Goal: Task Accomplishment & Management: Use online tool/utility

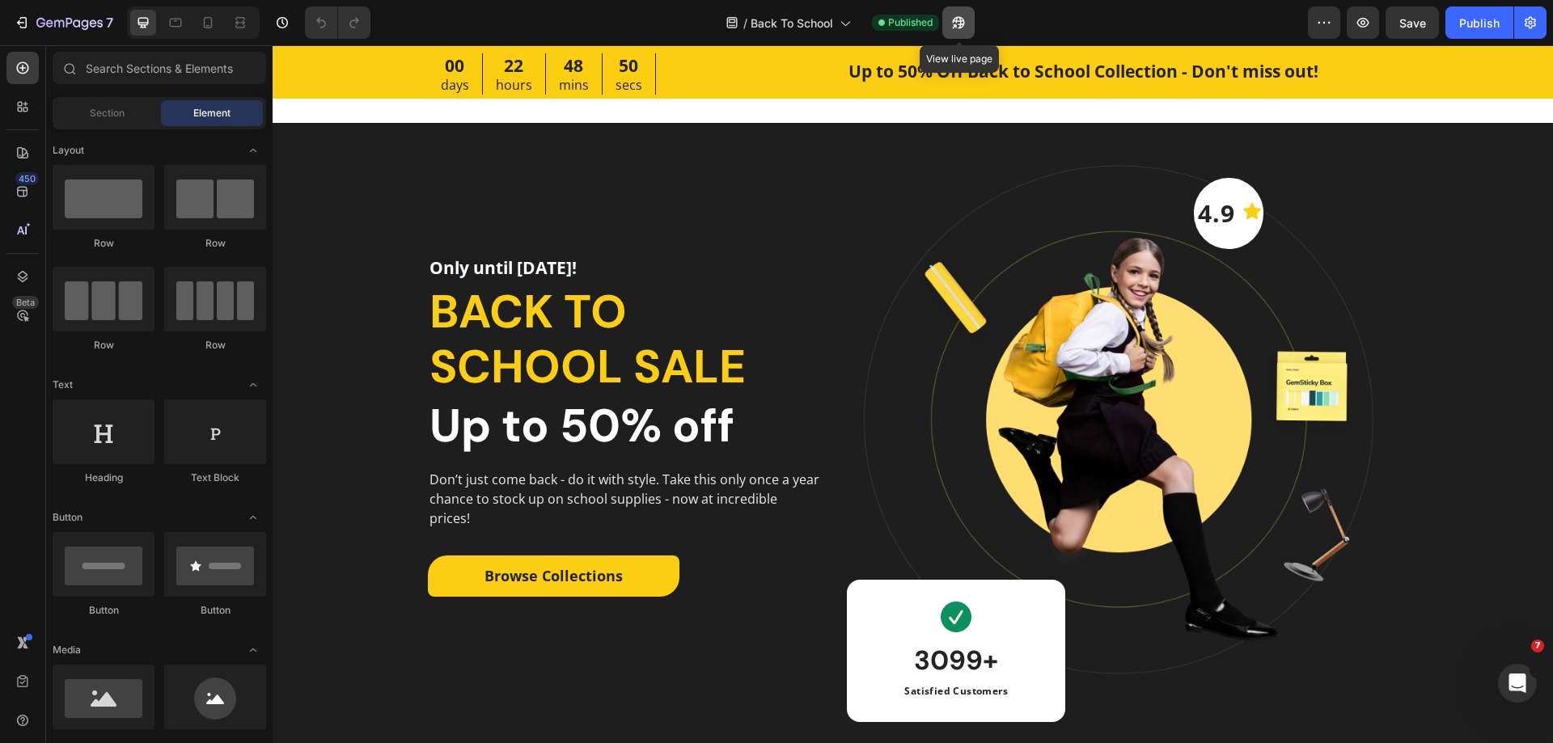
click at [972, 18] on button "button" at bounding box center [958, 22] width 32 height 32
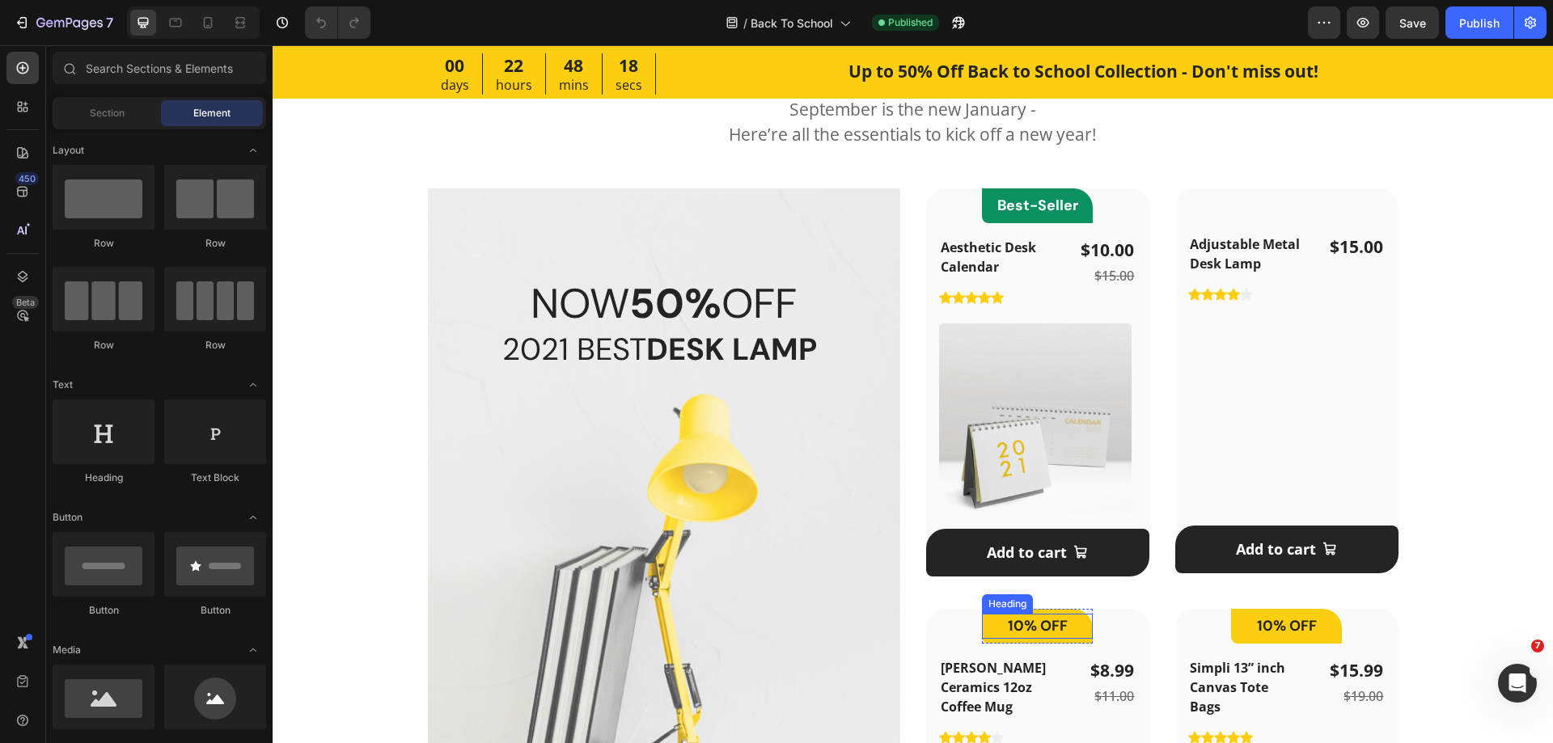
scroll to position [971, 0]
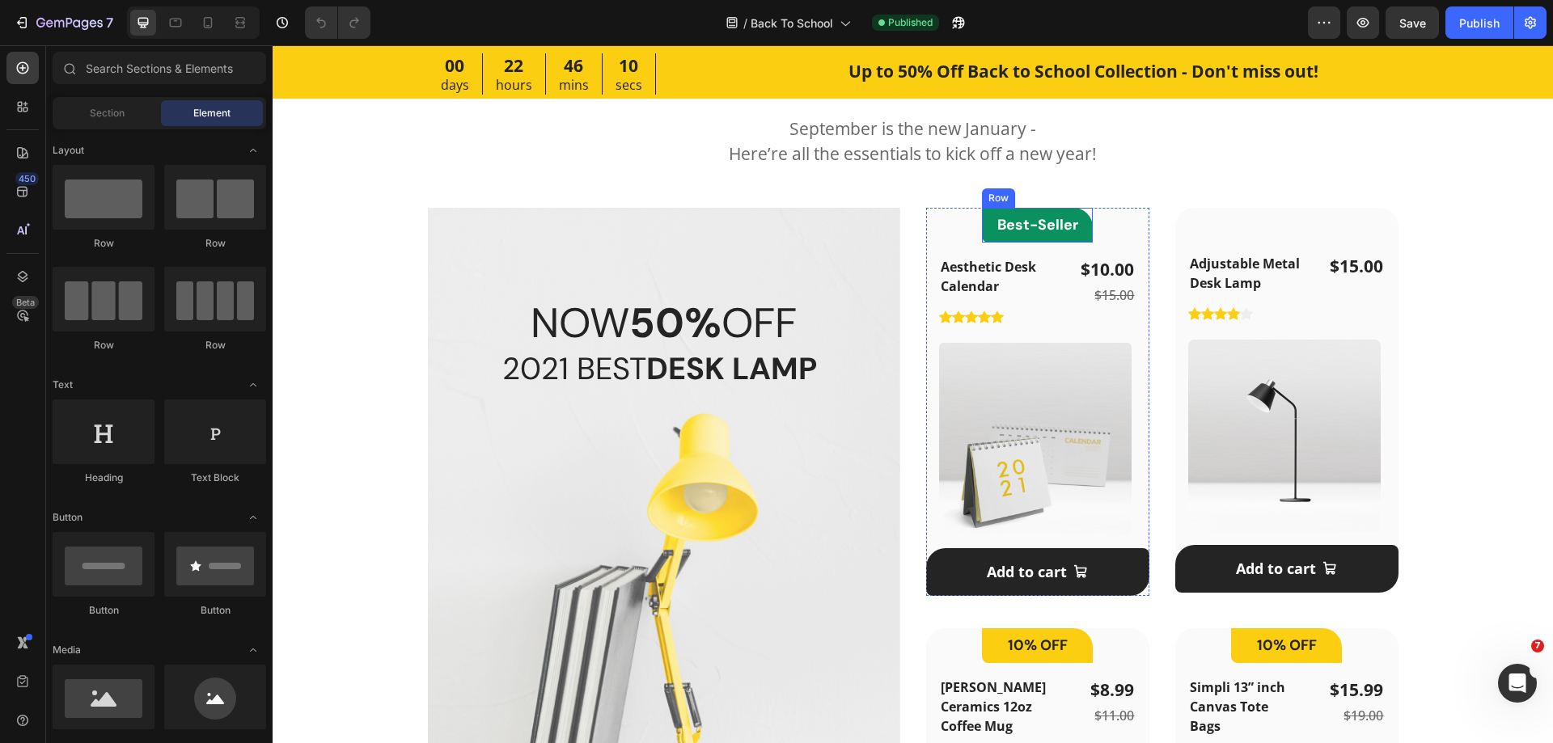
click at [1082, 239] on div "Best-Seller Heading Row" at bounding box center [1037, 225] width 111 height 35
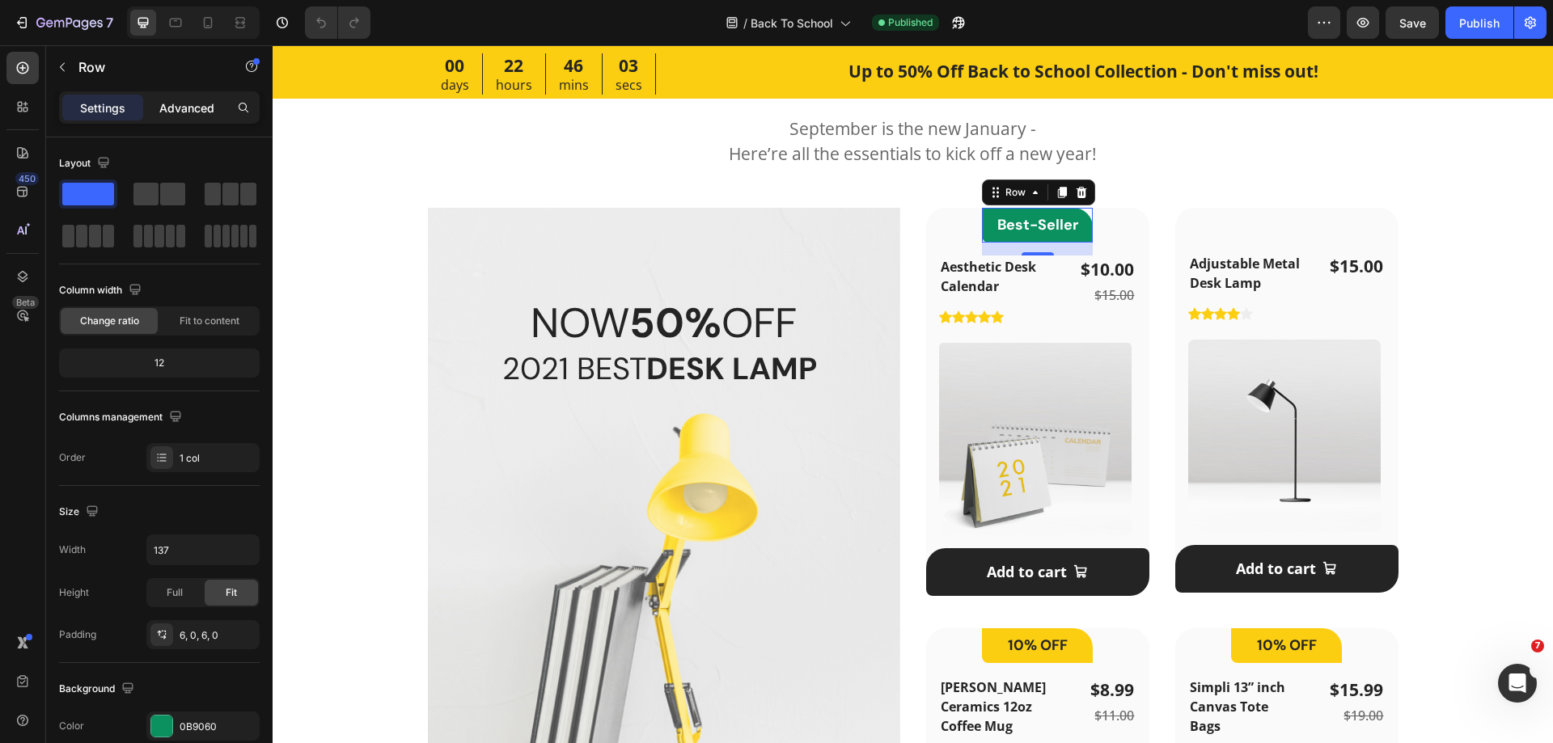
click at [171, 108] on p "Advanced" at bounding box center [186, 107] width 55 height 17
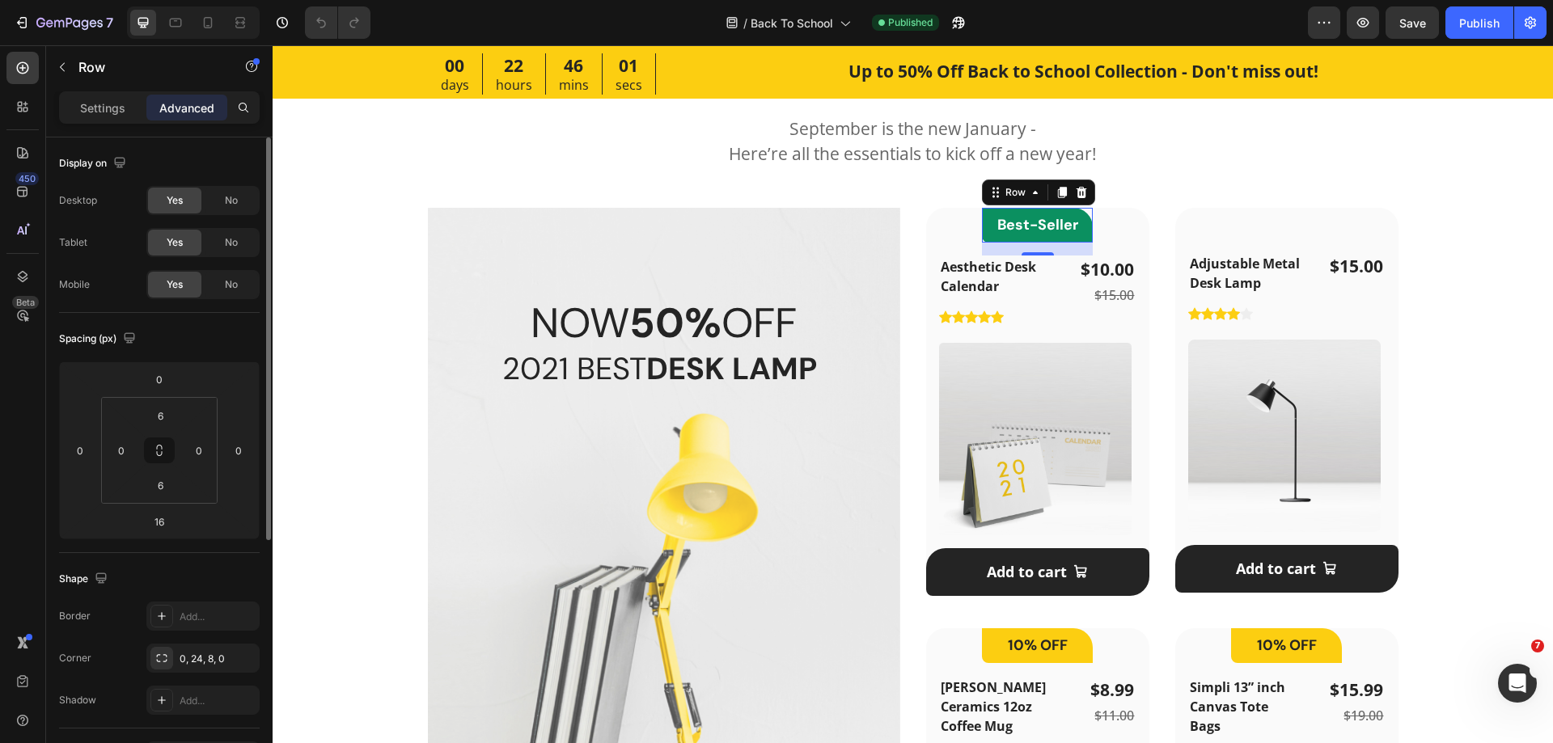
scroll to position [162, 0]
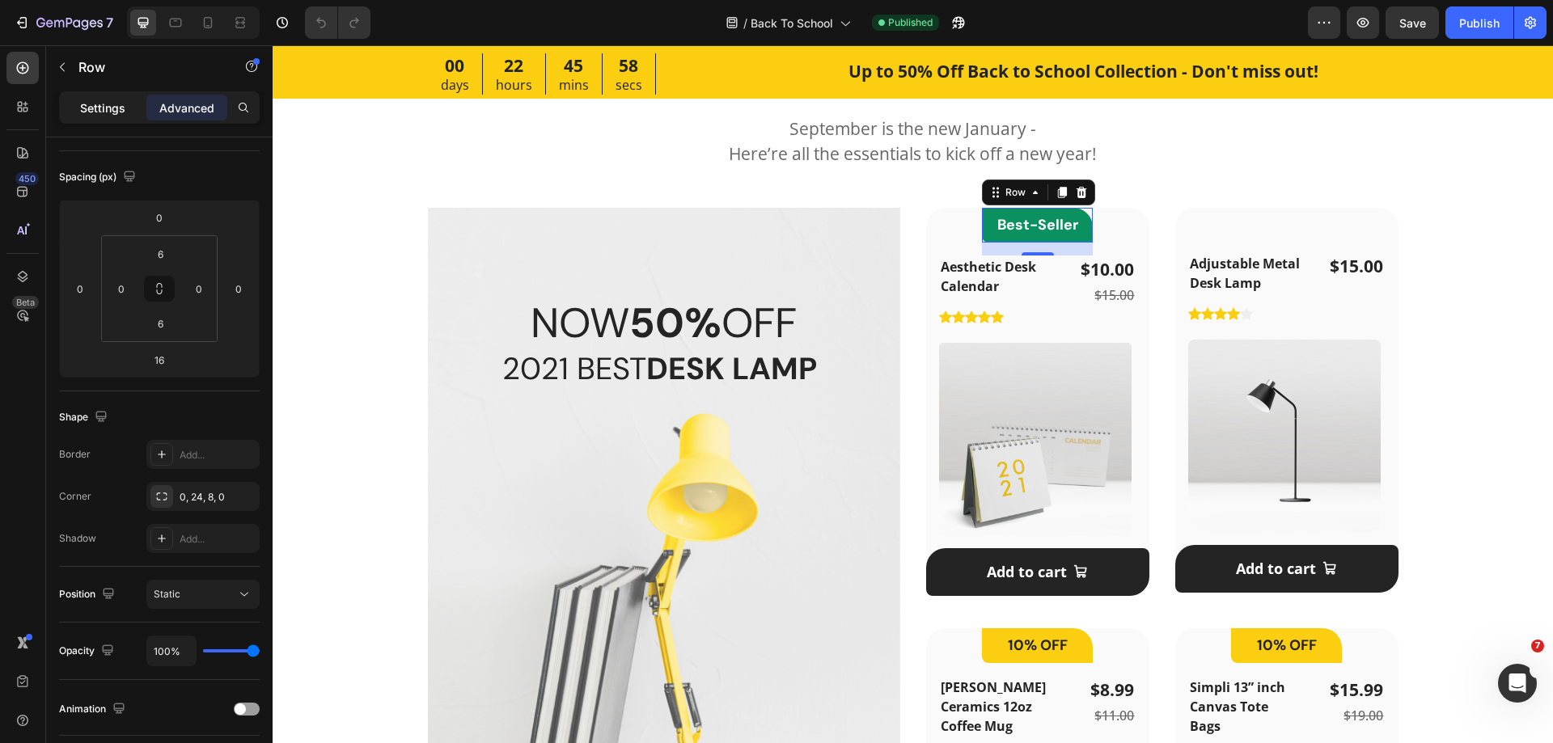
click at [102, 113] on p "Settings" at bounding box center [102, 107] width 45 height 17
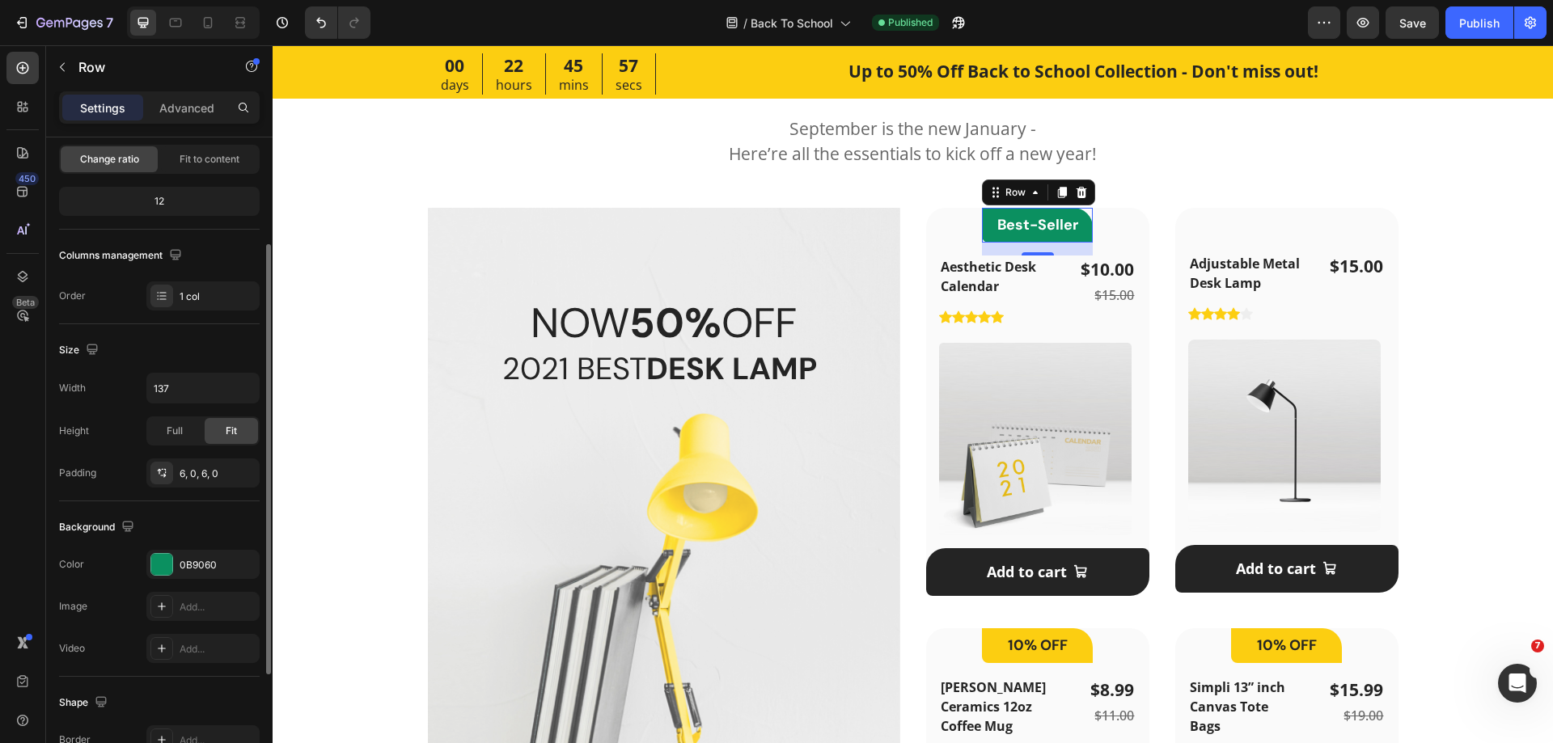
scroll to position [335, 0]
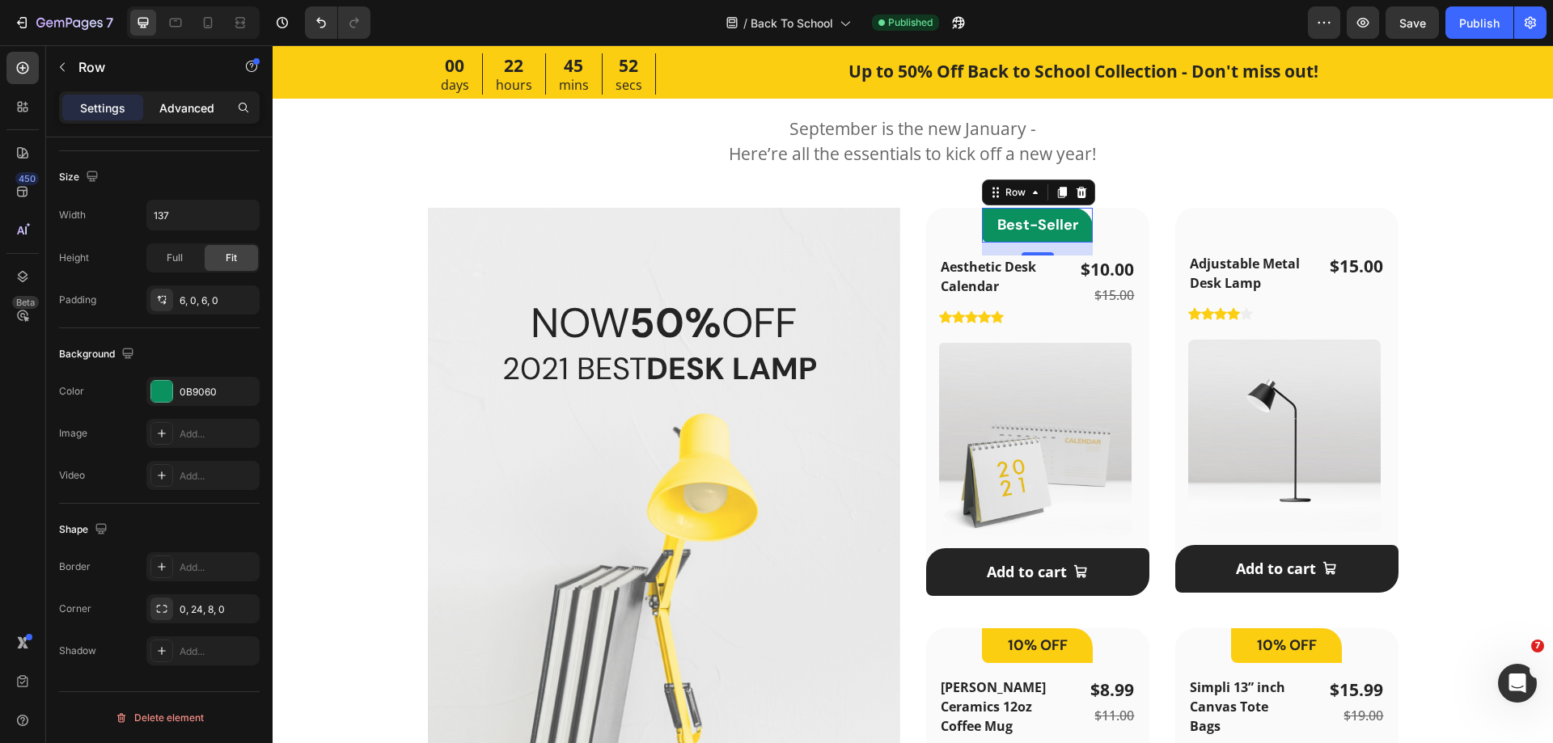
click at [187, 117] on div "Advanced" at bounding box center [186, 108] width 81 height 26
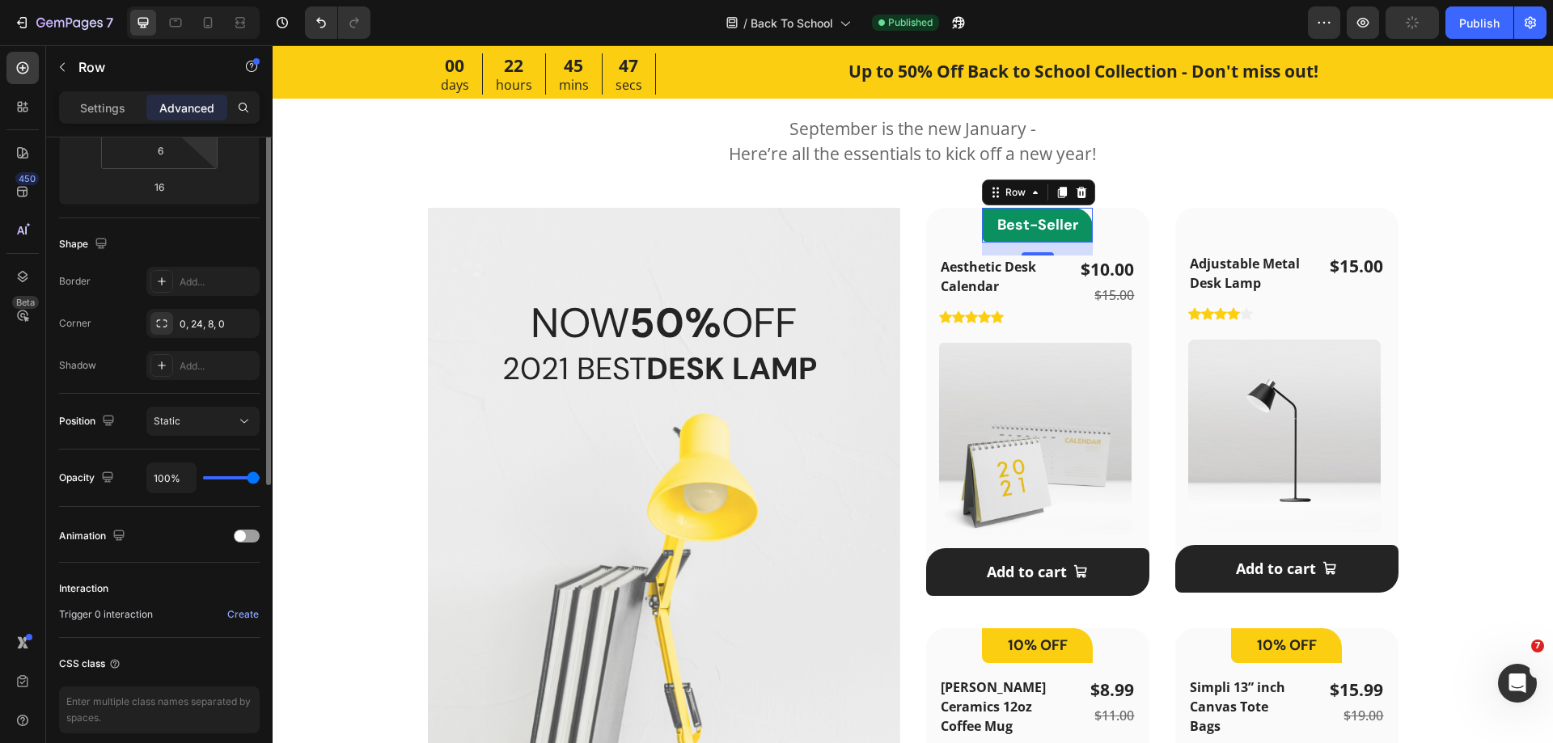
scroll to position [173, 0]
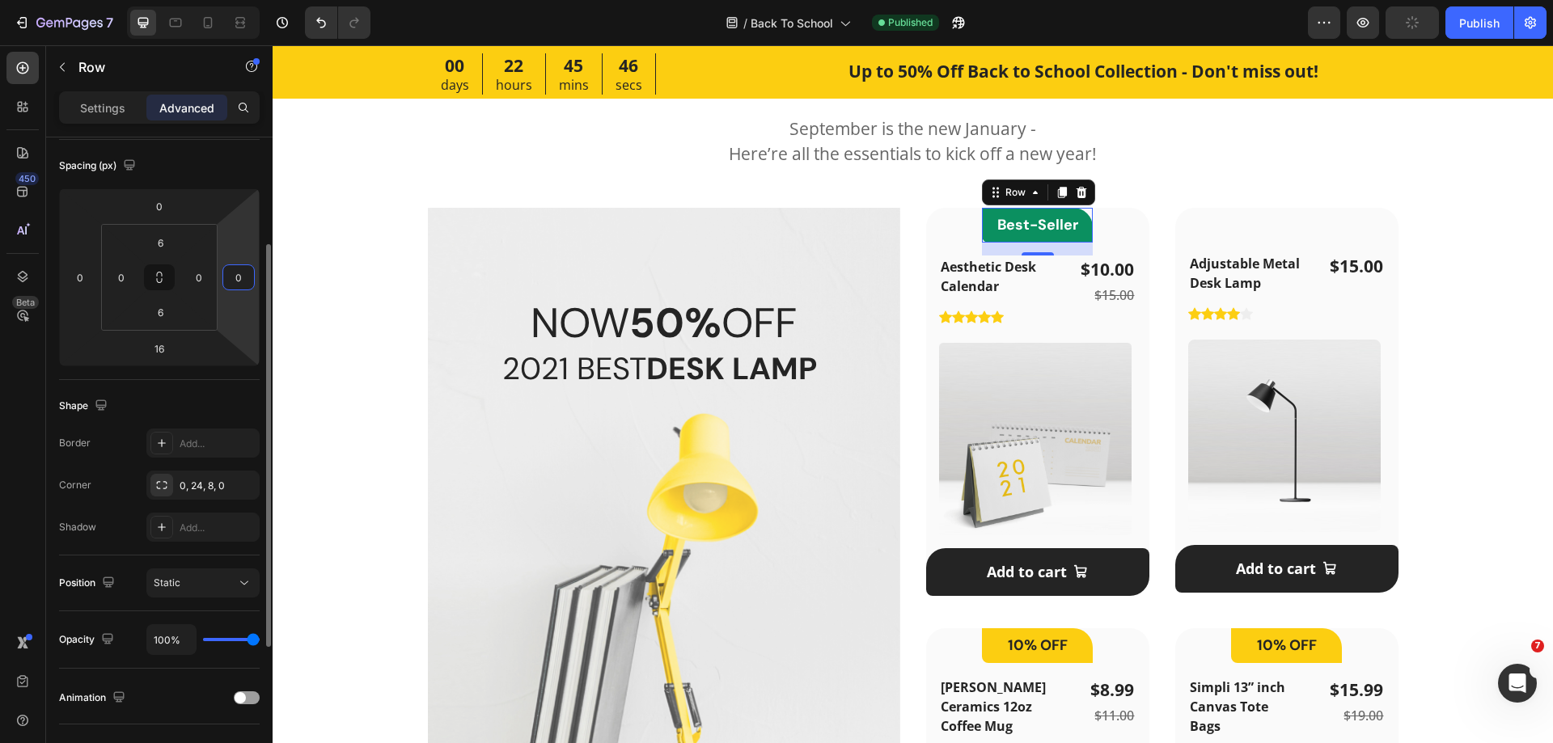
click at [239, 276] on input "0" at bounding box center [238, 277] width 24 height 24
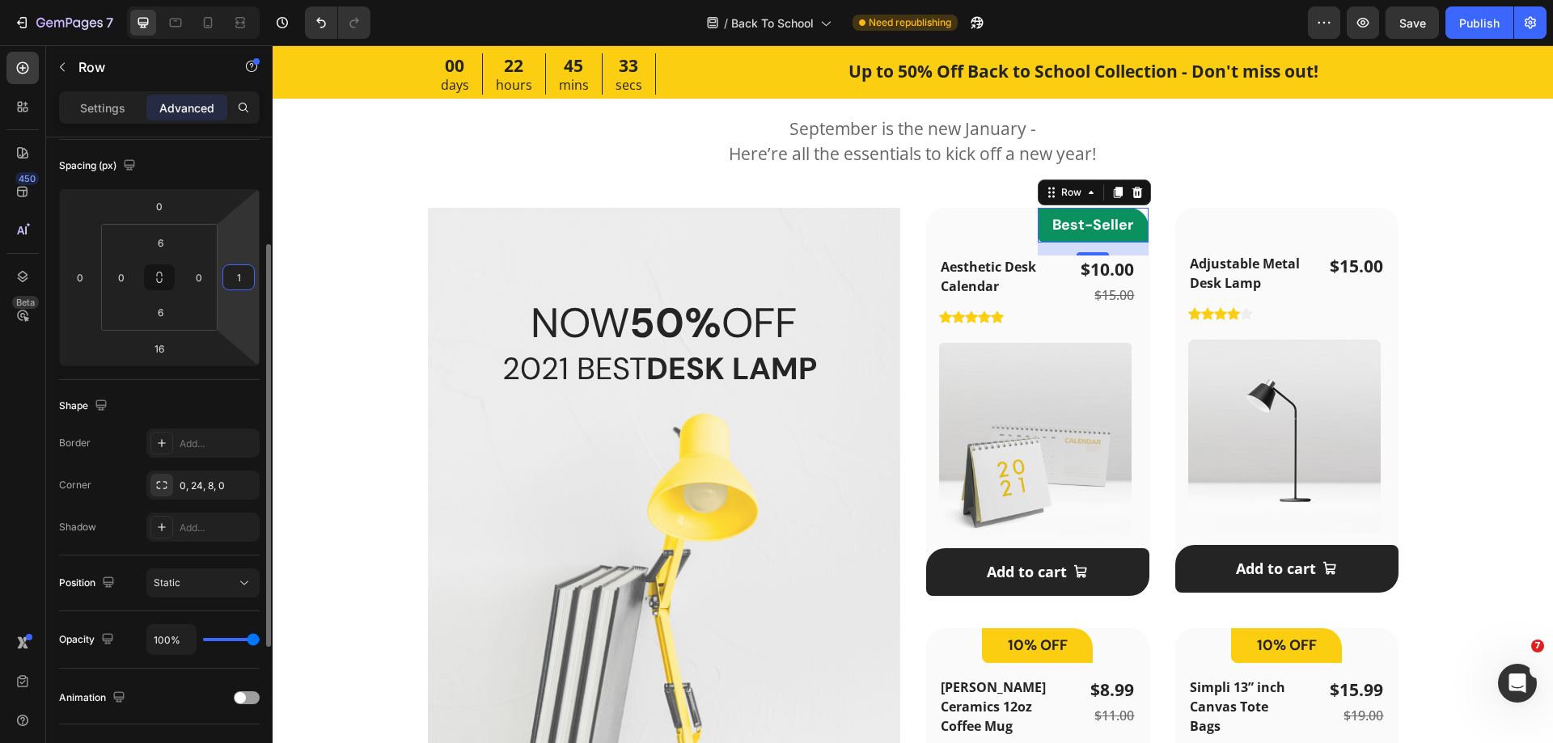
click at [242, 286] on input "1" at bounding box center [238, 277] width 24 height 24
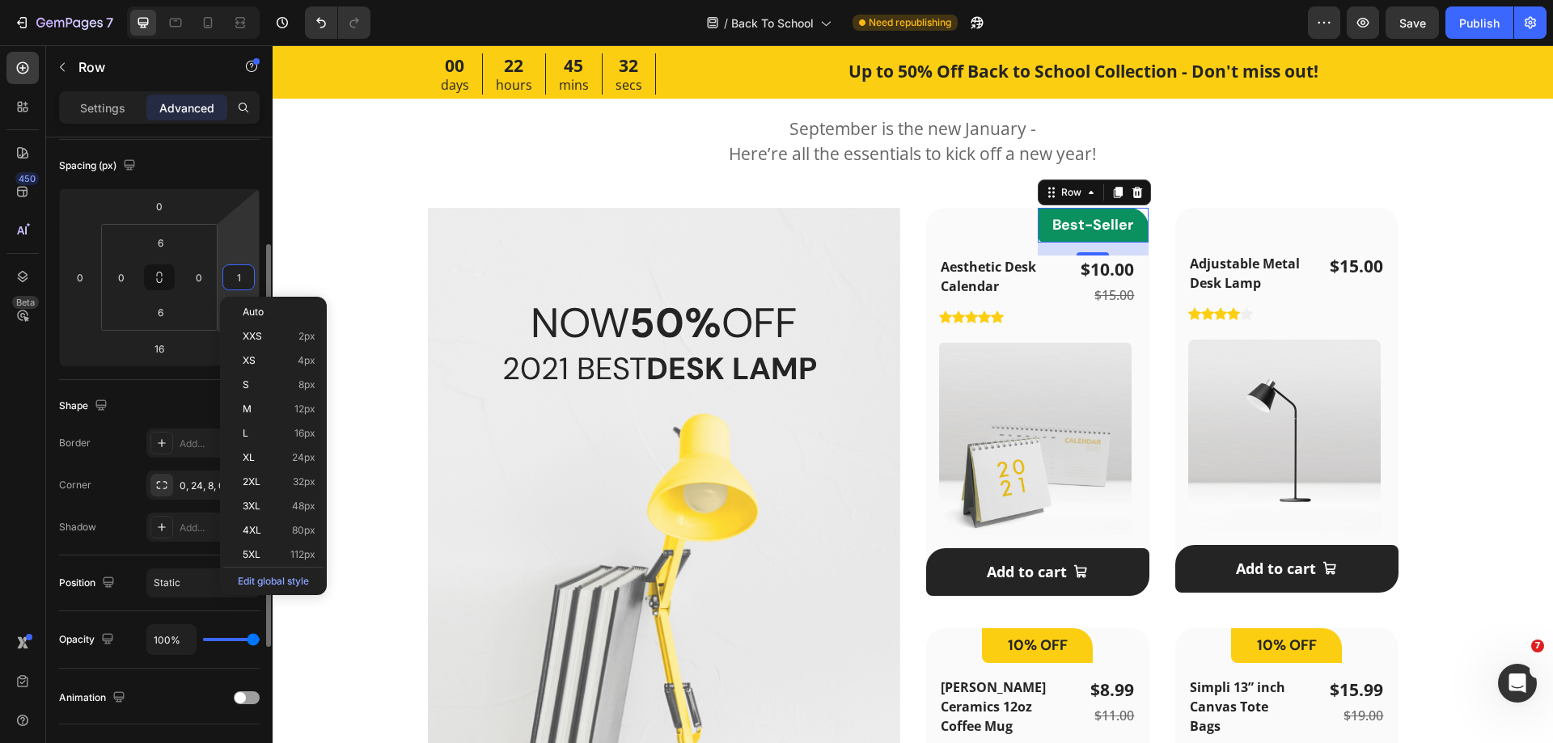
type input "0"
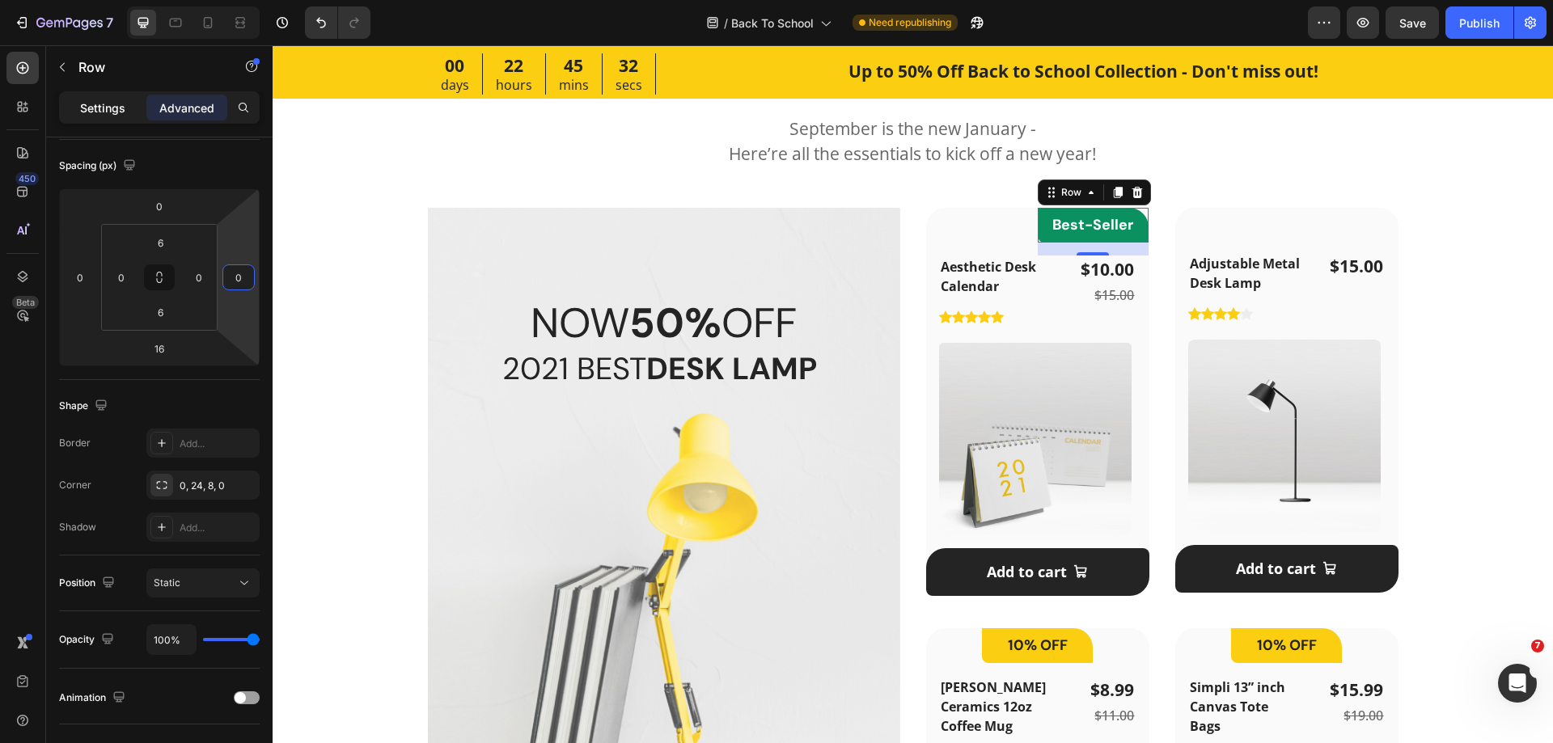
click at [118, 110] on p "Settings" at bounding box center [102, 107] width 45 height 17
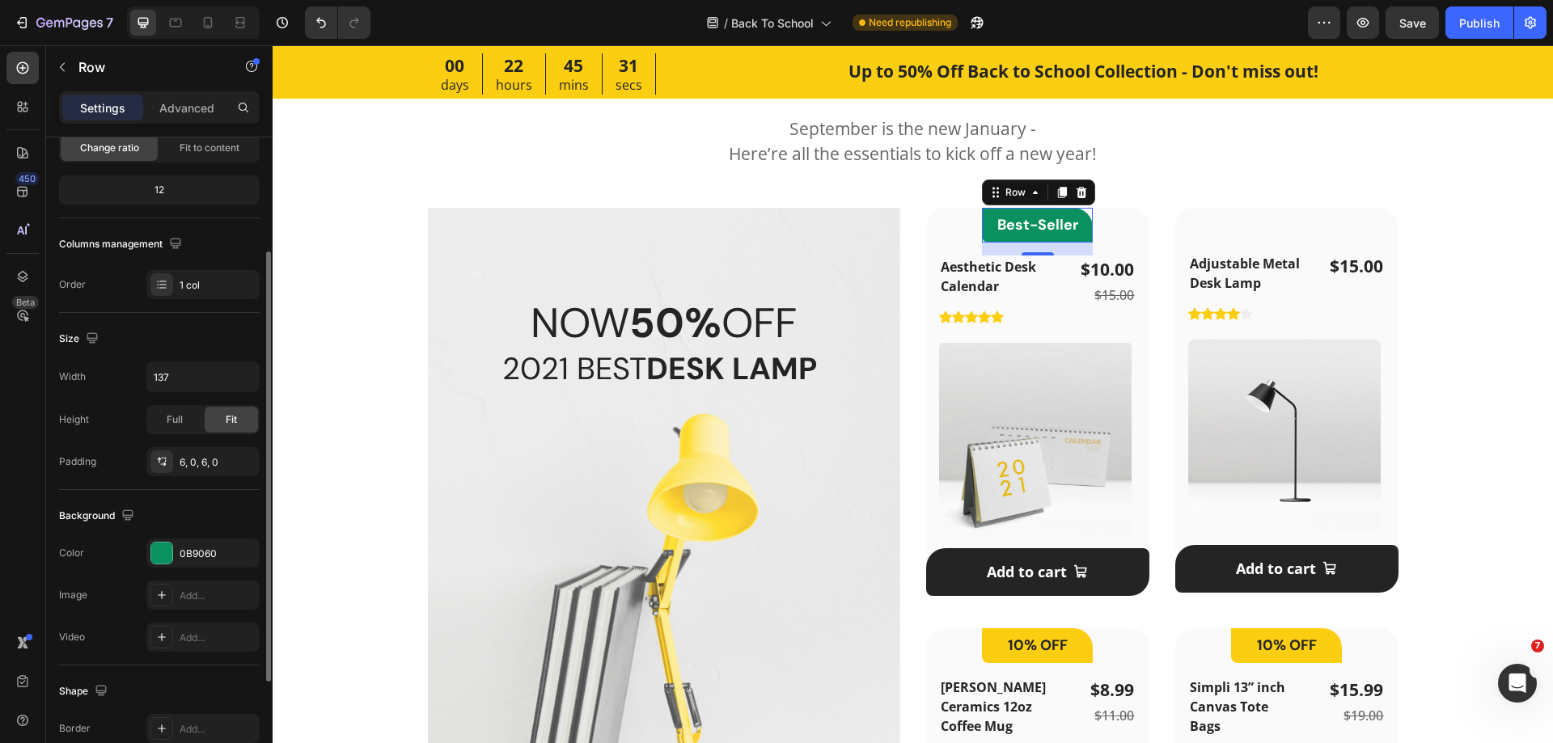
scroll to position [335, 0]
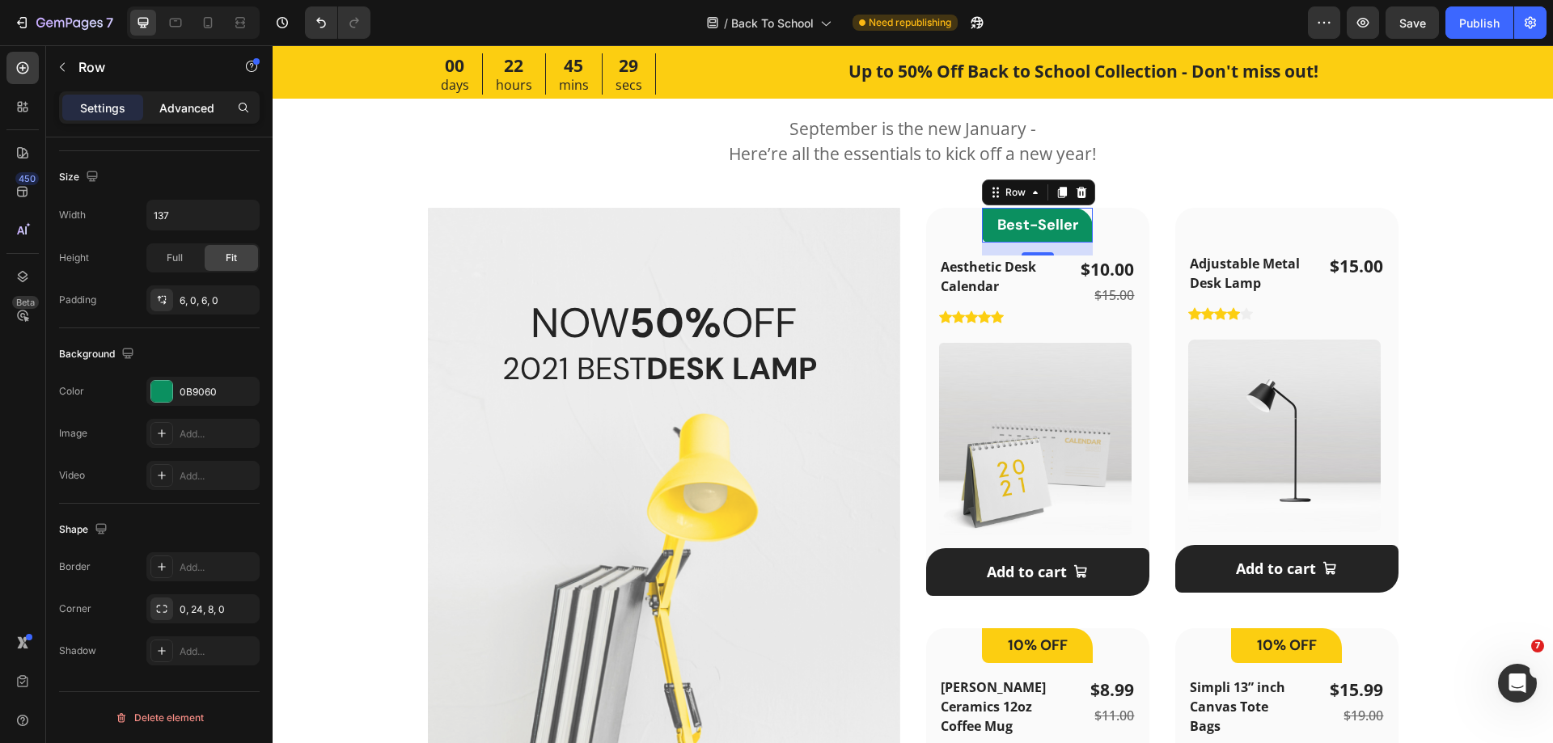
click at [195, 100] on p "Advanced" at bounding box center [186, 107] width 55 height 17
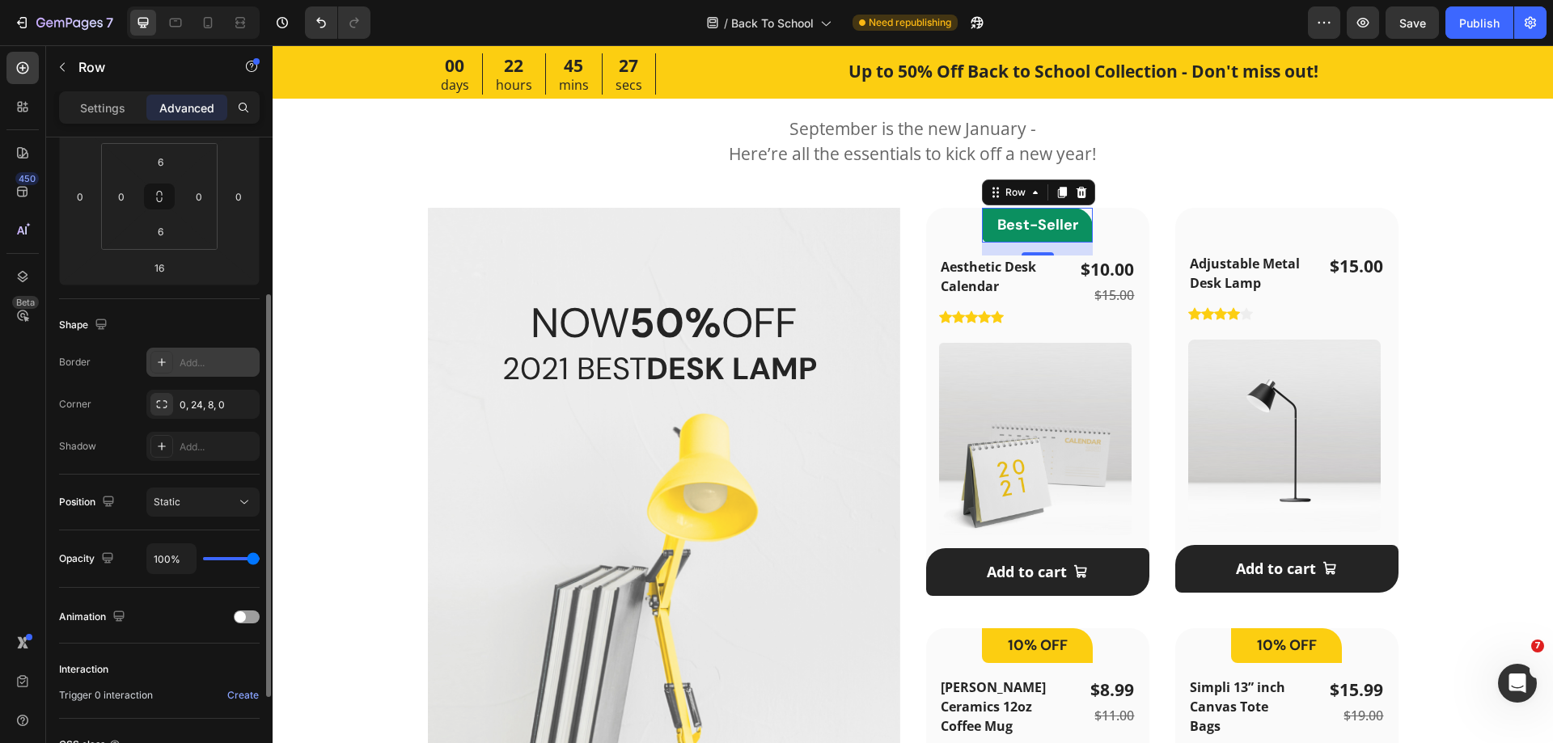
scroll to position [173, 0]
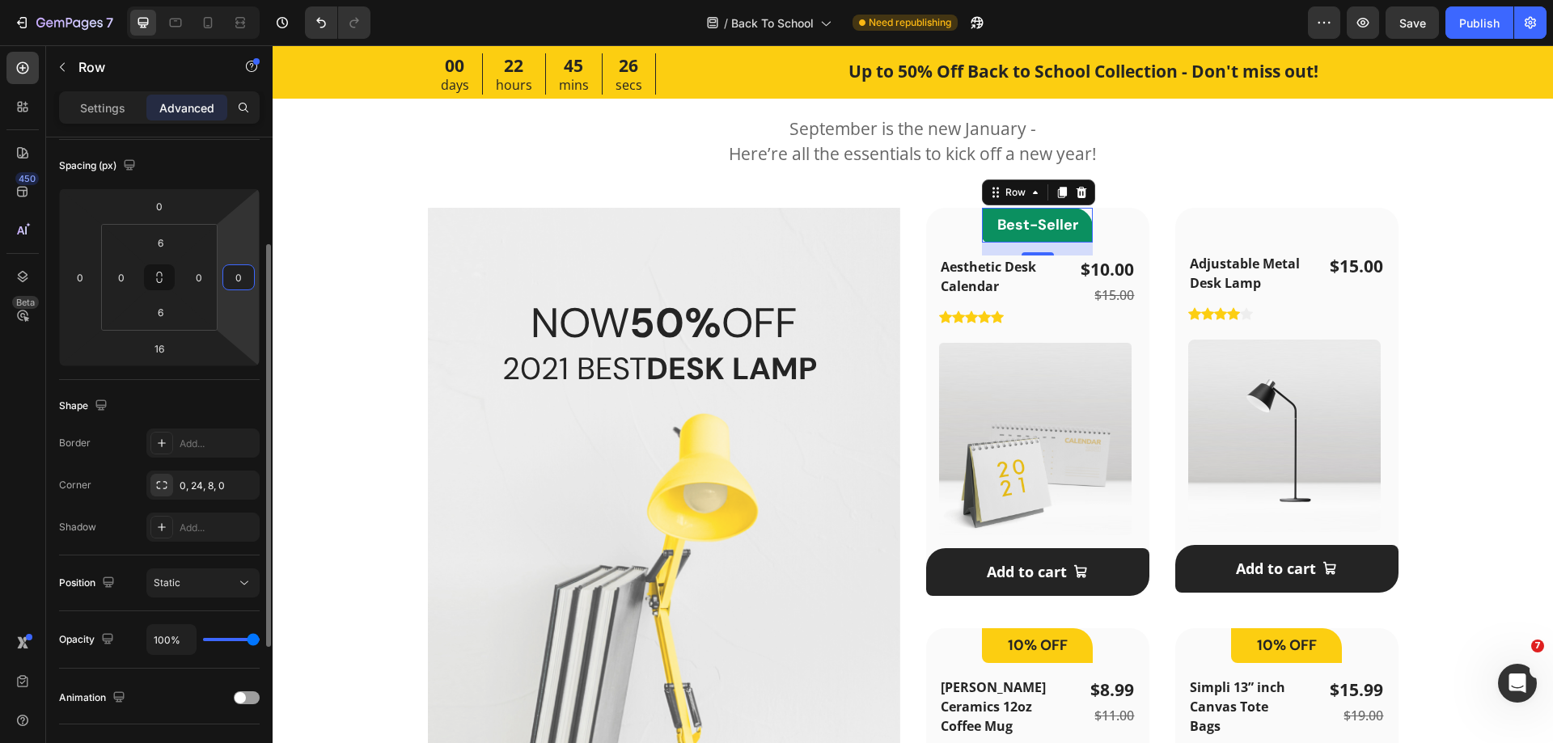
click at [231, 281] on input "0" at bounding box center [238, 277] width 24 height 24
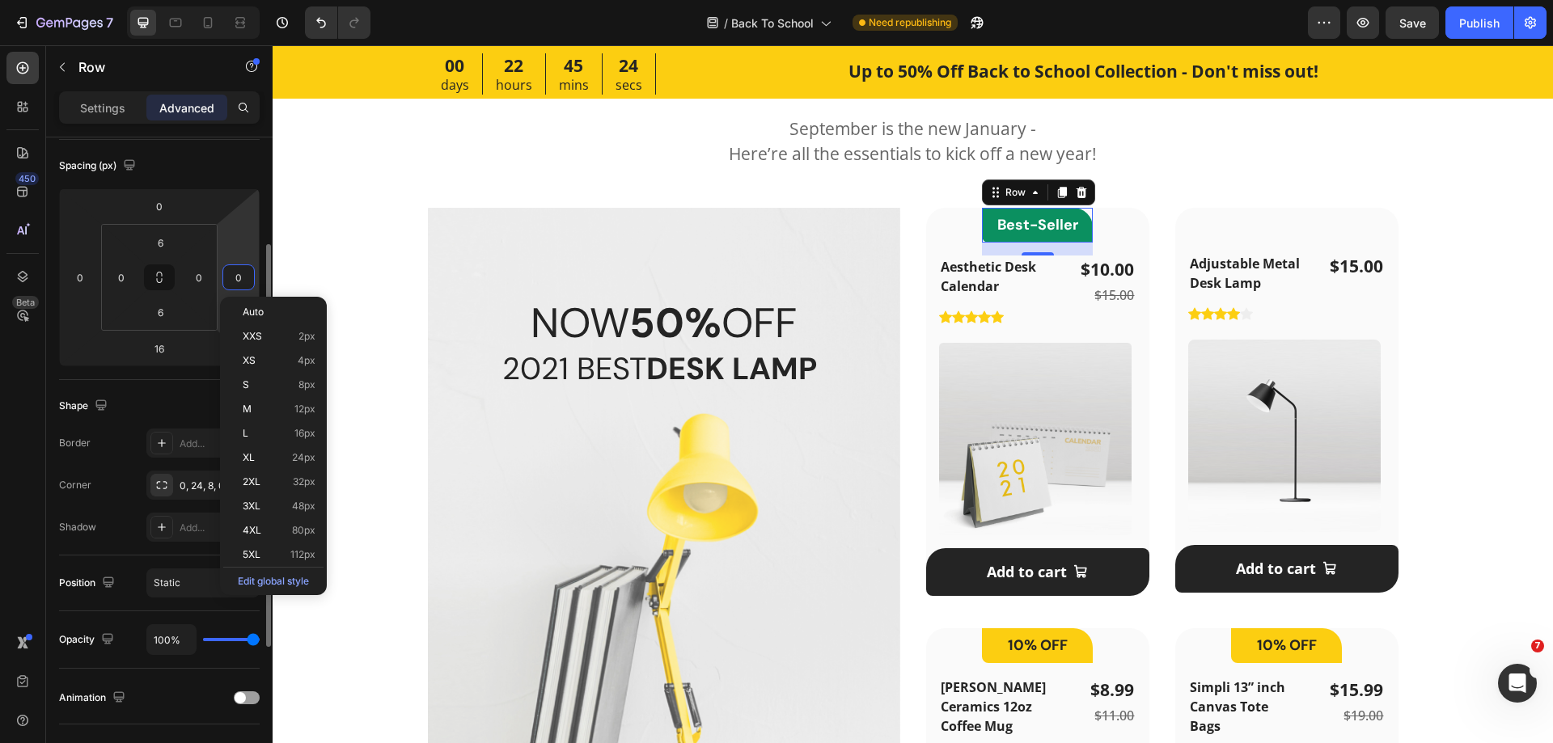
type input "1"
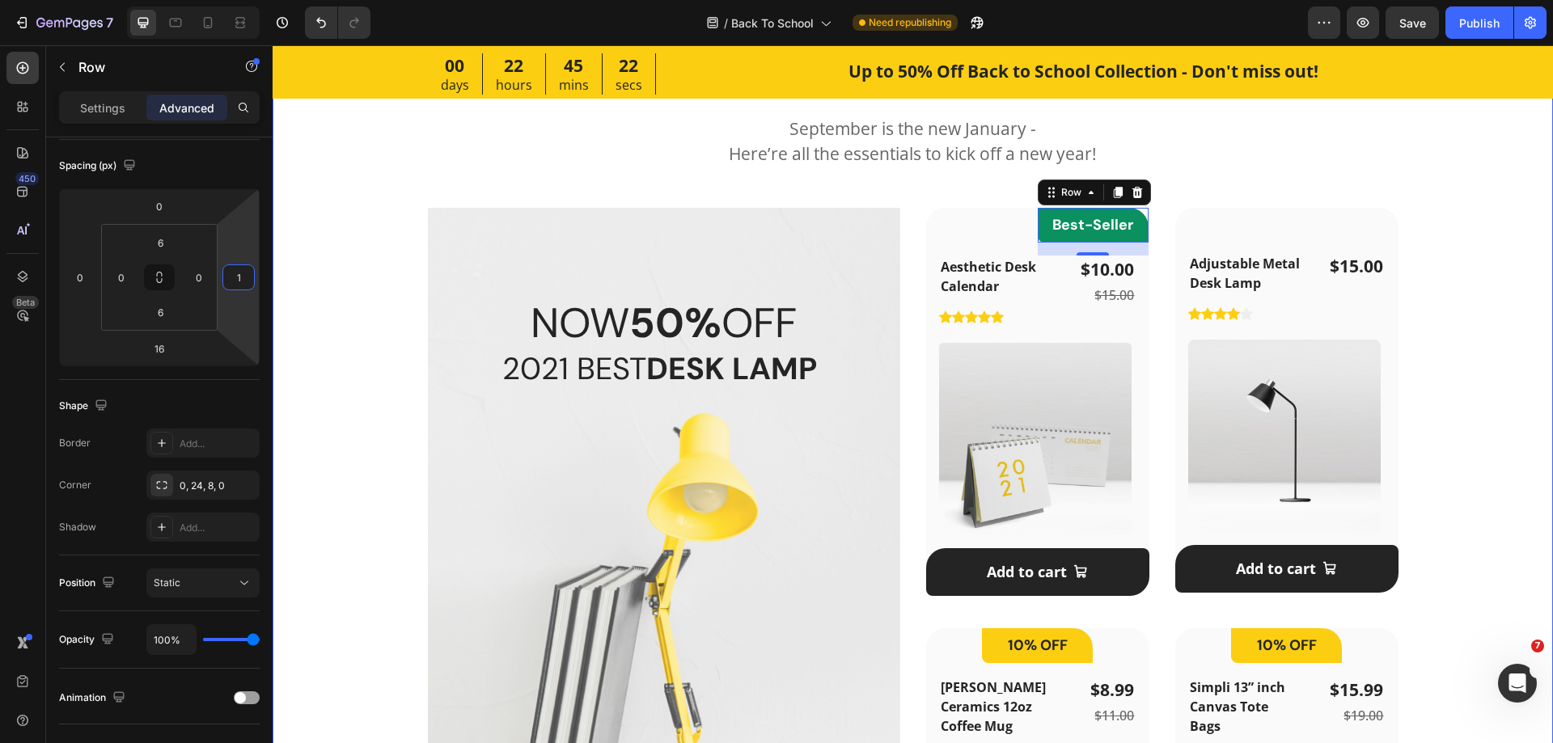
click at [1420, 363] on div "Featured Products Heading September is the new January - Here’re all the essent…" at bounding box center [912, 549] width 1229 height 1000
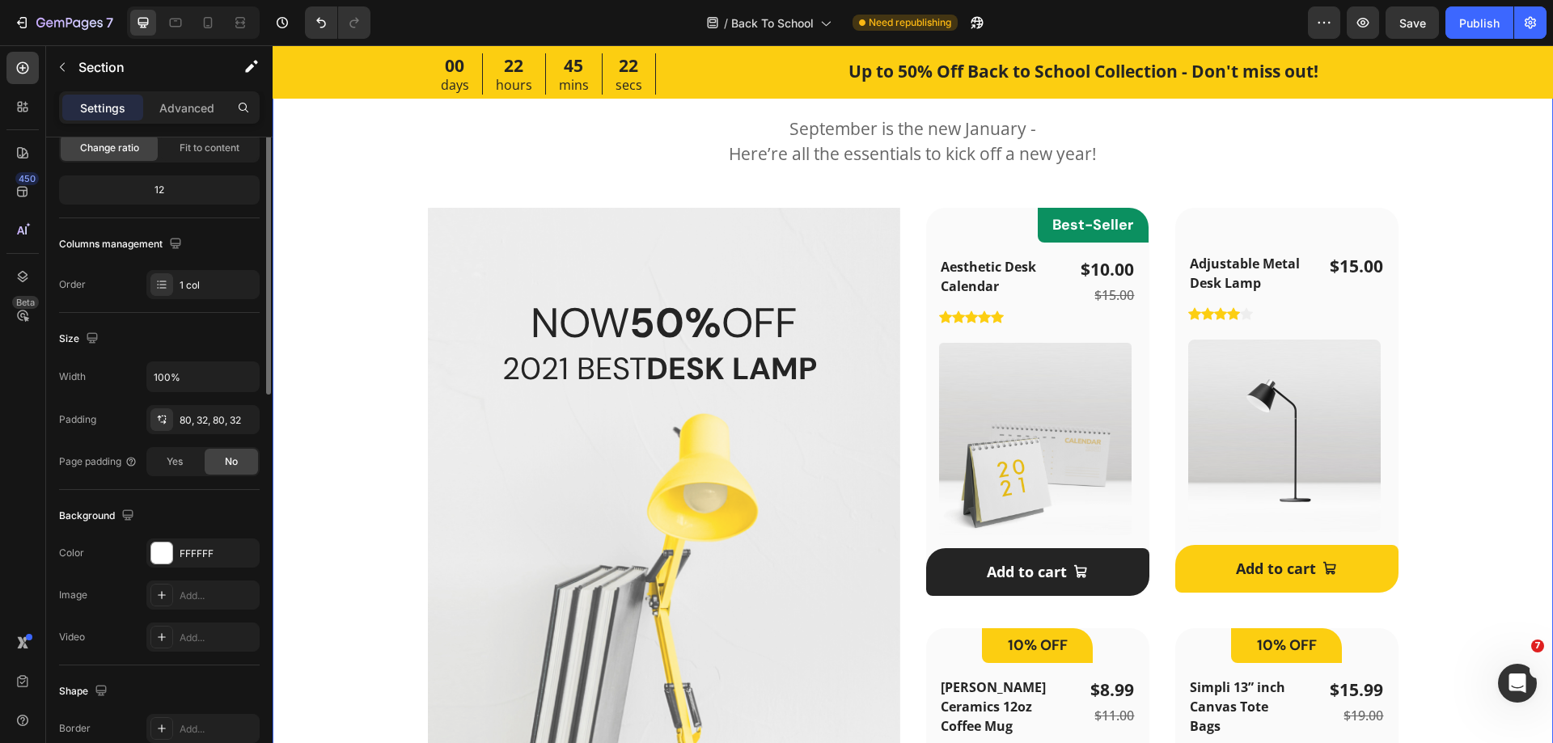
scroll to position [0, 0]
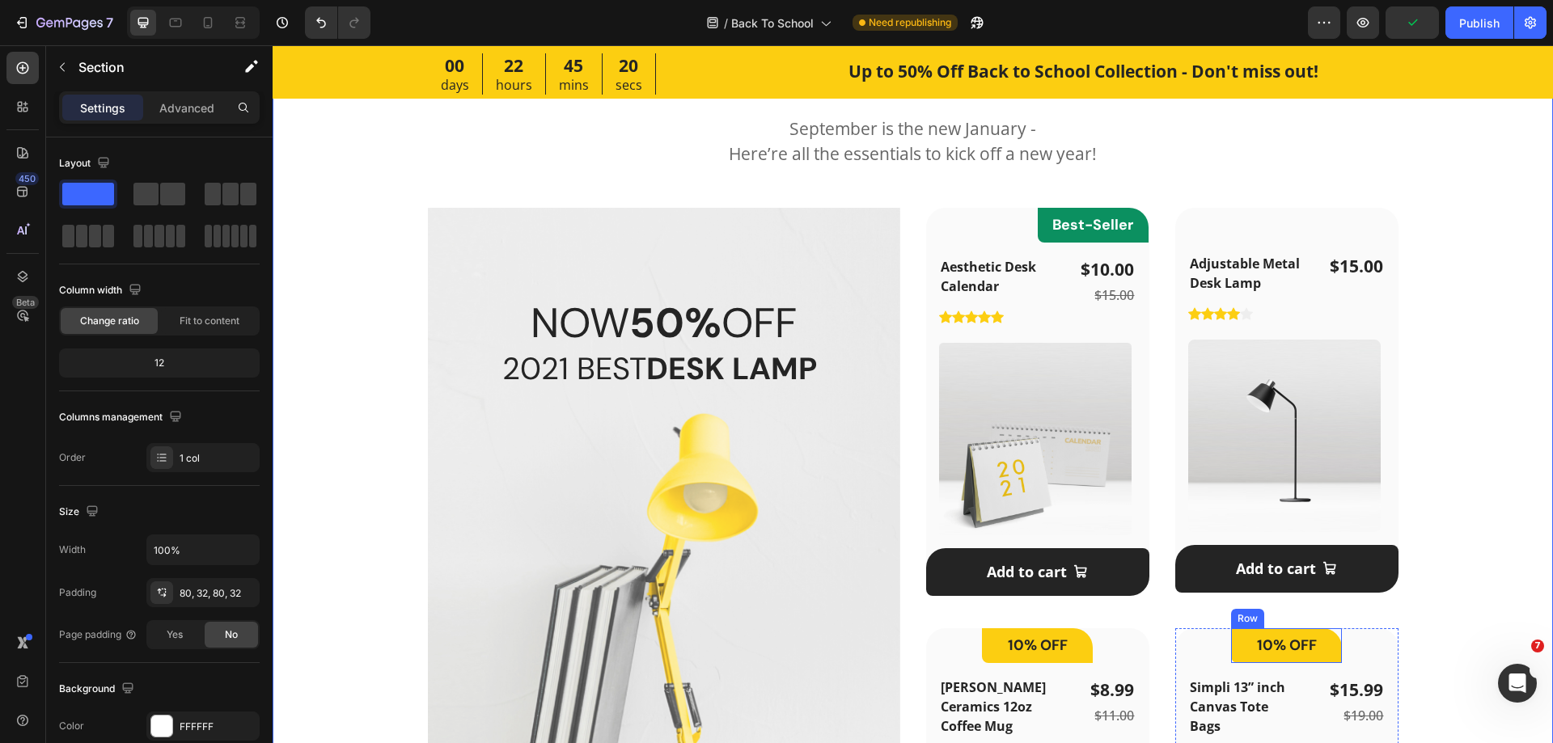
click at [1329, 658] on div "10% OFF Heading Row" at bounding box center [1286, 645] width 111 height 35
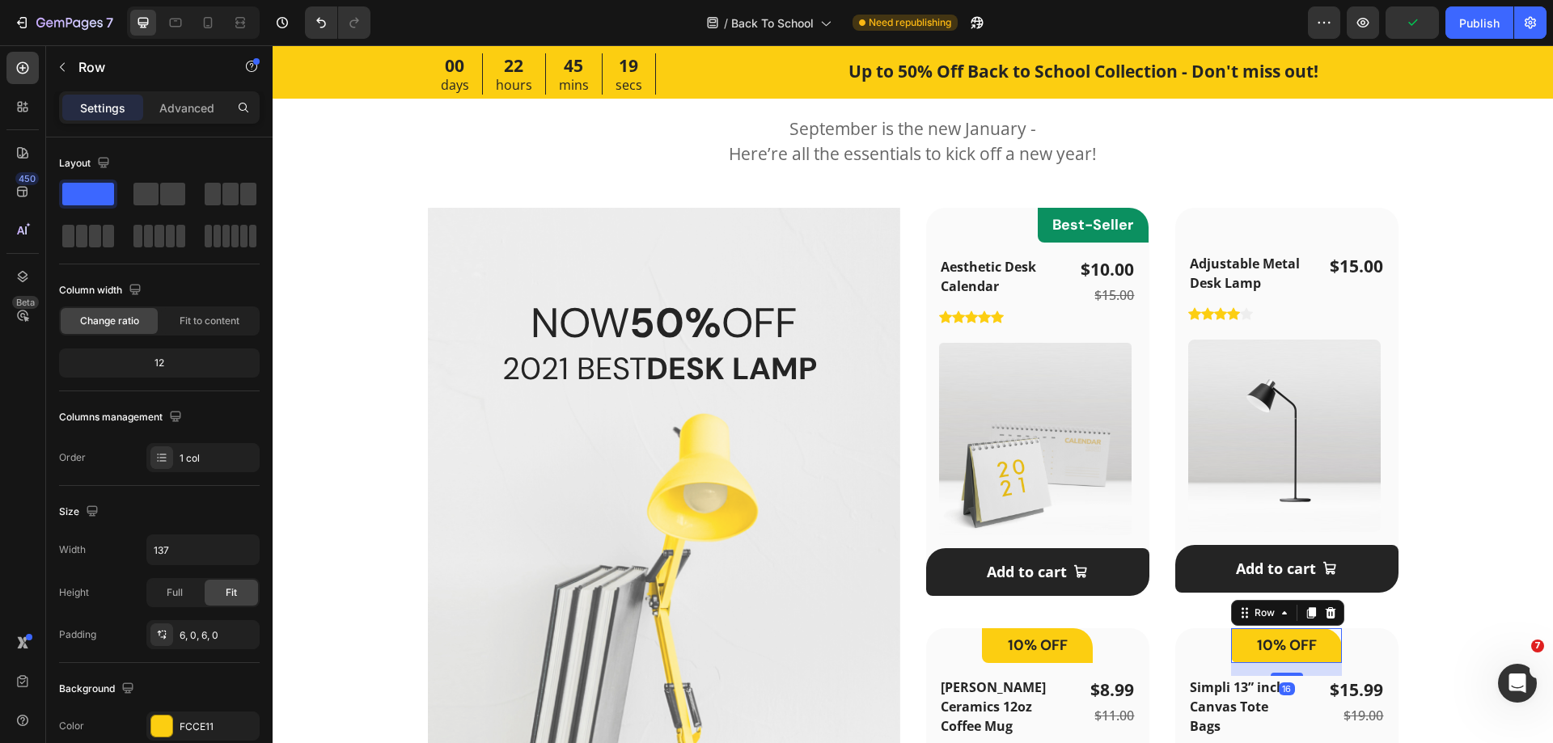
drag, startPoint x: 202, startPoint y: 114, endPoint x: 200, endPoint y: 127, distance: 13.2
click at [201, 113] on p "Advanced" at bounding box center [186, 107] width 55 height 17
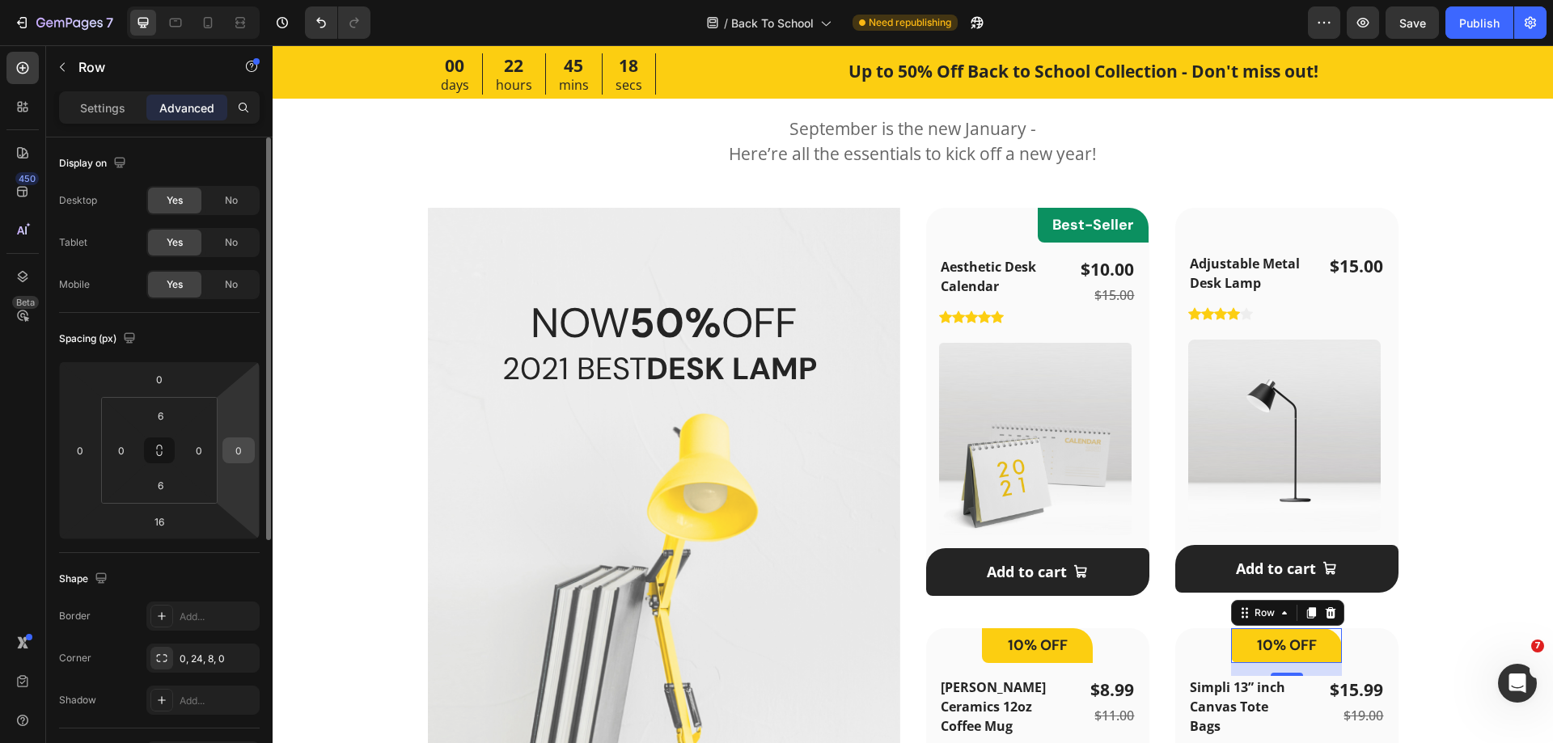
click at [231, 455] on input "0" at bounding box center [238, 450] width 24 height 24
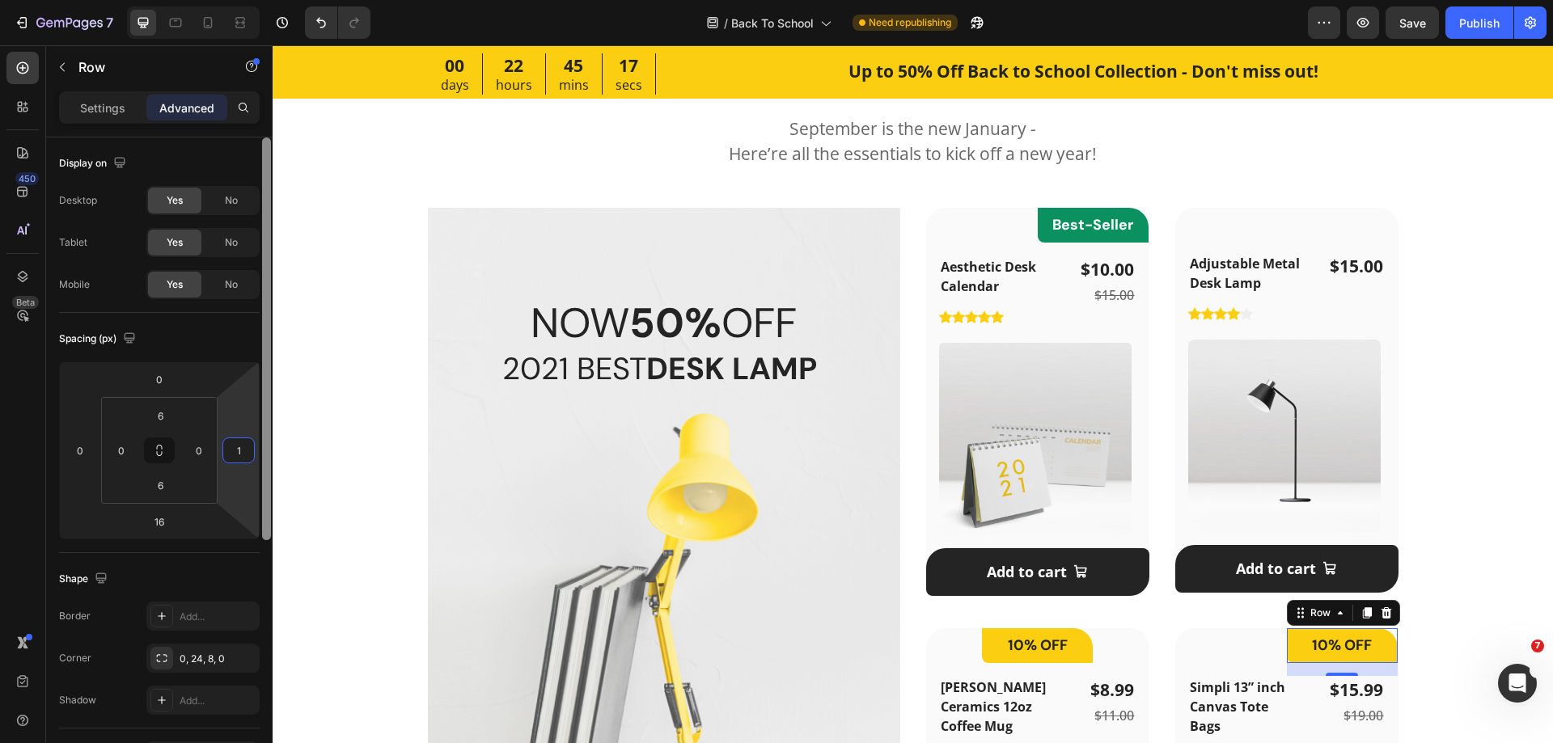
type input "1"
click at [216, 337] on div "Spacing (px)" at bounding box center [159, 339] width 201 height 26
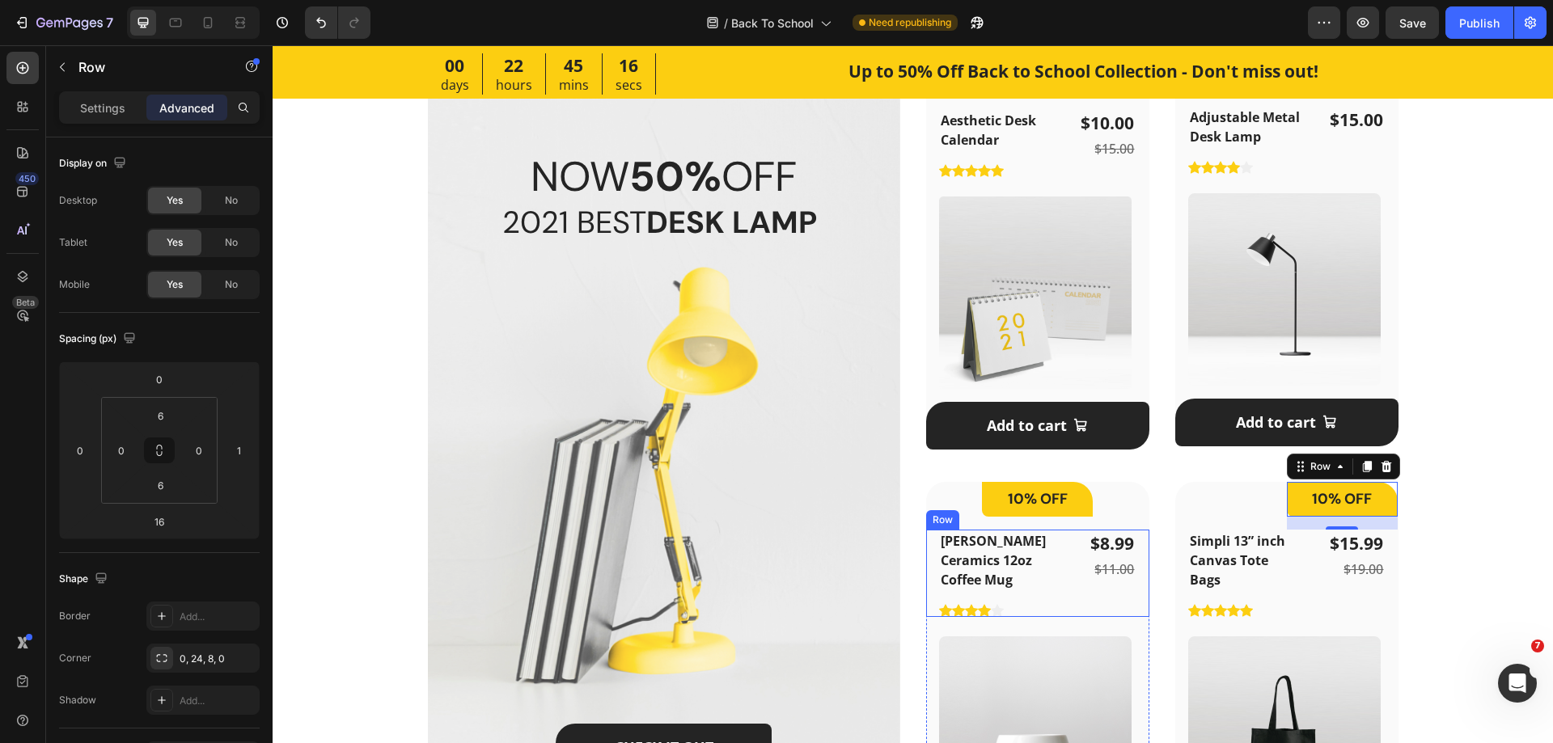
scroll to position [1132, 0]
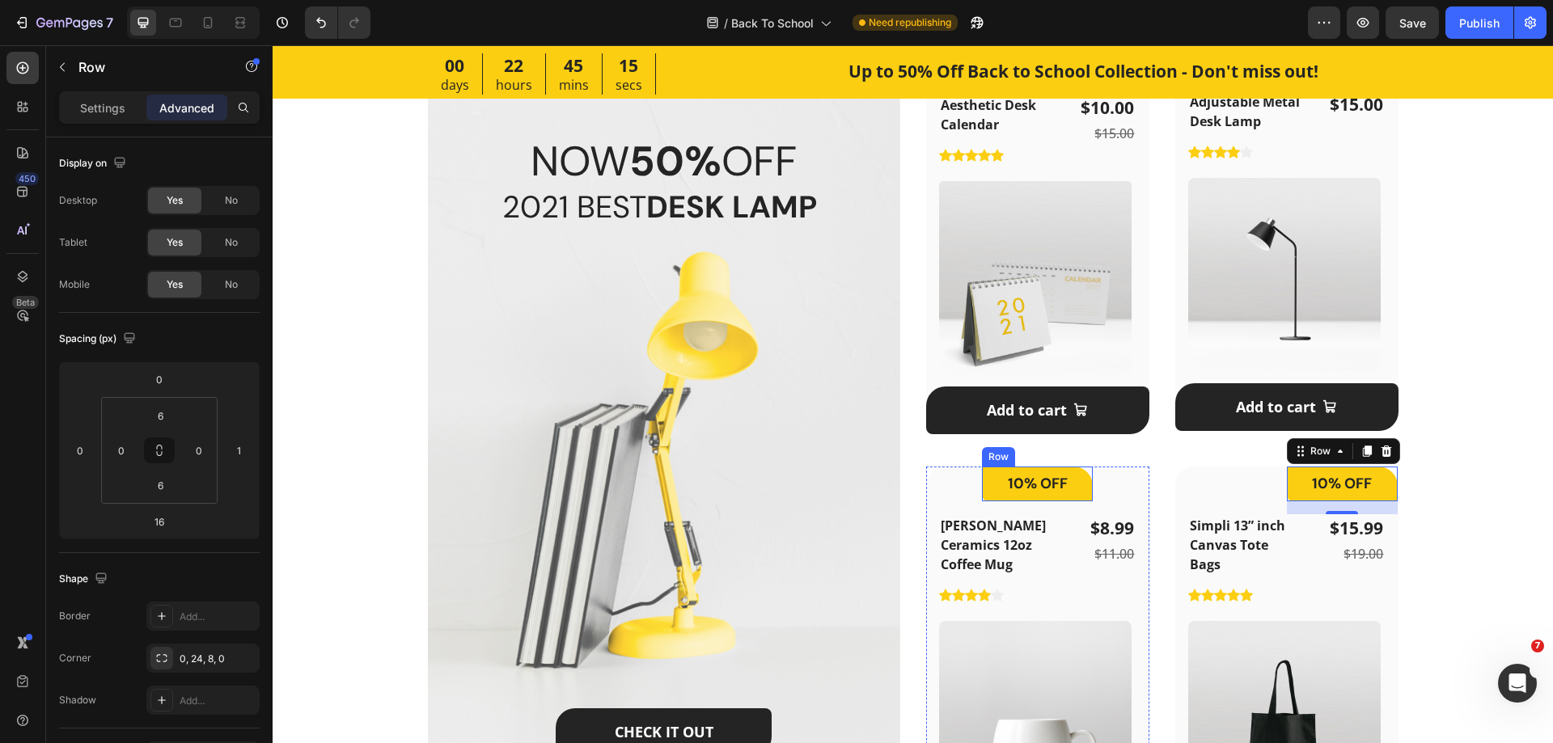
click at [1066, 497] on div "10% OFF Heading Row" at bounding box center [1037, 484] width 111 height 35
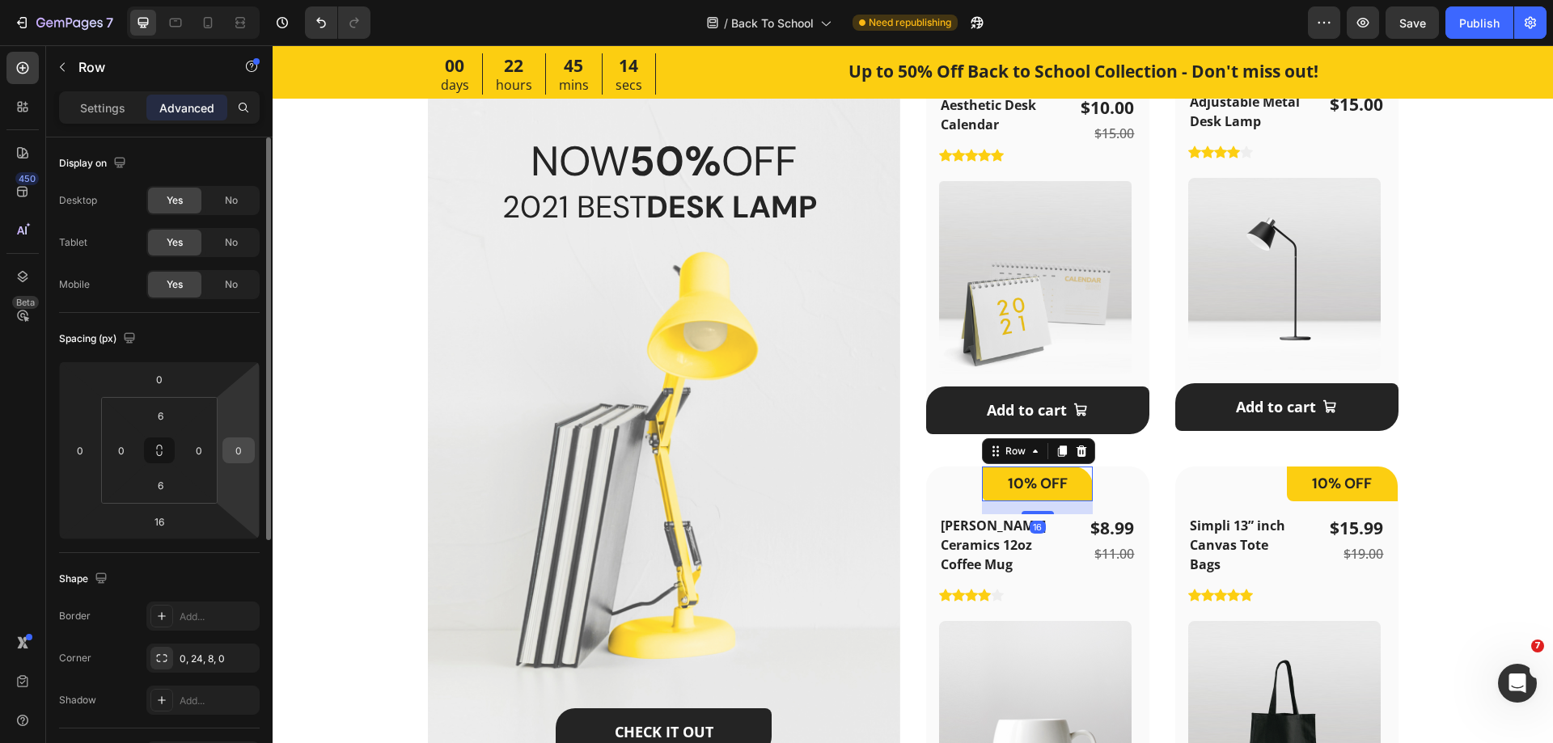
click at [230, 459] on input "0" at bounding box center [238, 450] width 24 height 24
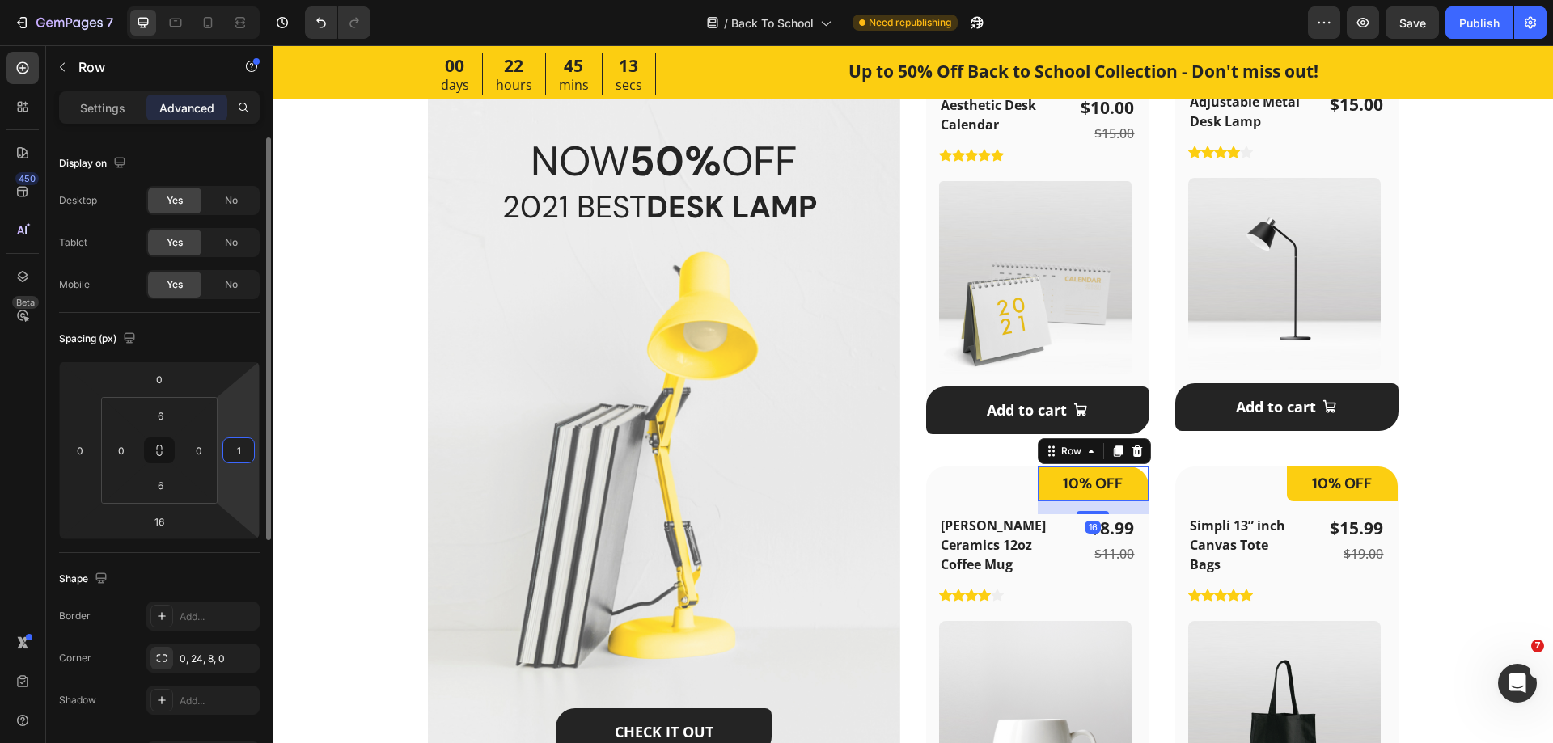
type input "1"
click at [231, 342] on div "Spacing (px)" at bounding box center [159, 339] width 201 height 26
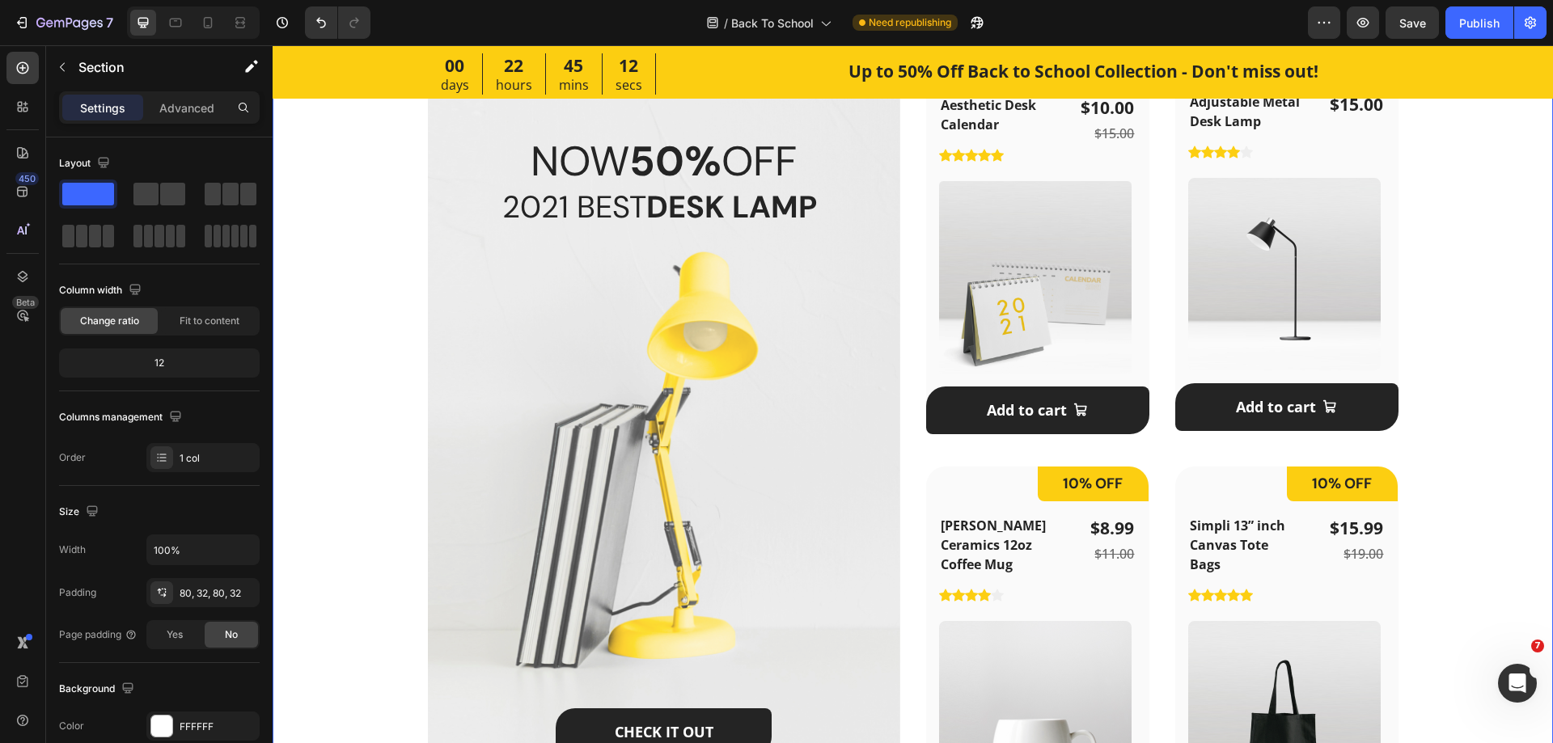
click at [1492, 493] on div "Featured Products Heading September is the new January - Here’re all the essent…" at bounding box center [912, 387] width 1229 height 1000
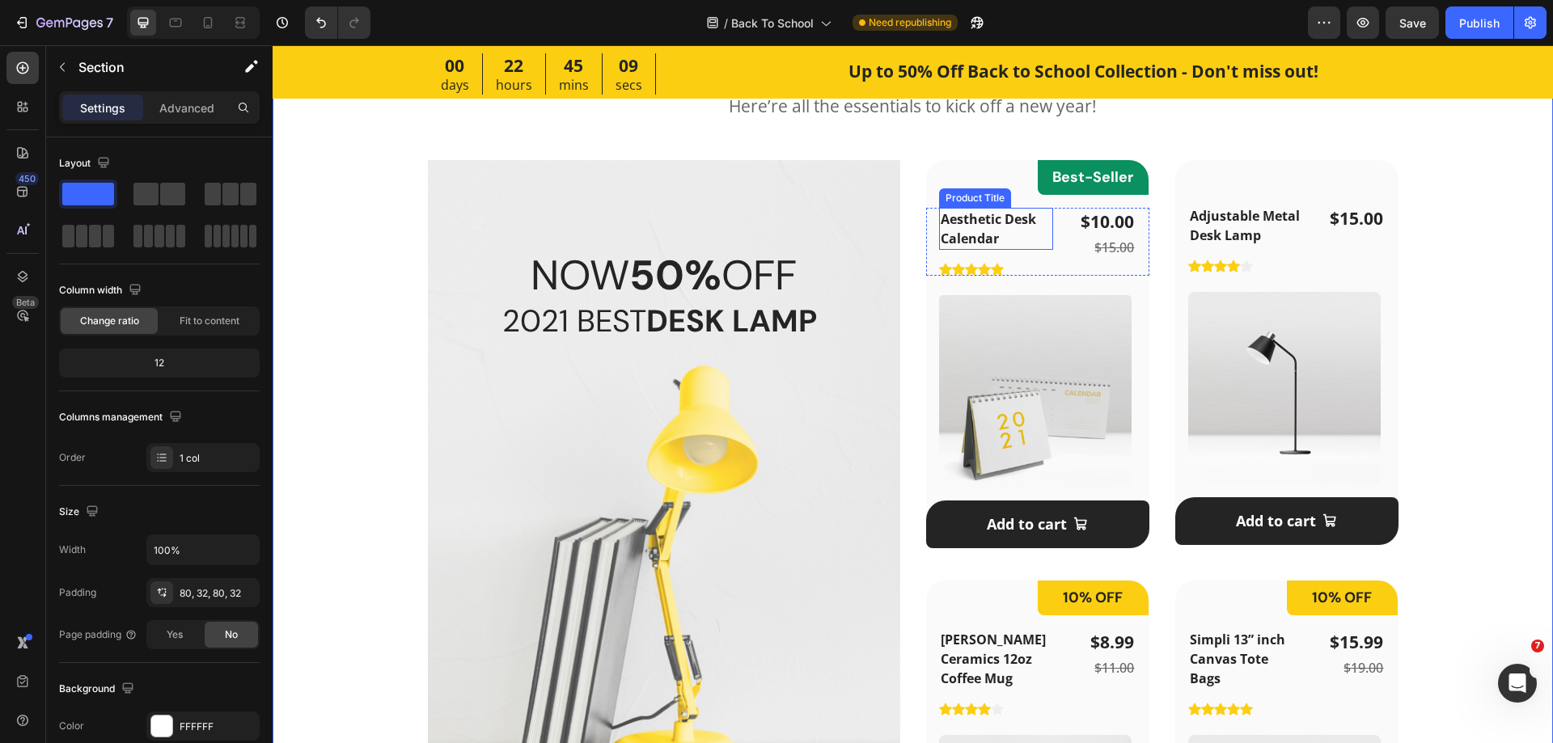
scroll to position [971, 0]
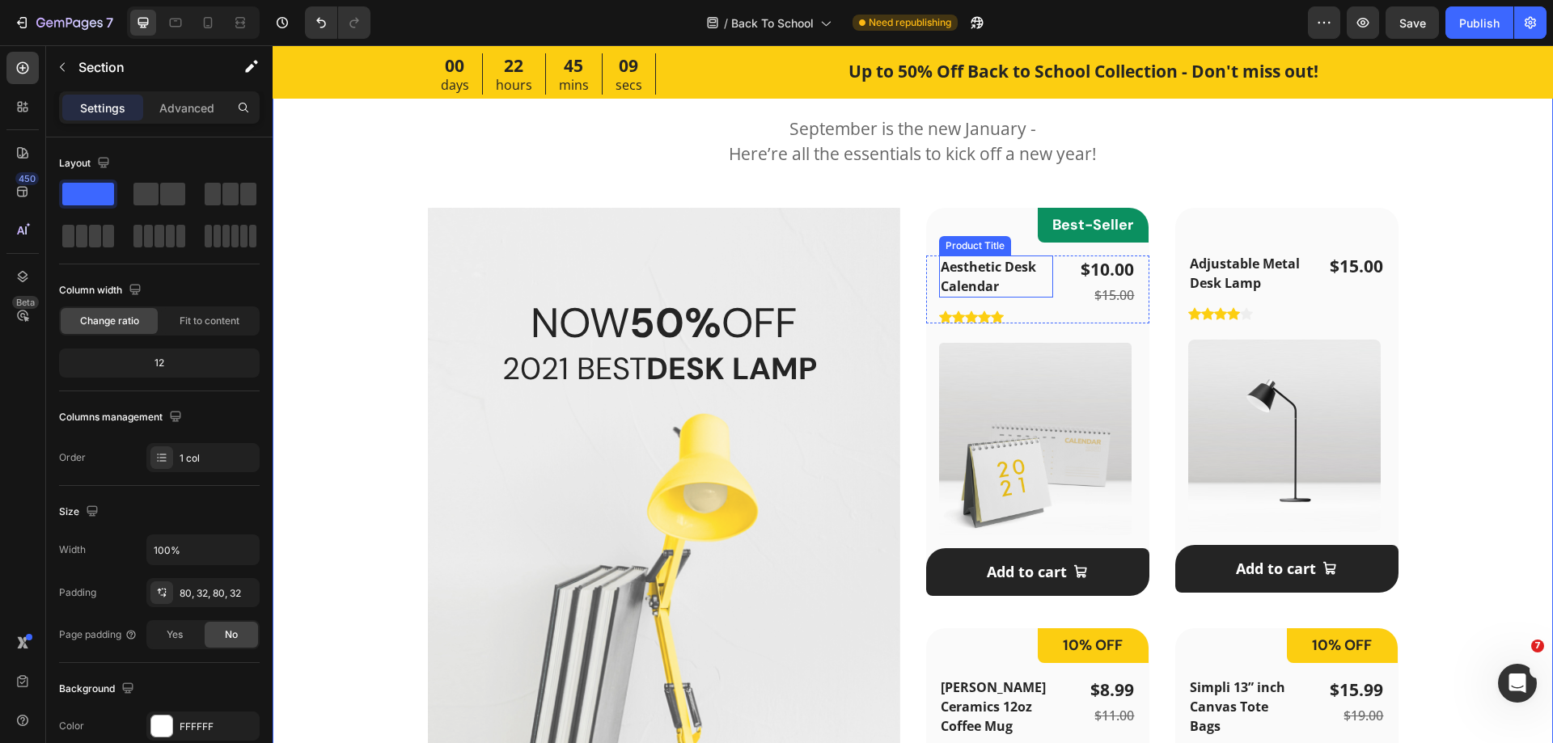
click at [999, 269] on h1 "Aesthetic Desk Calendar" at bounding box center [996, 277] width 114 height 42
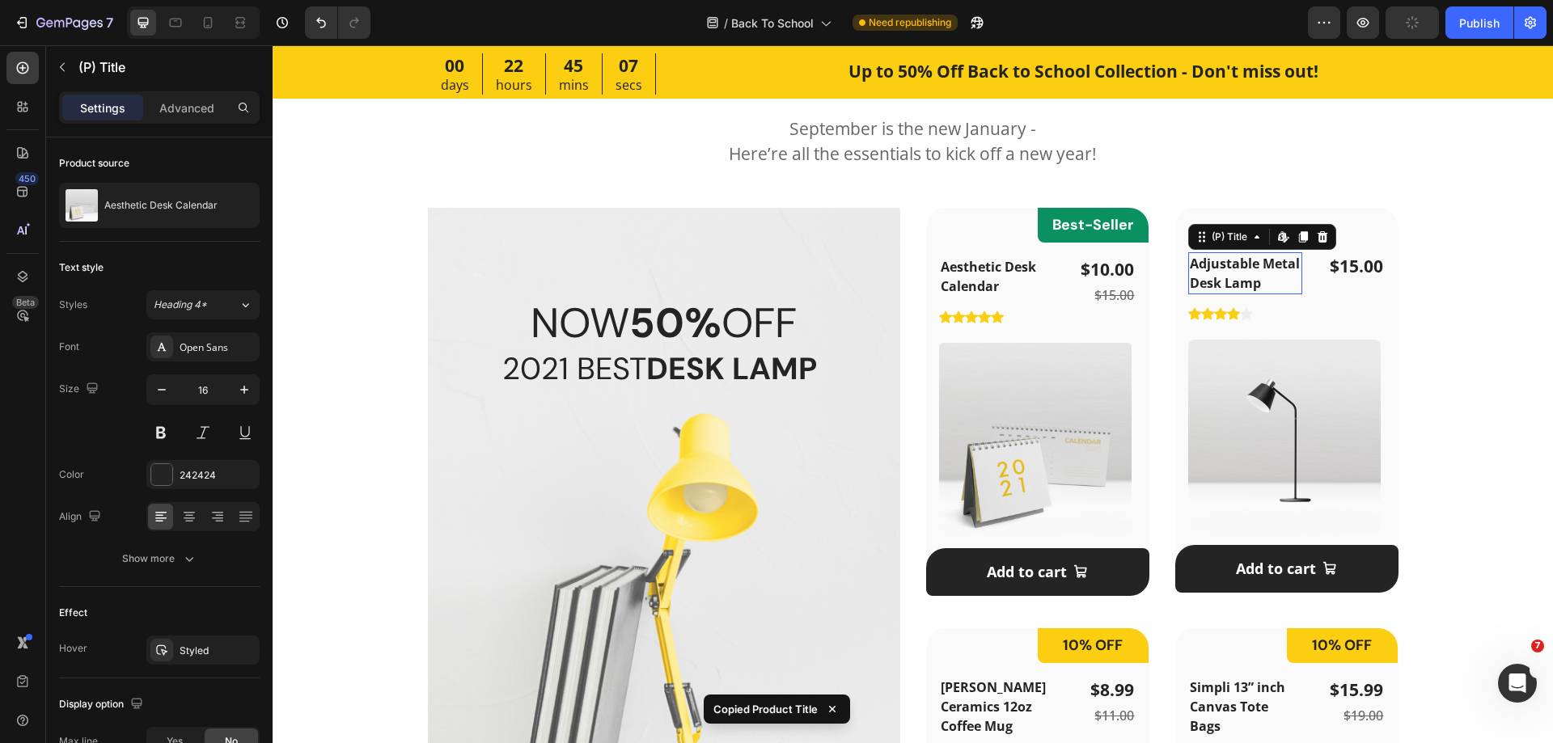
click at [1229, 284] on h2 "Adjustable Metal Desk Lamp" at bounding box center [1245, 273] width 114 height 42
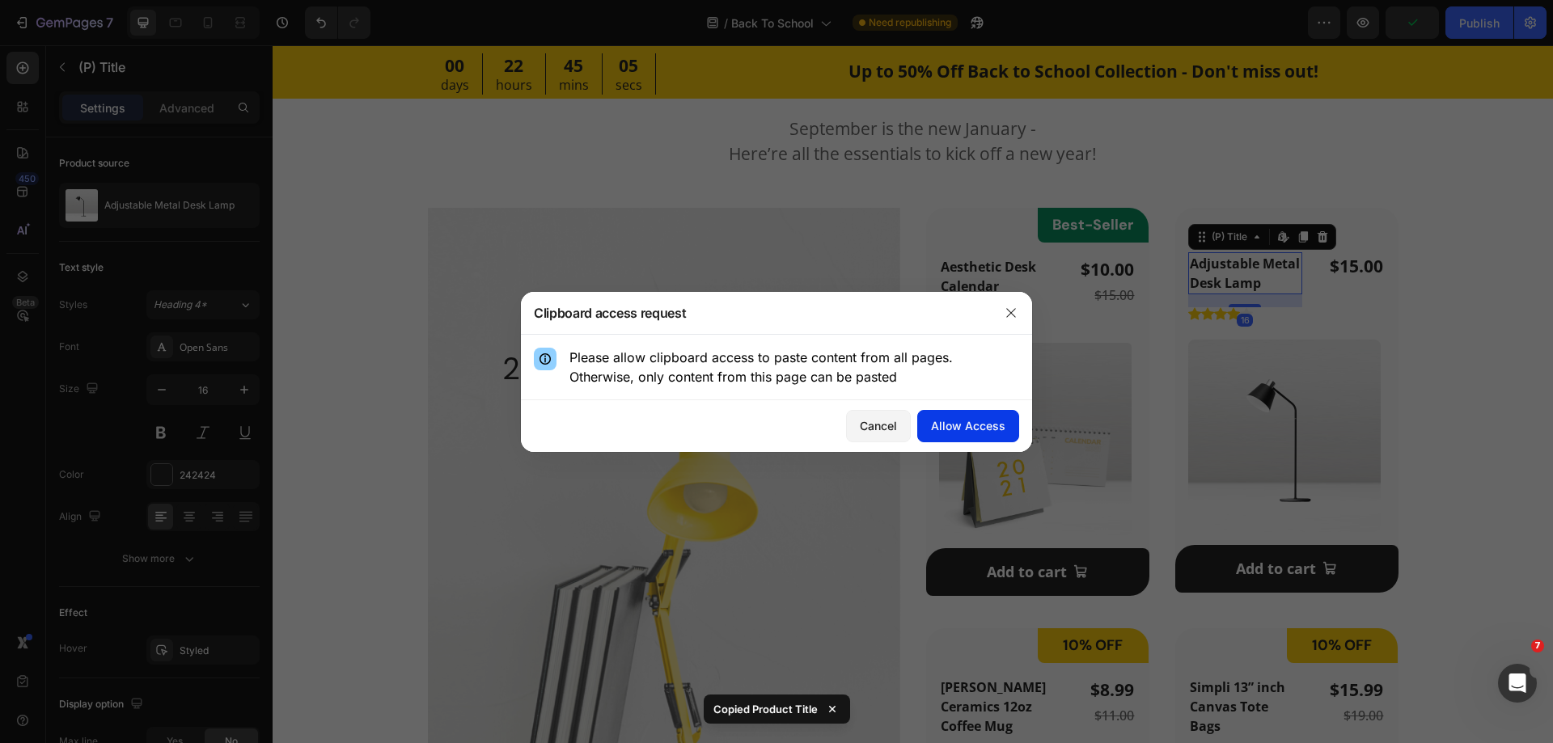
click at [971, 428] on div "Allow Access" at bounding box center [968, 425] width 74 height 17
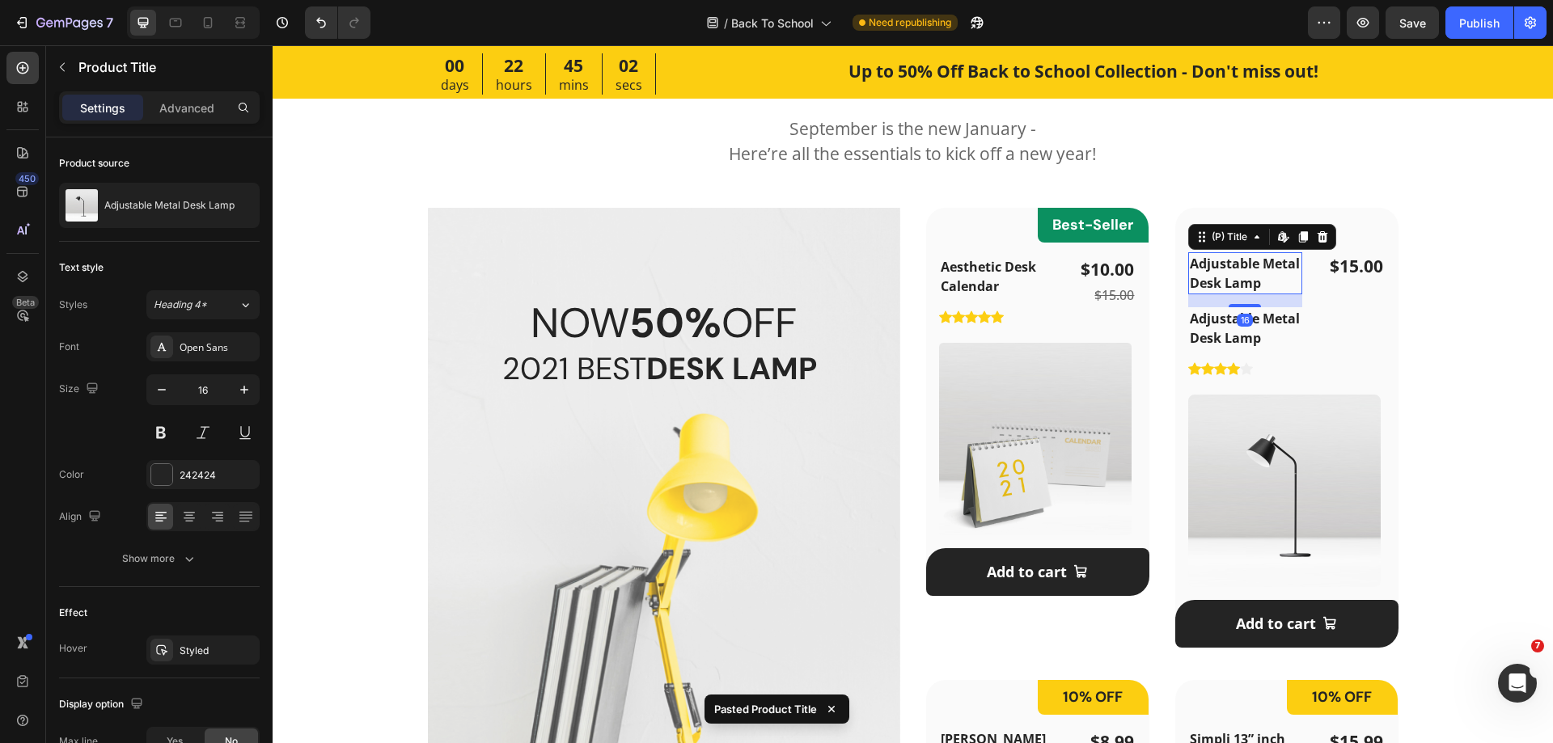
click at [1251, 265] on h2 "Adjustable Metal Desk Lamp" at bounding box center [1245, 273] width 114 height 42
click at [1317, 235] on icon at bounding box center [1322, 236] width 11 height 11
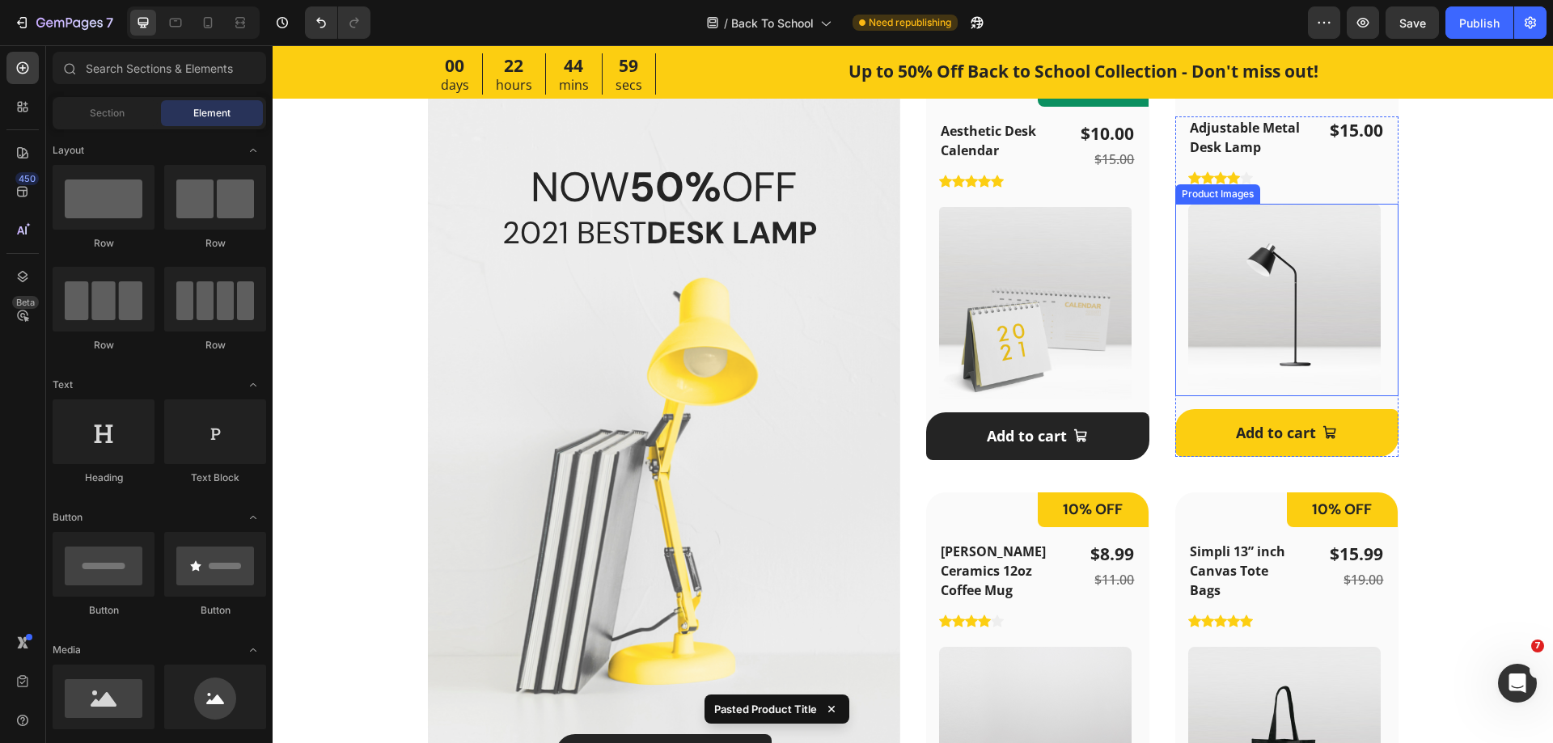
scroll to position [1213, 0]
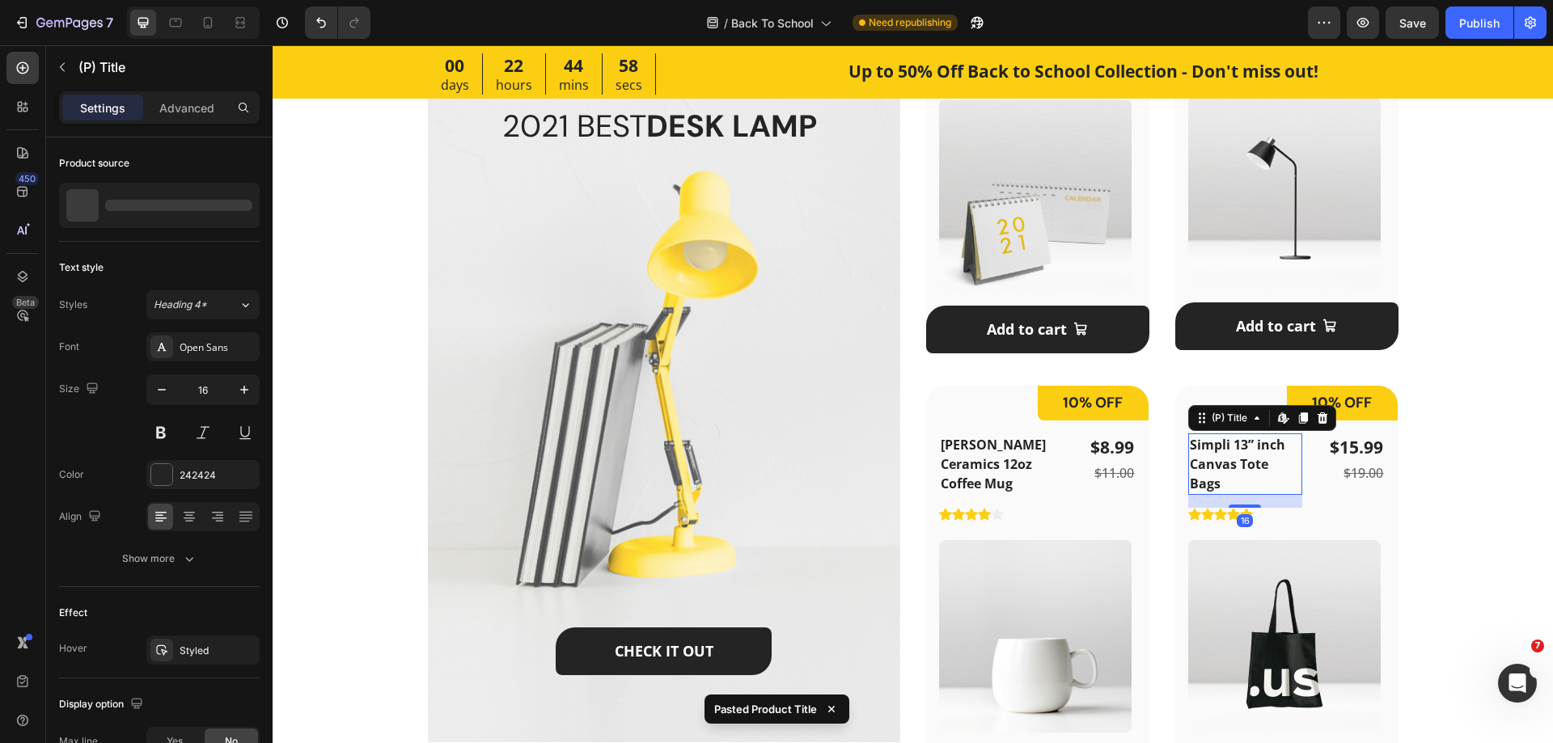
click at [1225, 453] on h2 "Simpli 13” inch Canvas Tote Bags" at bounding box center [1245, 464] width 114 height 61
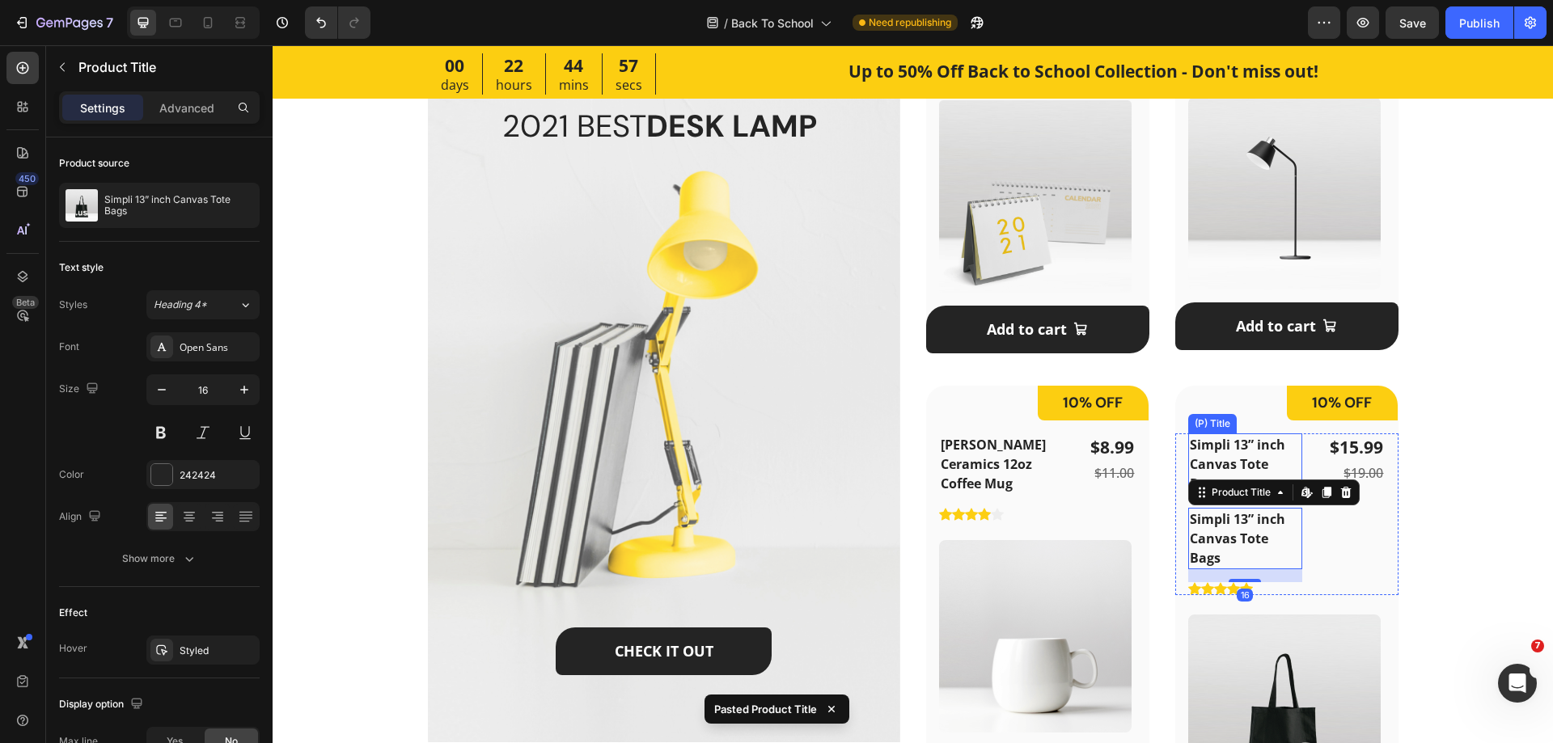
click at [1252, 465] on h2 "Simpli 13” inch Canvas Tote Bags" at bounding box center [1245, 464] width 114 height 61
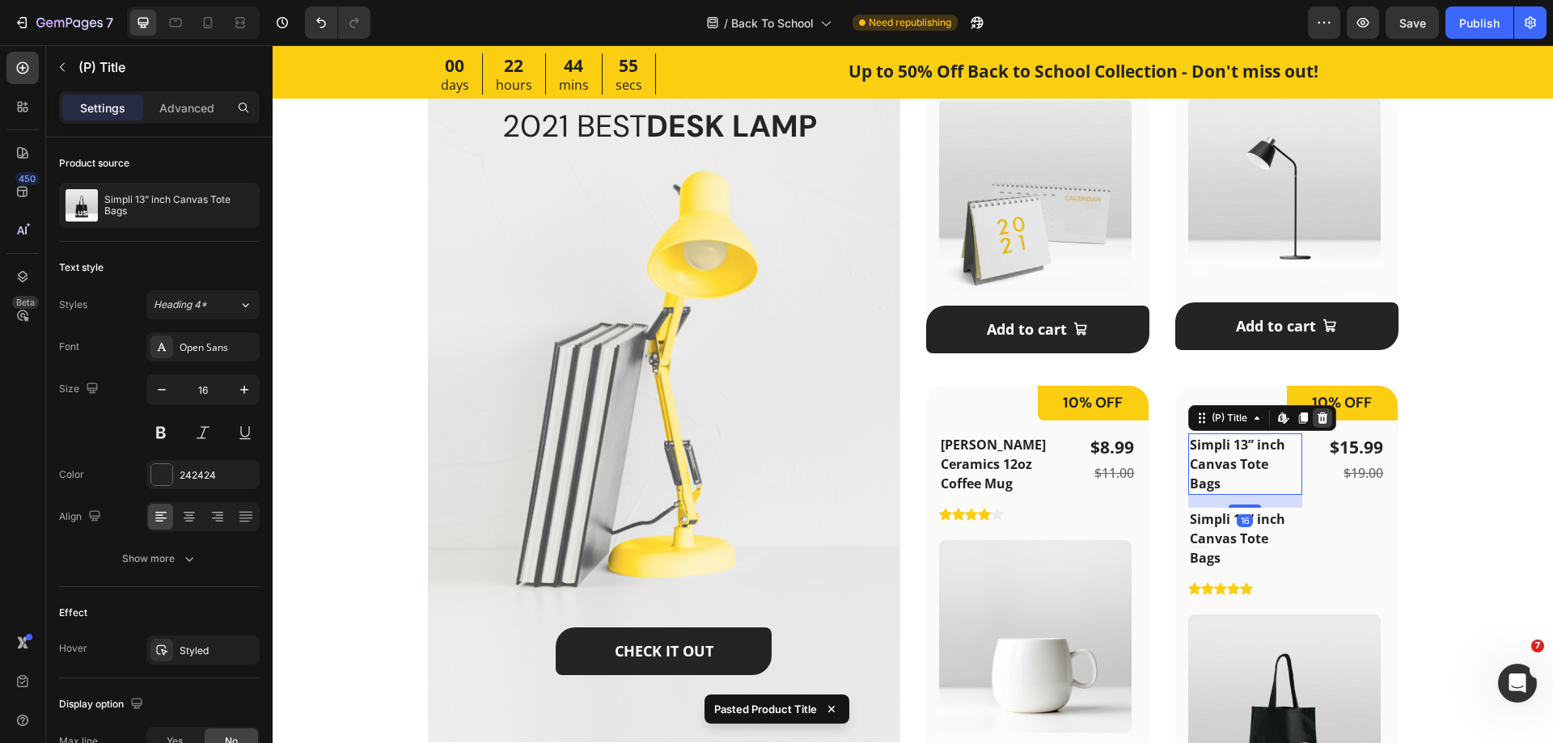
click at [1316, 416] on icon at bounding box center [1322, 418] width 13 height 13
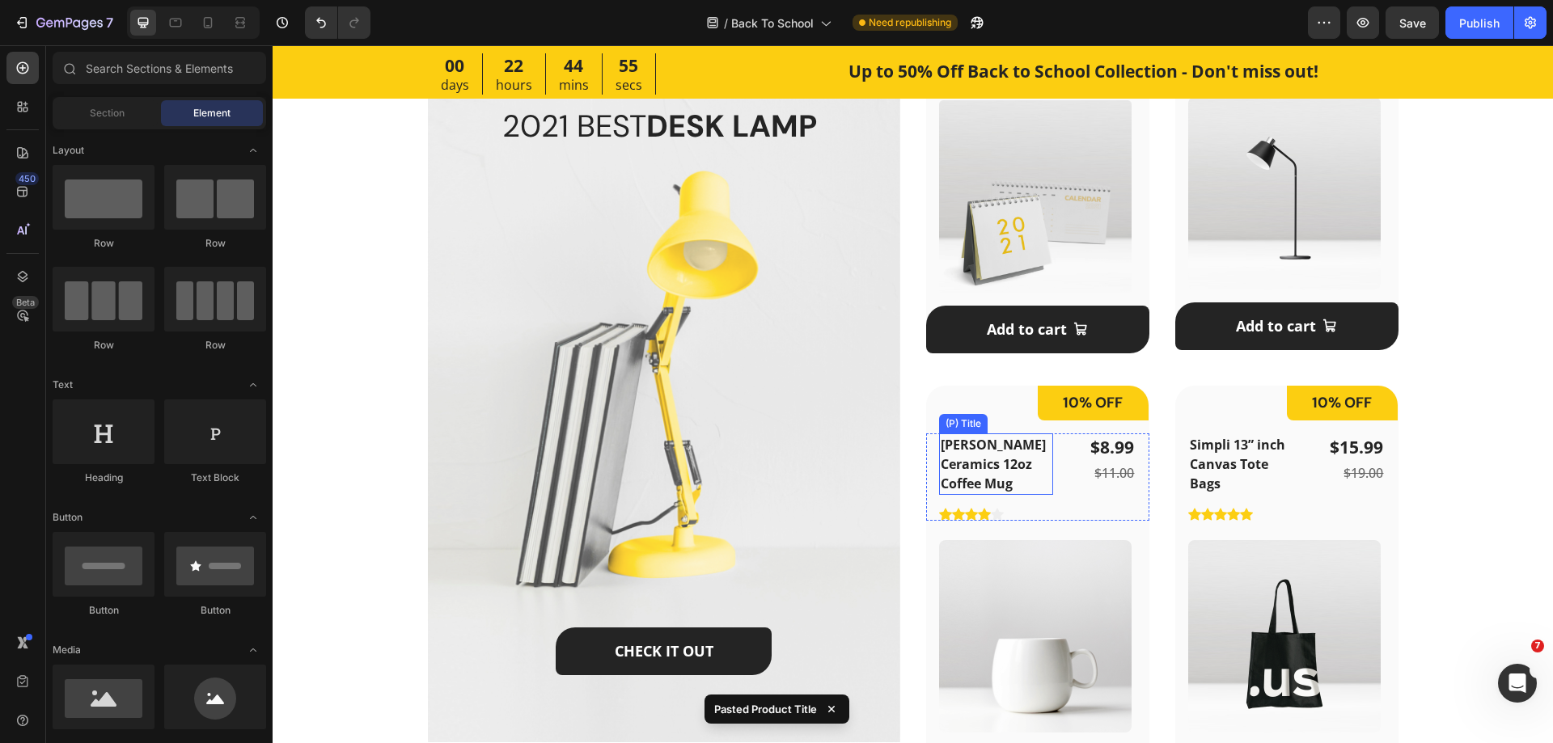
click at [1007, 453] on h2 "[PERSON_NAME] Ceramics 12oz Coffee Mug" at bounding box center [996, 464] width 114 height 61
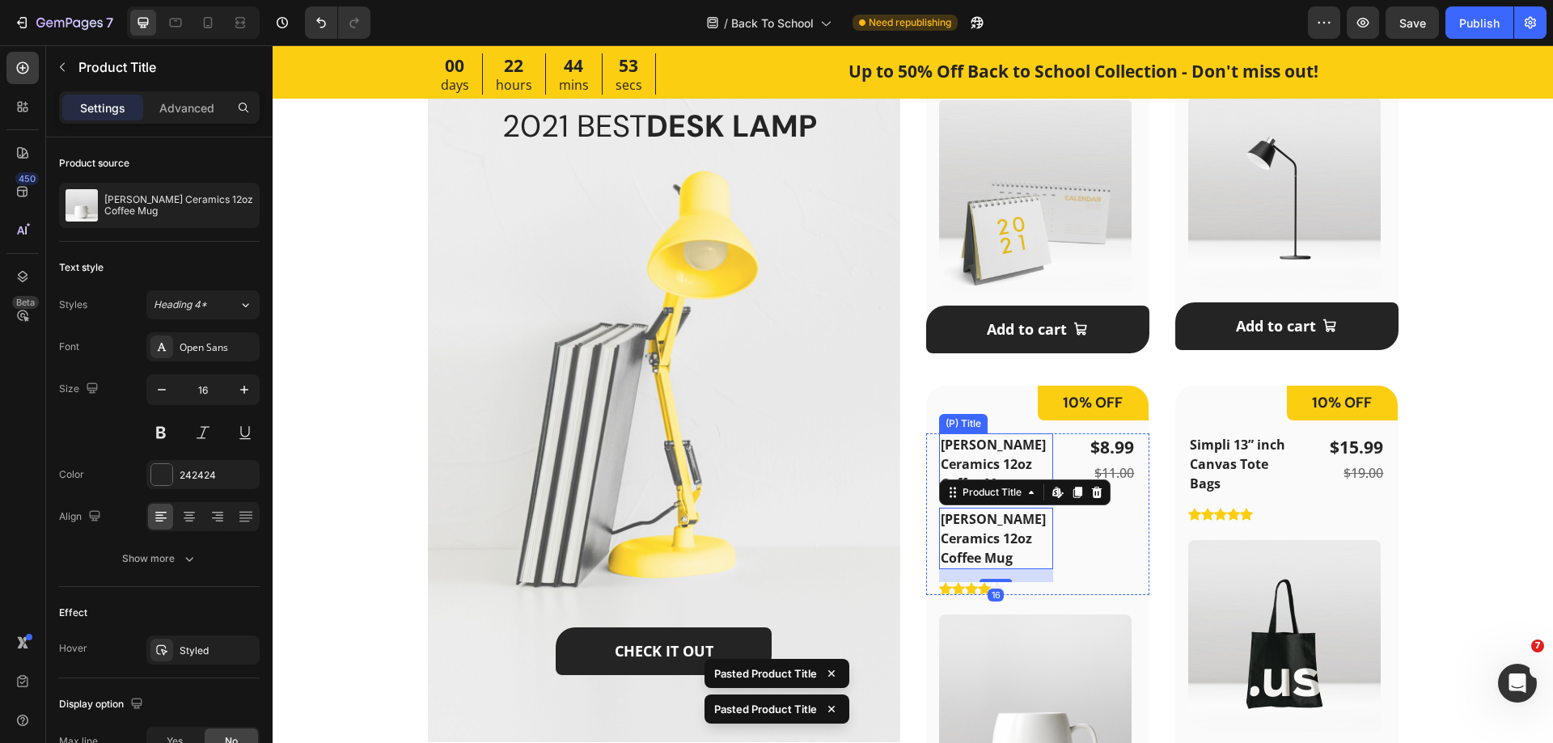
click at [1004, 450] on h2 "[PERSON_NAME] Ceramics 12oz Coffee Mug" at bounding box center [996, 464] width 114 height 61
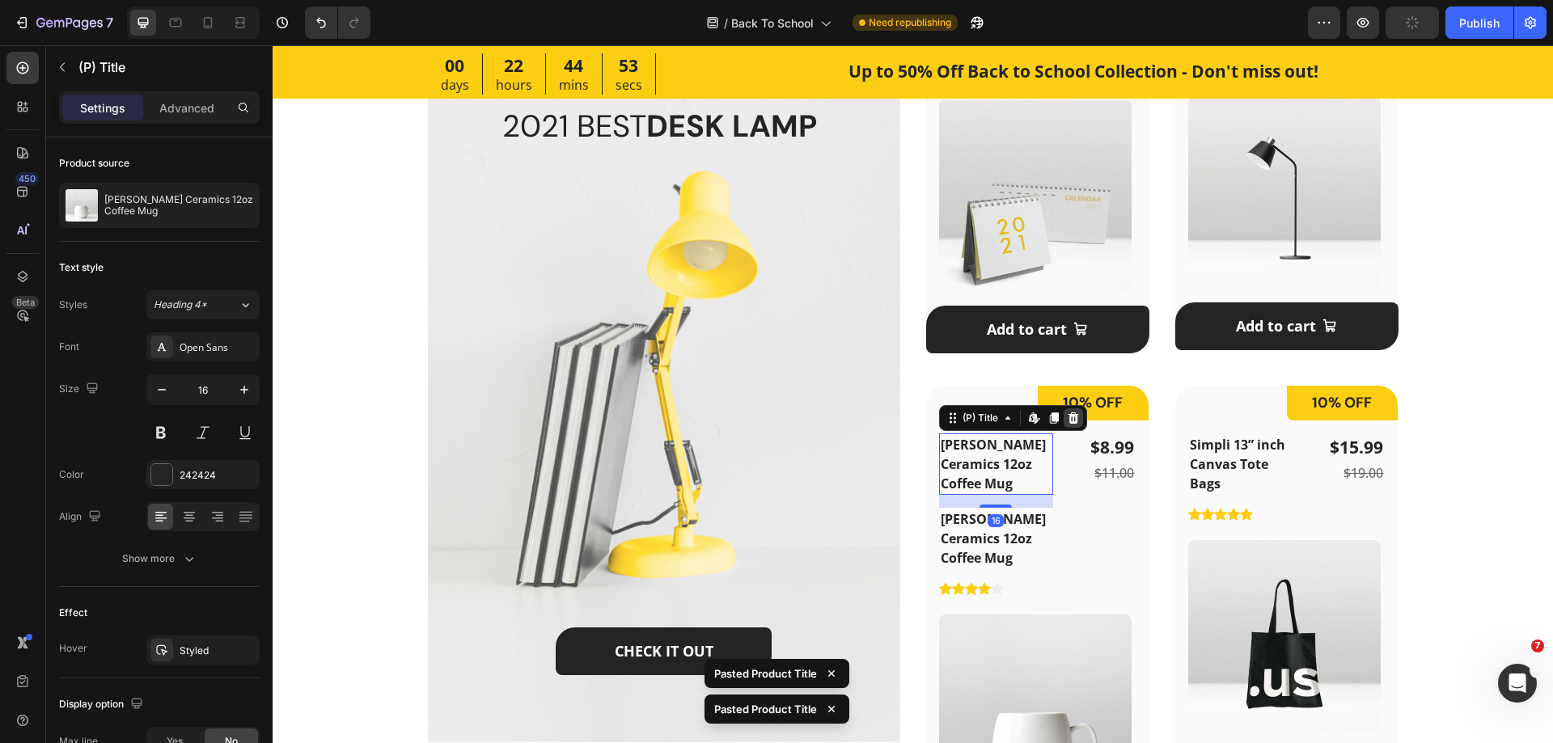
click at [1073, 415] on icon at bounding box center [1073, 418] width 13 height 13
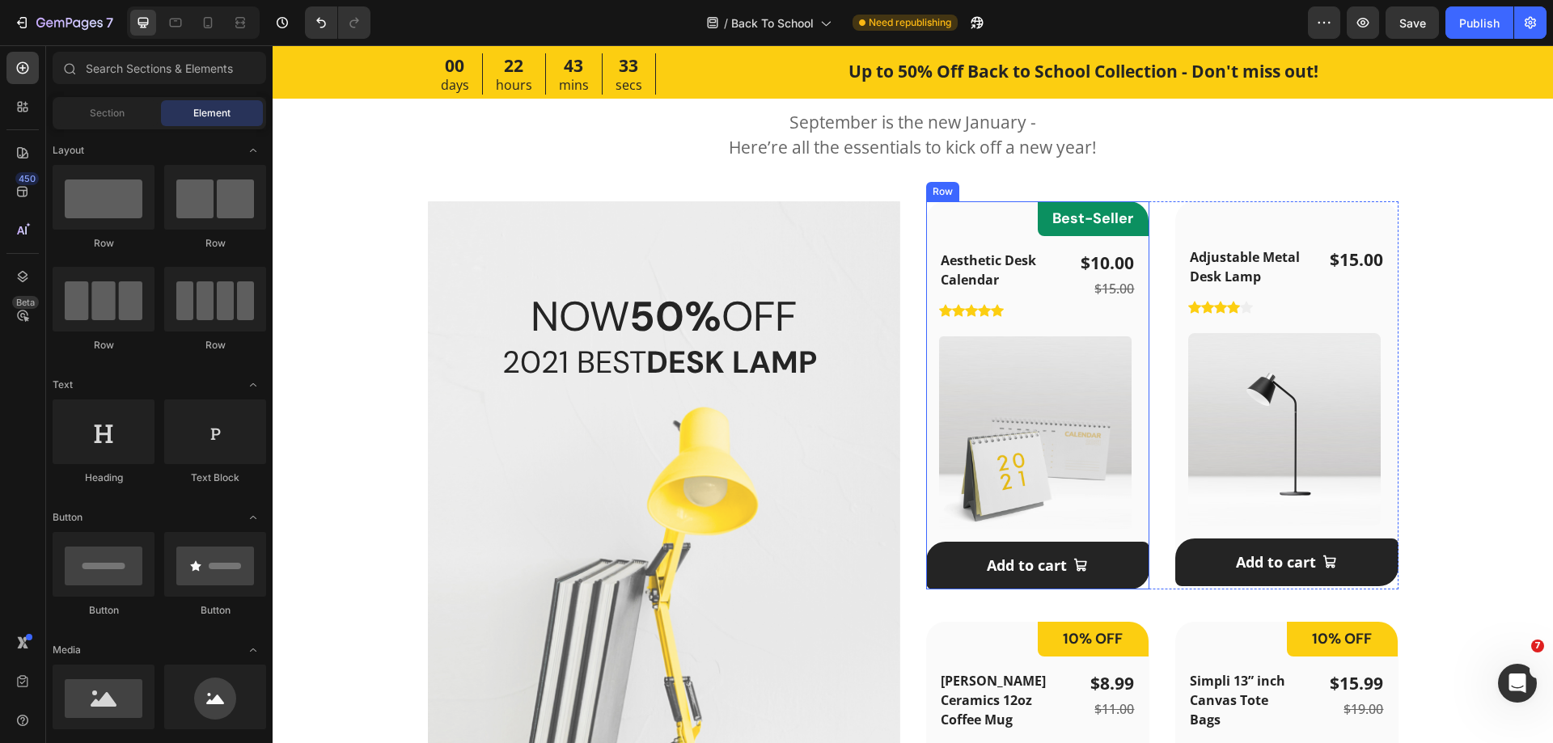
scroll to position [971, 0]
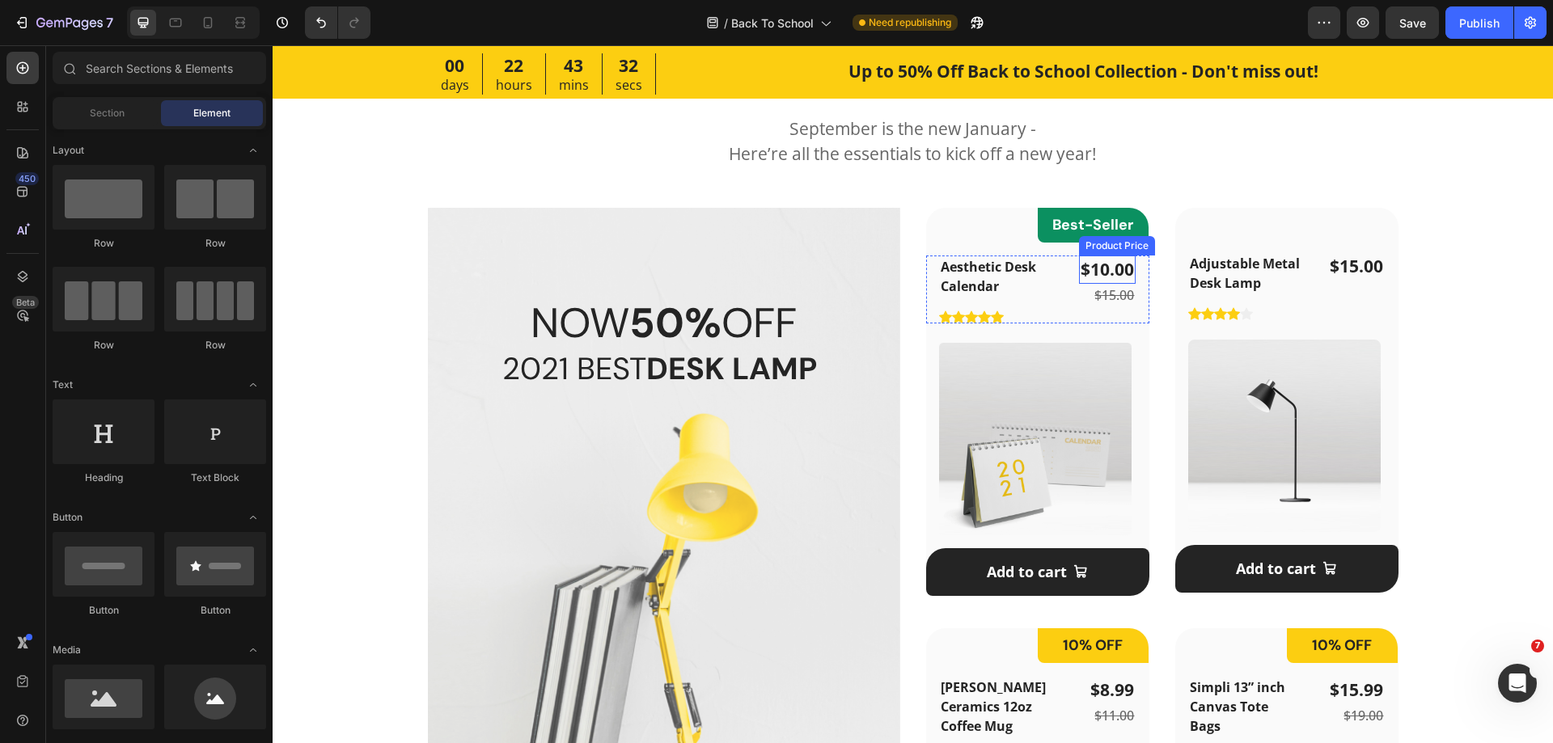
click at [1086, 273] on div "$10.00" at bounding box center [1107, 270] width 57 height 29
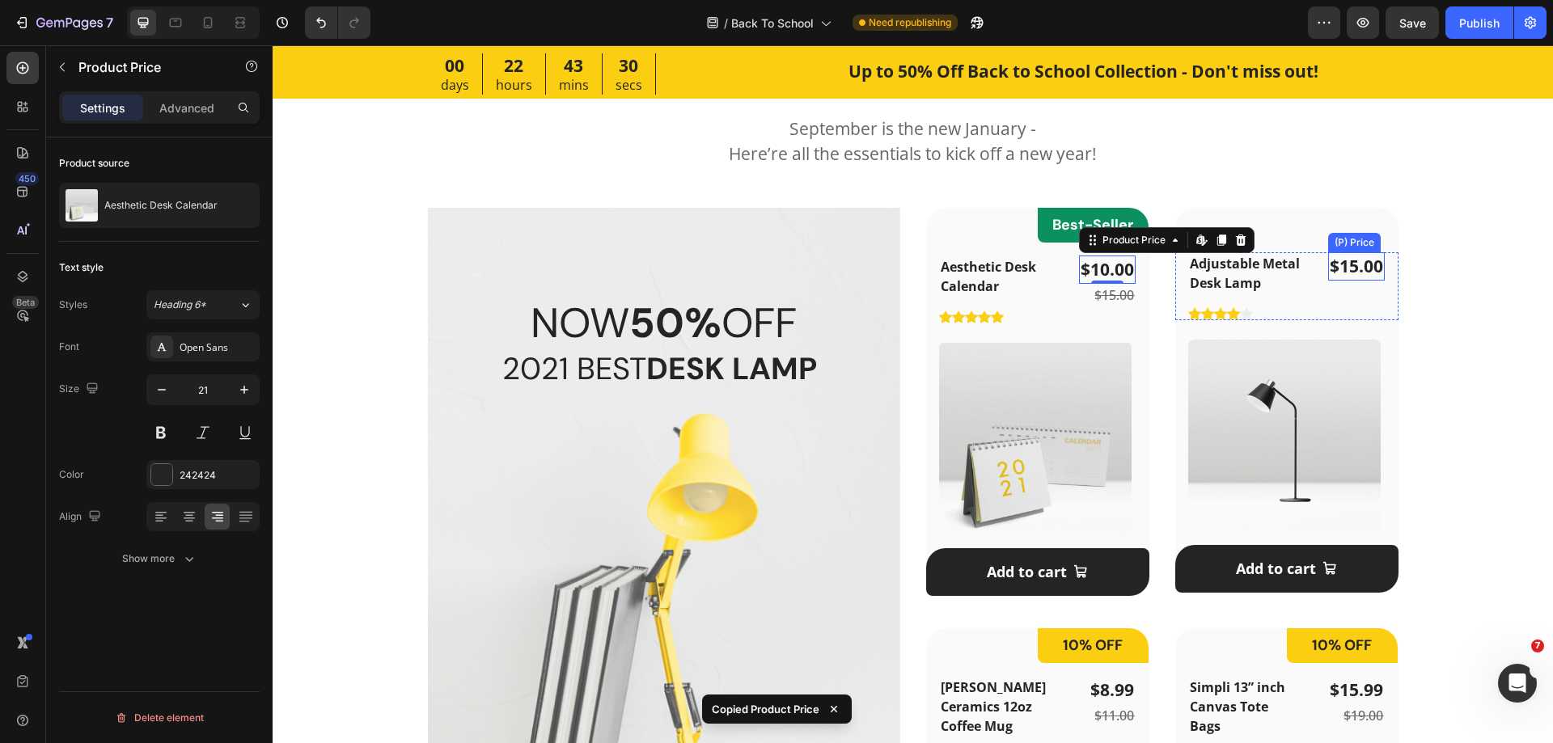
click at [1359, 269] on div "$15.00" at bounding box center [1356, 266] width 57 height 29
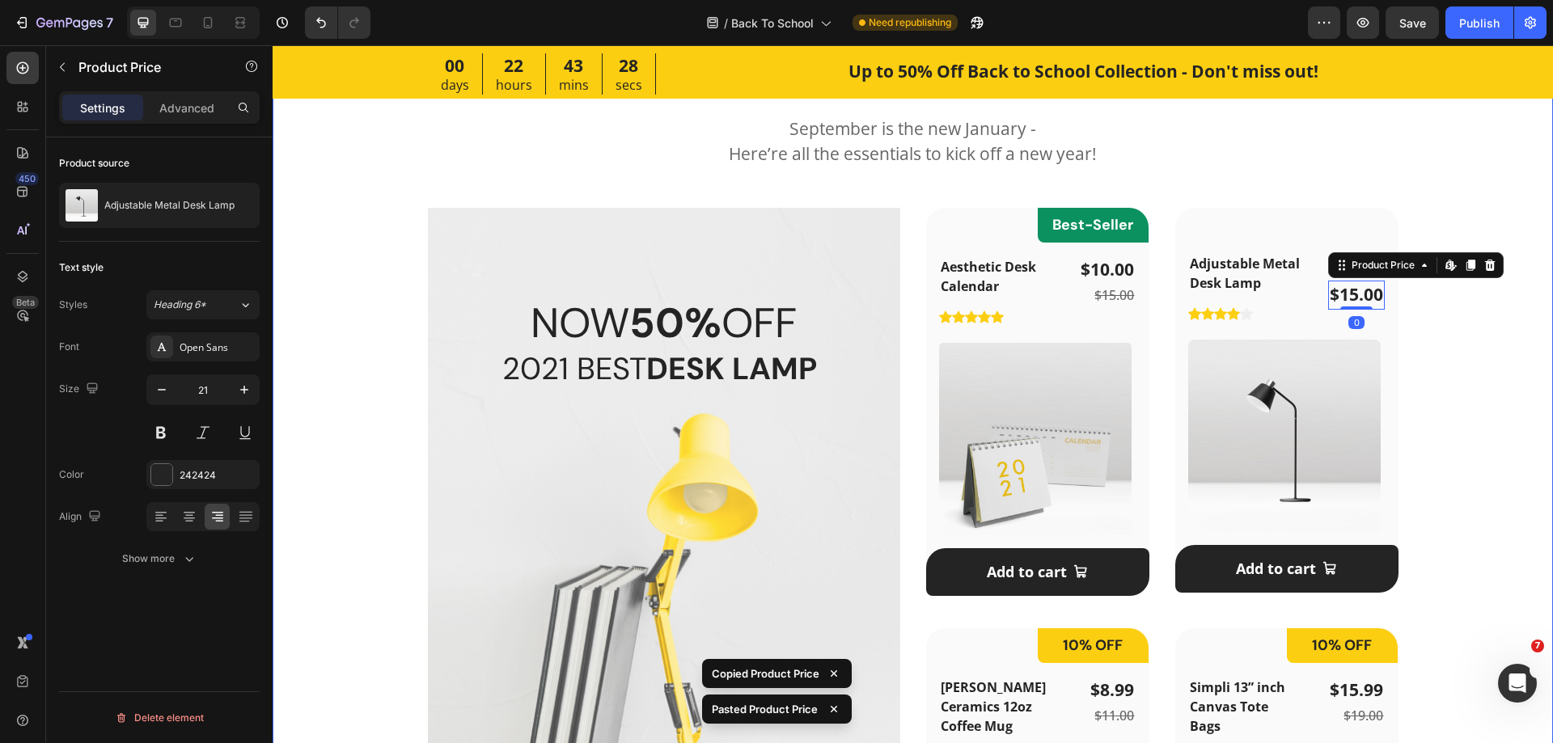
click at [1399, 218] on div "Featured Products Heading September is the new January - Here’re all the essent…" at bounding box center [912, 549] width 1229 height 1000
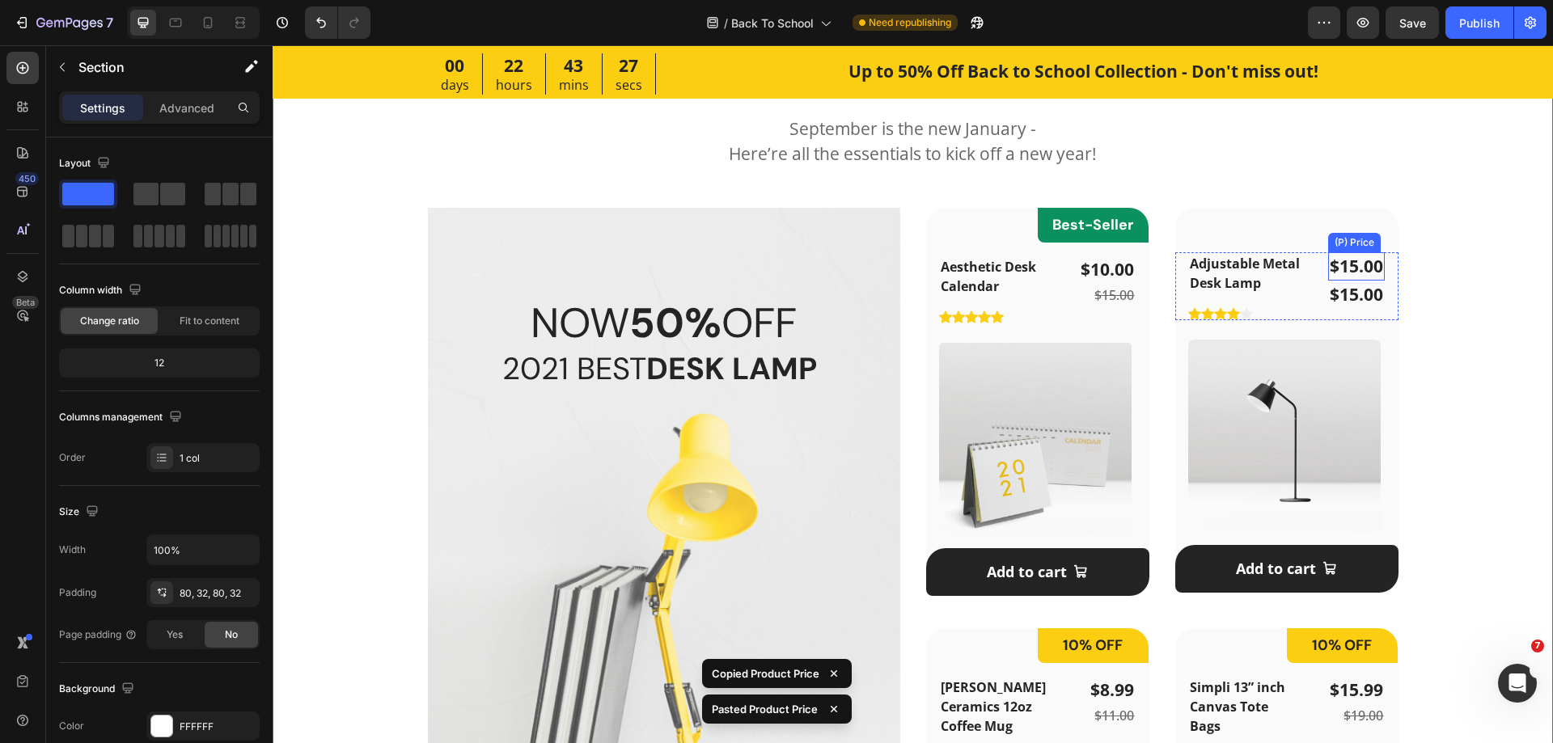
click at [1349, 265] on div "$15.00" at bounding box center [1356, 266] width 57 height 29
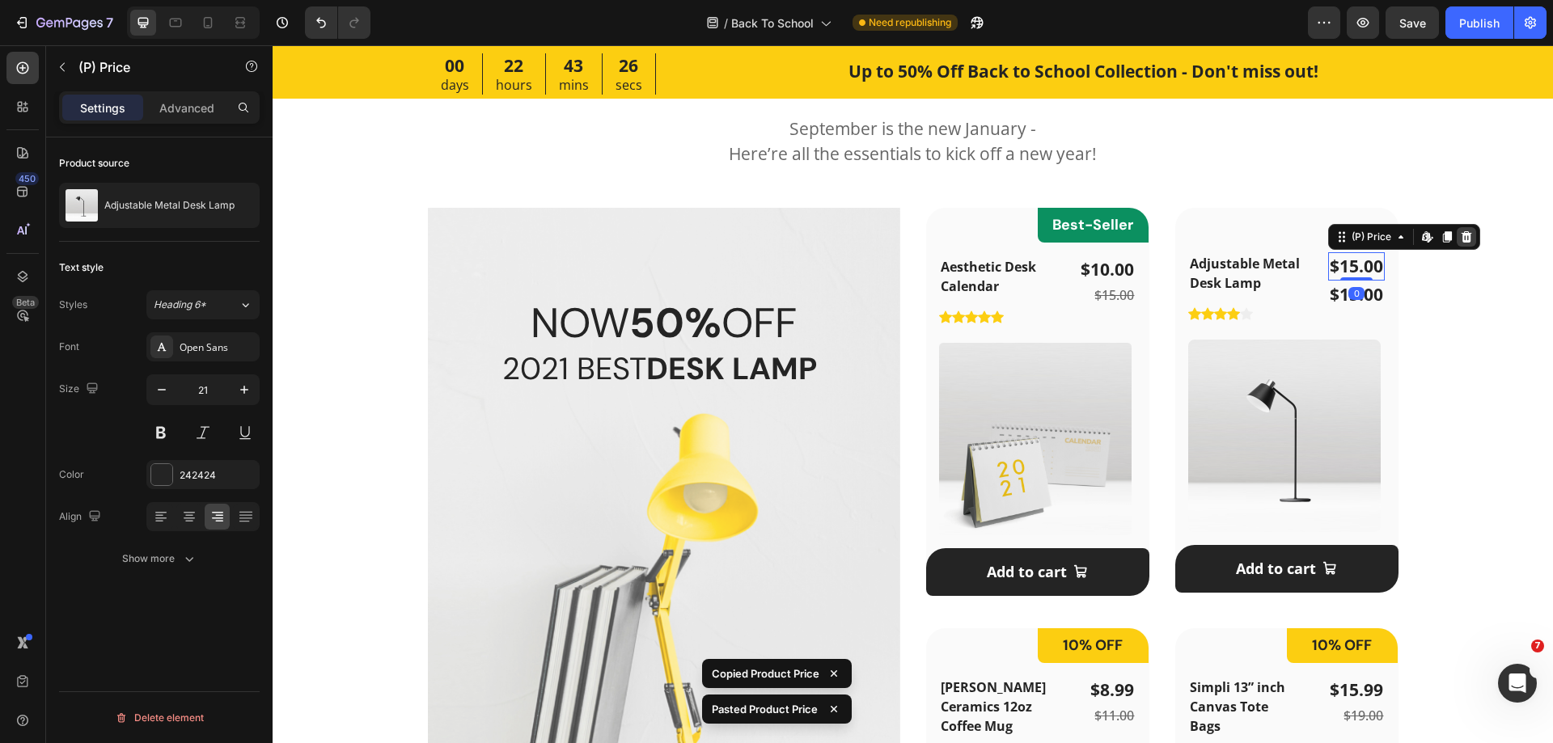
click at [1461, 239] on icon at bounding box center [1466, 236] width 11 height 11
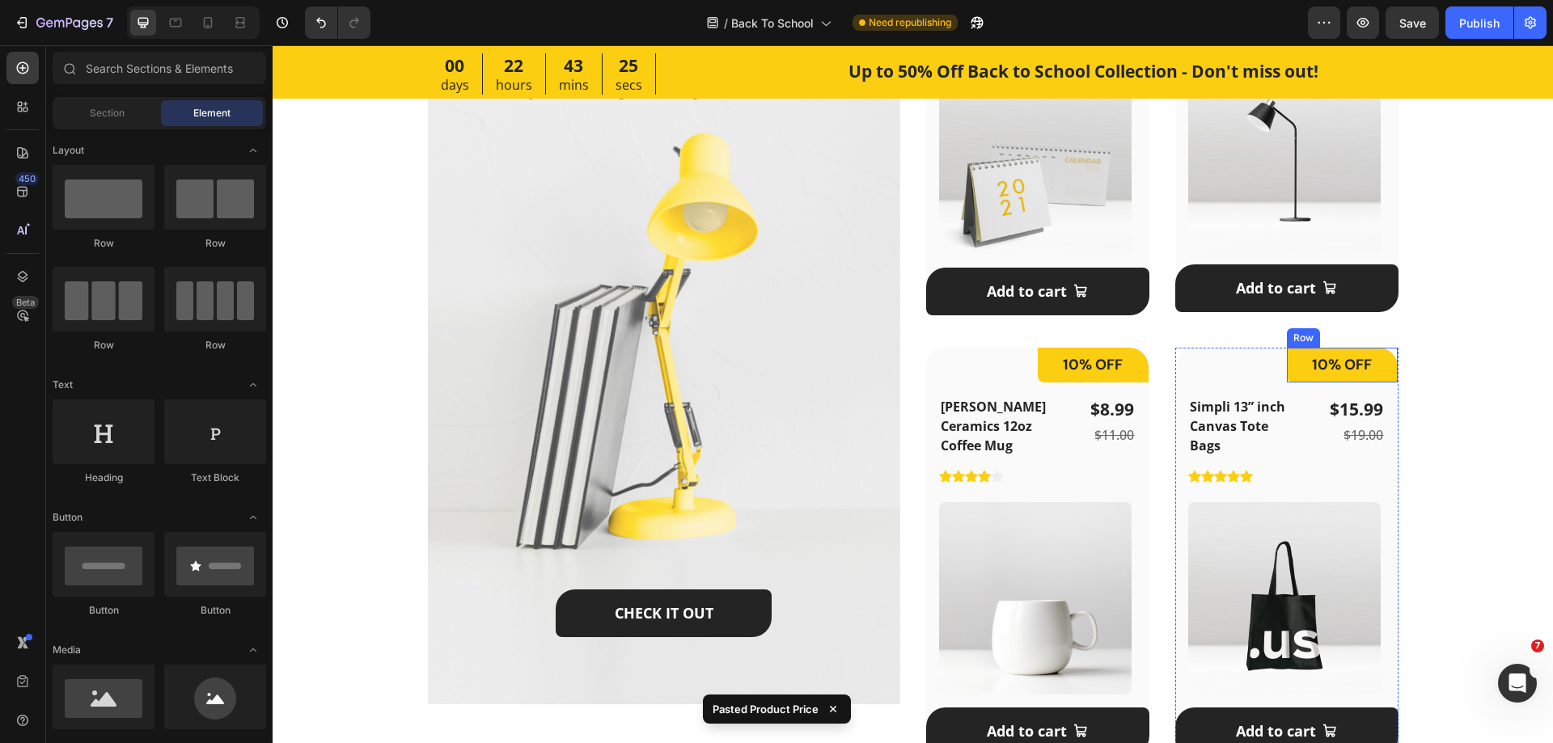
scroll to position [1294, 0]
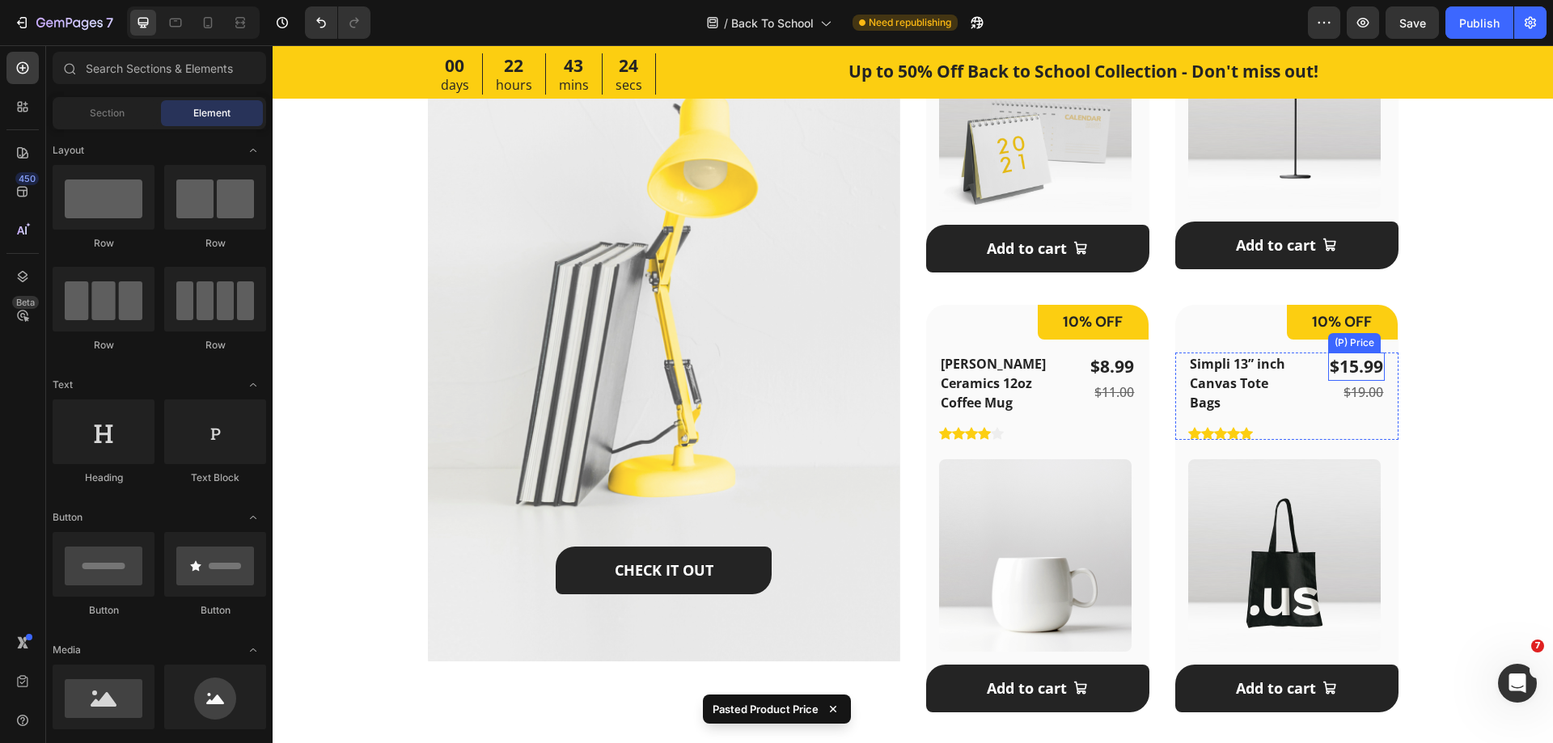
click at [1352, 360] on div "$15.99" at bounding box center [1356, 367] width 57 height 29
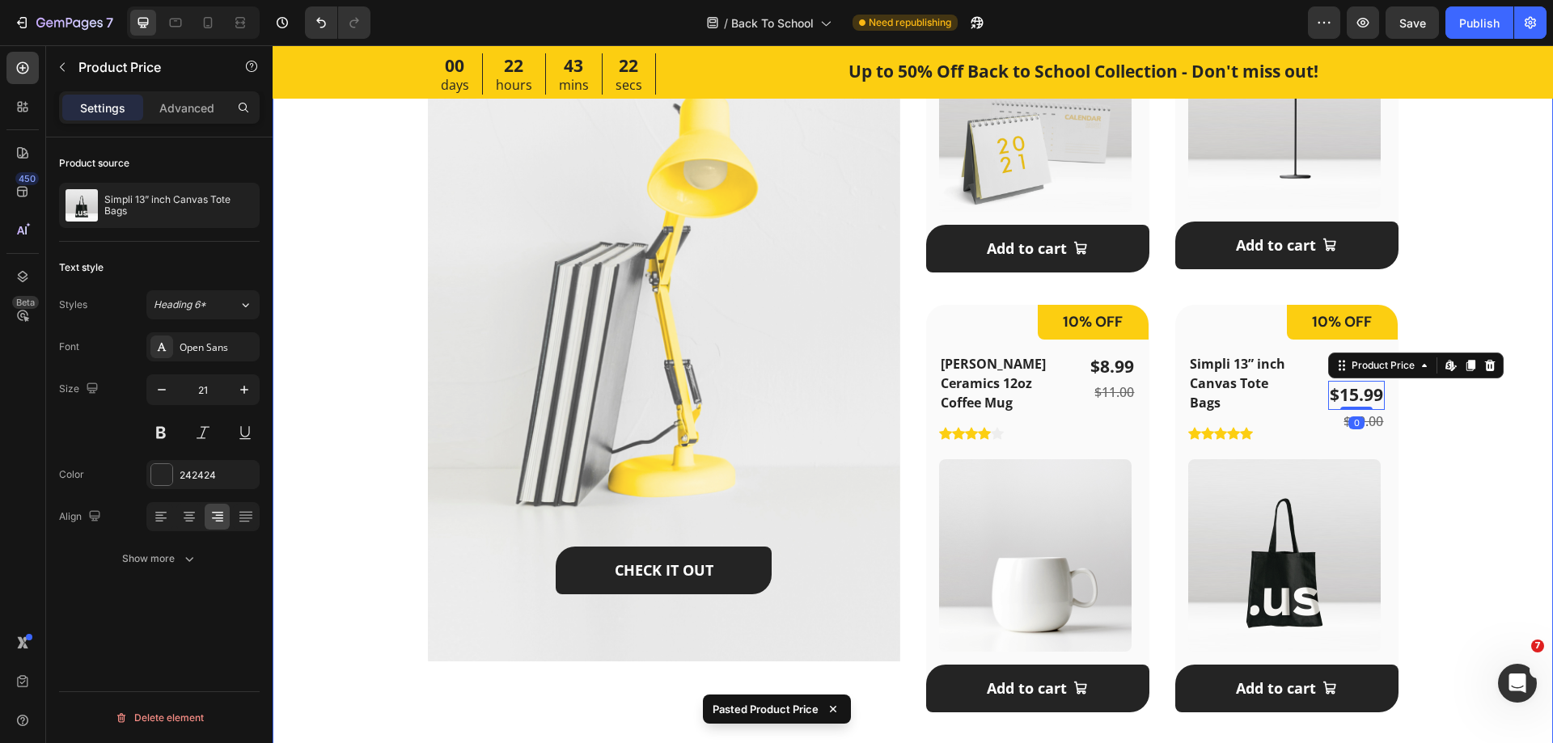
click at [1454, 340] on div "Featured Products Heading September is the new January - Here’re all the essent…" at bounding box center [912, 225] width 1229 height 1000
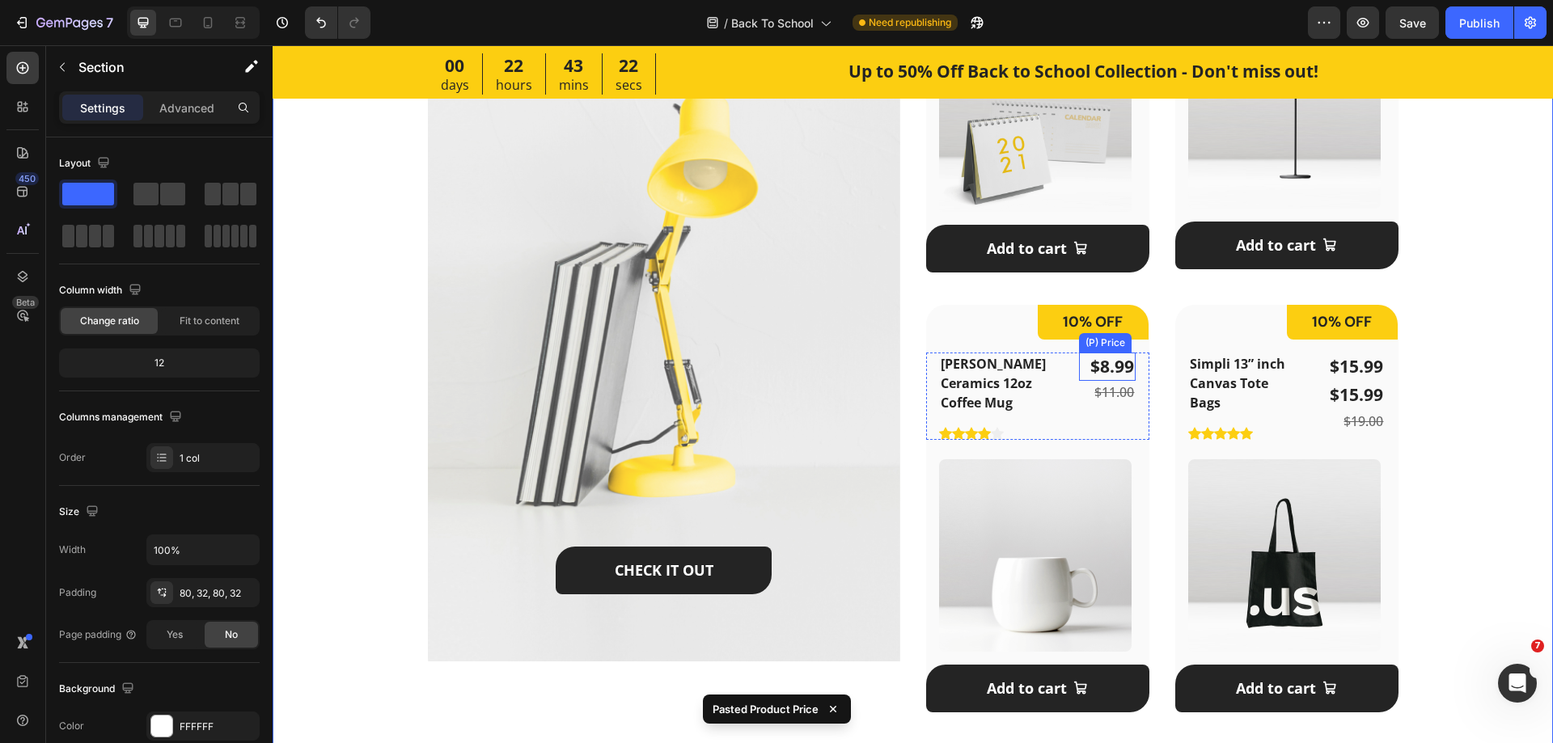
click at [1119, 367] on div "$8.99" at bounding box center [1107, 367] width 57 height 29
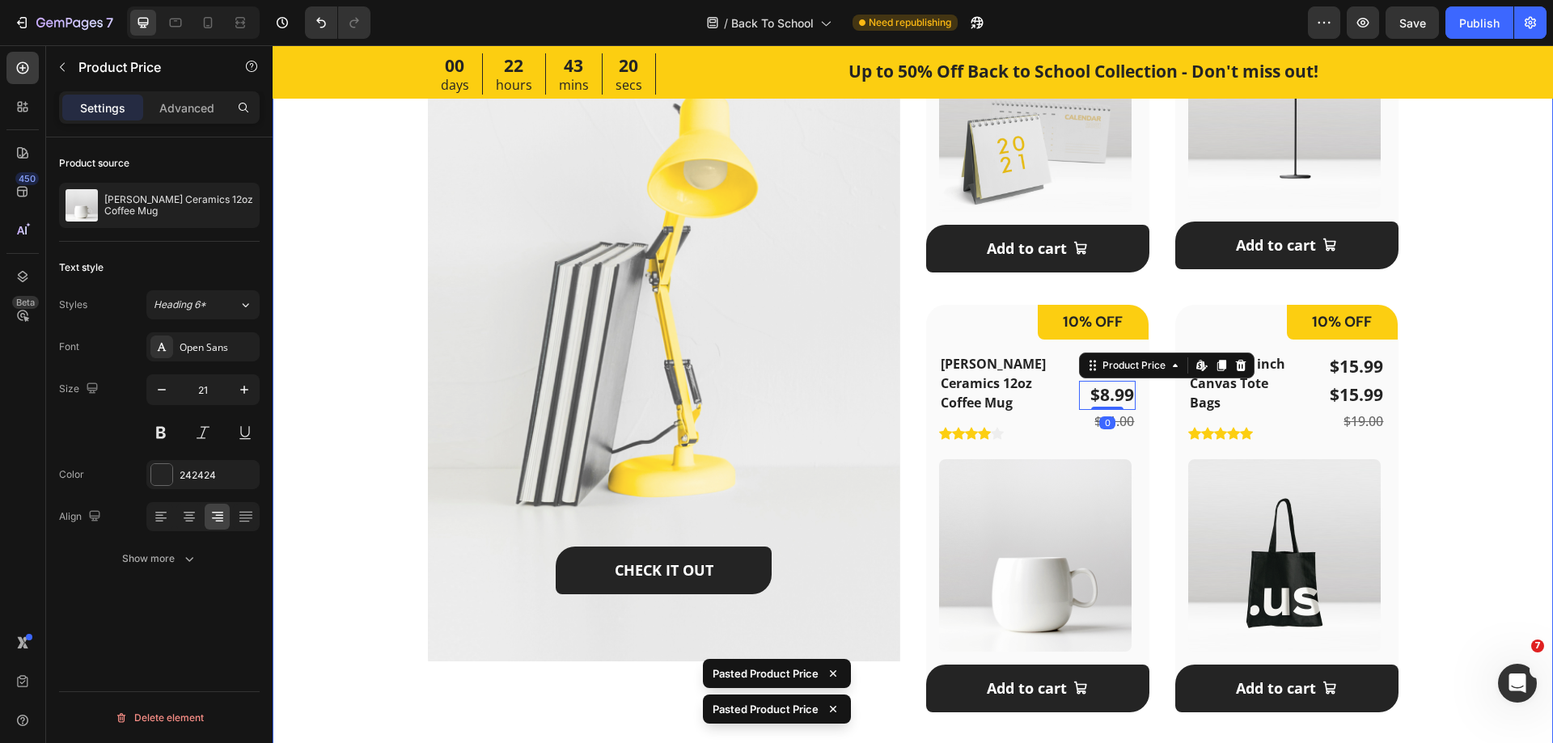
click at [1469, 350] on div "Featured Products Heading September is the new January - Here’re all the essent…" at bounding box center [912, 225] width 1229 height 1000
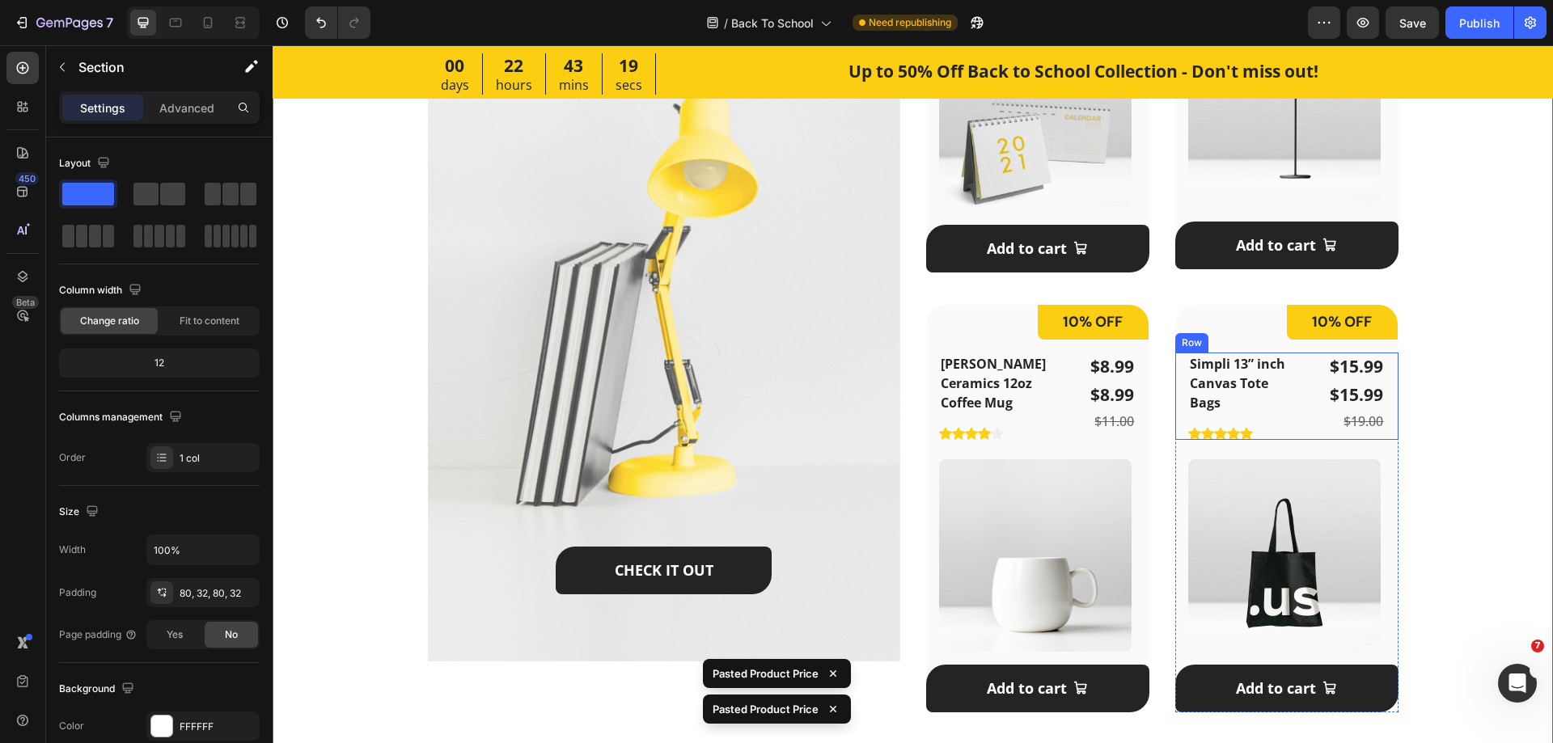
click at [1355, 366] on div "$15.99" at bounding box center [1356, 367] width 57 height 29
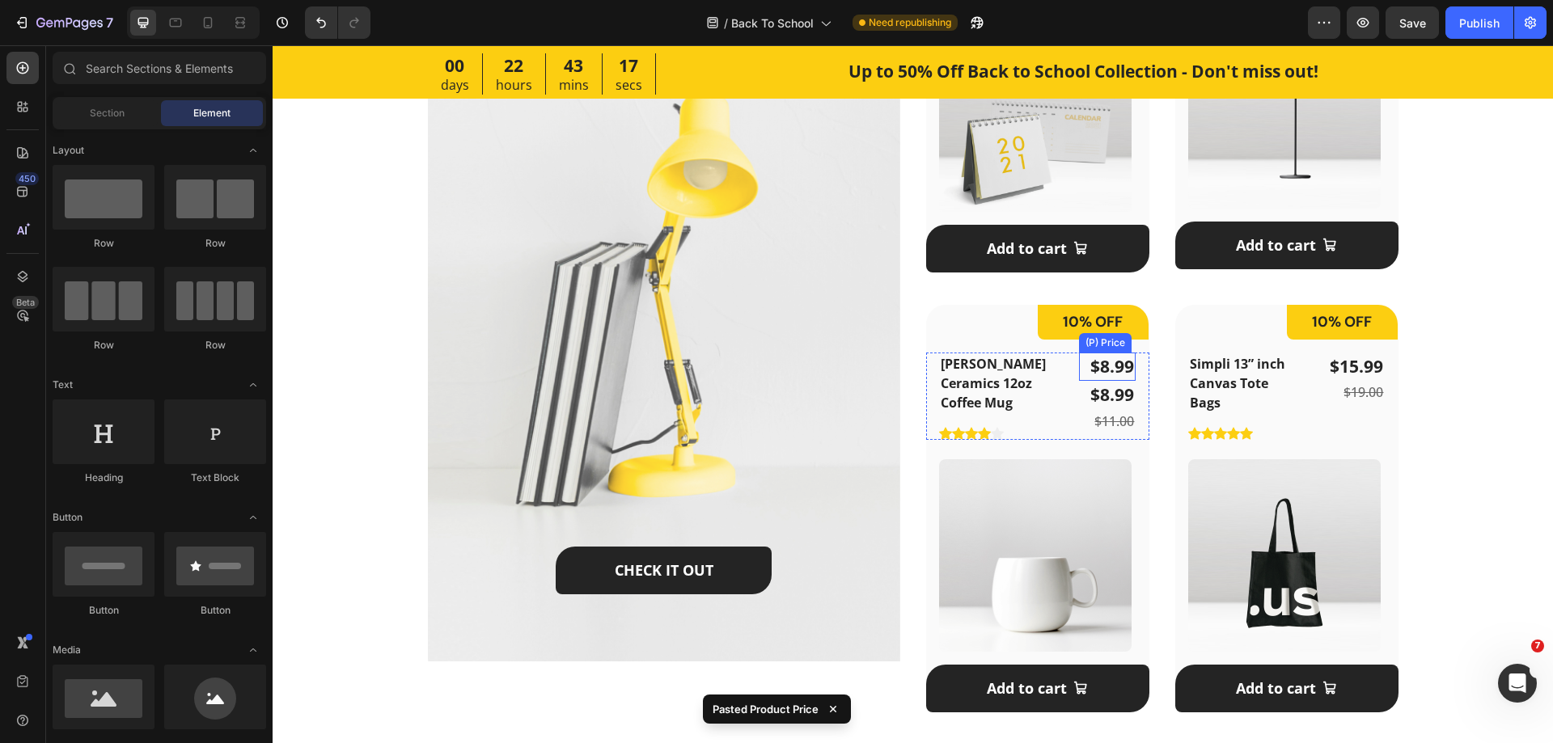
click at [1116, 369] on div "$8.99" at bounding box center [1107, 367] width 57 height 29
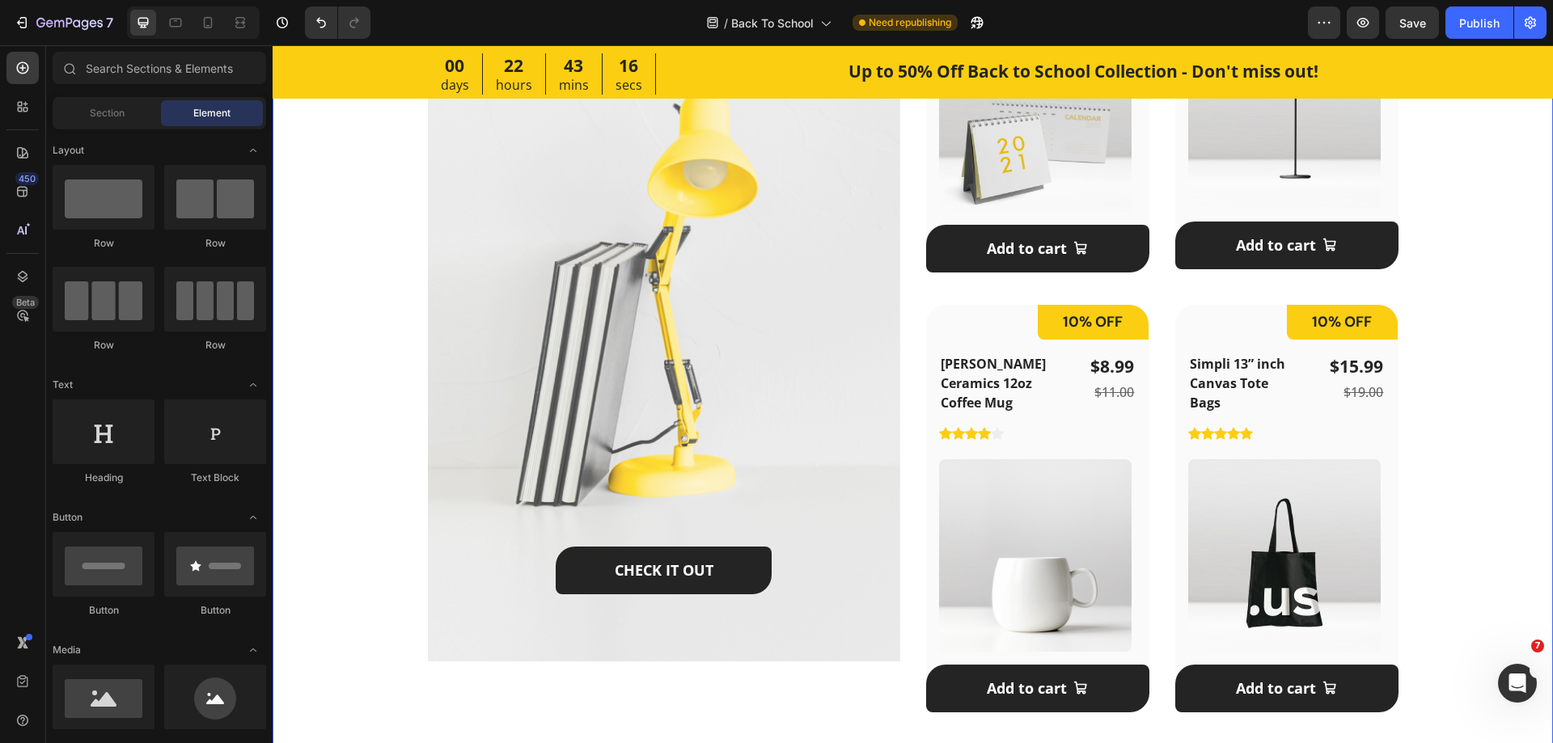
click at [1459, 375] on div "Featured Products Heading September is the new January - Here’re all the essent…" at bounding box center [912, 225] width 1229 height 1000
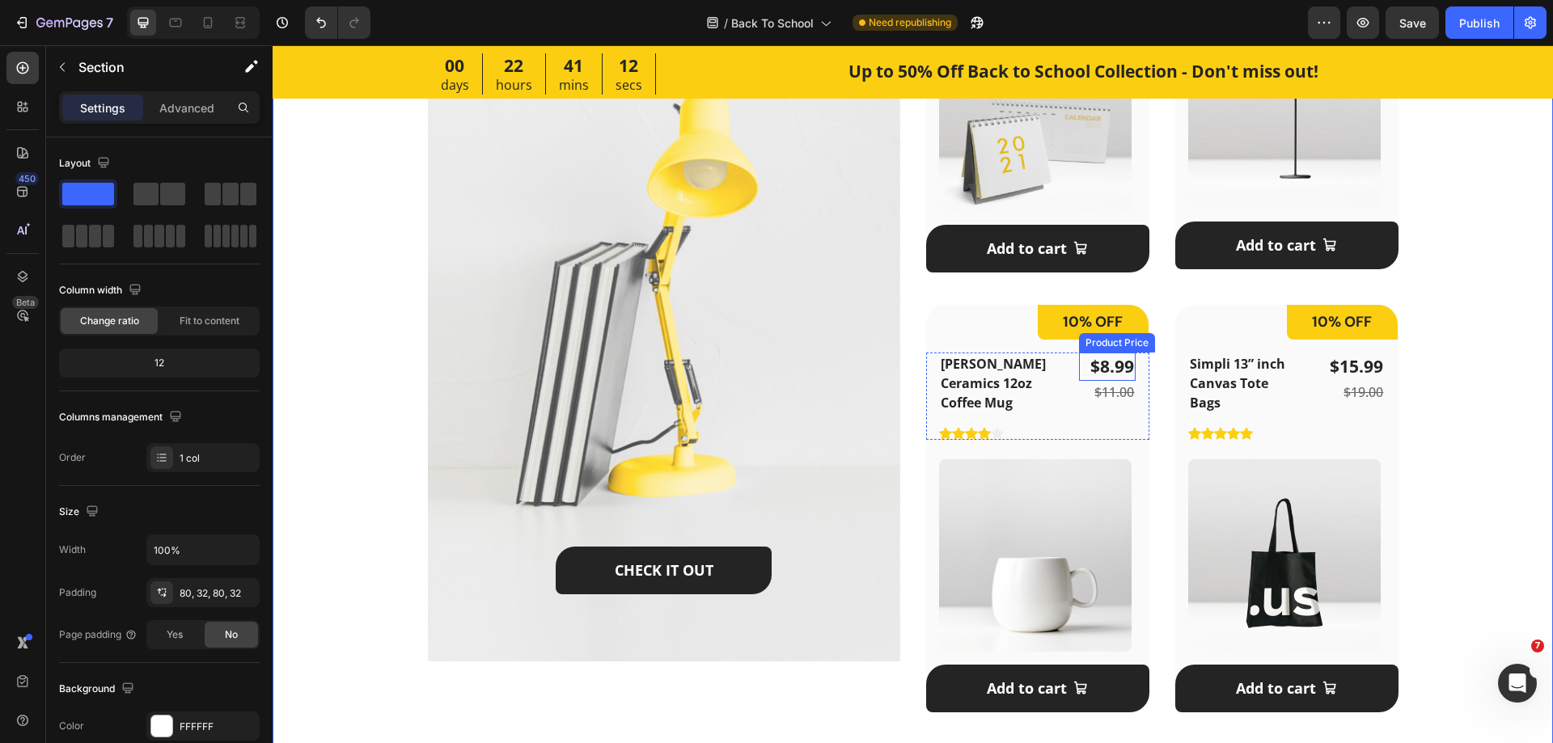
click at [1128, 362] on div "$8.99" at bounding box center [1107, 367] width 57 height 29
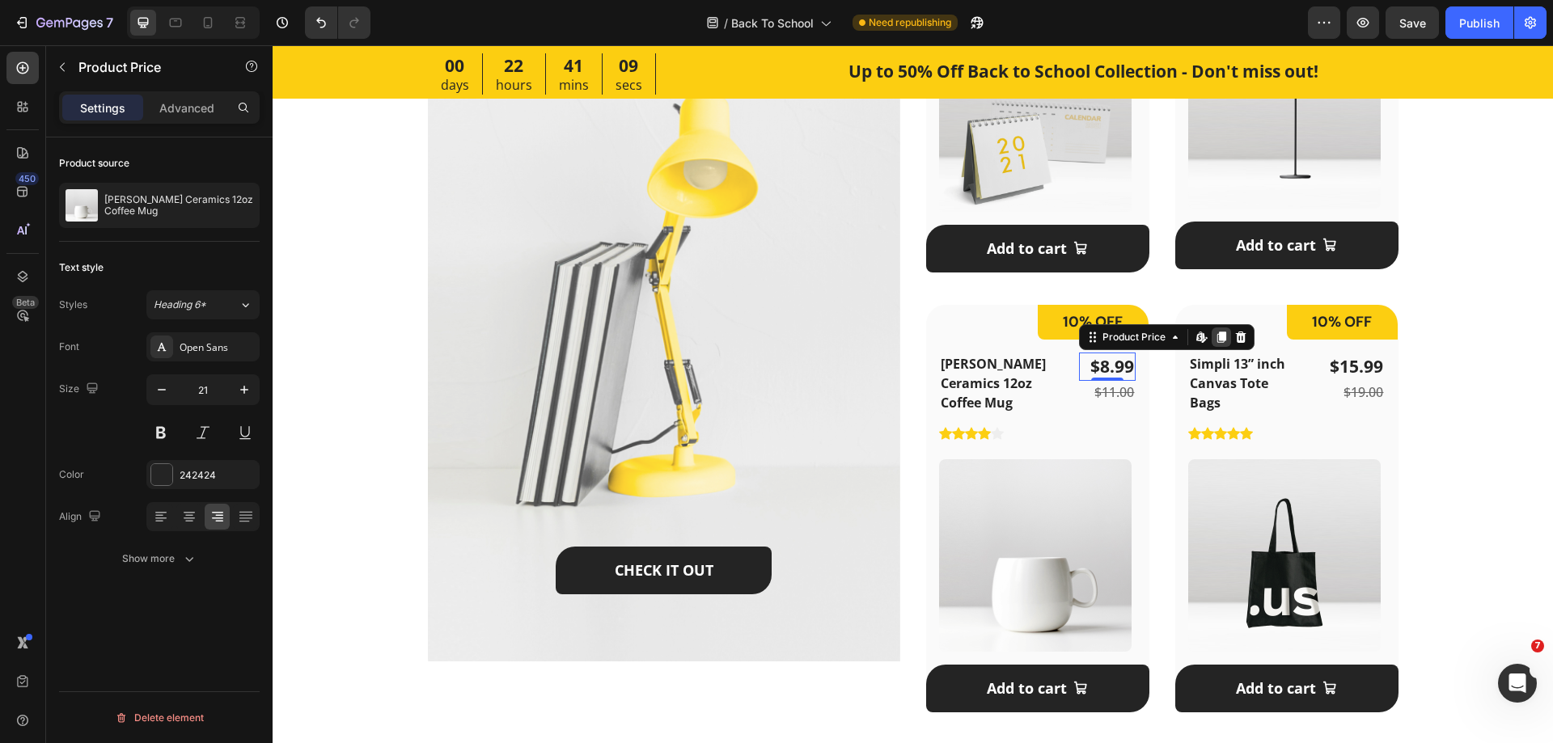
click at [1212, 336] on div at bounding box center [1221, 337] width 19 height 19
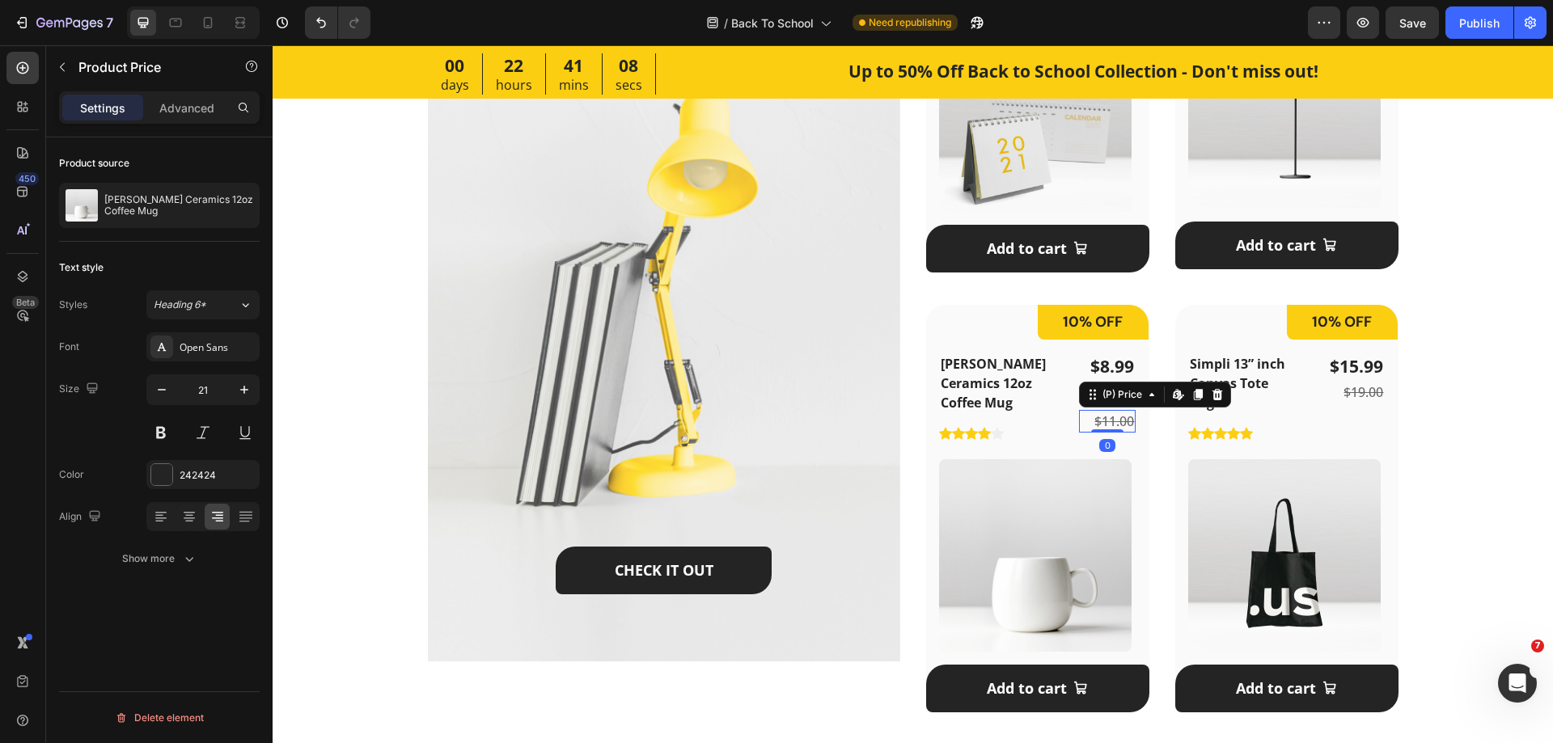
click at [1111, 421] on div "$11.00" at bounding box center [1107, 421] width 57 height 23
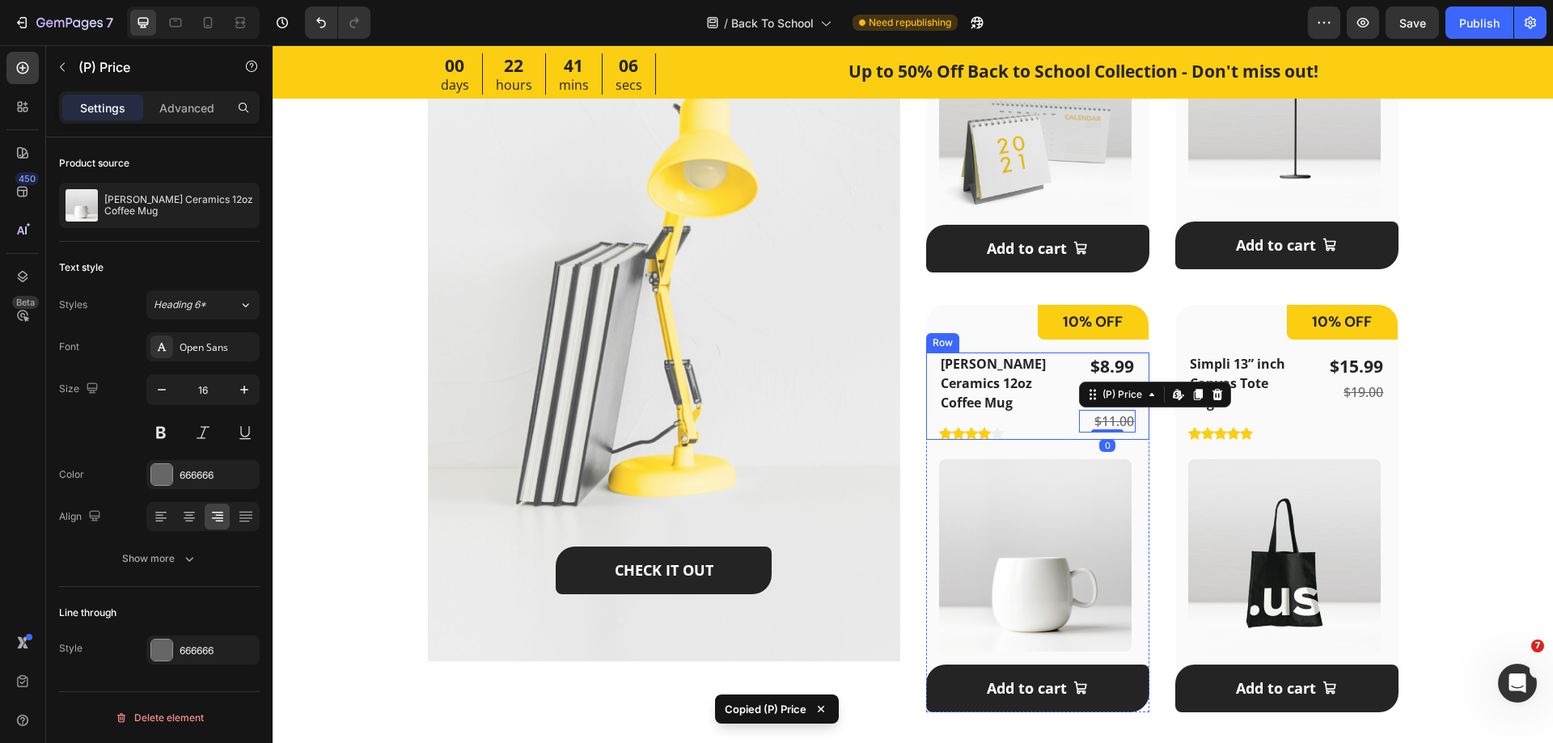
click at [1040, 422] on div "[PERSON_NAME] Ceramics 12oz Coffee Mug Product Title Icon Icon Icon Icon Icon I…" at bounding box center [996, 396] width 114 height 87
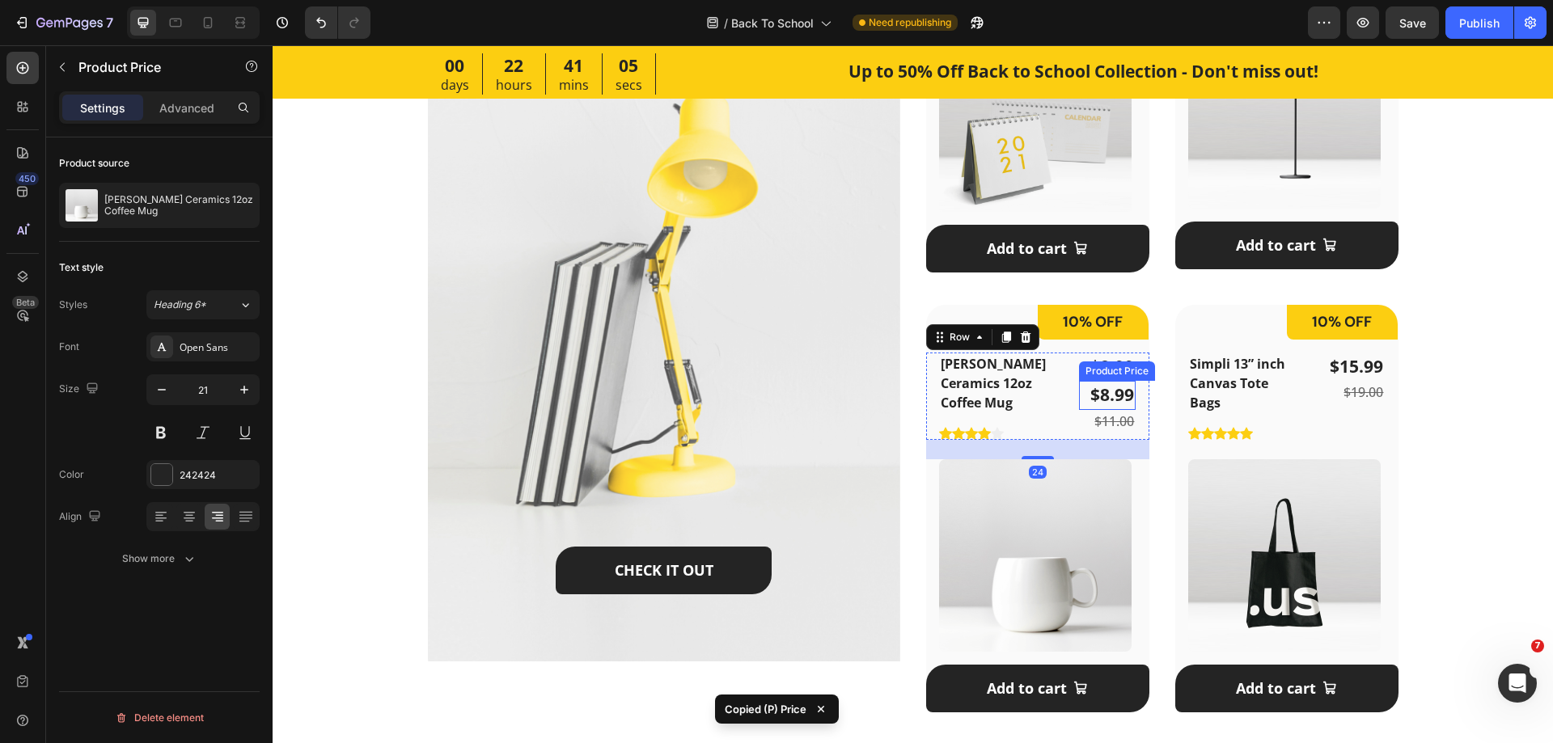
click at [1089, 397] on div "$8.99" at bounding box center [1107, 395] width 57 height 29
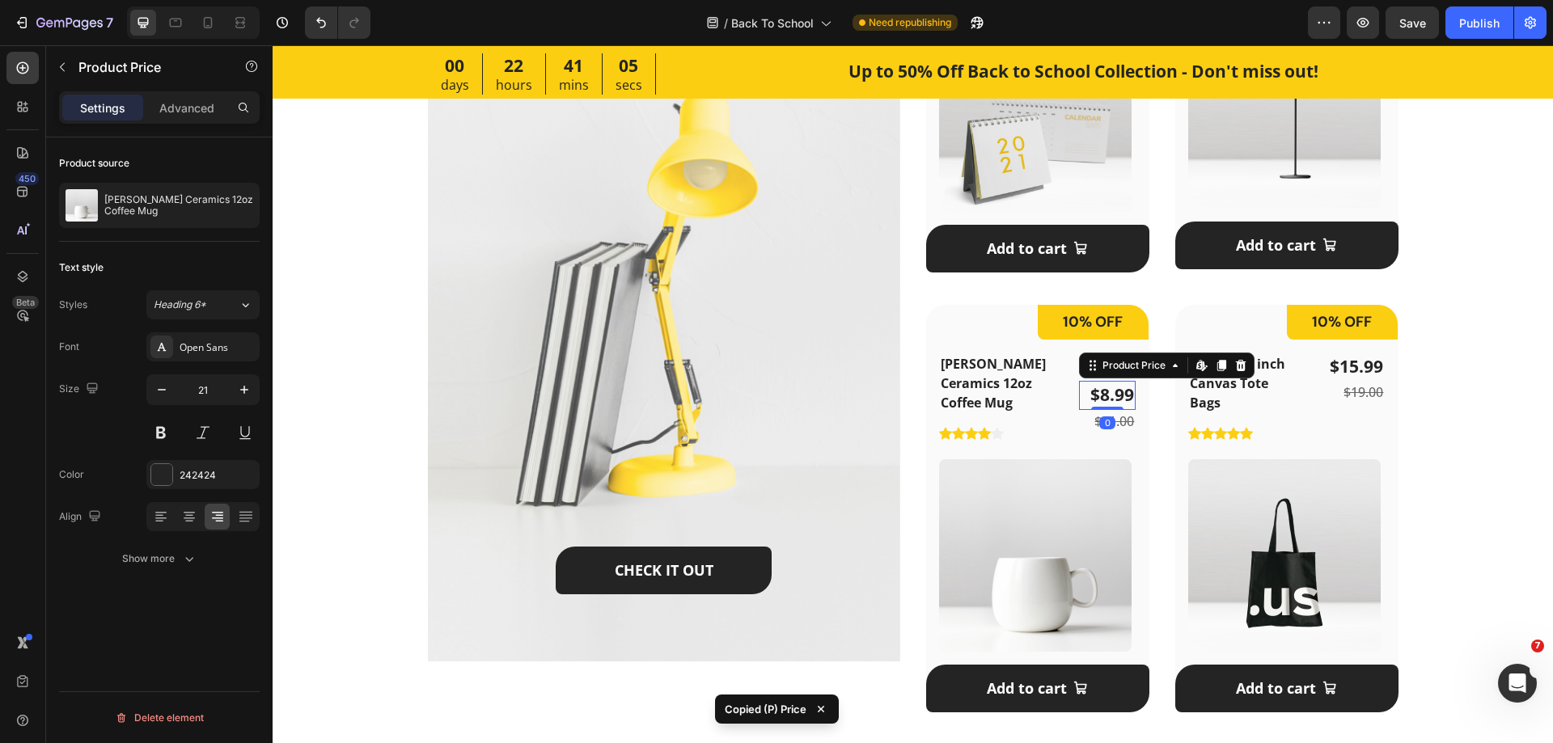
type input "16"
click at [1083, 416] on div "$11.00" at bounding box center [1107, 415] width 57 height 23
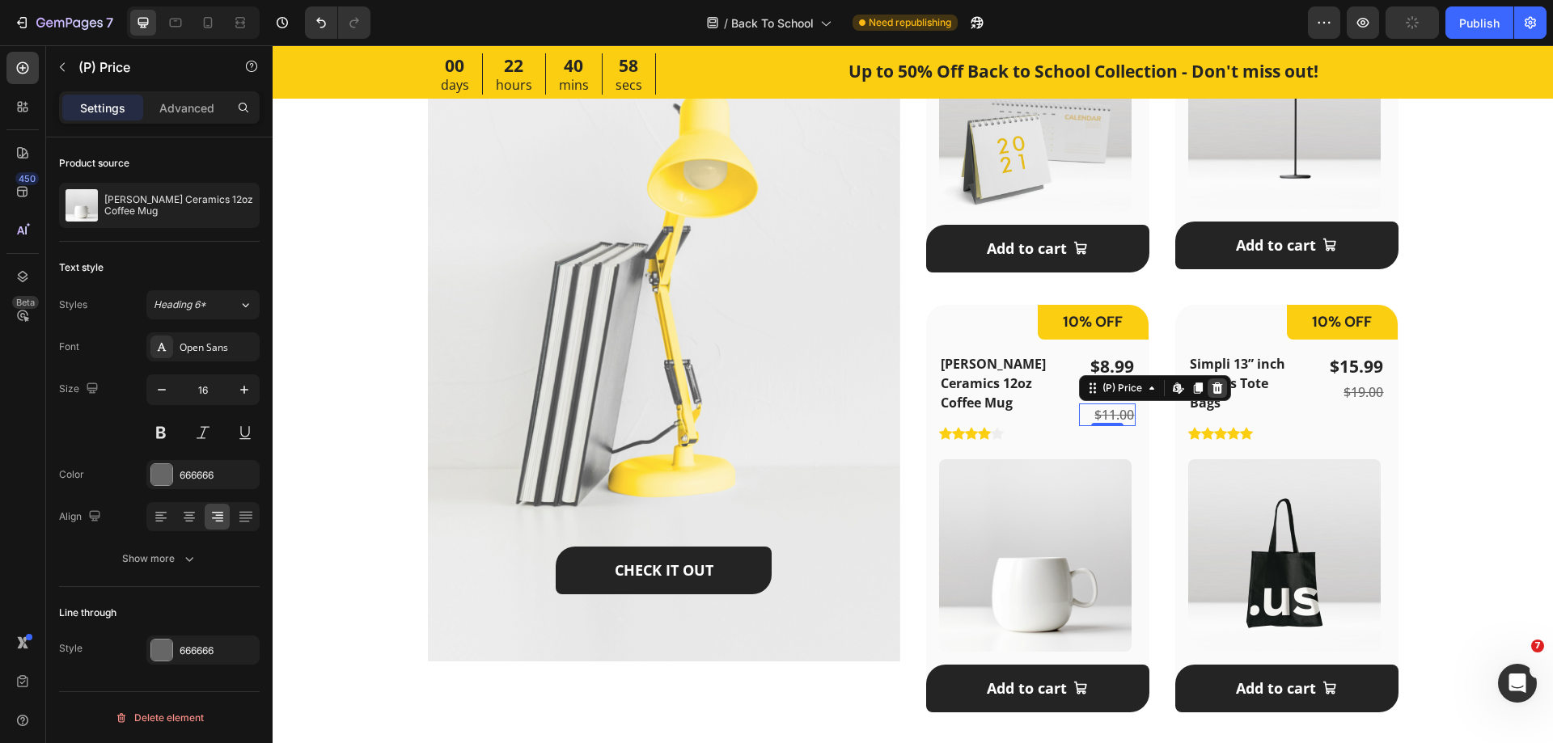
click at [1215, 387] on icon at bounding box center [1217, 388] width 11 height 11
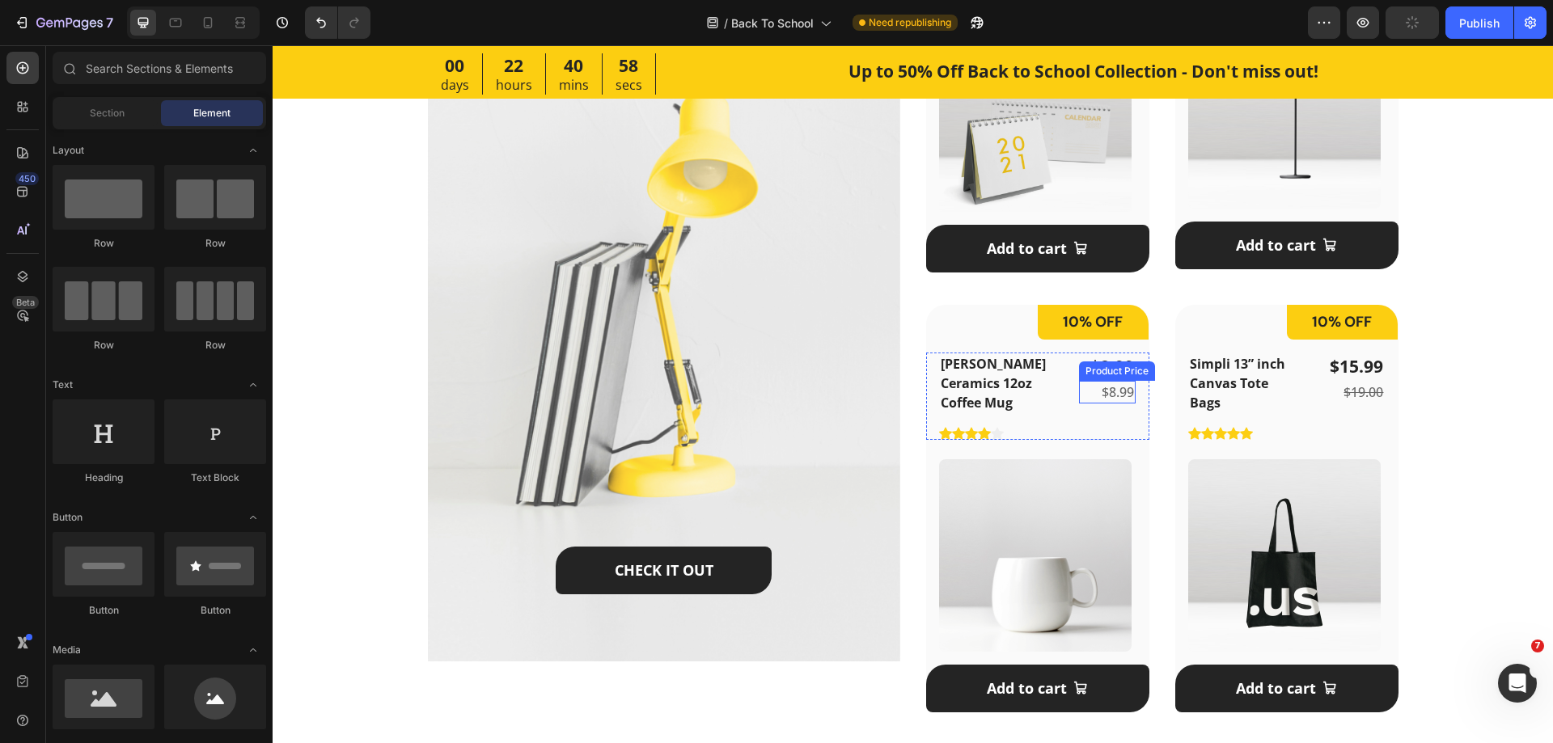
click at [1104, 391] on div "$8.99" at bounding box center [1107, 392] width 57 height 23
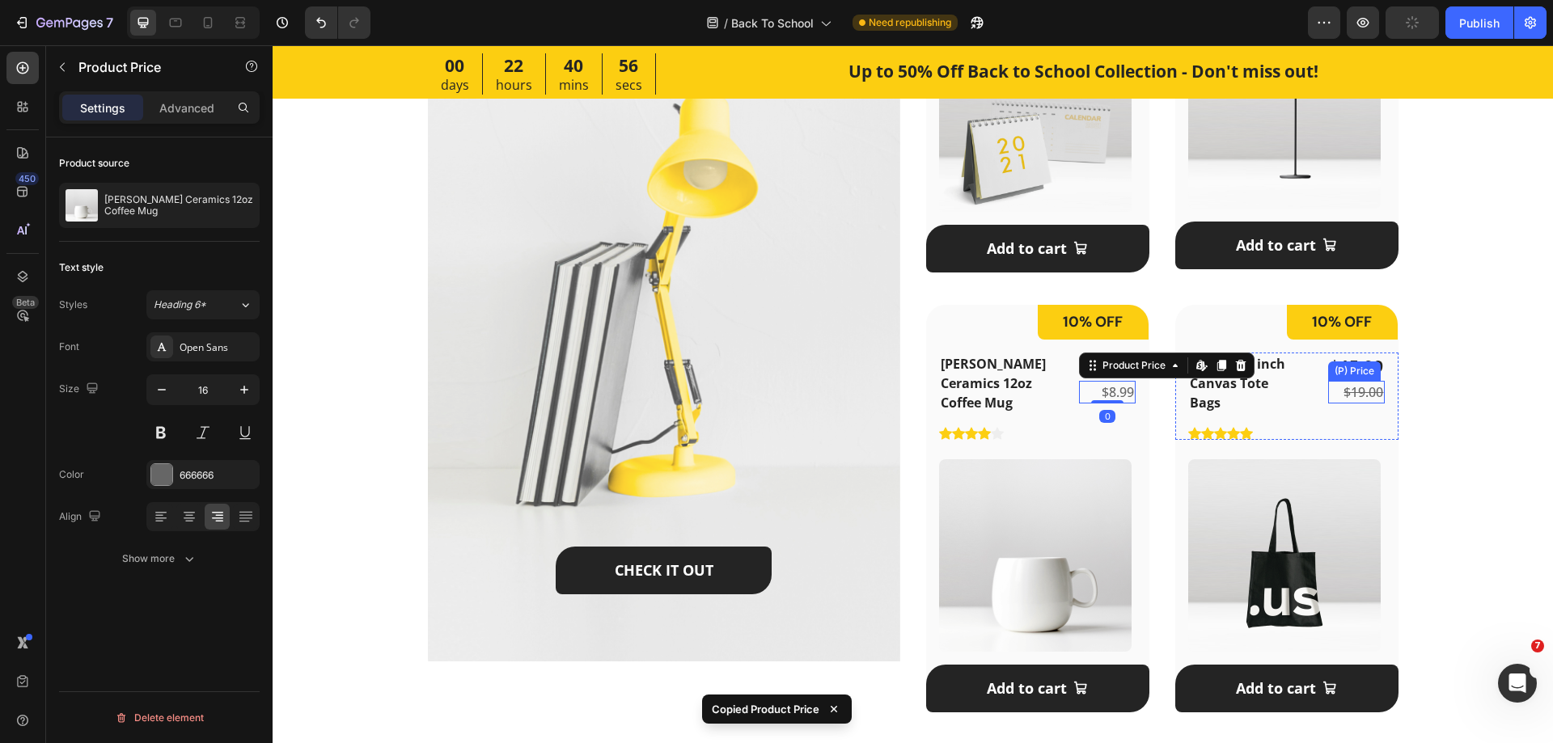
click at [1346, 397] on div "$19.00" at bounding box center [1356, 392] width 57 height 23
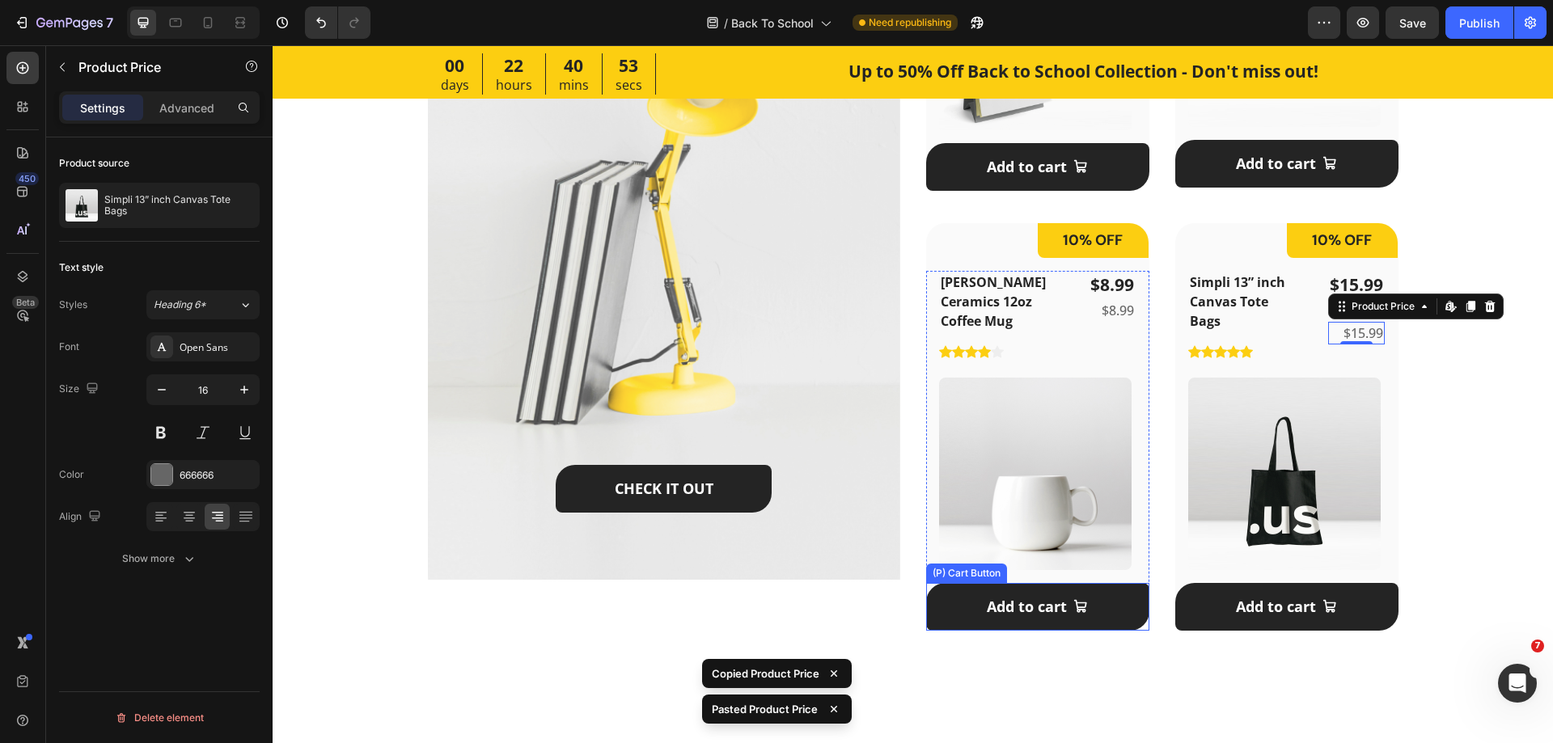
scroll to position [1375, 0]
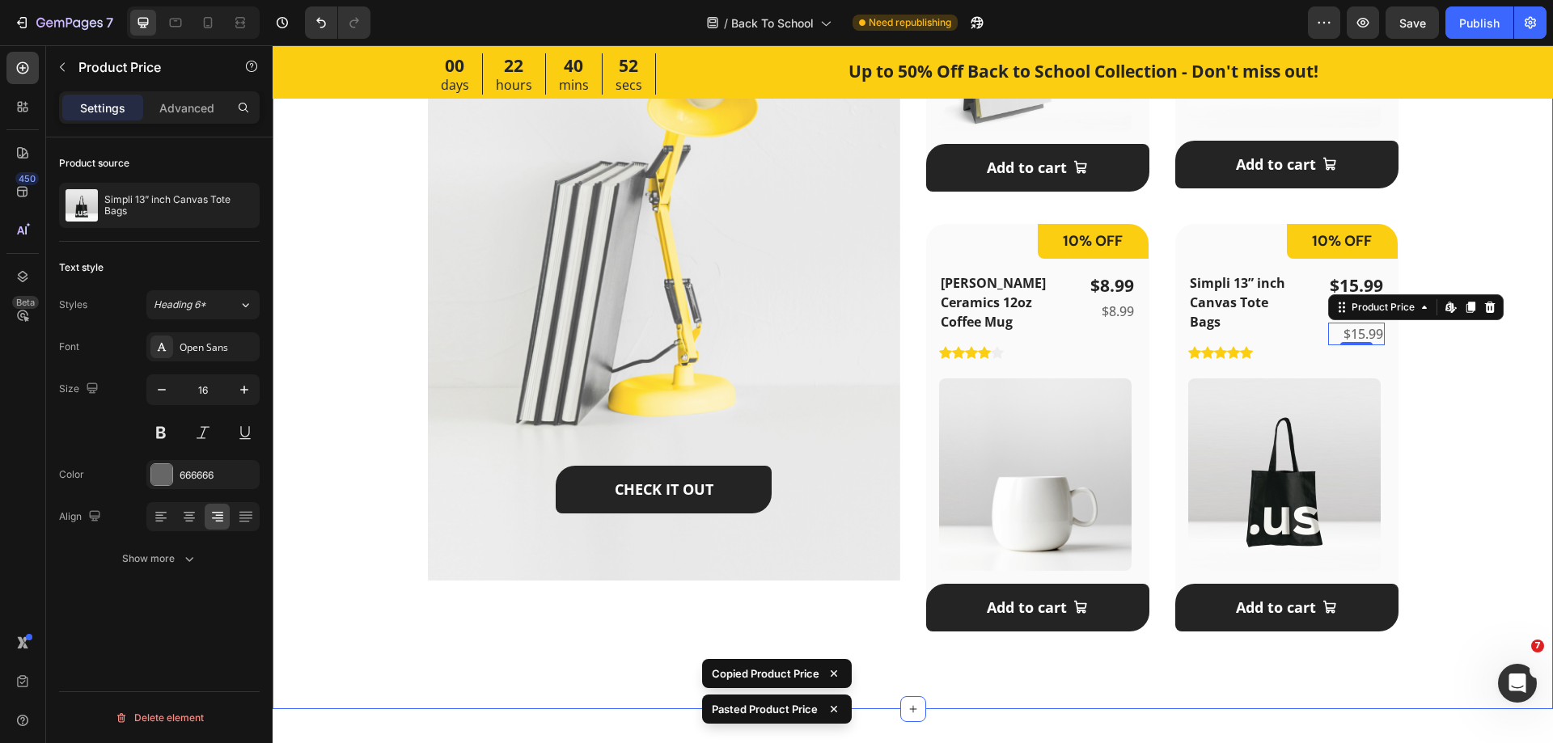
click at [1453, 366] on div "Featured Products Heading September is the new January - Here’re all the essent…" at bounding box center [912, 144] width 1229 height 1000
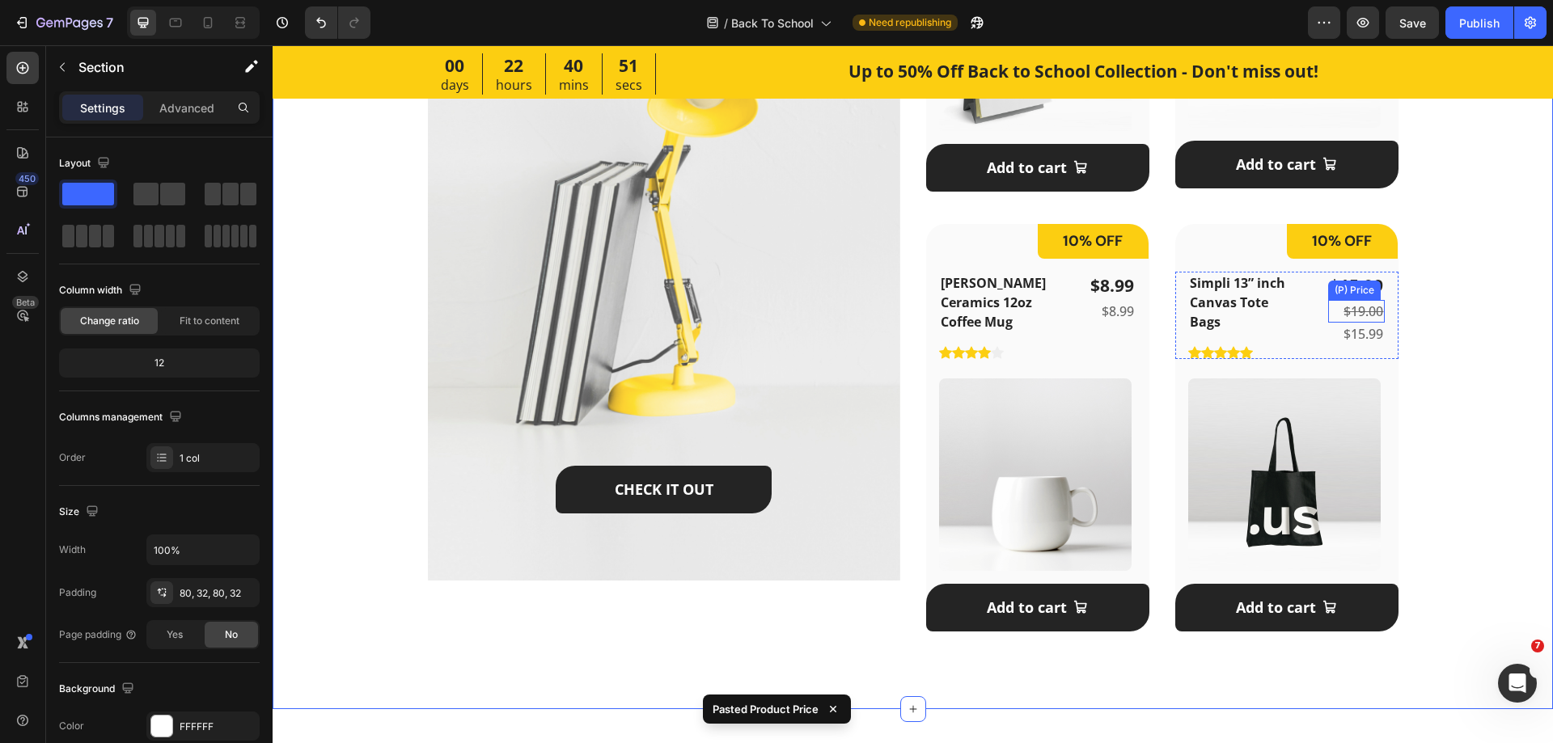
click at [1356, 305] on div "$19.00" at bounding box center [1356, 311] width 57 height 23
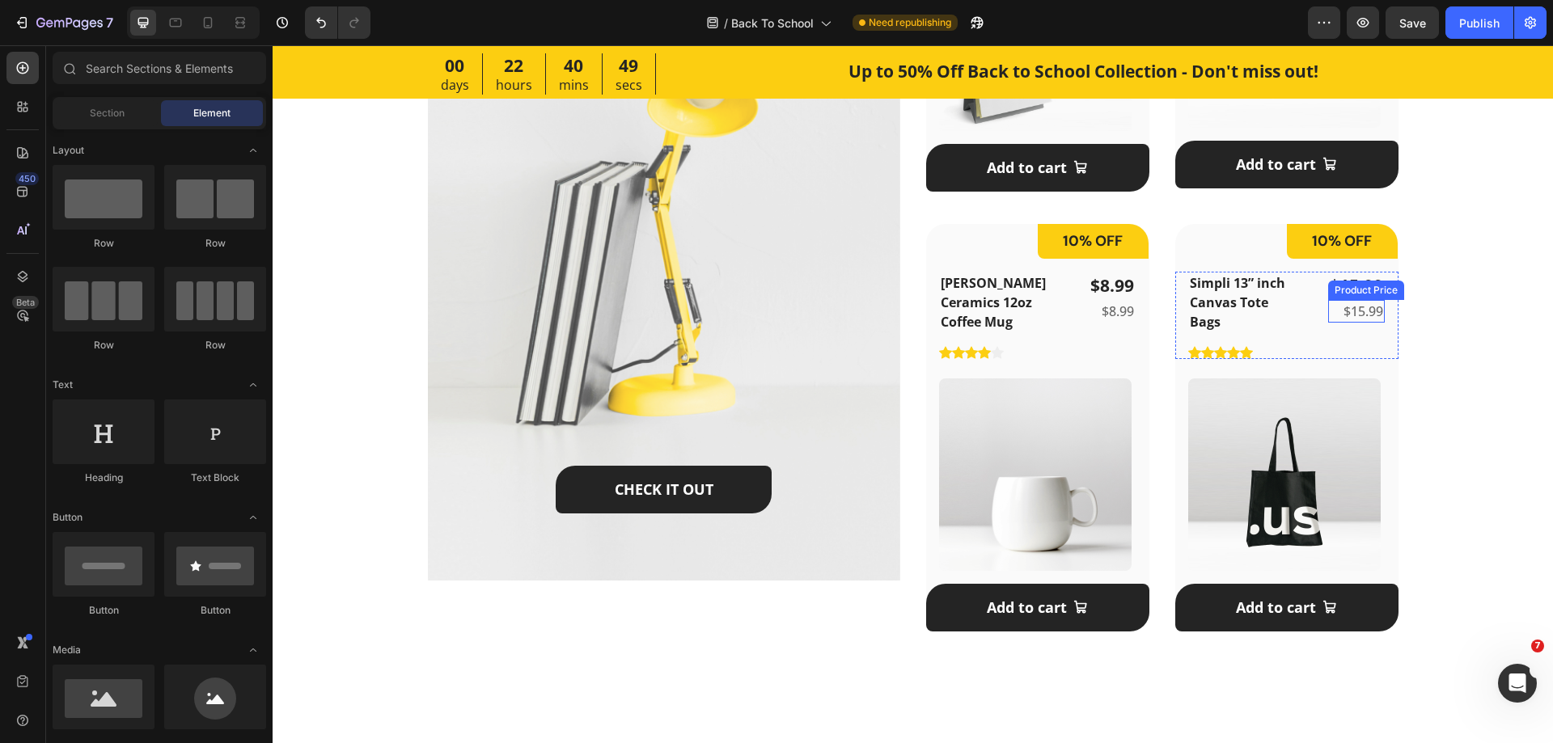
click at [1359, 311] on div "$15.99" at bounding box center [1356, 311] width 57 height 23
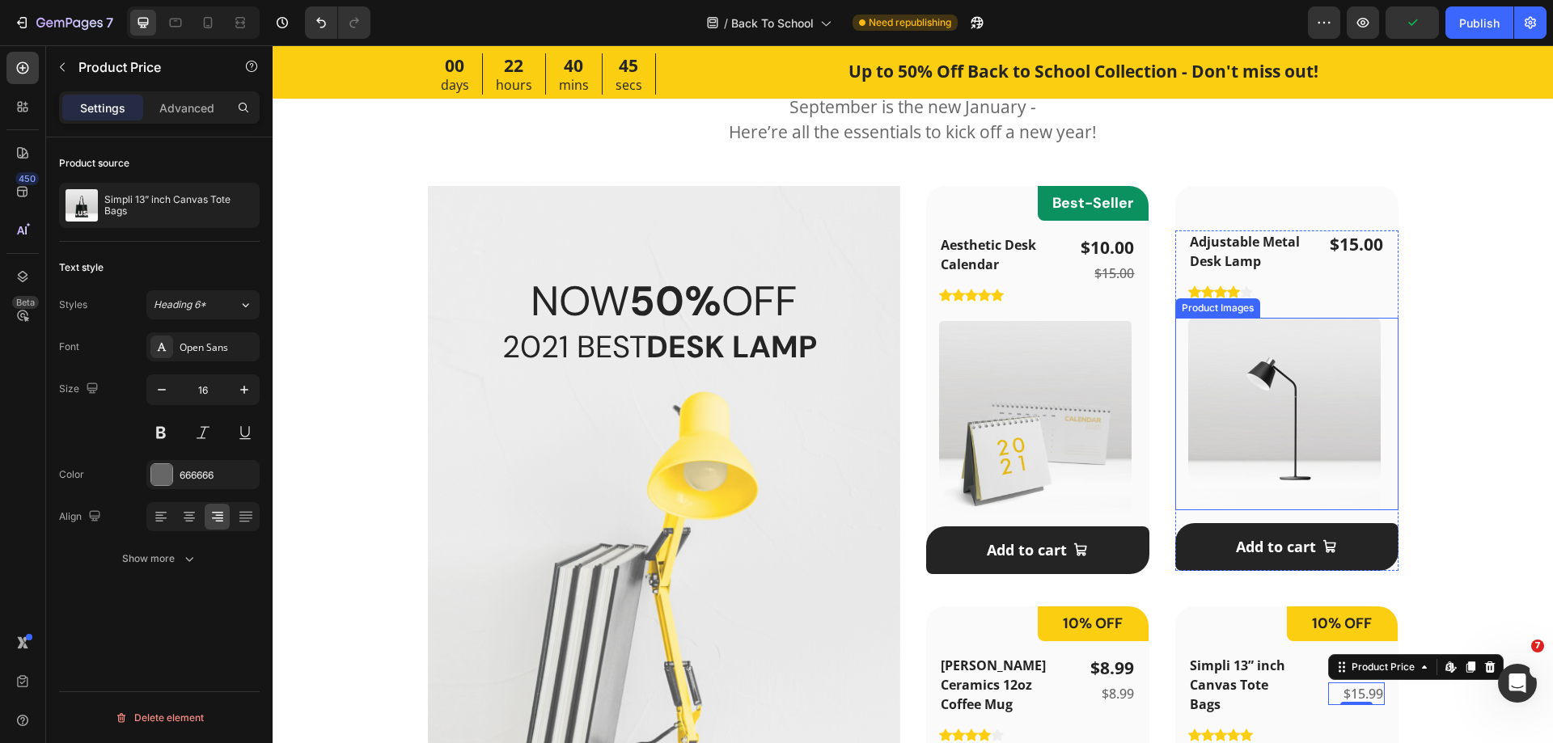
scroll to position [971, 0]
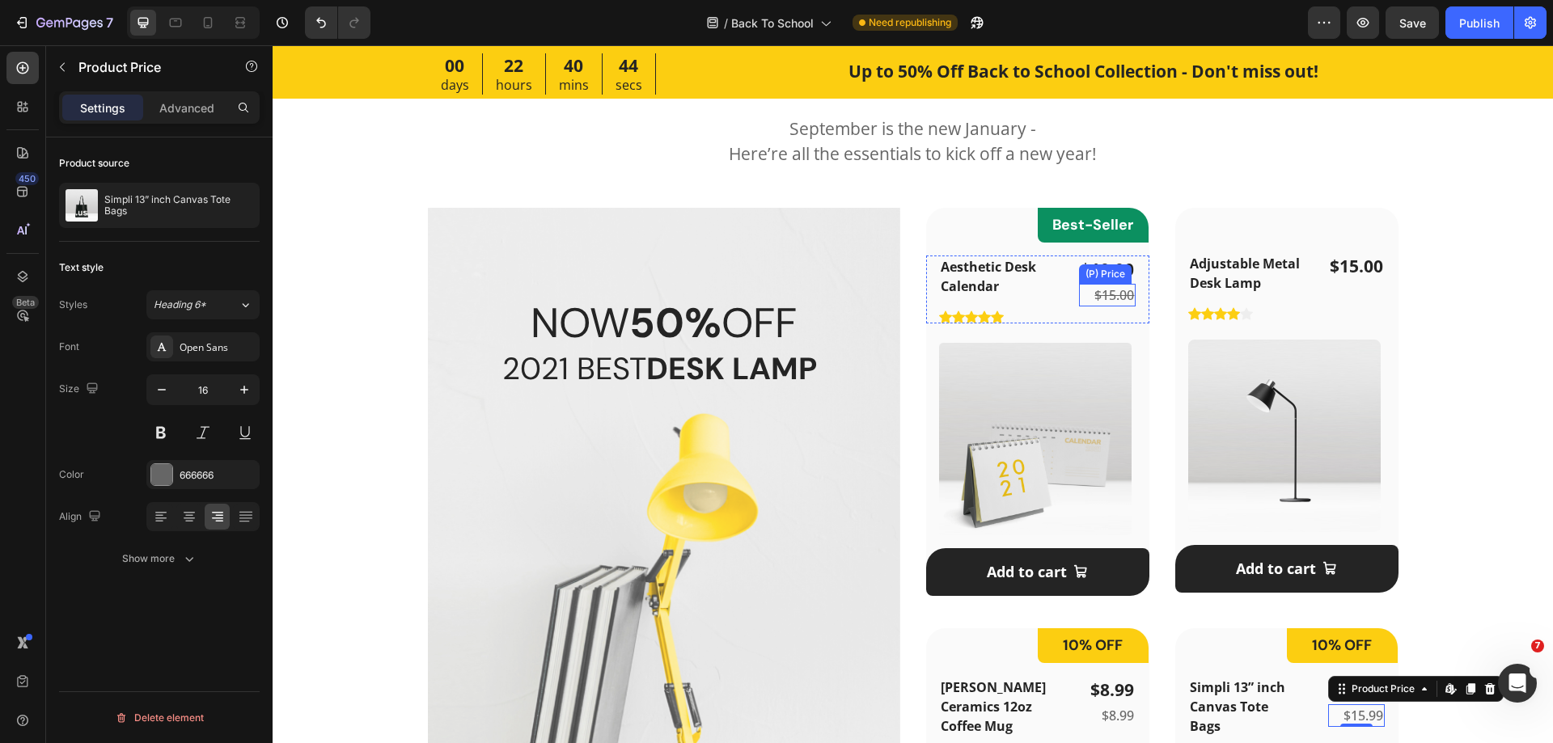
click at [1112, 286] on div "$15.00" at bounding box center [1107, 295] width 57 height 23
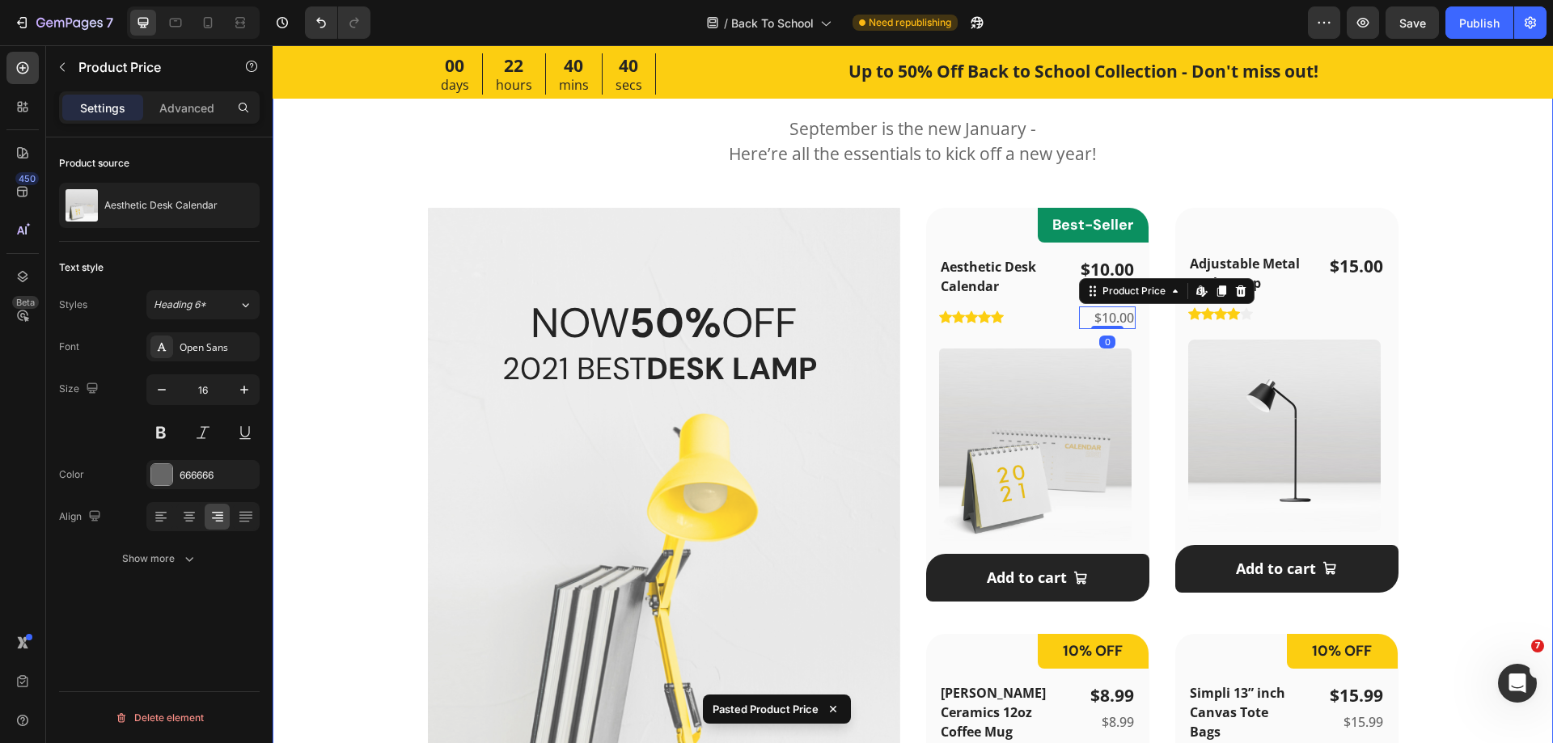
click at [1481, 318] on div "Featured Products Heading September is the new January - Here’re all the essent…" at bounding box center [912, 552] width 1229 height 1006
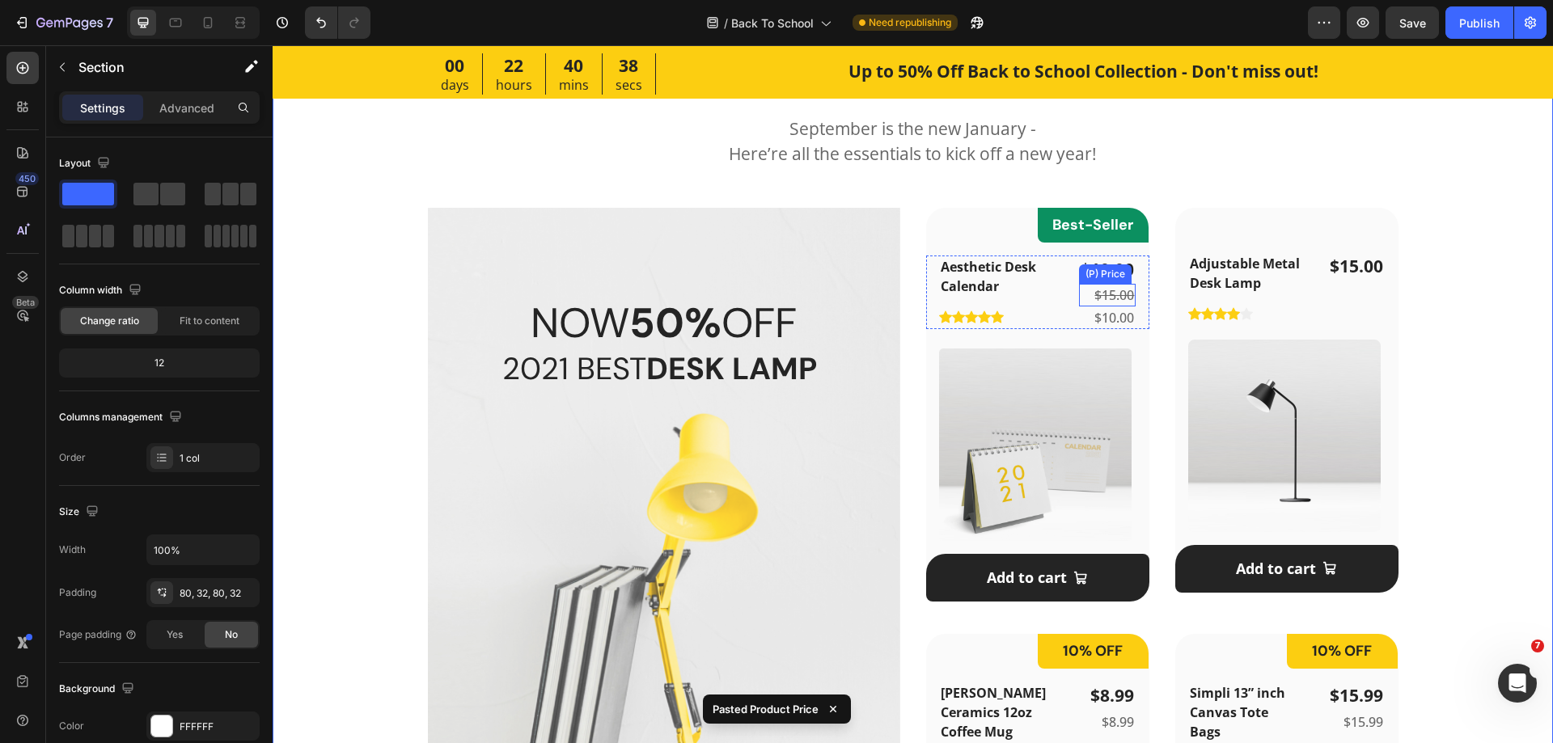
click at [1092, 288] on div "$15.00" at bounding box center [1107, 295] width 57 height 23
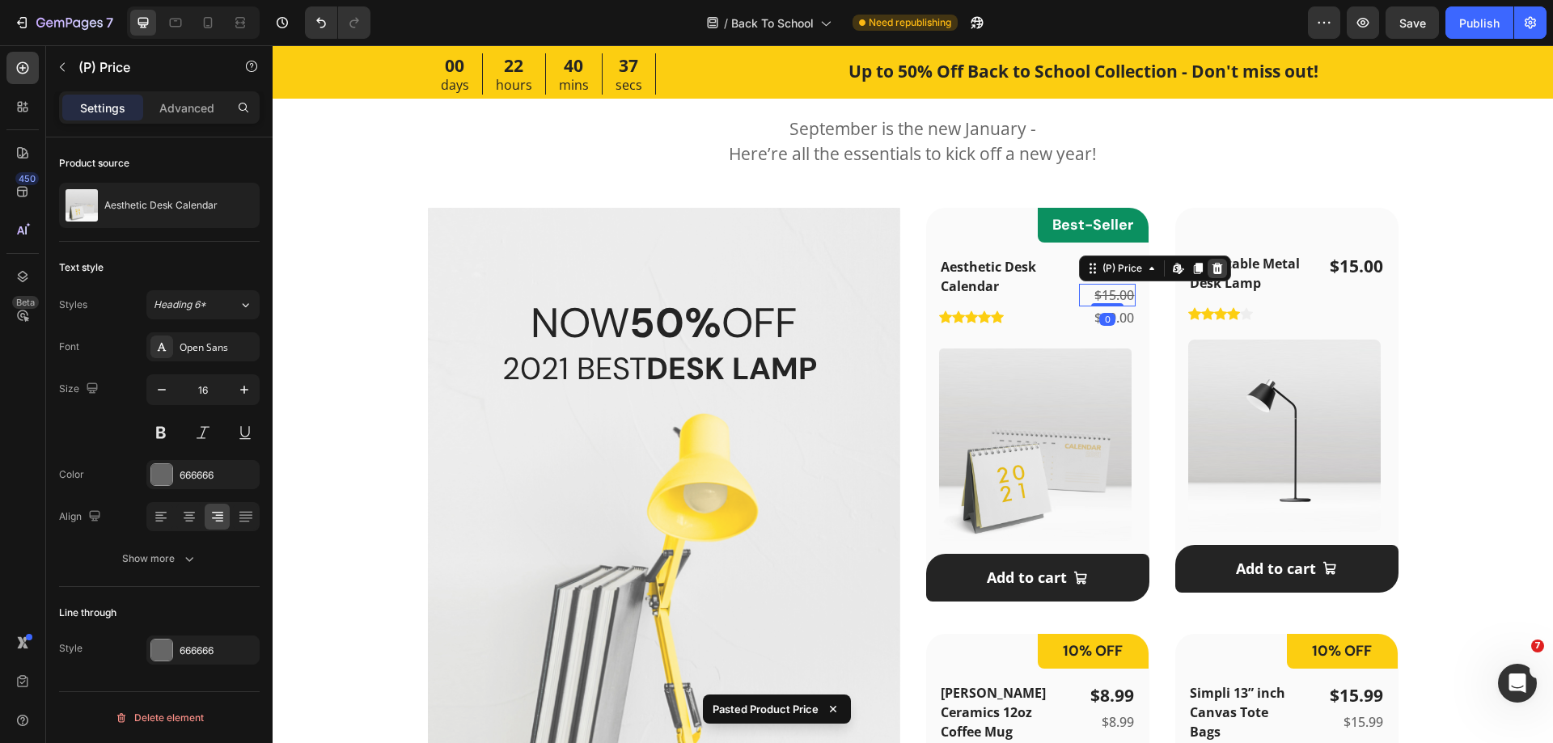
click at [1212, 267] on icon at bounding box center [1217, 268] width 11 height 11
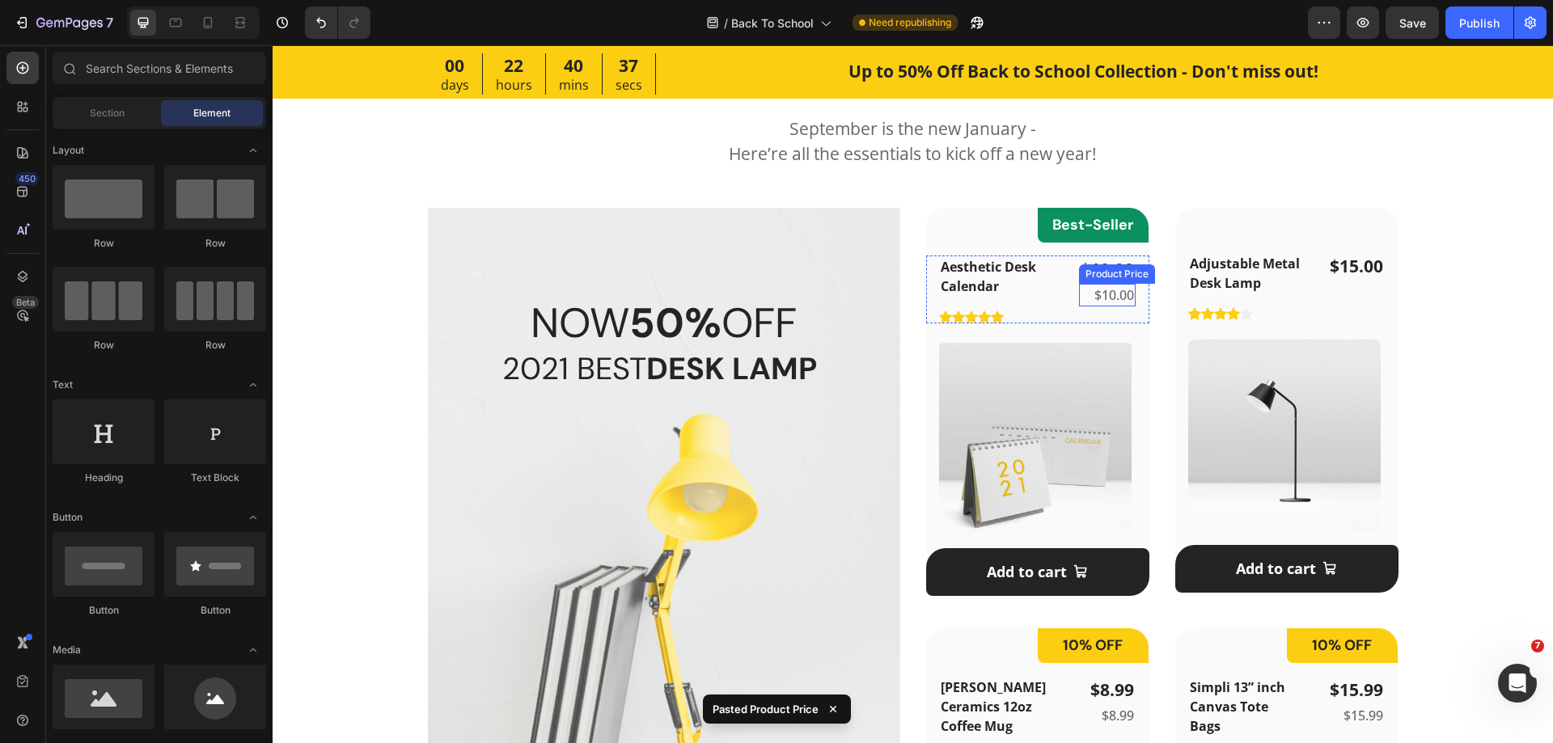
click at [1079, 298] on div "$10.00" at bounding box center [1107, 295] width 57 height 23
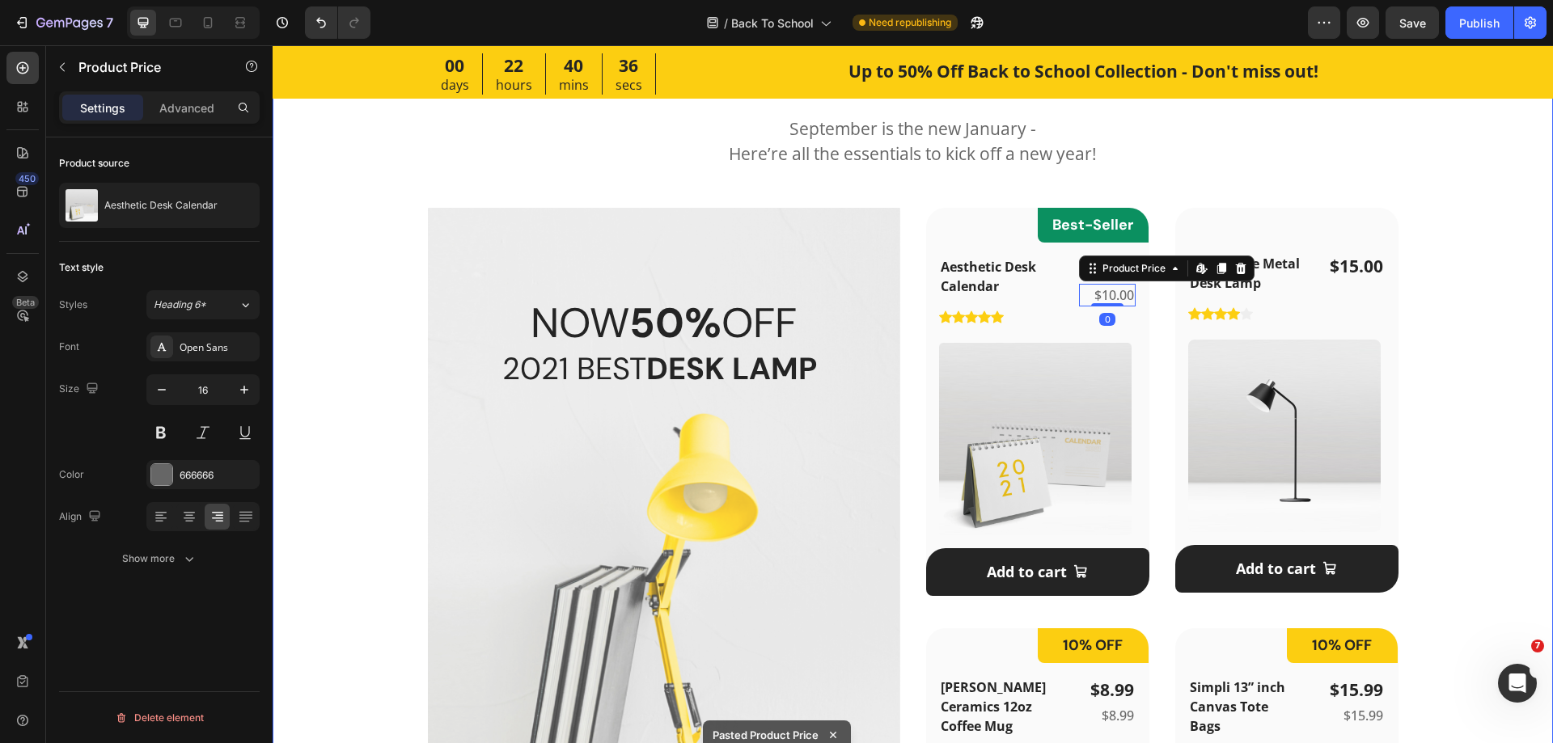
click at [1483, 315] on div "Featured Products Heading September is the new January - Here’re all the essent…" at bounding box center [912, 549] width 1229 height 1000
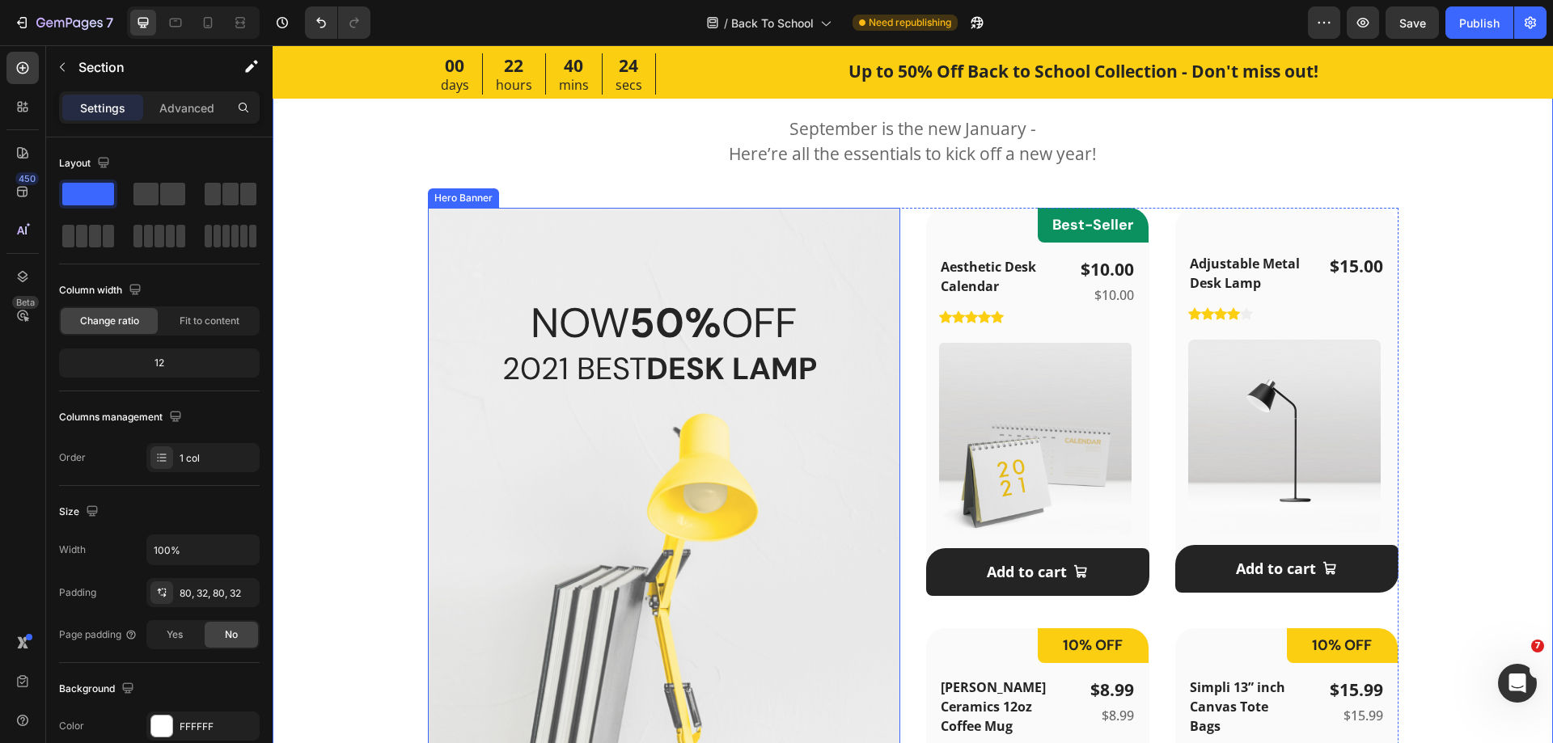
click at [433, 248] on div "NOW 50% OFF Heading 2021 BEST DESK LAMP Heading CHECK IT OUT Button" at bounding box center [664, 597] width 472 height 778
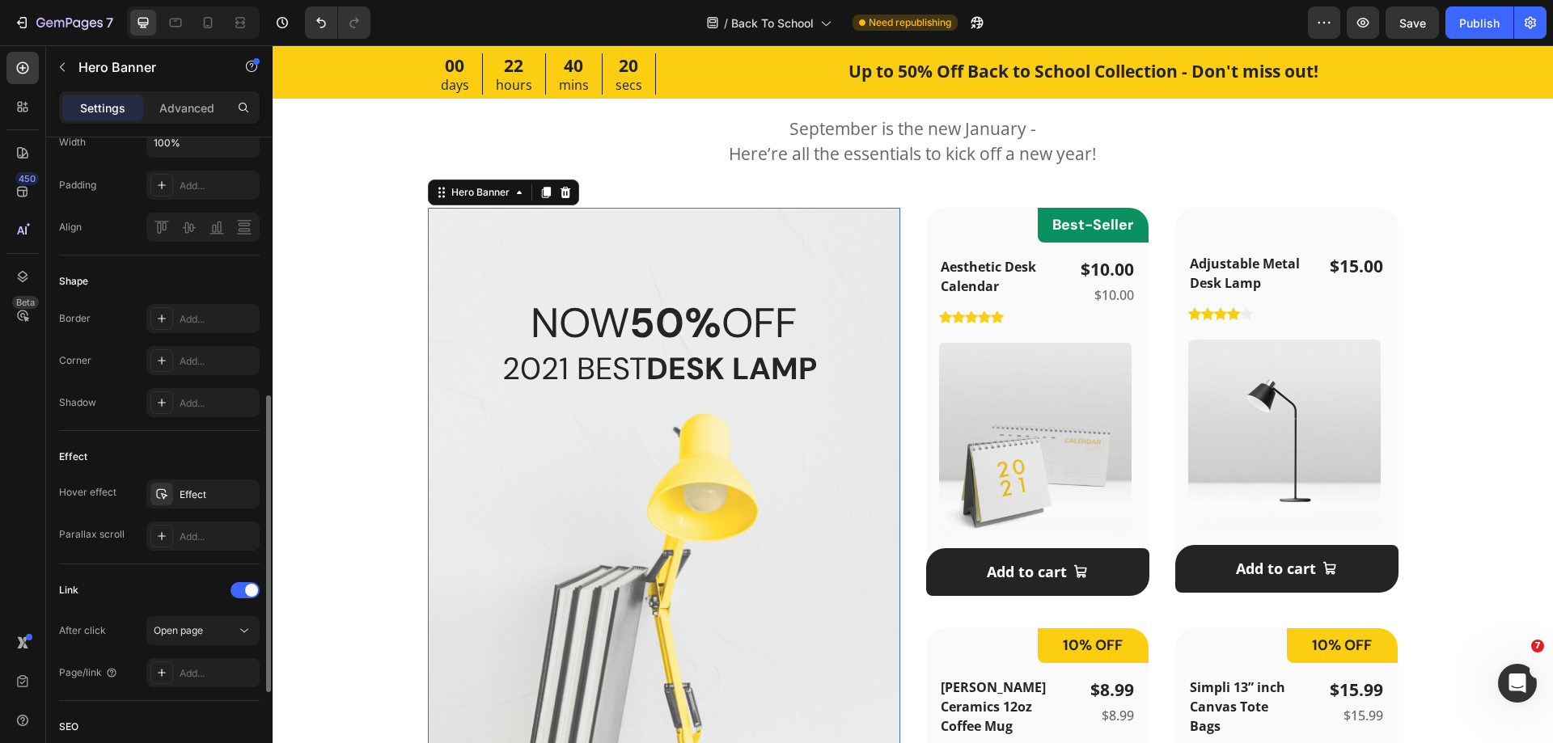
scroll to position [777, 0]
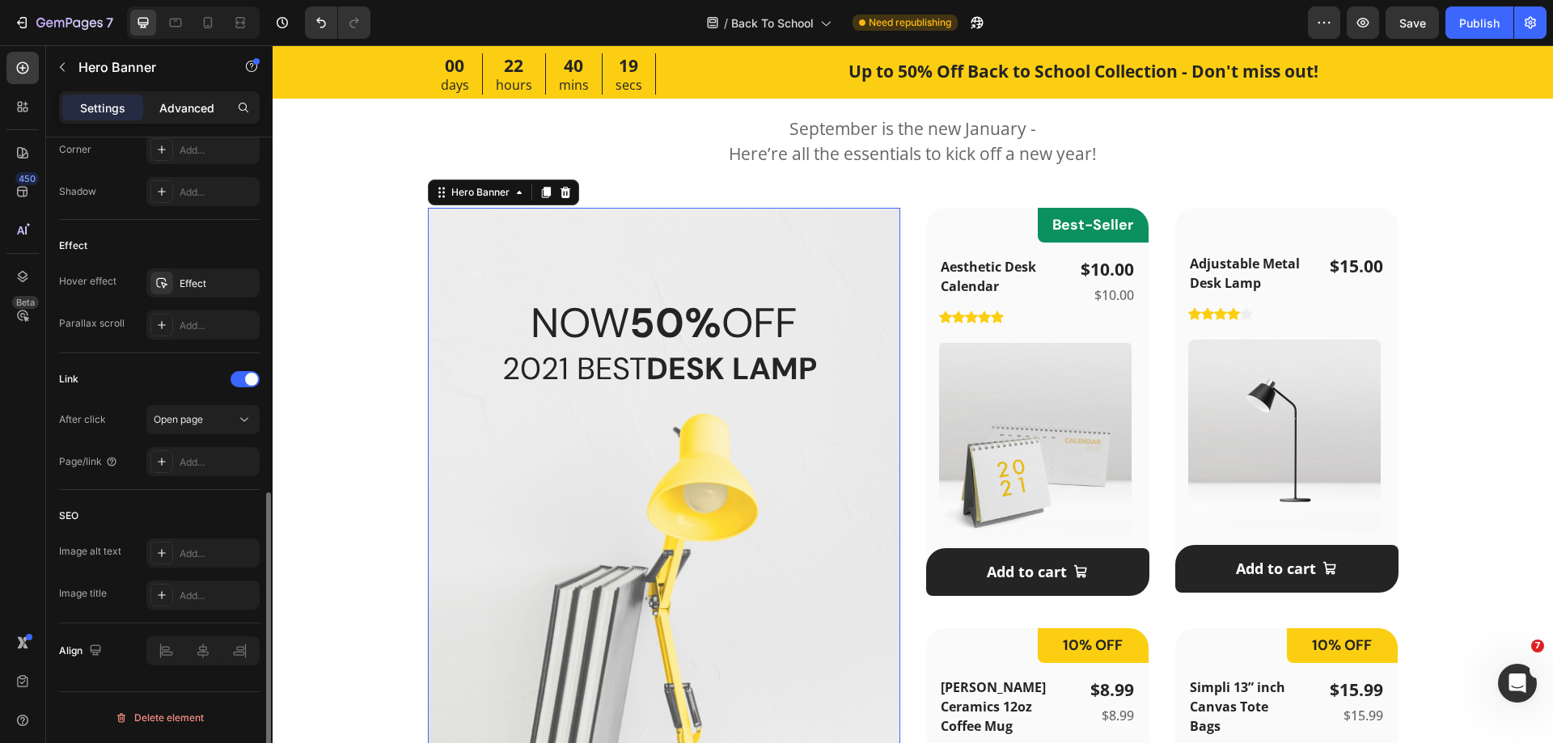
click at [179, 102] on p "Advanced" at bounding box center [186, 107] width 55 height 17
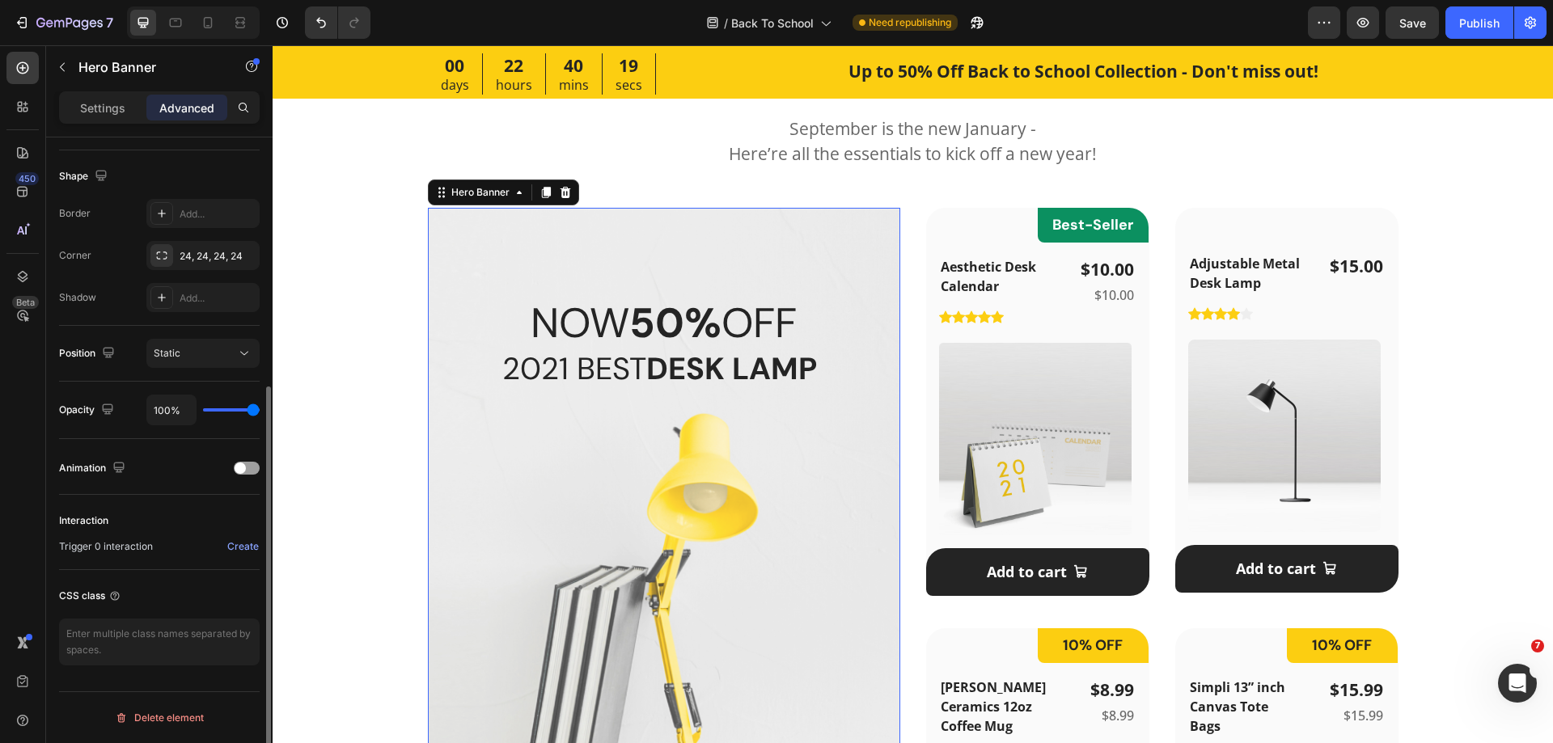
scroll to position [403, 0]
click at [195, 258] on div "24, 24, 24, 24" at bounding box center [203, 256] width 47 height 15
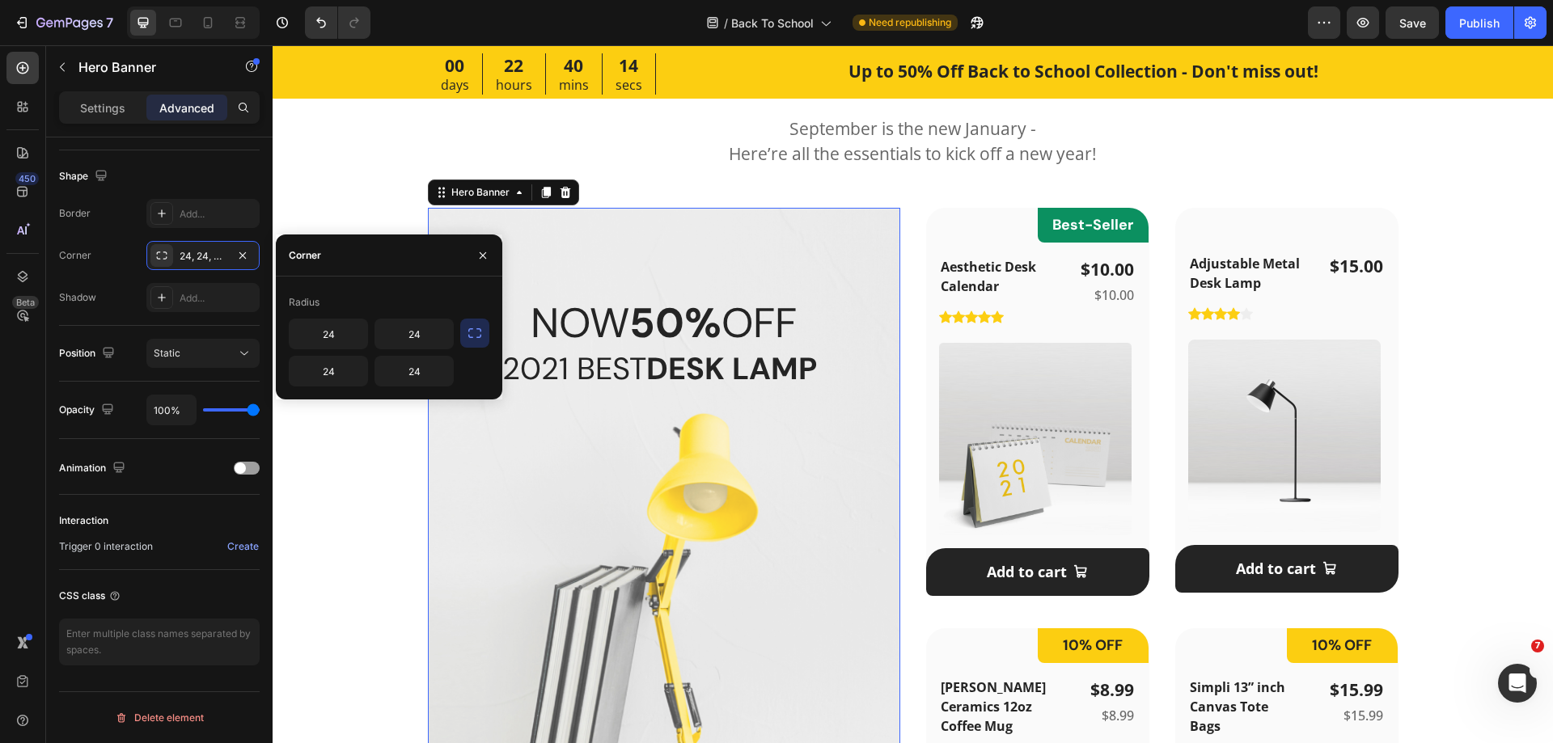
click at [472, 332] on icon "button" at bounding box center [475, 333] width 16 height 16
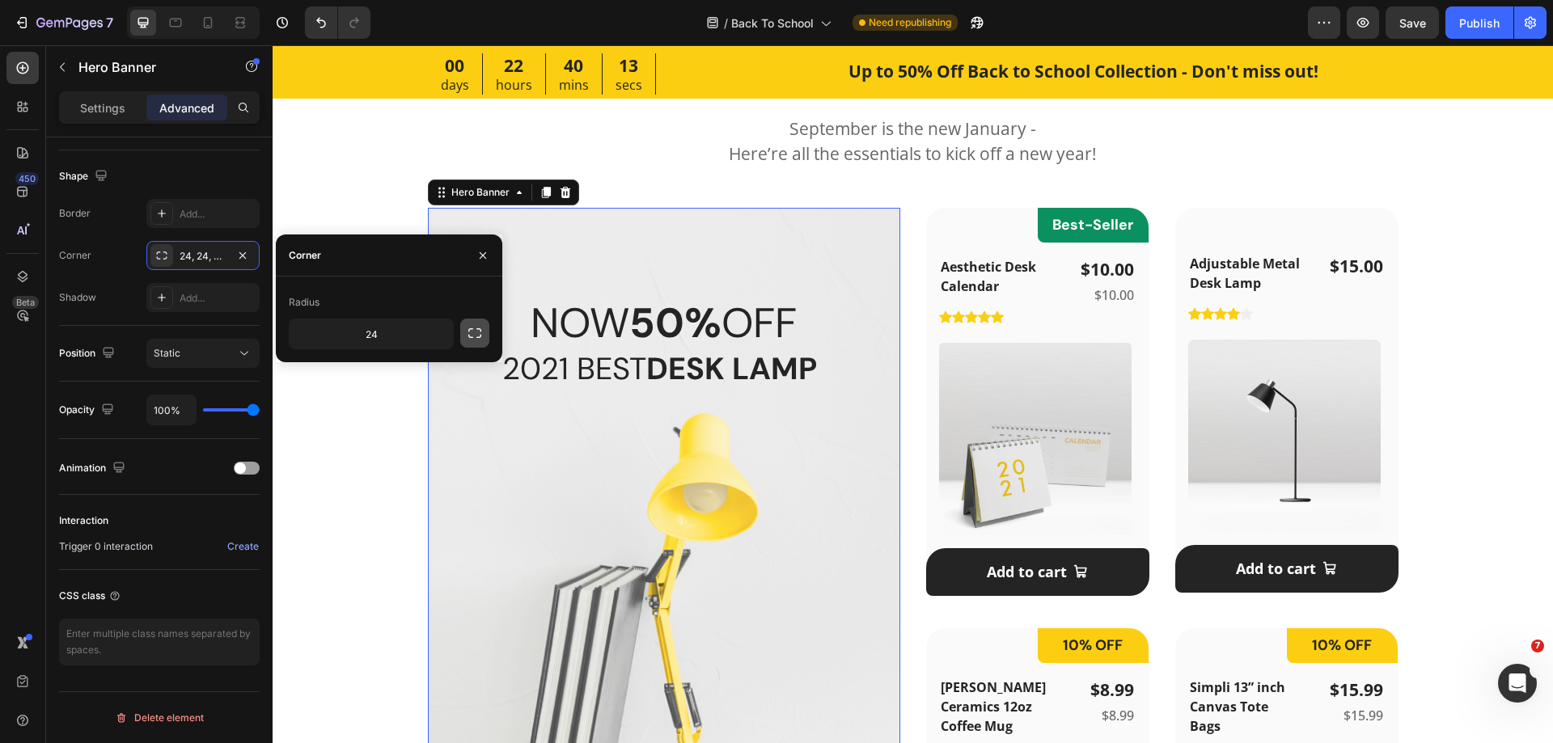
click at [472, 332] on icon "button" at bounding box center [475, 333] width 16 height 16
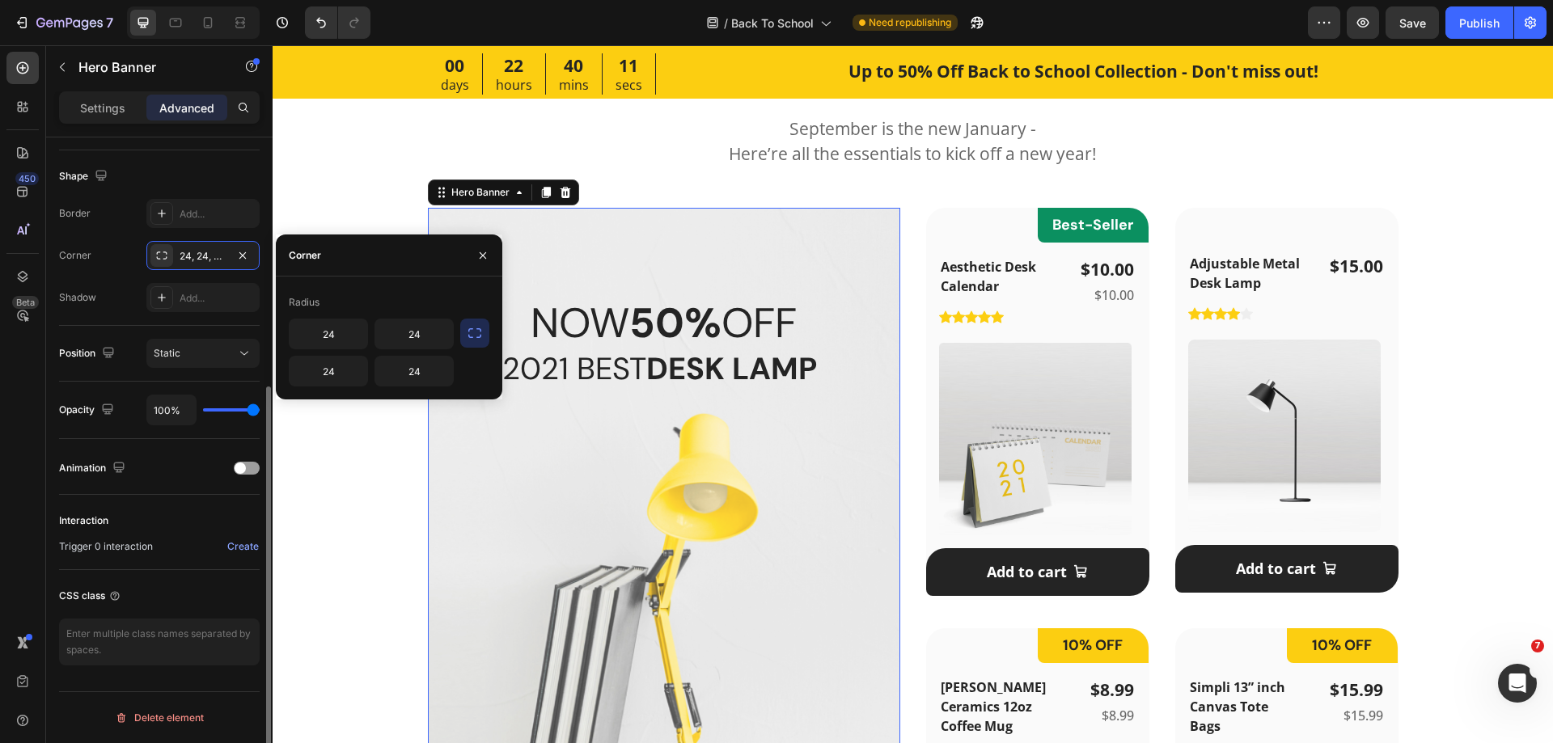
click at [114, 263] on div "Corner 24, 24, 24, 24" at bounding box center [159, 255] width 201 height 29
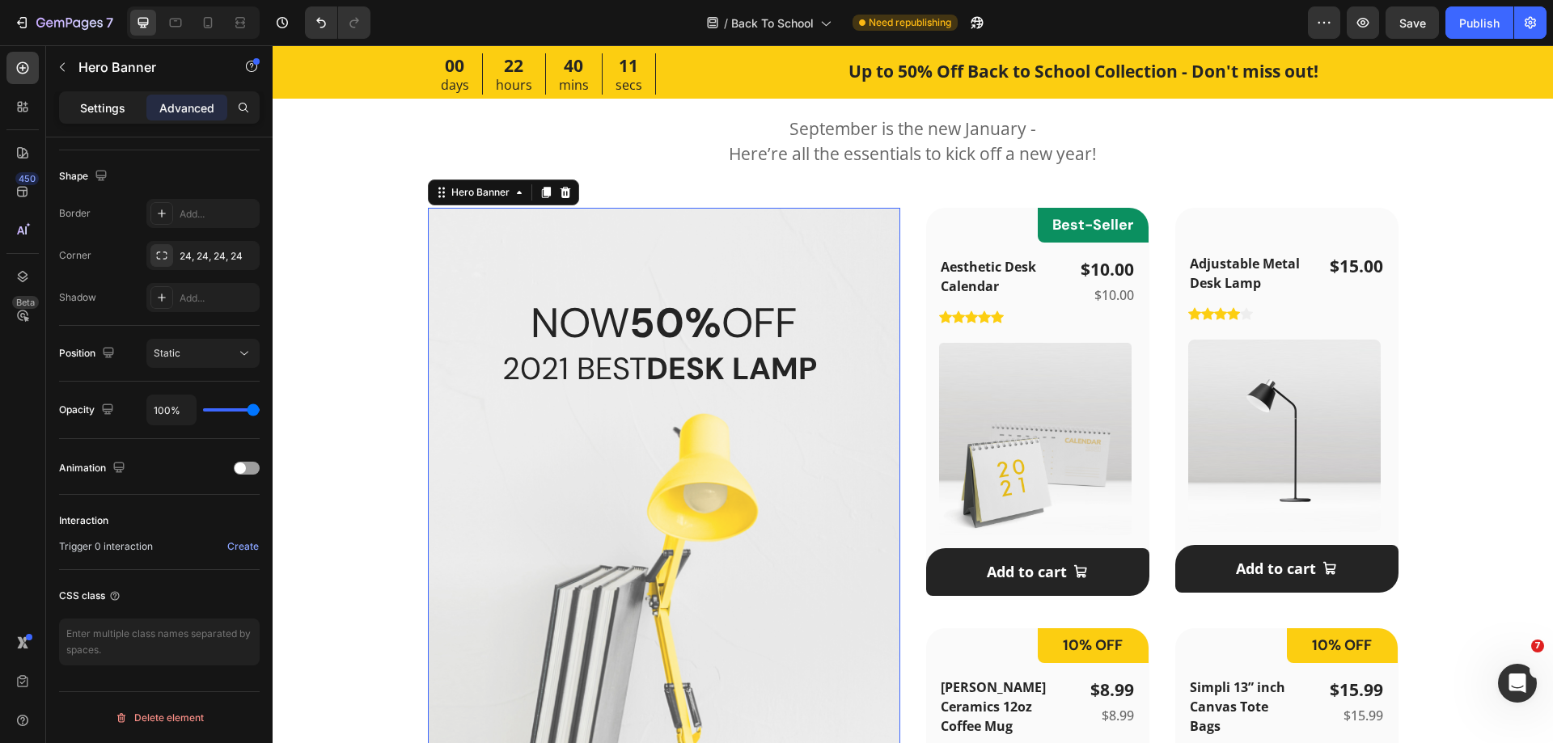
click at [112, 112] on p "Settings" at bounding box center [102, 107] width 45 height 17
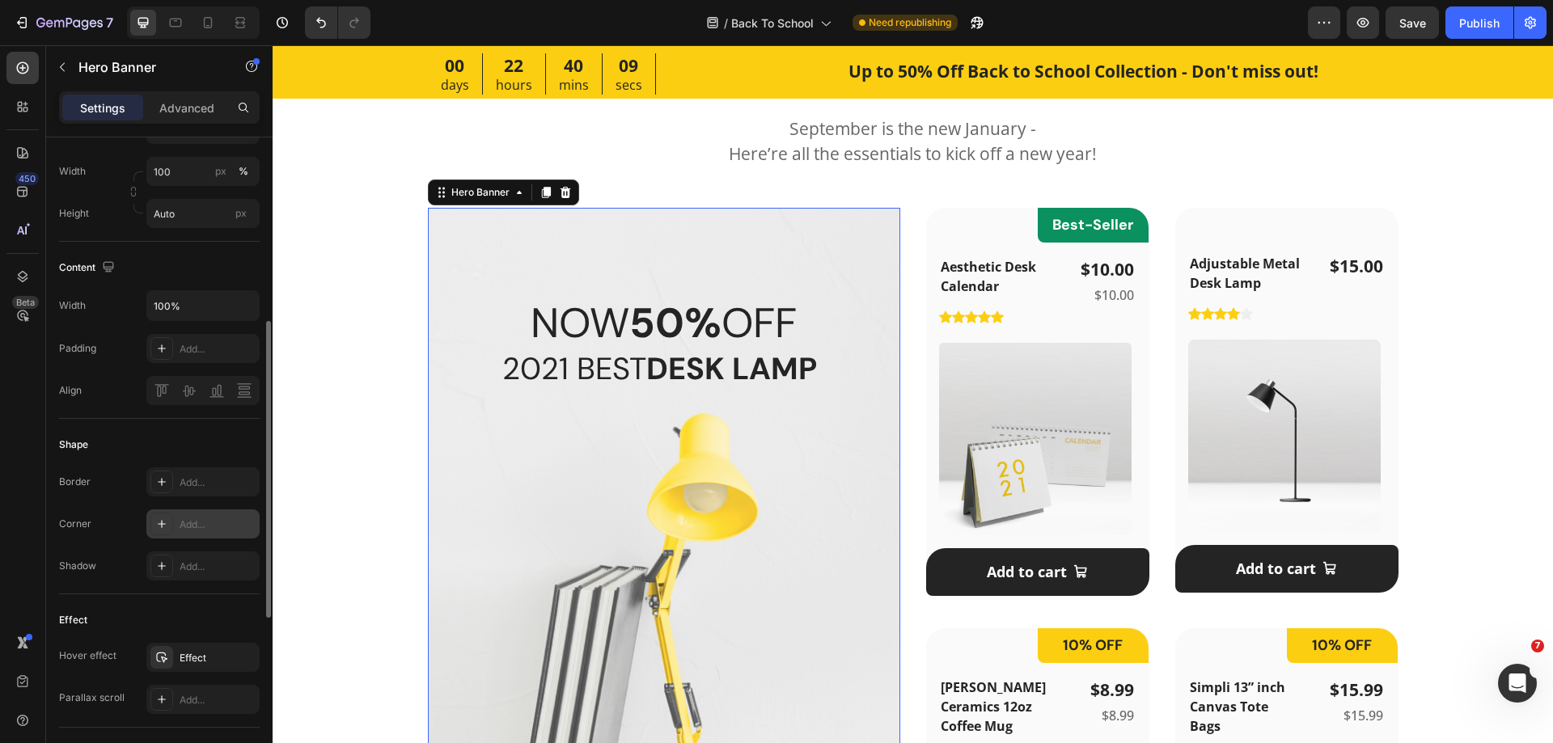
click at [201, 523] on div "Add..." at bounding box center [218, 525] width 76 height 15
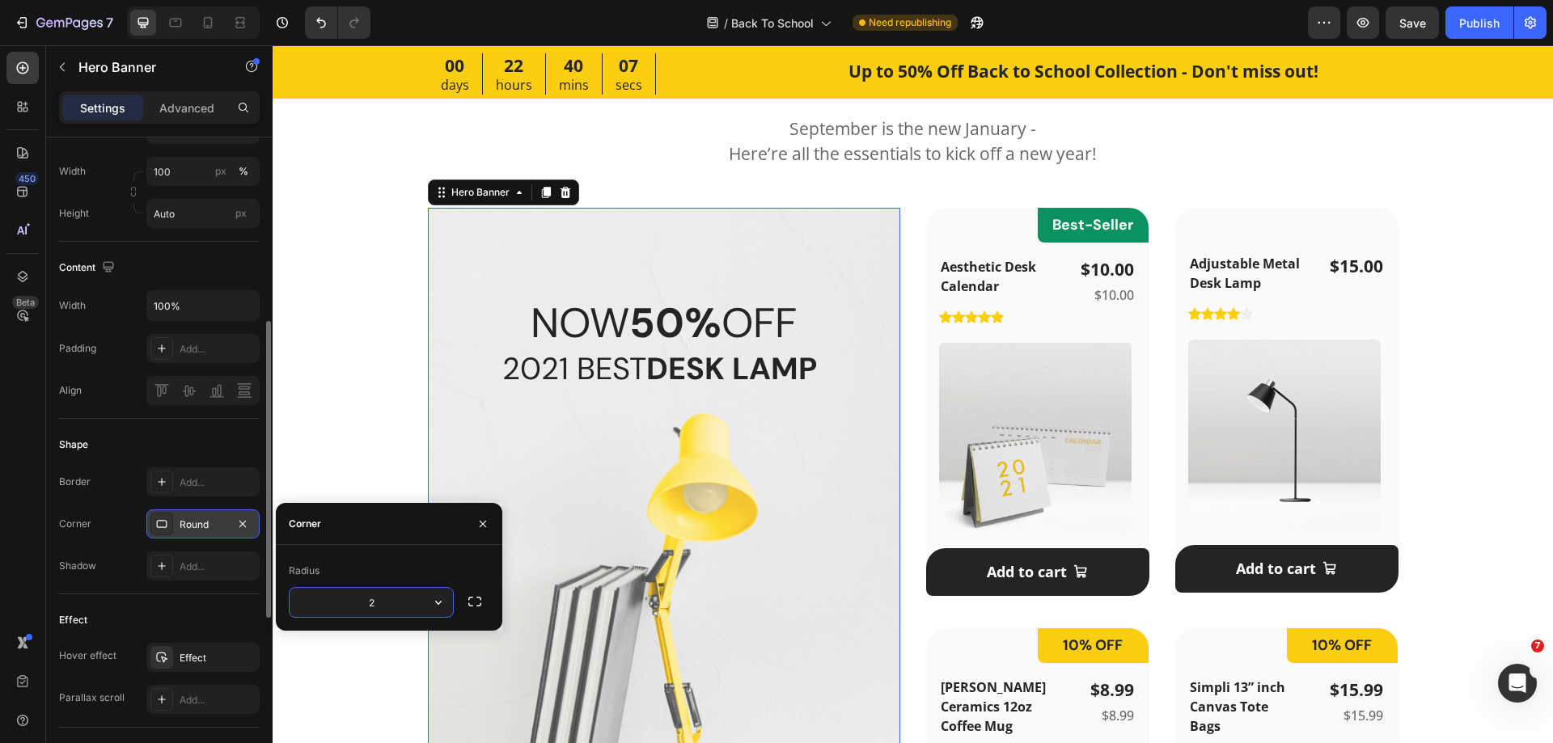
type input "24"
click at [178, 434] on div "Shape" at bounding box center [159, 445] width 201 height 26
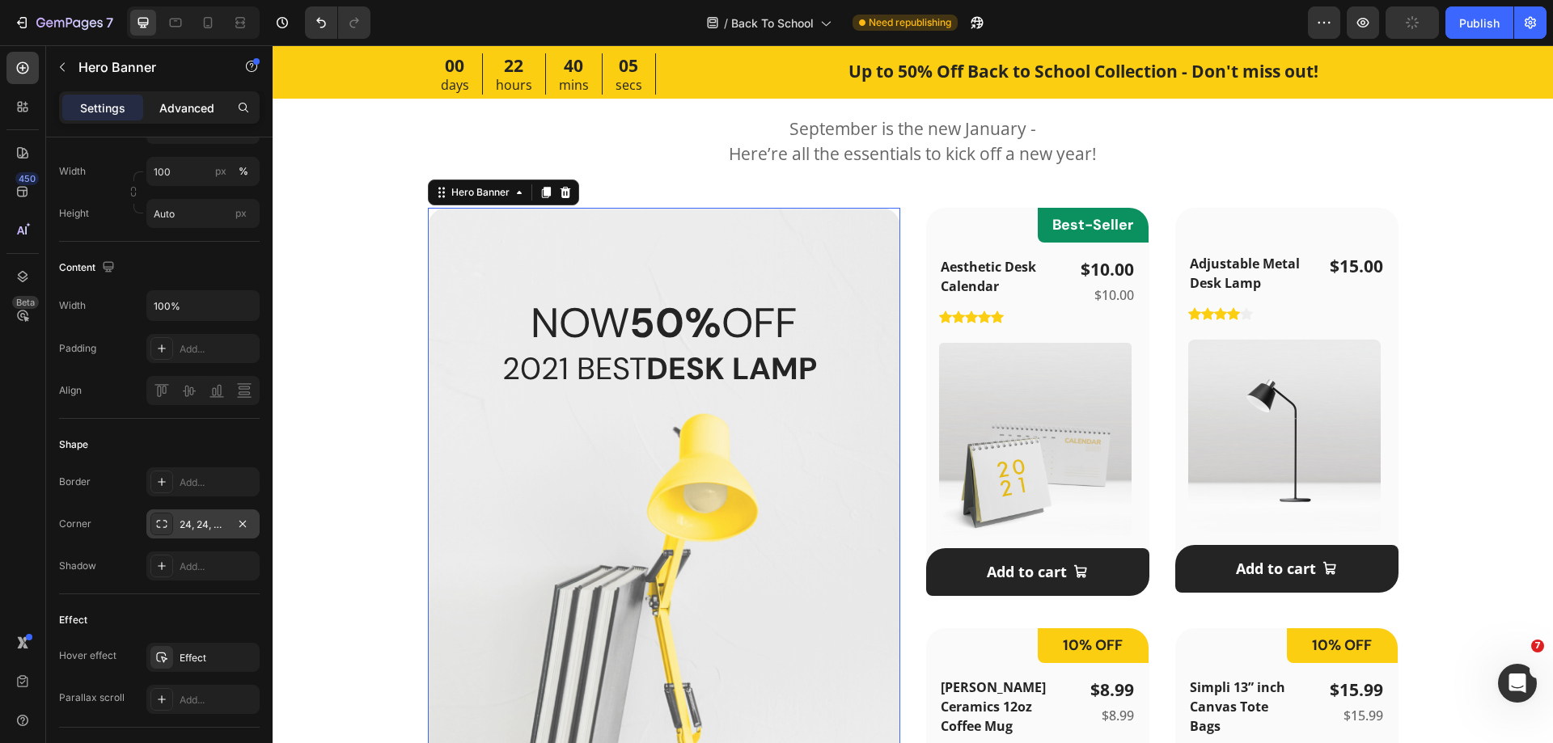
click at [185, 100] on p "Advanced" at bounding box center [186, 107] width 55 height 17
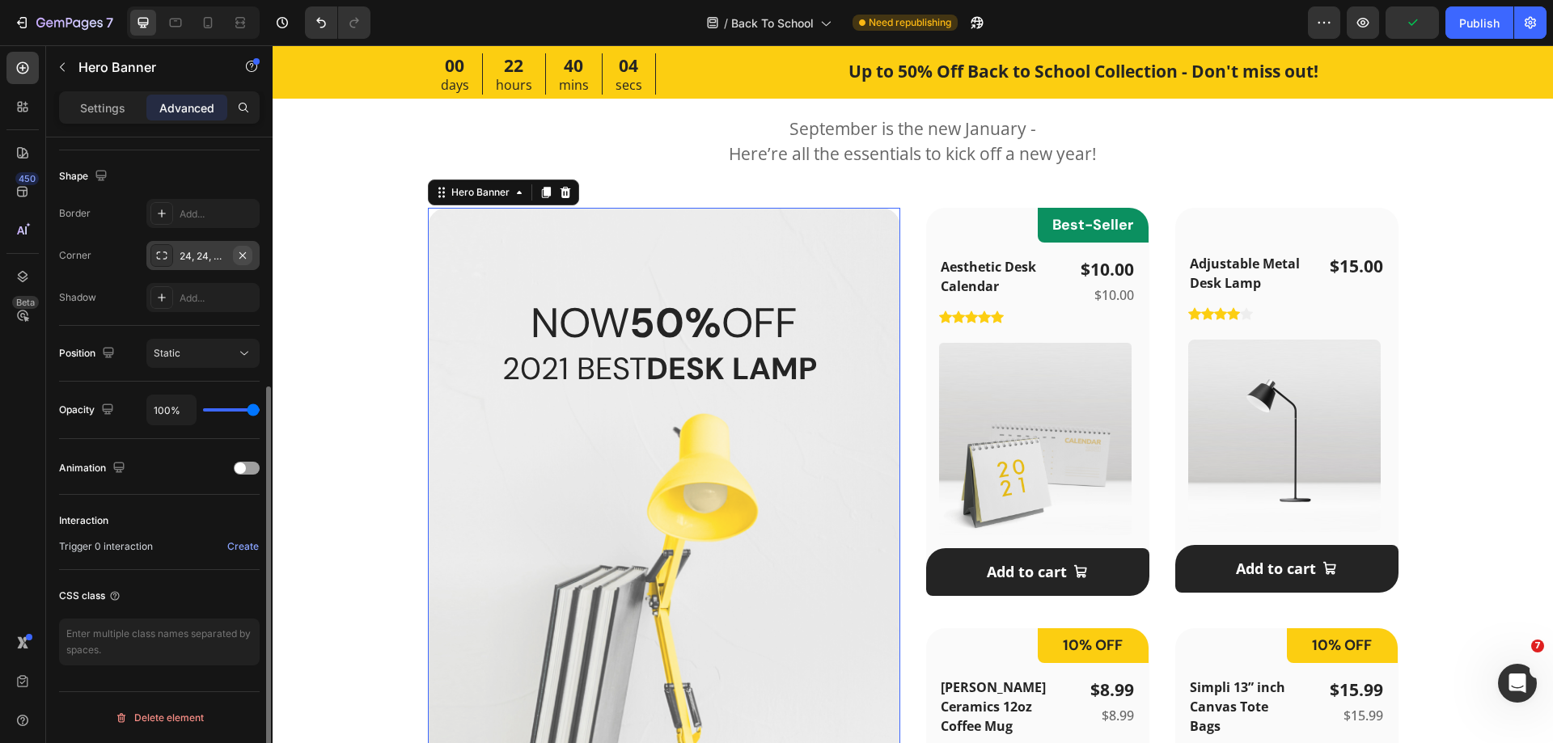
click at [241, 253] on icon "button" at bounding box center [242, 255] width 6 height 6
click at [188, 498] on div "Interaction Trigger 0 interaction Create" at bounding box center [159, 532] width 201 height 75
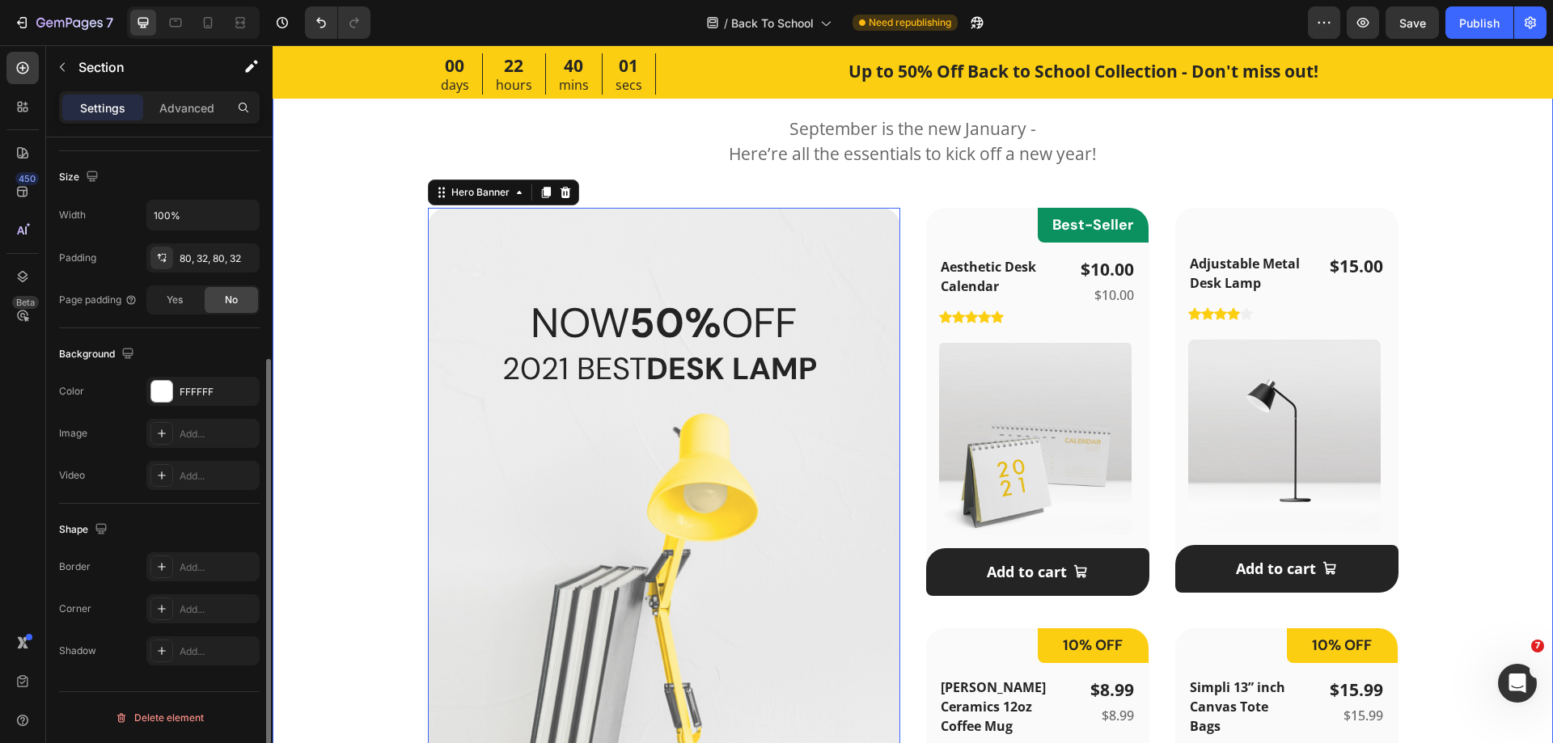
click at [371, 307] on div "Featured Products Heading September is the new January - Here’re all the essent…" at bounding box center [912, 549] width 1229 height 1000
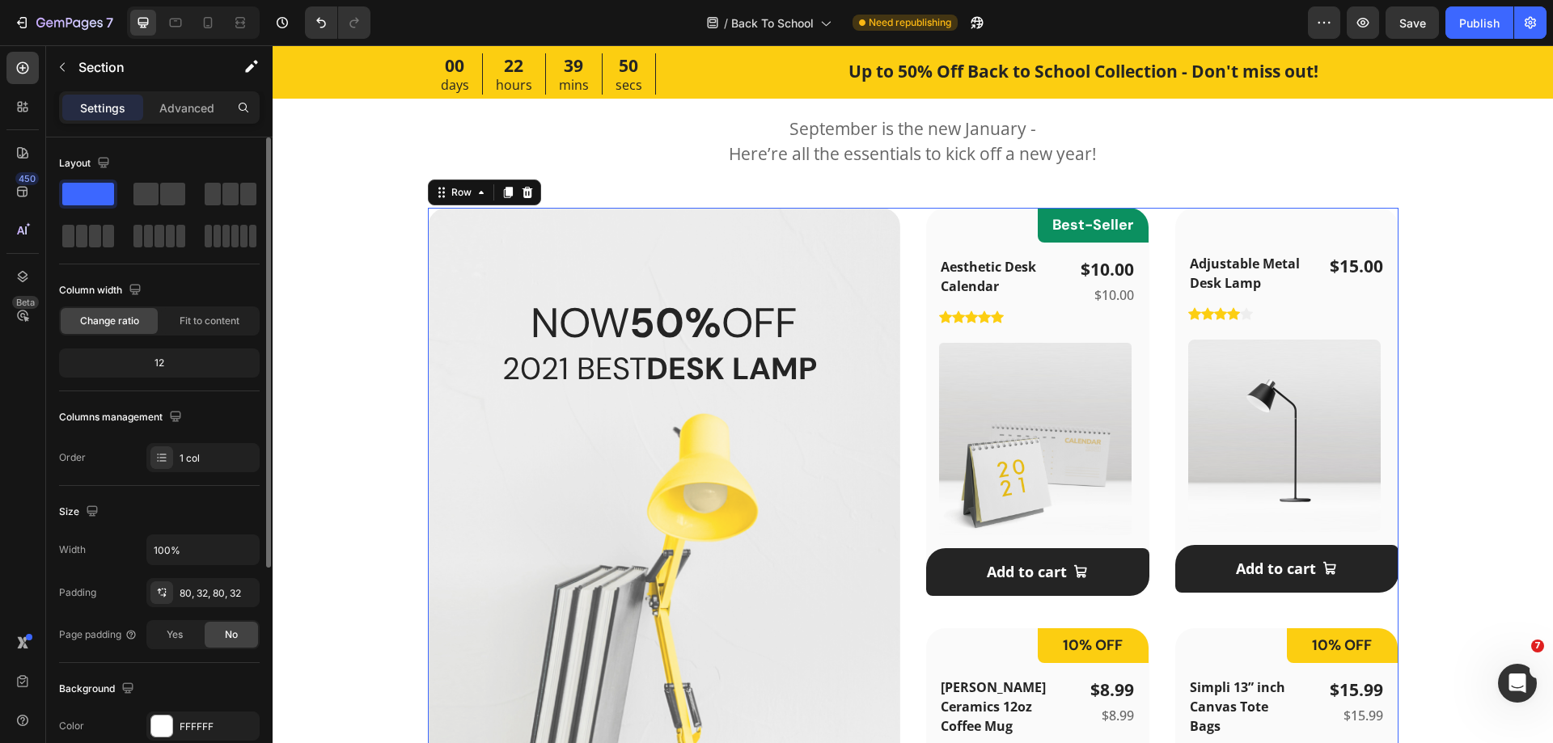
click at [908, 321] on div "NOW 50% OFF Heading 2021 BEST DESK LAMP Heading CHECK IT OUT Button Hero Banner…" at bounding box center [913, 622] width 971 height 828
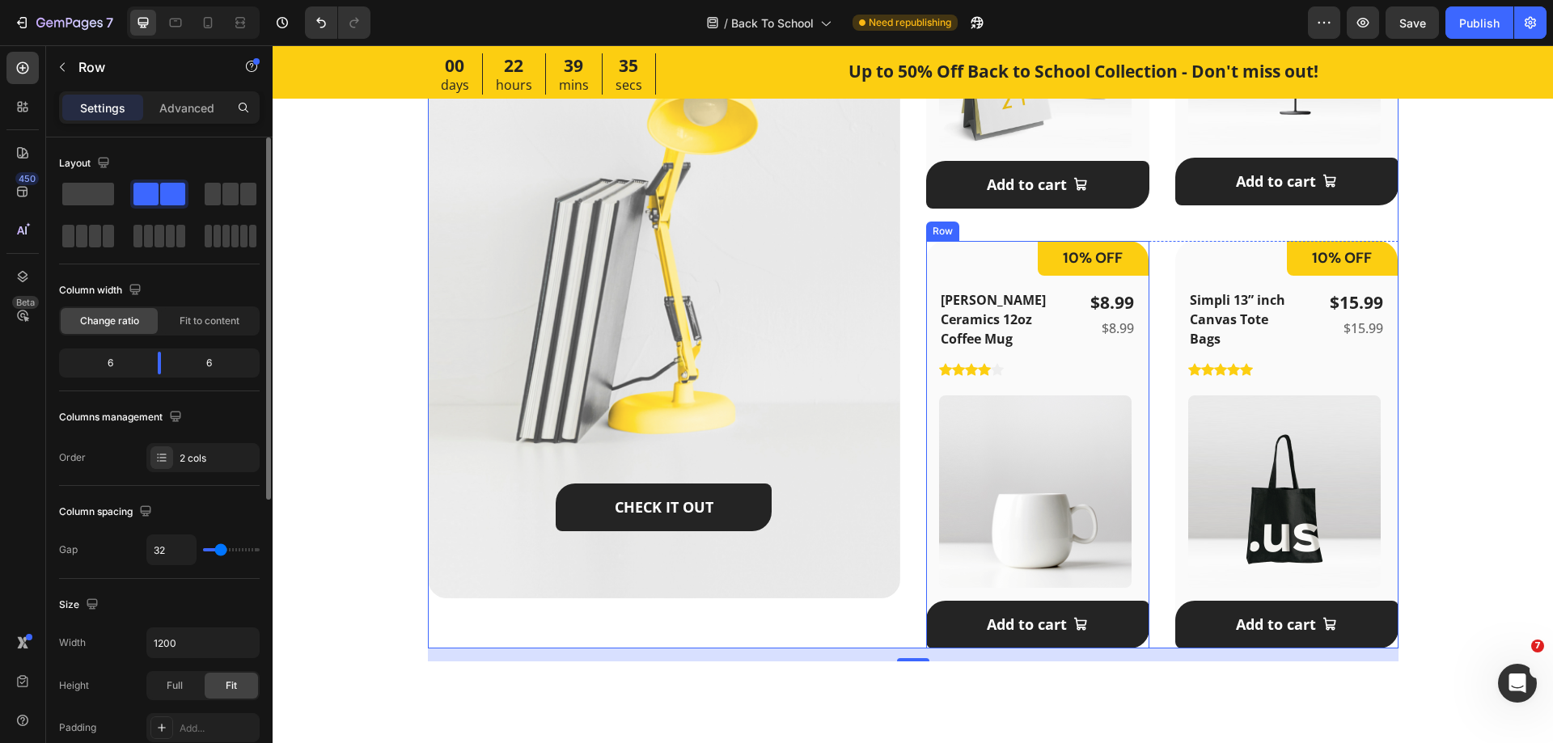
scroll to position [1052, 0]
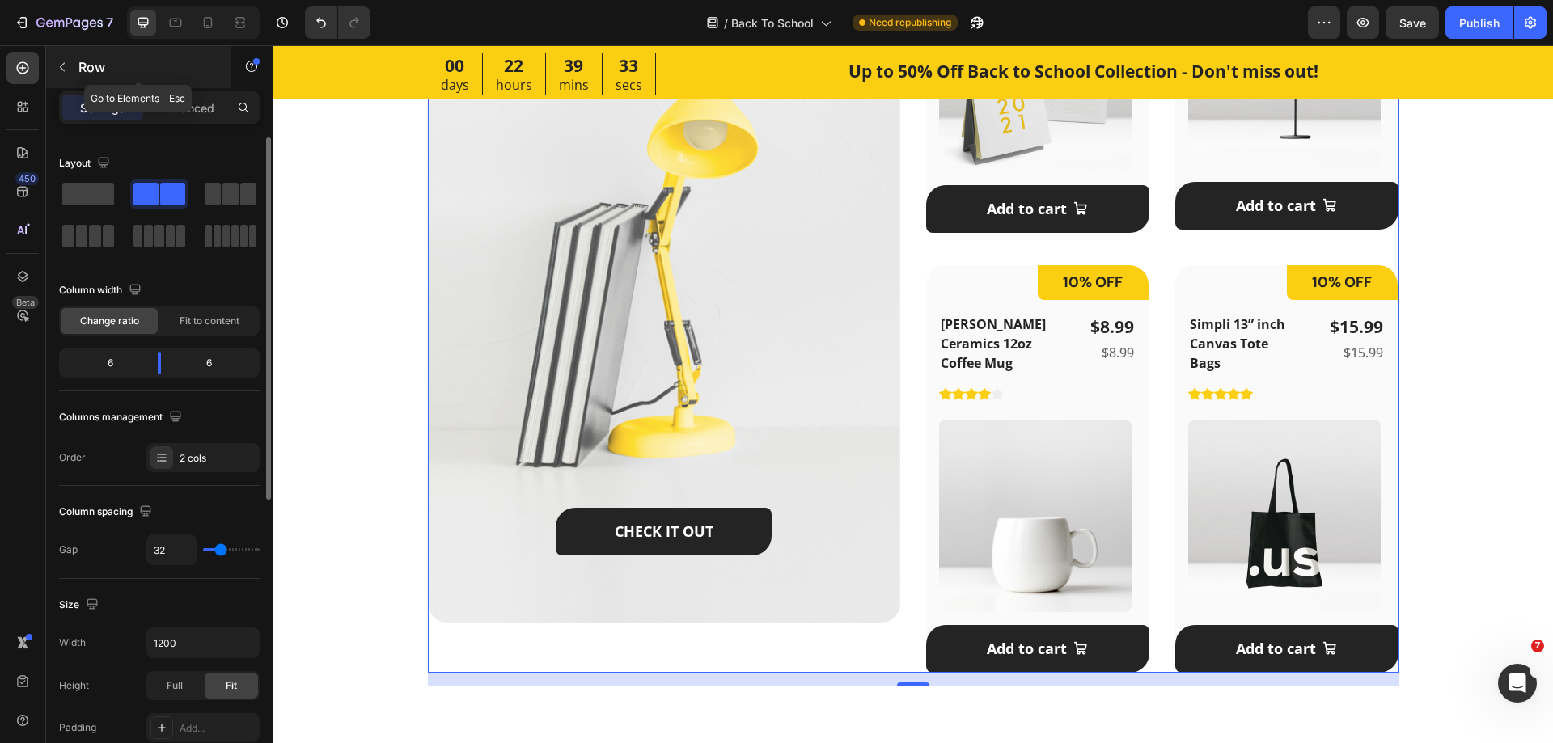
click at [66, 67] on icon "button" at bounding box center [62, 67] width 13 height 13
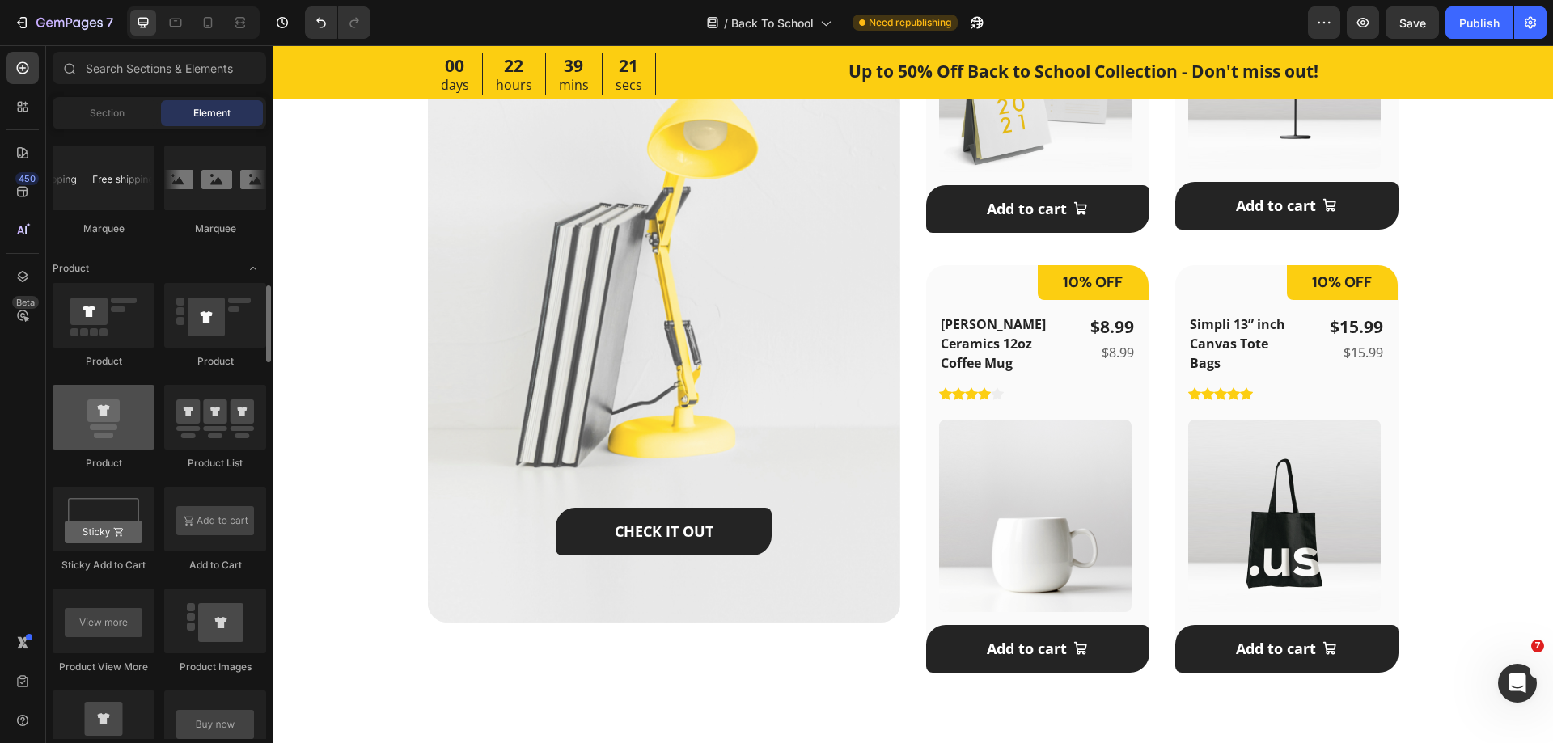
scroll to position [1780, 0]
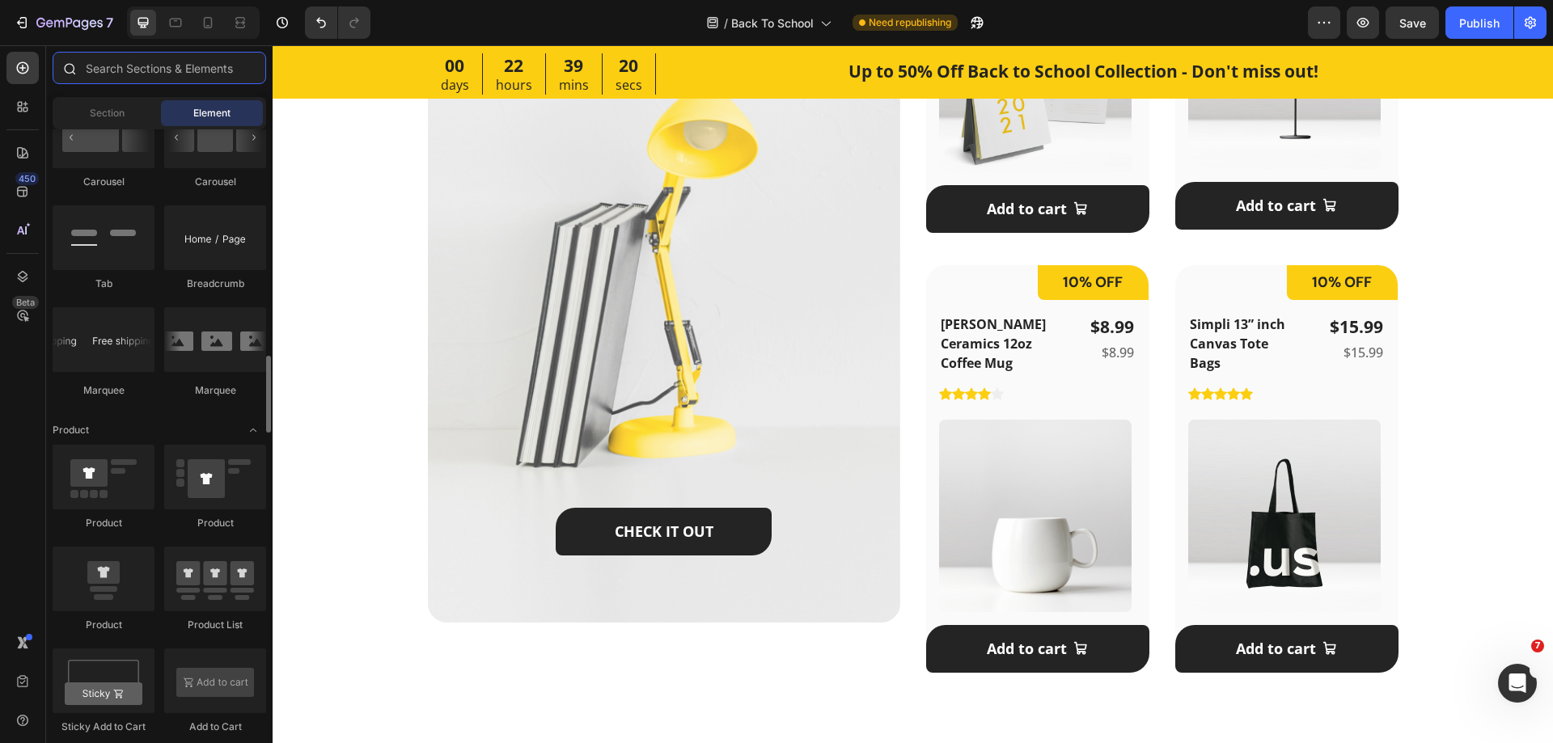
click at [125, 68] on input "text" at bounding box center [160, 68] width 214 height 32
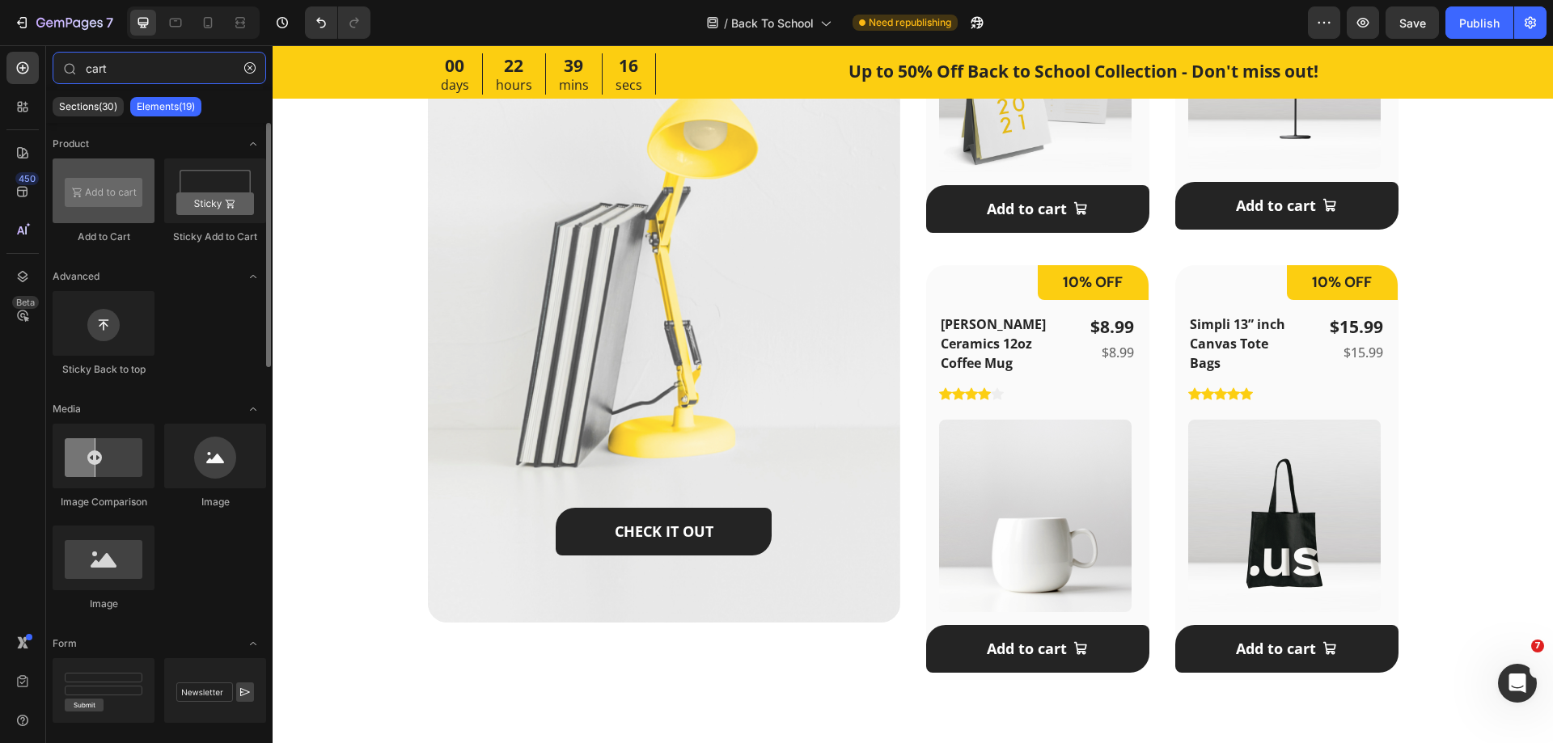
type input "cart"
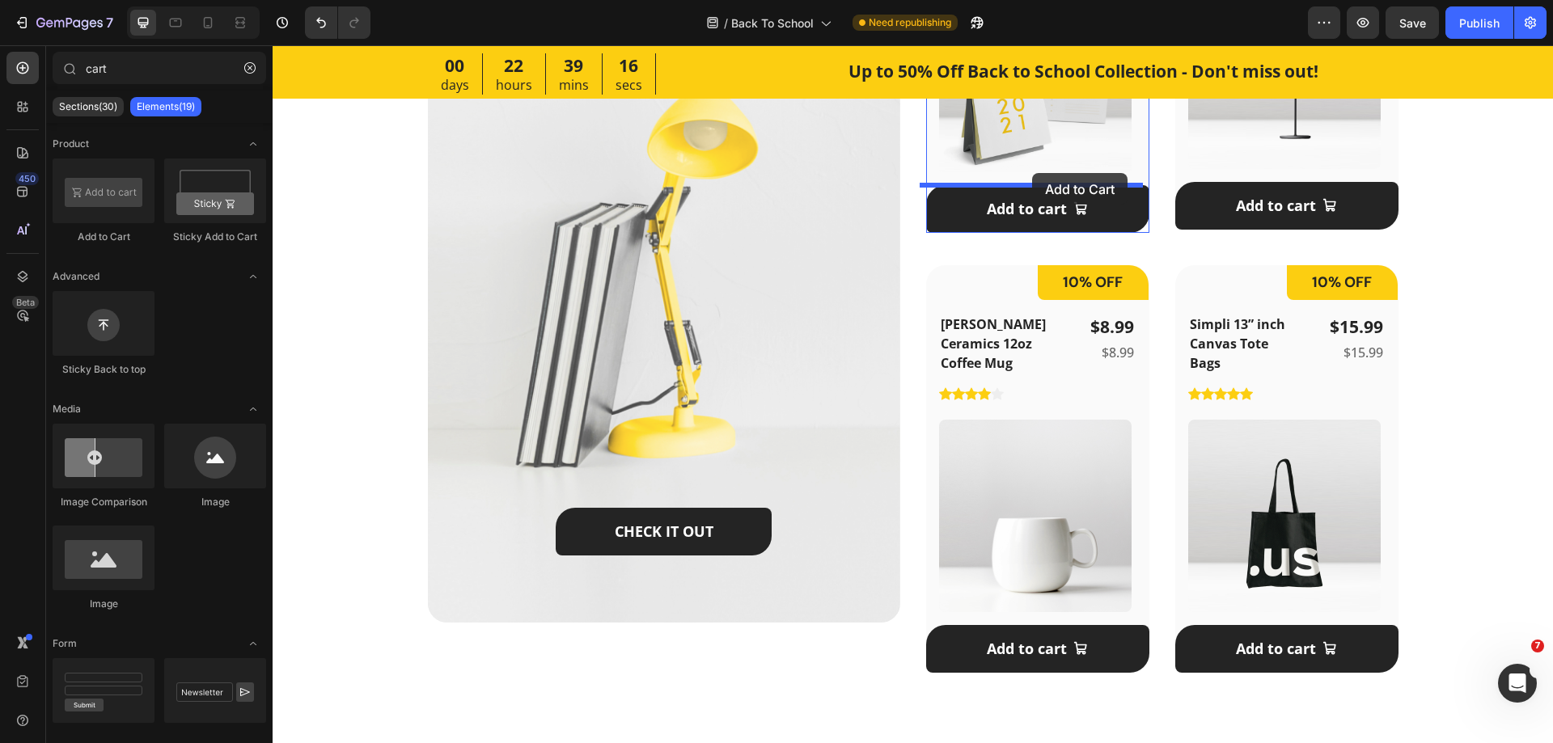
drag, startPoint x: 377, startPoint y: 250, endPoint x: 1032, endPoint y: 173, distance: 659.7
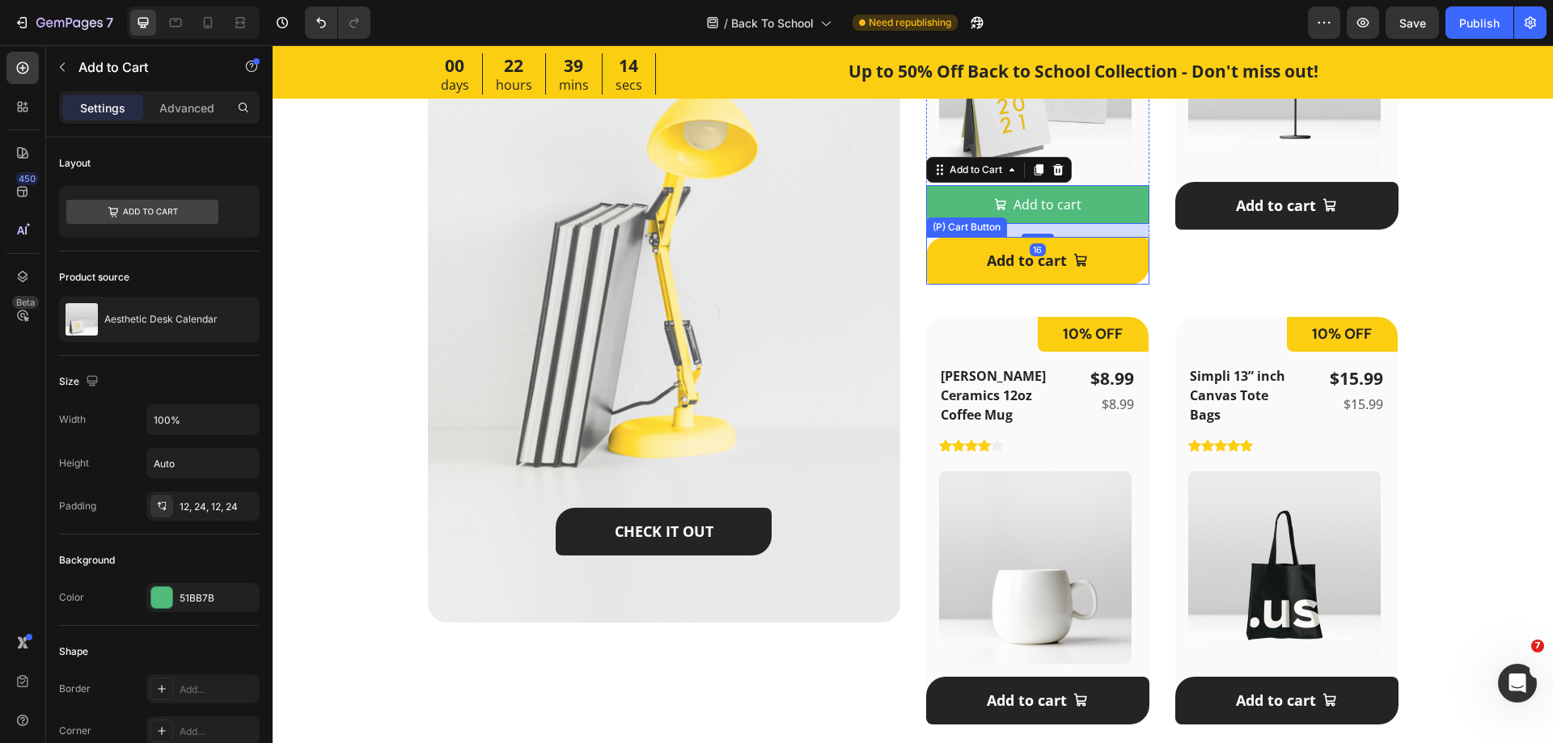
click at [951, 252] on button "Add to cart" at bounding box center [1037, 261] width 223 height 48
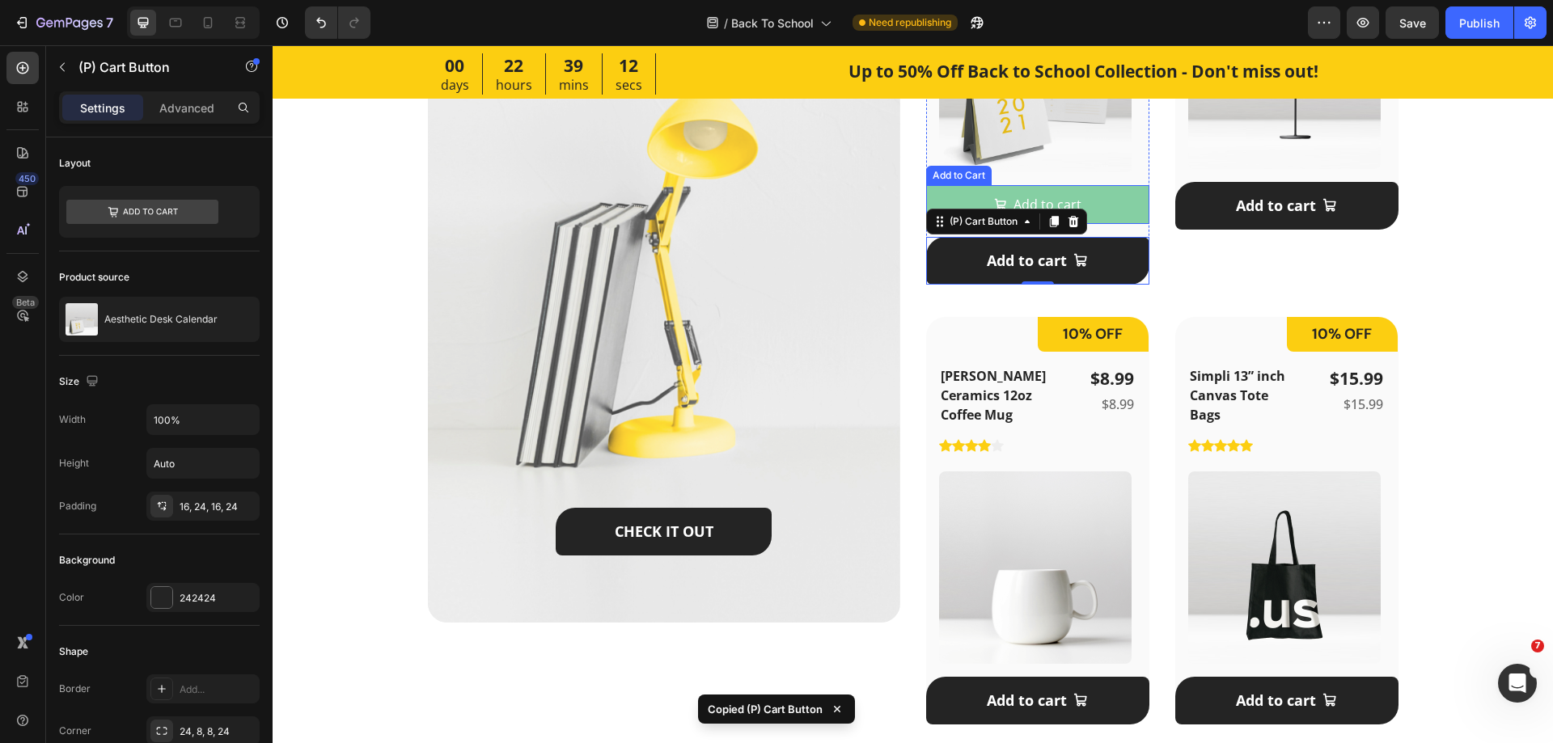
click at [1133, 204] on button "Add to cart" at bounding box center [1037, 204] width 223 height 39
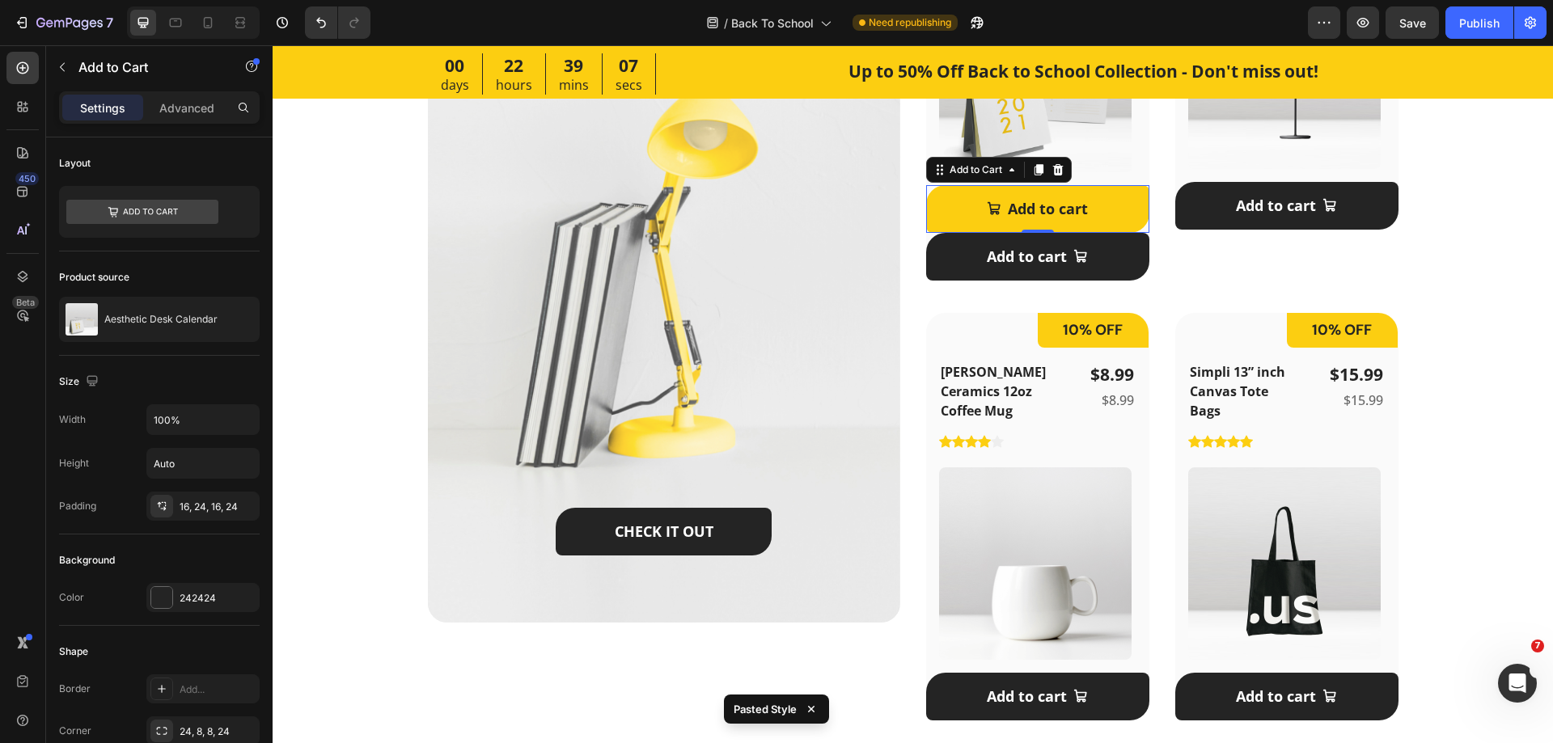
click at [1124, 222] on button "Add to cart" at bounding box center [1037, 209] width 223 height 48
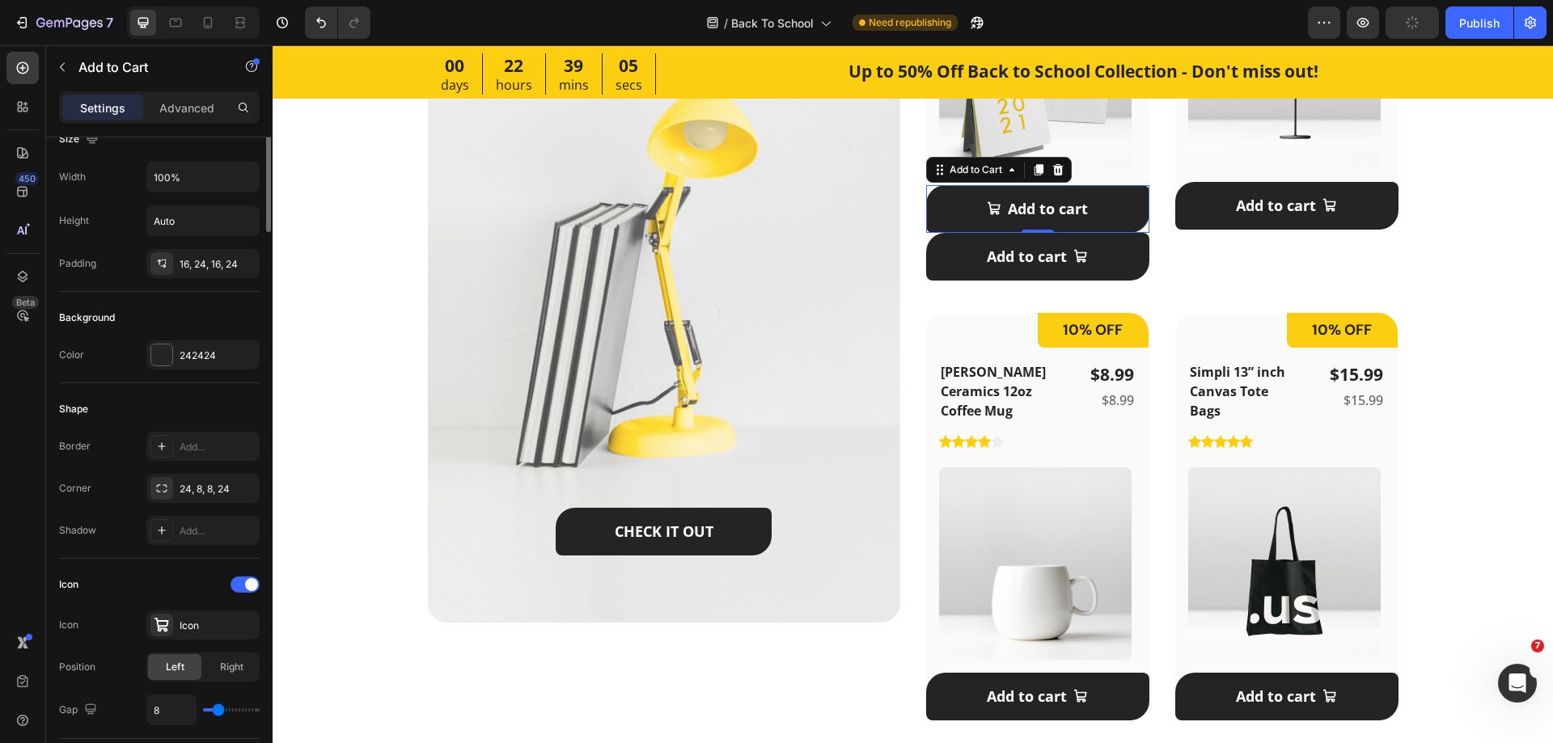
scroll to position [324, 0]
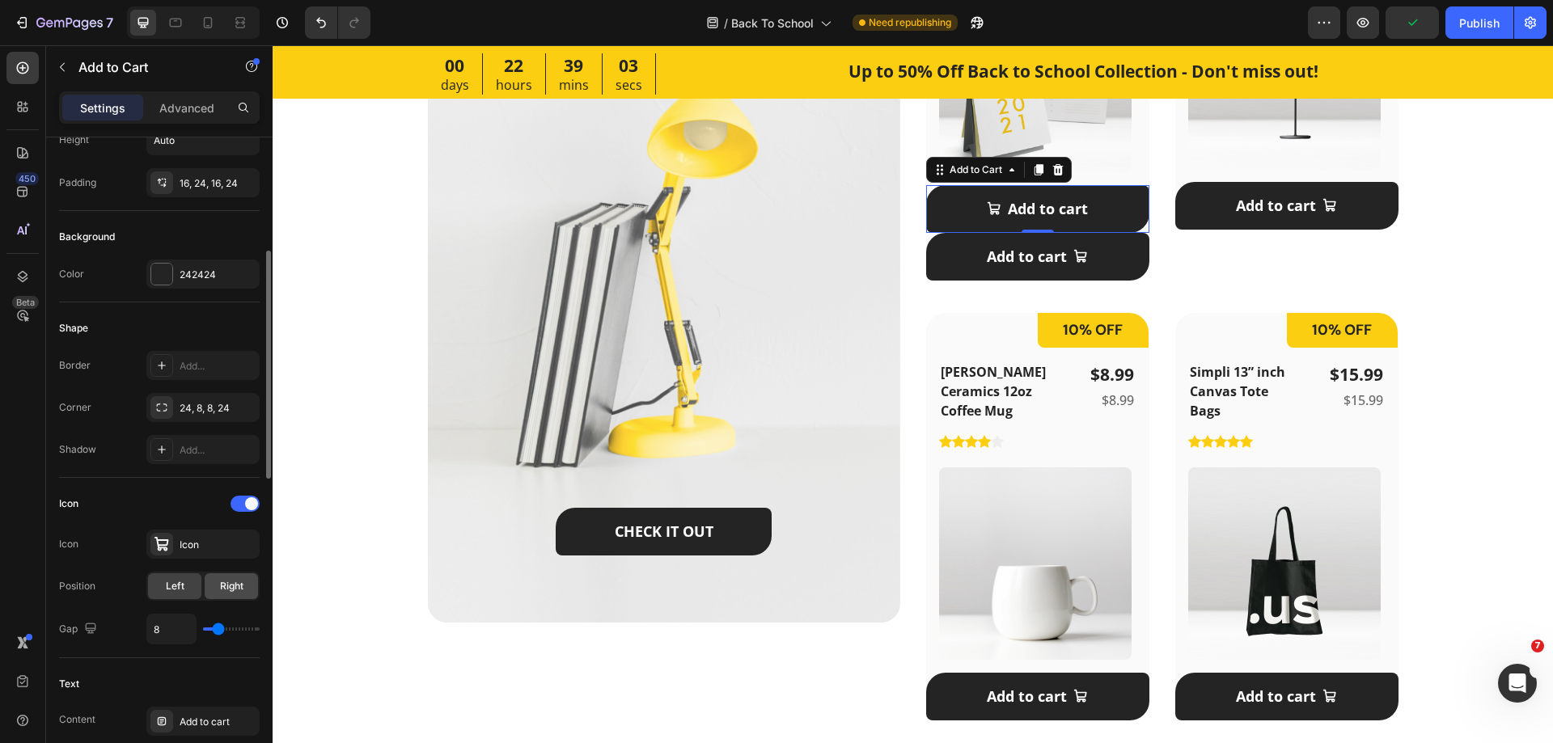
click at [221, 581] on span "Right" at bounding box center [231, 586] width 23 height 15
click at [176, 17] on icon at bounding box center [175, 23] width 16 height 16
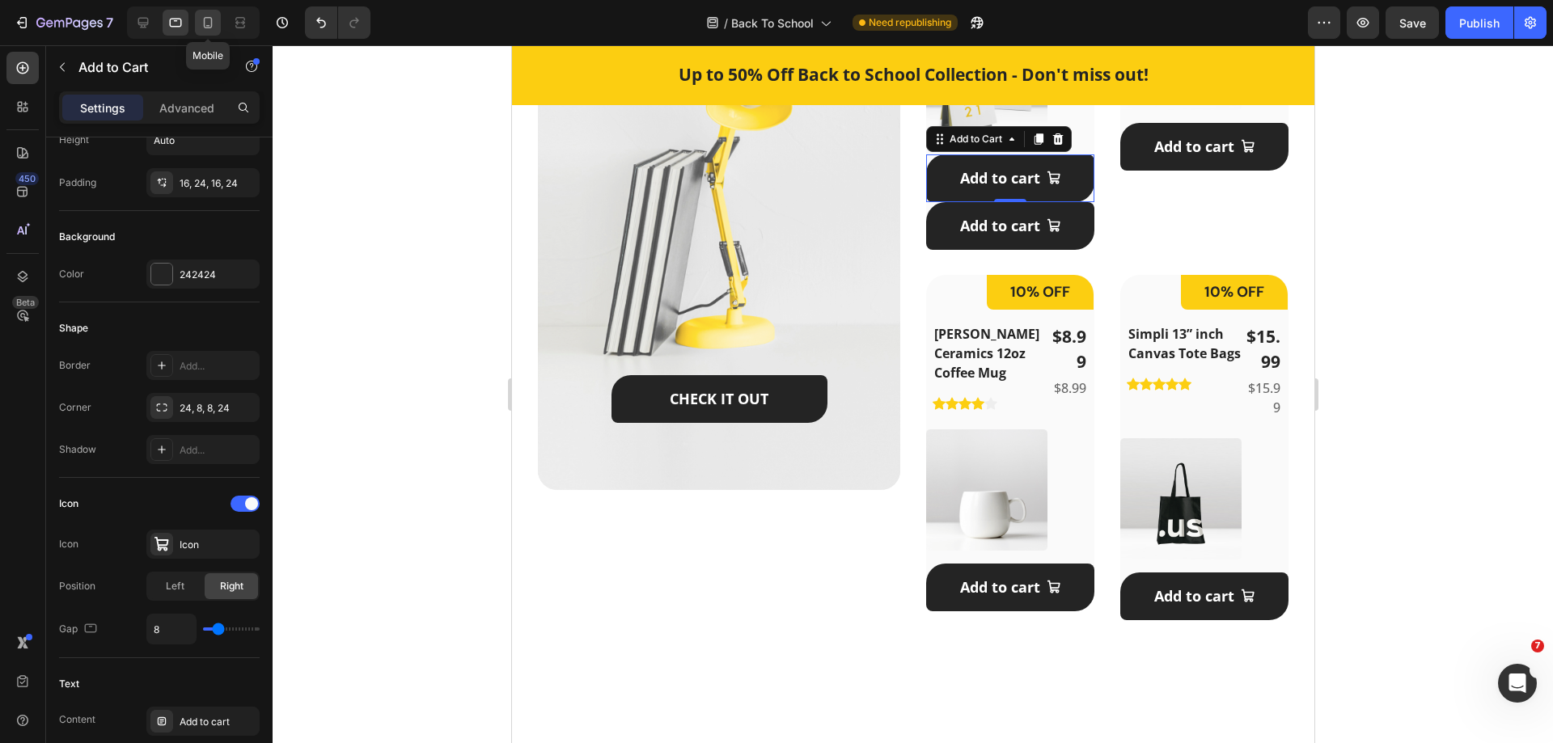
scroll to position [1104, 0]
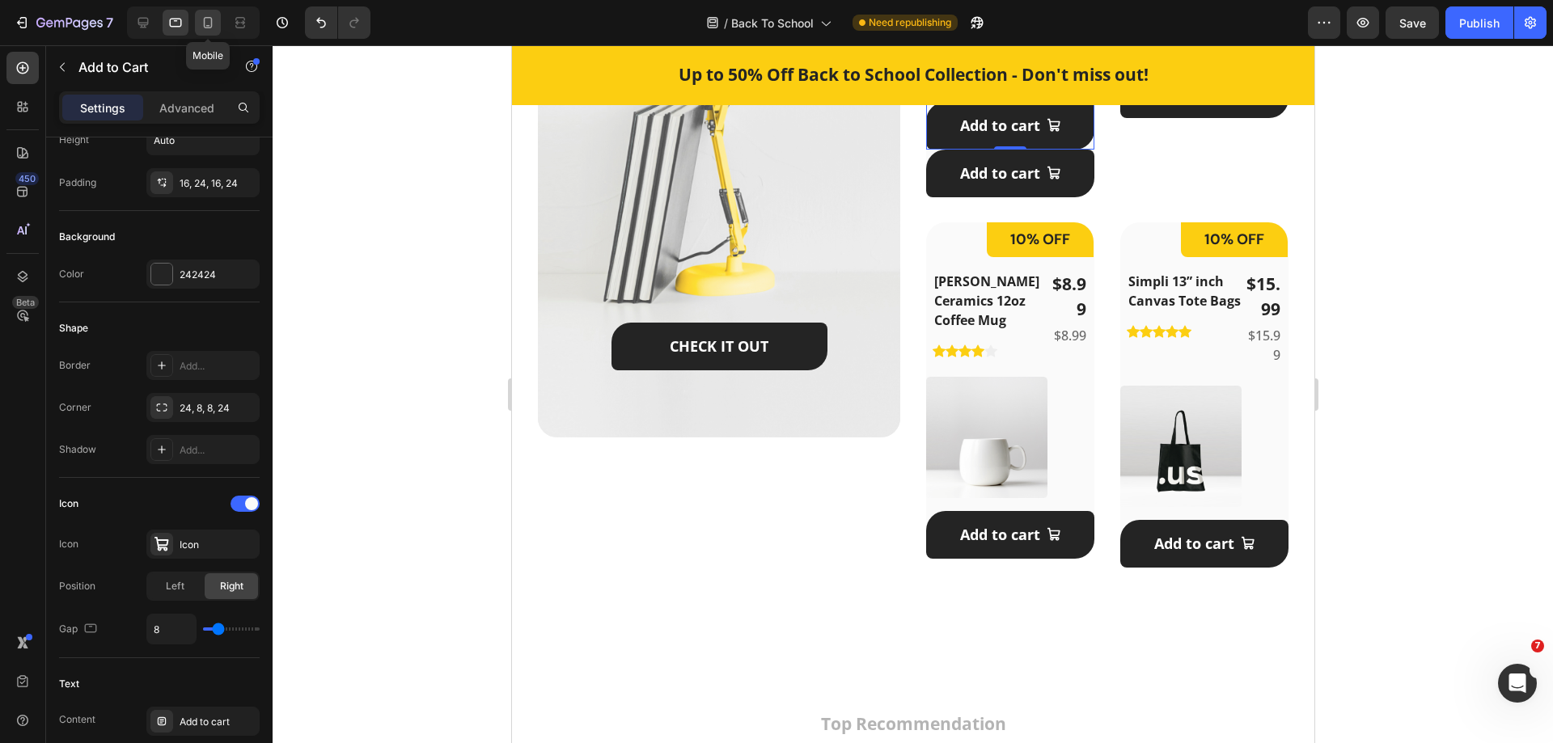
click at [210, 19] on icon at bounding box center [208, 23] width 16 height 16
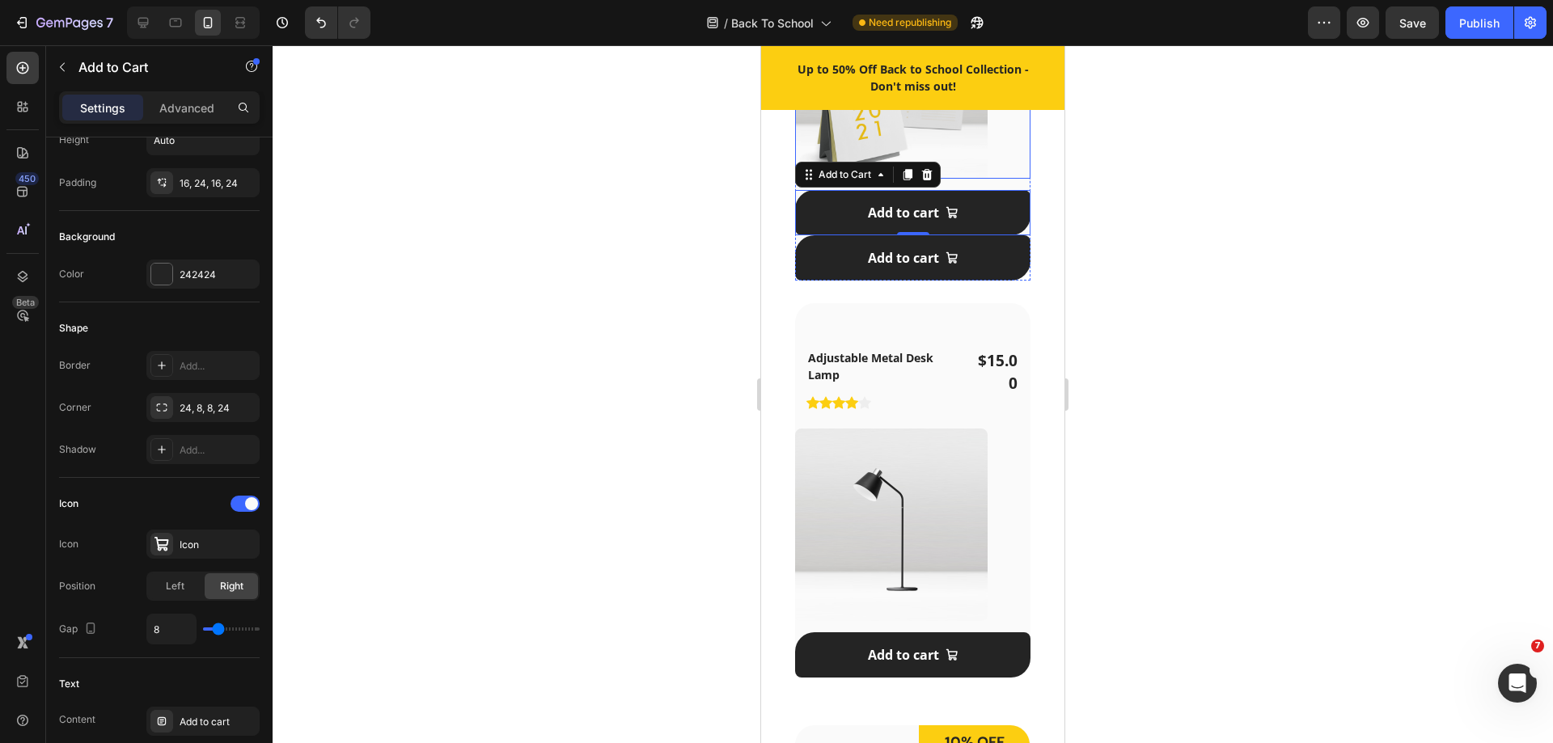
scroll to position [1572, 0]
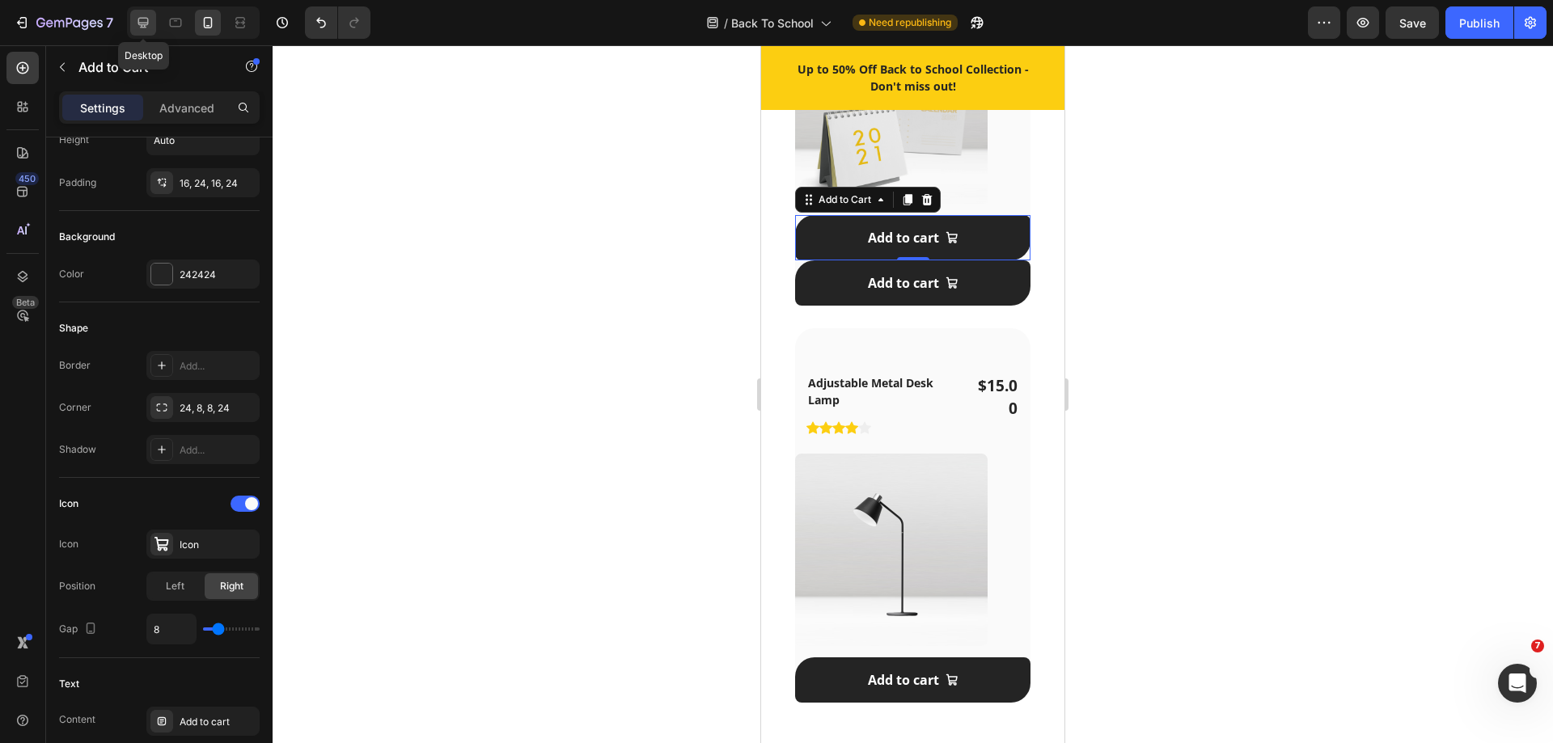
click at [144, 26] on icon at bounding box center [143, 23] width 16 height 16
type input "18"
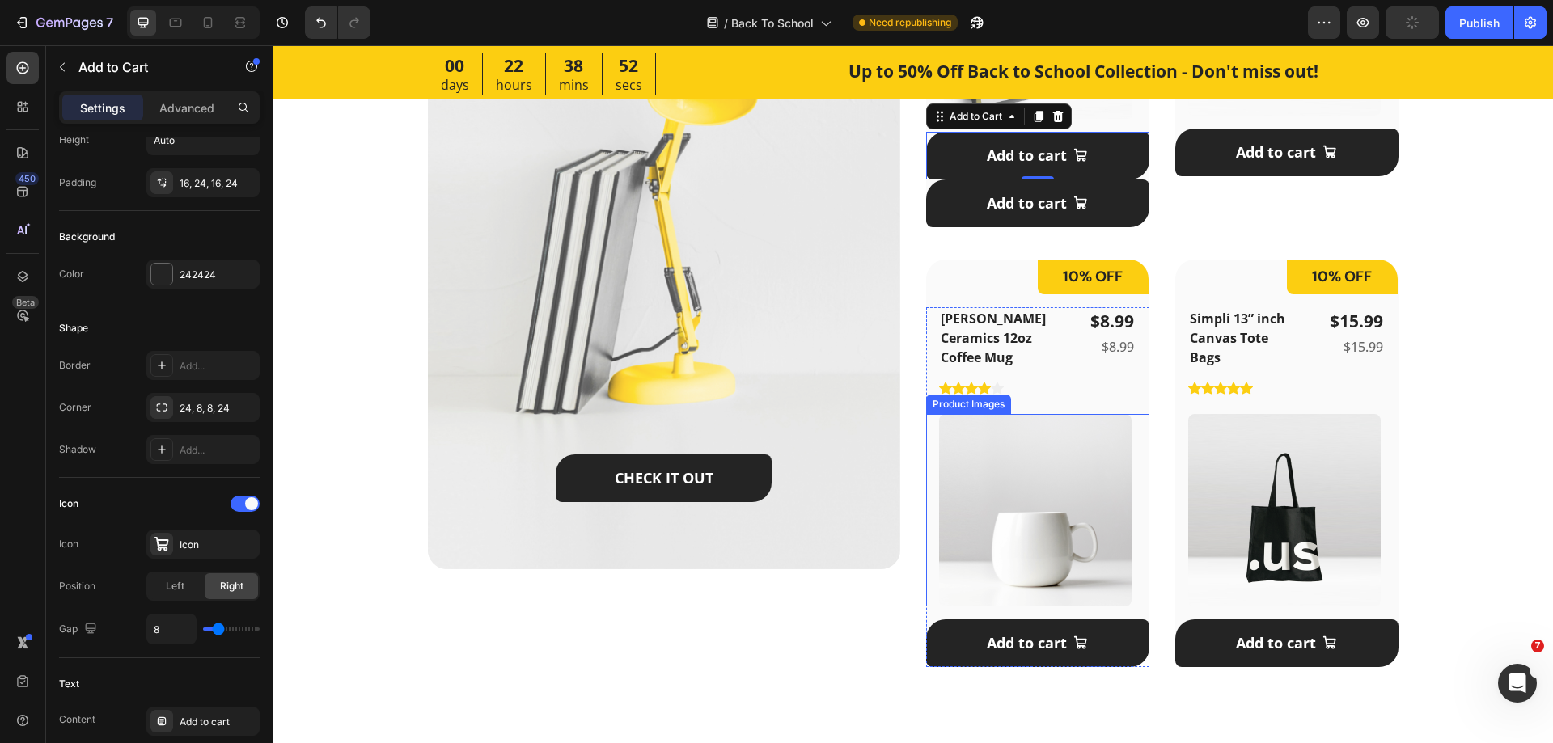
scroll to position [1054, 0]
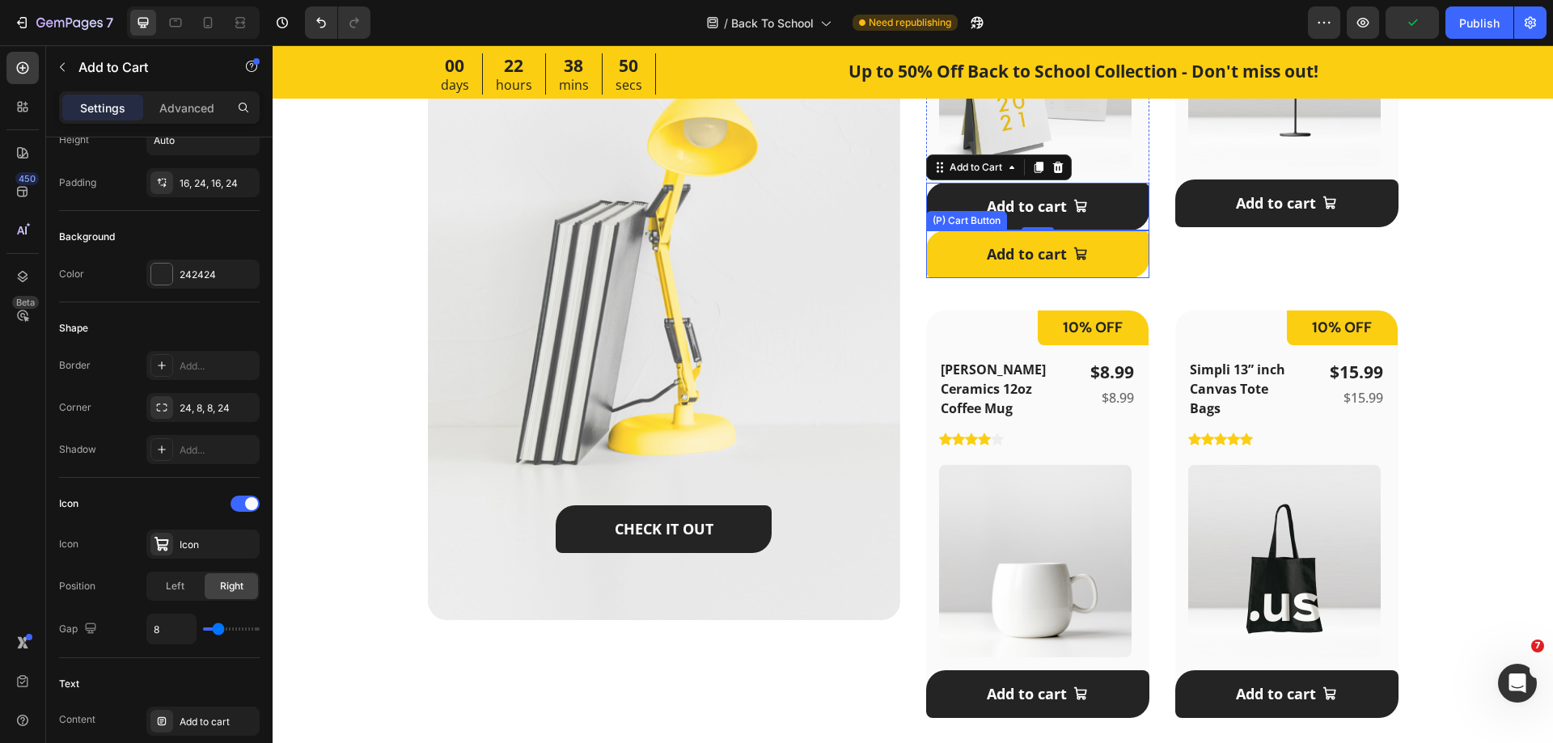
click at [1111, 239] on button "Add to cart" at bounding box center [1037, 255] width 223 height 48
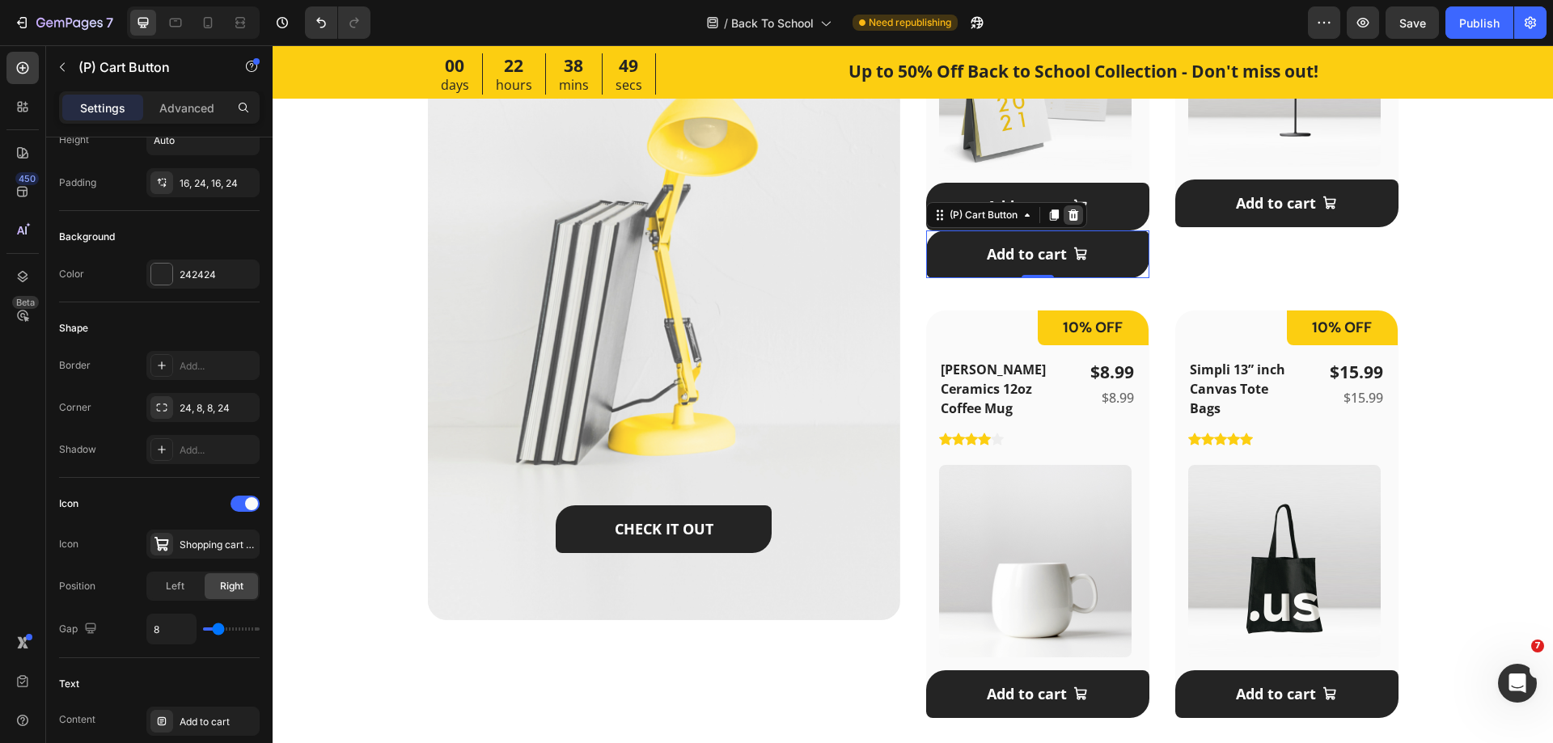
click at [1073, 215] on icon at bounding box center [1073, 215] width 13 height 13
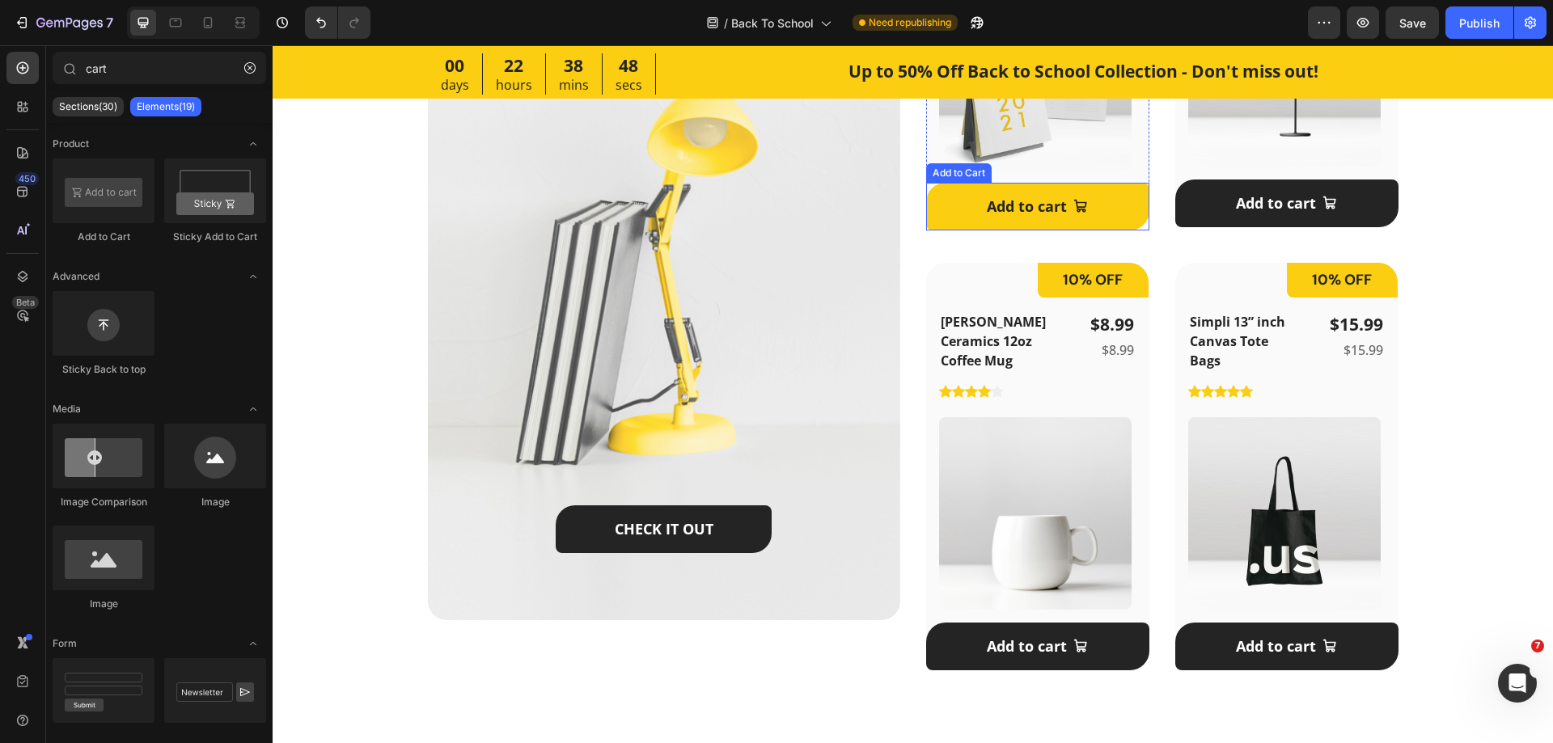
click at [1114, 216] on button "Add to cart" at bounding box center [1037, 207] width 223 height 48
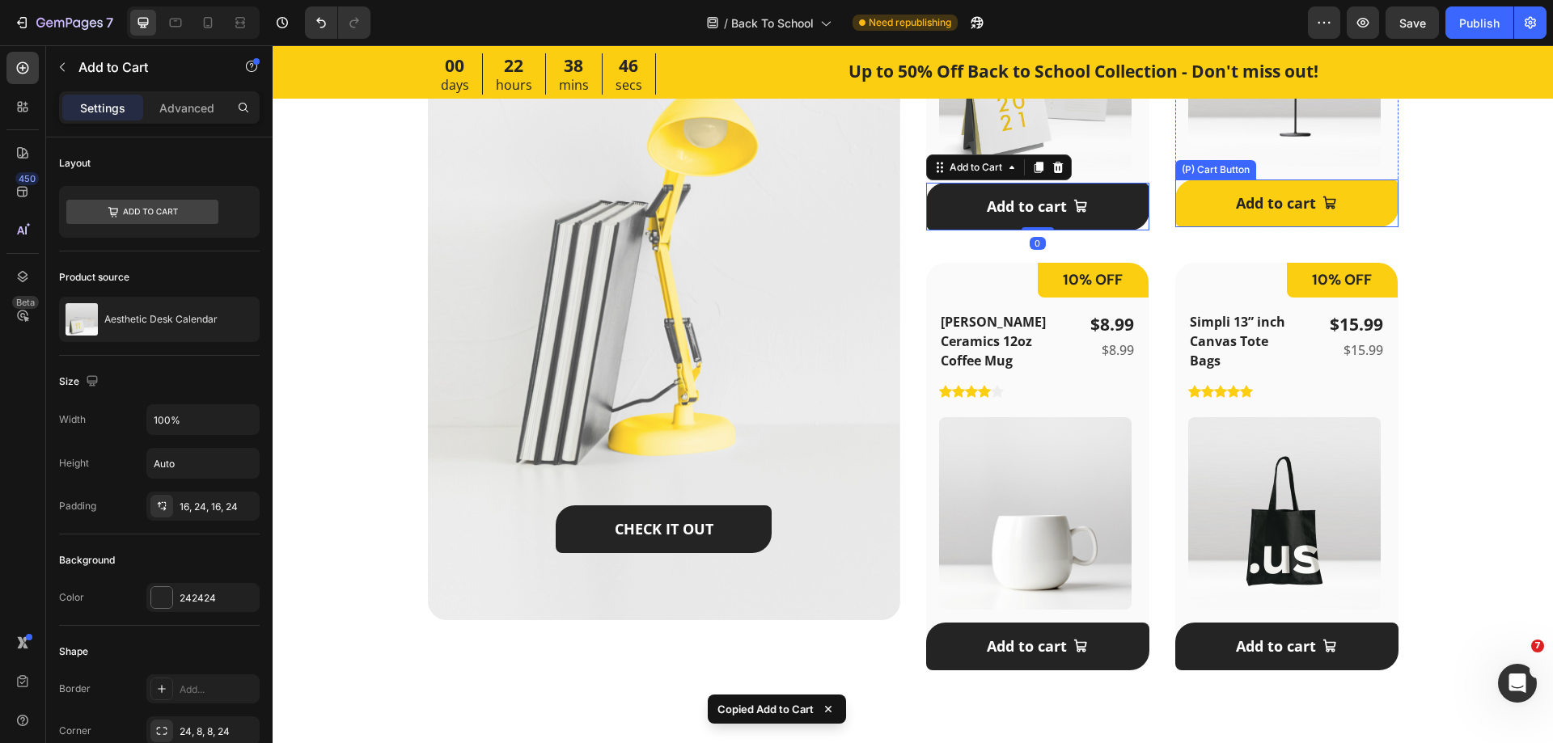
click at [1191, 222] on button "Add to cart" at bounding box center [1286, 204] width 223 height 48
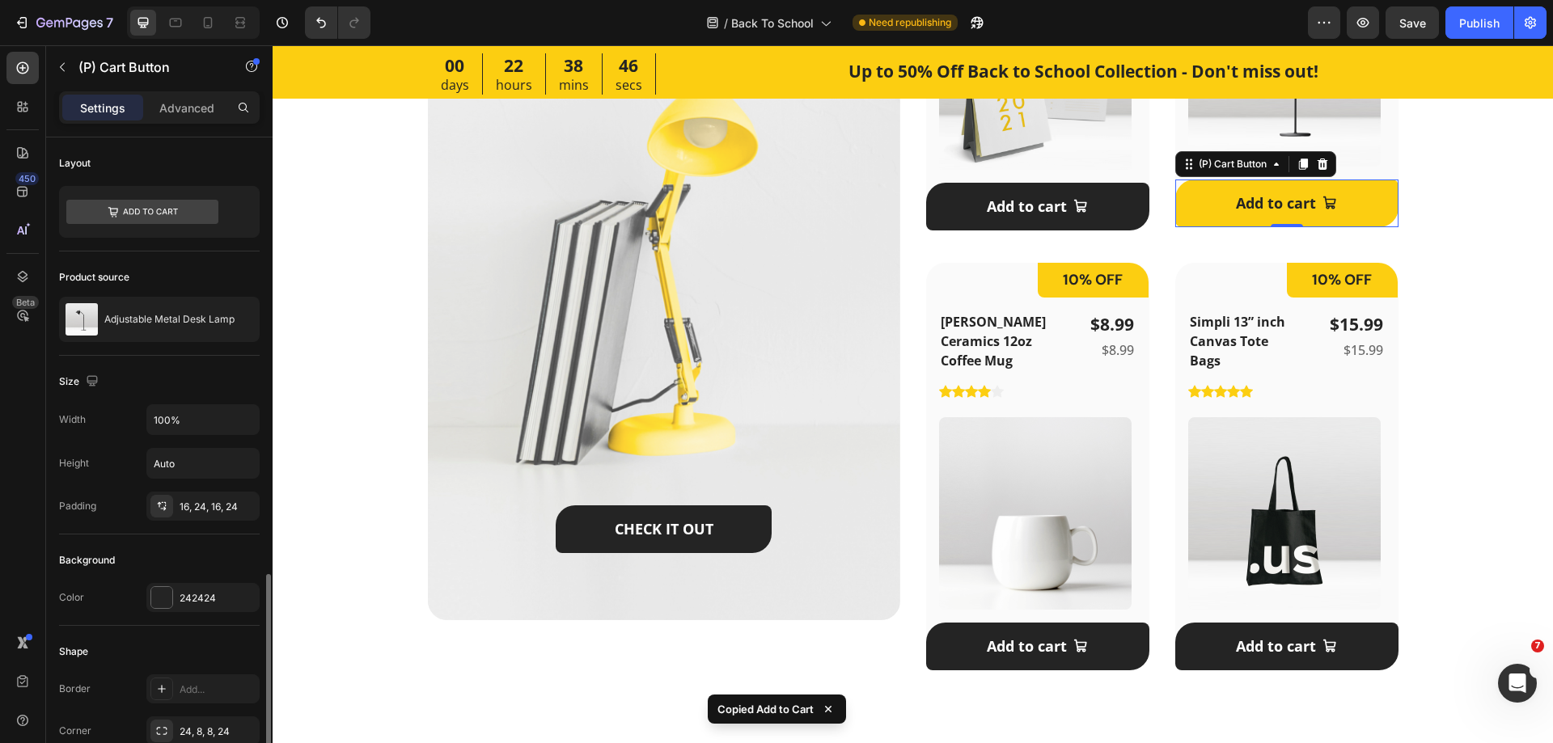
scroll to position [324, 0]
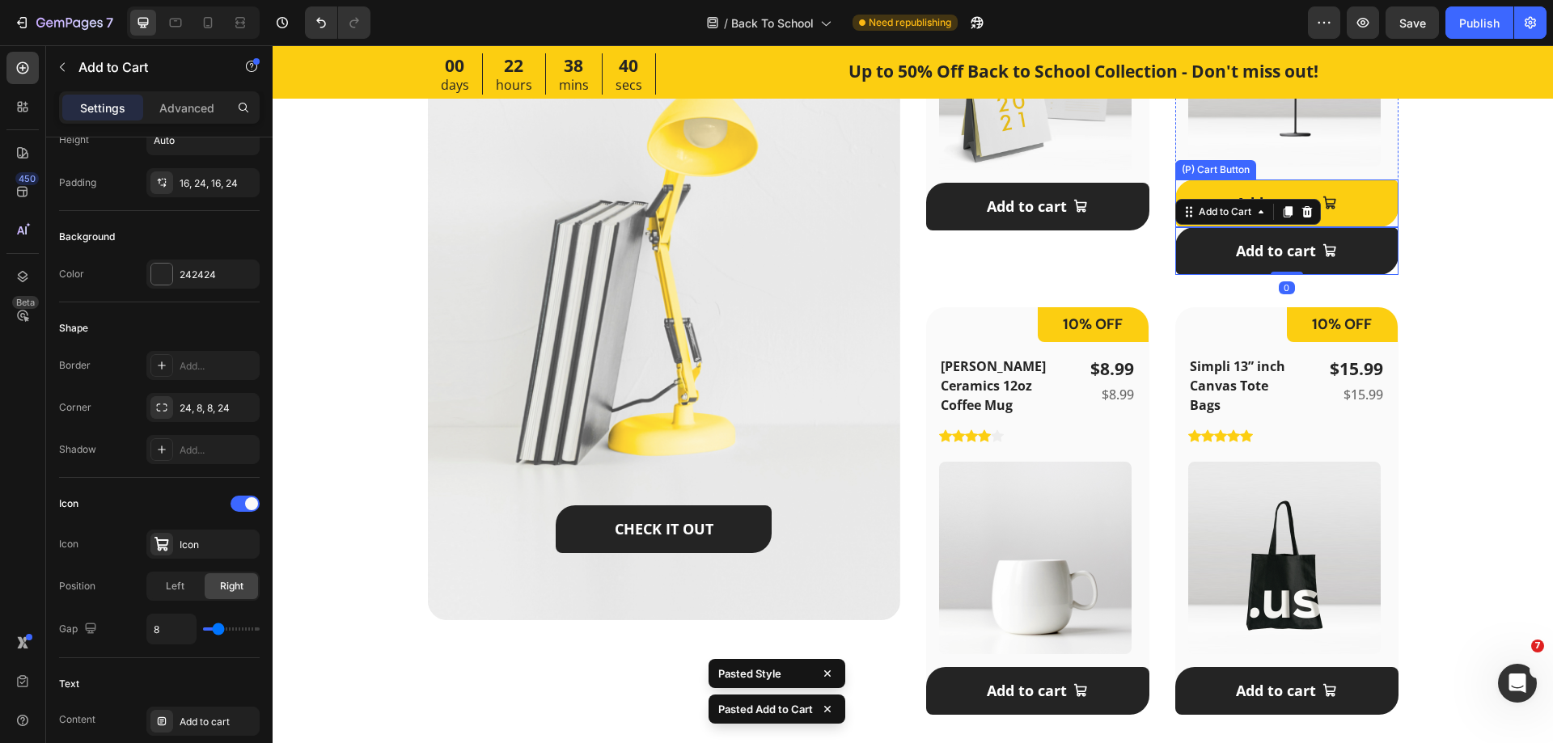
click at [1385, 185] on button "Add to cart" at bounding box center [1286, 204] width 223 height 48
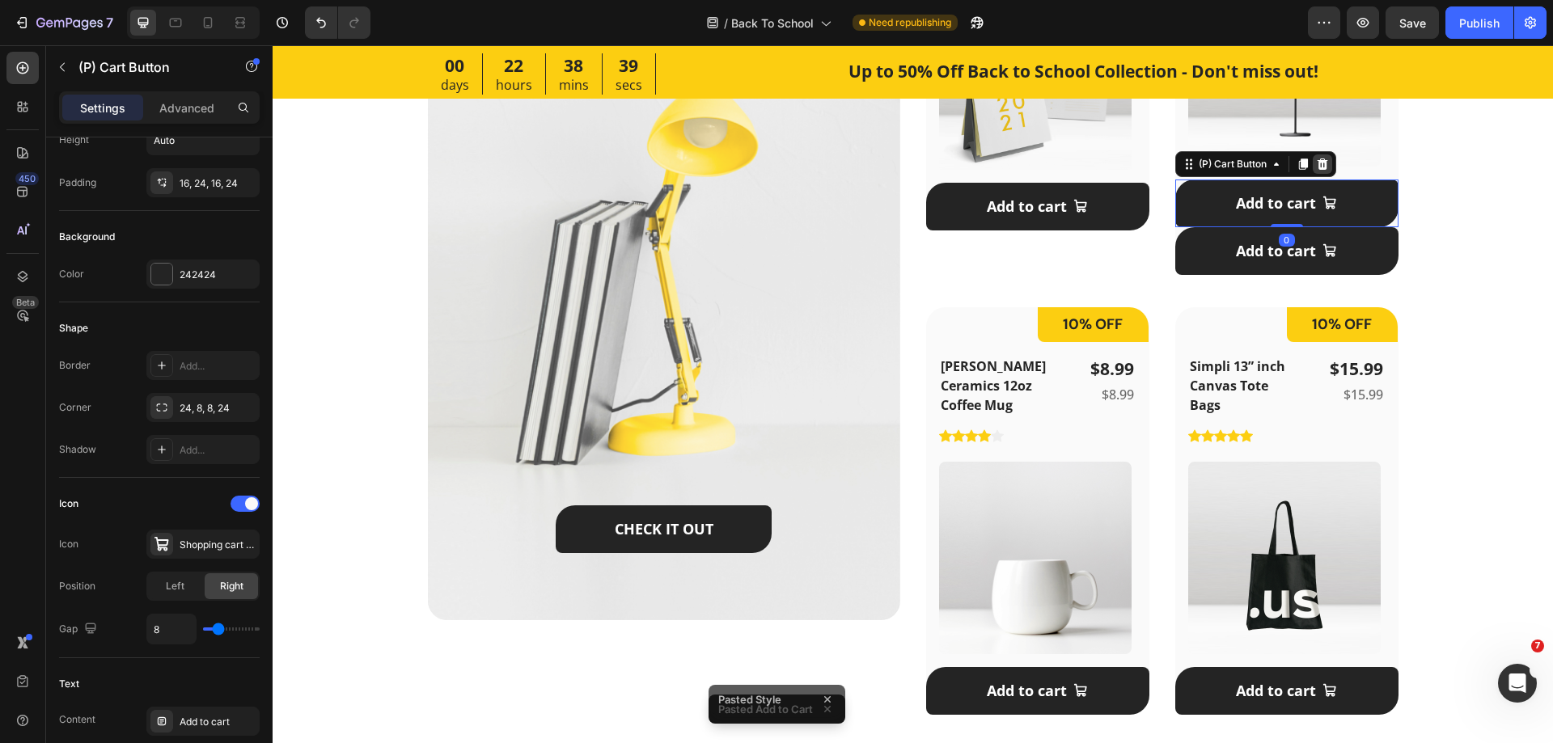
click at [1316, 165] on icon at bounding box center [1322, 164] width 13 height 13
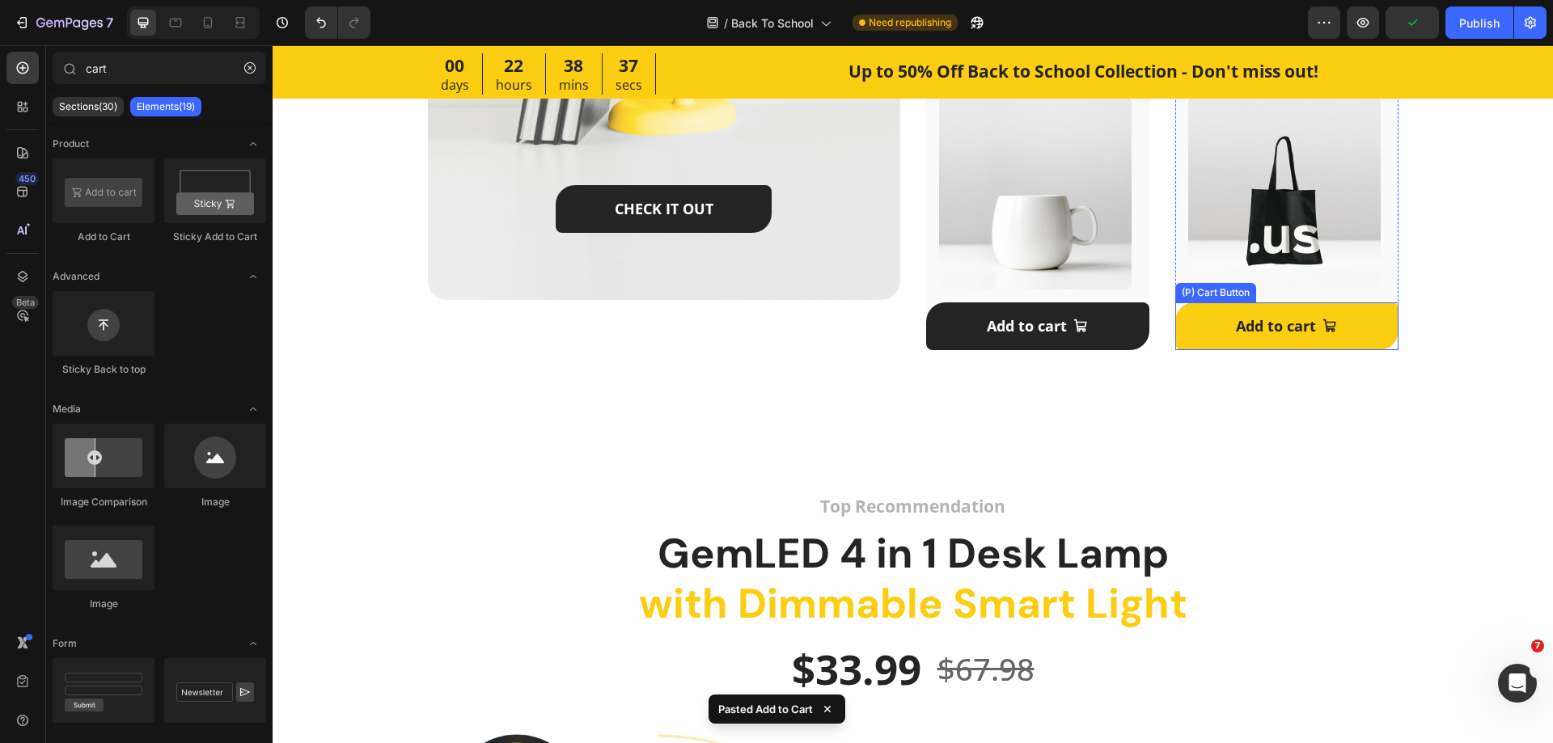
scroll to position [1378, 0]
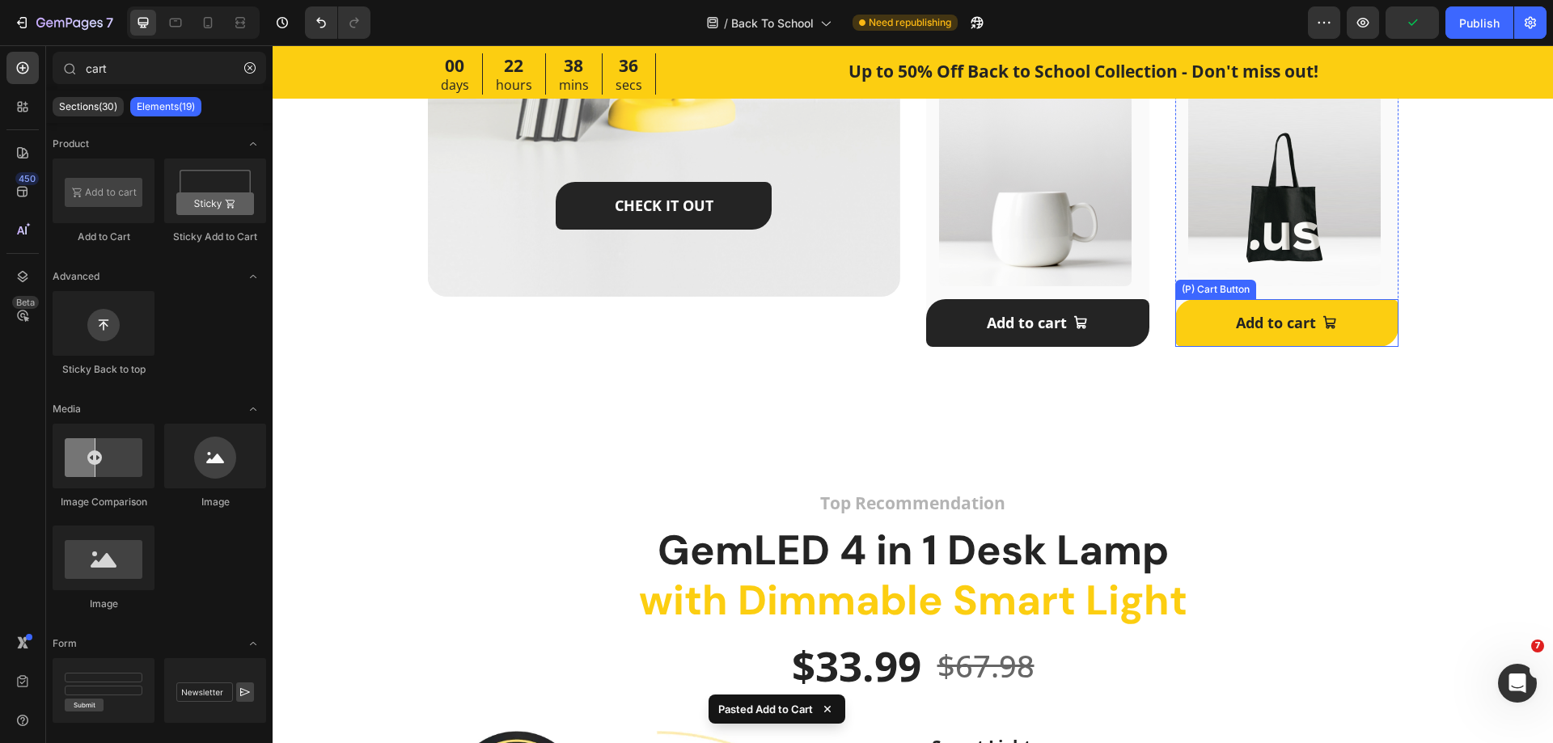
click at [1198, 323] on button "Add to cart" at bounding box center [1286, 323] width 223 height 48
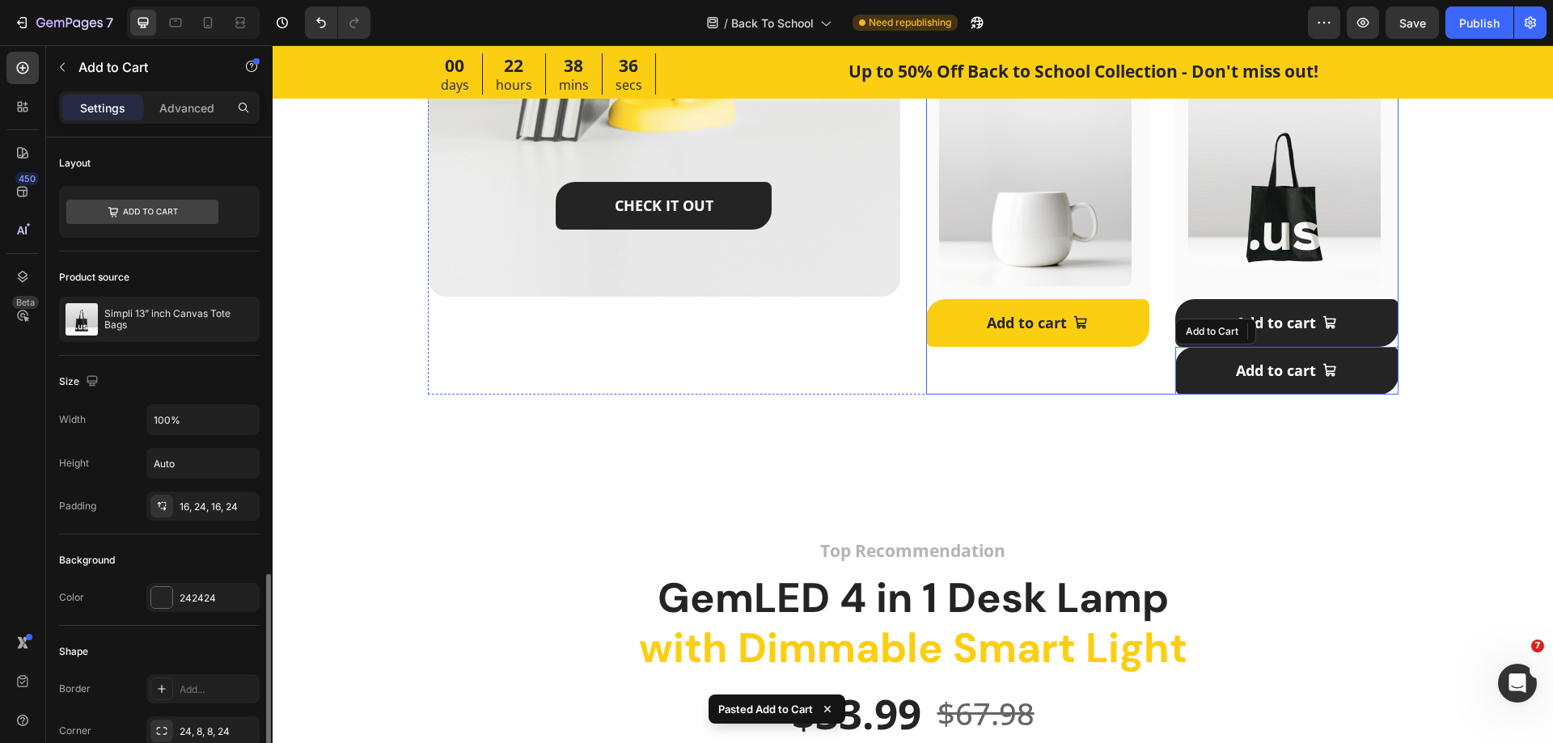
scroll to position [324, 0]
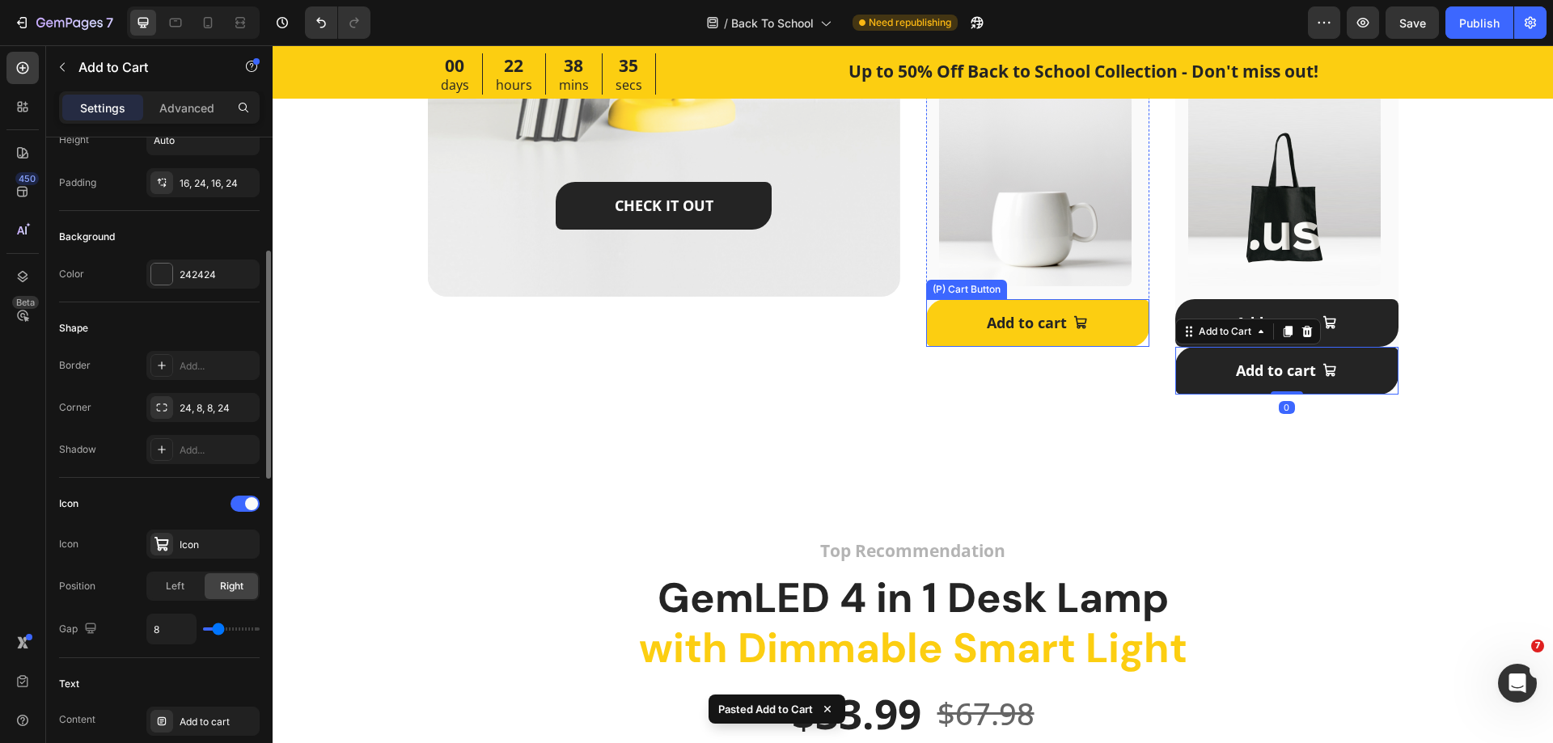
click at [1124, 311] on button "Add to cart" at bounding box center [1037, 323] width 223 height 48
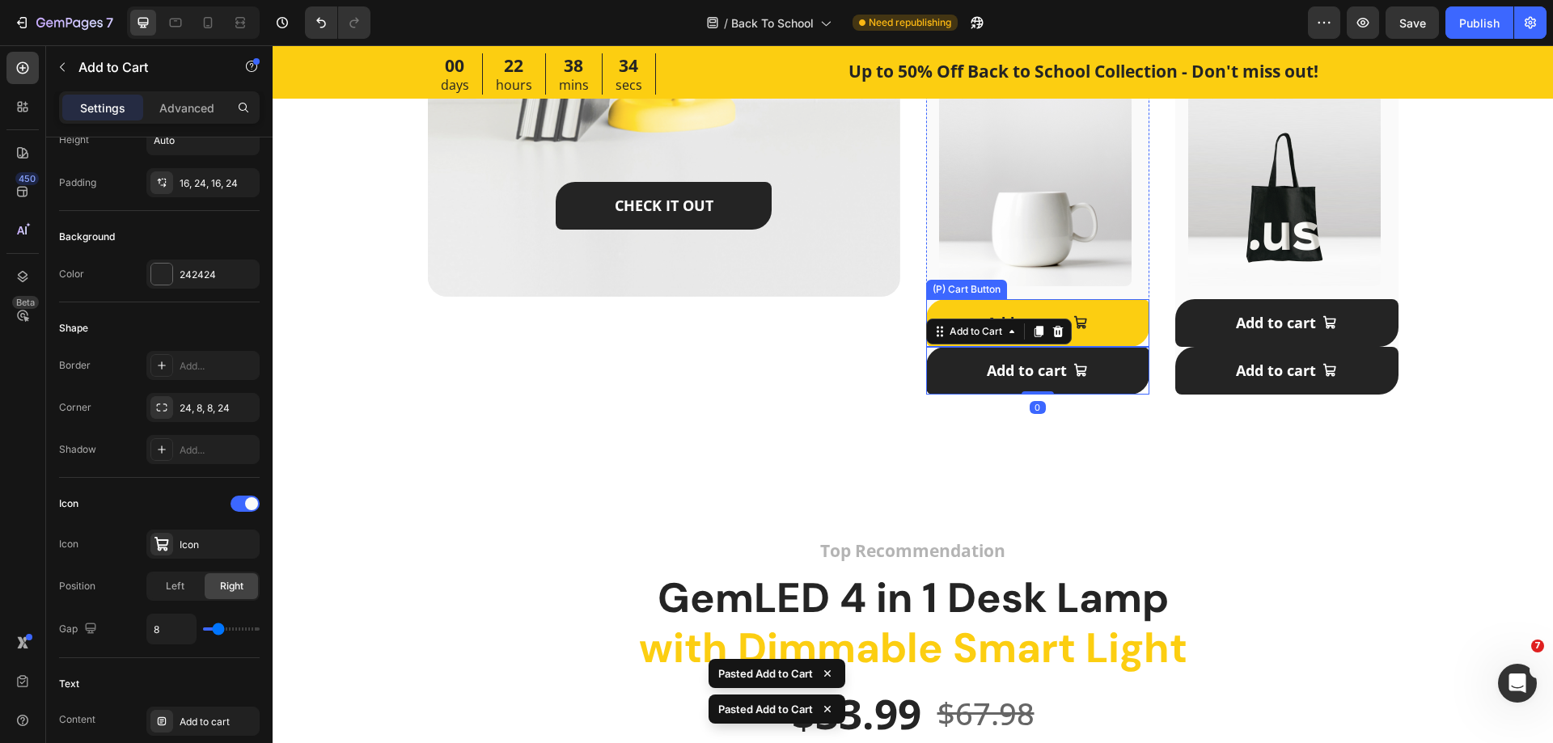
click at [1135, 304] on button "Add to cart" at bounding box center [1037, 323] width 223 height 48
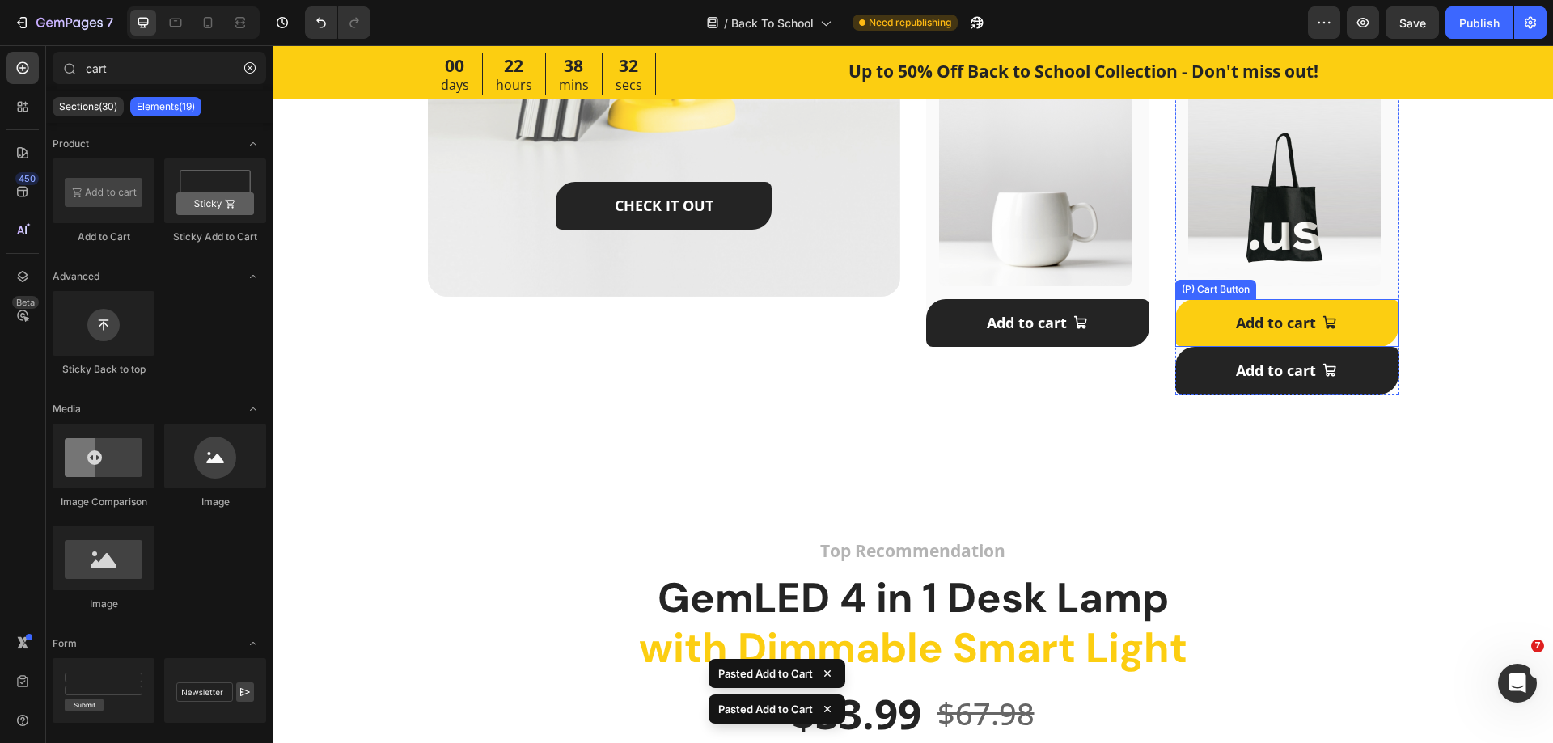
click at [1204, 321] on button "Add to cart" at bounding box center [1286, 323] width 223 height 48
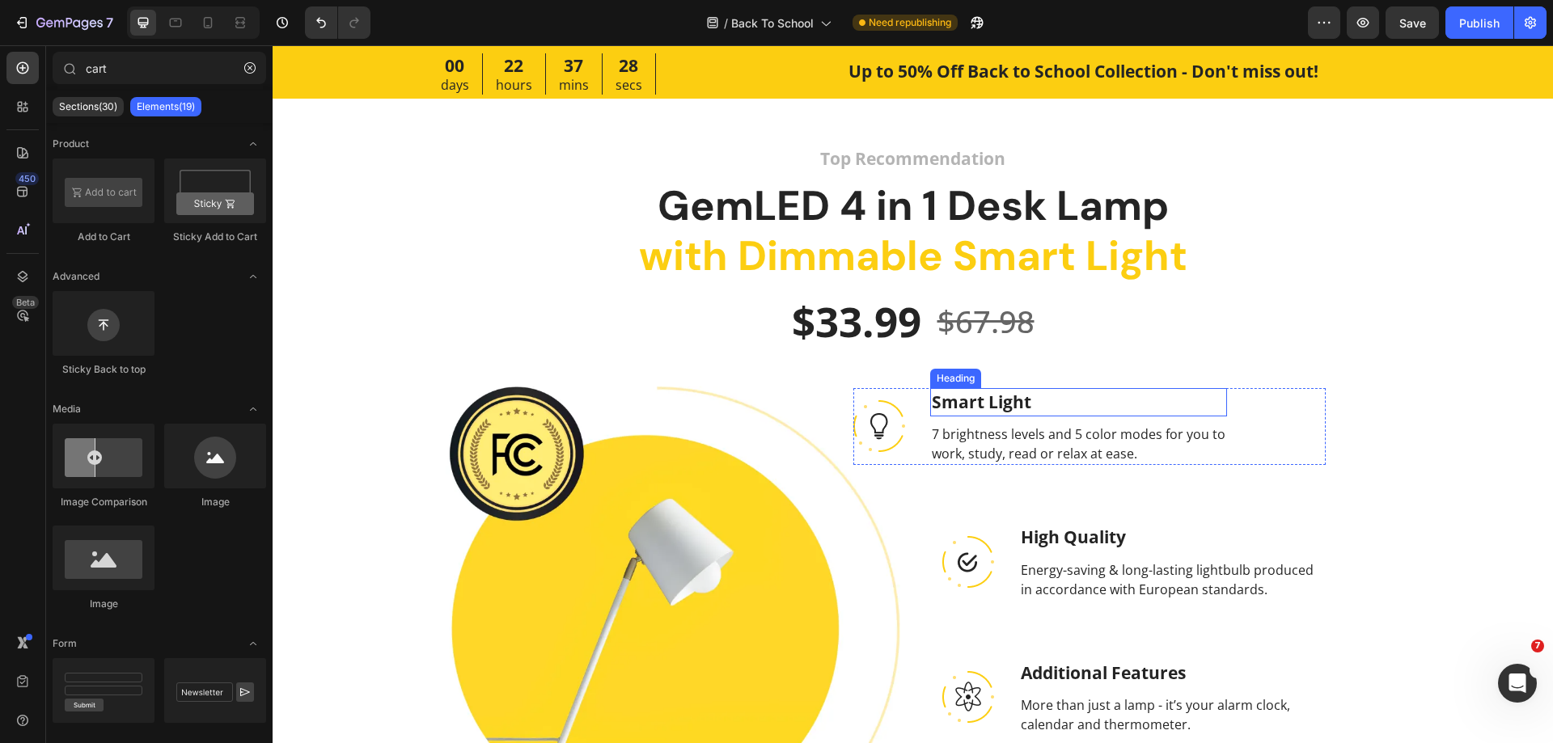
scroll to position [1782, 0]
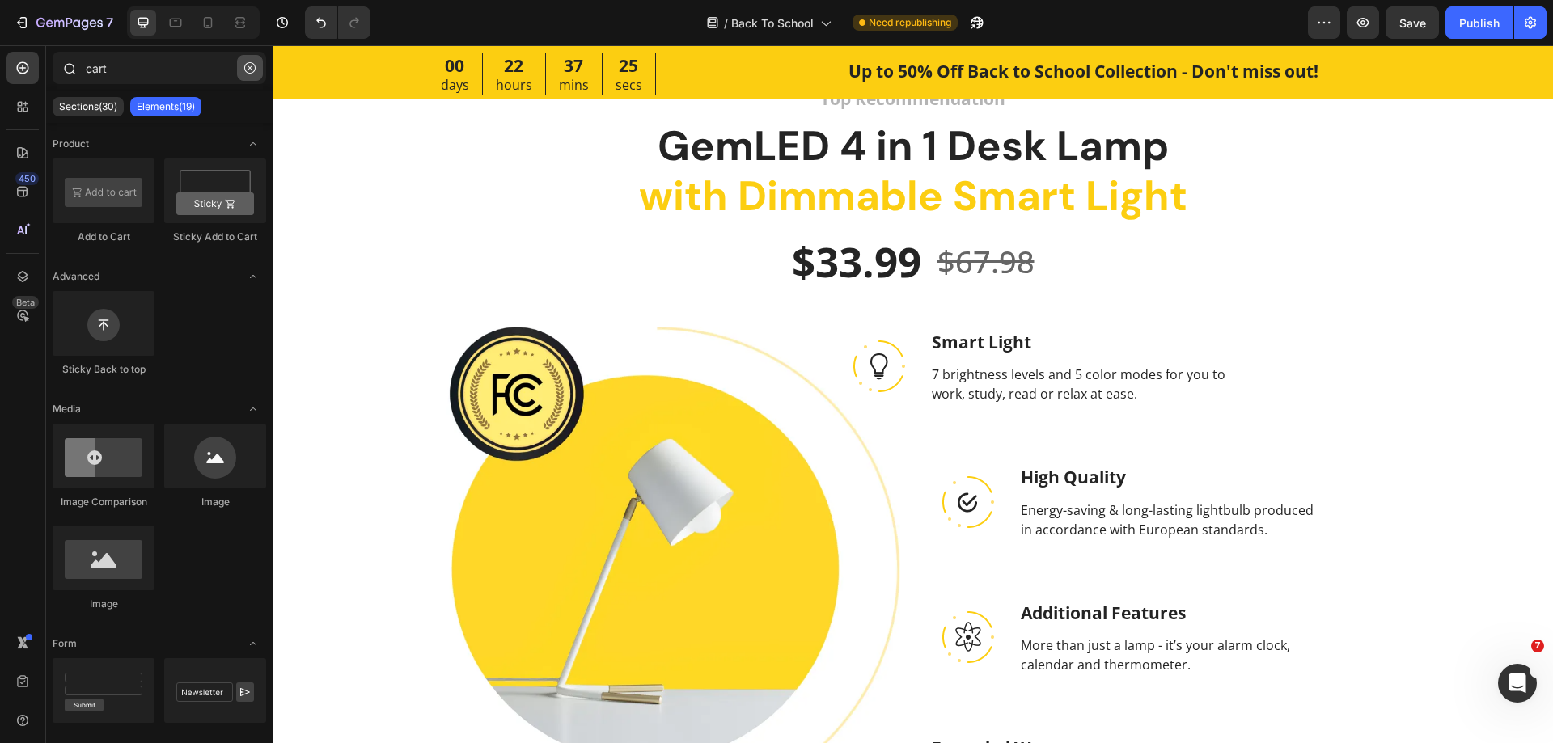
click at [248, 68] on icon "button" at bounding box center [249, 67] width 11 height 11
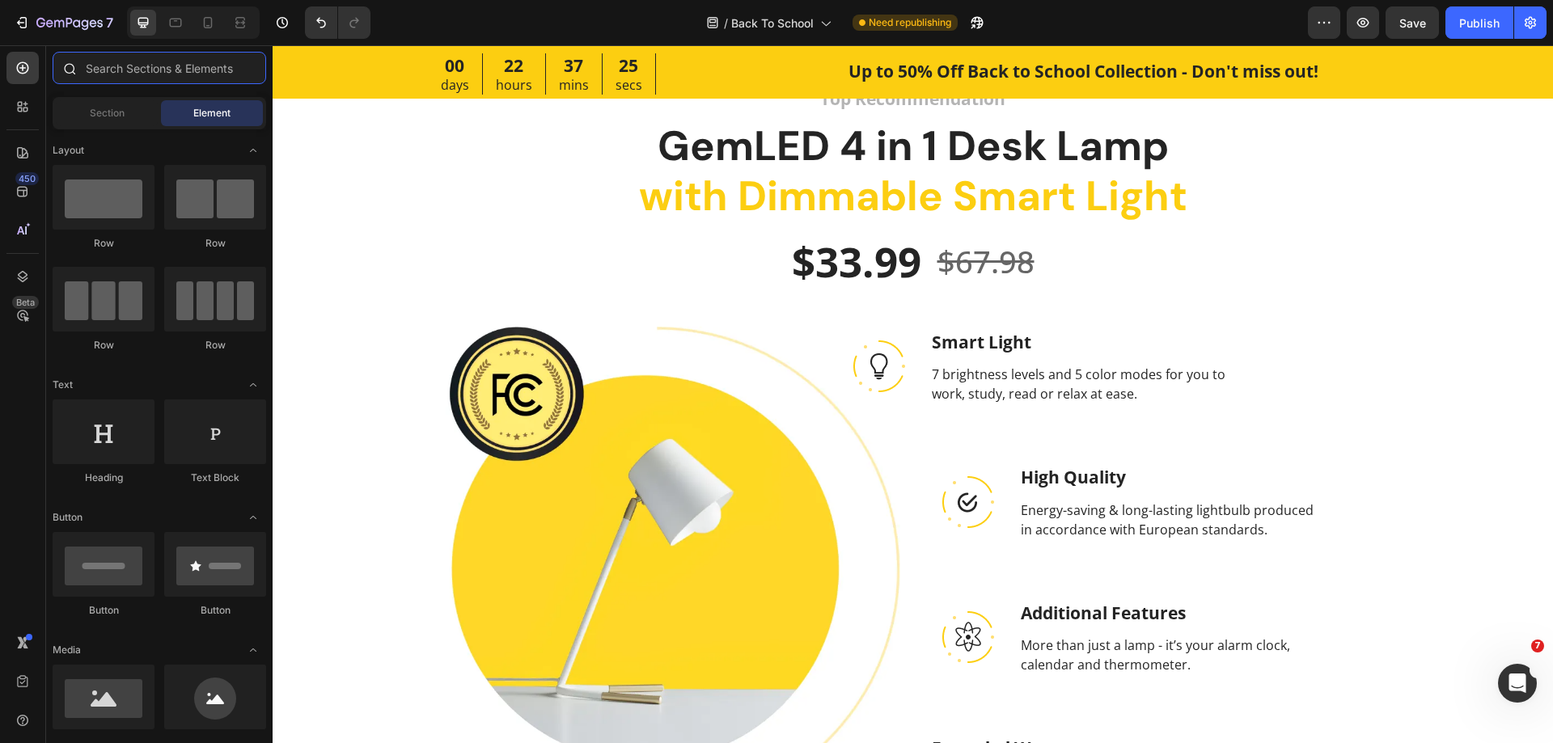
click at [163, 67] on input "text" at bounding box center [160, 68] width 214 height 32
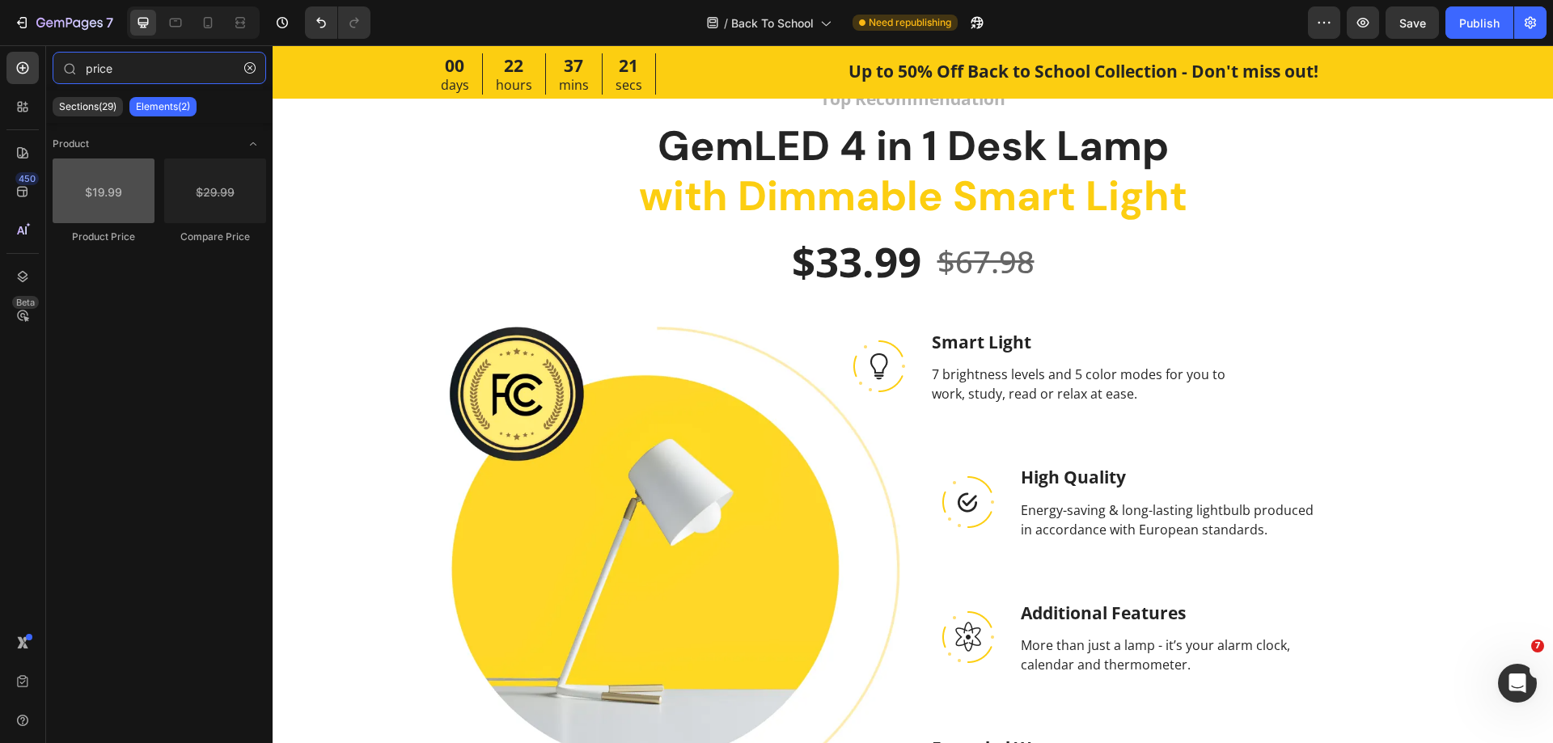
type input "price"
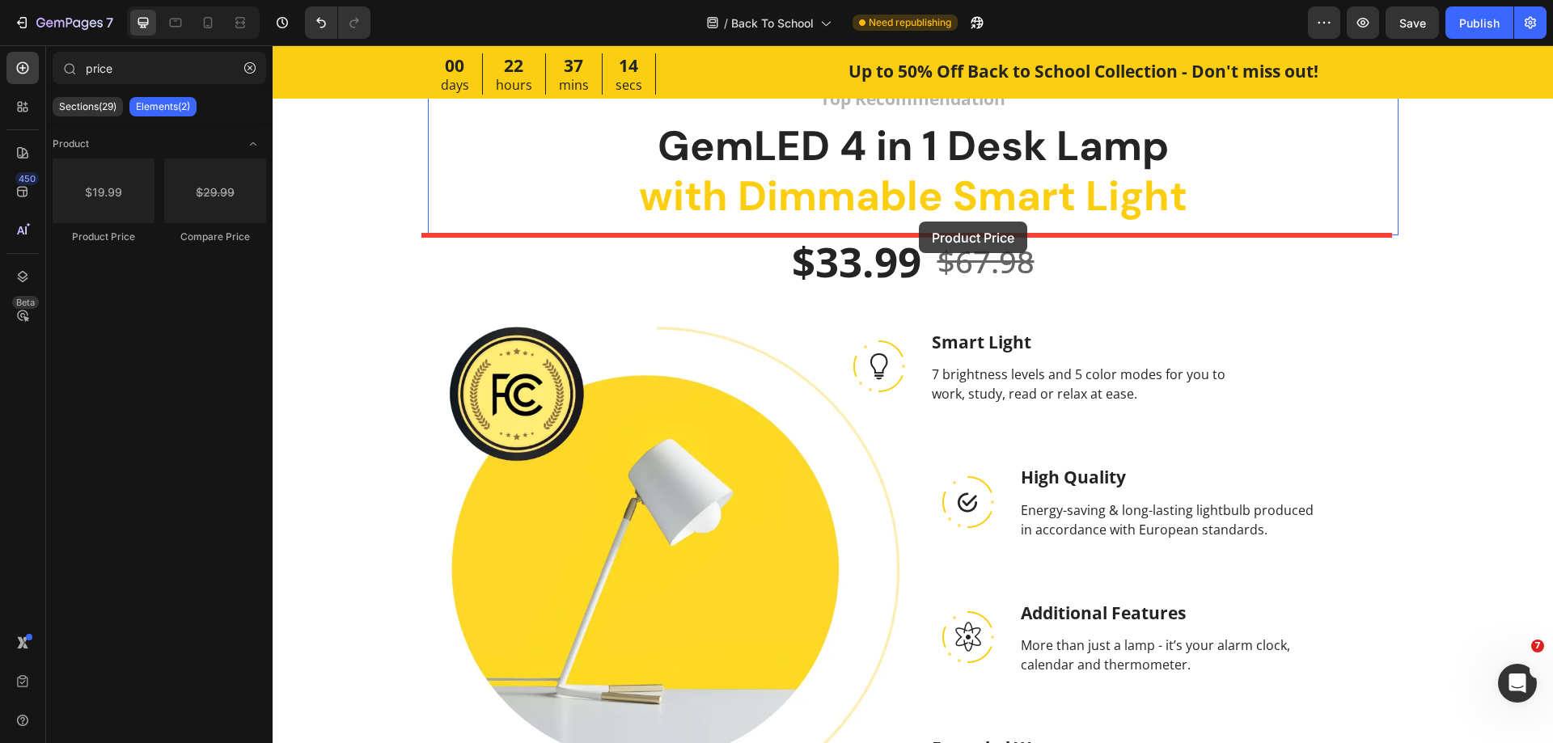
drag, startPoint x: 401, startPoint y: 250, endPoint x: 919, endPoint y: 222, distance: 518.5
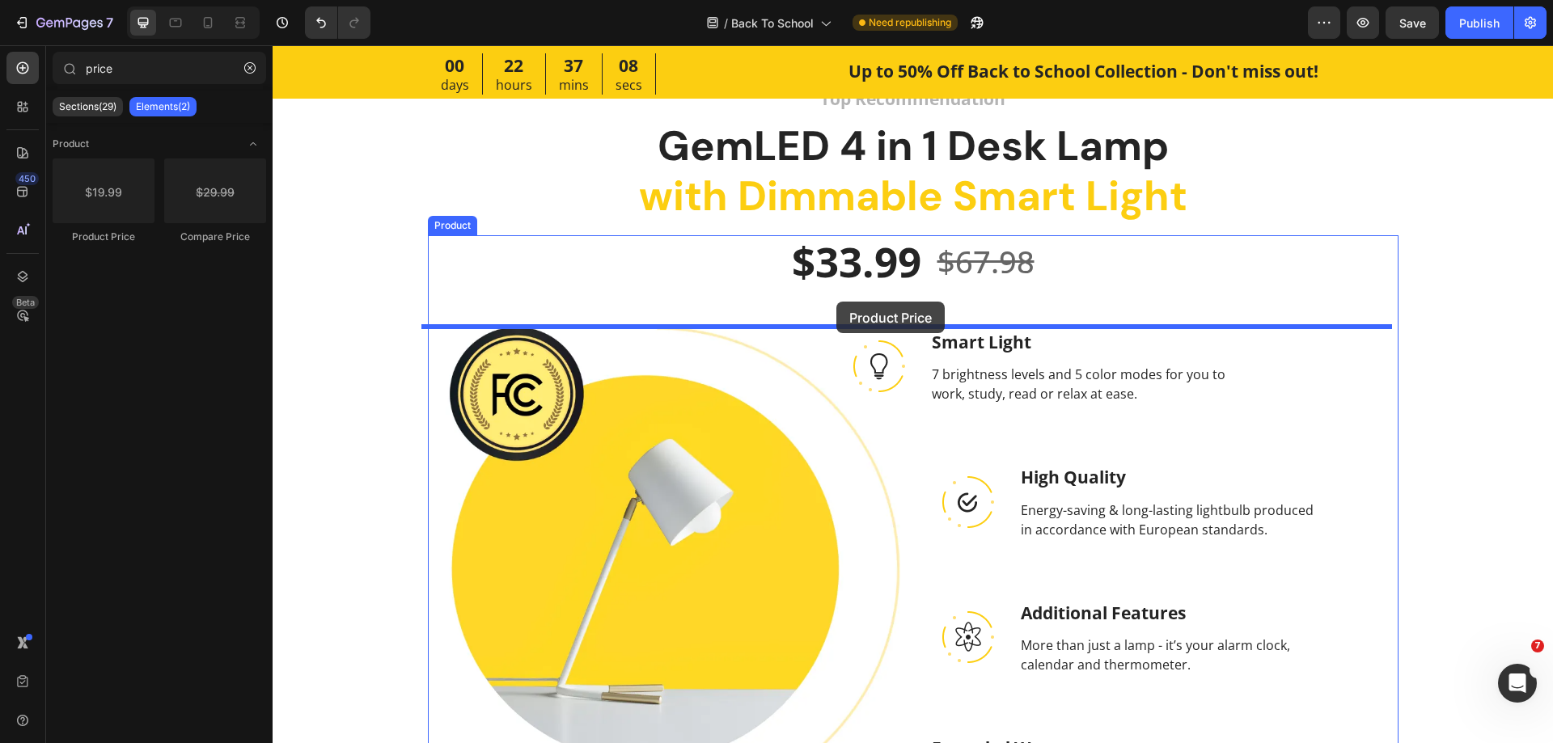
drag, startPoint x: 391, startPoint y: 233, endPoint x: 836, endPoint y: 302, distance: 450.2
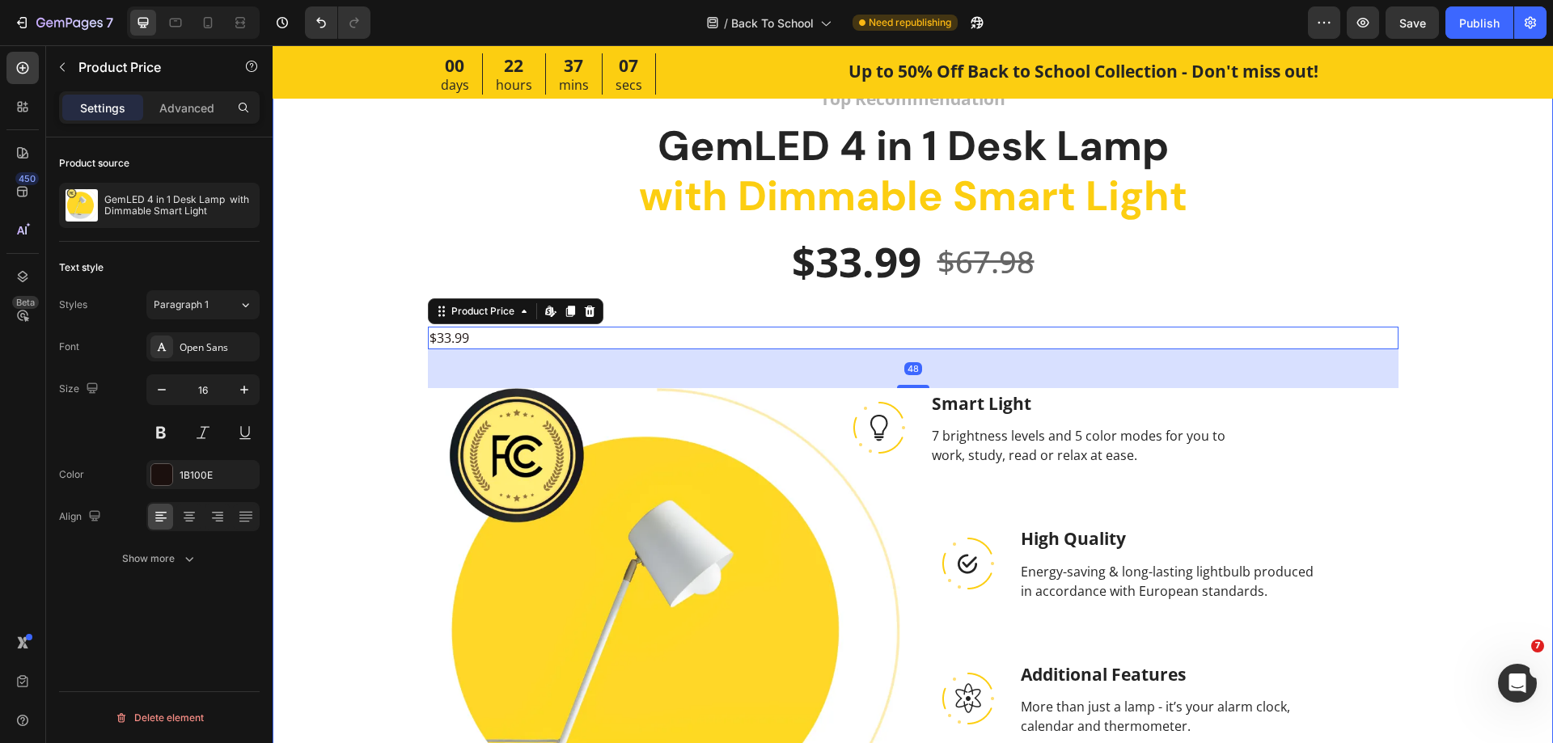
drag, startPoint x: 1510, startPoint y: 326, endPoint x: 1486, endPoint y: 326, distance: 24.3
click at [1509, 326] on div "Top Recommendation Text block GemLED 4 in 1 Desk Lamp with Dimmable Smart Light…" at bounding box center [912, 575] width 1229 height 981
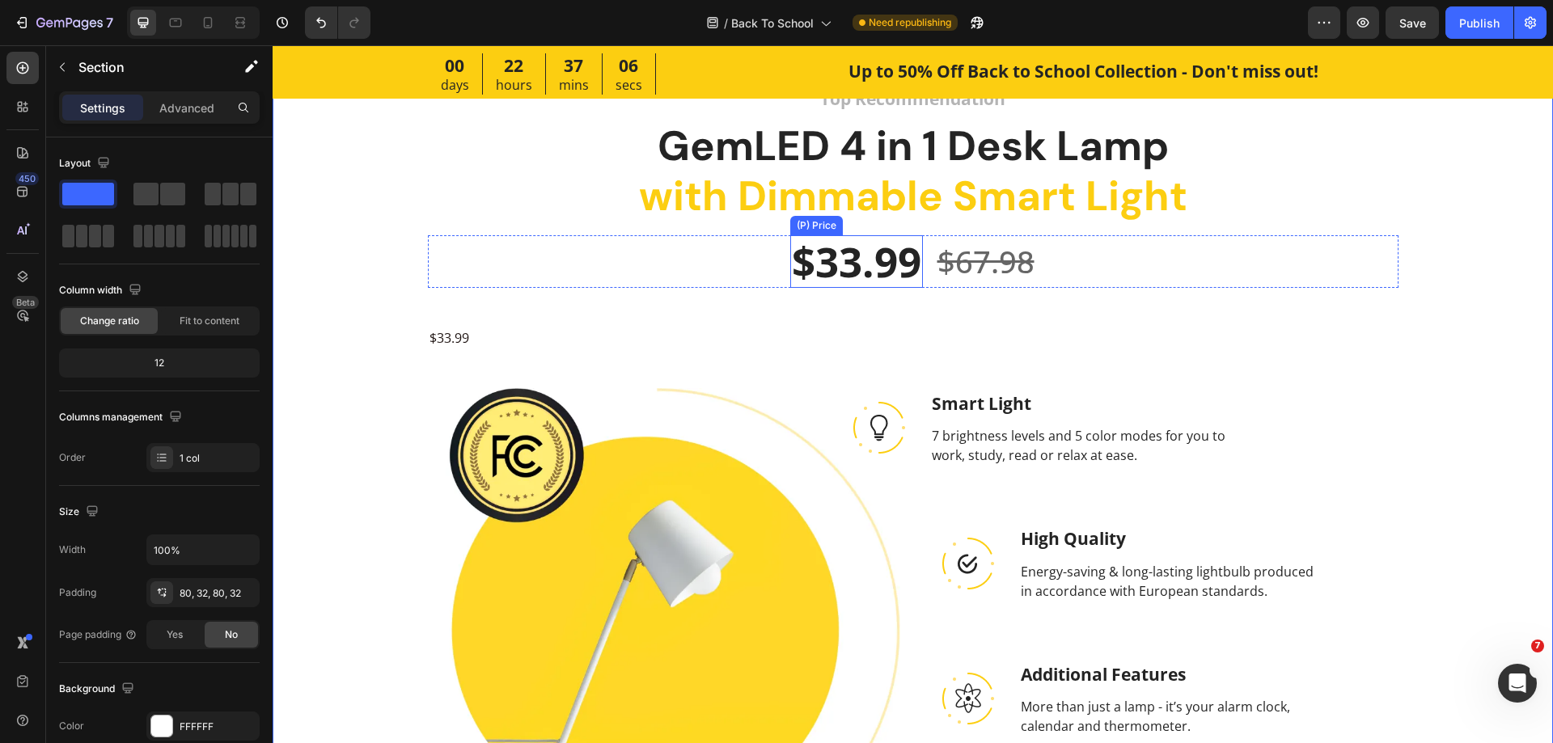
click at [829, 269] on div "$33.99" at bounding box center [856, 261] width 133 height 53
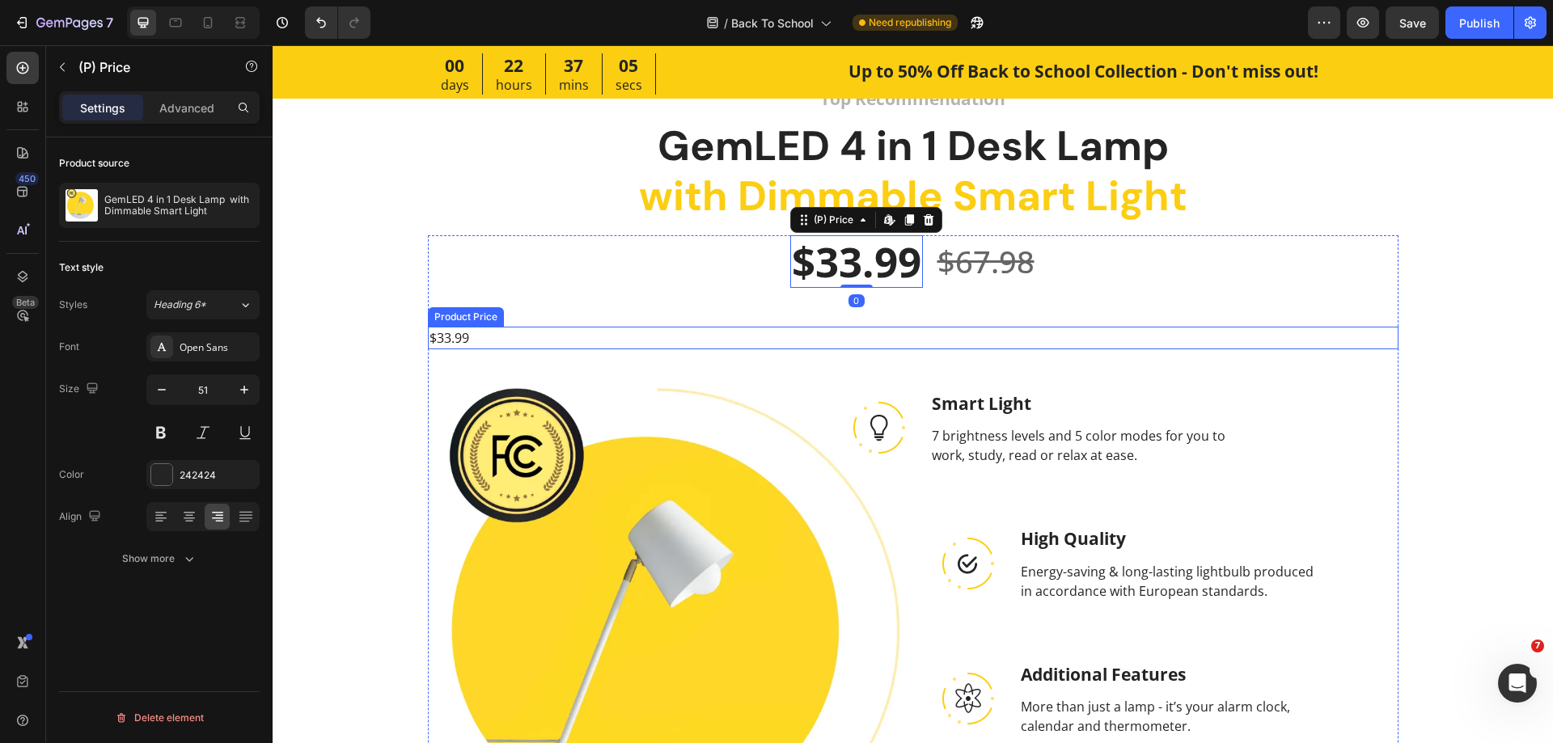
click at [574, 331] on div "$33.99" at bounding box center [913, 338] width 971 height 23
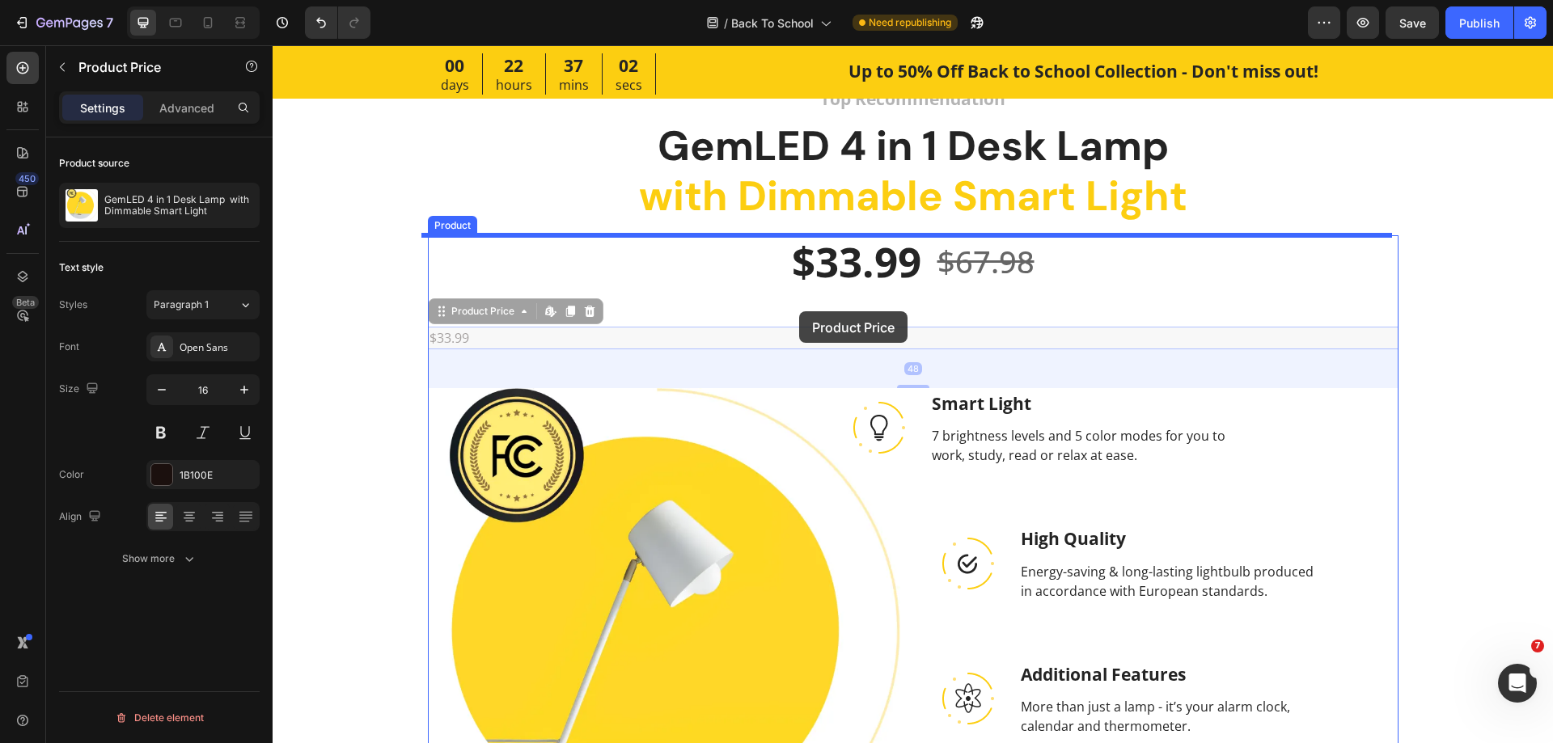
drag, startPoint x: 459, startPoint y: 311, endPoint x: 799, endPoint y: 313, distance: 339.7
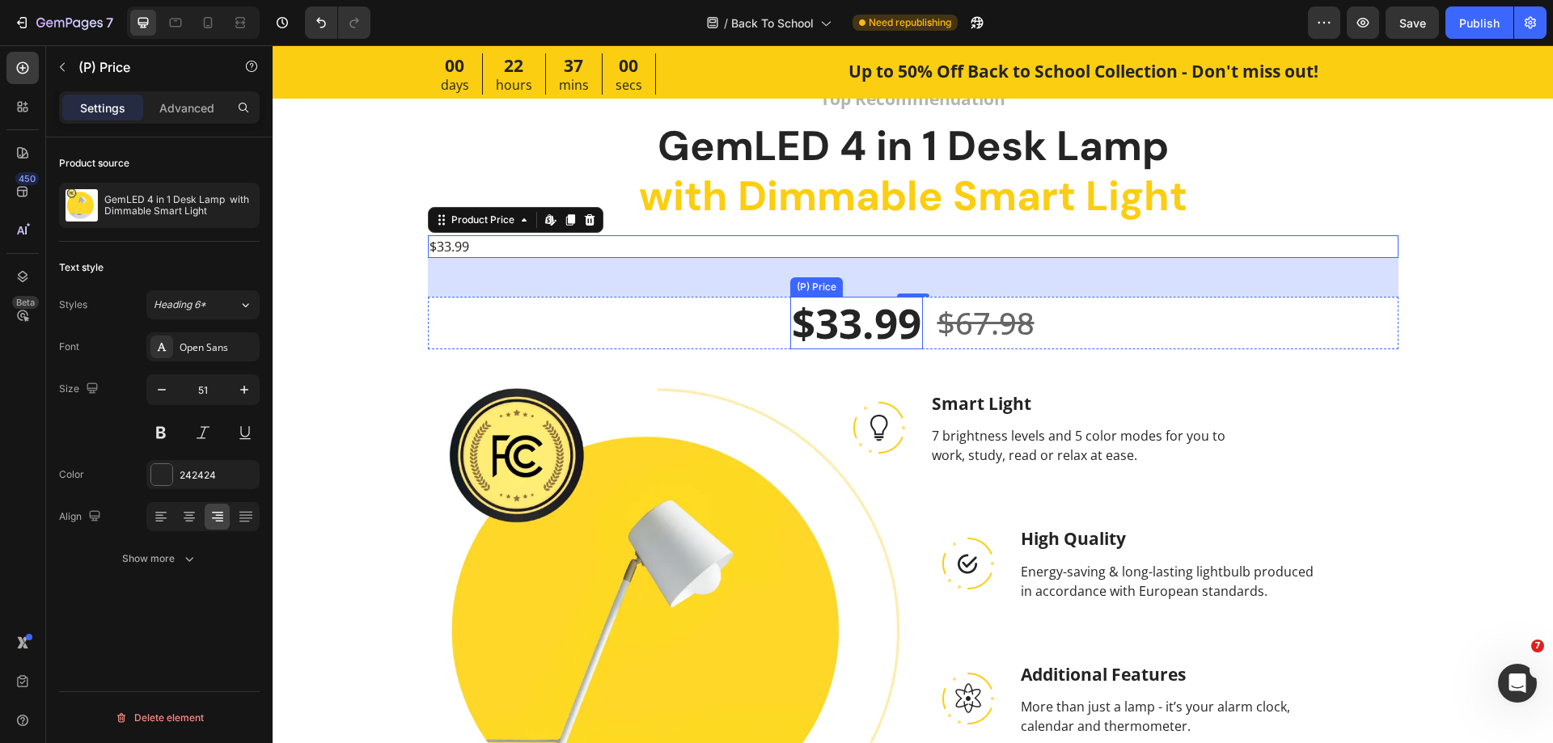
click at [827, 324] on div "$33.99" at bounding box center [856, 323] width 133 height 53
click at [681, 254] on div "$33.99" at bounding box center [913, 246] width 971 height 23
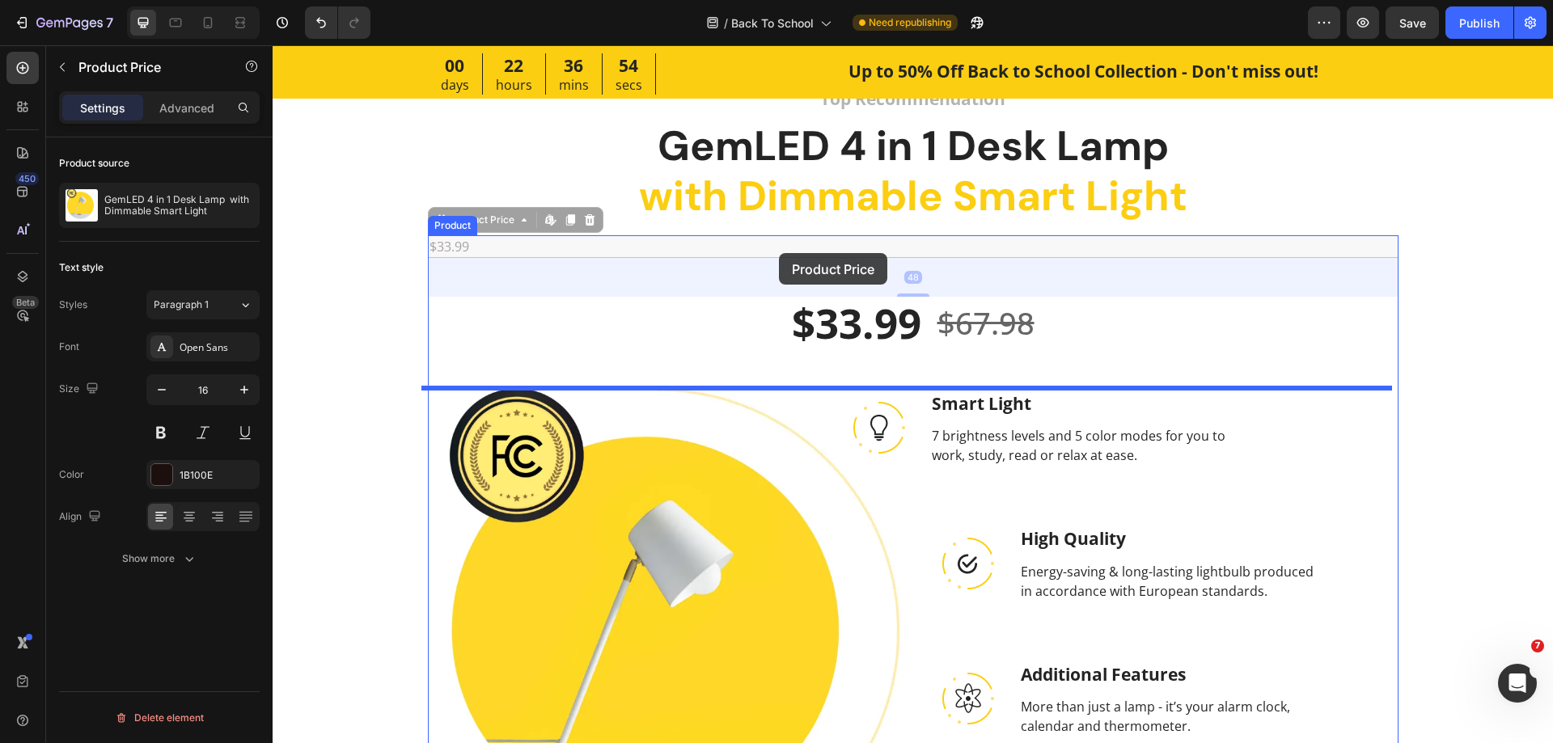
drag, startPoint x: 498, startPoint y: 226, endPoint x: 779, endPoint y: 253, distance: 282.0
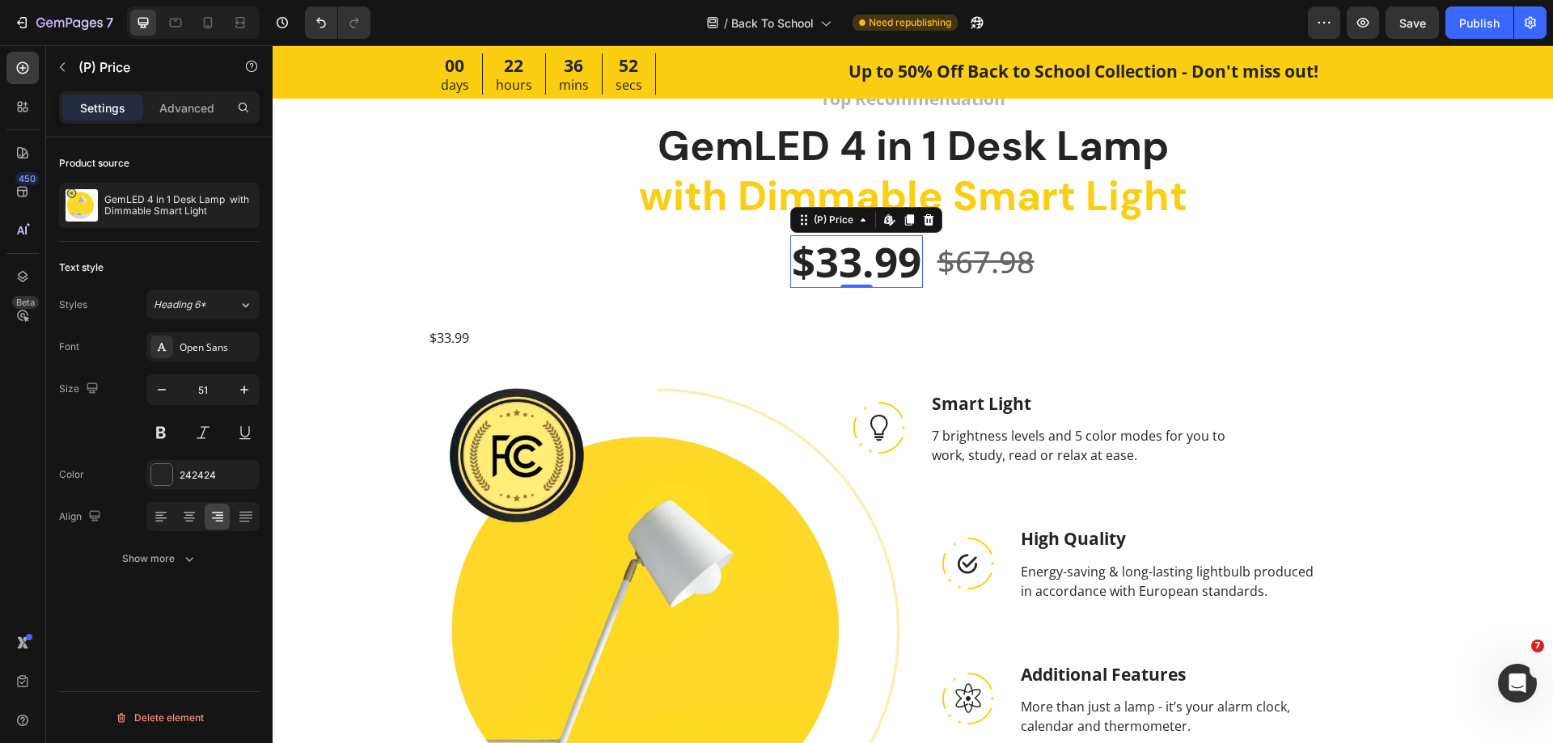
click at [856, 263] on div "$33.99" at bounding box center [856, 261] width 133 height 53
click at [169, 113] on p "Advanced" at bounding box center [186, 107] width 55 height 17
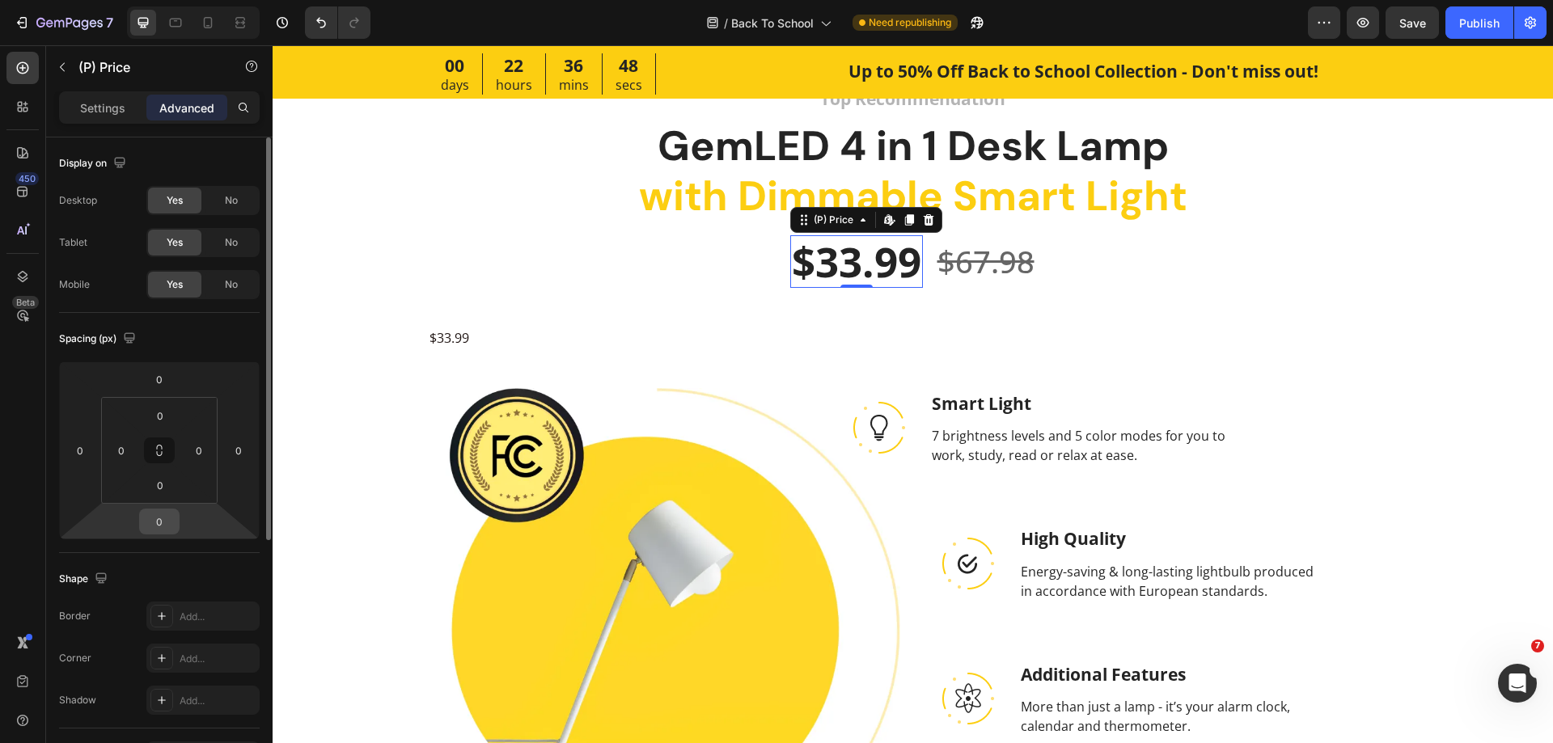
click at [170, 513] on input "0" at bounding box center [159, 522] width 32 height 24
type input "5"
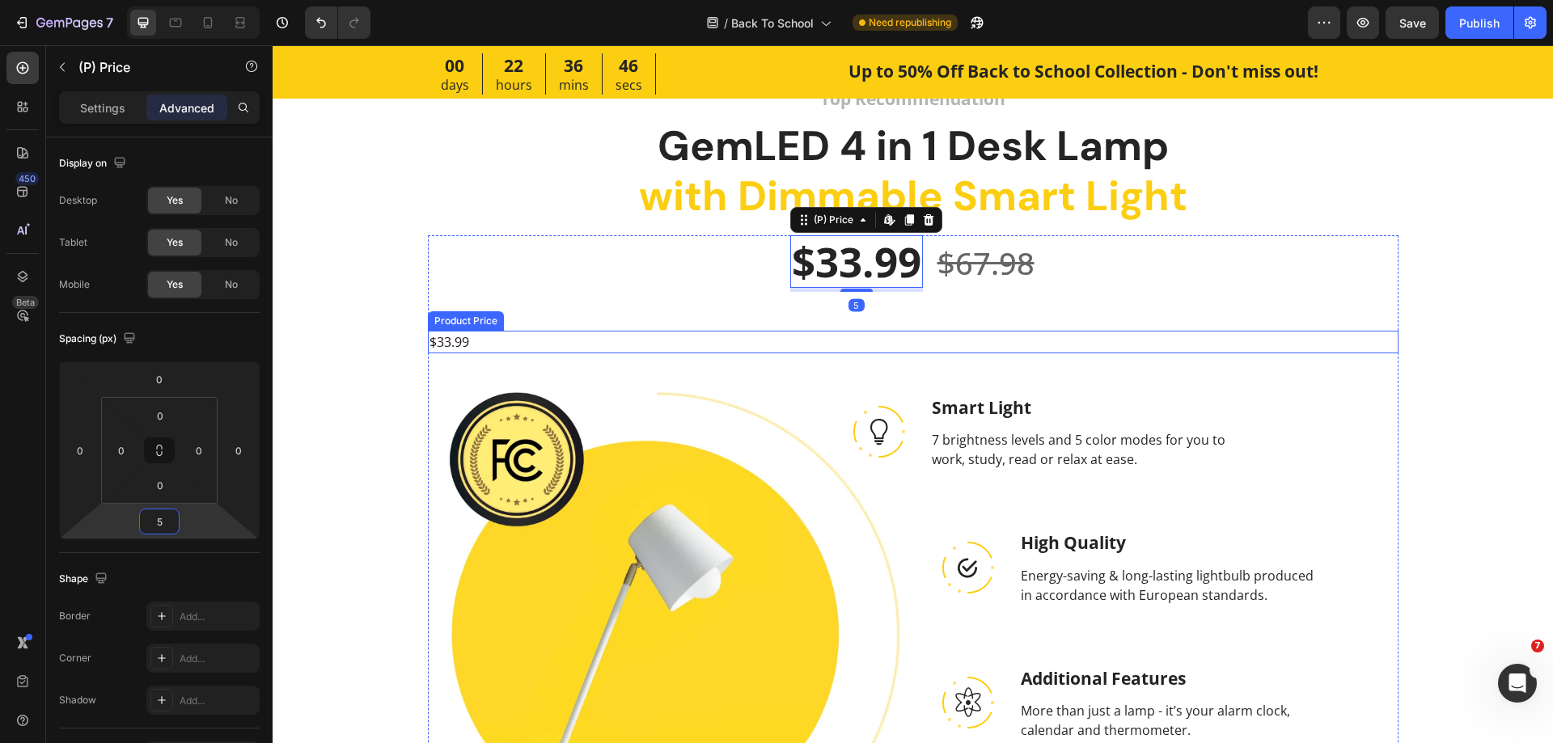
click at [480, 336] on div "$33.99" at bounding box center [913, 342] width 971 height 23
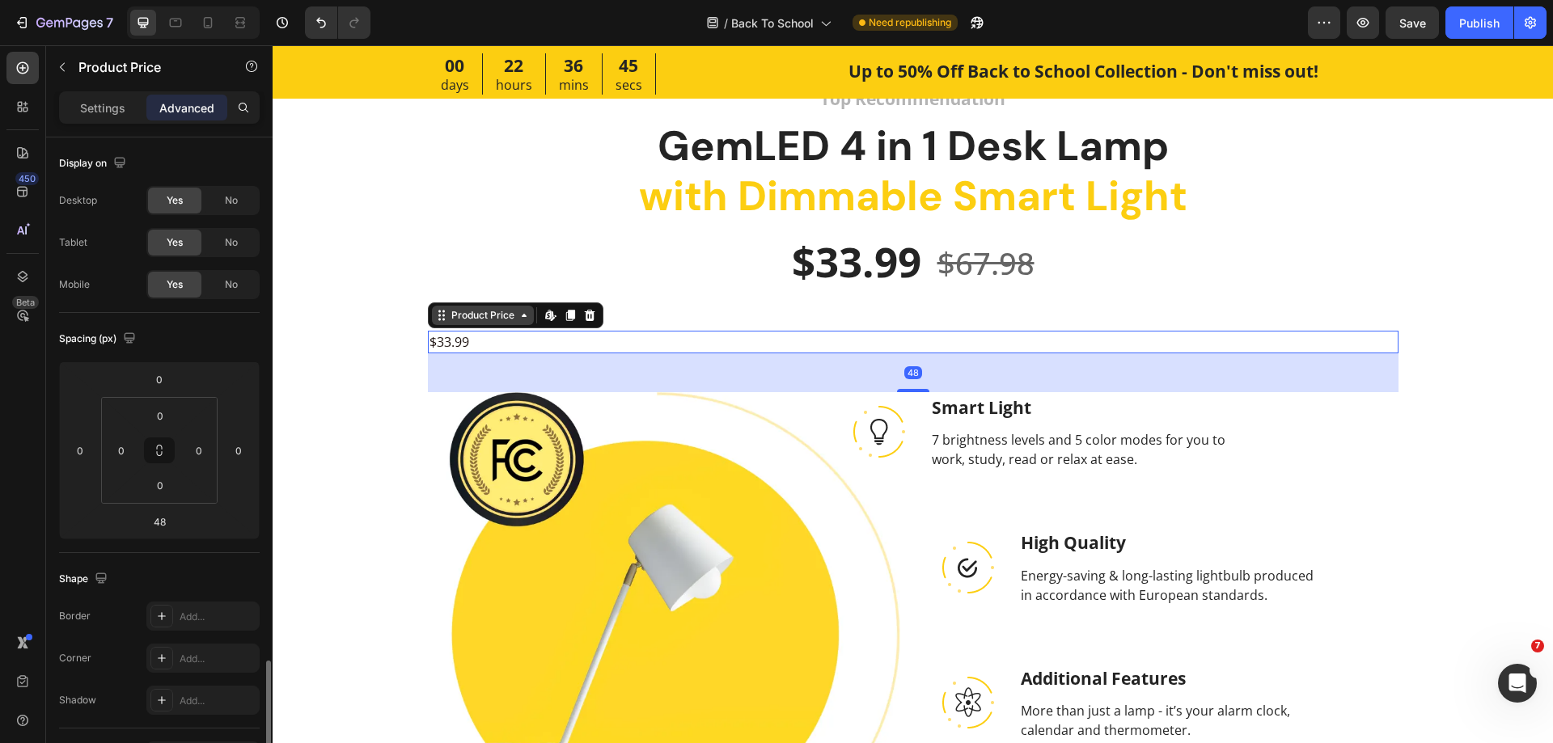
scroll to position [324, 0]
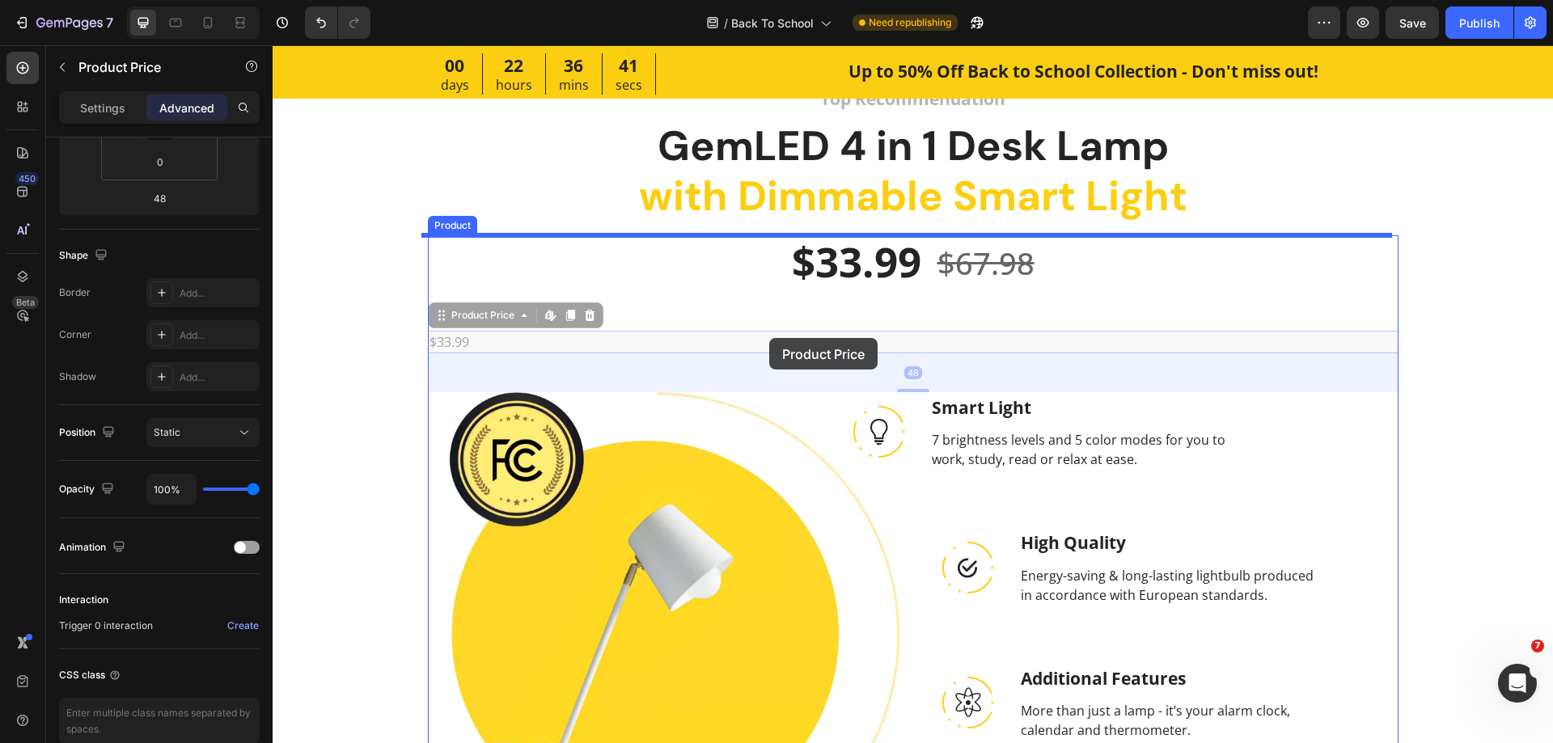
drag, startPoint x: 451, startPoint y: 322, endPoint x: 769, endPoint y: 338, distance: 319.1
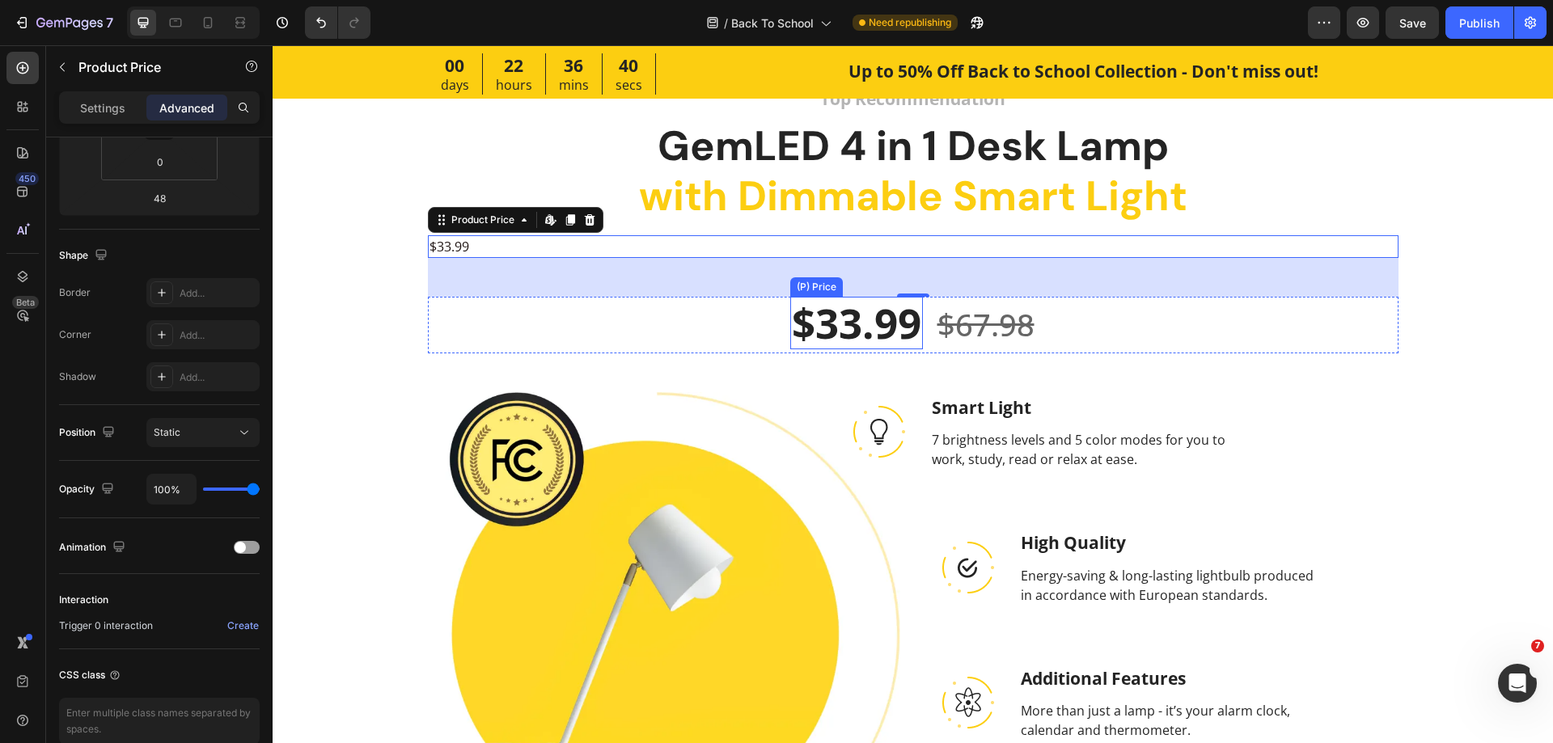
click at [834, 320] on div "$33.99" at bounding box center [856, 323] width 133 height 53
click at [506, 250] on div "$33.99" at bounding box center [913, 246] width 971 height 23
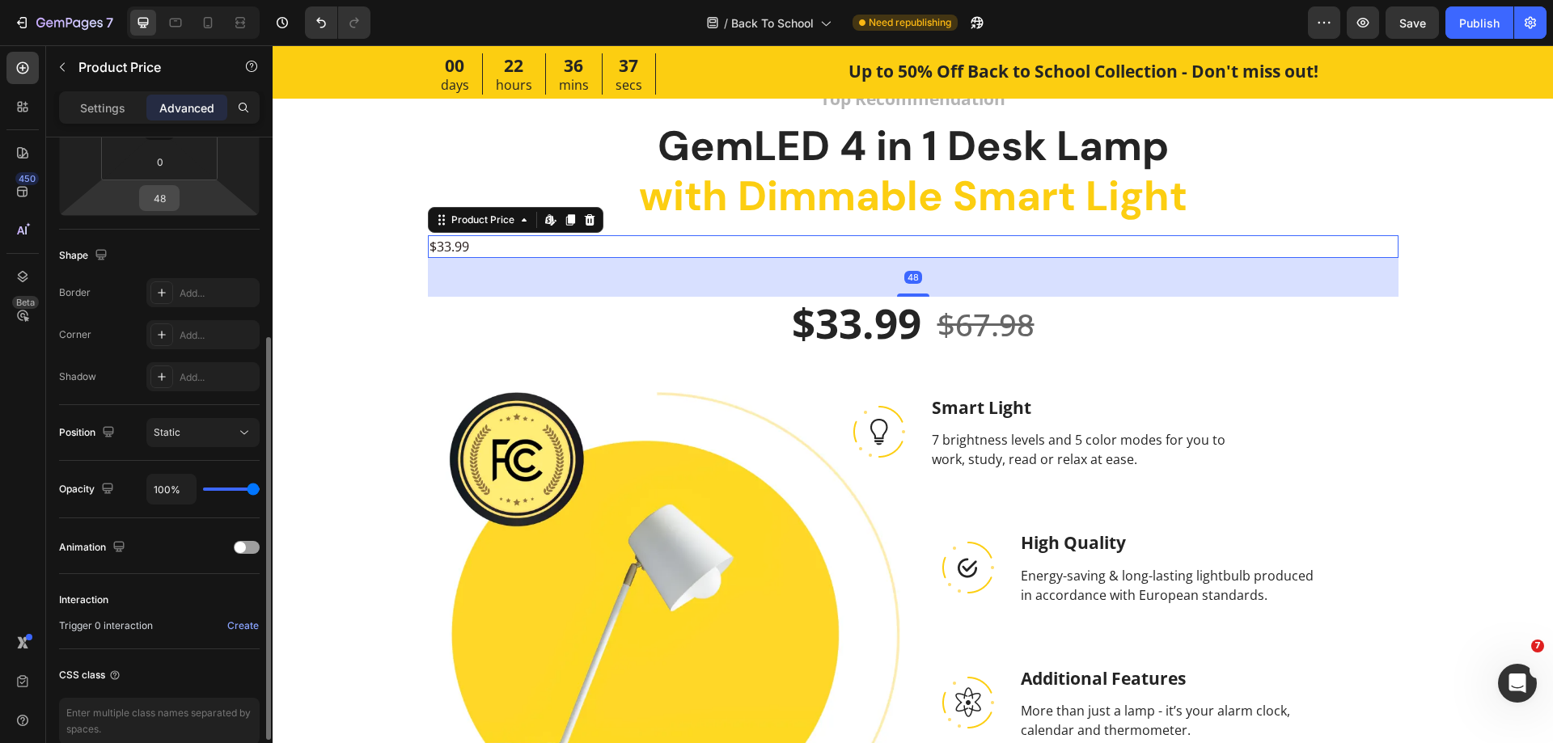
click at [162, 203] on input "48" at bounding box center [159, 198] width 32 height 24
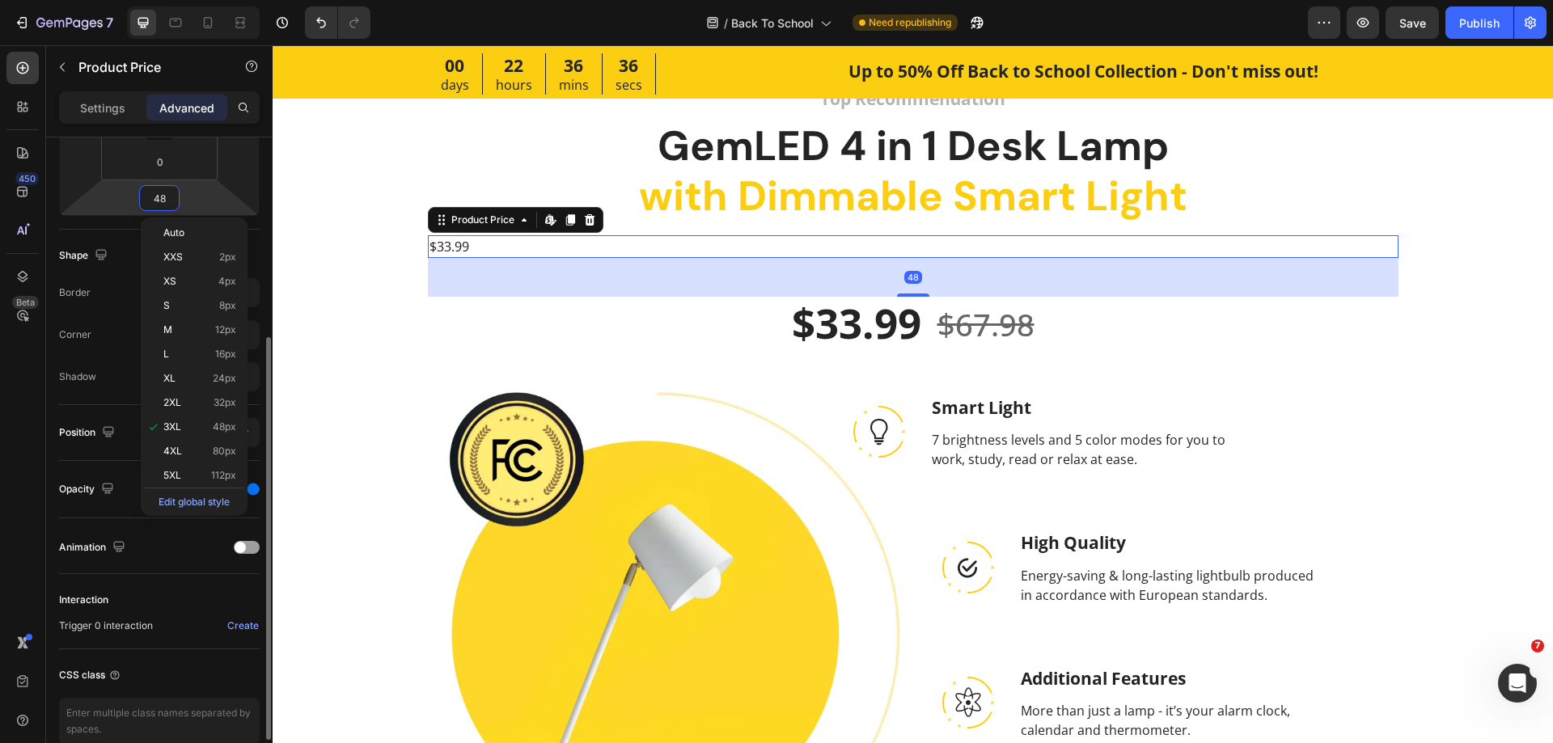
type input "0"
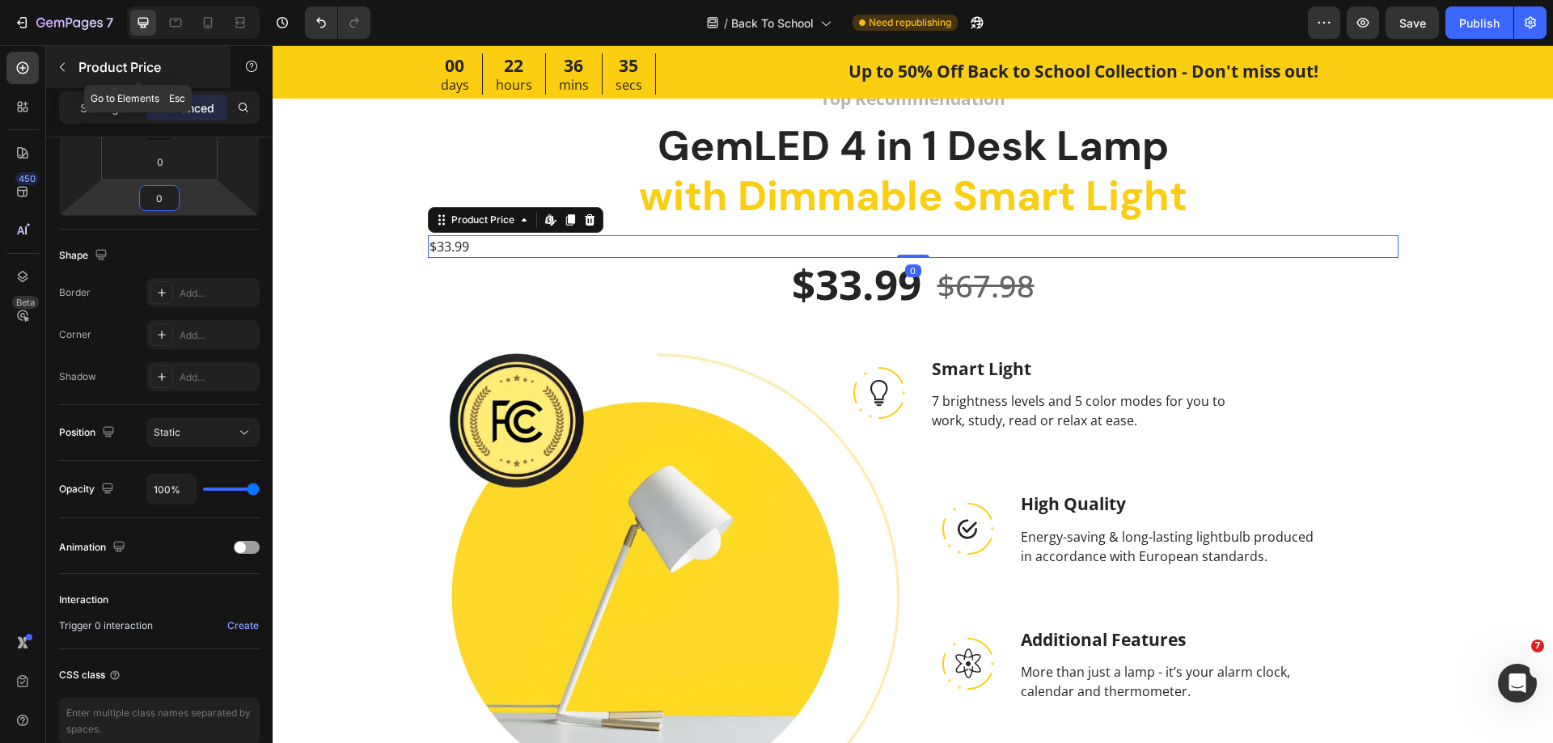
click at [53, 72] on button "button" at bounding box center [62, 67] width 26 height 26
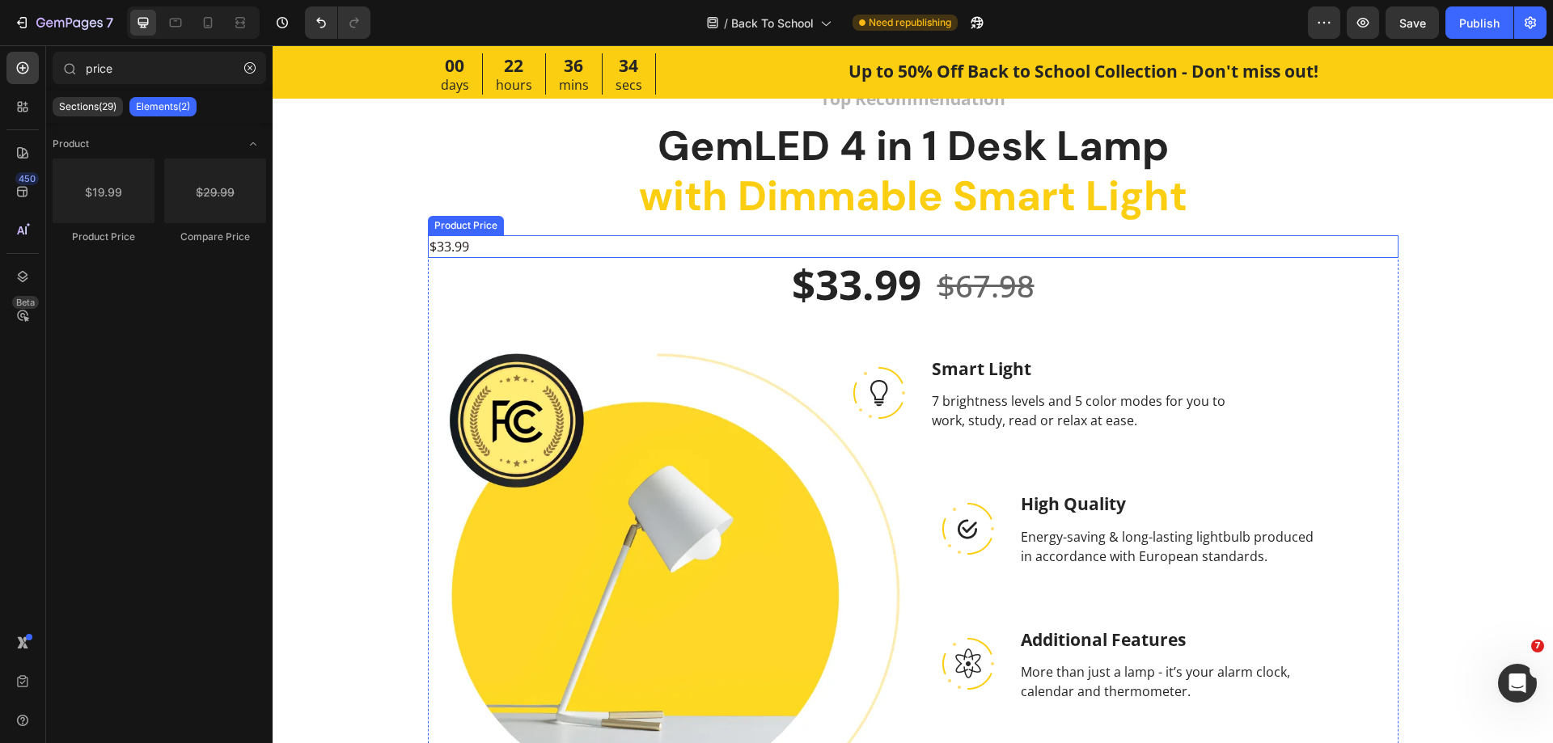
click at [619, 249] on div "$33.99" at bounding box center [913, 246] width 971 height 23
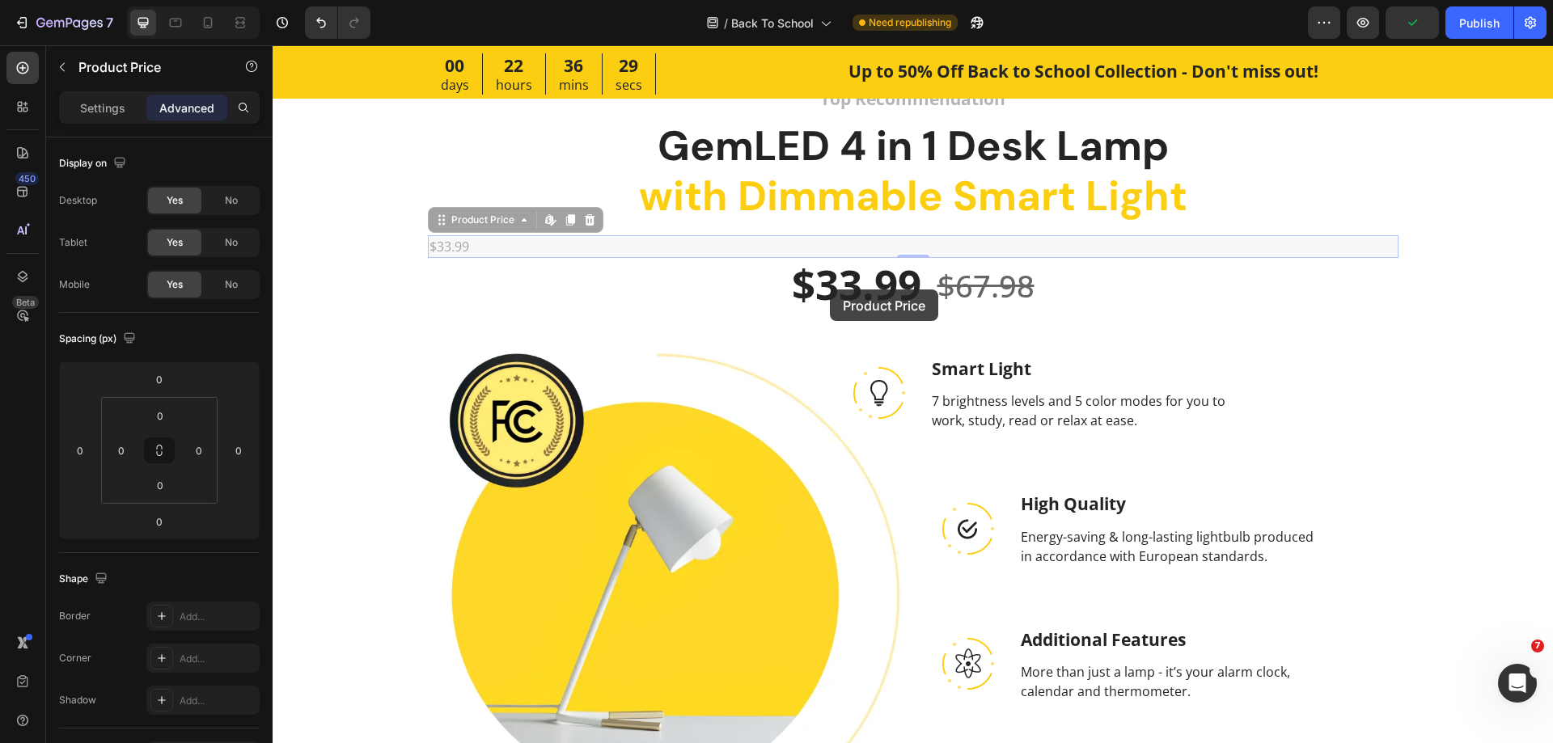
drag, startPoint x: 480, startPoint y: 233, endPoint x: 827, endPoint y: 290, distance: 350.8
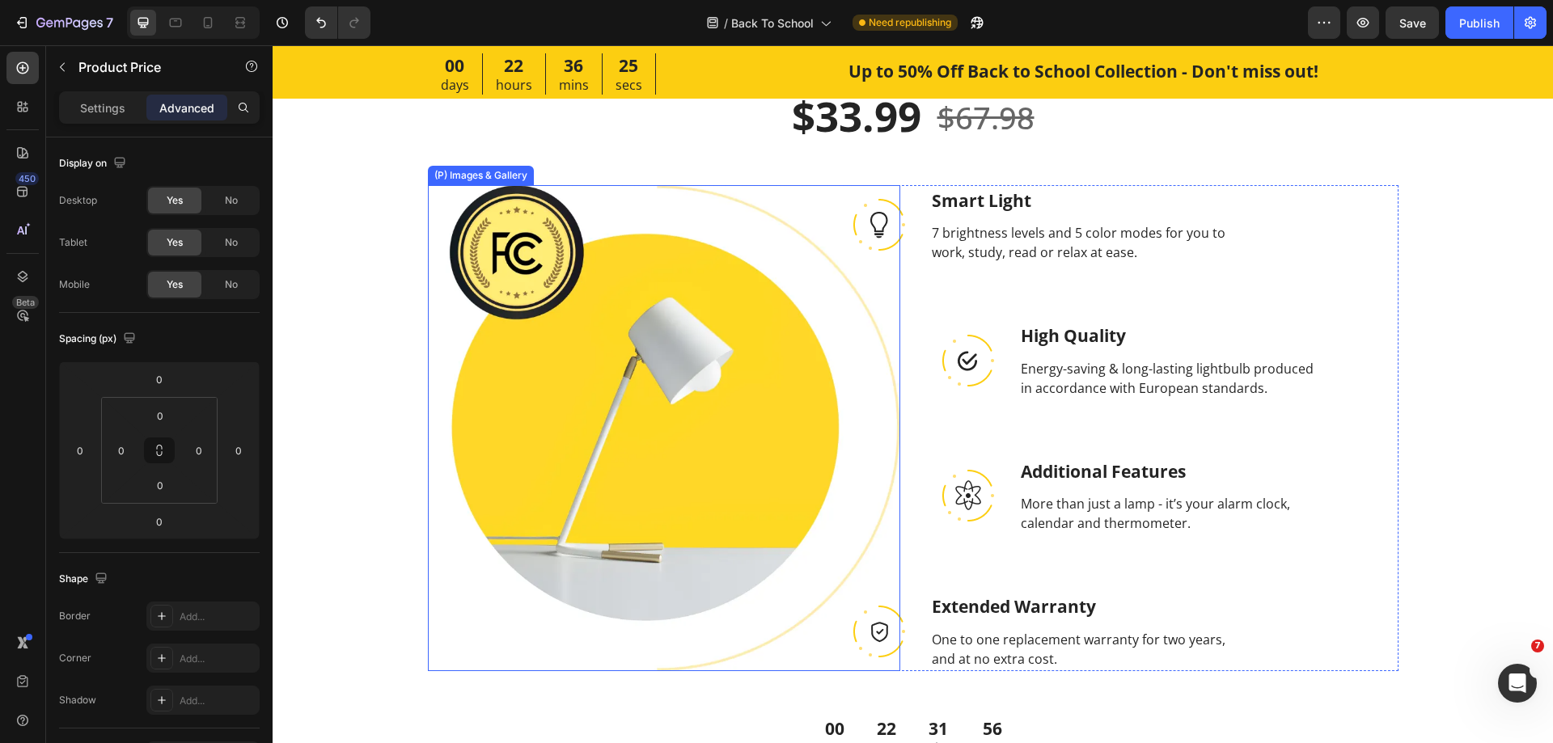
scroll to position [1782, 0]
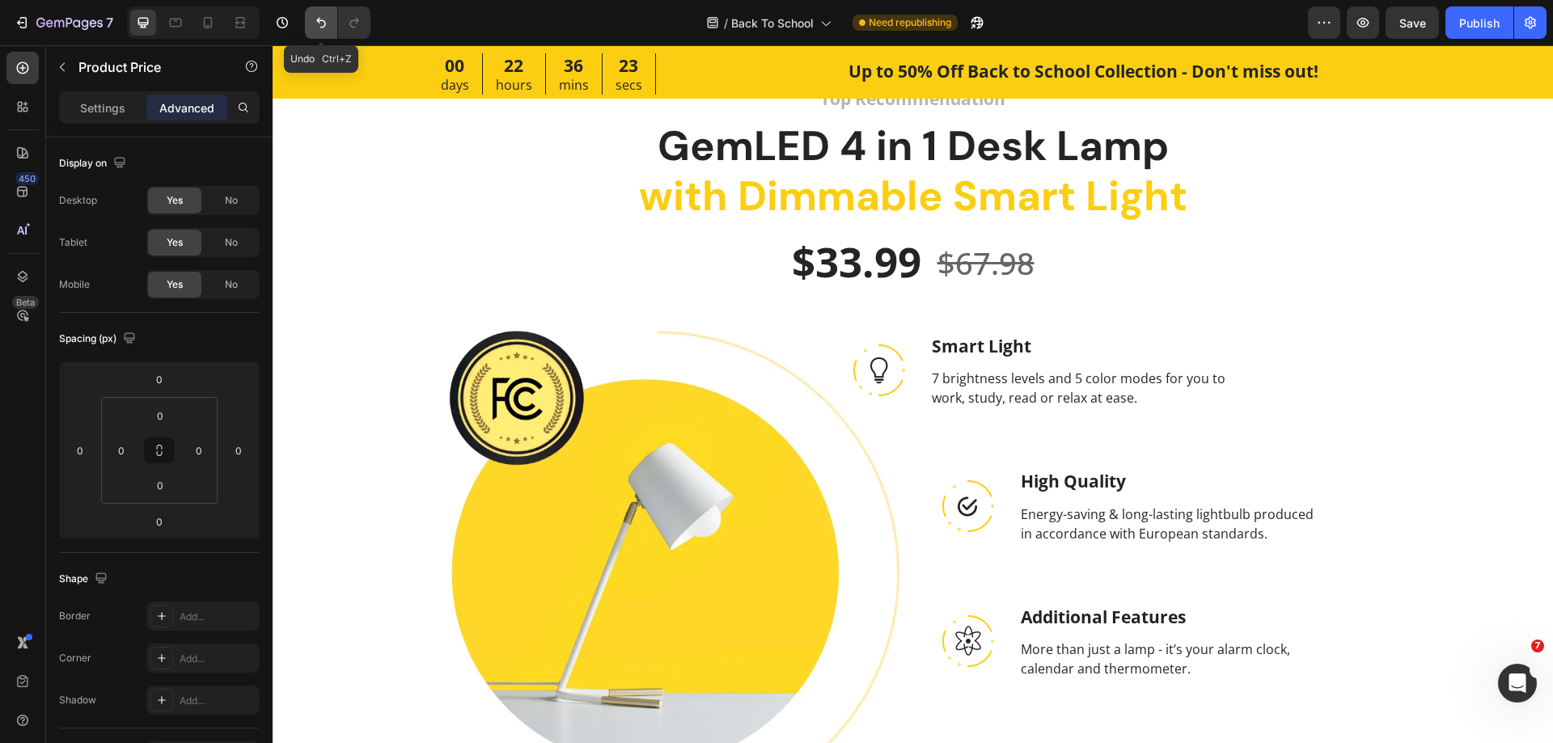
click at [319, 19] on icon "Undo/Redo" at bounding box center [321, 23] width 10 height 11
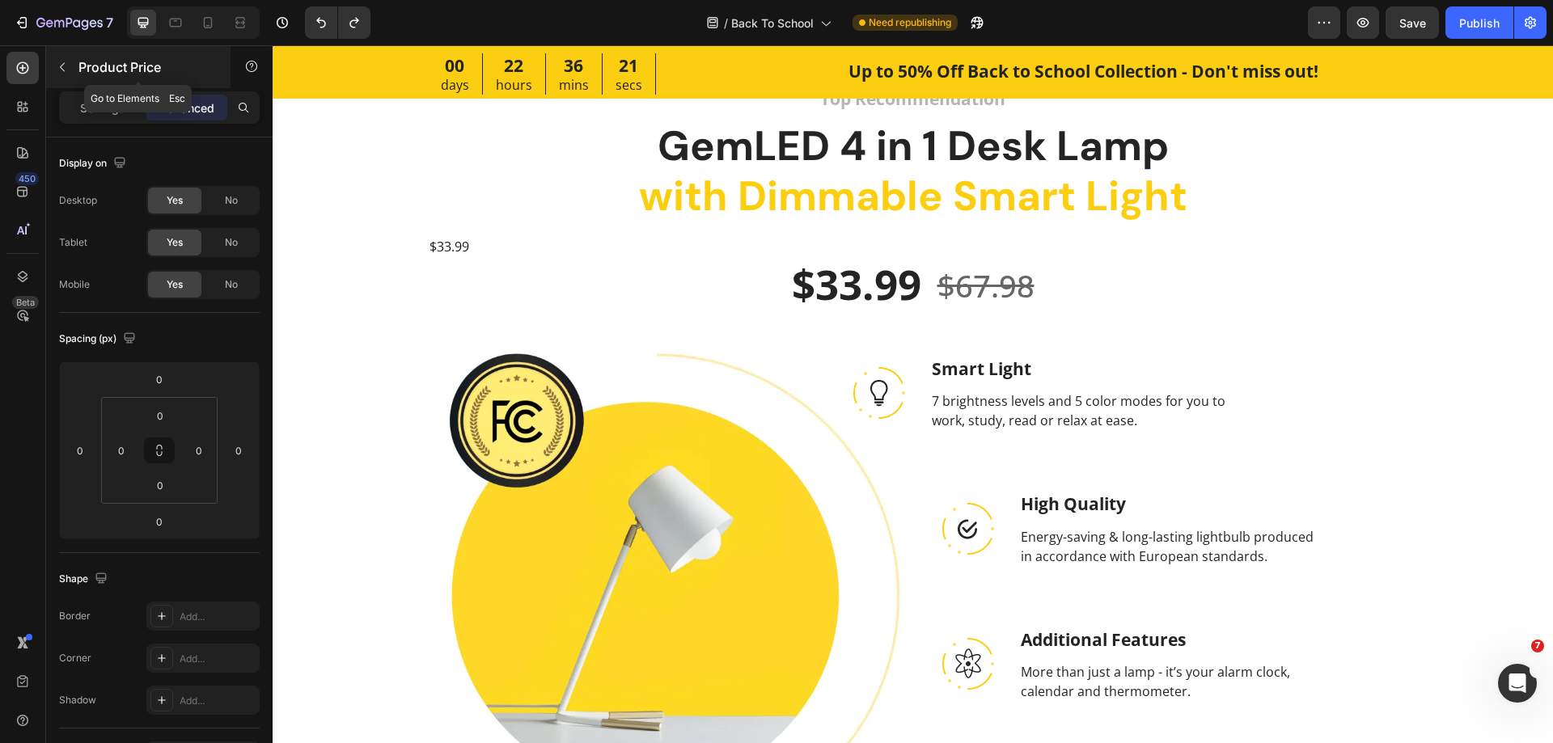
click at [58, 66] on icon "button" at bounding box center [62, 67] width 13 height 13
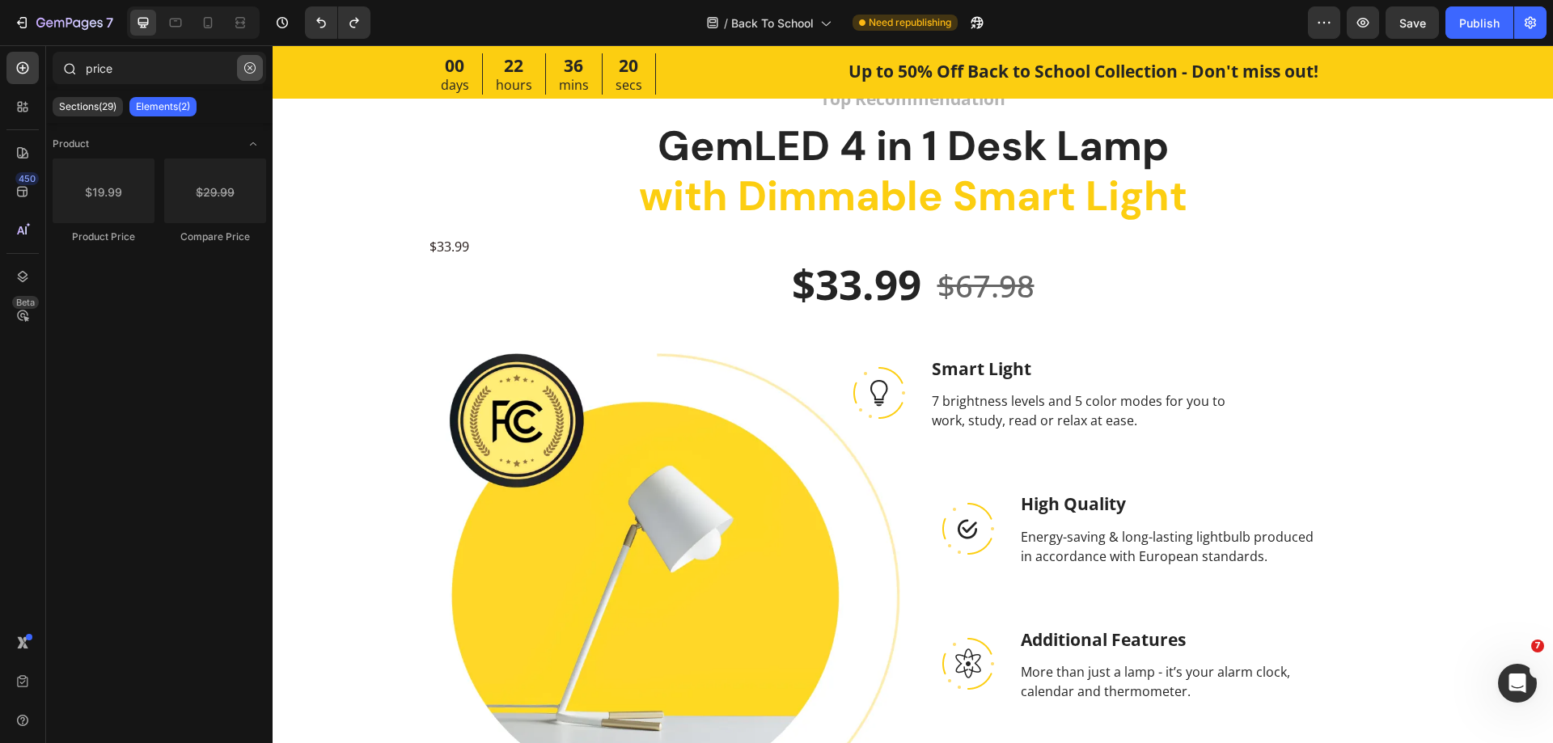
click at [250, 70] on icon "button" at bounding box center [249, 67] width 11 height 11
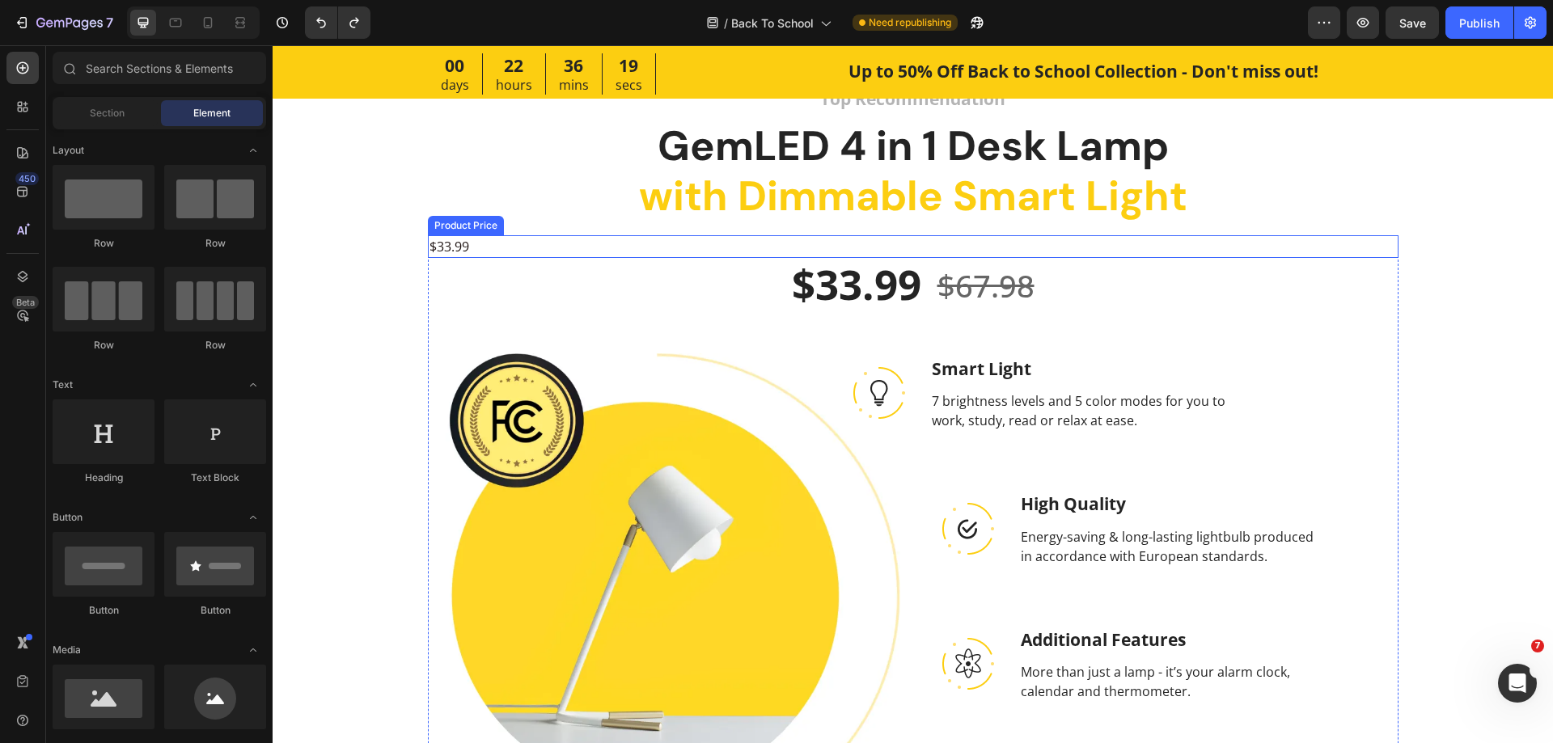
click at [565, 248] on div "$33.99" at bounding box center [913, 246] width 971 height 23
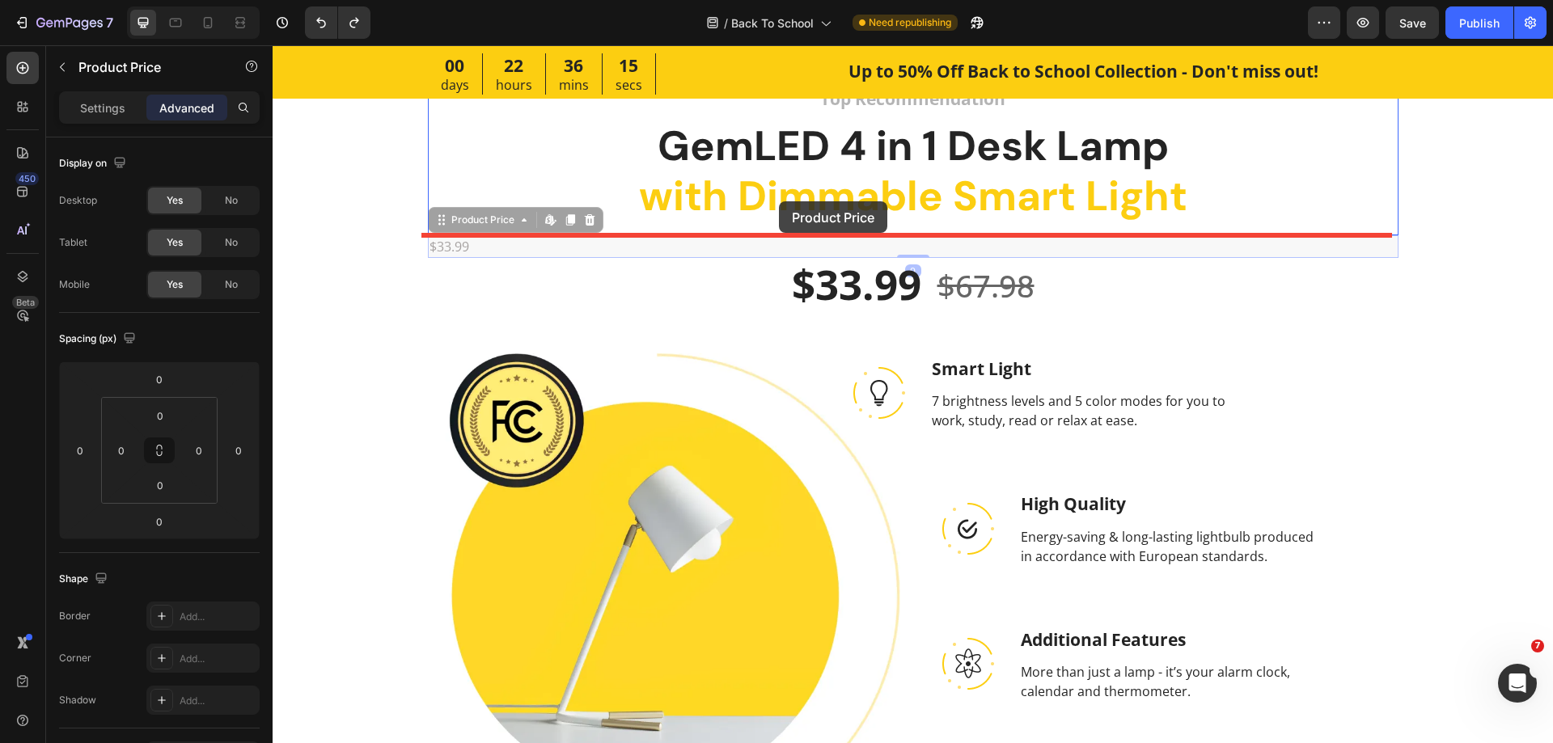
drag, startPoint x: 479, startPoint y: 222, endPoint x: 779, endPoint y: 201, distance: 300.8
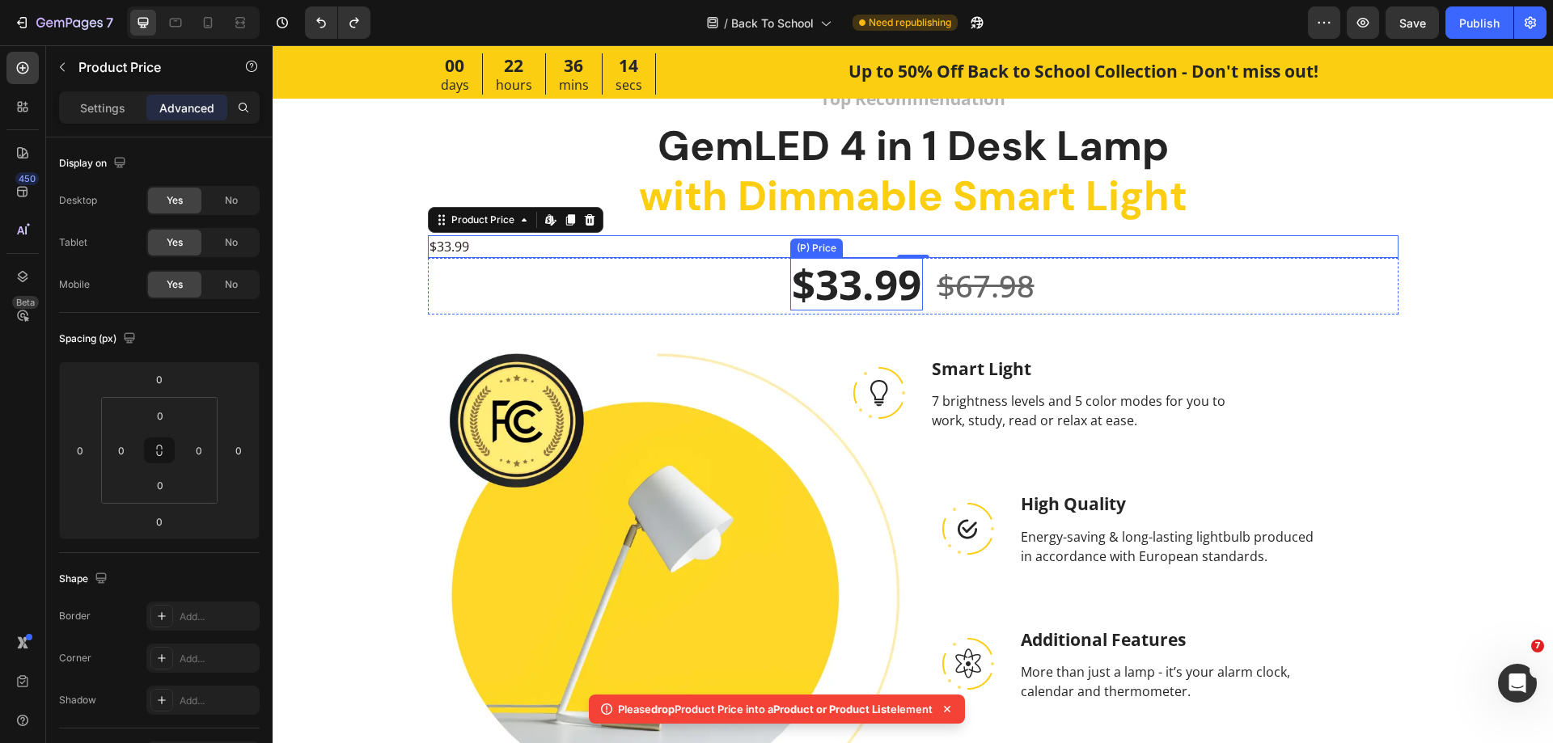
click at [842, 285] on div "$33.99" at bounding box center [856, 284] width 133 height 53
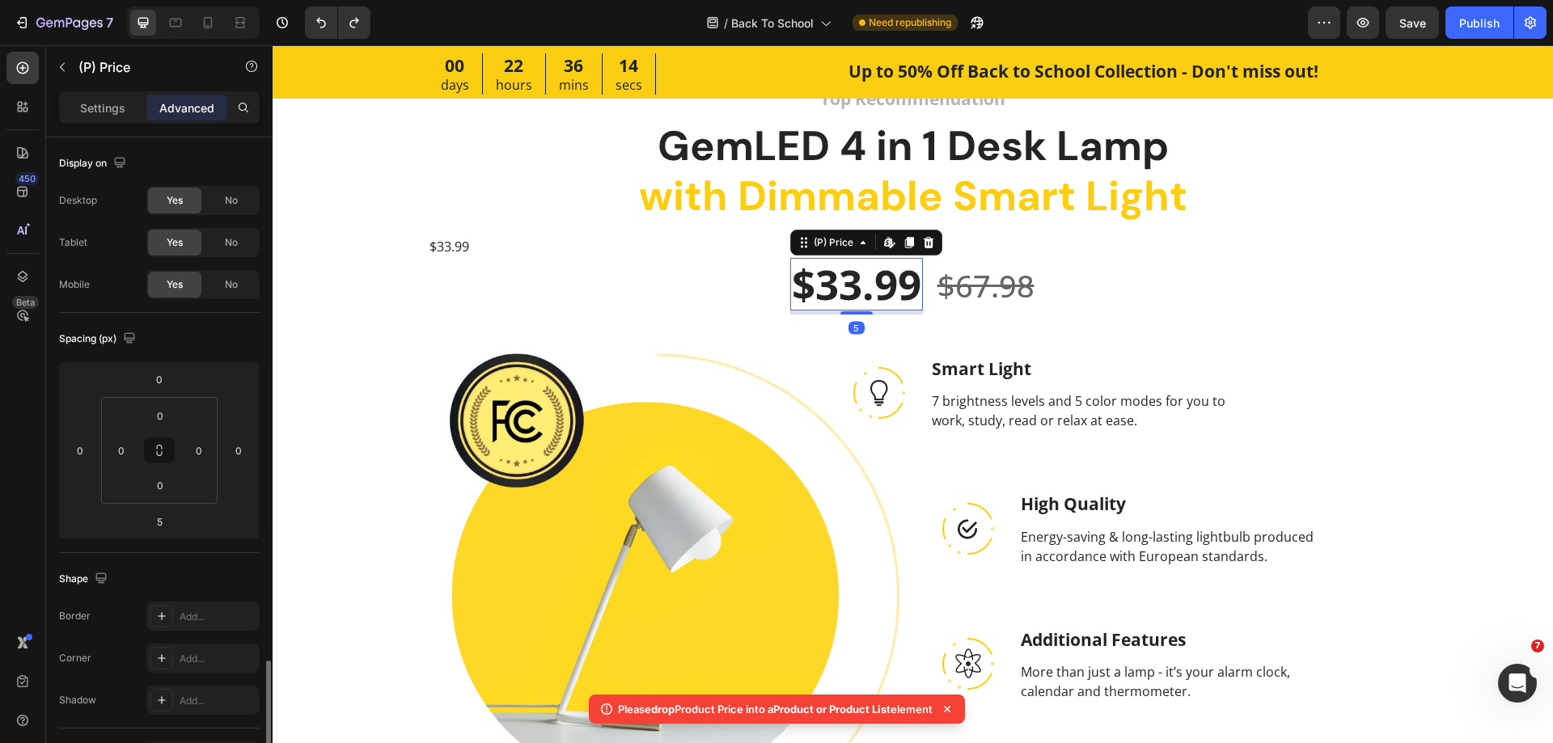
scroll to position [324, 0]
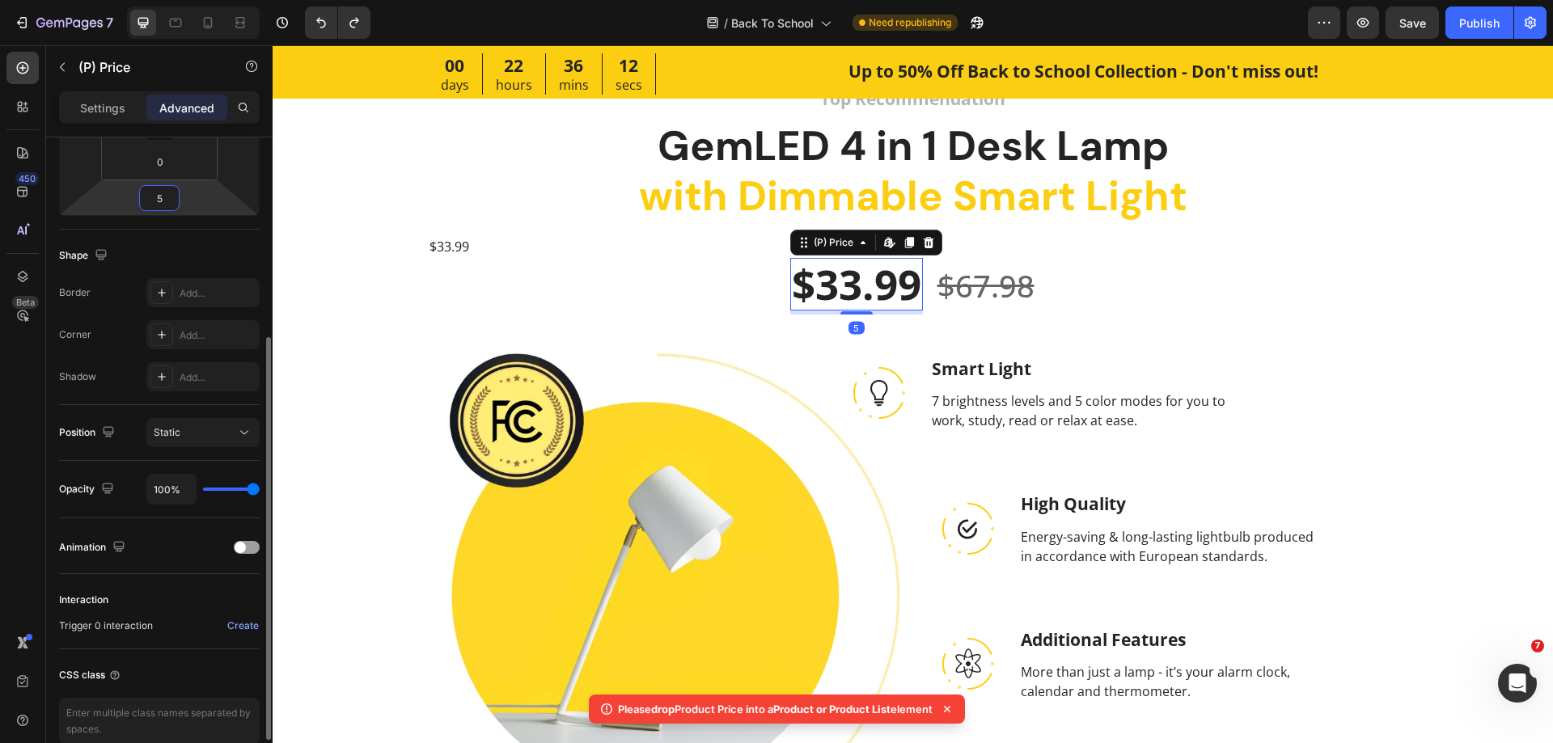
click at [171, 193] on input "5" at bounding box center [159, 198] width 32 height 24
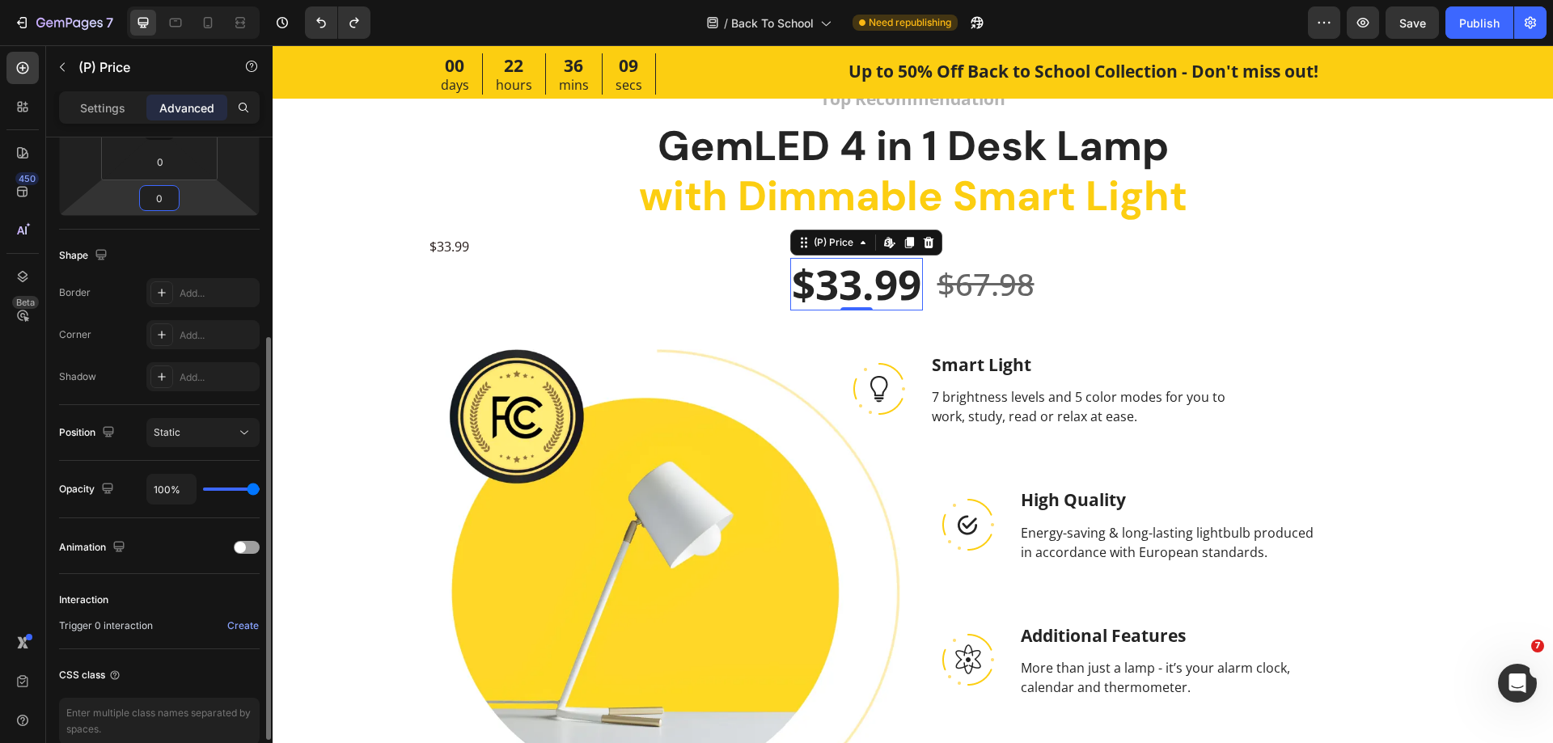
type input "50"
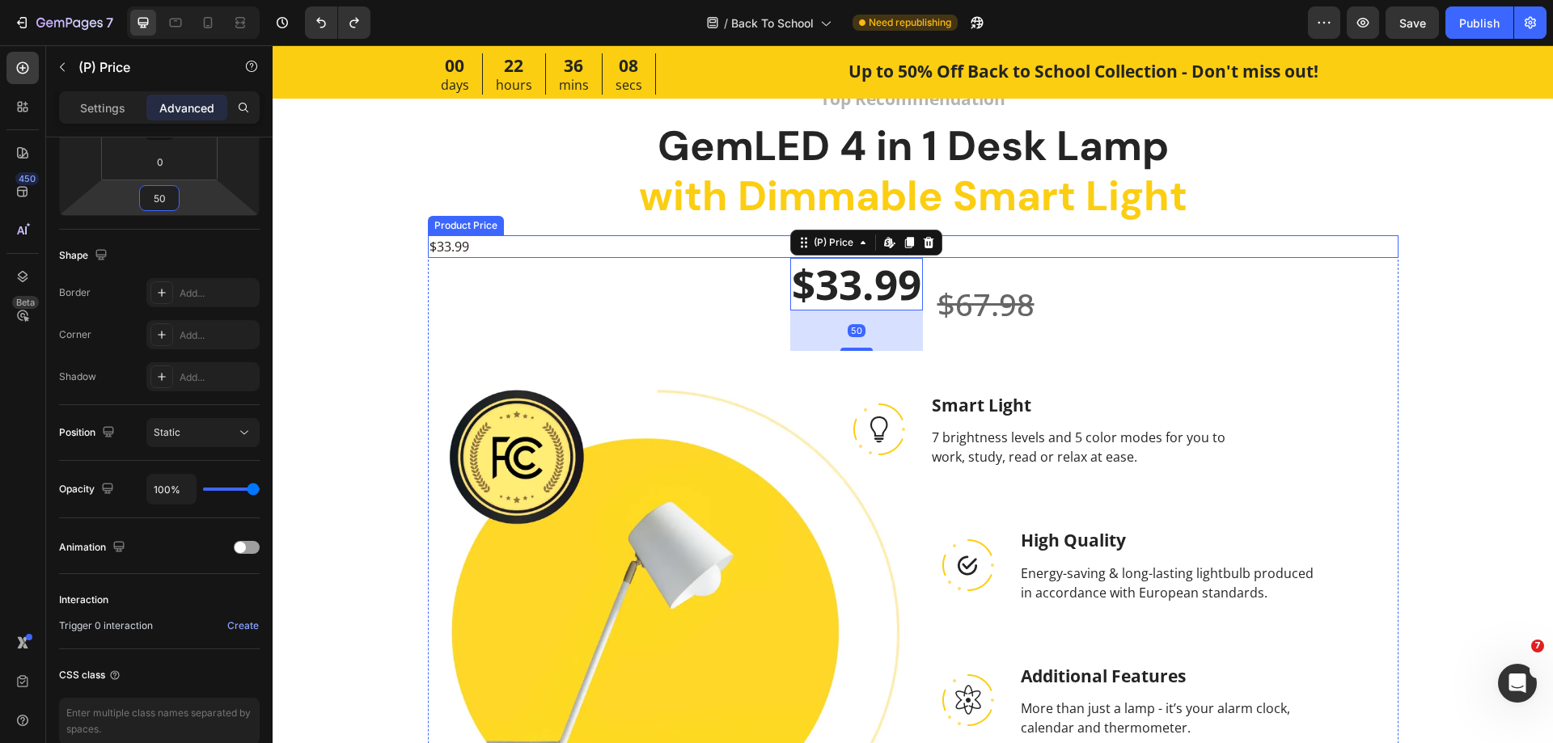
click at [446, 248] on div "$33.99" at bounding box center [913, 246] width 971 height 23
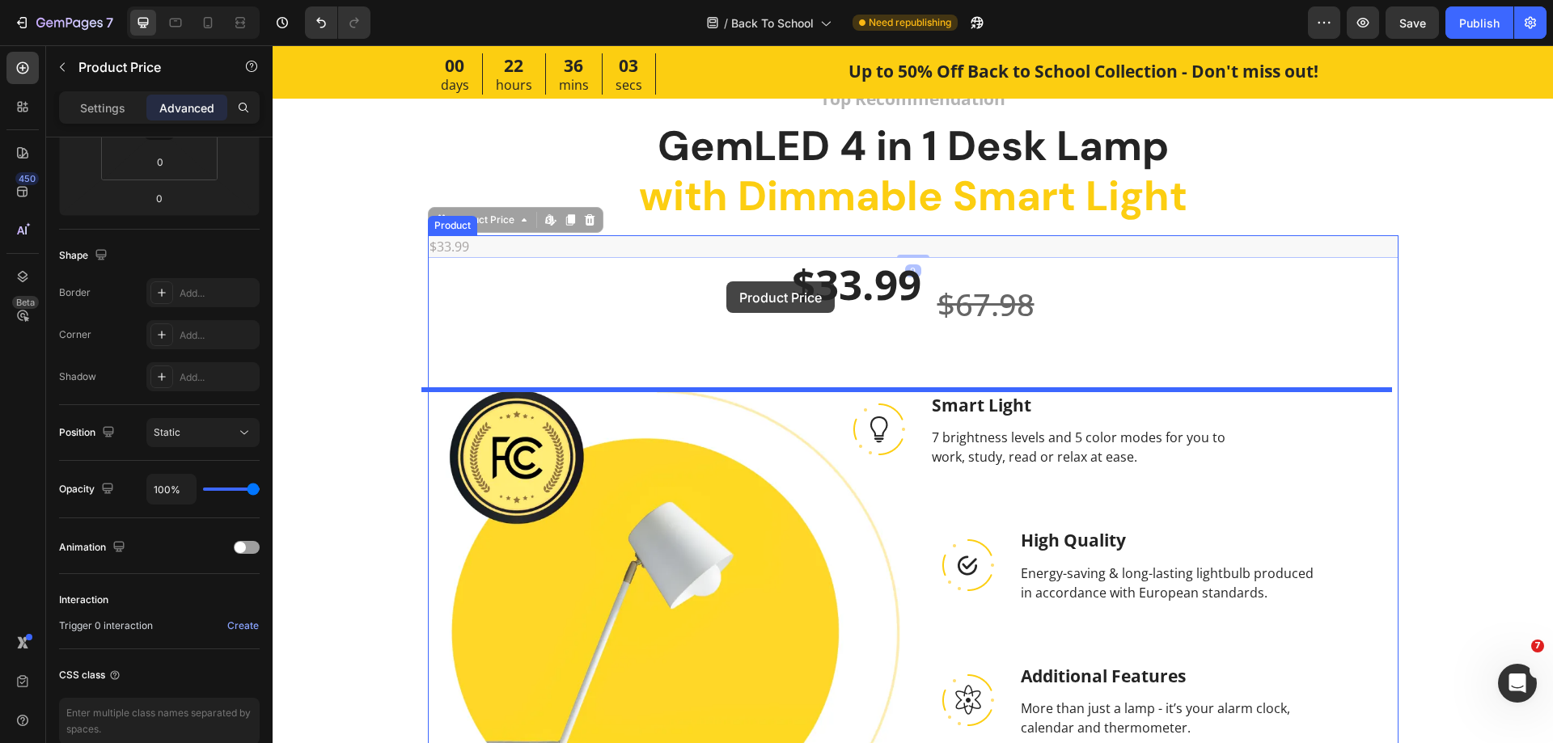
drag, startPoint x: 451, startPoint y: 221, endPoint x: 726, endPoint y: 281, distance: 282.4
type input "48"
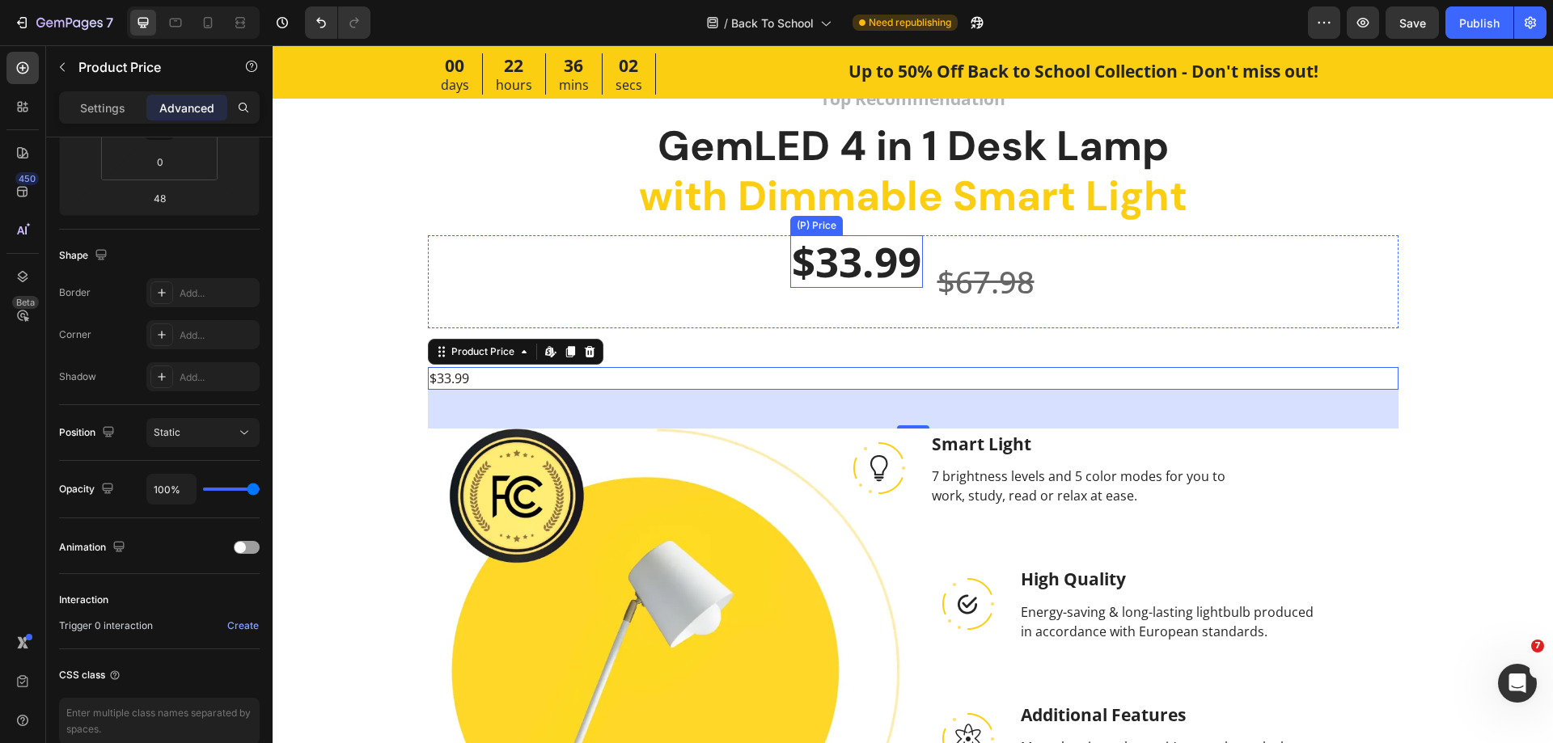
click at [851, 273] on div "$33.99" at bounding box center [856, 261] width 133 height 53
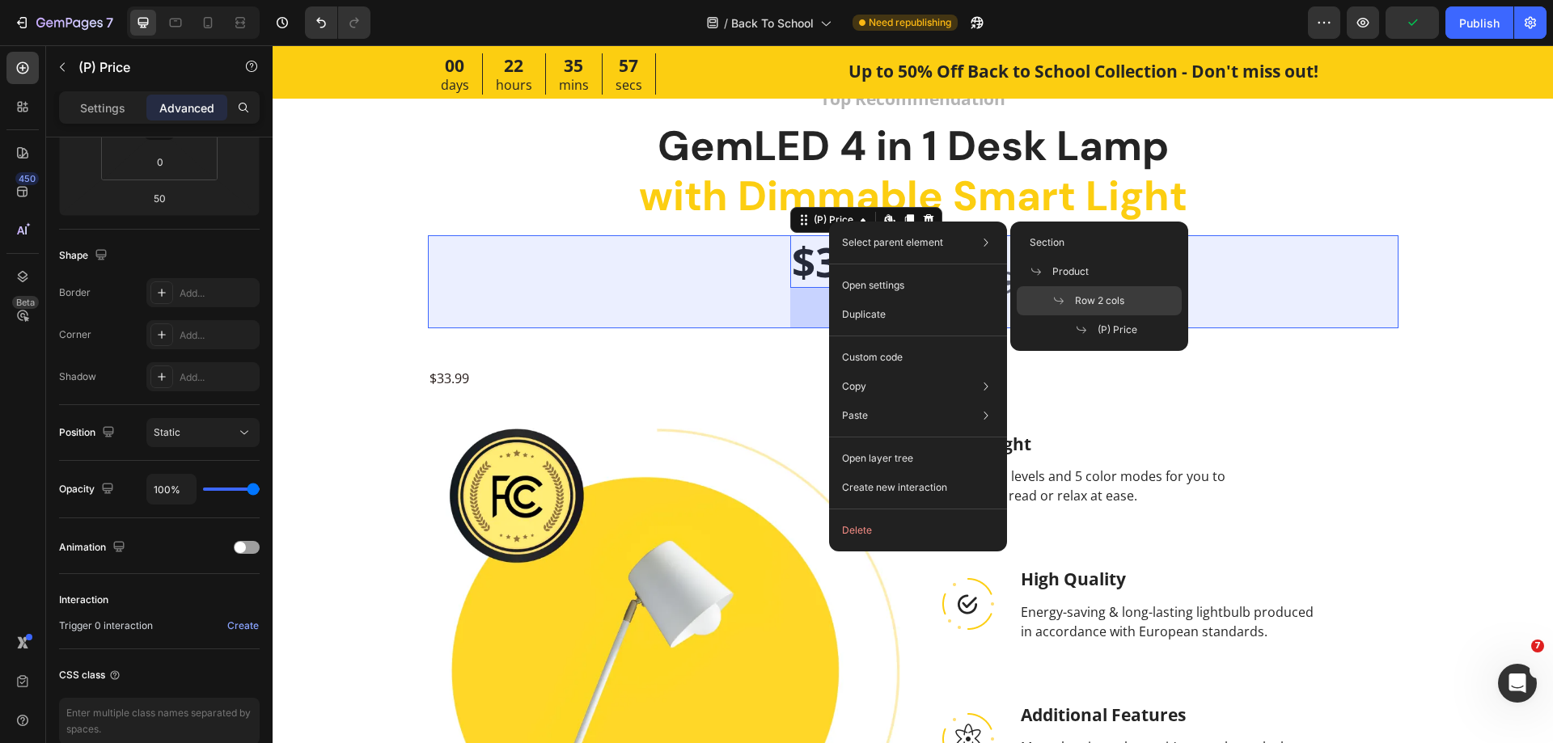
click at [1089, 294] on span "Row 2 cols" at bounding box center [1099, 301] width 49 height 15
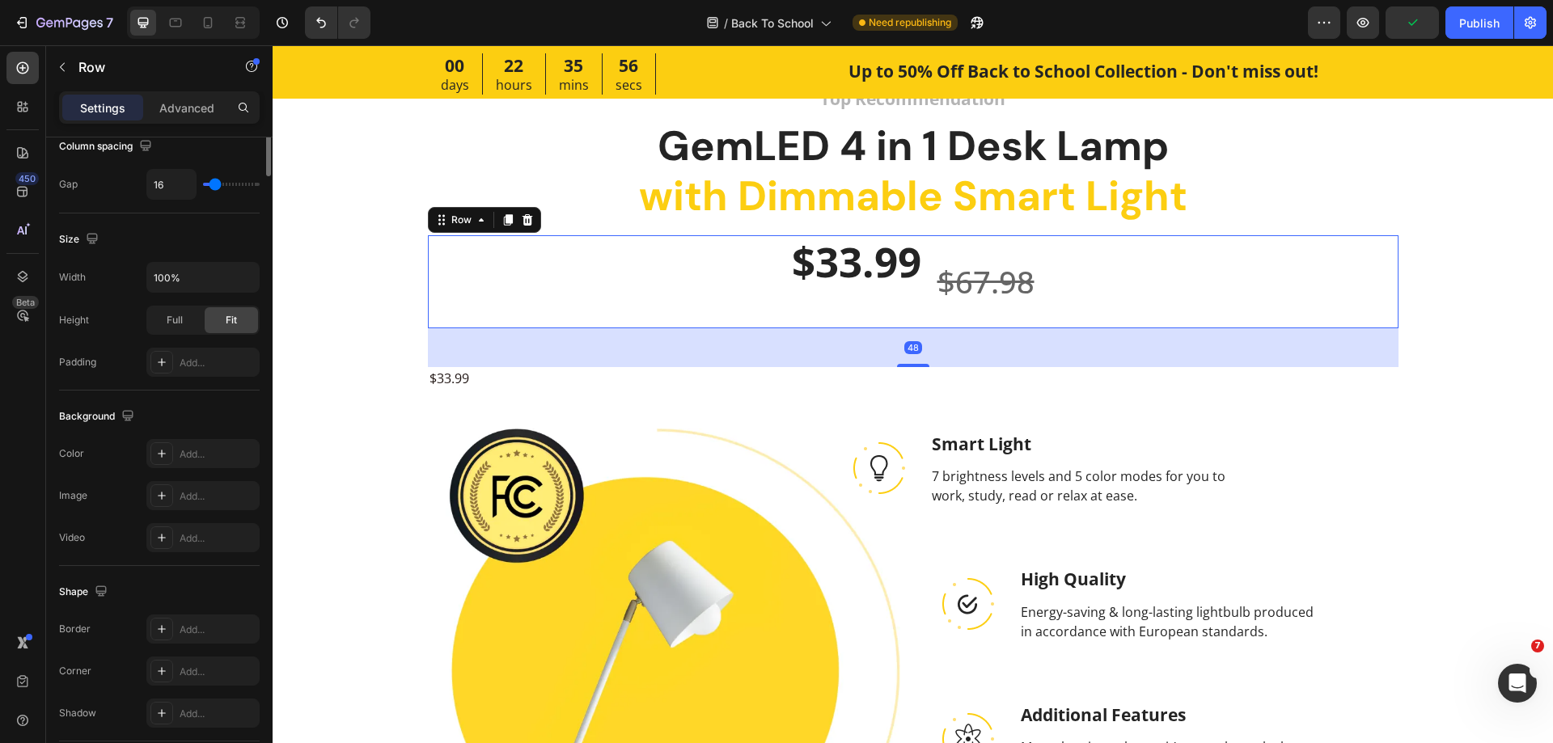
scroll to position [0, 0]
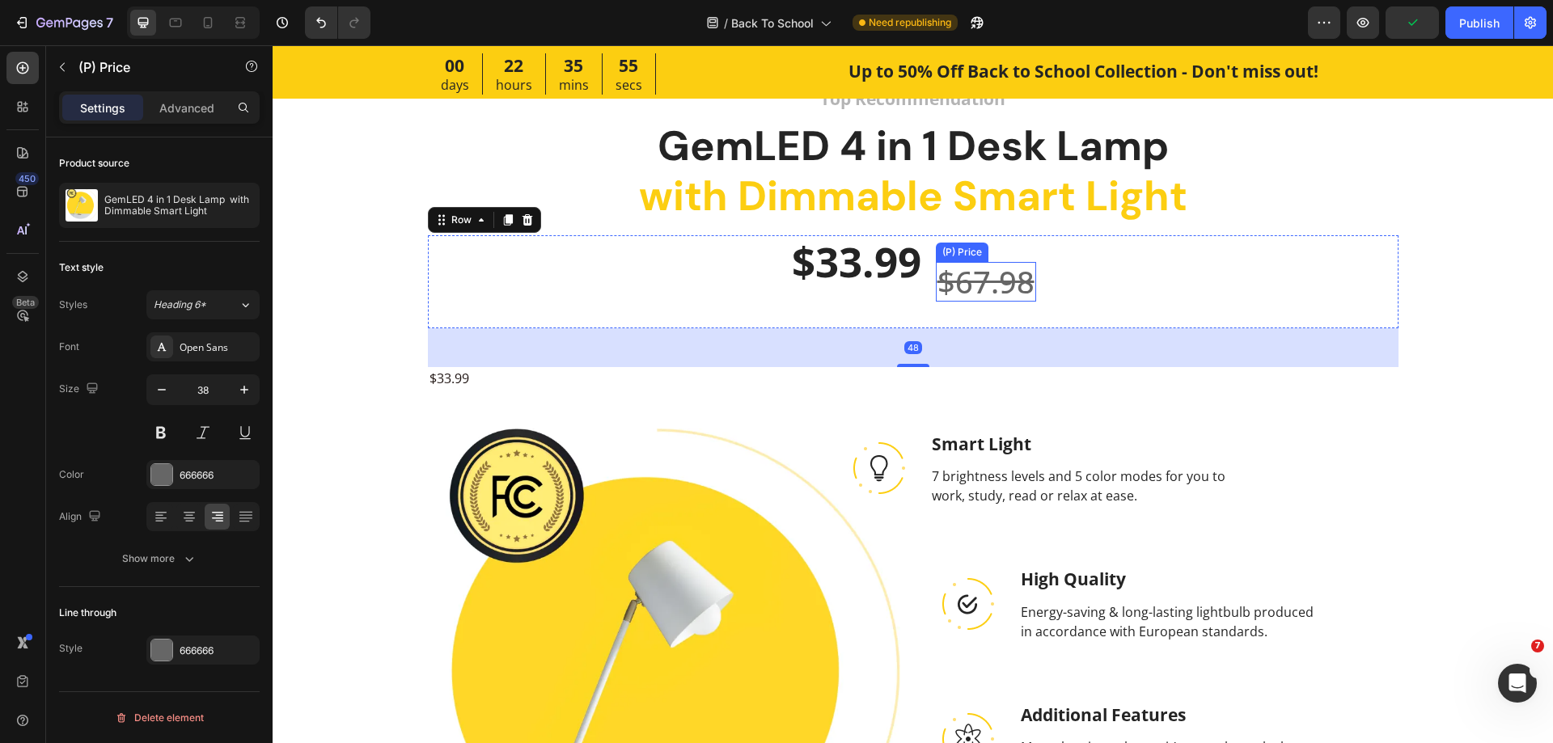
click at [972, 272] on div "$67.98" at bounding box center [986, 282] width 100 height 40
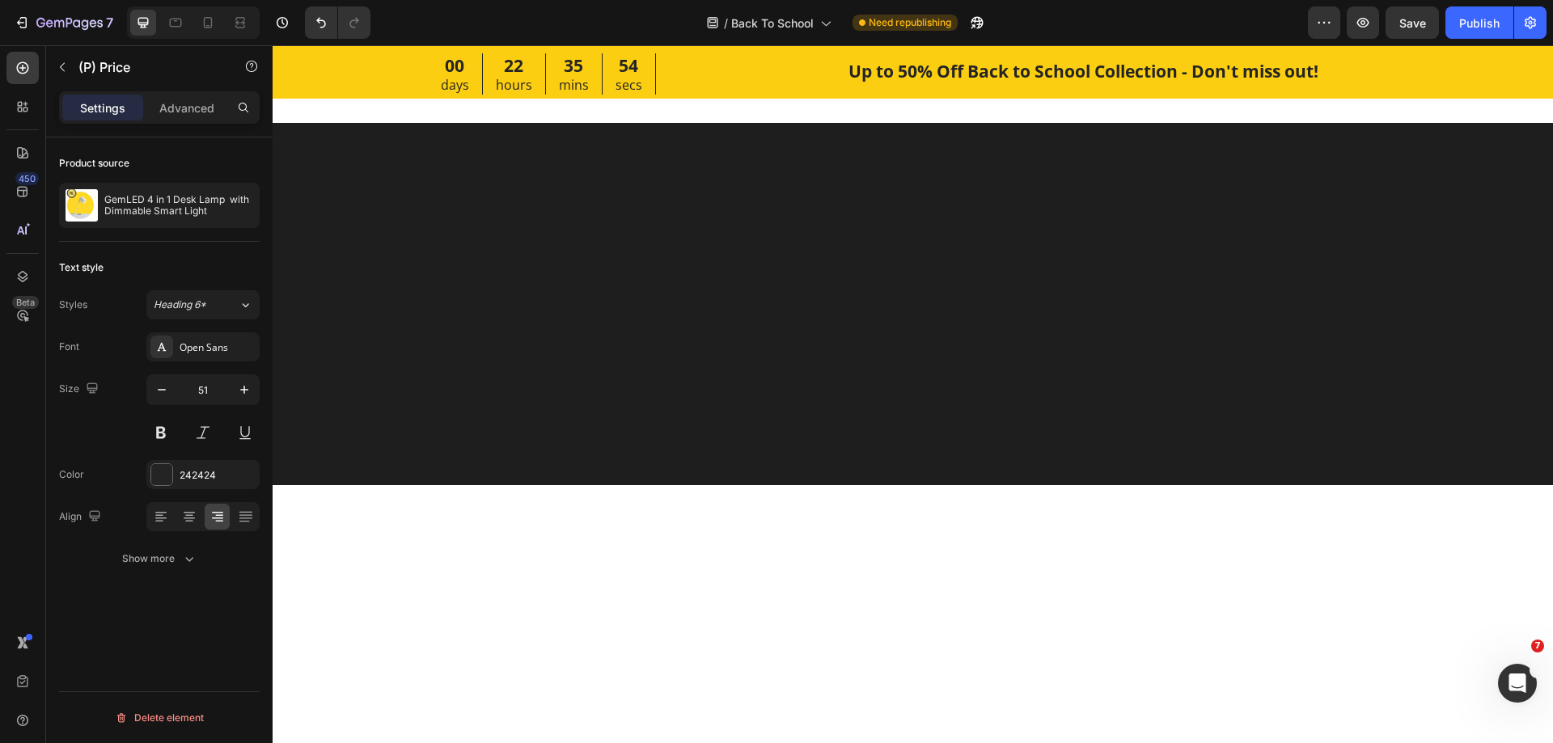
scroll to position [1782, 0]
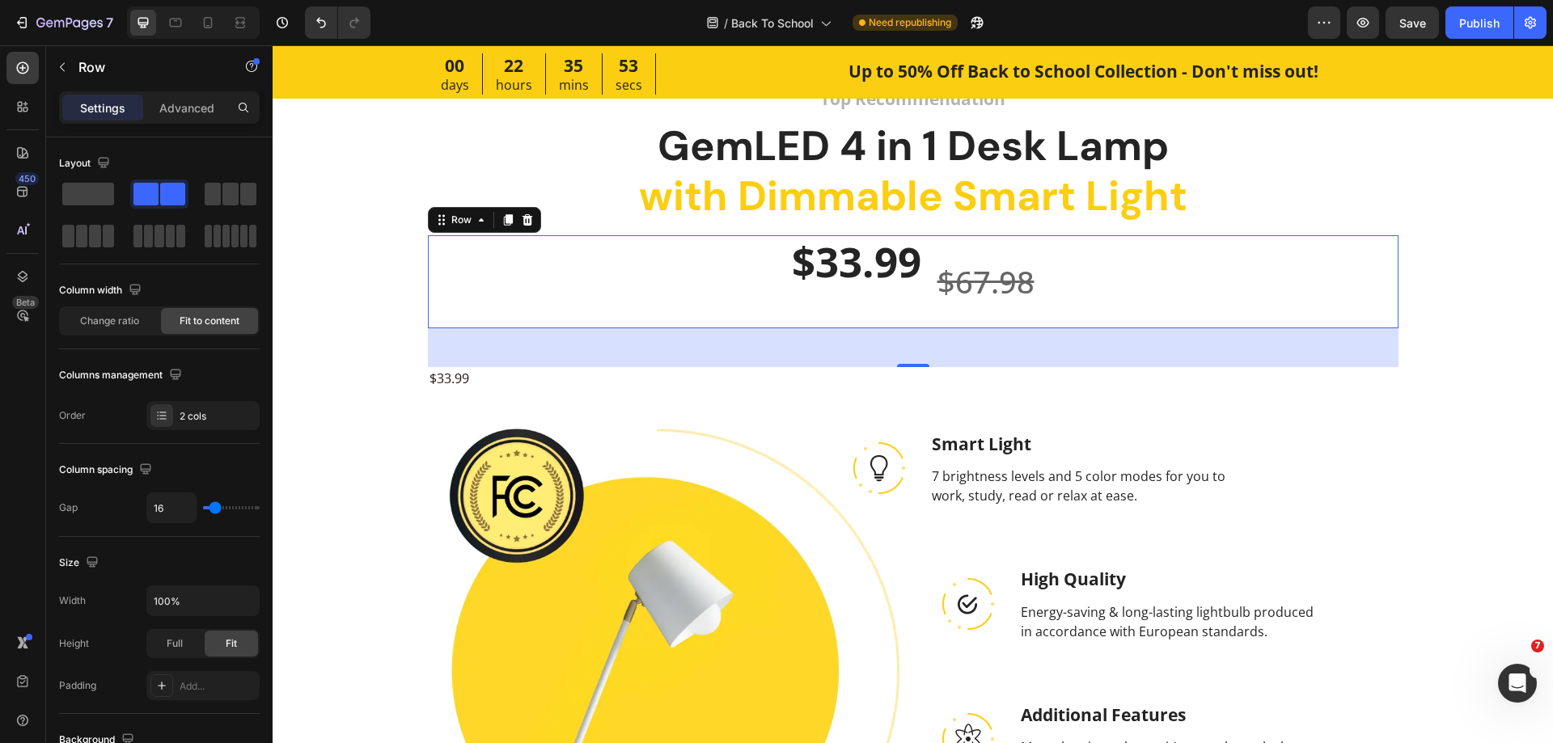
click at [751, 264] on div "$33.99 (P) Price (P) Price $67.98 (P) Price (P) Price Row 0" at bounding box center [913, 281] width 971 height 93
click at [503, 378] on div "$33.99" at bounding box center [913, 378] width 971 height 23
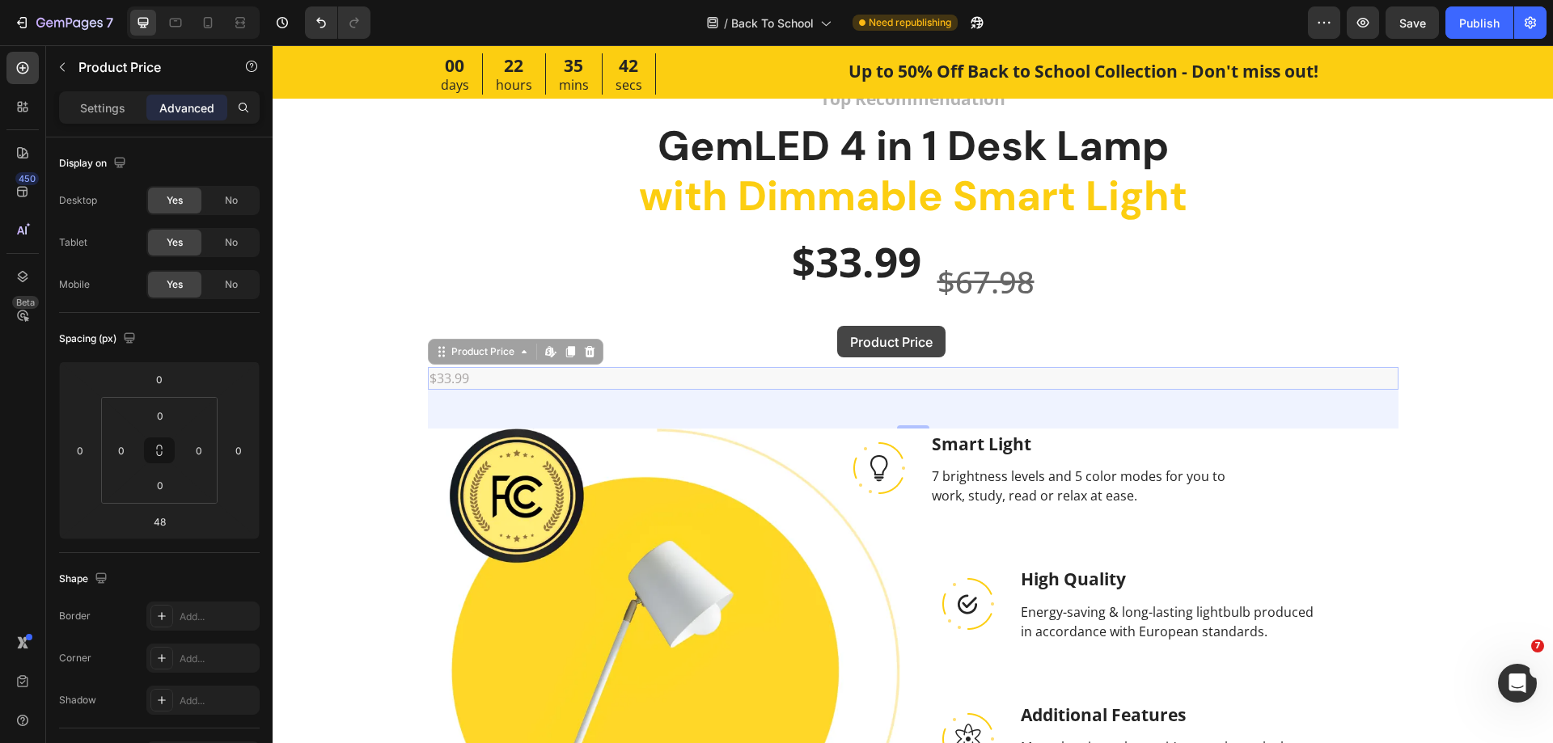
drag, startPoint x: 495, startPoint y: 353, endPoint x: 837, endPoint y: 326, distance: 343.2
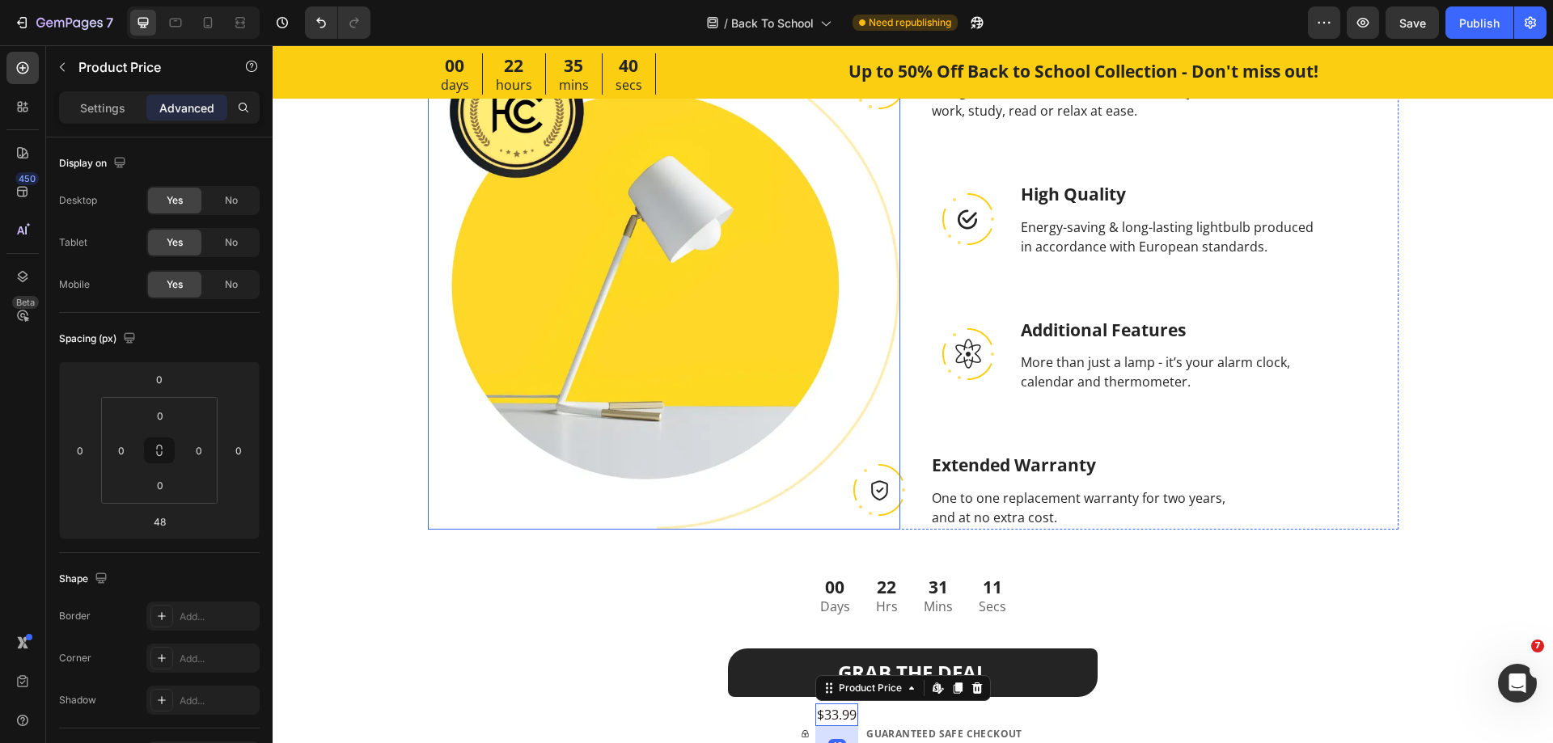
scroll to position [2186, 0]
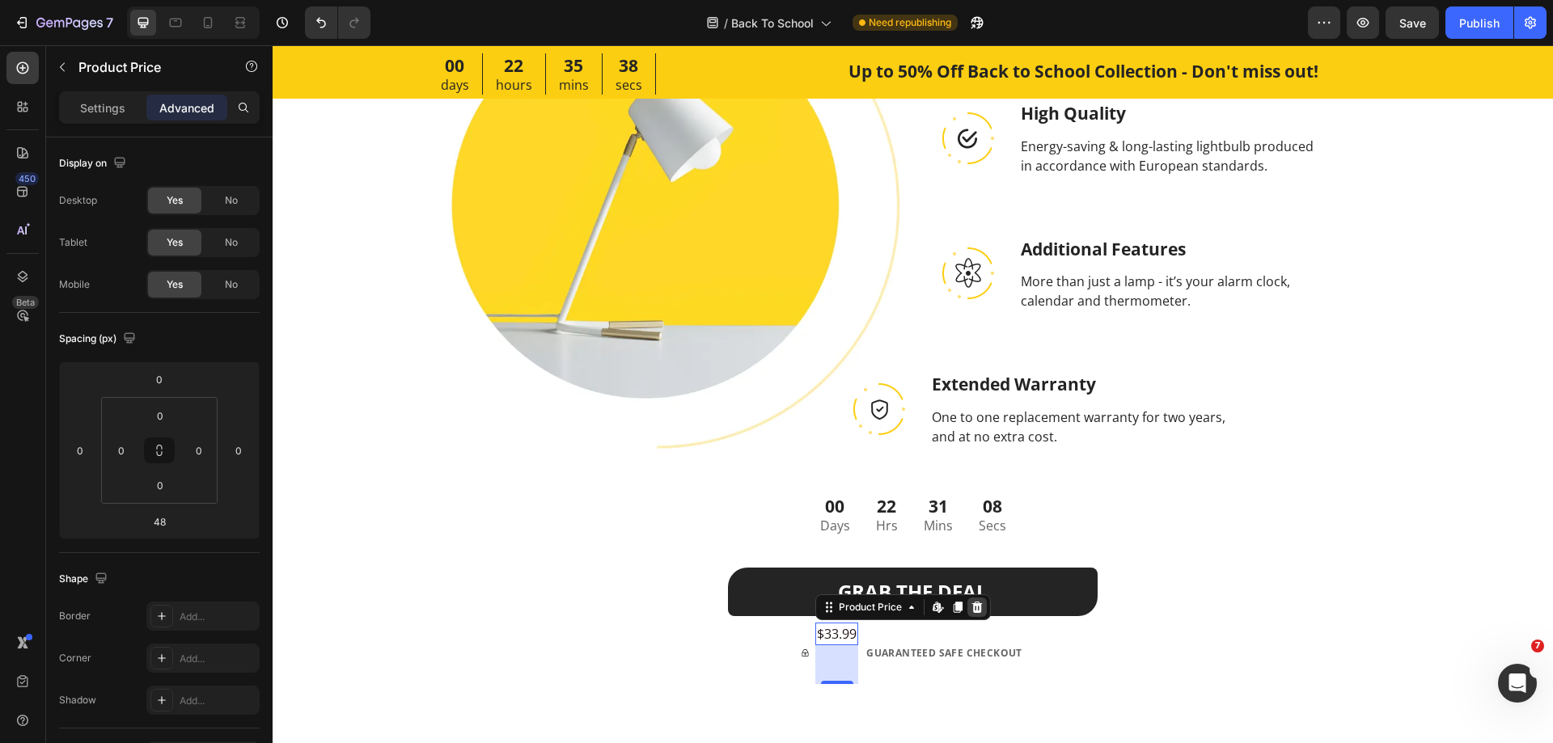
click at [972, 607] on icon at bounding box center [977, 606] width 11 height 11
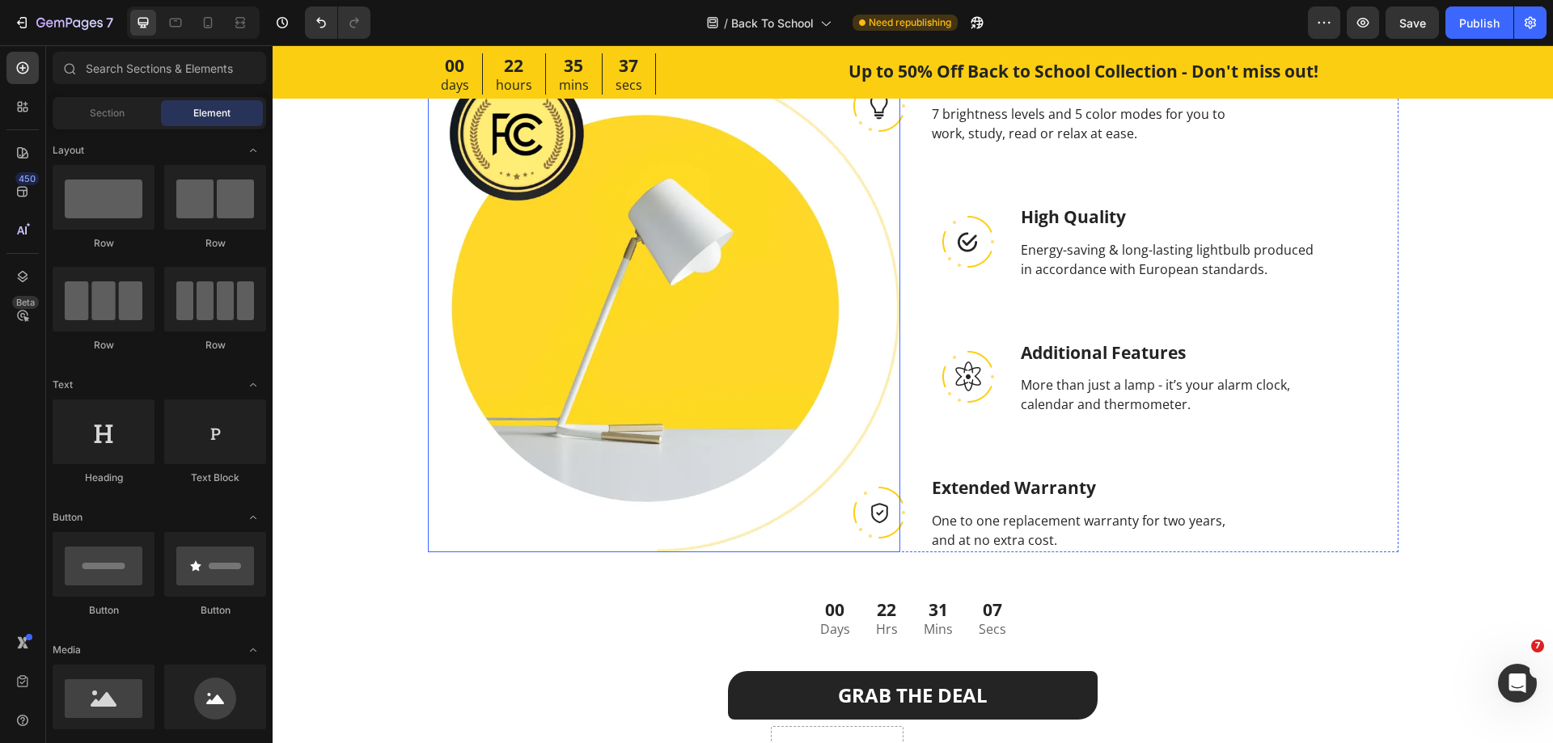
scroll to position [2025, 0]
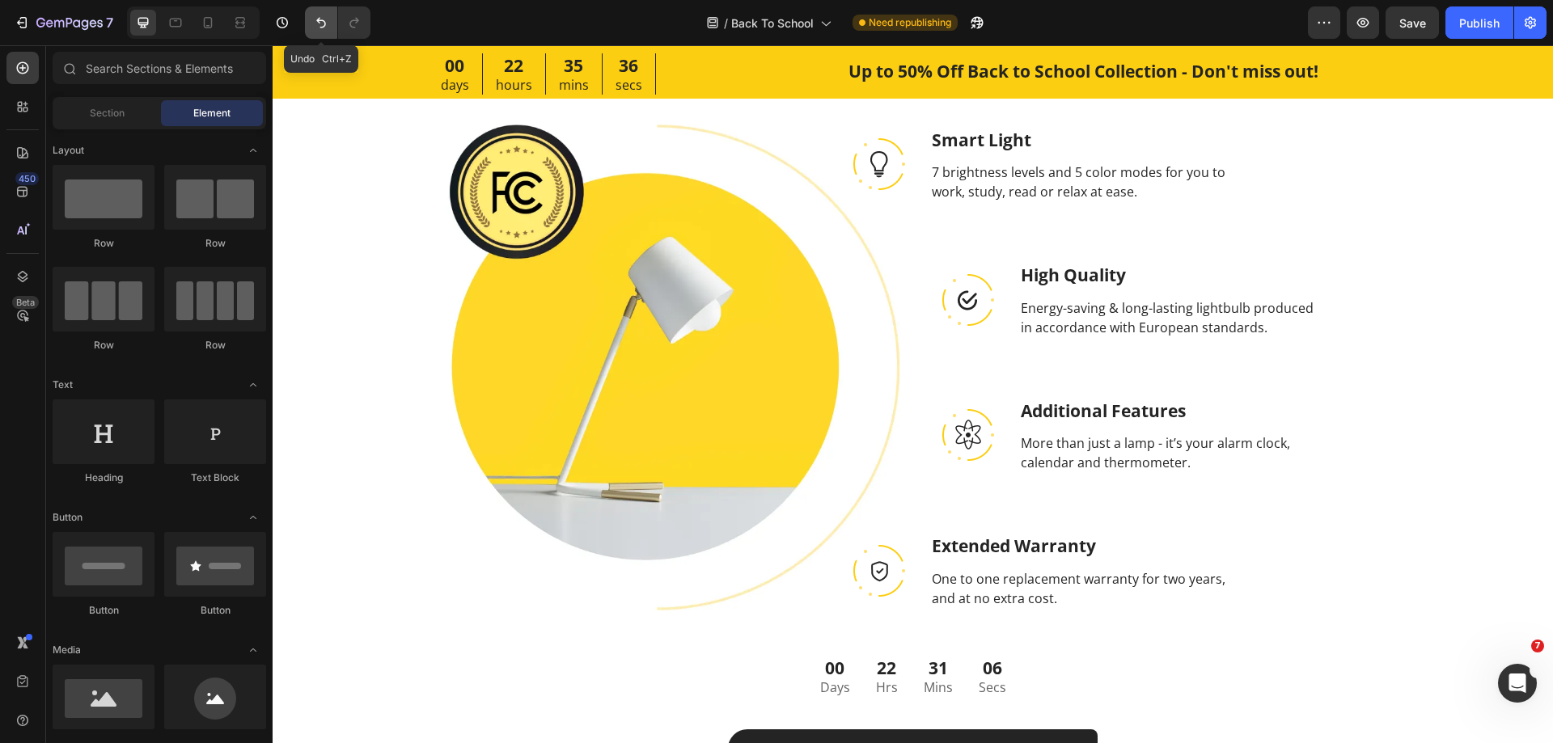
drag, startPoint x: 326, startPoint y: 26, endPoint x: 179, endPoint y: 69, distance: 153.3
click at [326, 26] on icon "Undo/Redo" at bounding box center [321, 23] width 16 height 16
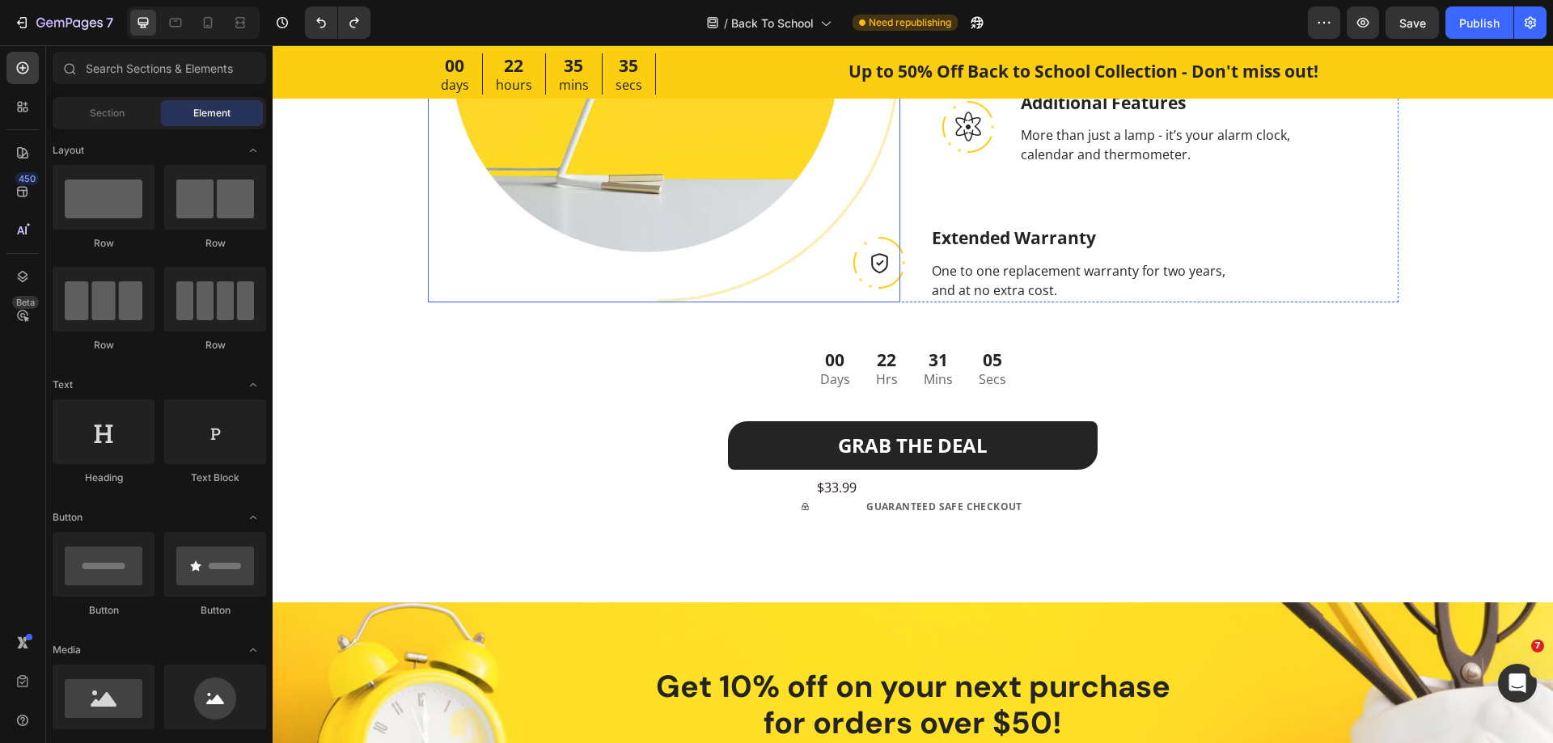
scroll to position [2348, 0]
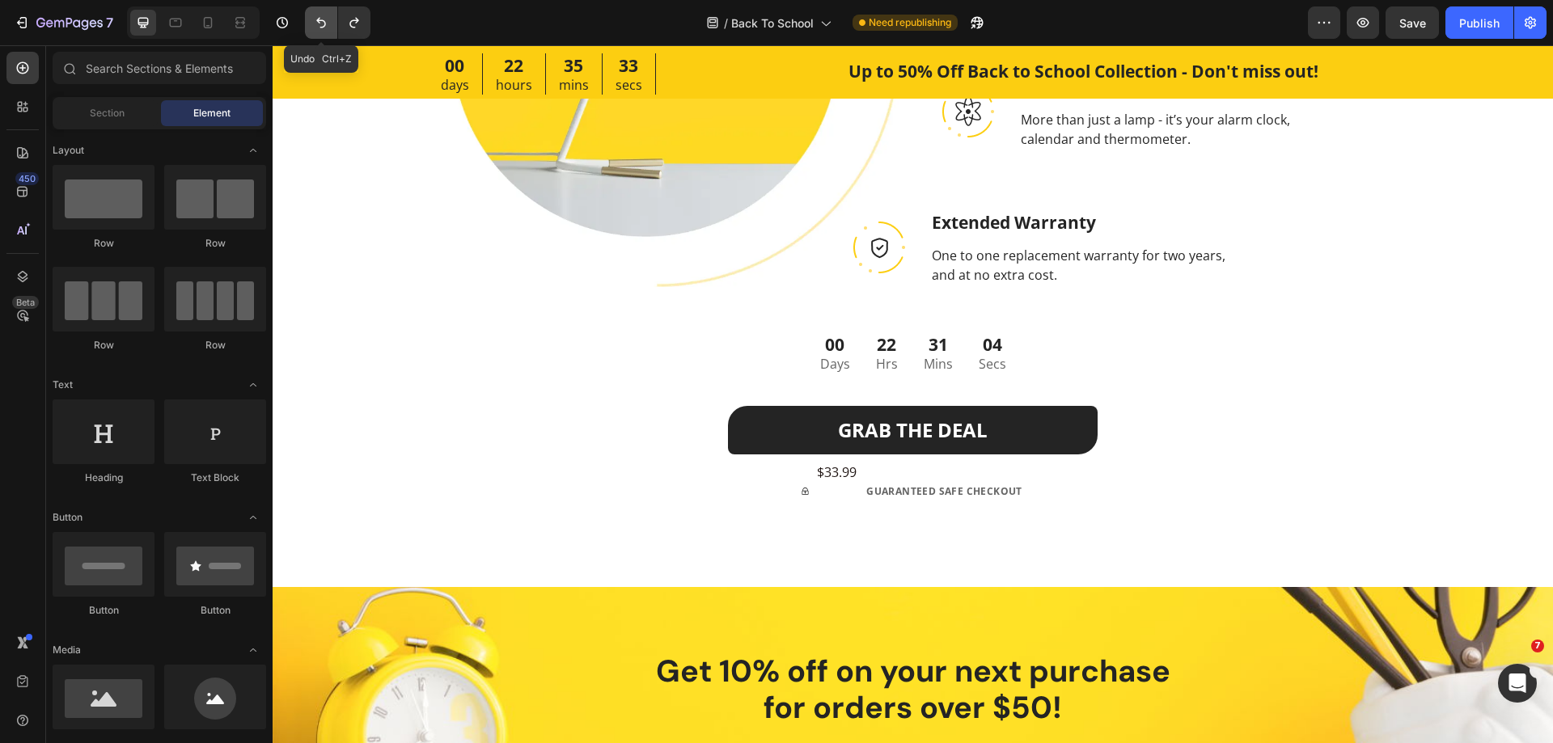
click at [323, 23] on icon "Undo/Redo" at bounding box center [321, 23] width 16 height 16
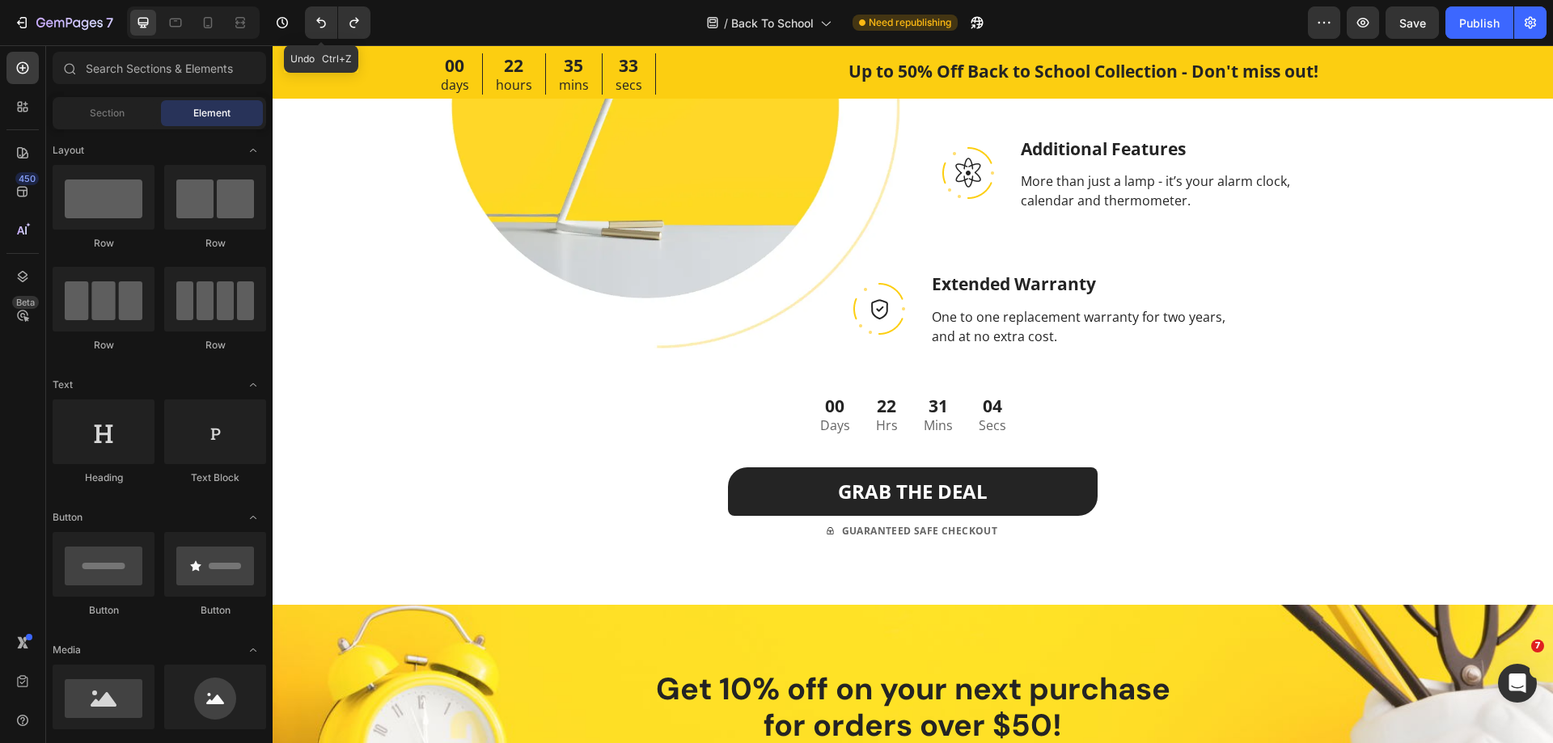
scroll to position [2410, 0]
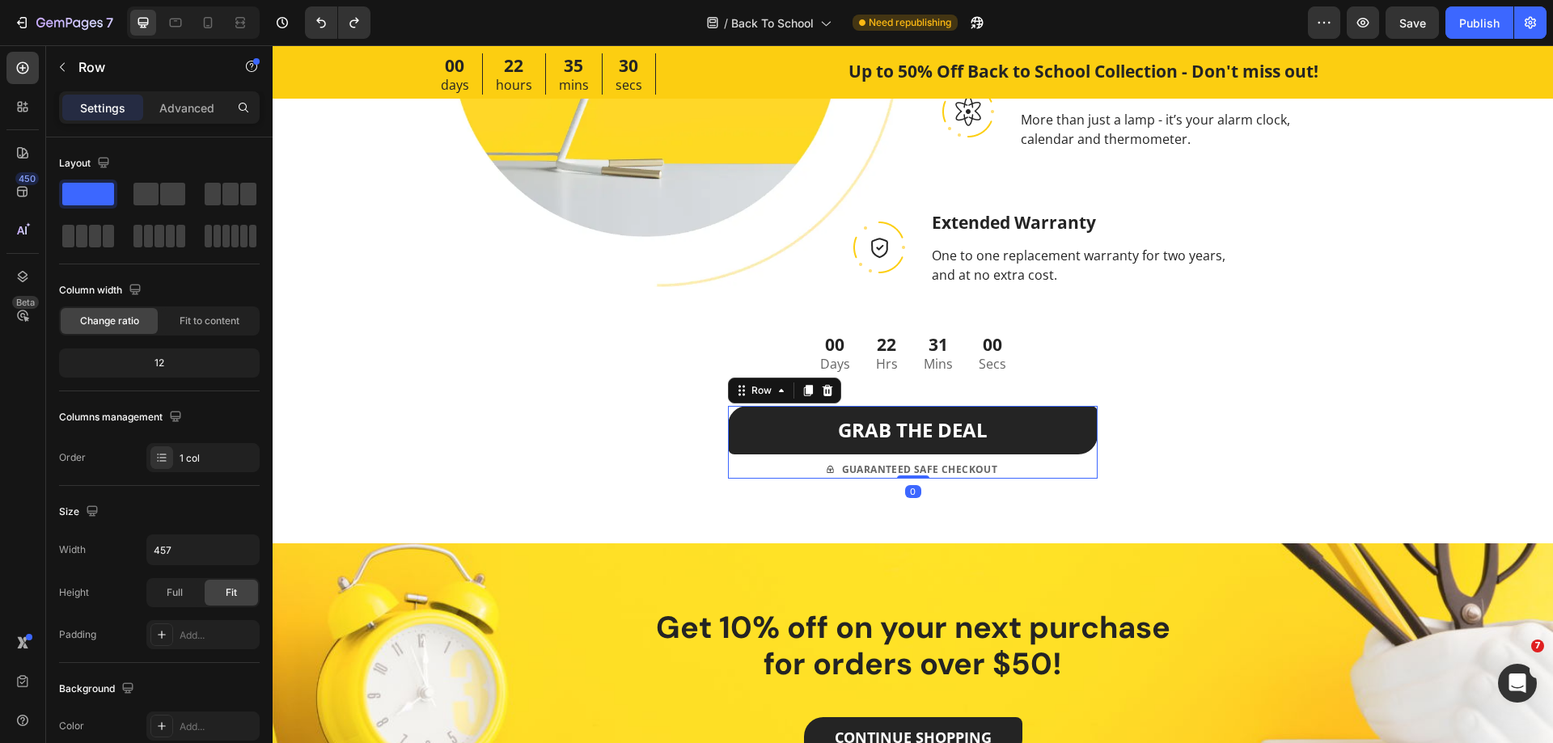
click at [797, 455] on div "GRAB THE DEAL (P) Cart Button" at bounding box center [913, 433] width 370 height 55
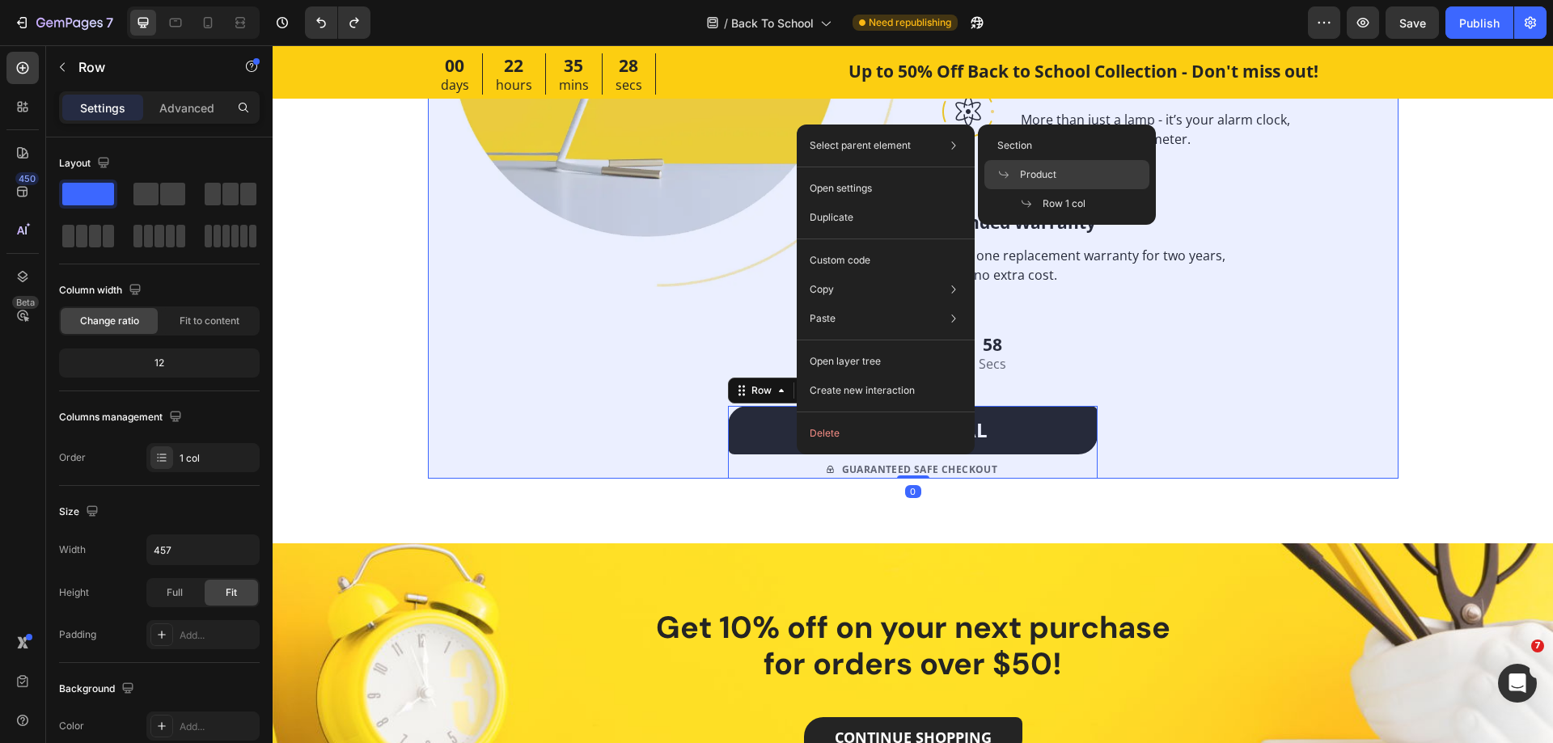
click at [1036, 170] on span "Product" at bounding box center [1038, 174] width 36 height 15
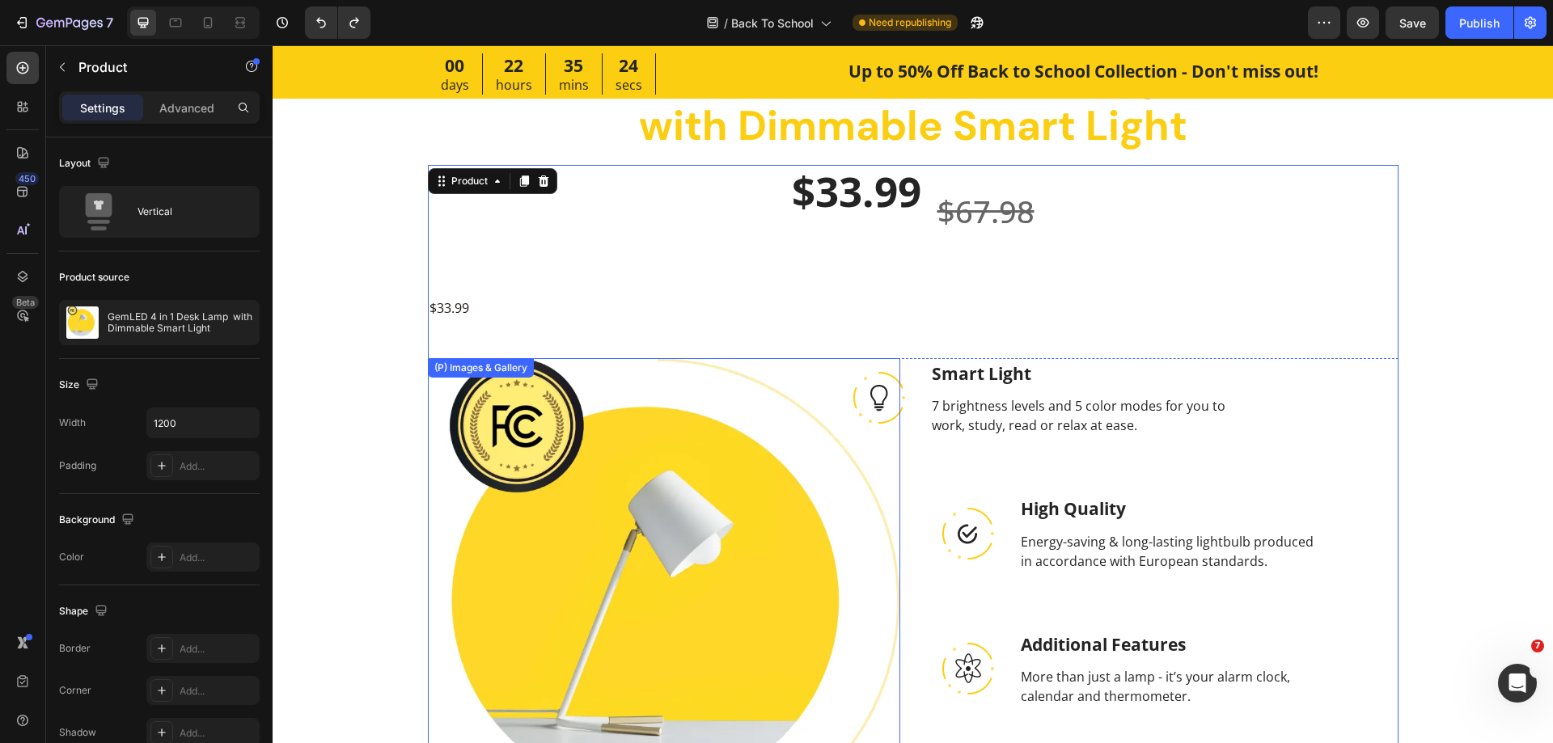
scroll to position [1843, 0]
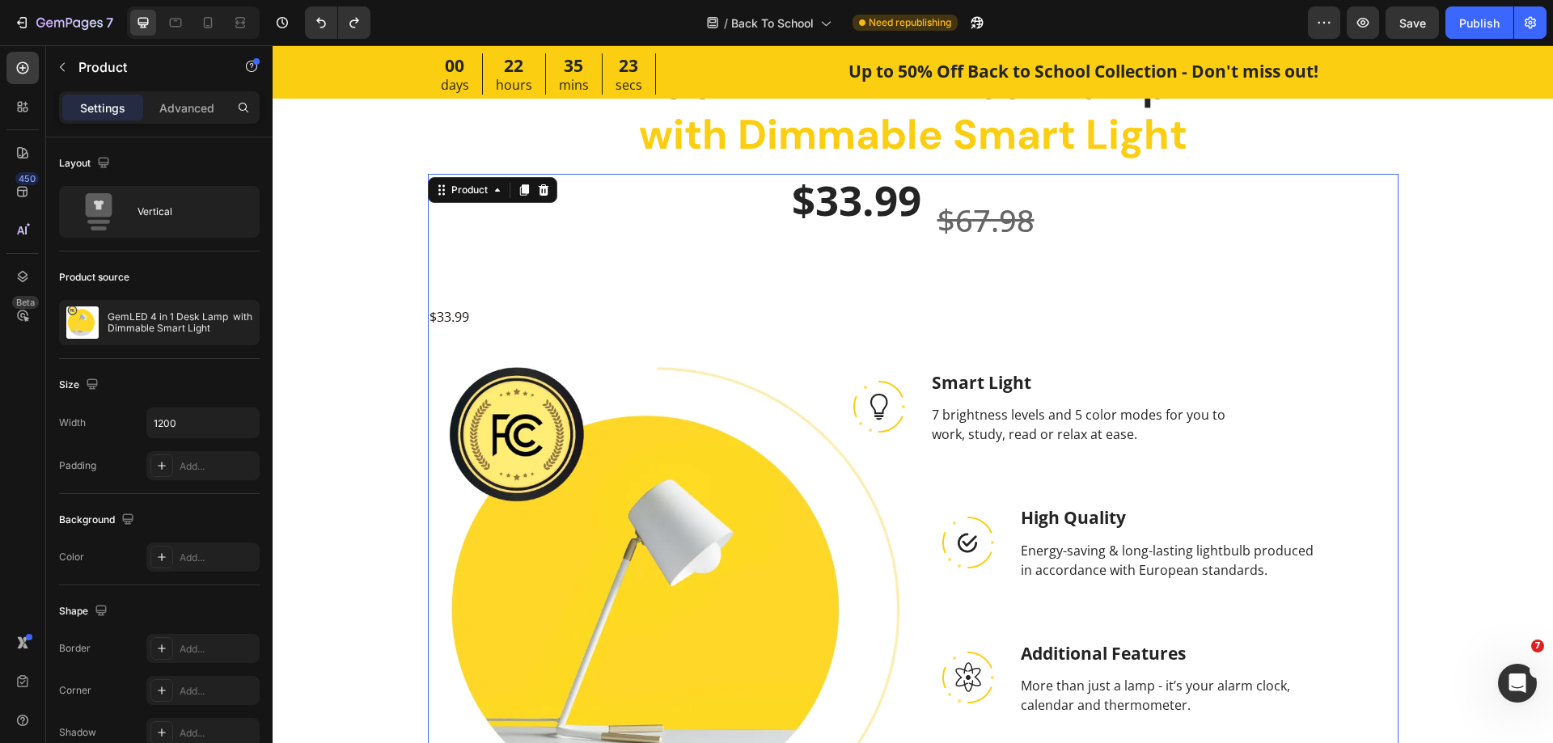
click at [564, 305] on div "$33.99 (P) Price (P) Price $67.98 (P) Price (P) Price Row $33.99 Product Price …" at bounding box center [913, 609] width 971 height 871
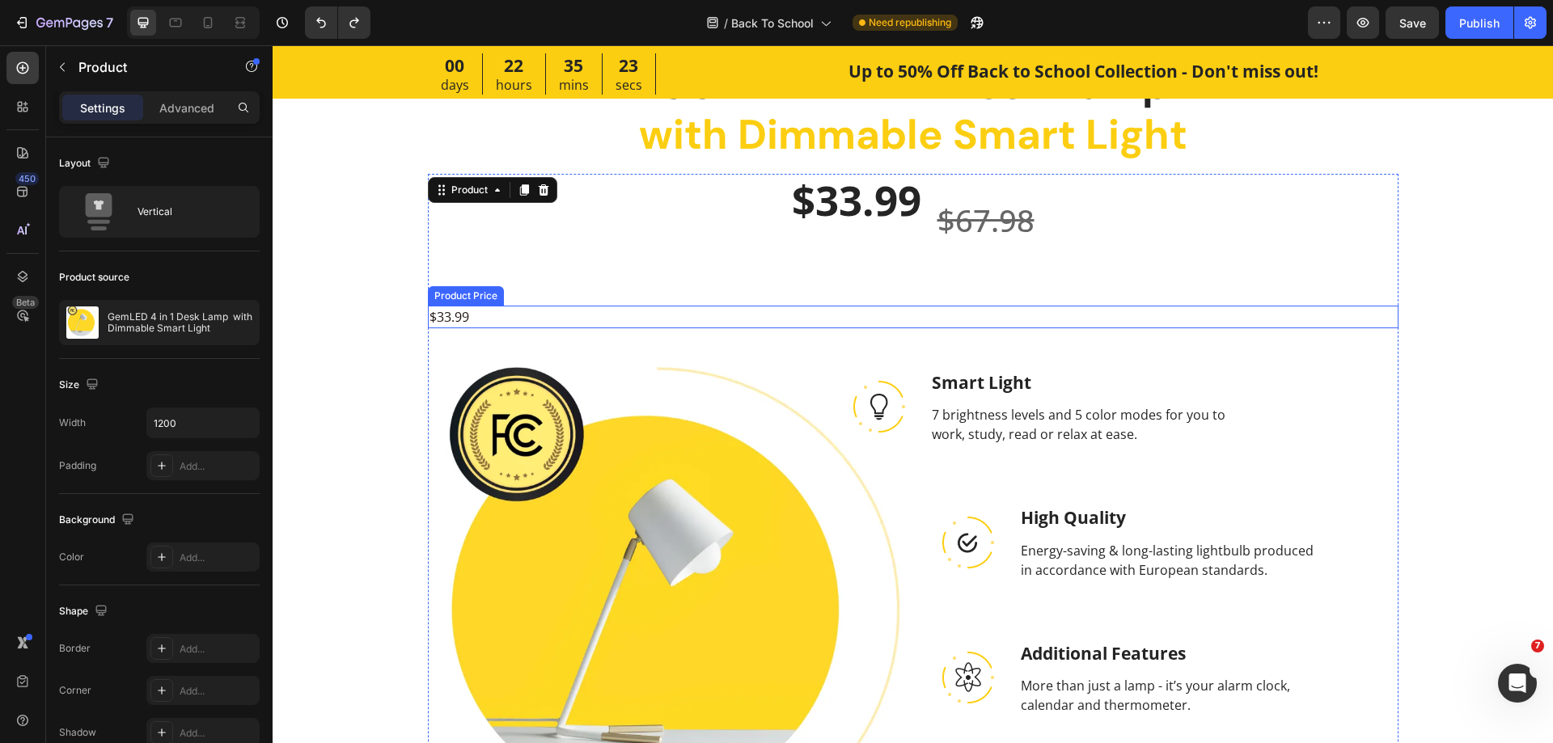
click at [562, 313] on div "$33.99" at bounding box center [913, 317] width 971 height 23
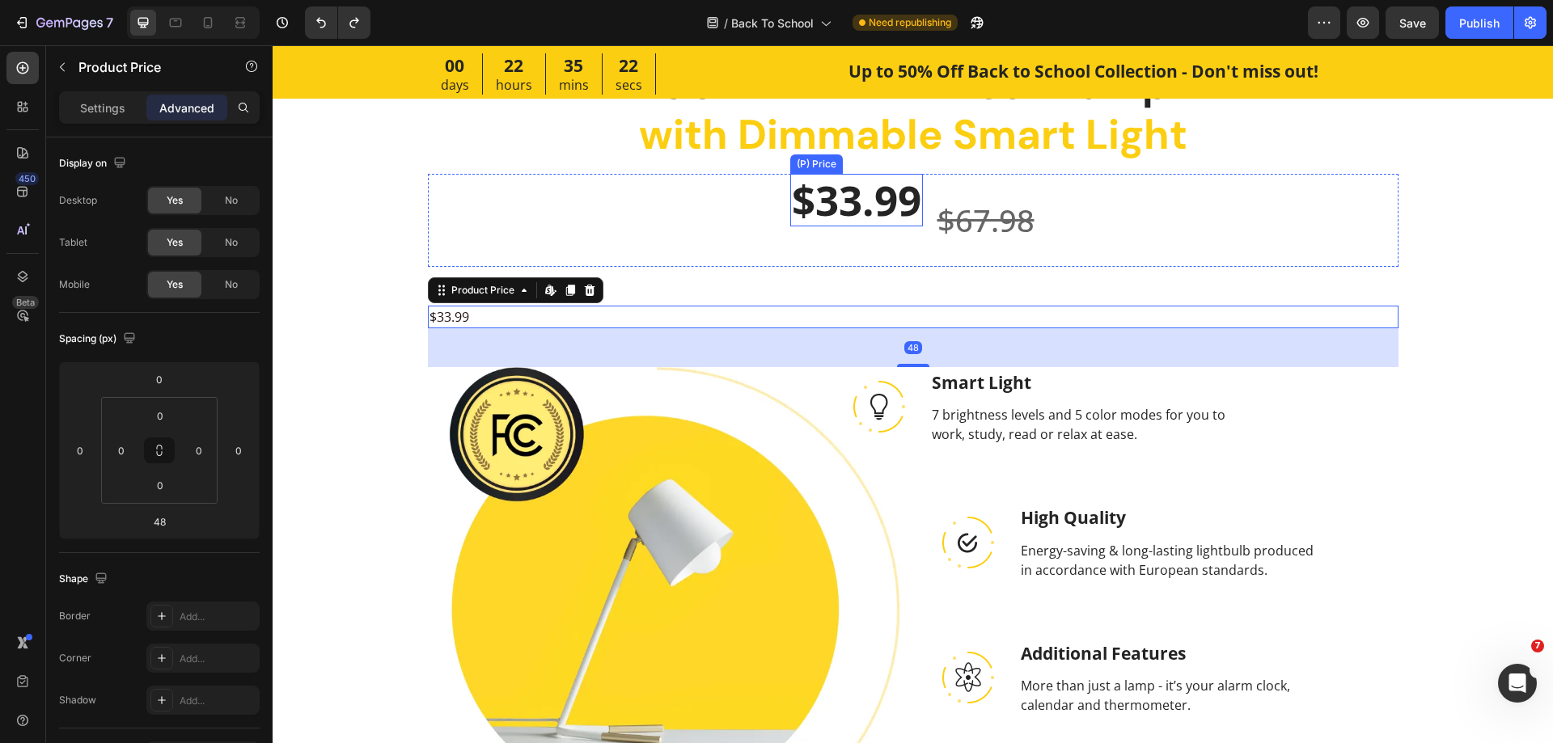
click at [791, 222] on div "$33.99" at bounding box center [856, 200] width 133 height 53
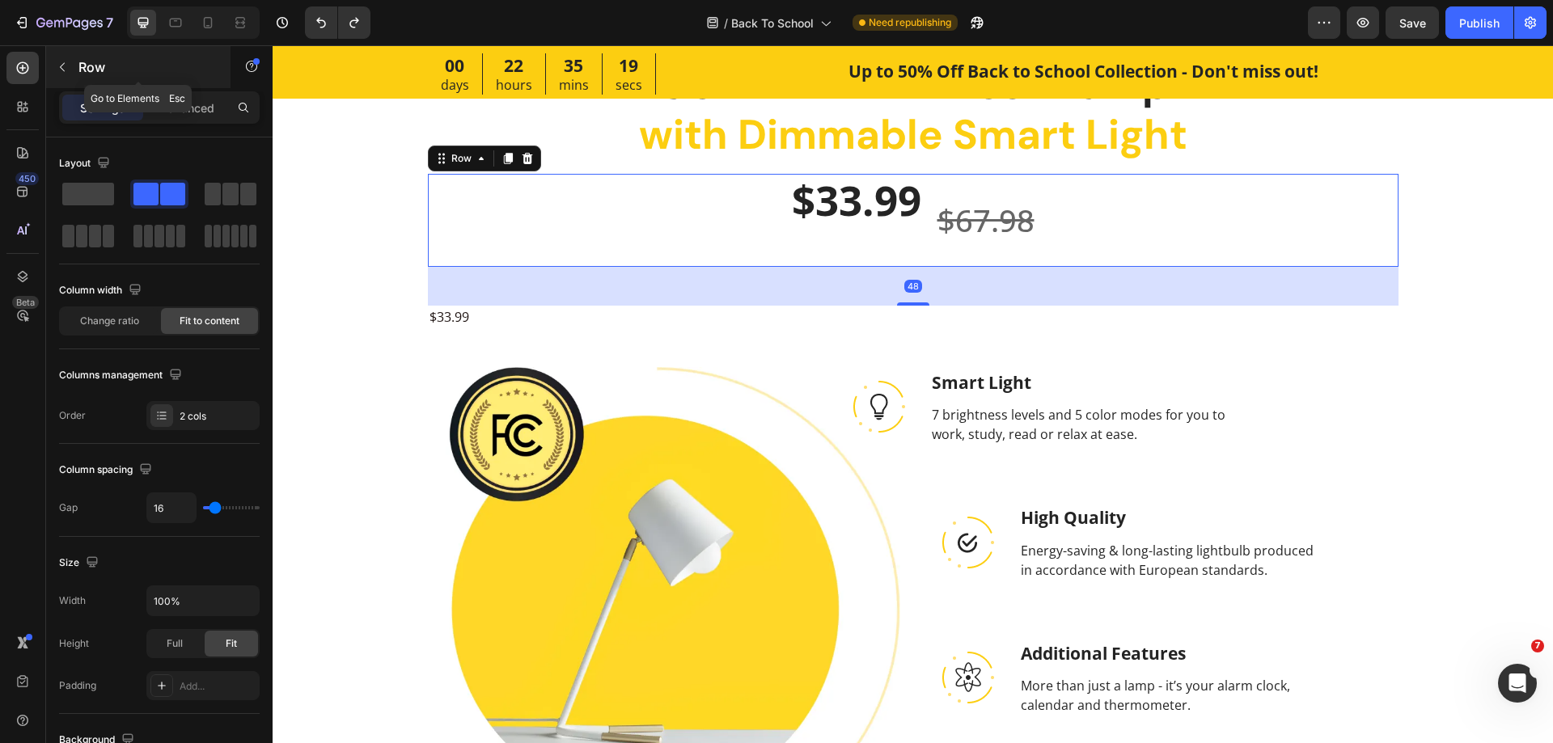
click at [66, 69] on icon "button" at bounding box center [62, 67] width 13 height 13
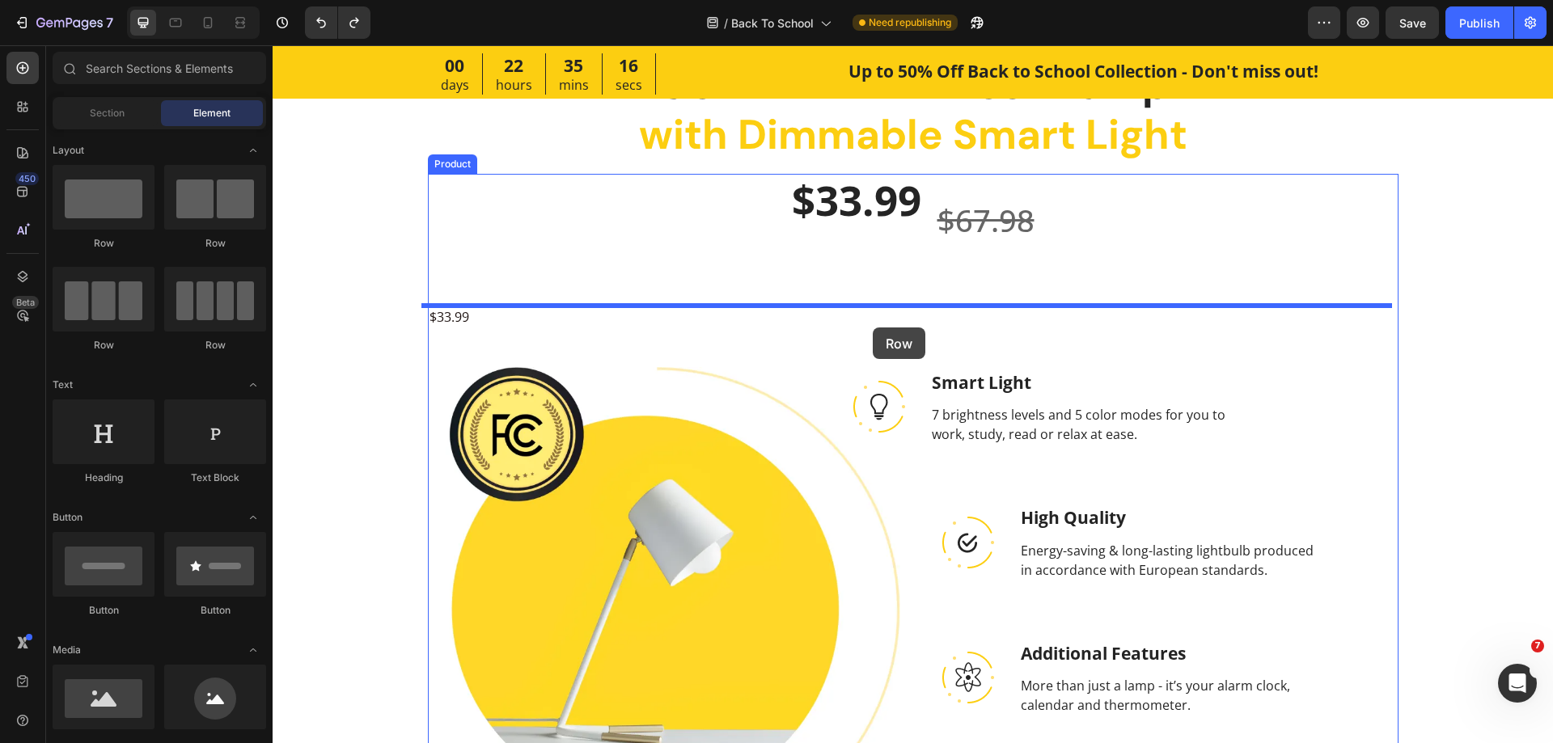
drag, startPoint x: 483, startPoint y: 257, endPoint x: 873, endPoint y: 328, distance: 396.2
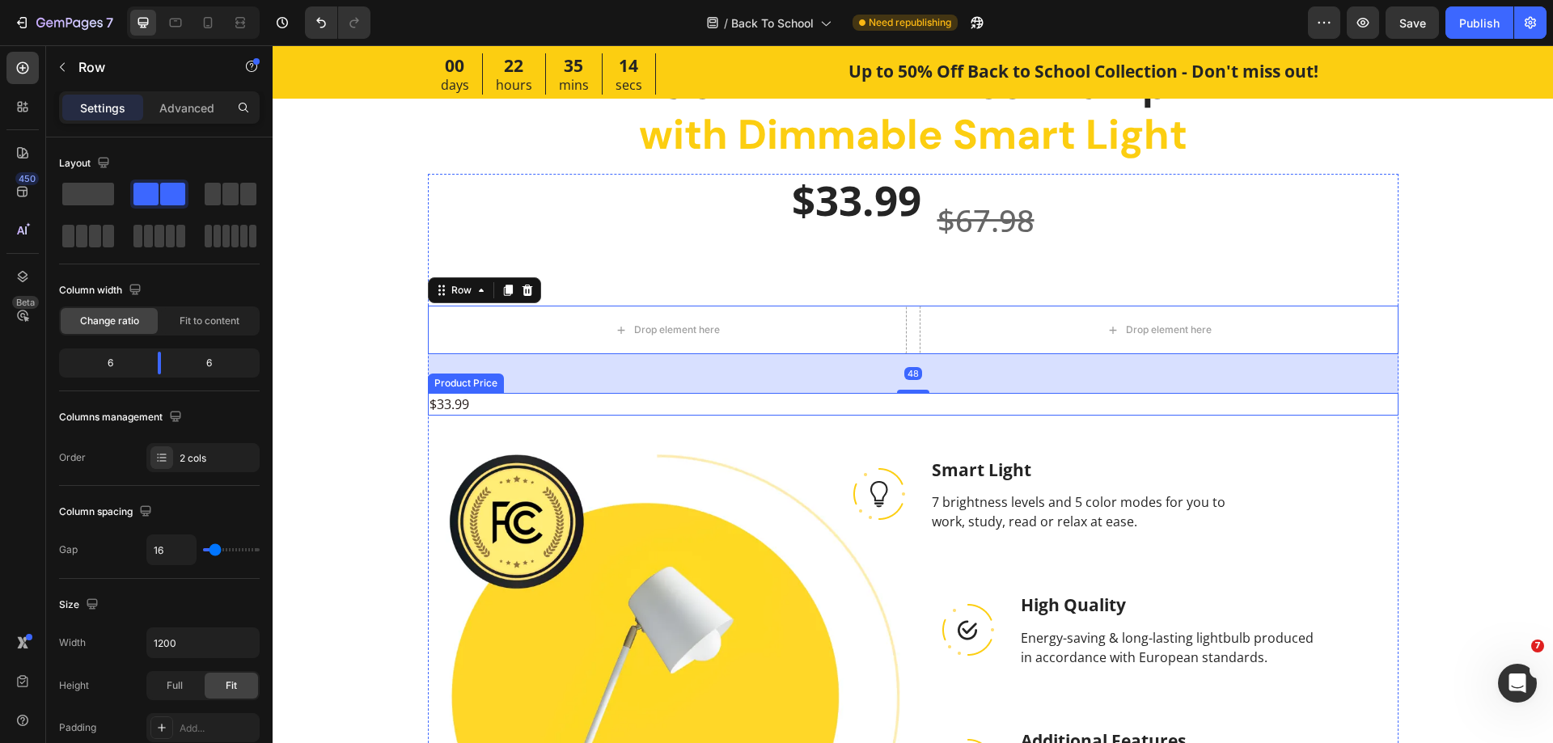
click at [493, 404] on div "$33.99" at bounding box center [913, 404] width 971 height 23
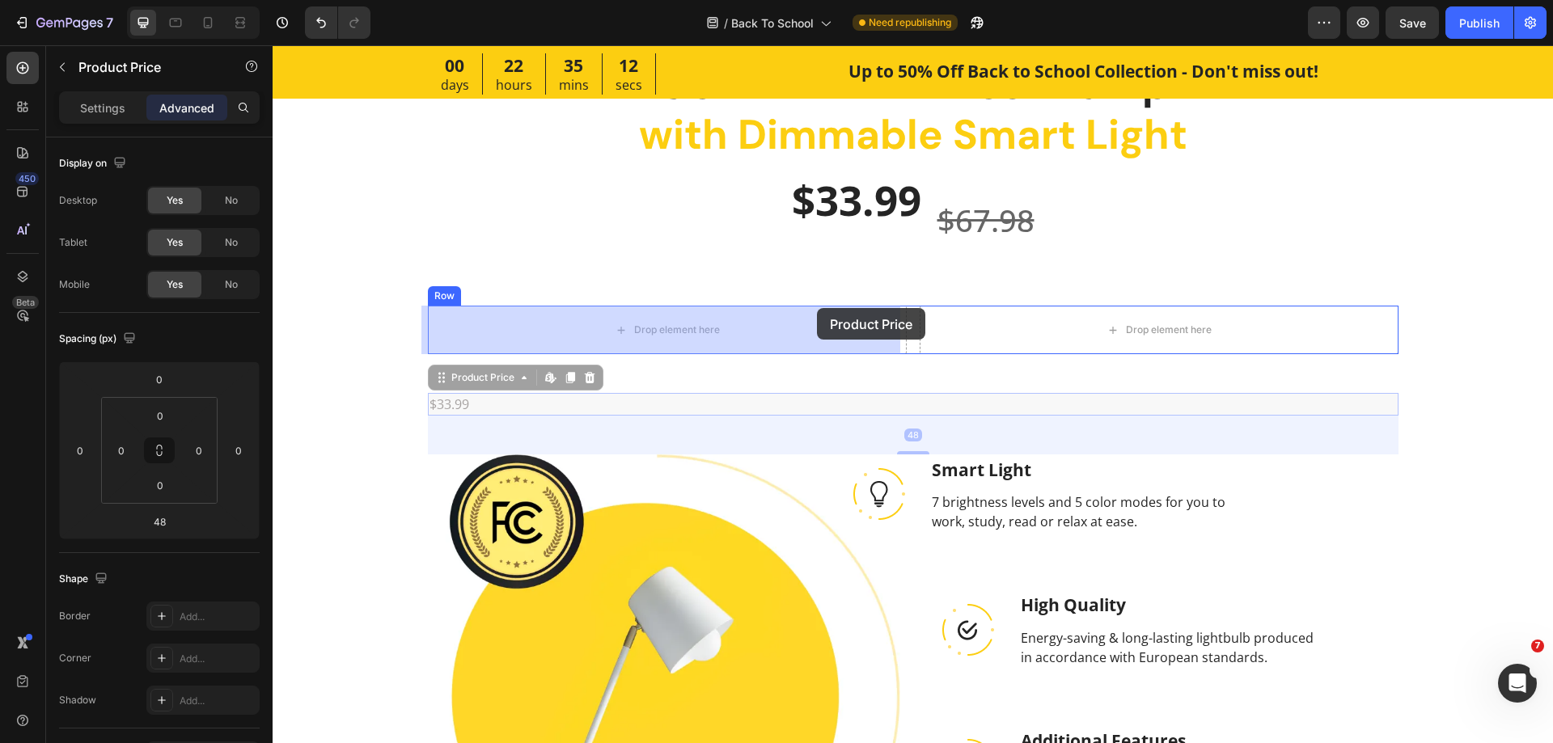
drag, startPoint x: 459, startPoint y: 380, endPoint x: 818, endPoint y: 308, distance: 365.5
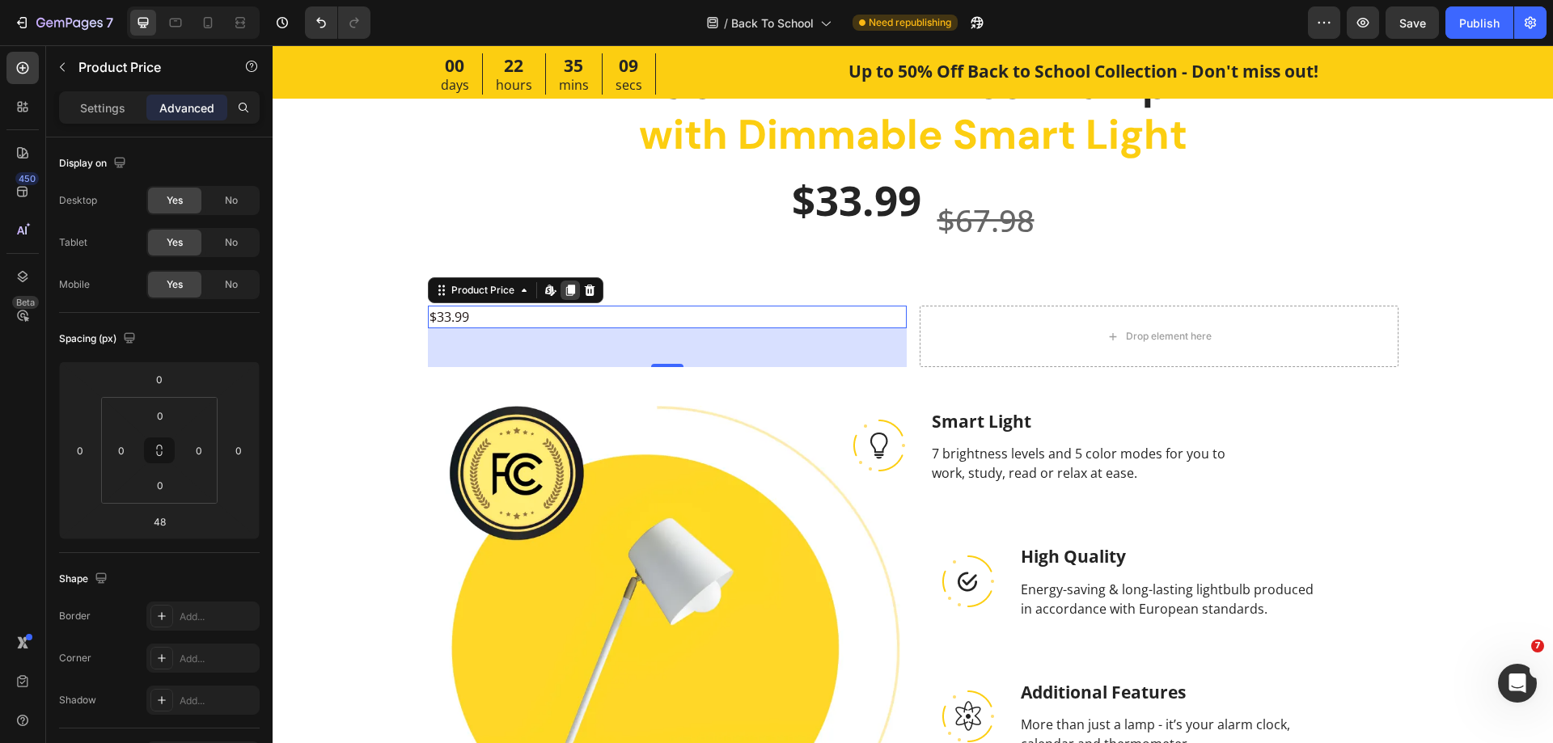
click at [565, 286] on icon at bounding box center [569, 290] width 9 height 11
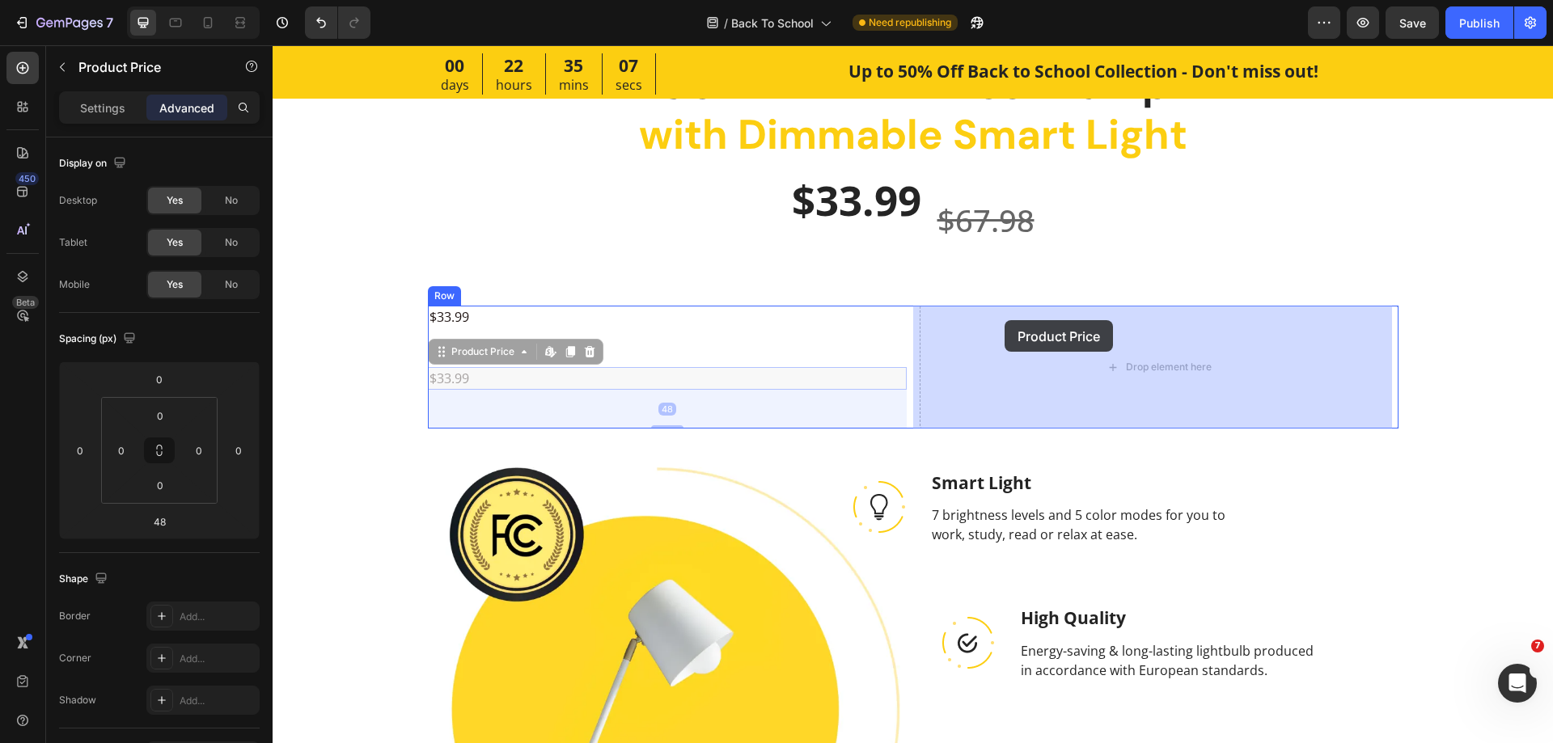
drag, startPoint x: 455, startPoint y: 353, endPoint x: 1005, endPoint y: 320, distance: 550.2
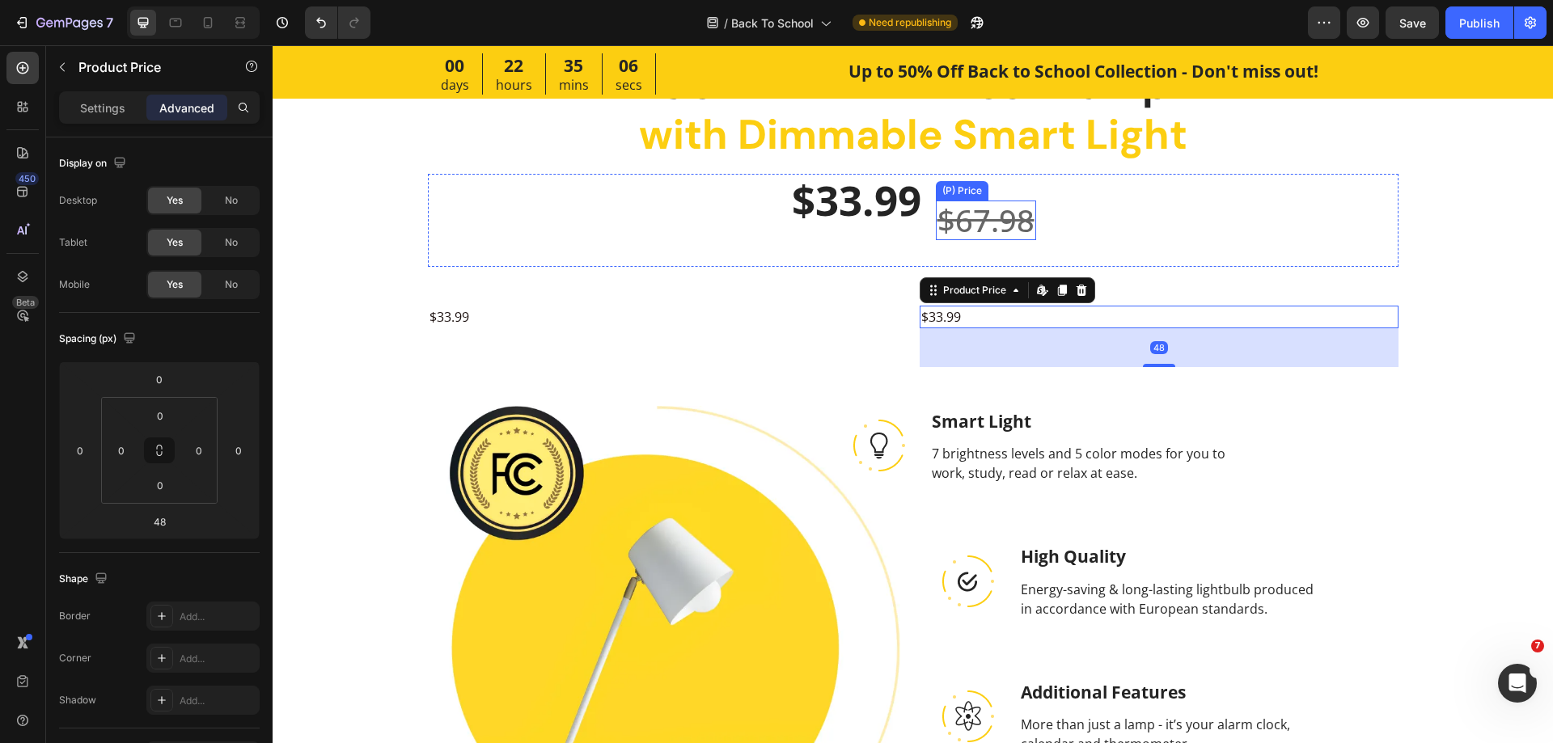
click at [961, 228] on div "$67.98" at bounding box center [986, 221] width 100 height 40
click at [963, 320] on div "$33.99" at bounding box center [1159, 317] width 479 height 23
type input "0"
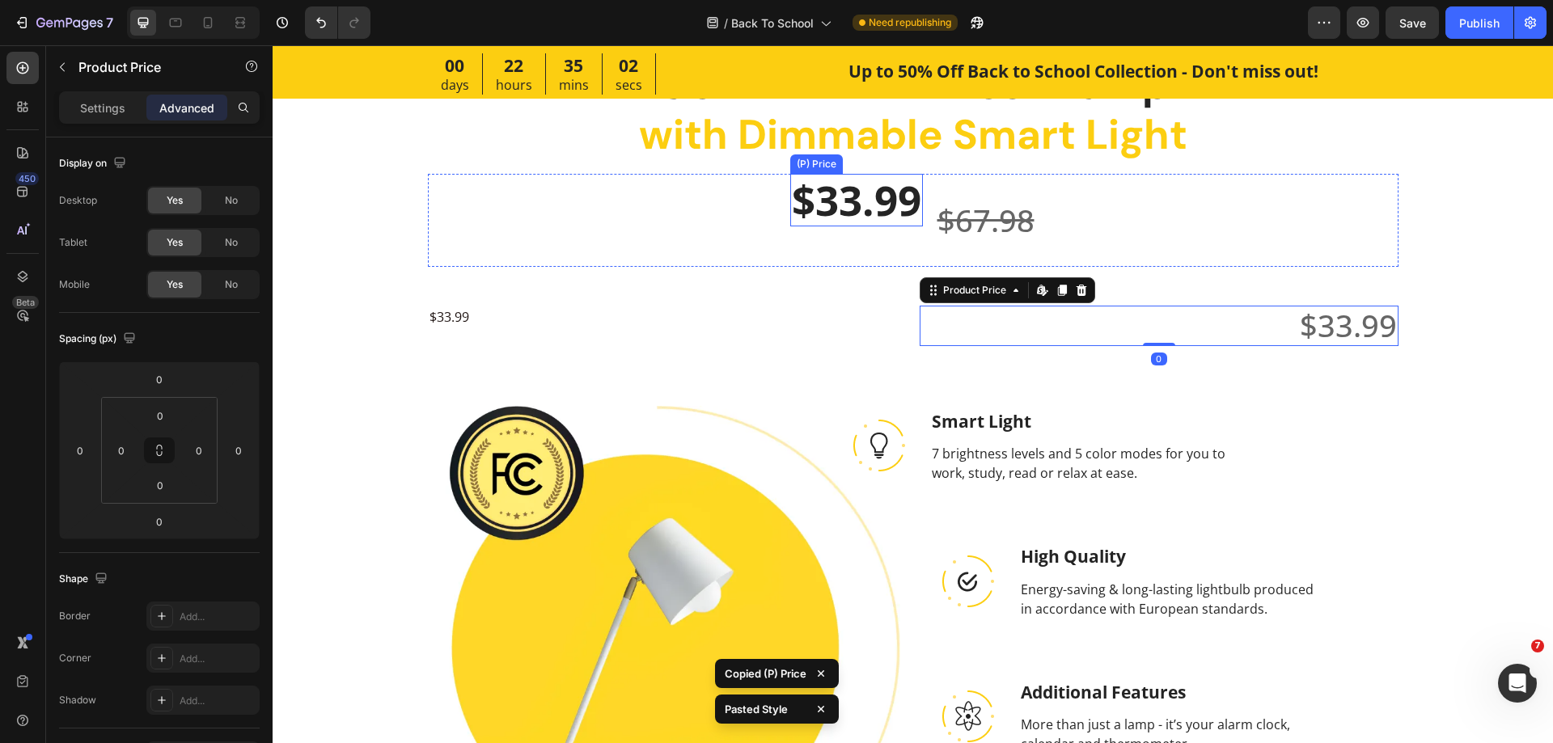
click at [880, 207] on div "$33.99" at bounding box center [856, 200] width 133 height 53
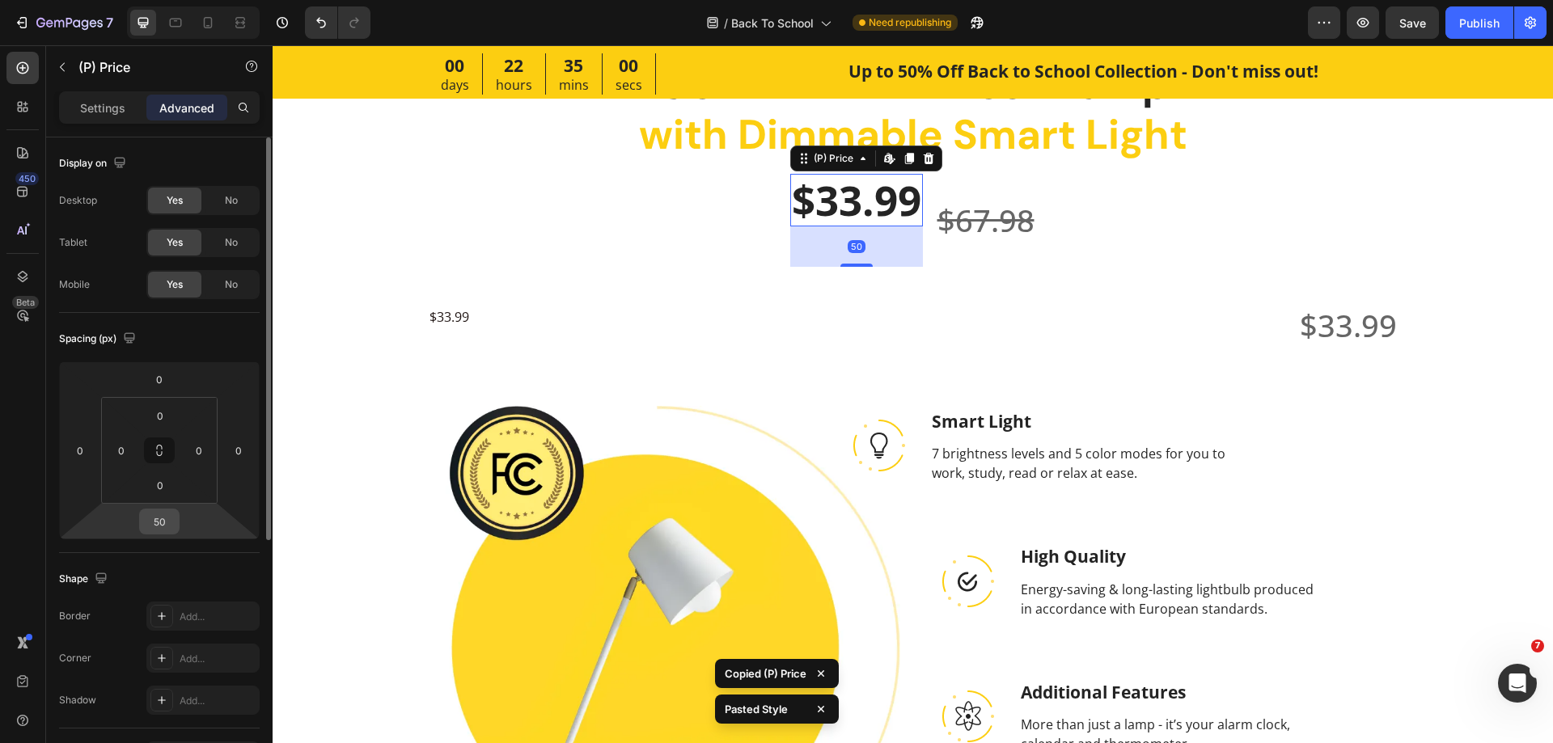
click at [161, 523] on input "50" at bounding box center [159, 522] width 32 height 24
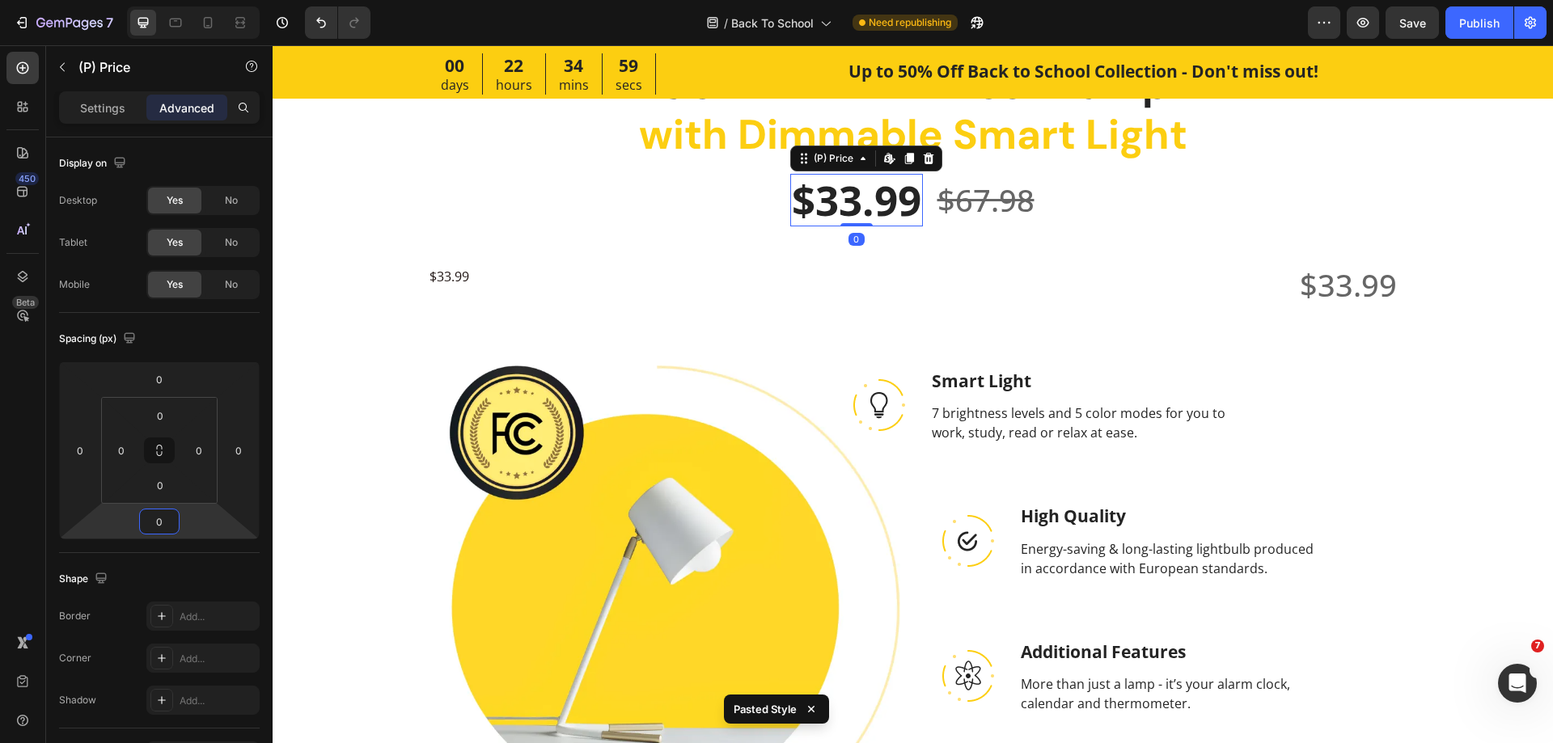
type input "0"
click at [849, 212] on div "$33.99" at bounding box center [856, 200] width 133 height 53
click at [709, 269] on div "$33.99" at bounding box center [667, 276] width 479 height 23
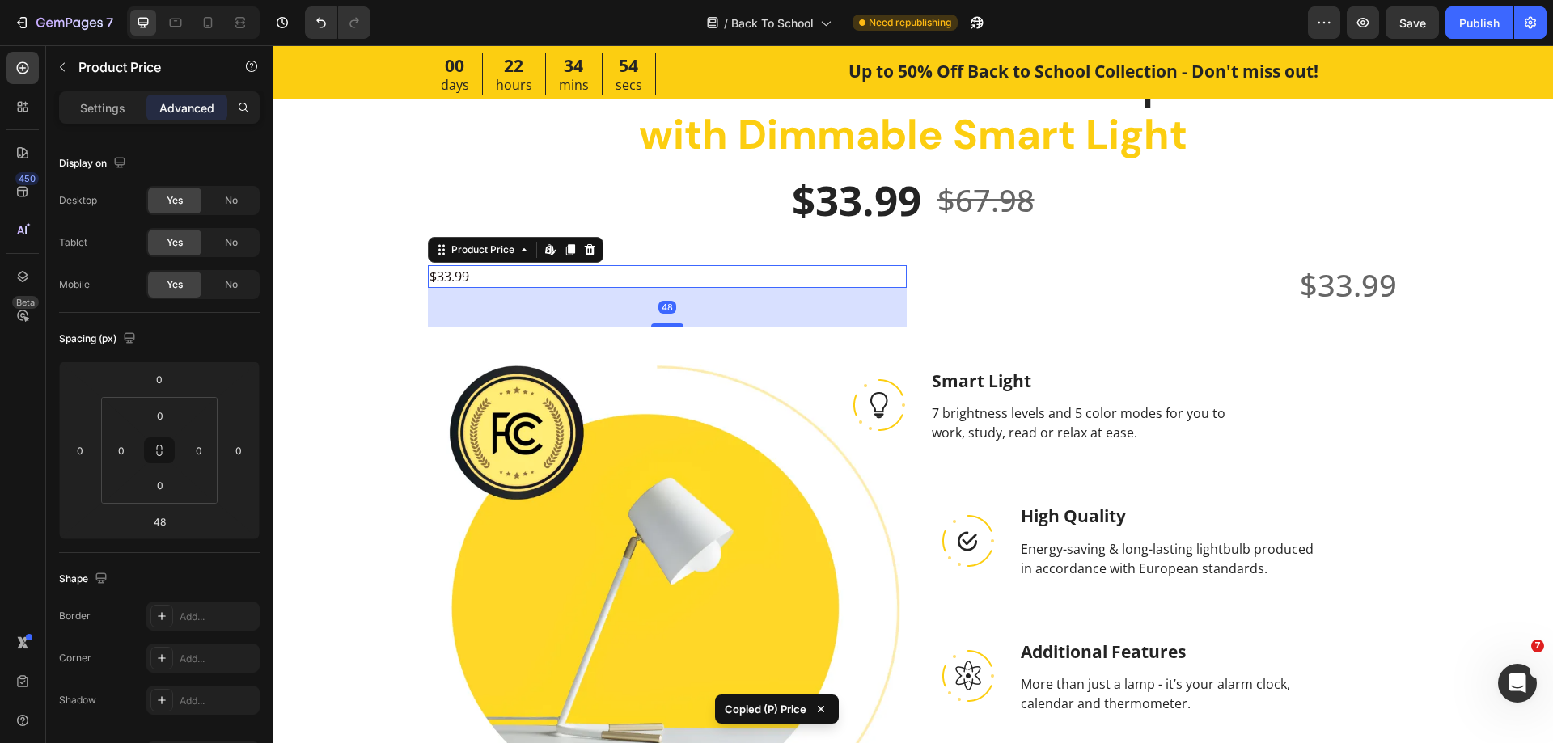
type input "0"
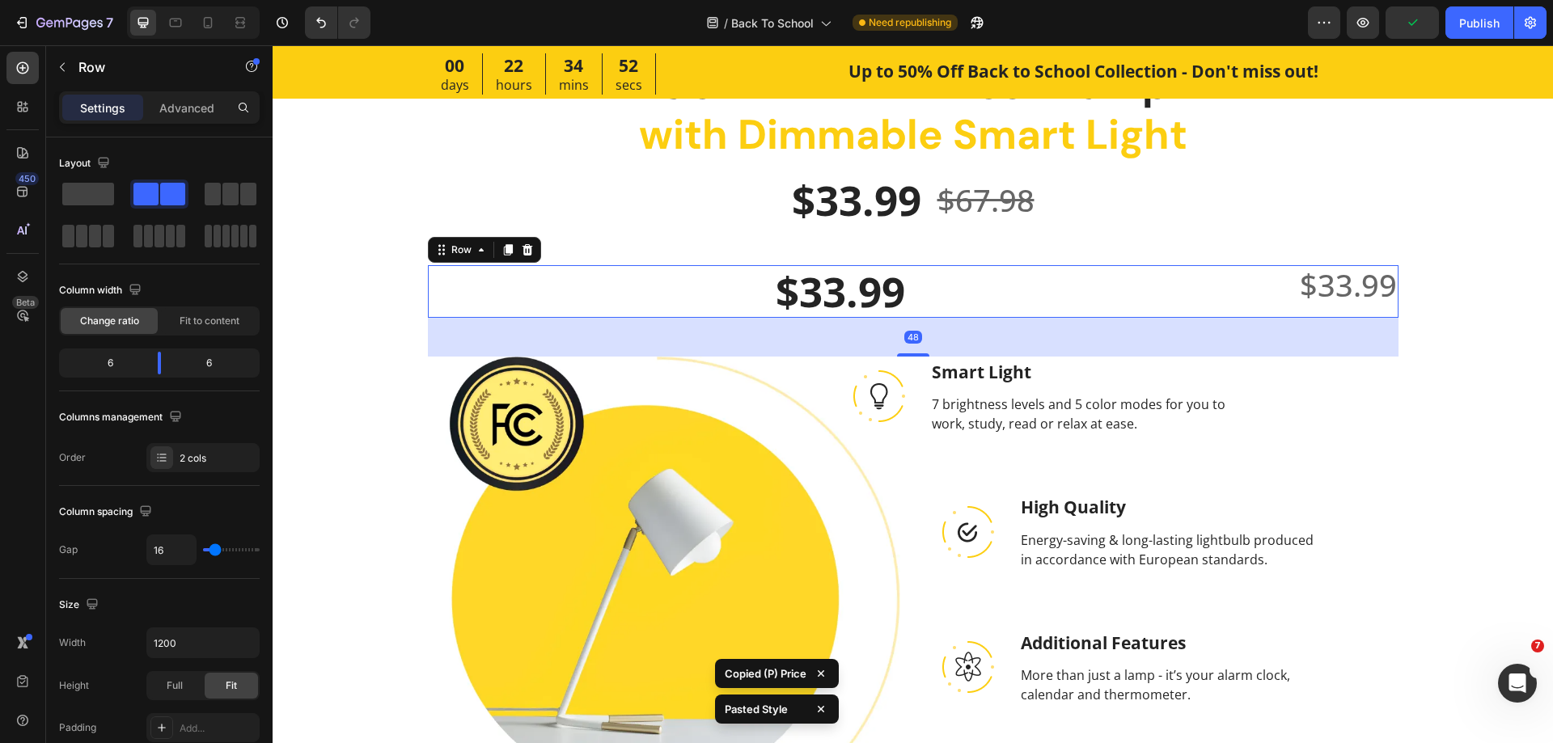
click at [954, 310] on div "$33.99 Product Price Product Price" at bounding box center [1159, 291] width 479 height 53
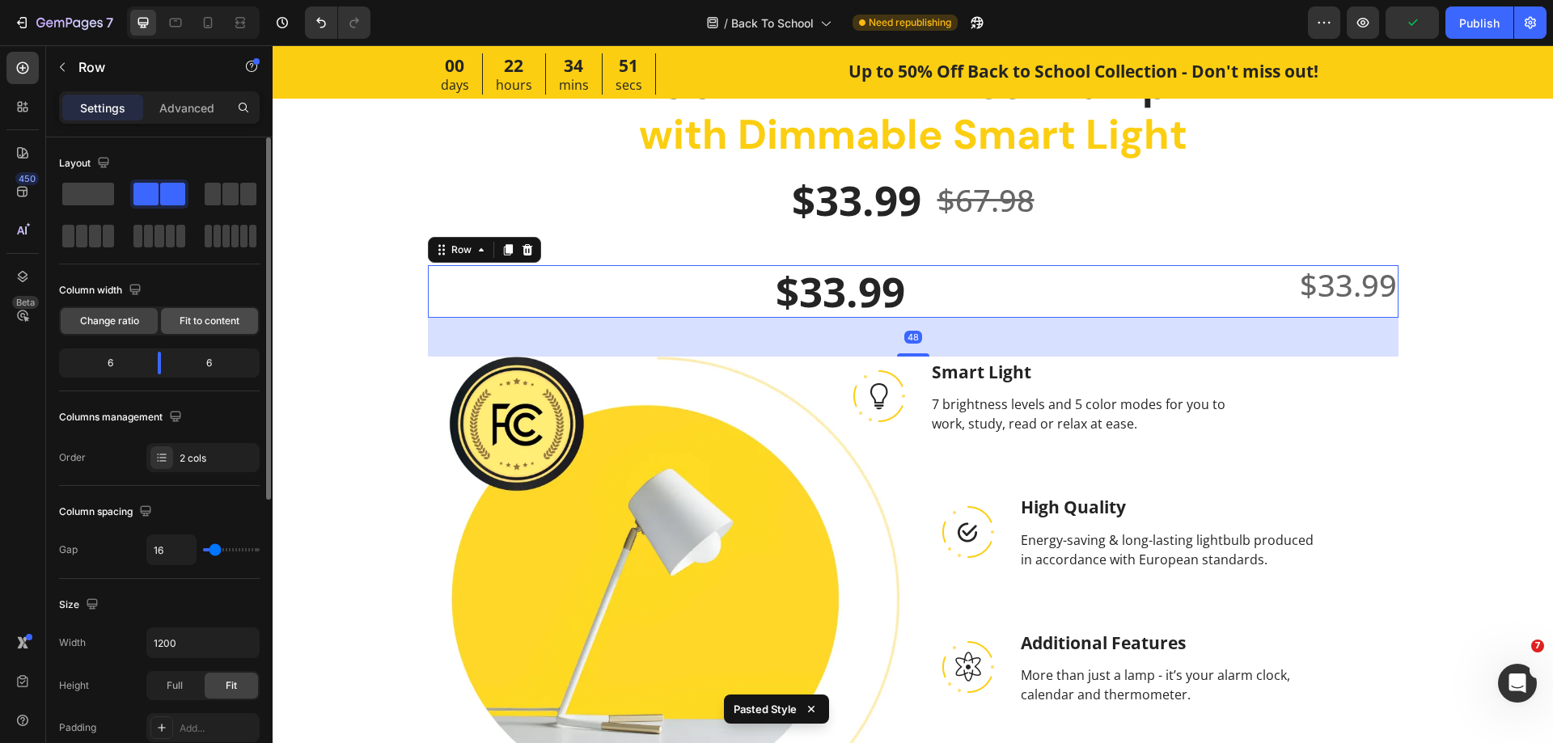
click at [205, 324] on span "Fit to content" at bounding box center [210, 321] width 60 height 15
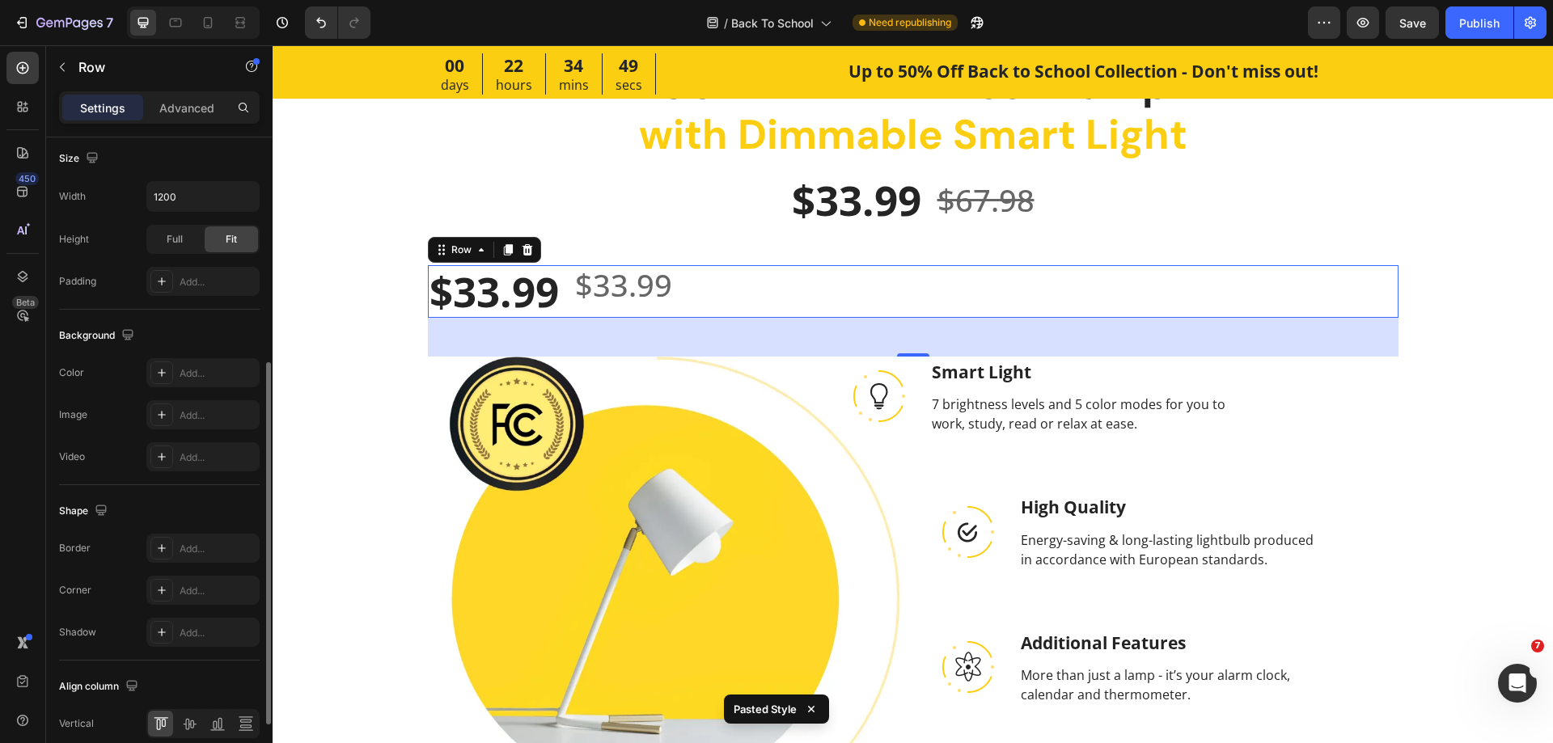
scroll to position [519, 0]
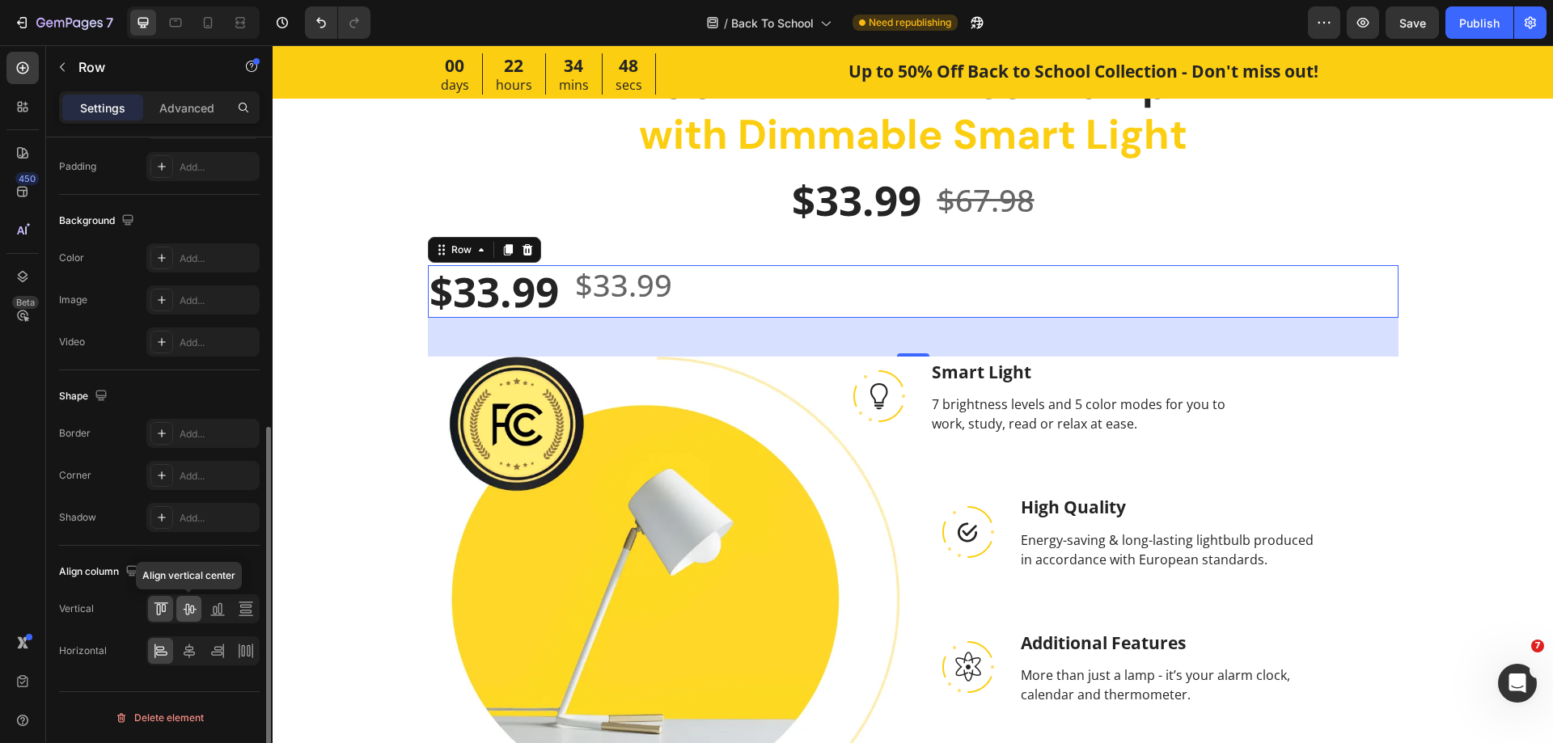
click at [184, 609] on icon at bounding box center [189, 609] width 13 height 11
click at [193, 652] on icon at bounding box center [189, 651] width 11 height 15
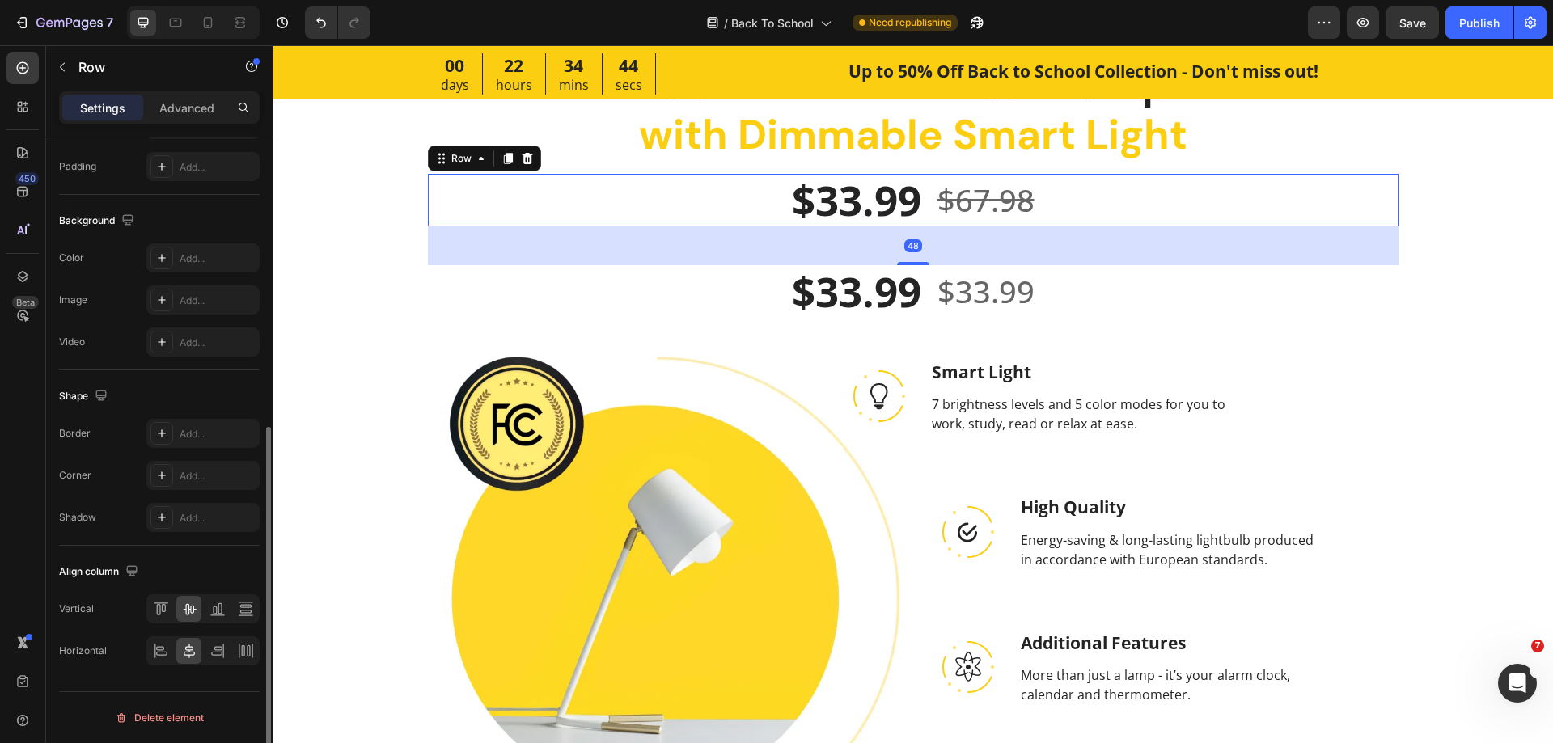
click at [764, 218] on div "$33.99 (P) Price (P) Price $67.98 (P) Price (P) Price Row 48" at bounding box center [913, 200] width 971 height 53
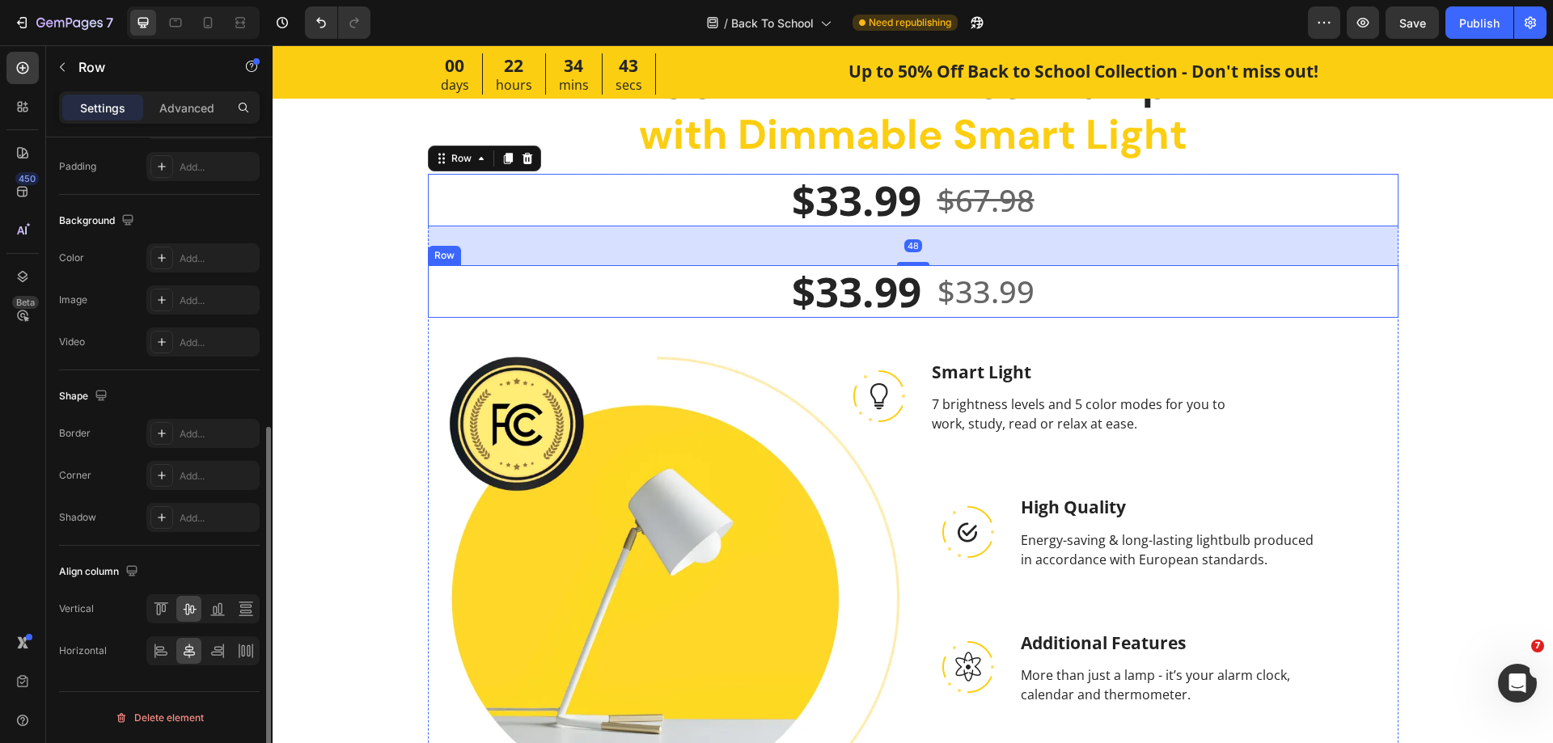
click at [773, 284] on div "$33.99 Product Price Product Price $33.99 Product Price Product Price Row" at bounding box center [913, 291] width 971 height 53
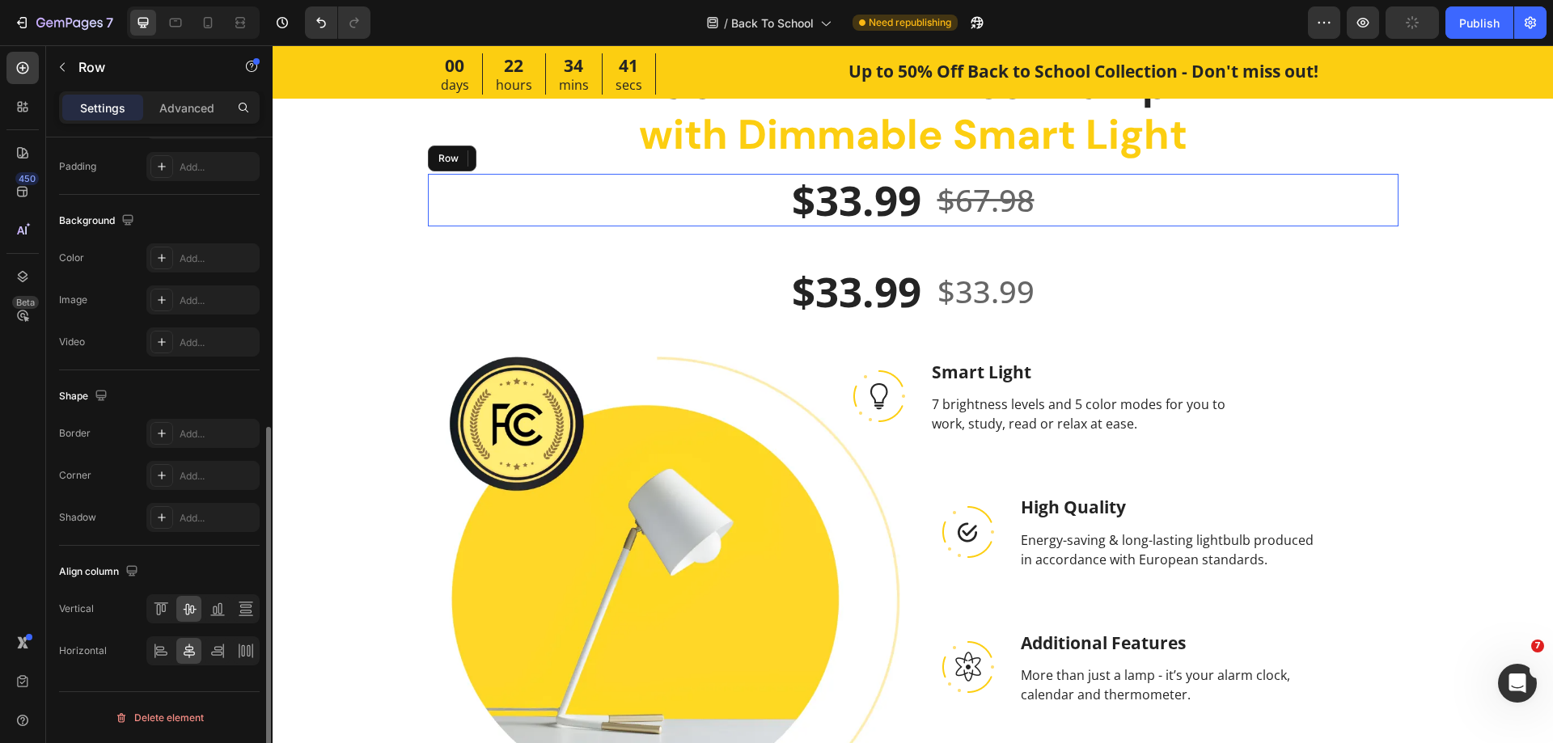
click at [770, 204] on div "$33.99 (P) Price (P) Price $67.98 (P) Price (P) Price Row" at bounding box center [913, 200] width 971 height 53
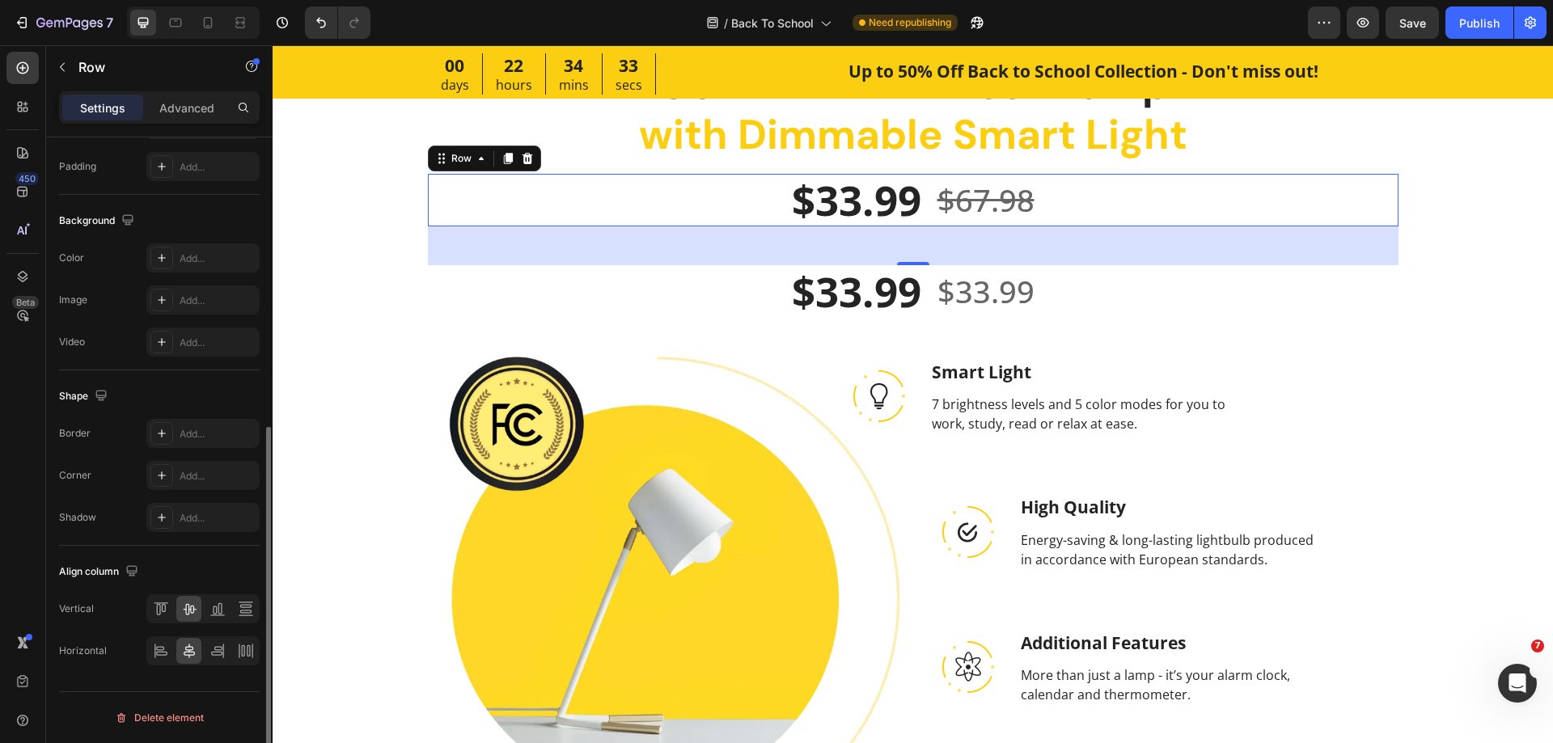
click at [724, 217] on div "$33.99 (P) Price (P) Price $67.98 (P) Price (P) Price Row 48" at bounding box center [913, 200] width 971 height 53
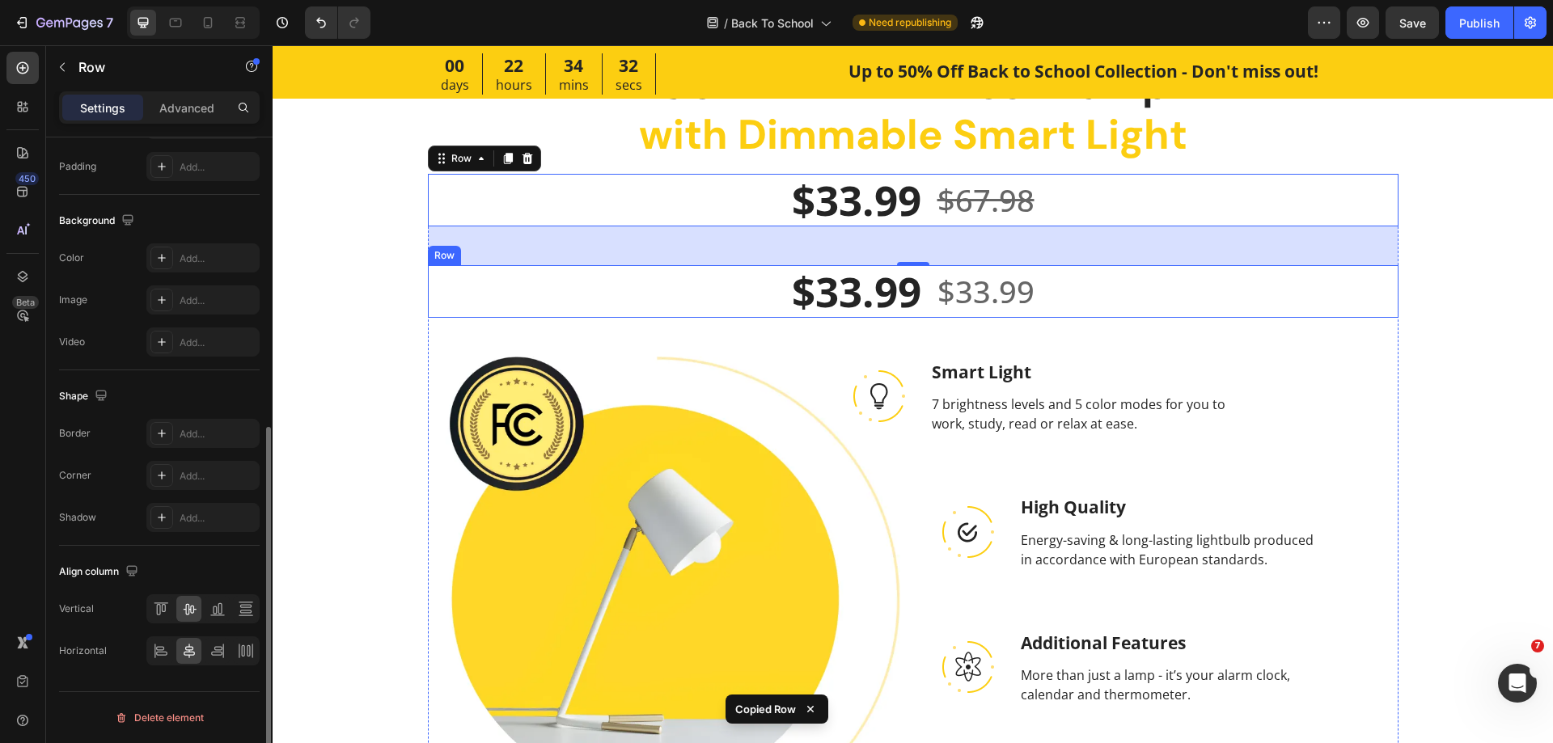
click at [733, 312] on div "$33.99 Product Price Product Price $33.99 Product Price Product Price Row" at bounding box center [913, 291] width 971 height 53
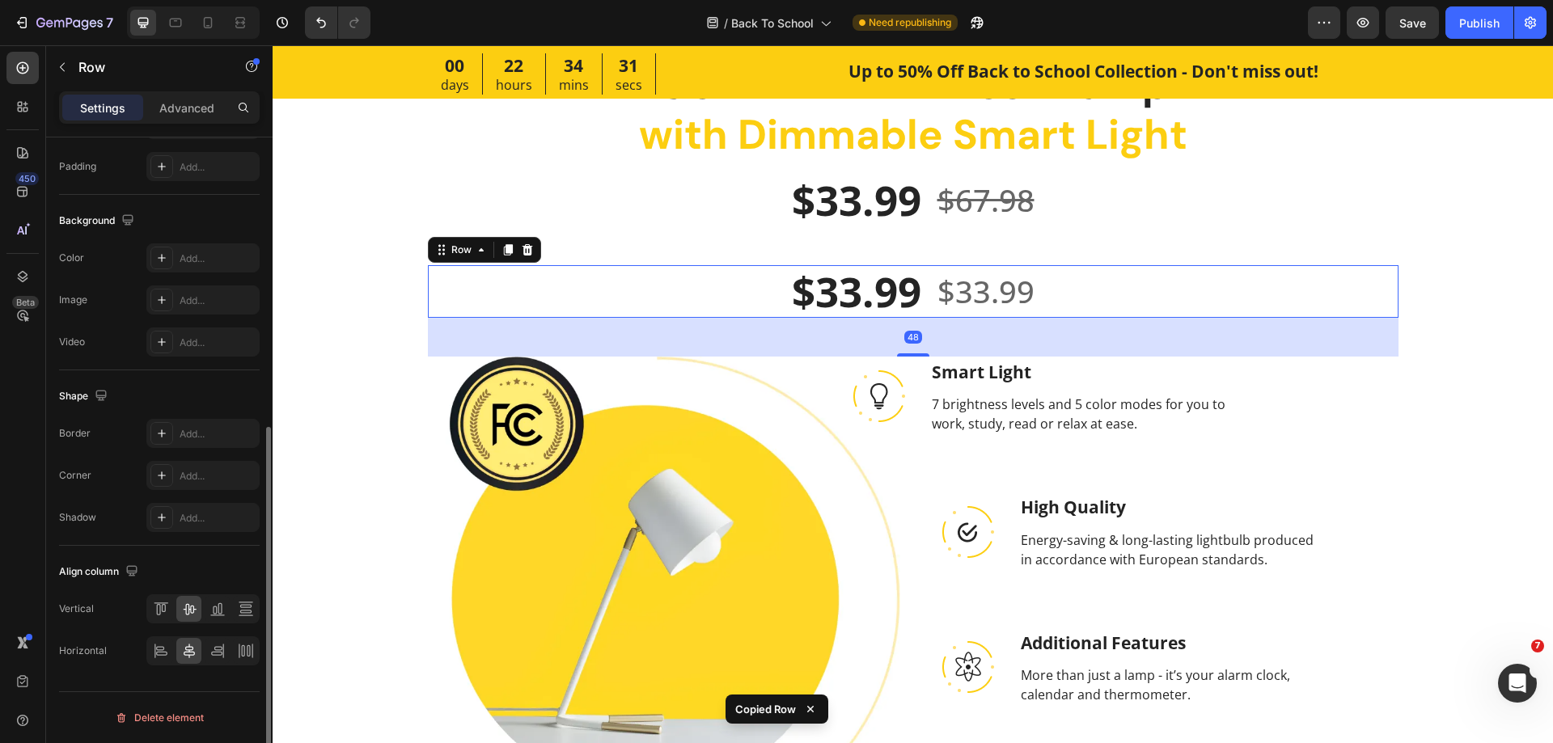
type input "100%"
click at [172, 98] on div "Advanced" at bounding box center [186, 108] width 81 height 26
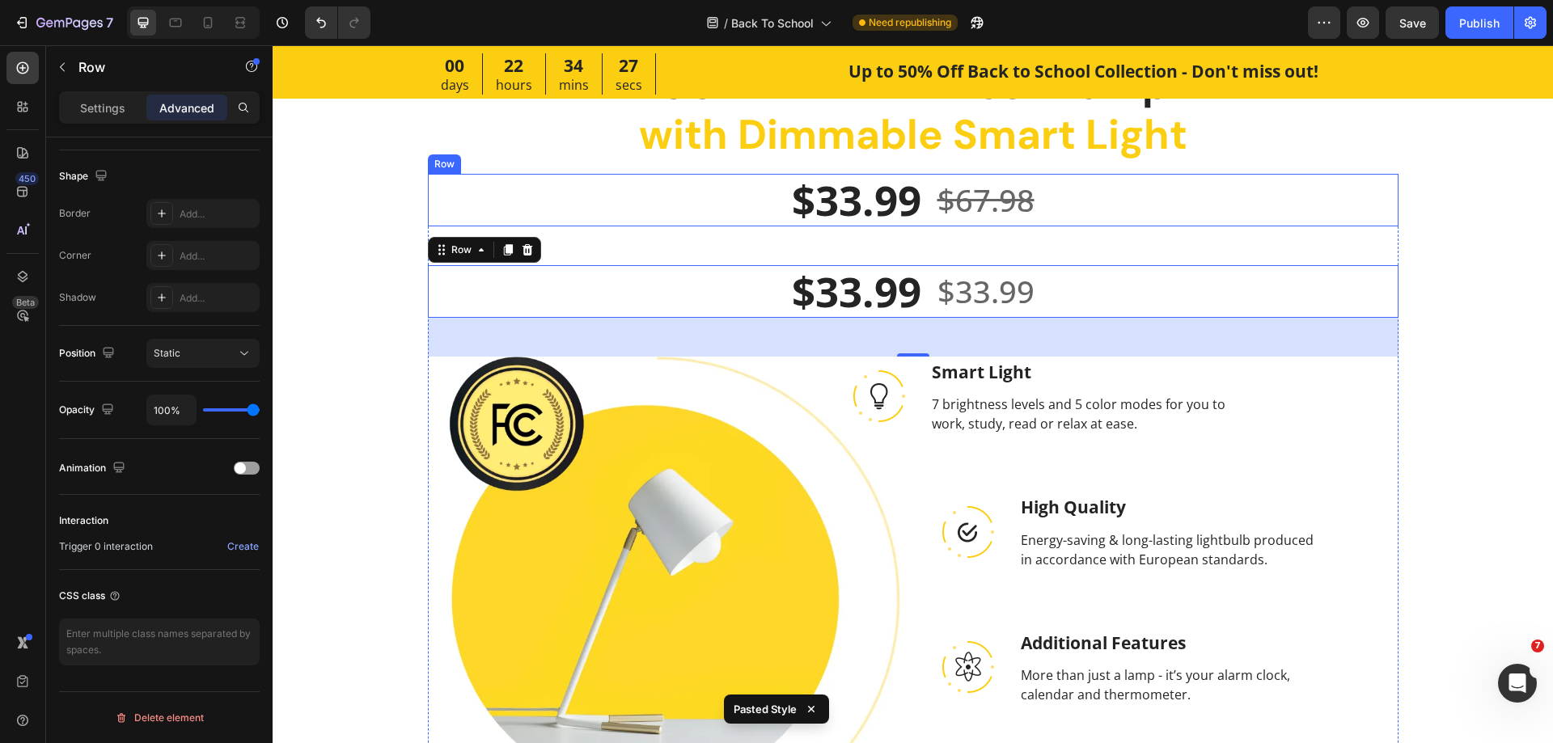
click at [768, 212] on div "$33.99 (P) Price (P) Price $67.98 (P) Price (P) Price Row" at bounding box center [913, 200] width 971 height 53
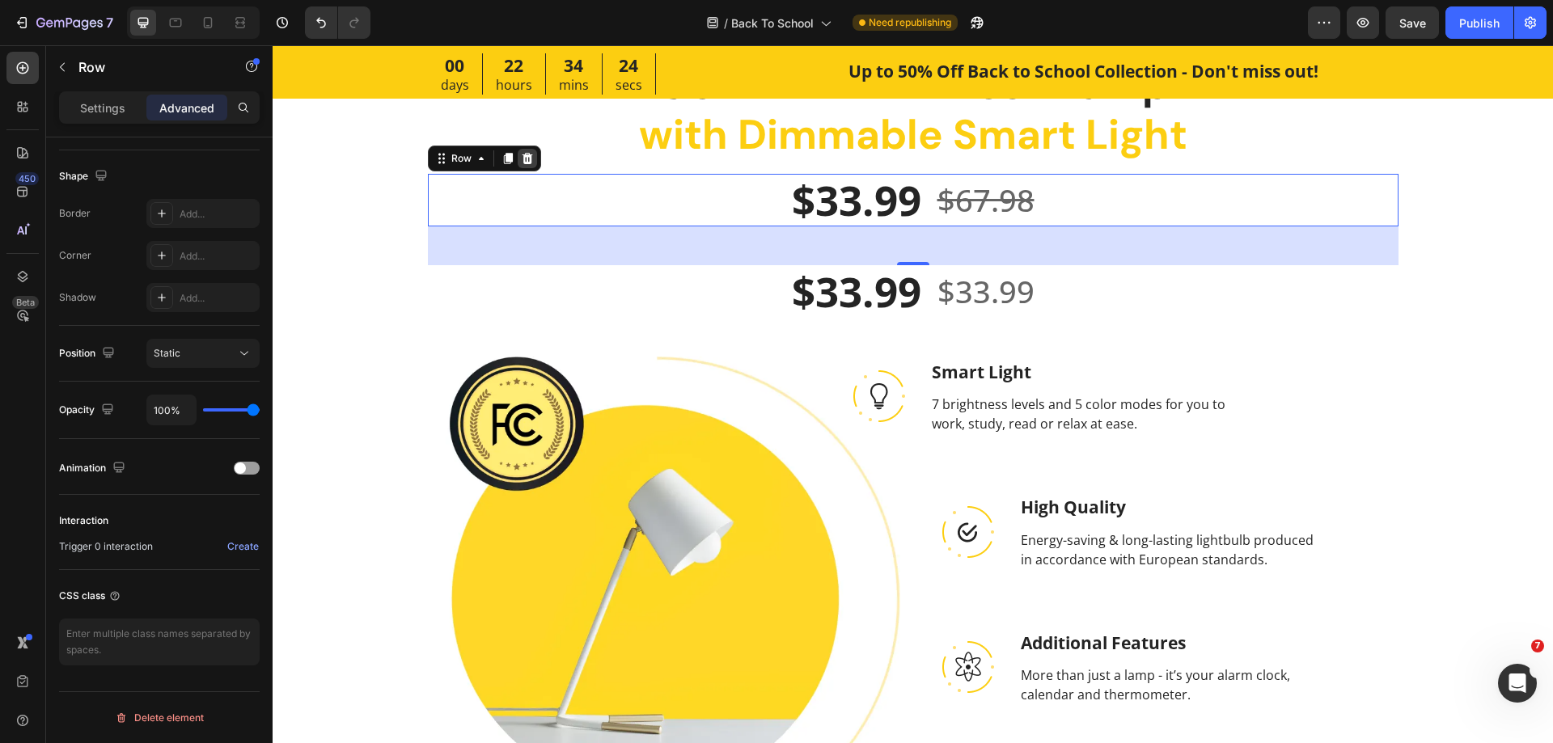
click at [529, 159] on div at bounding box center [527, 158] width 19 height 19
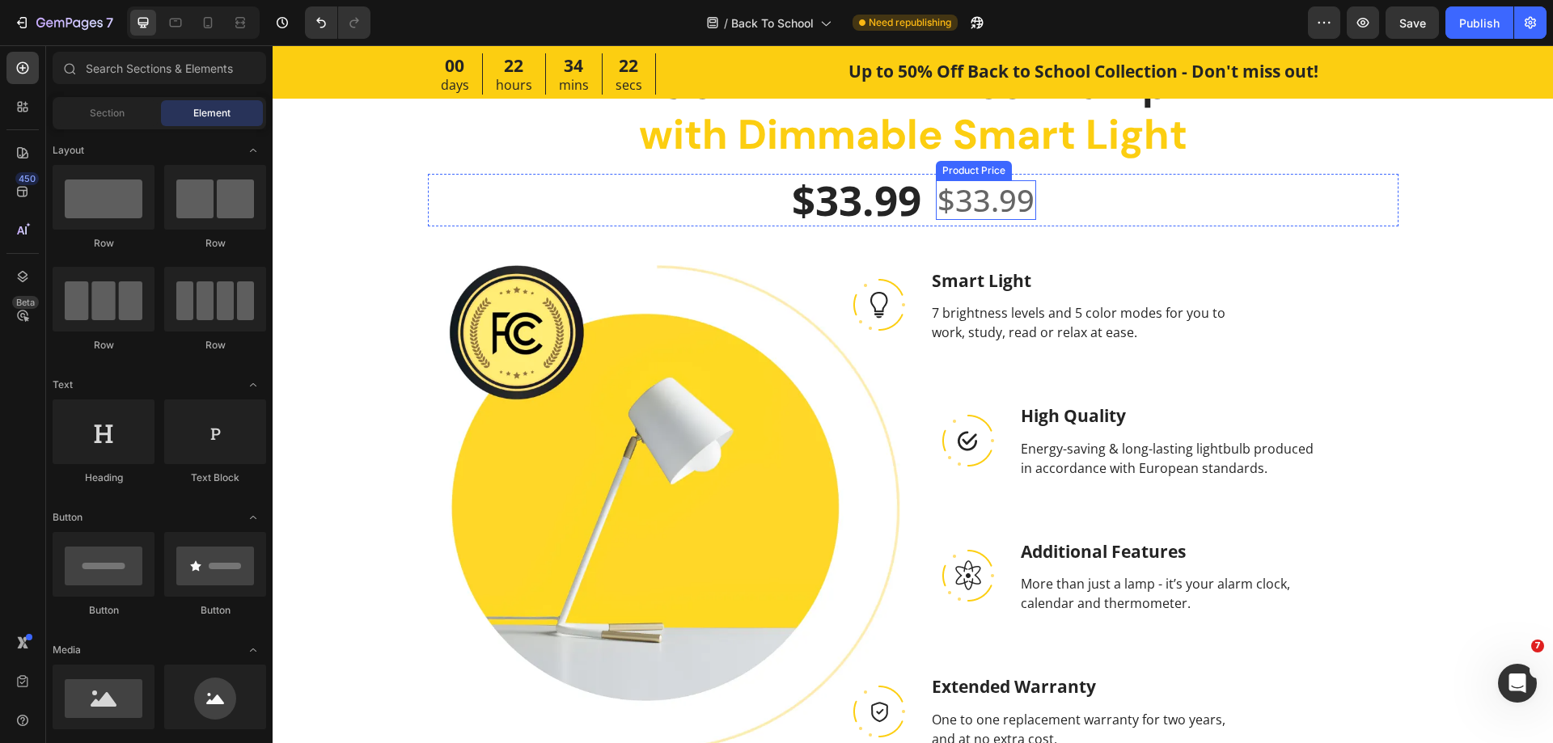
click at [944, 201] on div "$33.99" at bounding box center [986, 200] width 100 height 40
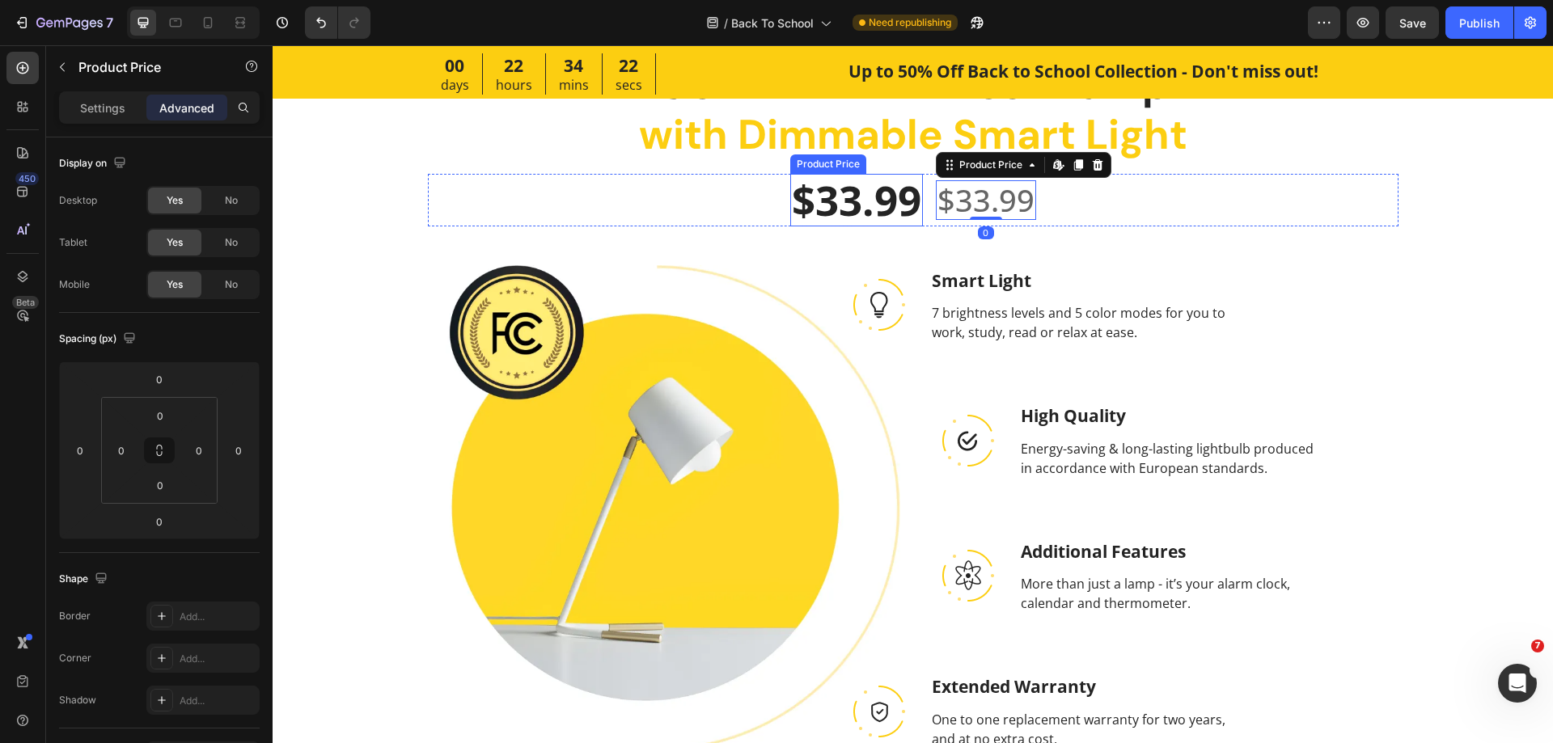
click at [846, 209] on div "$33.99" at bounding box center [856, 200] width 133 height 53
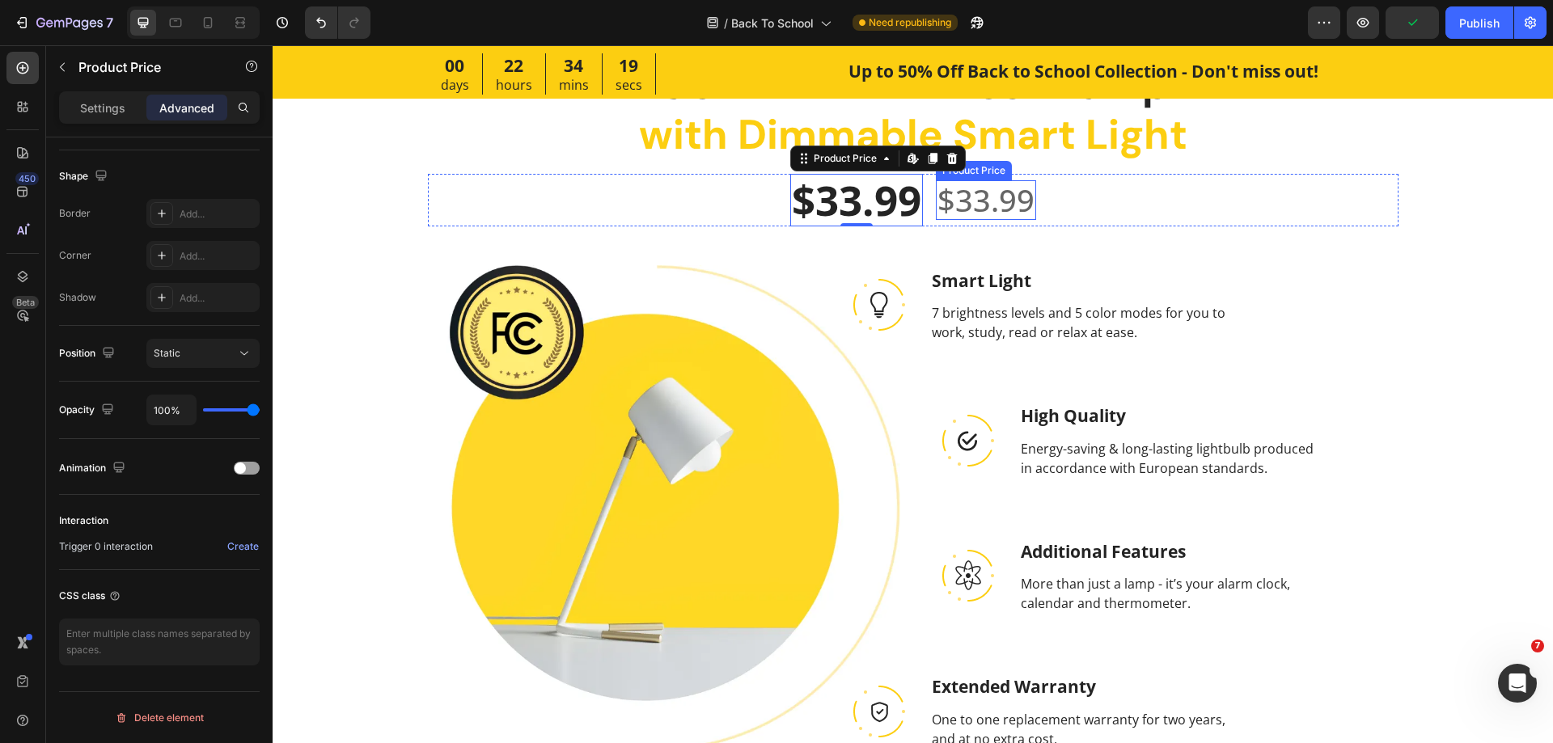
click at [963, 201] on div "$33.99" at bounding box center [986, 200] width 100 height 40
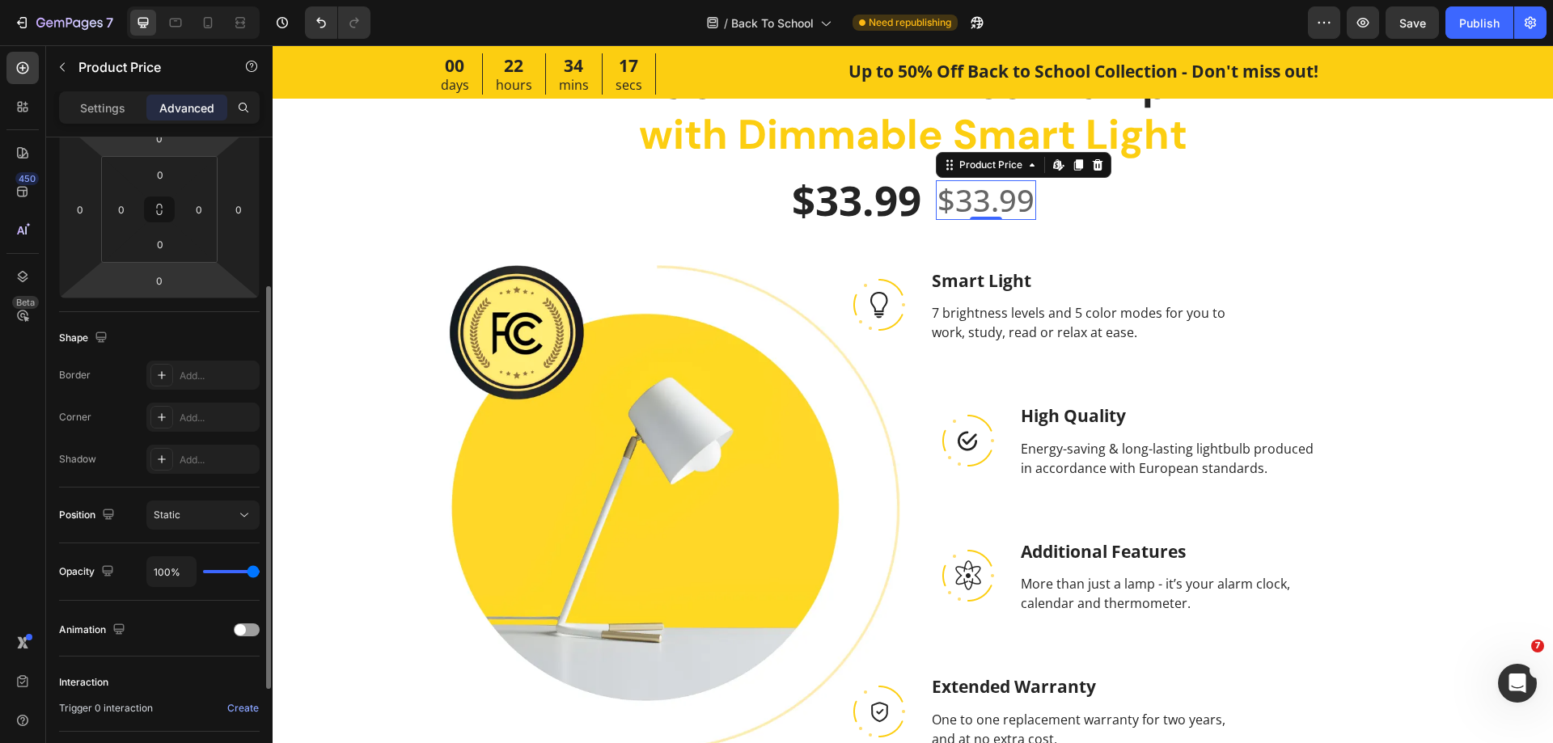
scroll to position [0, 0]
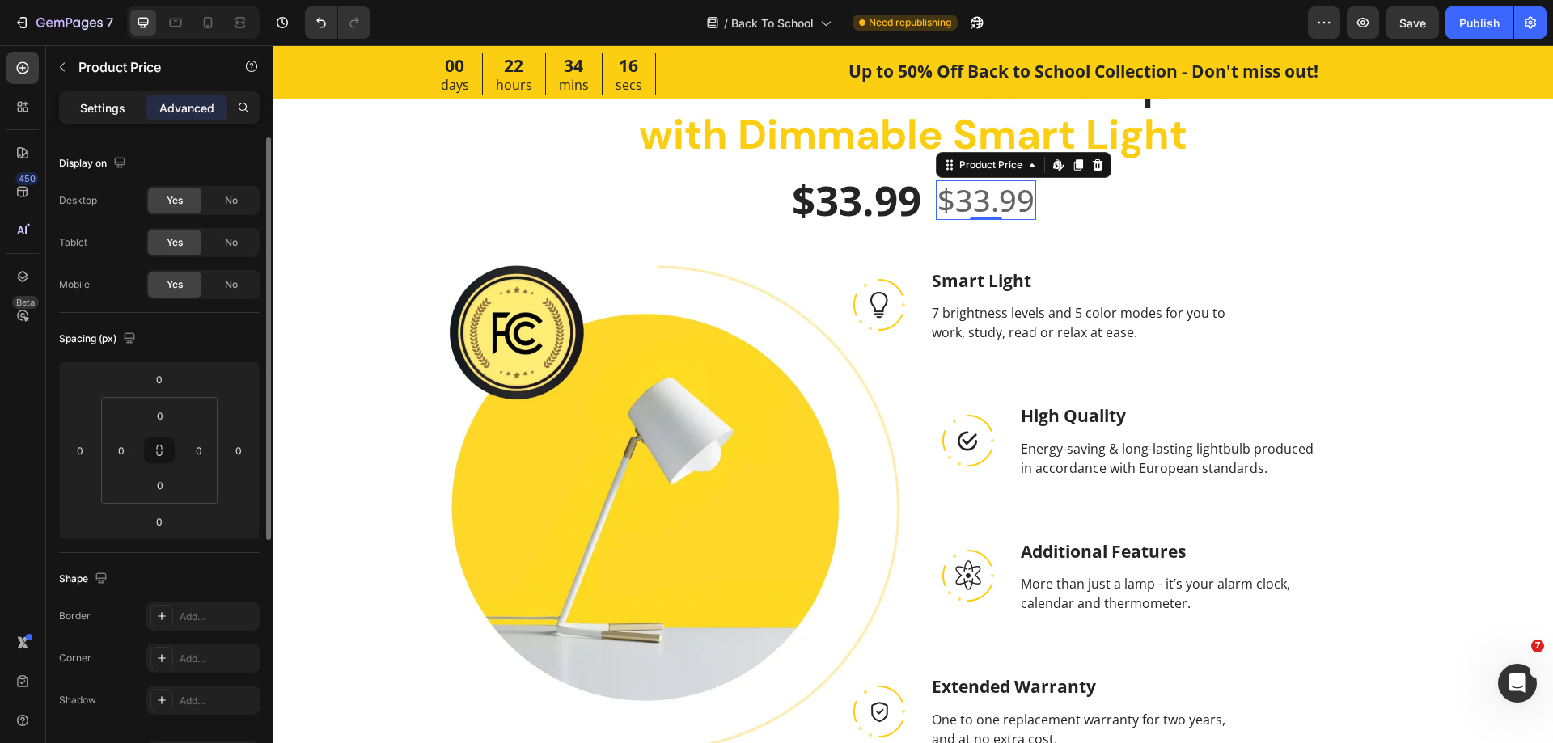
click at [91, 111] on p "Settings" at bounding box center [102, 107] width 45 height 17
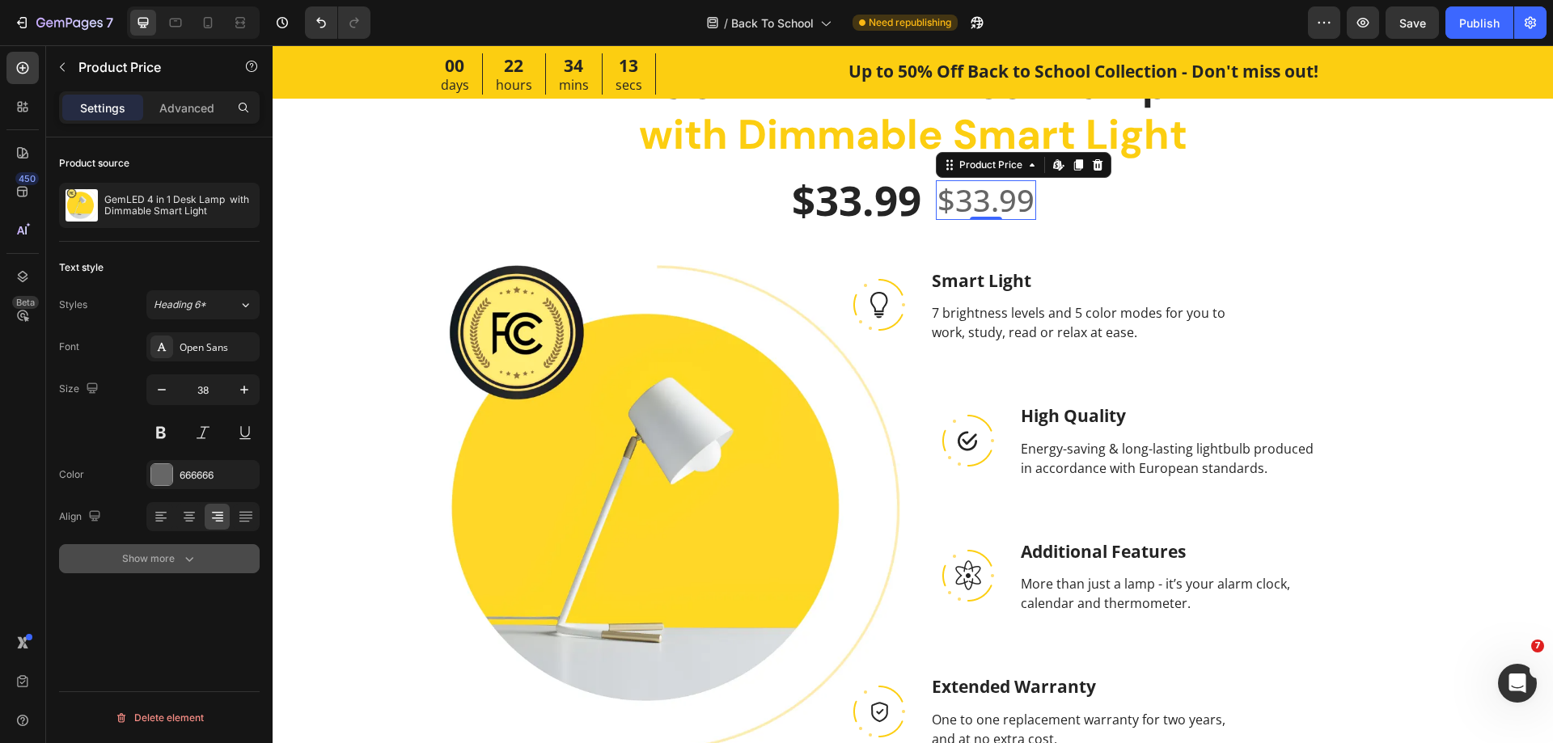
click at [171, 568] on button "Show more" at bounding box center [159, 558] width 201 height 29
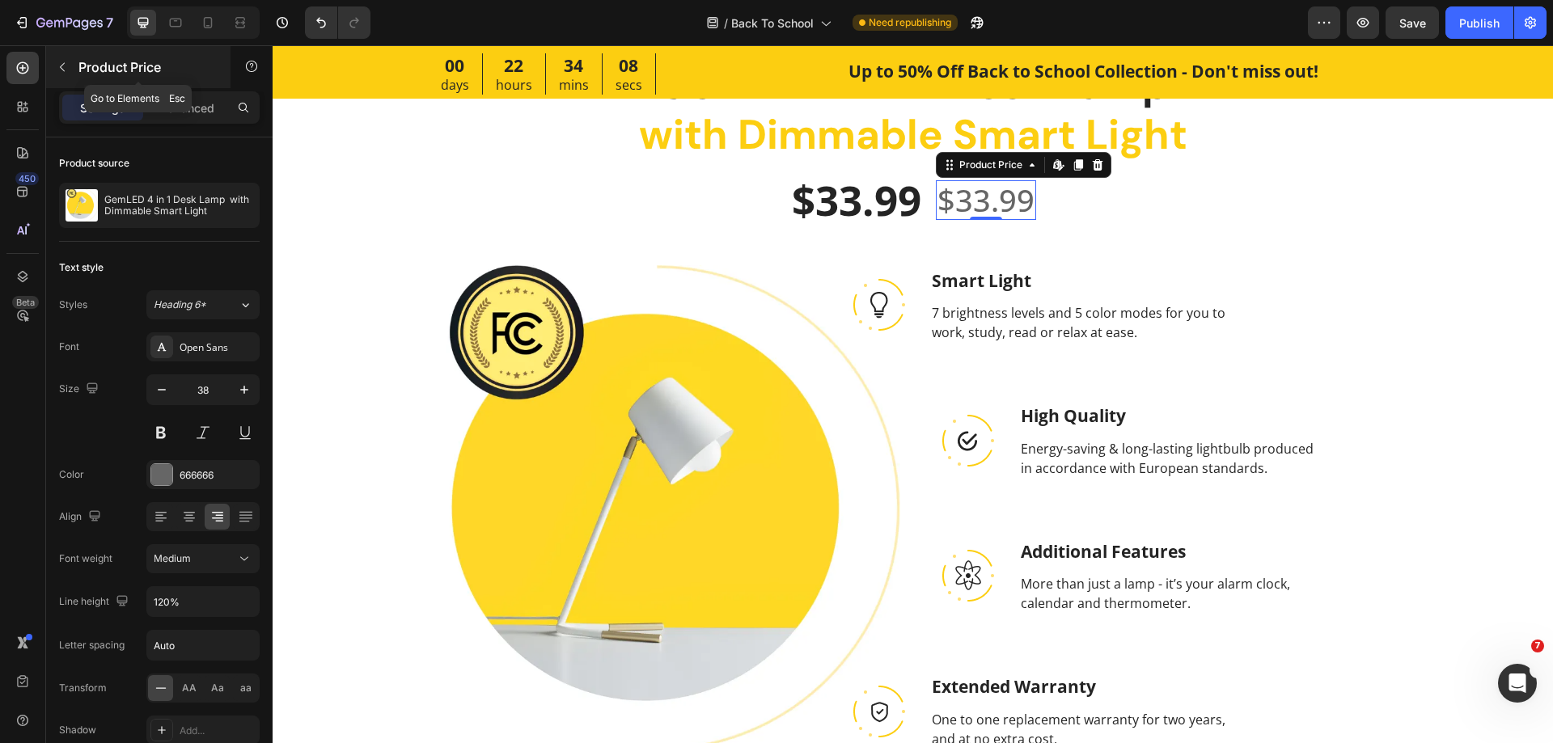
click at [65, 67] on icon "button" at bounding box center [62, 67] width 13 height 13
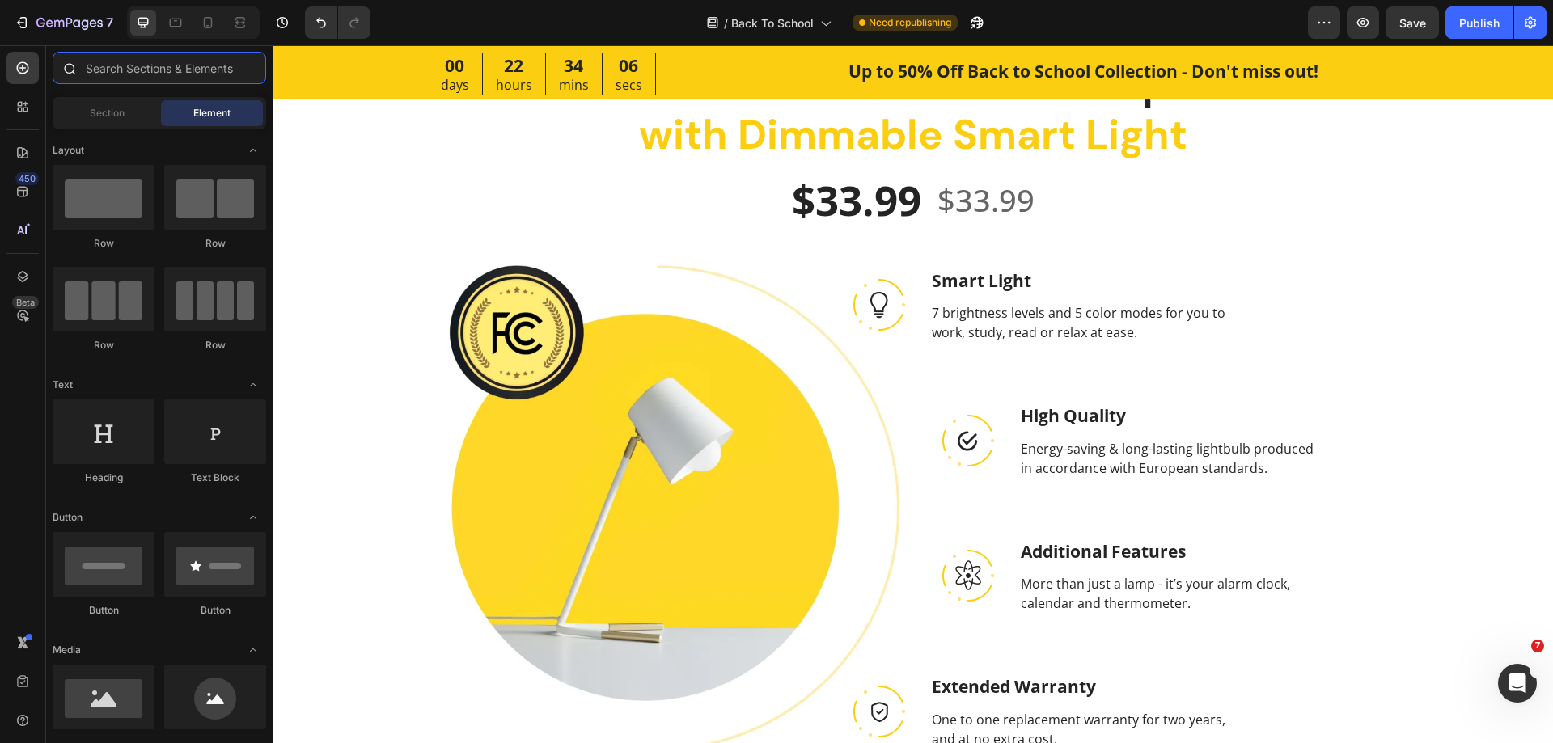
click at [171, 65] on input "text" at bounding box center [160, 68] width 214 height 32
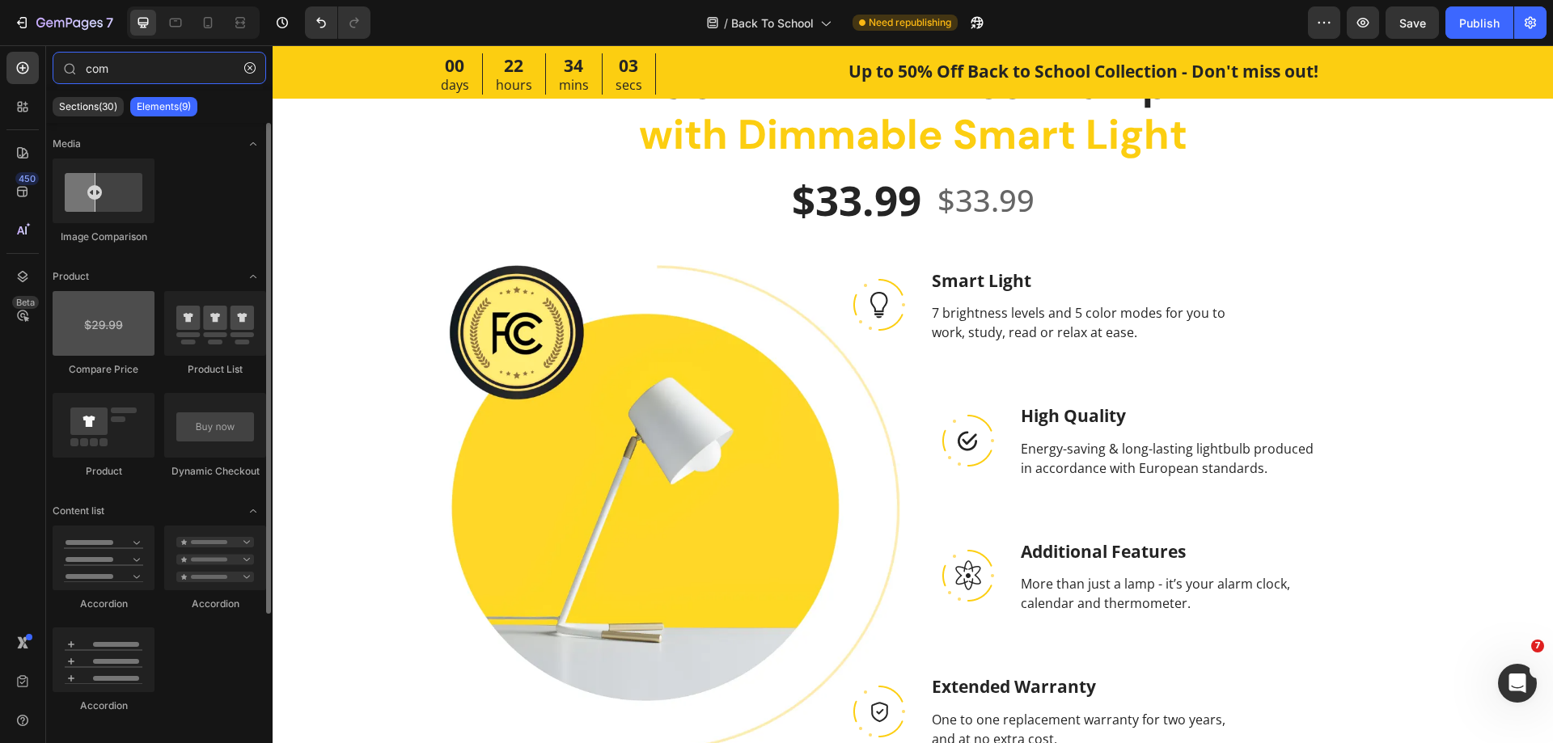
type input "com"
drag, startPoint x: 100, startPoint y: 327, endPoint x: 167, endPoint y: 266, distance: 90.5
click at [167, 266] on div "Media Image Comparison Product Compare Price Product List Product Dynamic Check…" at bounding box center [159, 501] width 226 height 757
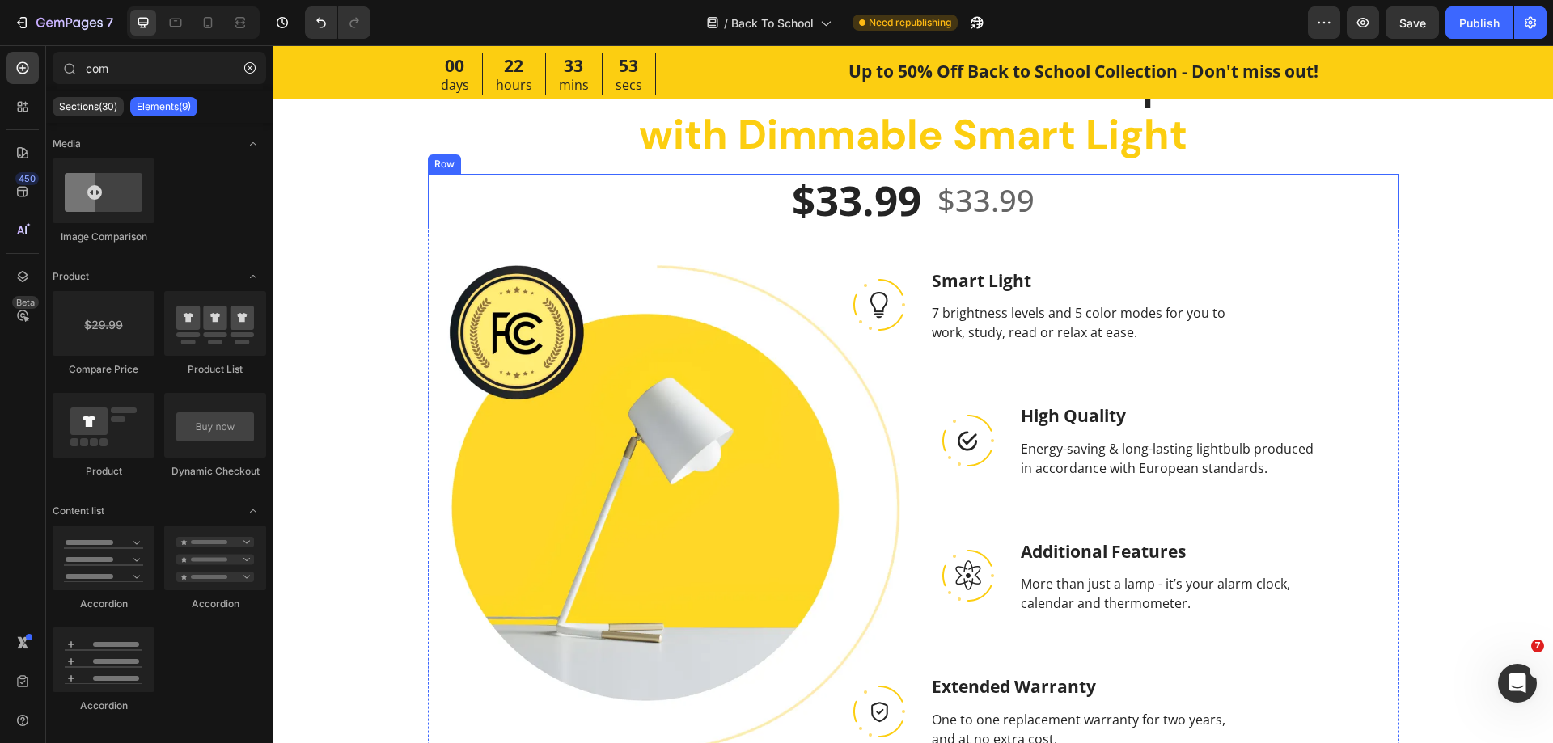
click at [649, 218] on div "$33.99 Product Price Product Price $33.99 Product Price Product Price Row" at bounding box center [913, 200] width 971 height 53
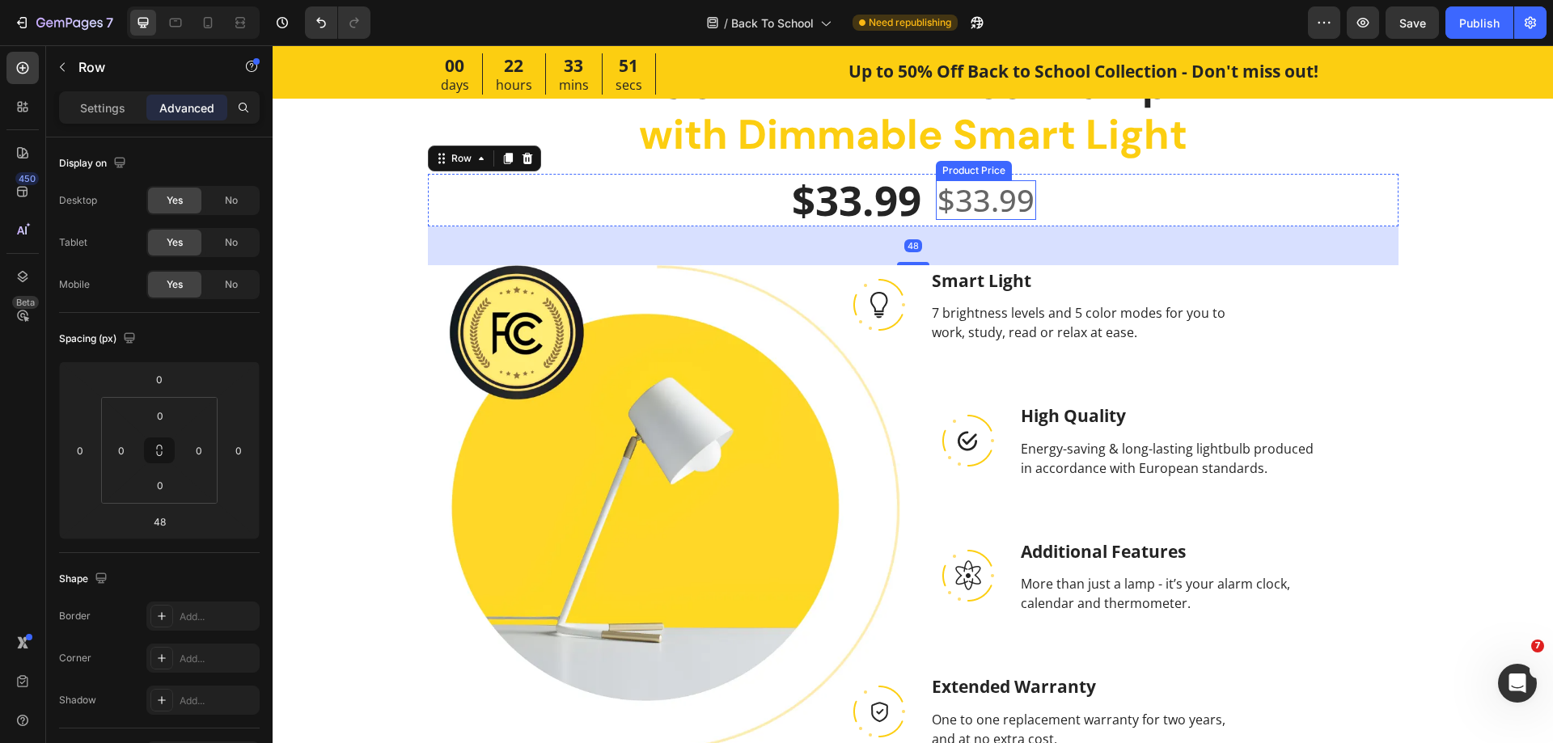
click at [961, 198] on div "$33.99" at bounding box center [986, 200] width 100 height 40
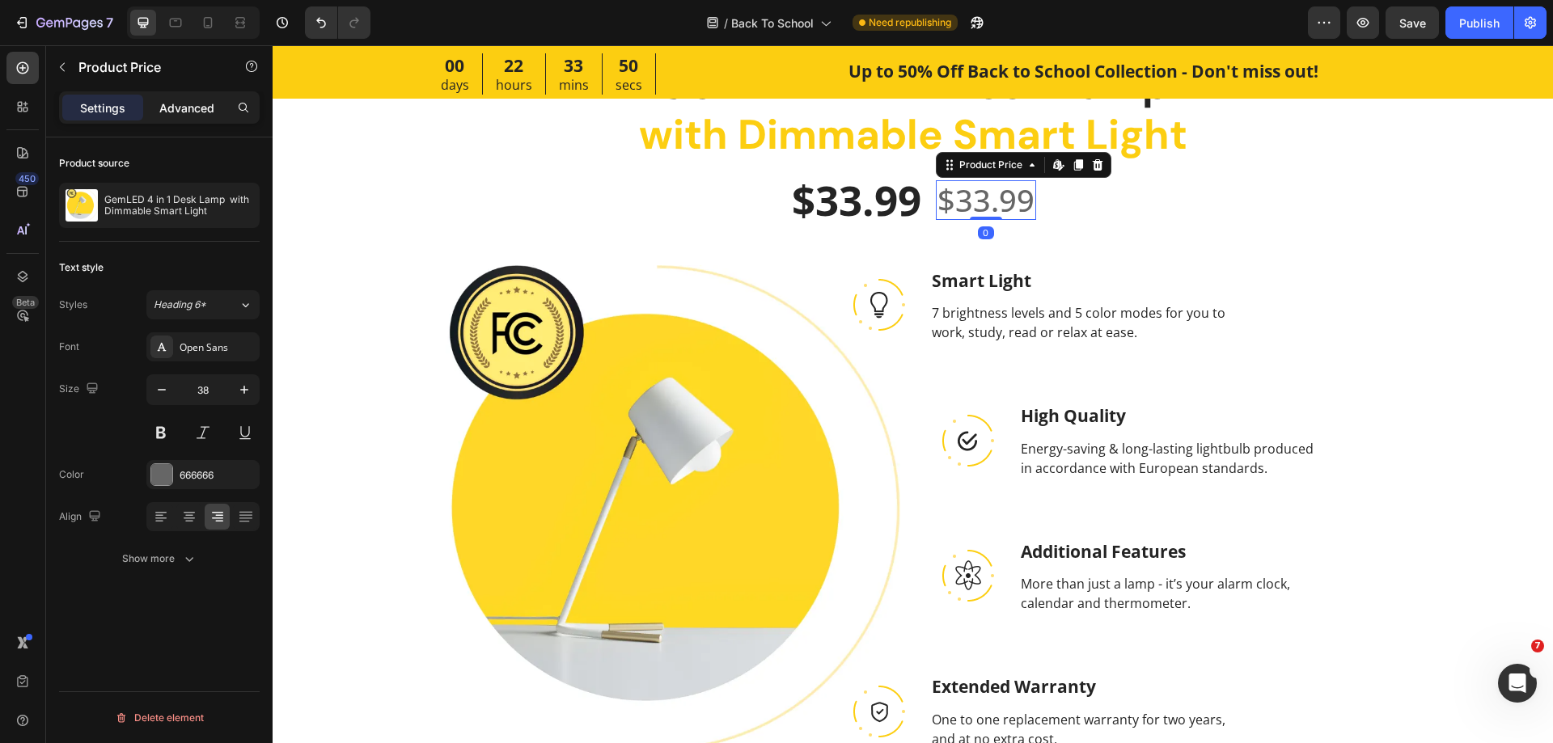
click at [169, 113] on p "Advanced" at bounding box center [186, 107] width 55 height 17
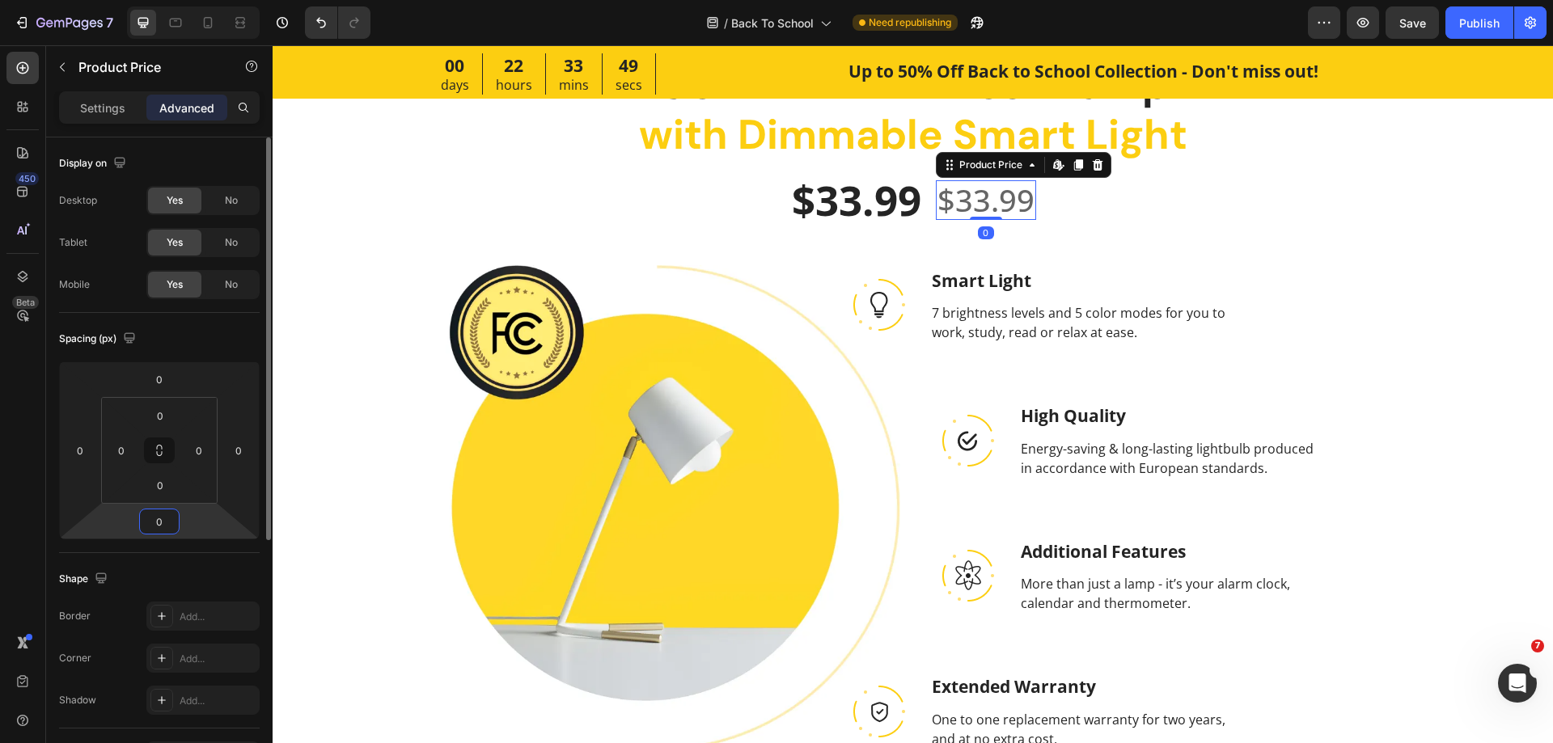
click at [168, 510] on input "0" at bounding box center [159, 522] width 32 height 24
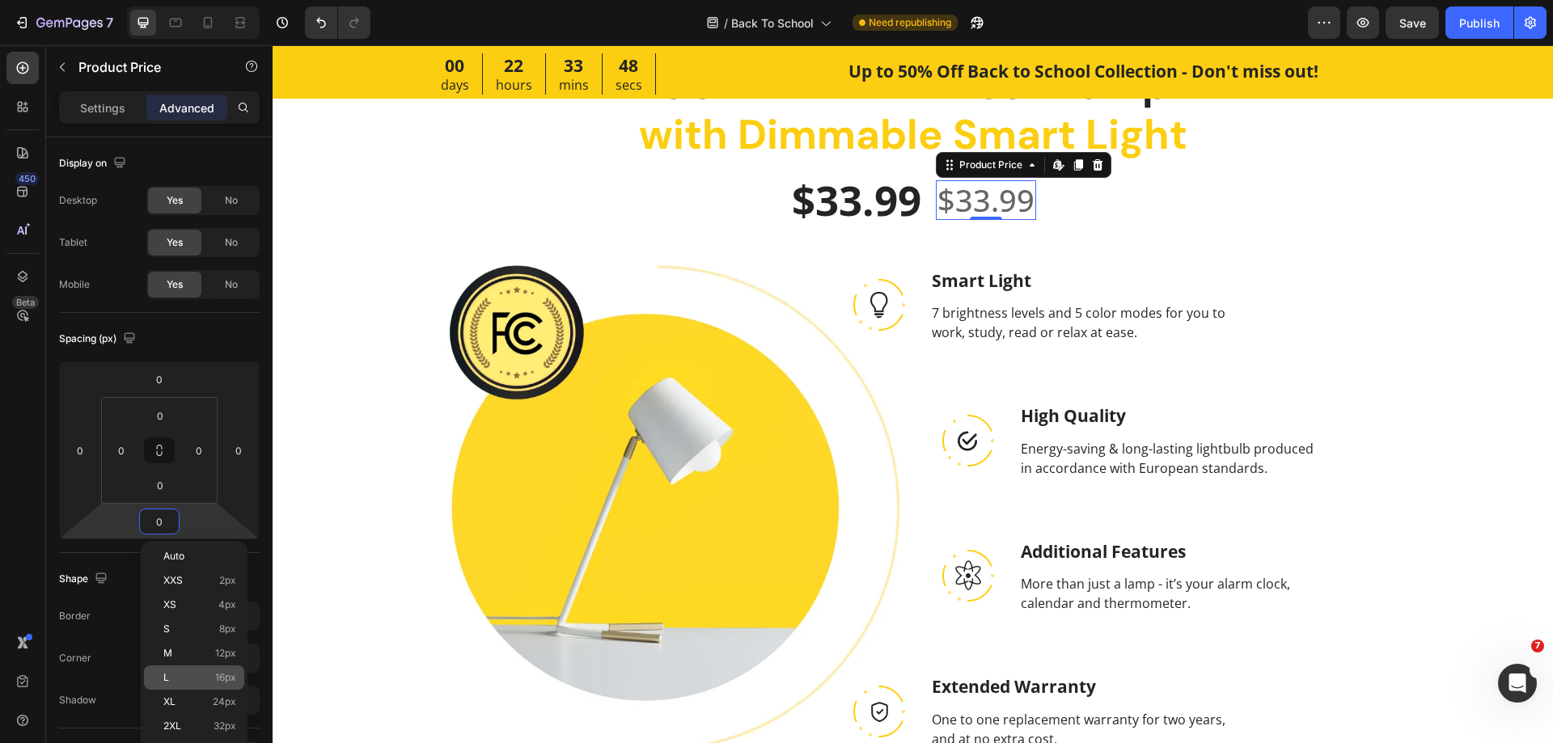
click at [217, 669] on div "L 16px" at bounding box center [194, 678] width 100 height 24
type input "16"
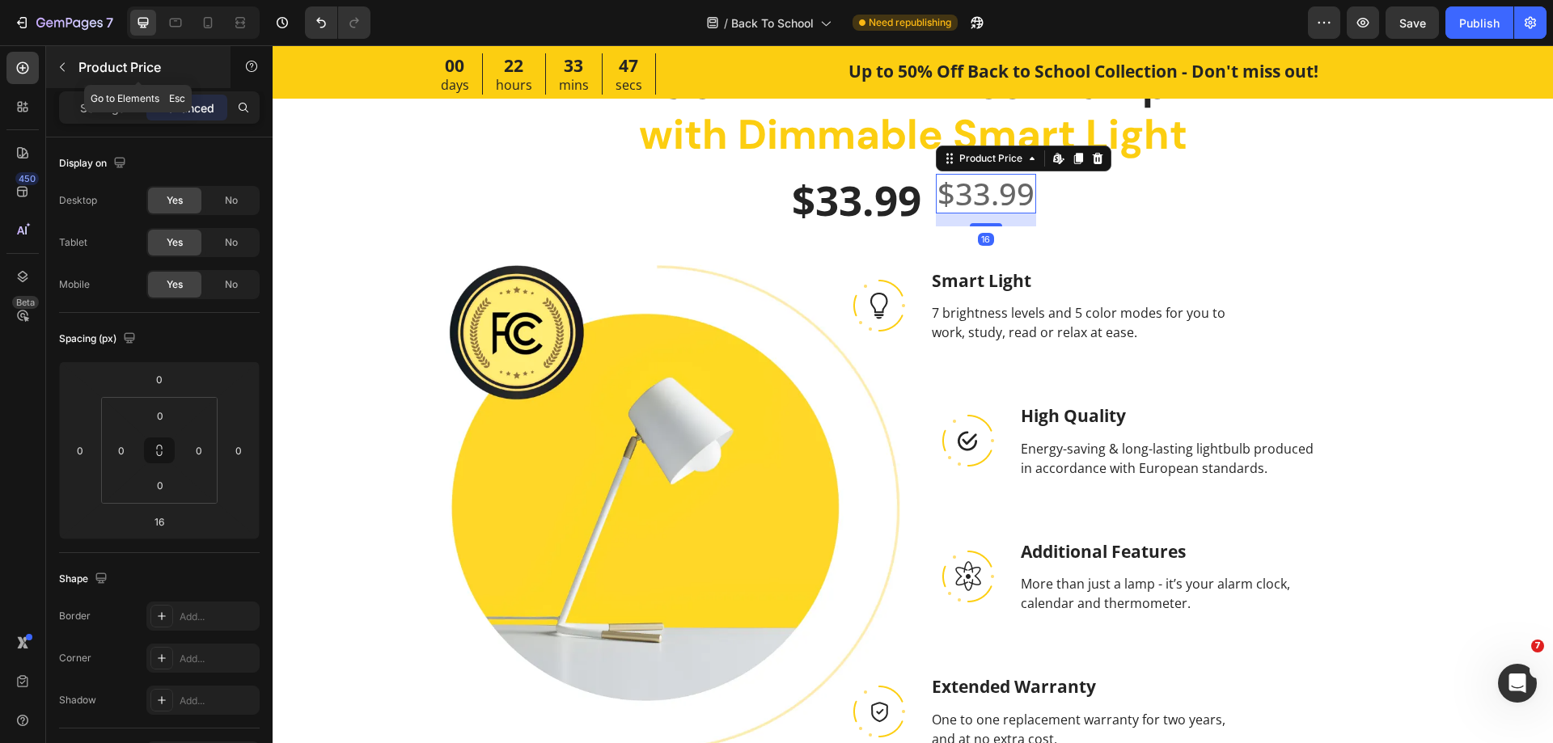
click at [54, 66] on button "button" at bounding box center [62, 67] width 26 height 26
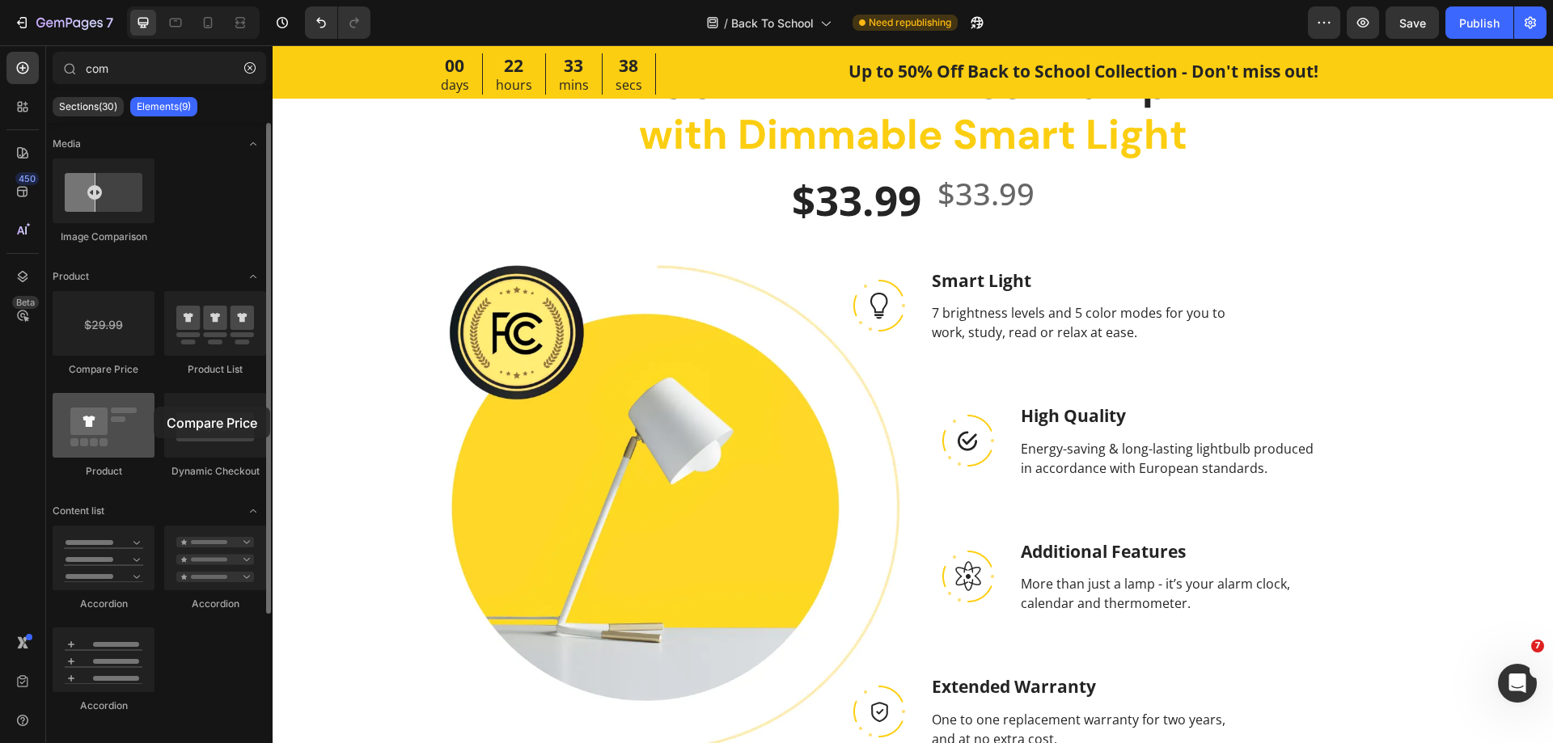
drag, startPoint x: 142, startPoint y: 324, endPoint x: 144, endPoint y: 411, distance: 86.6
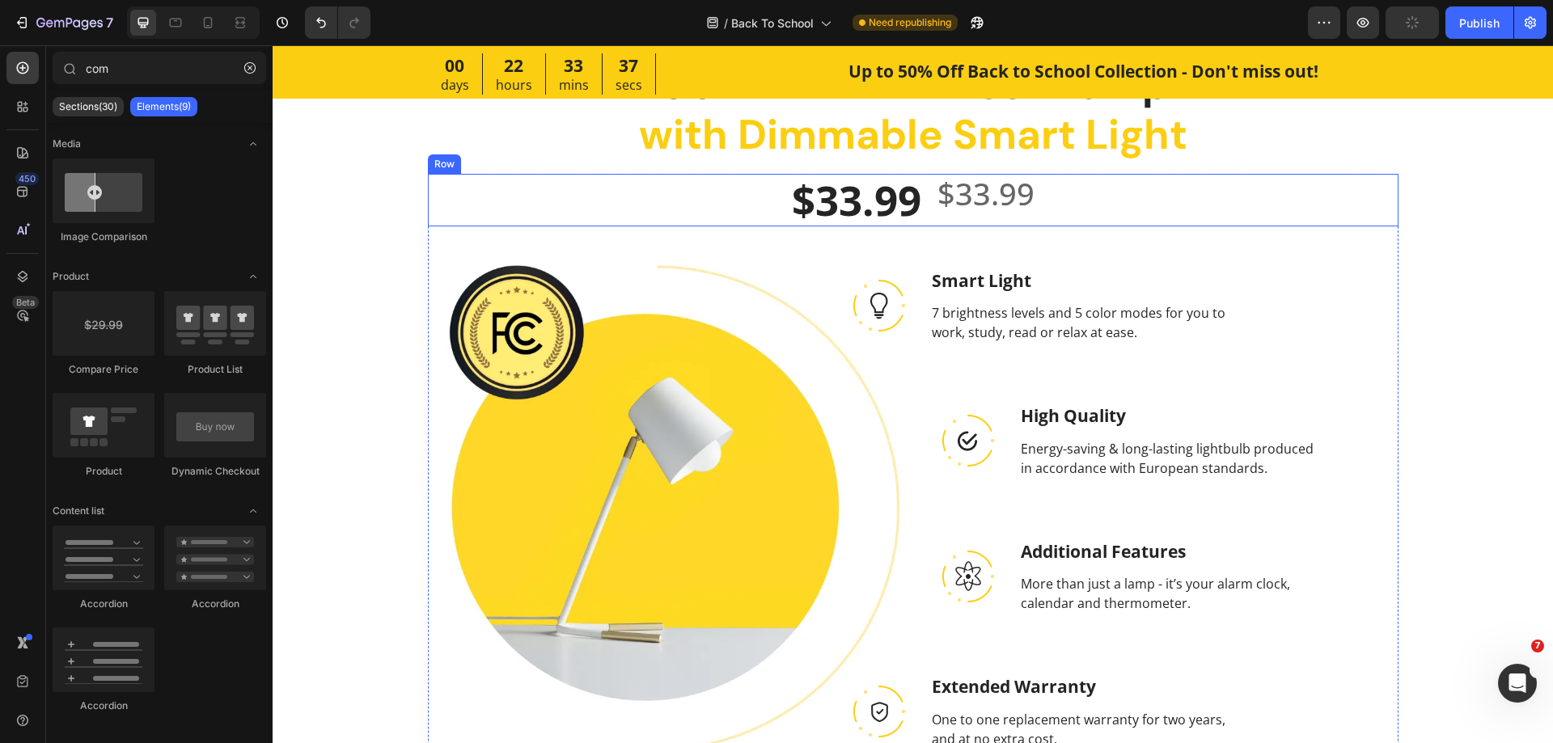
click at [997, 218] on div "$33.99 Product Price Product Price" at bounding box center [986, 200] width 100 height 53
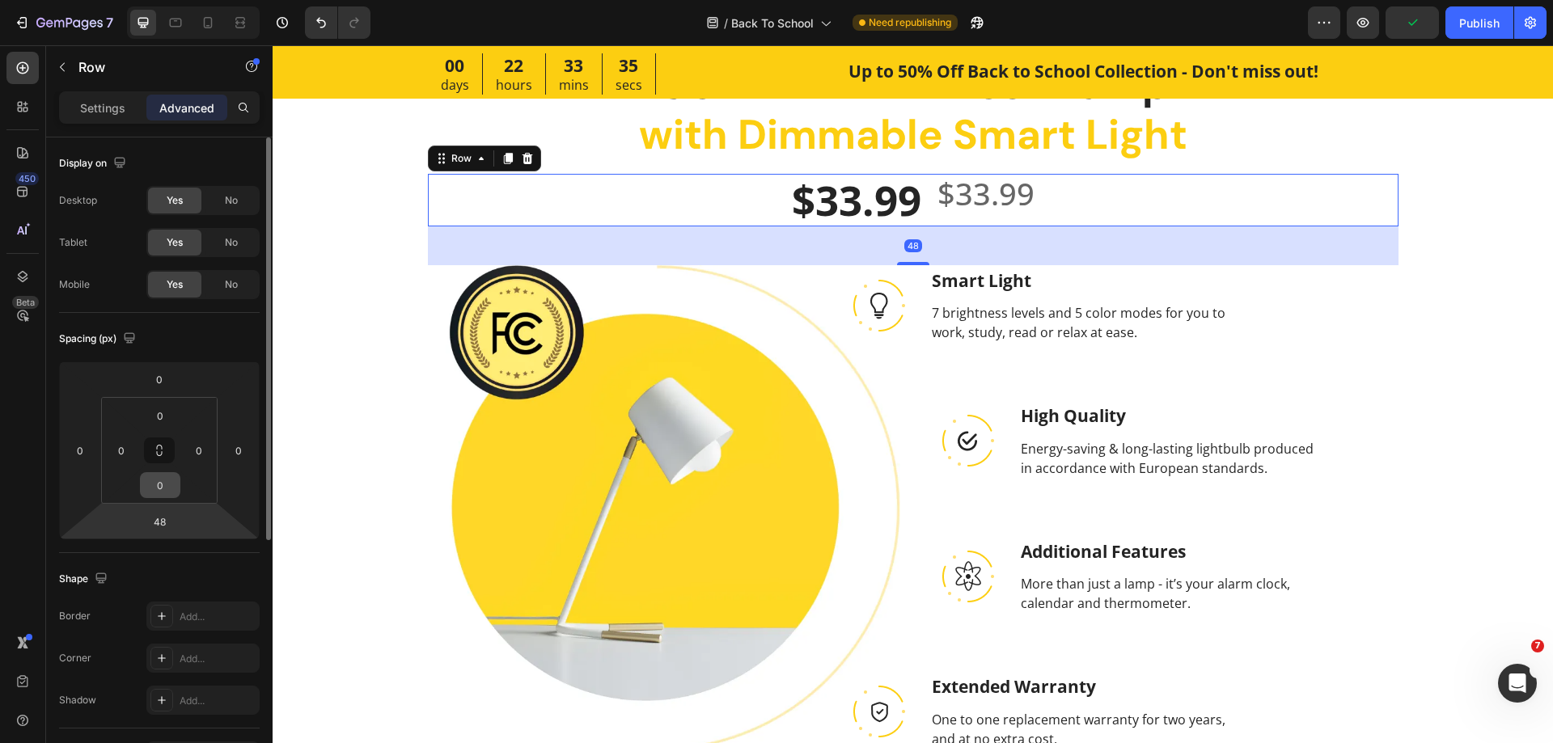
click at [171, 494] on input "0" at bounding box center [160, 485] width 32 height 24
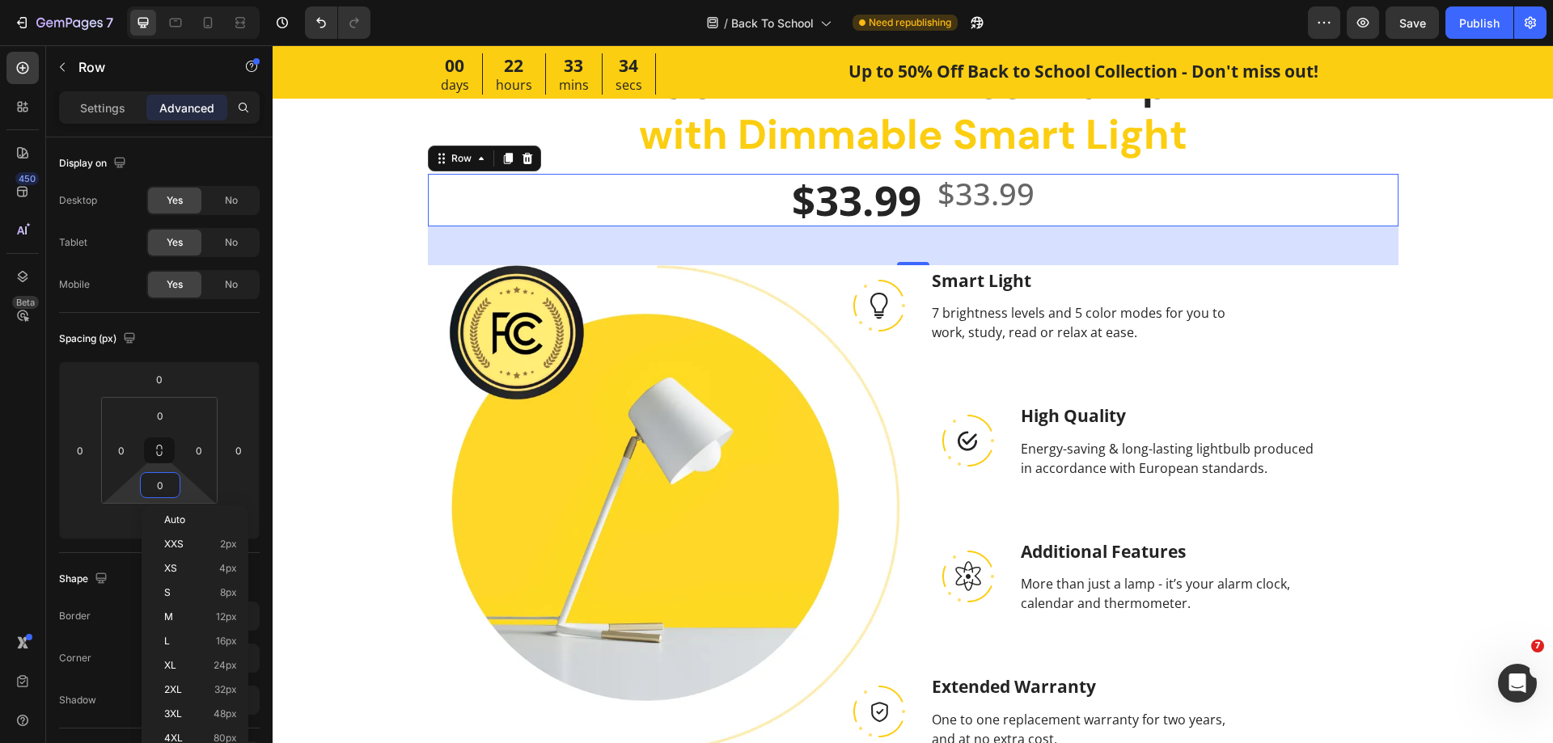
type input "5"
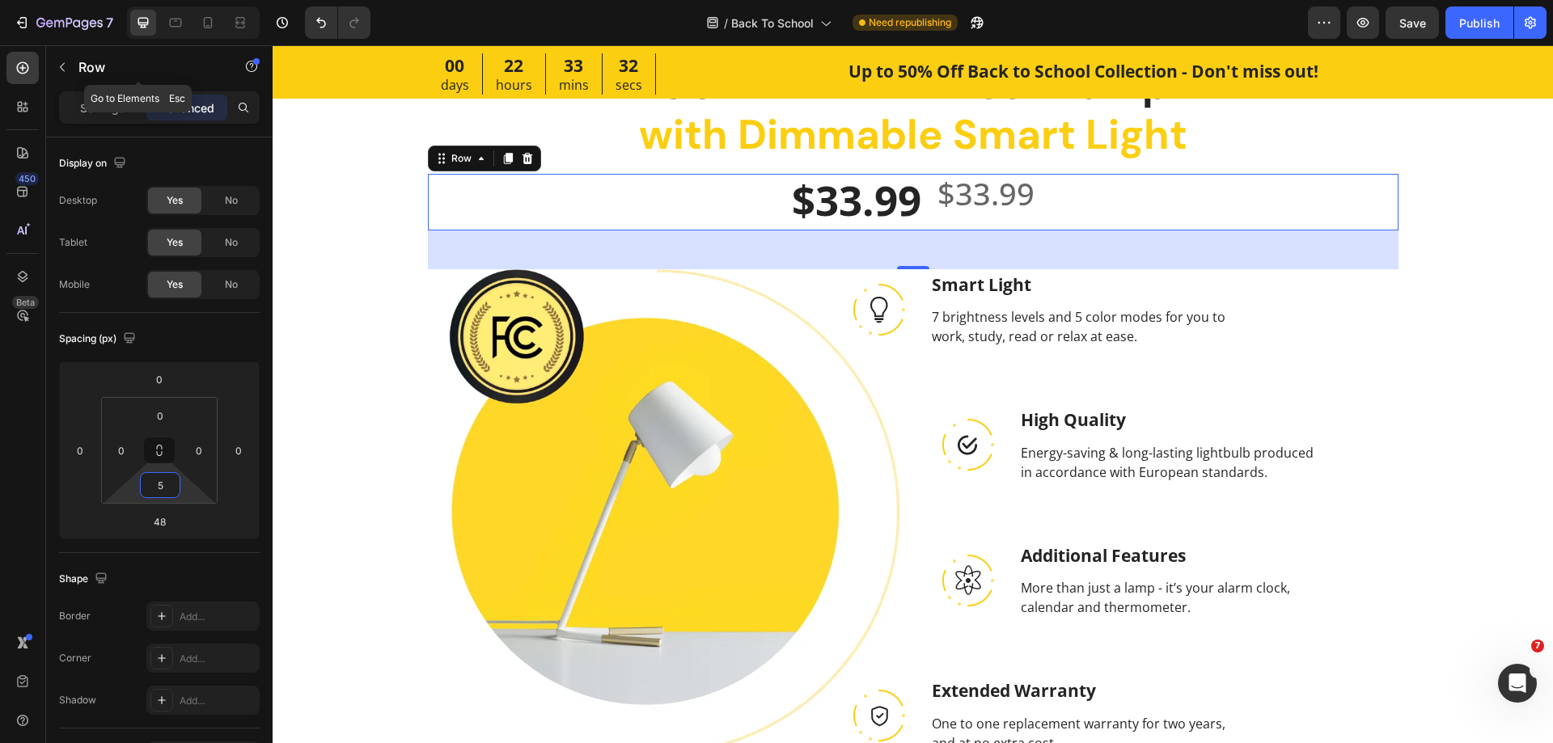
click at [57, 68] on icon "button" at bounding box center [62, 67] width 13 height 13
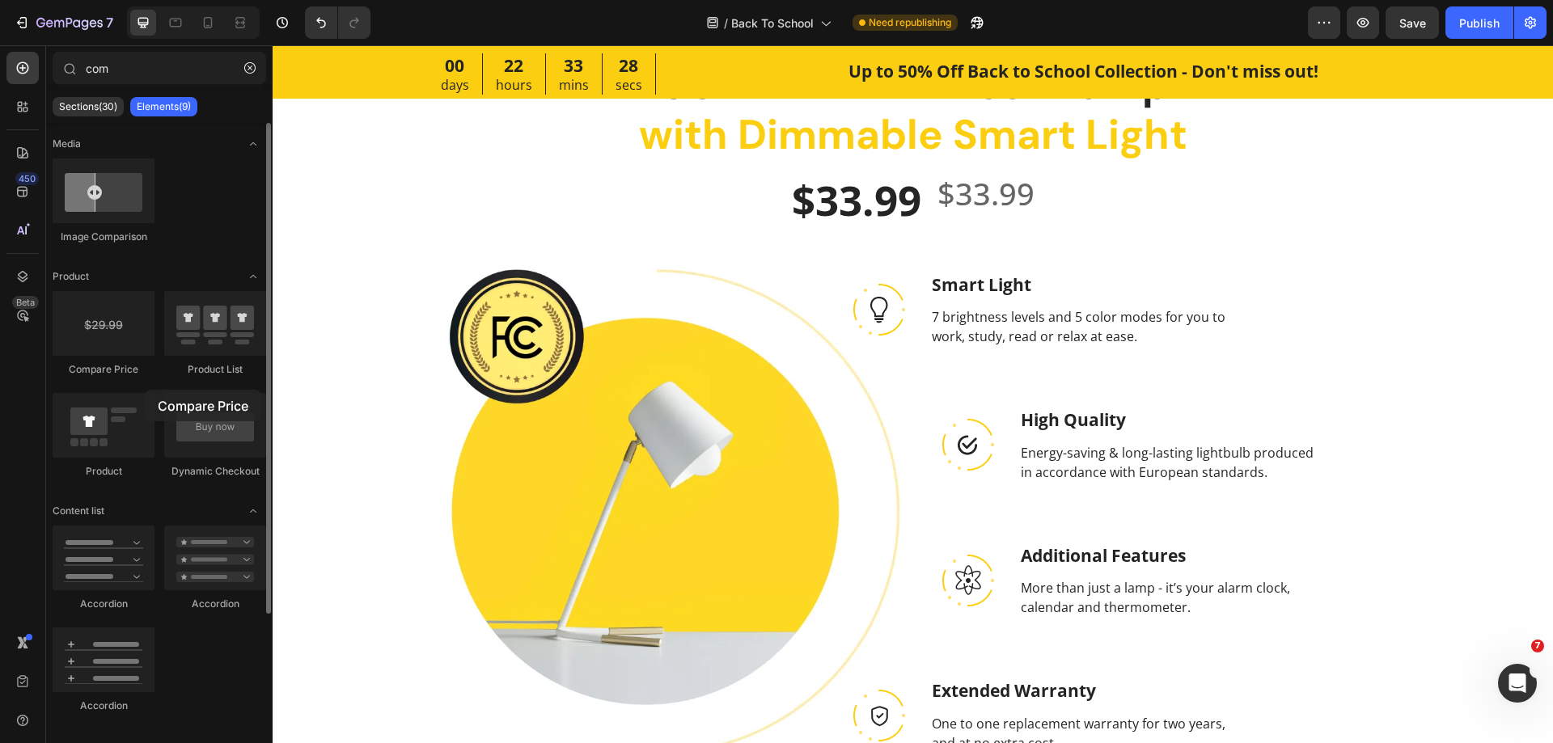
drag, startPoint x: 104, startPoint y: 336, endPoint x: 140, endPoint y: 391, distance: 65.5
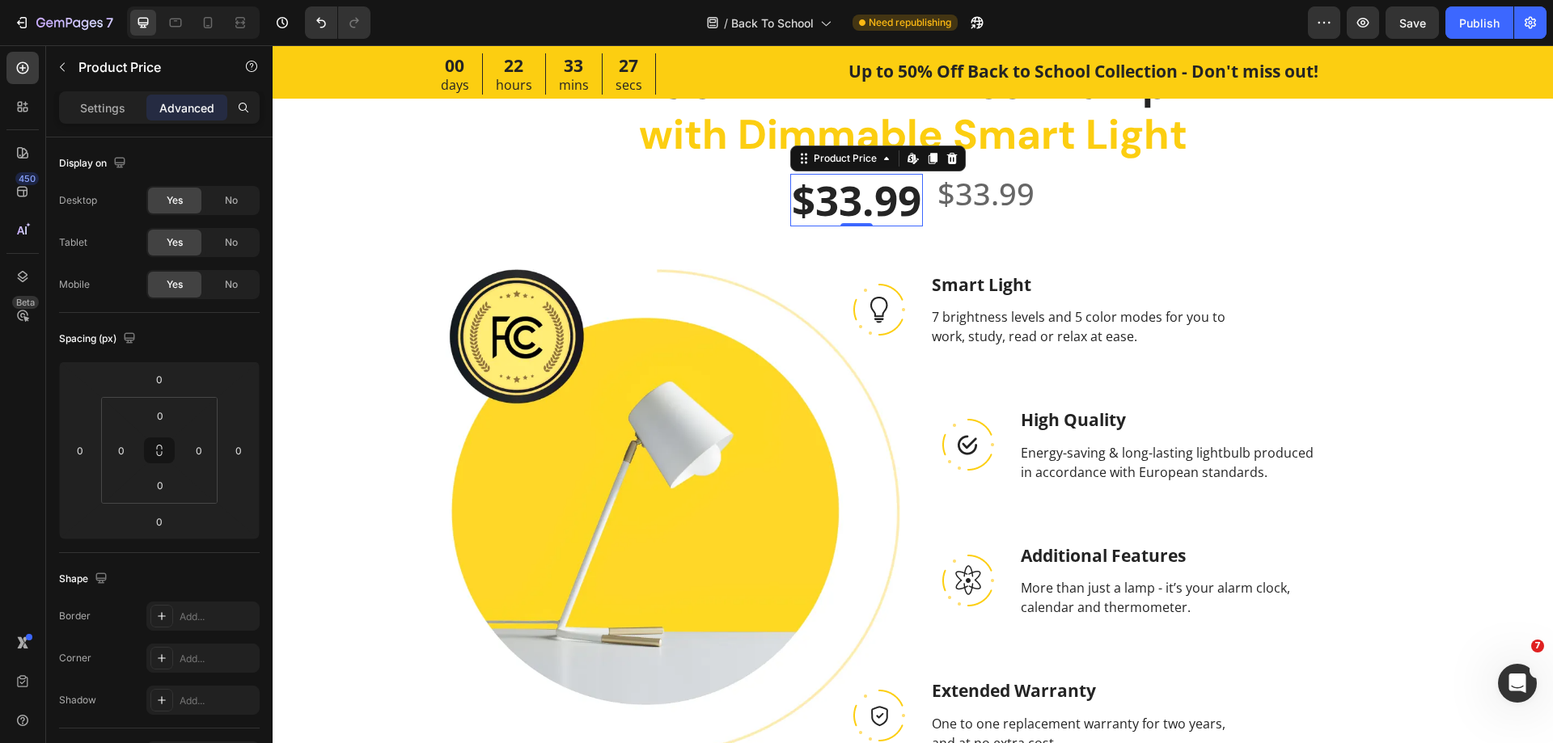
click at [802, 209] on div "$33.99" at bounding box center [856, 200] width 133 height 53
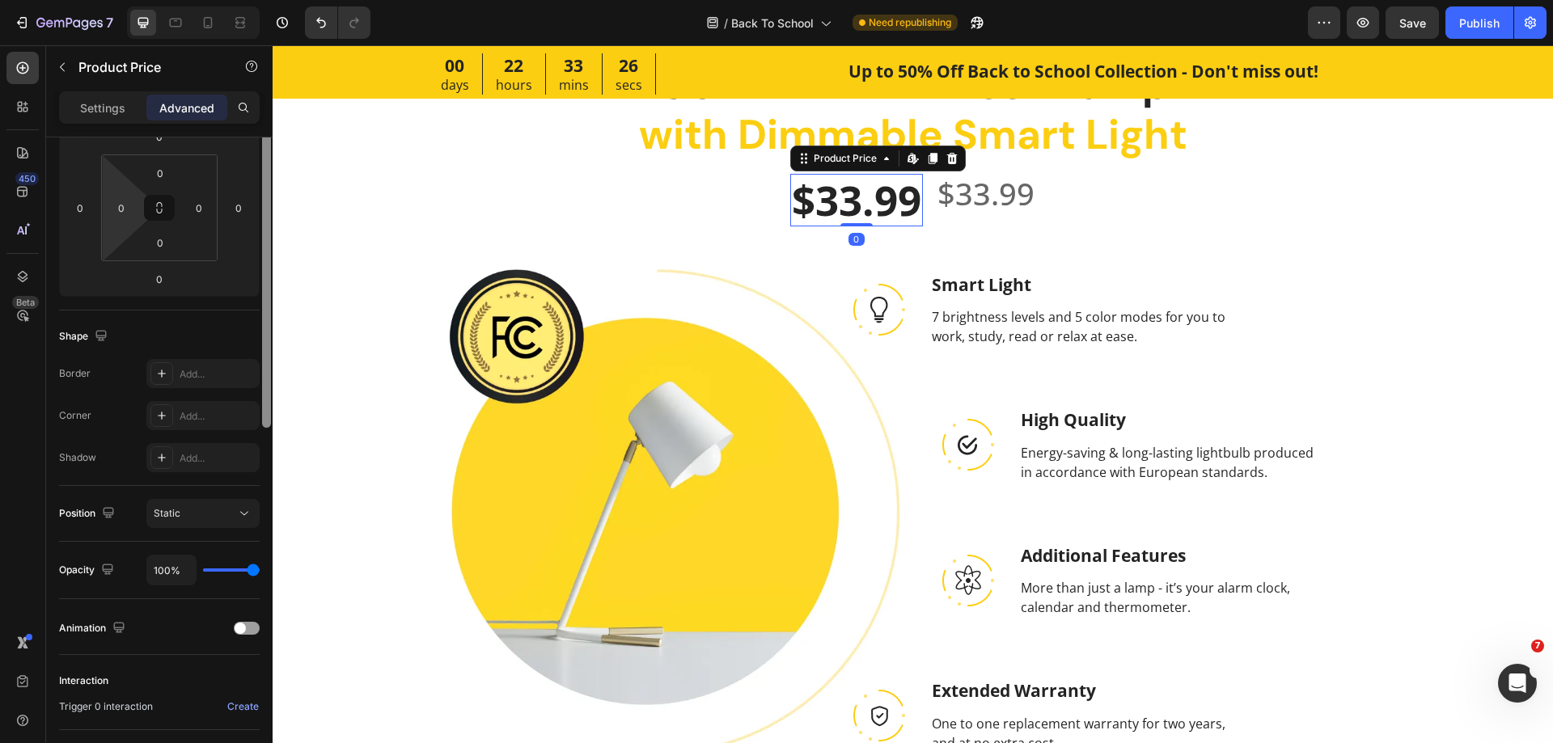
scroll to position [324, 0]
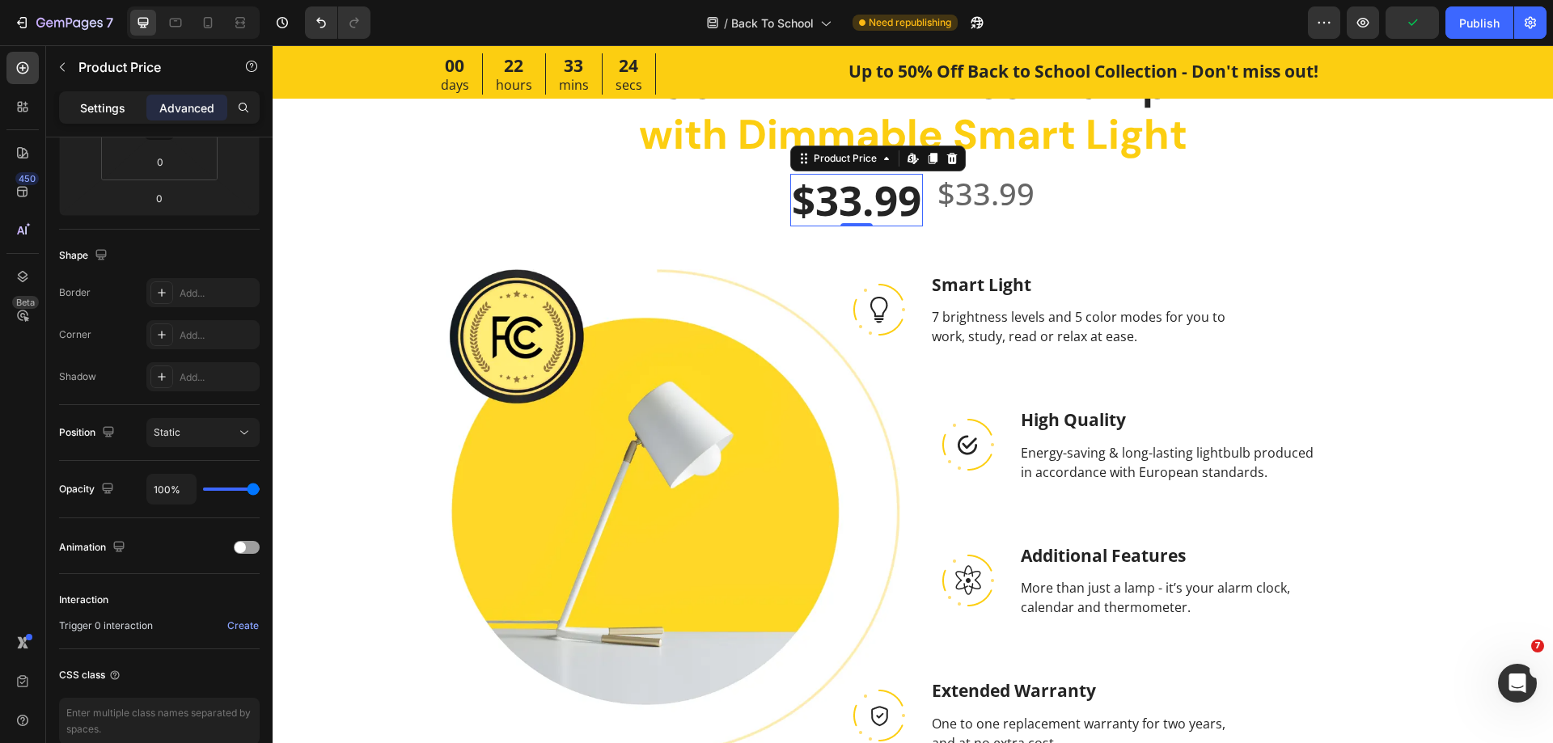
click at [95, 101] on p "Settings" at bounding box center [102, 107] width 45 height 17
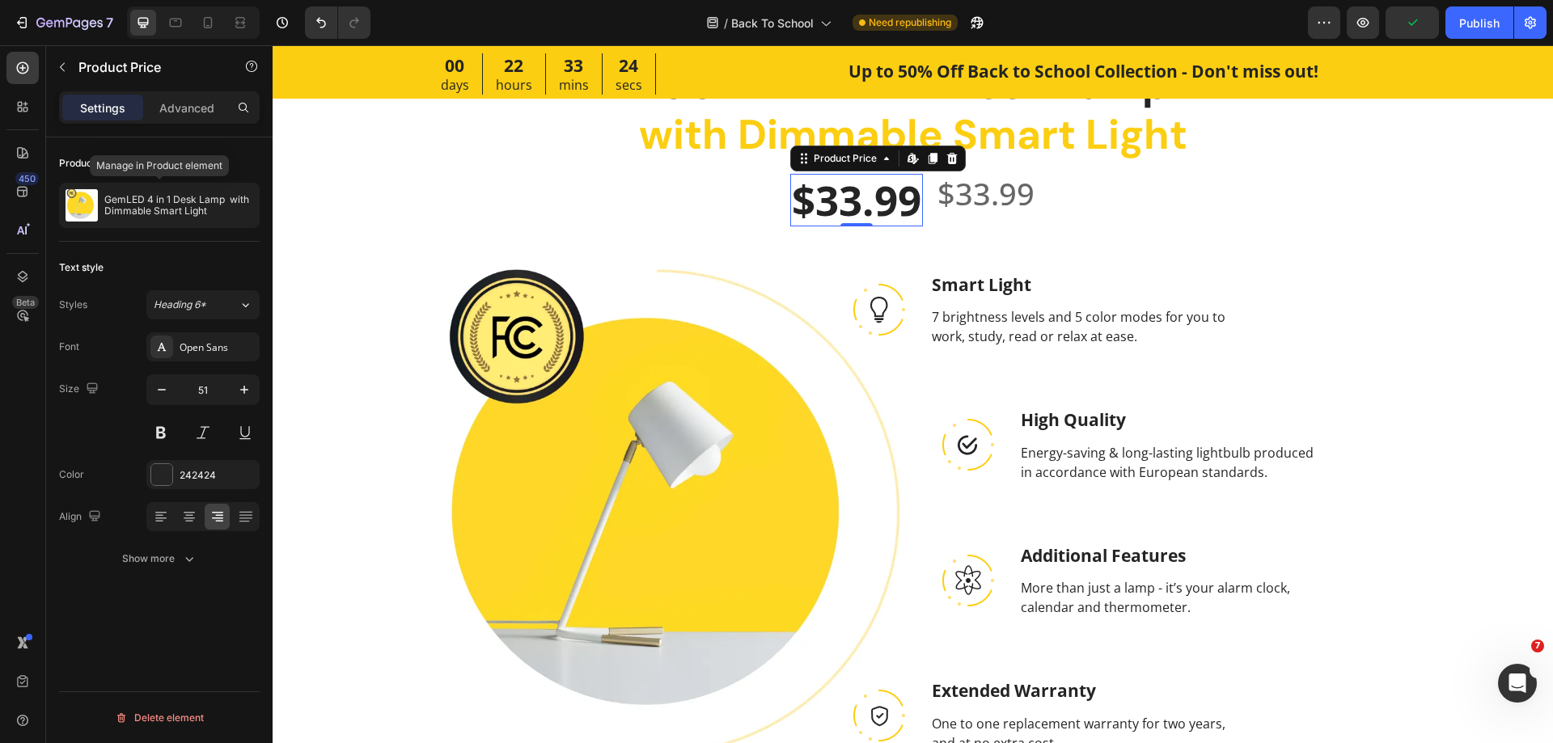
scroll to position [0, 0]
drag, startPoint x: 143, startPoint y: 556, endPoint x: 149, endPoint y: 532, distance: 24.1
click at [144, 556] on div "Show more" at bounding box center [159, 559] width 75 height 16
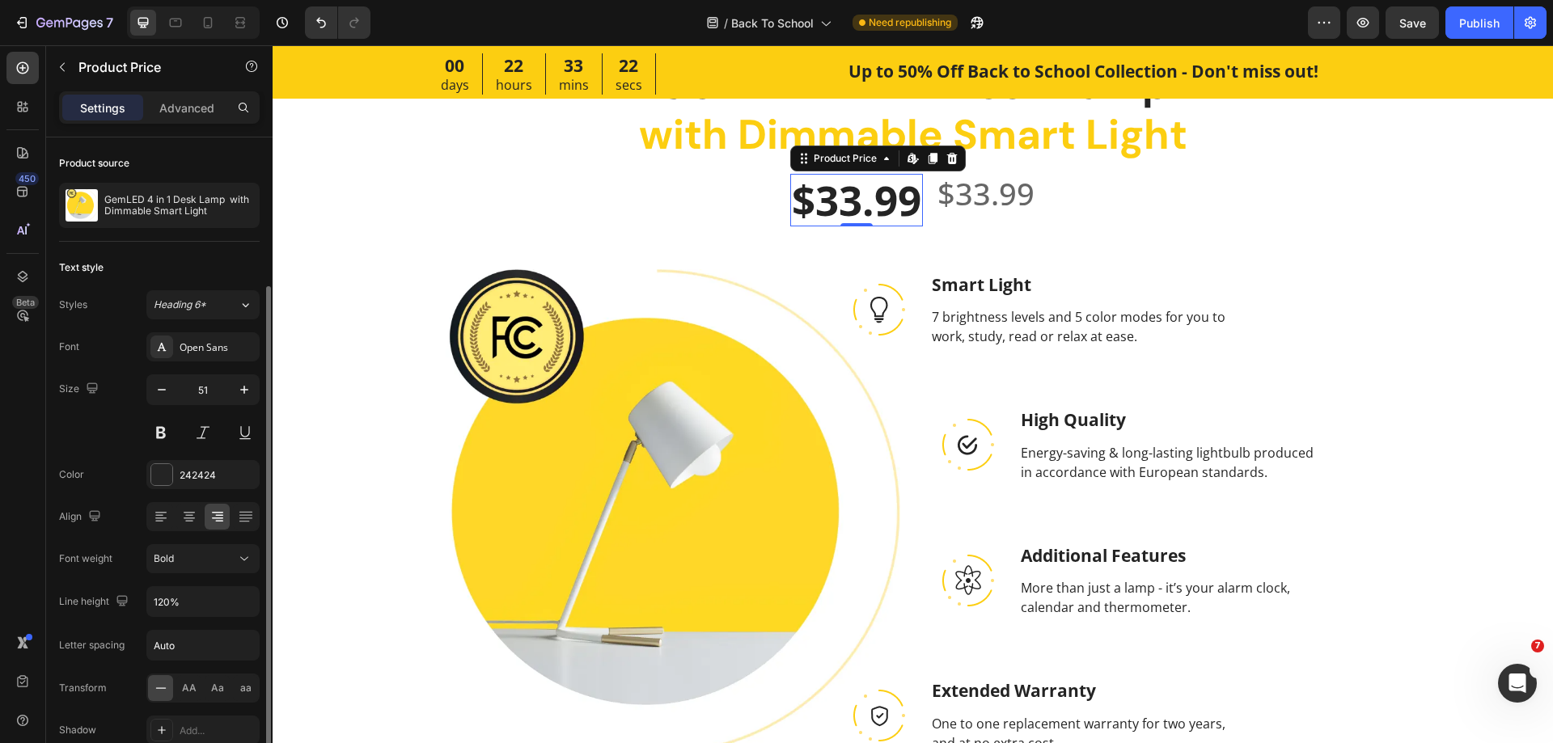
scroll to position [121, 0]
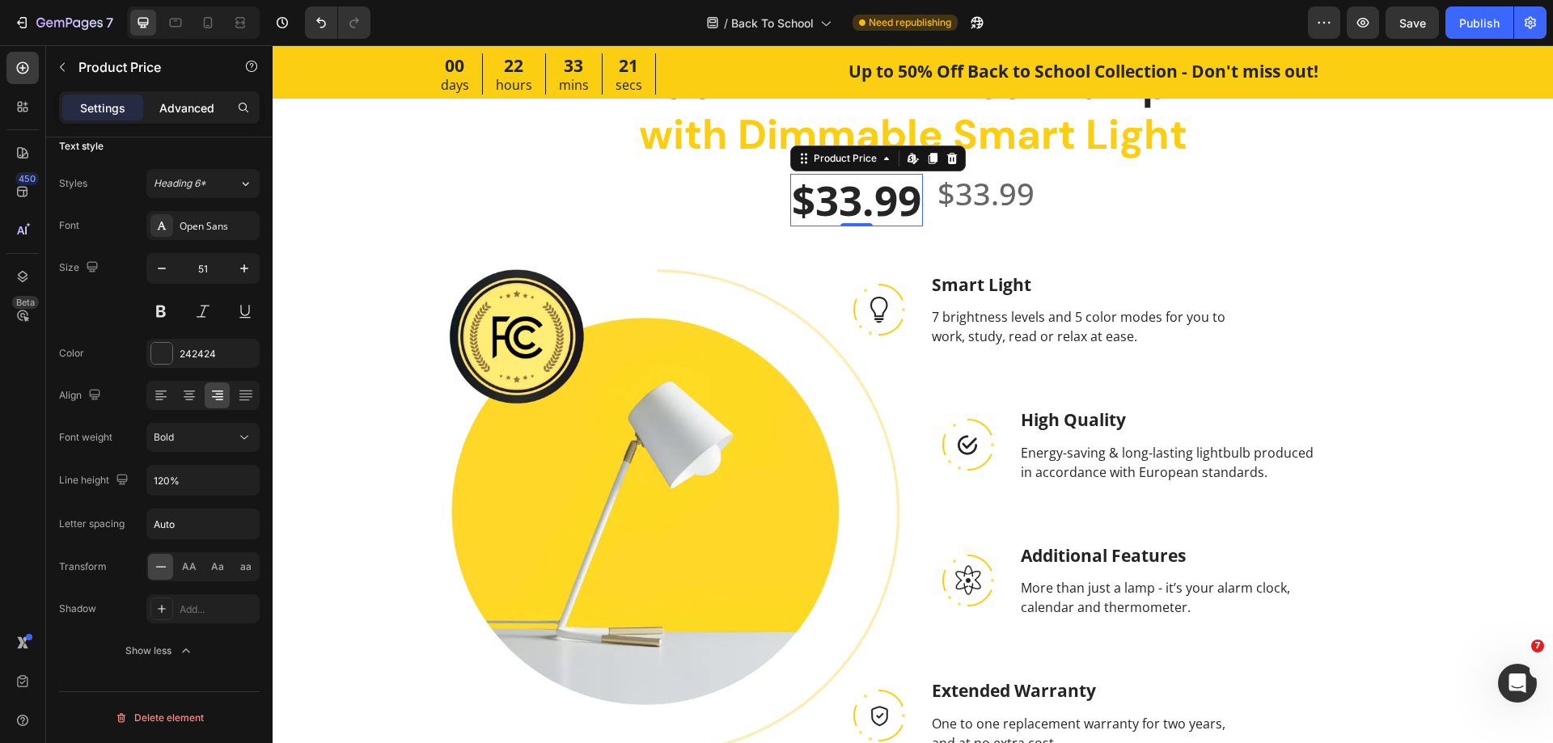
click at [163, 102] on p "Advanced" at bounding box center [186, 107] width 55 height 17
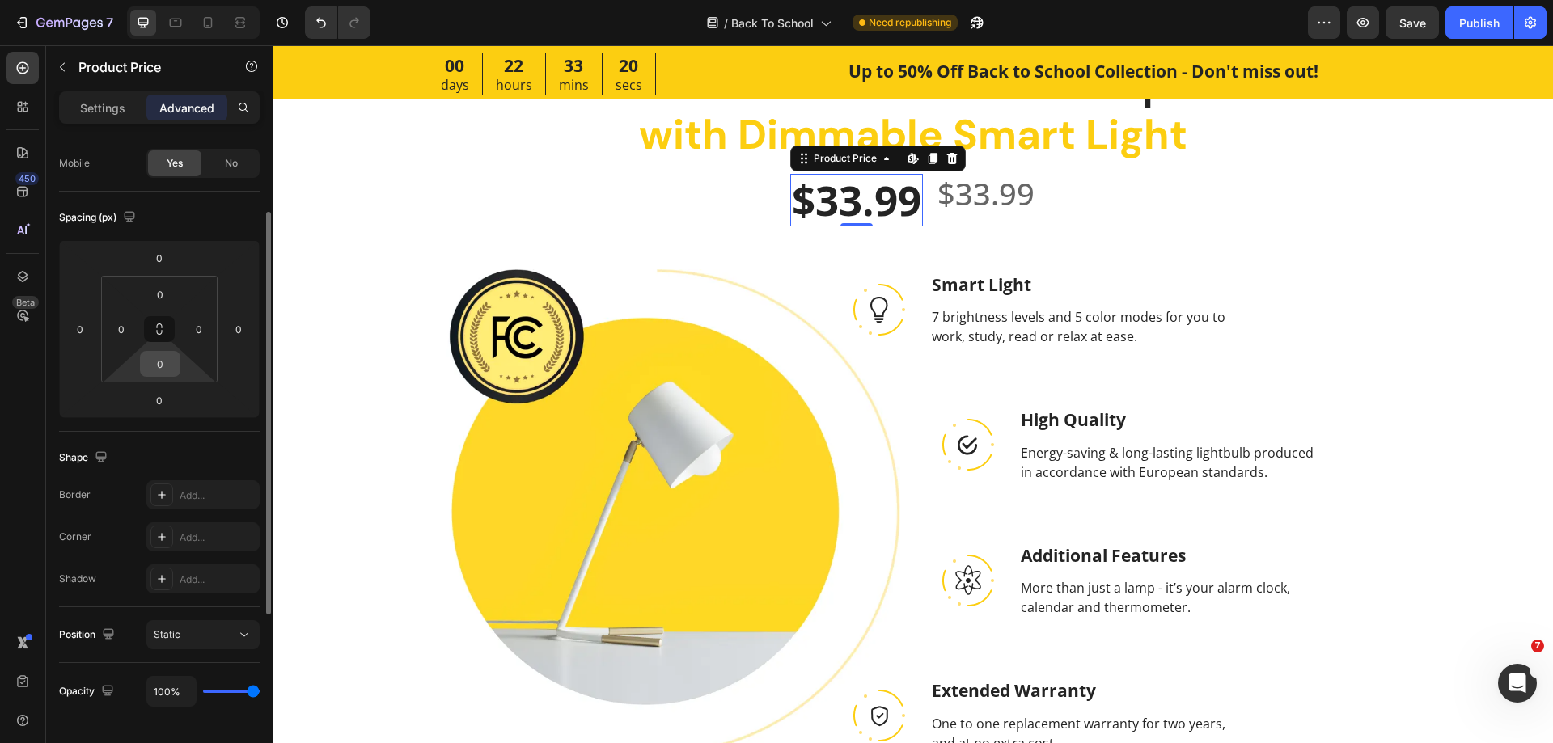
scroll to position [202, 0]
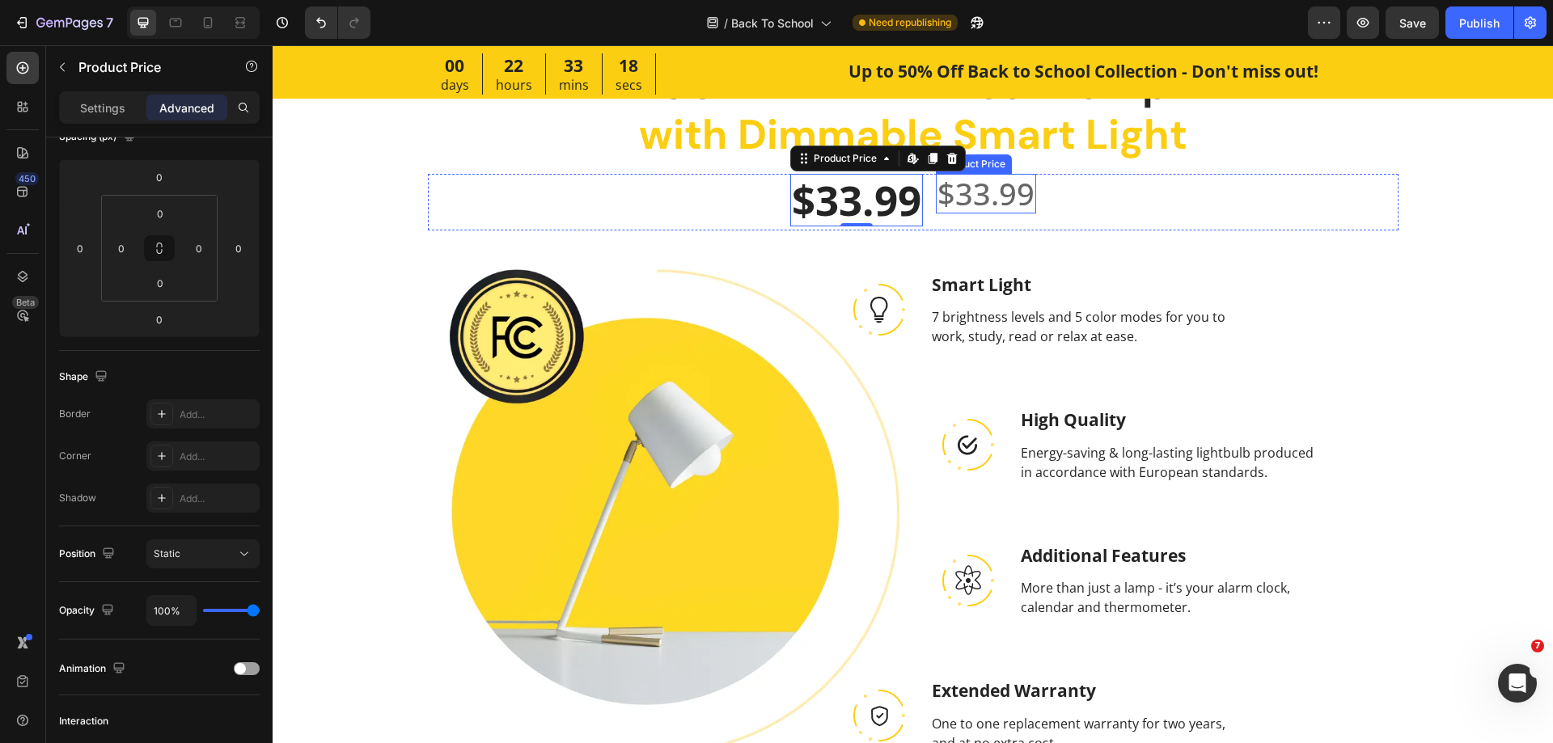
click at [1015, 199] on div "$33.99" at bounding box center [986, 194] width 100 height 40
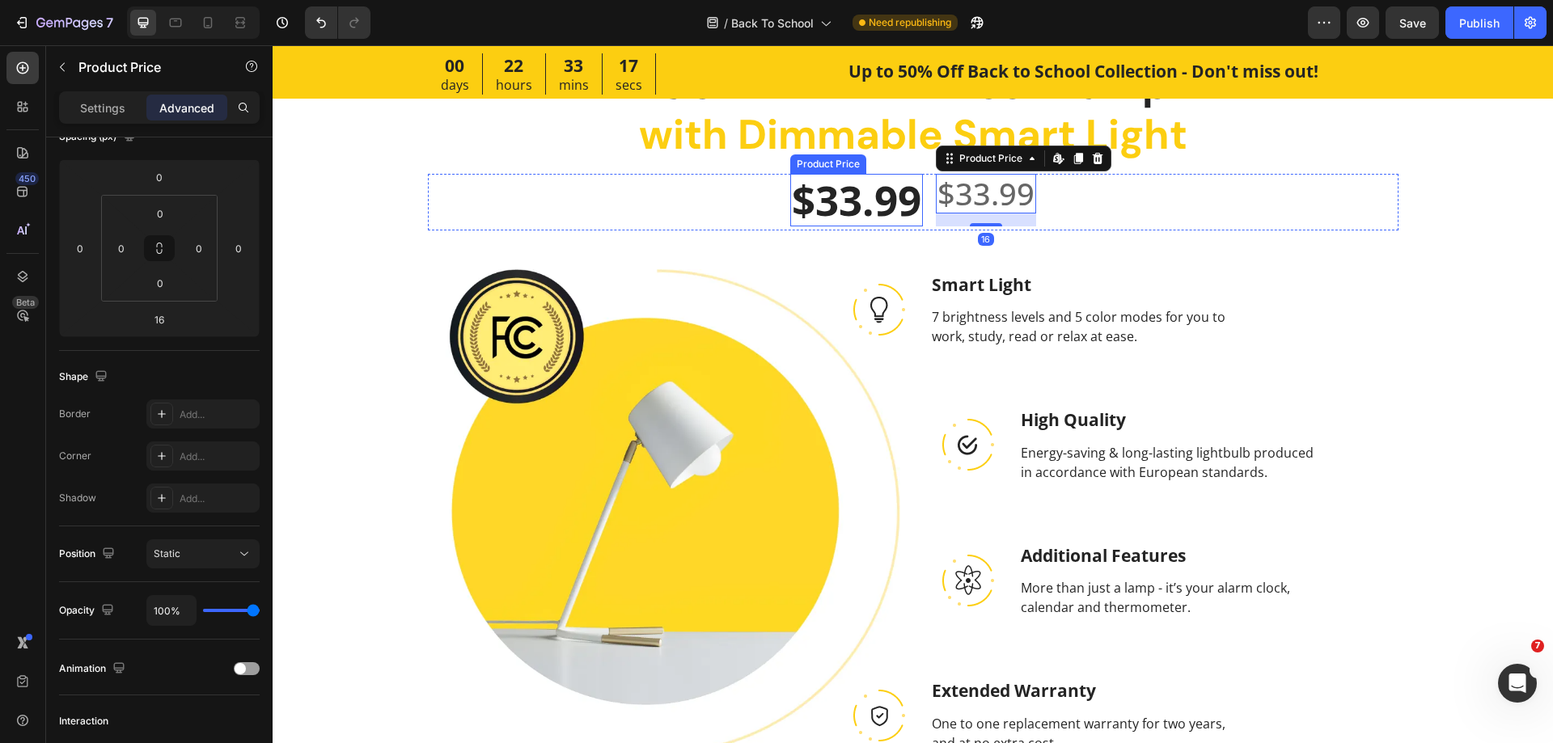
click at [856, 209] on div "$33.99" at bounding box center [856, 200] width 133 height 53
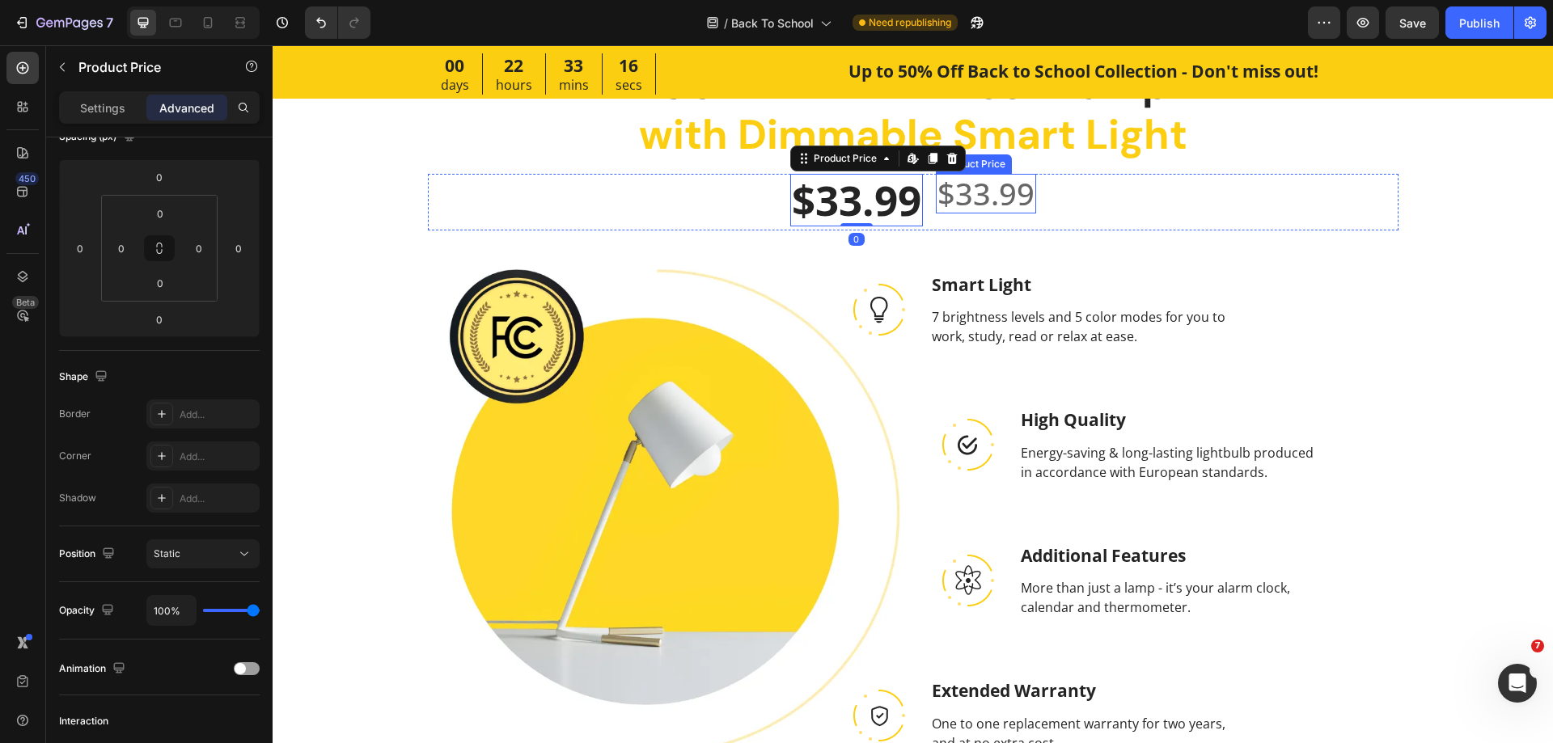
click at [962, 209] on div "$33.99" at bounding box center [986, 194] width 100 height 40
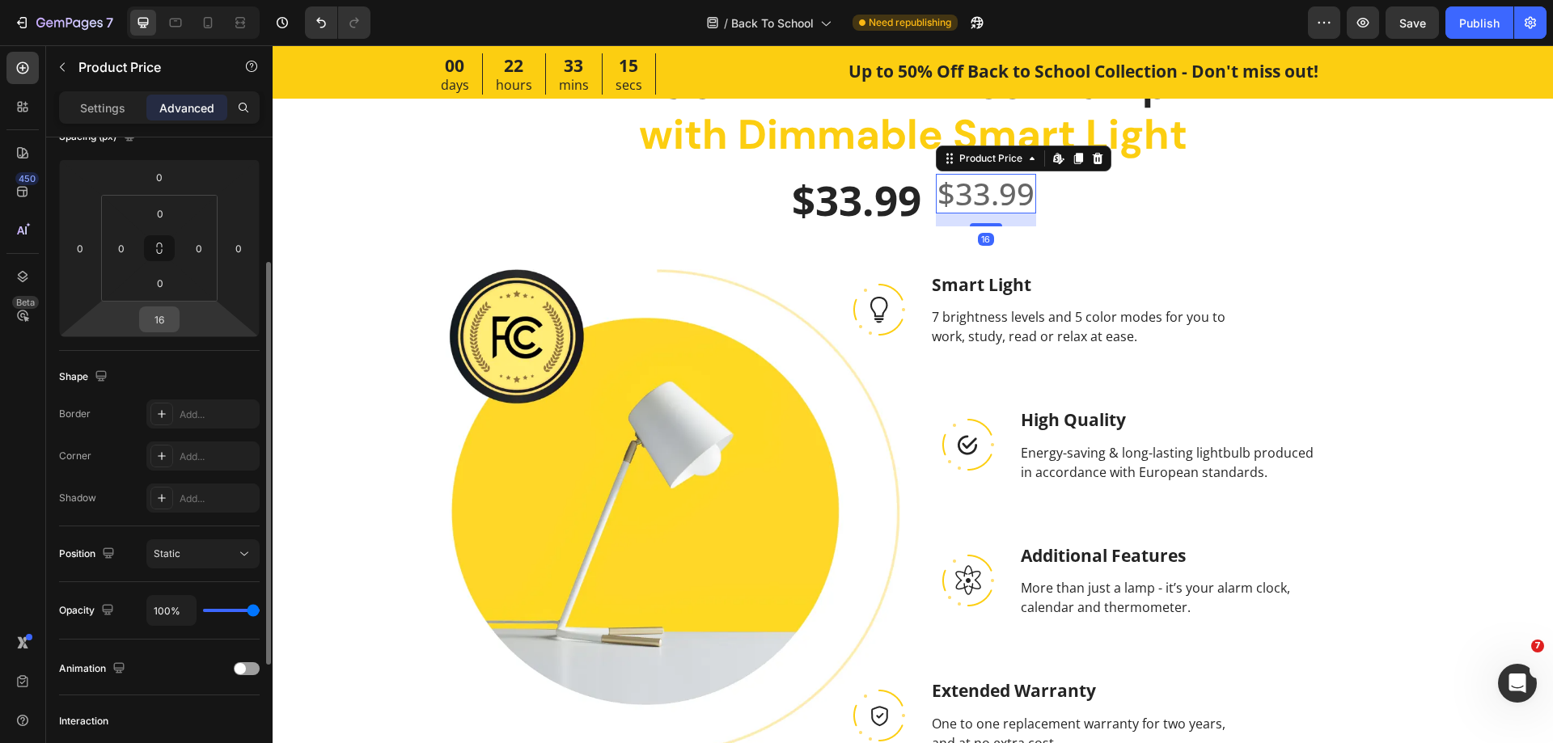
click at [161, 314] on input "16" at bounding box center [159, 319] width 32 height 24
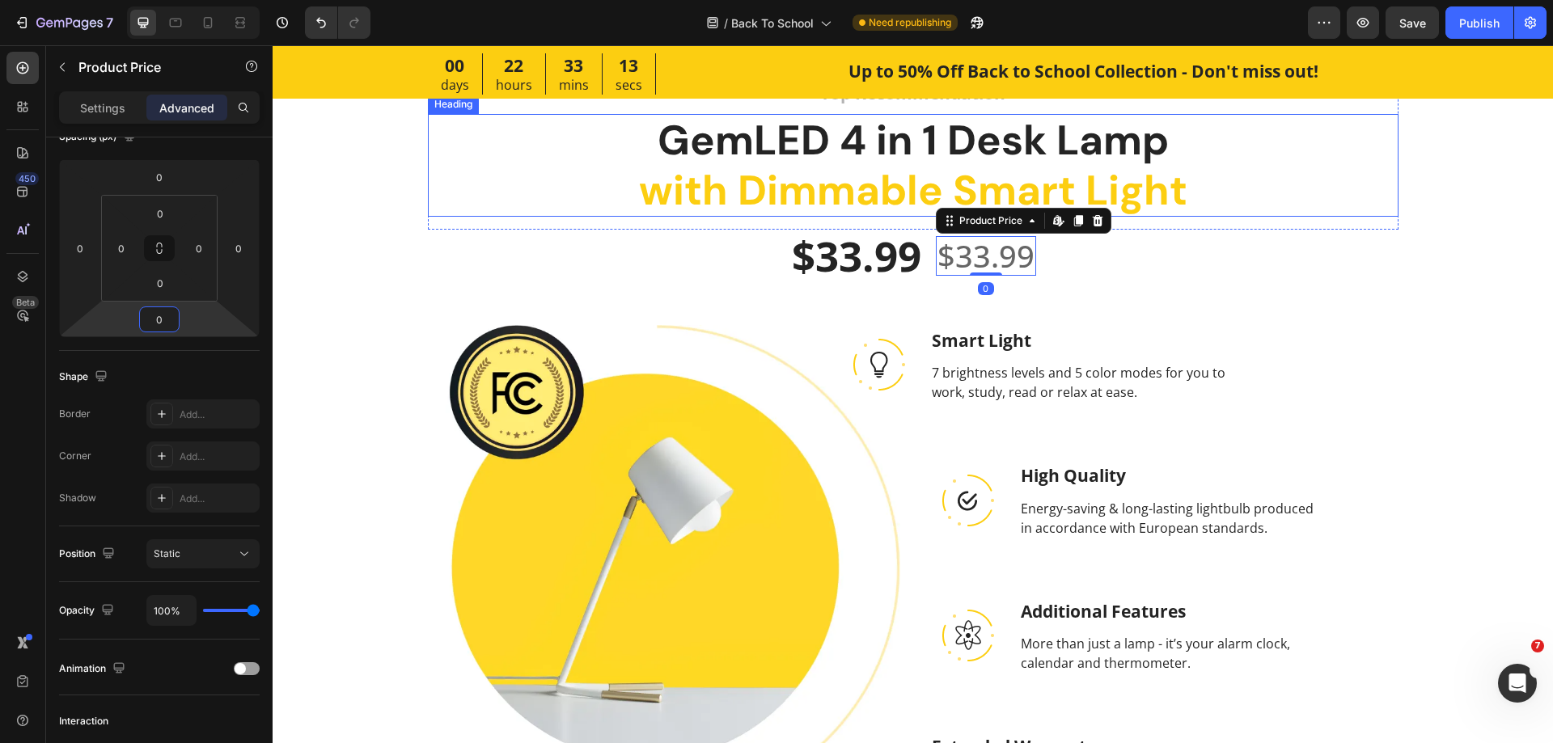
scroll to position [1682, 0]
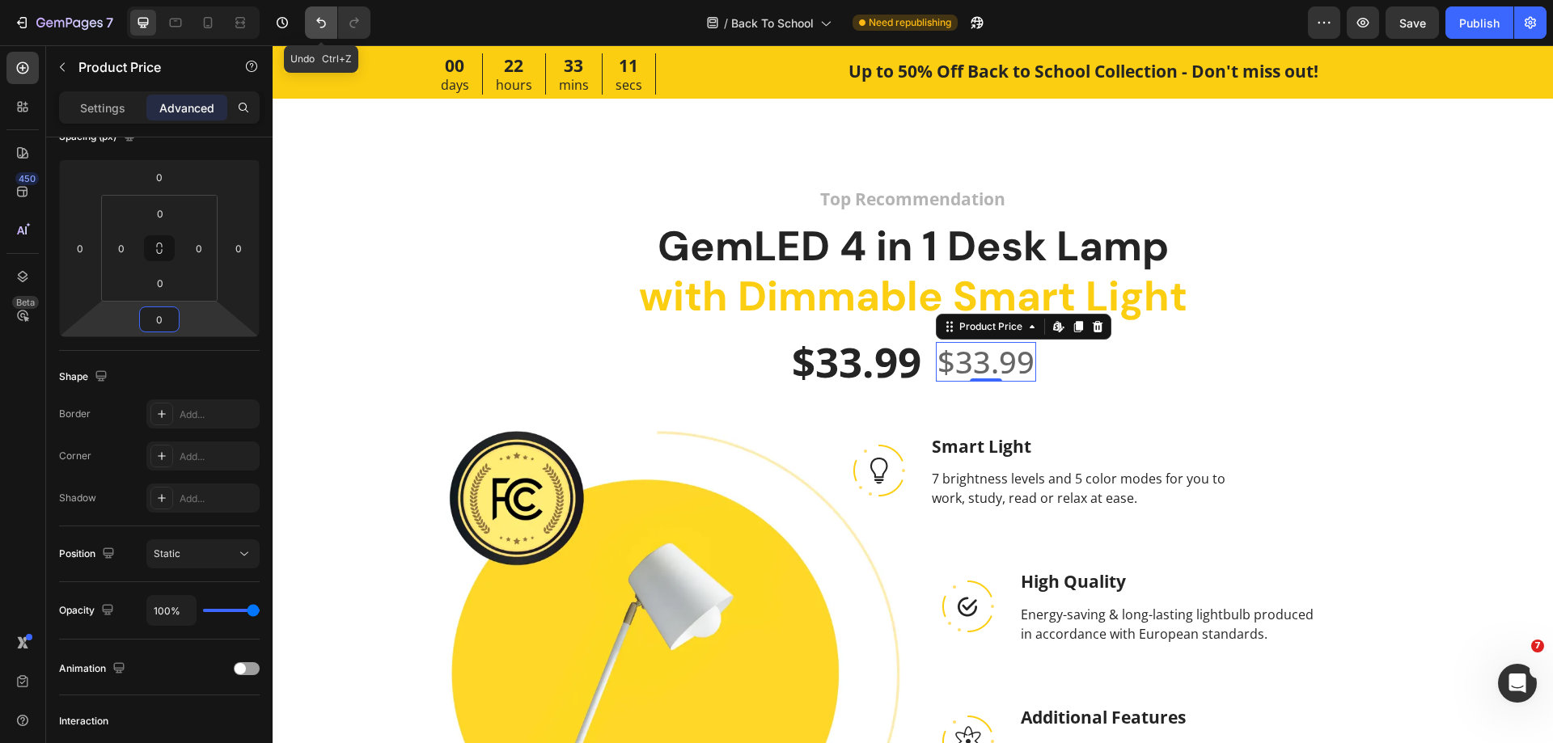
click at [320, 27] on icon "Undo/Redo" at bounding box center [321, 23] width 16 height 16
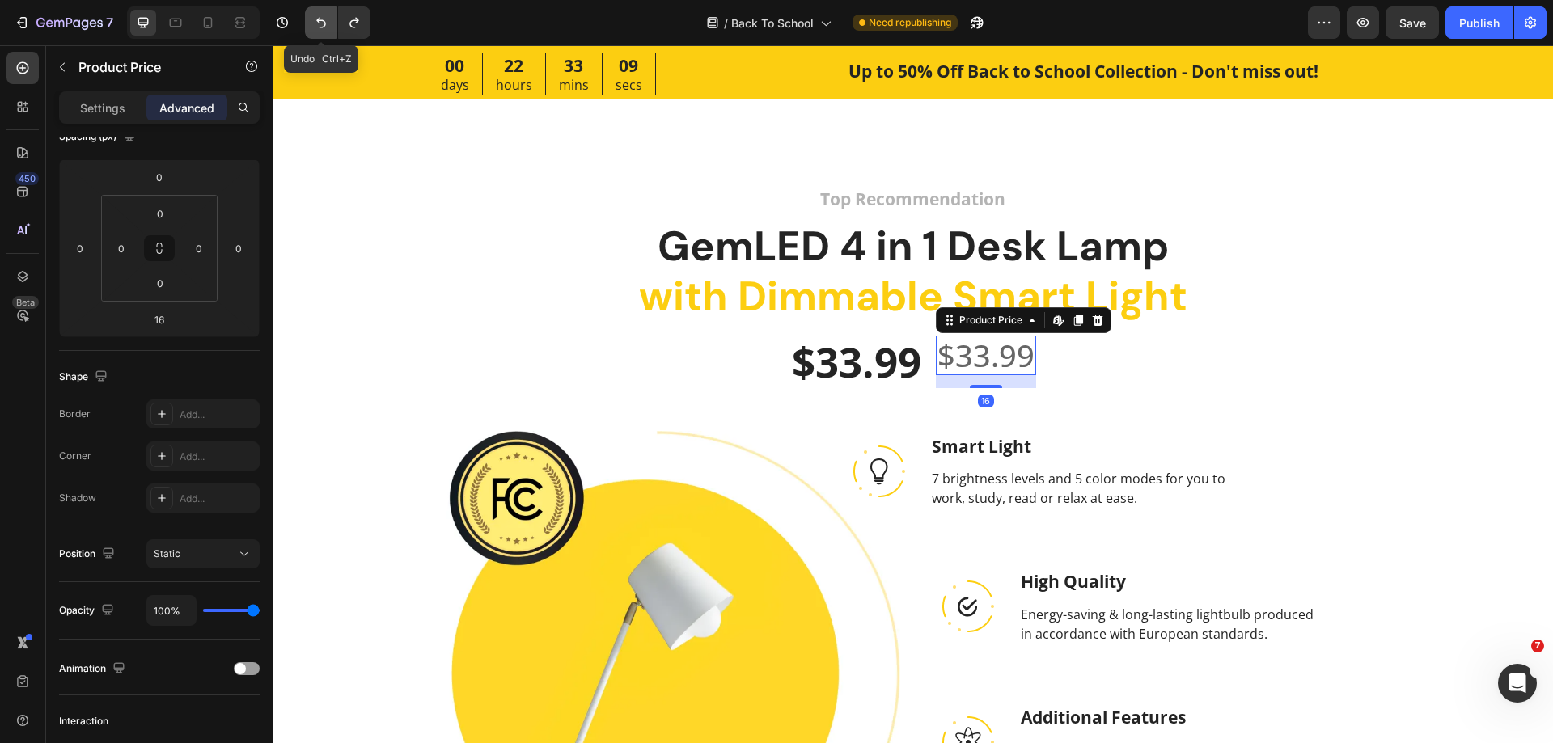
click at [320, 27] on icon "Undo/Redo" at bounding box center [321, 23] width 16 height 16
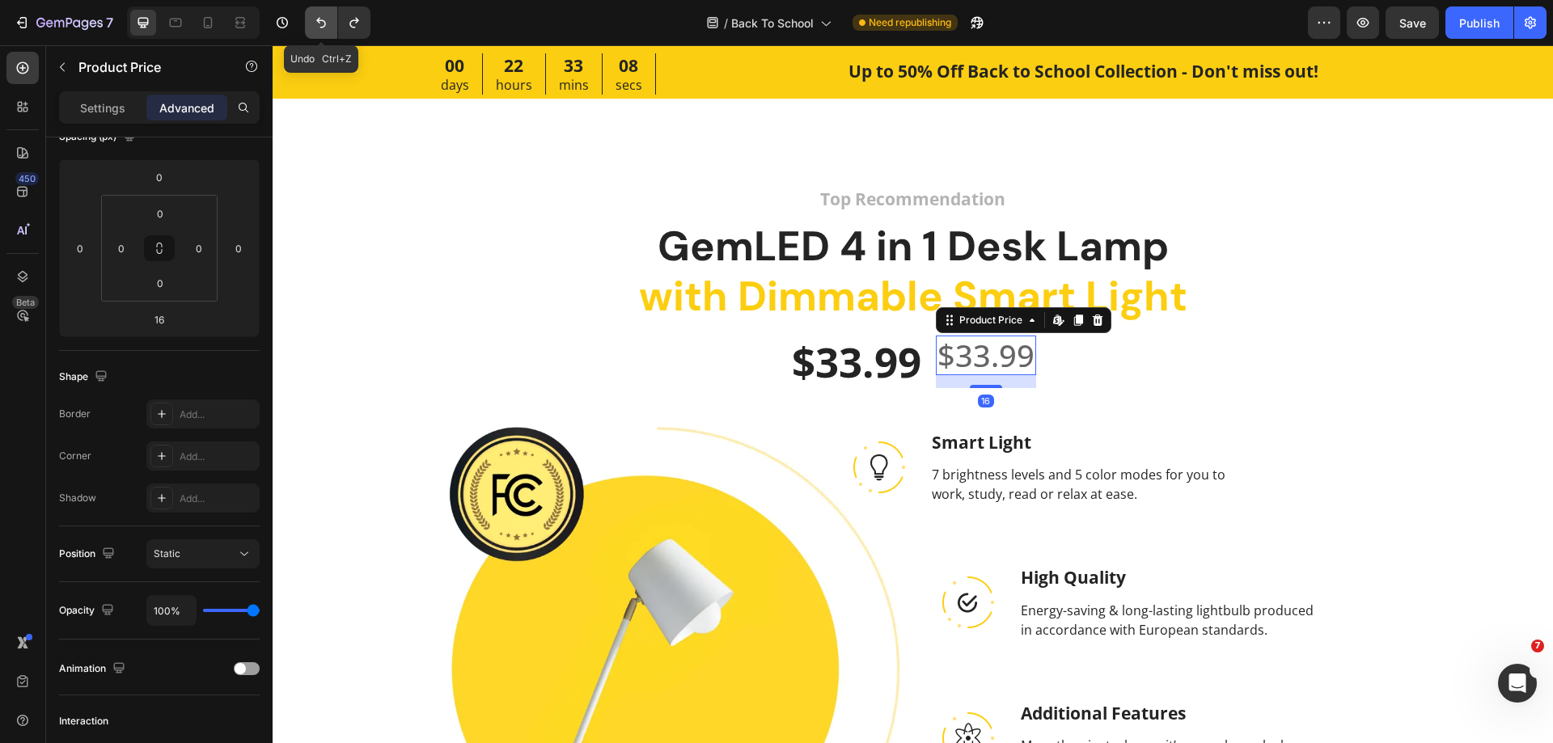
click at [320, 27] on icon "Undo/Redo" at bounding box center [321, 23] width 16 height 16
type input "0"
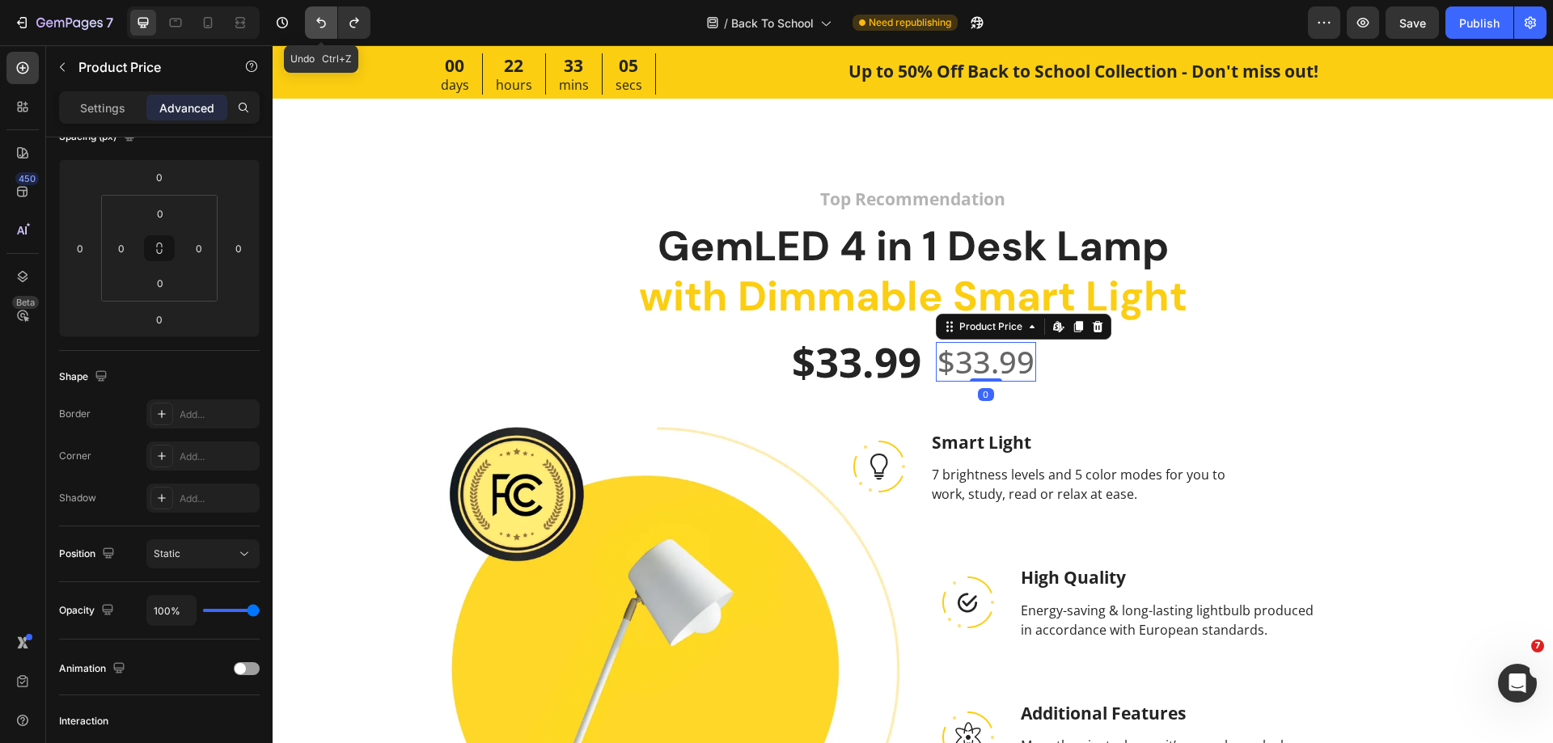
click at [320, 27] on icon "Undo/Redo" at bounding box center [321, 23] width 16 height 16
click at [329, 22] on icon "Undo/Redo" at bounding box center [321, 23] width 16 height 16
click at [326, 24] on icon "Undo/Redo" at bounding box center [321, 23] width 16 height 16
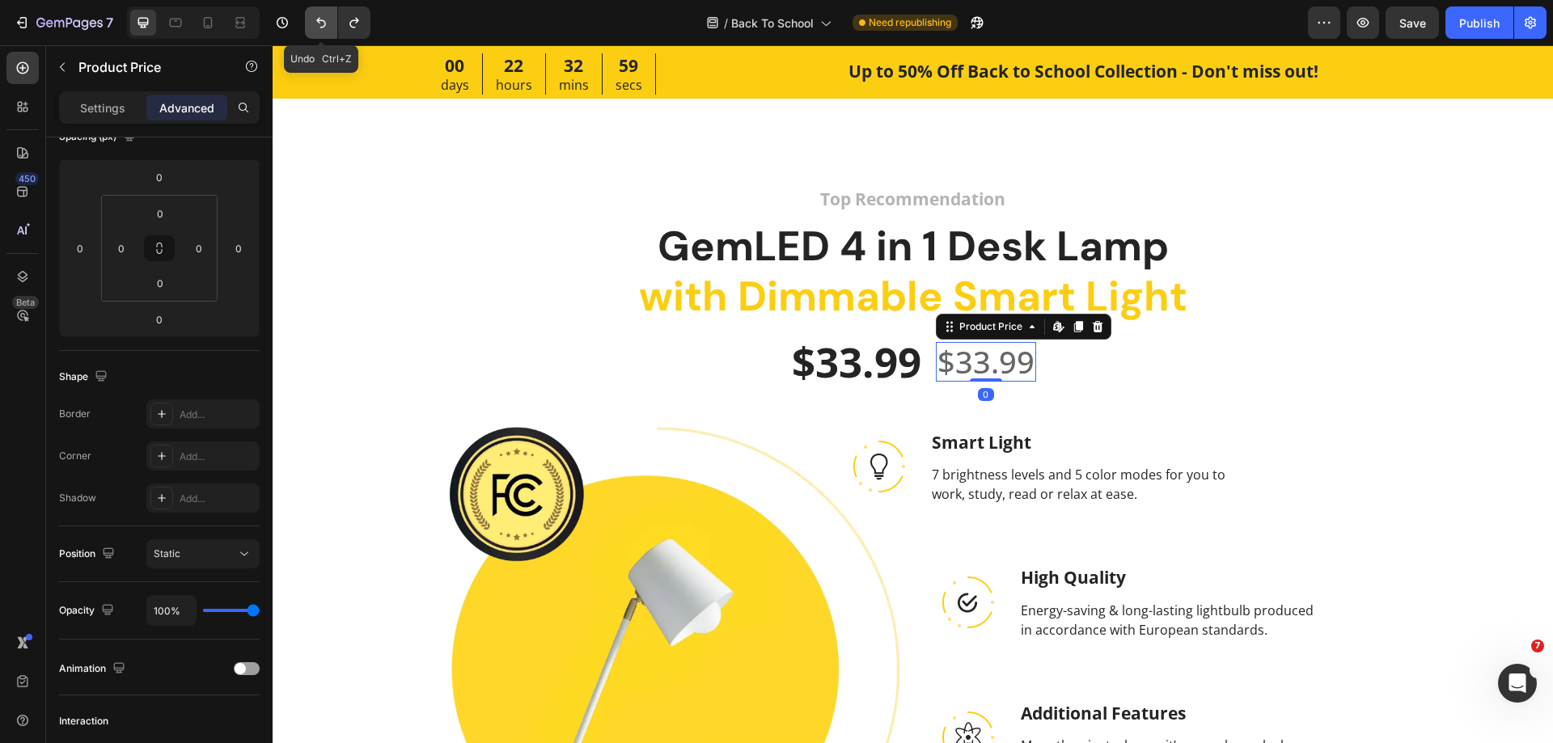
click at [326, 24] on icon "Undo/Redo" at bounding box center [321, 23] width 16 height 16
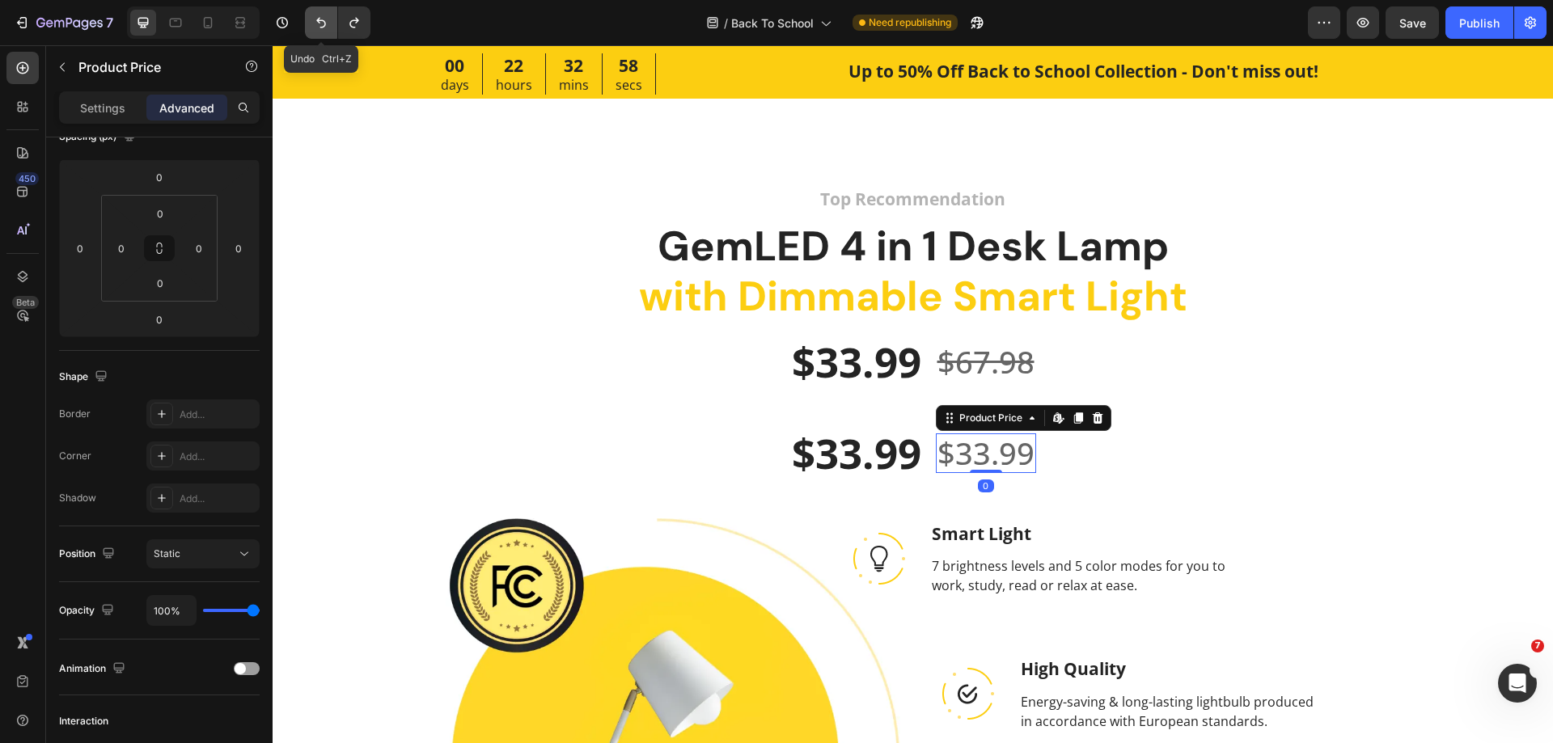
click at [326, 24] on icon "Undo/Redo" at bounding box center [321, 23] width 16 height 16
click at [982, 360] on div "$67.98" at bounding box center [986, 362] width 100 height 40
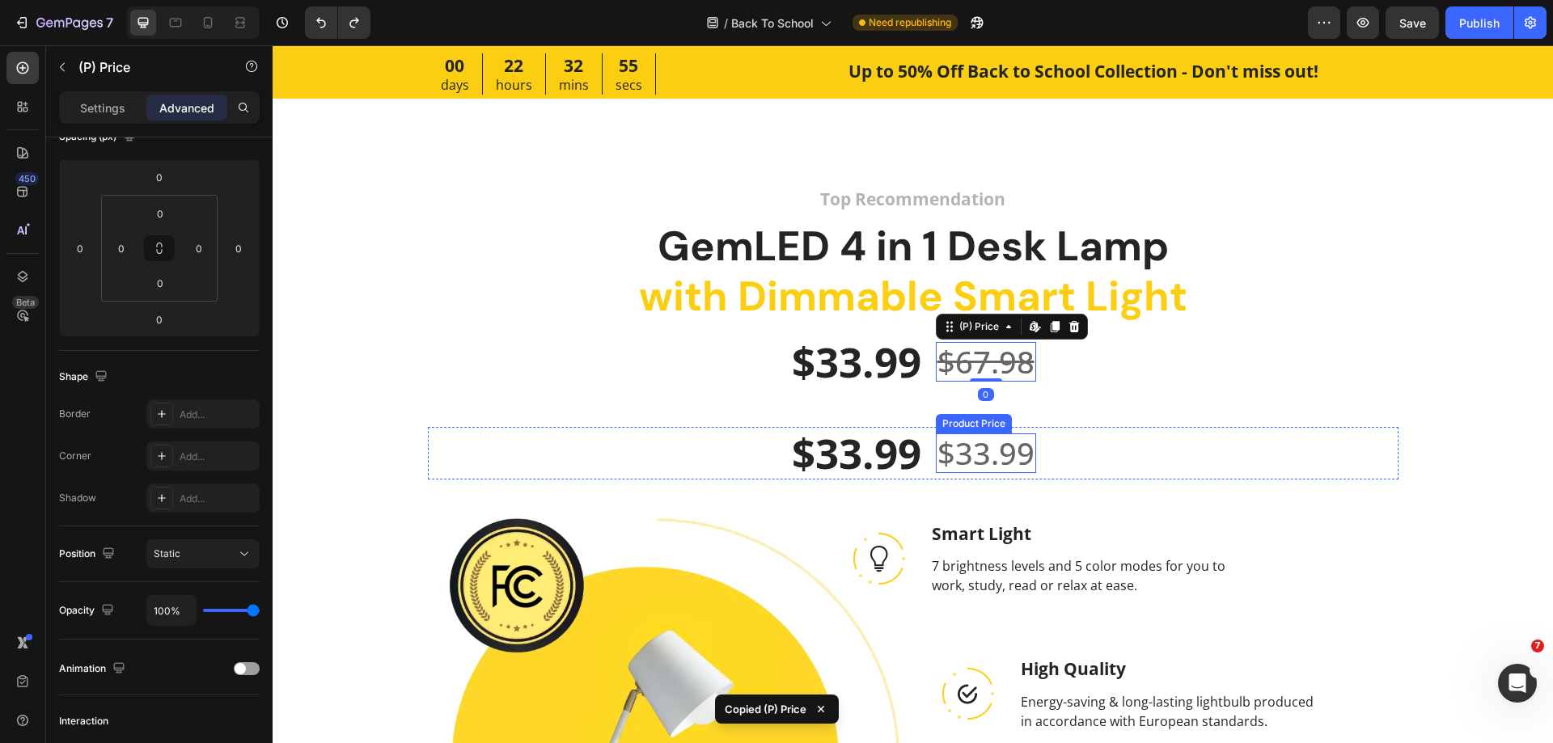
click at [981, 460] on div "$33.99" at bounding box center [986, 454] width 100 height 40
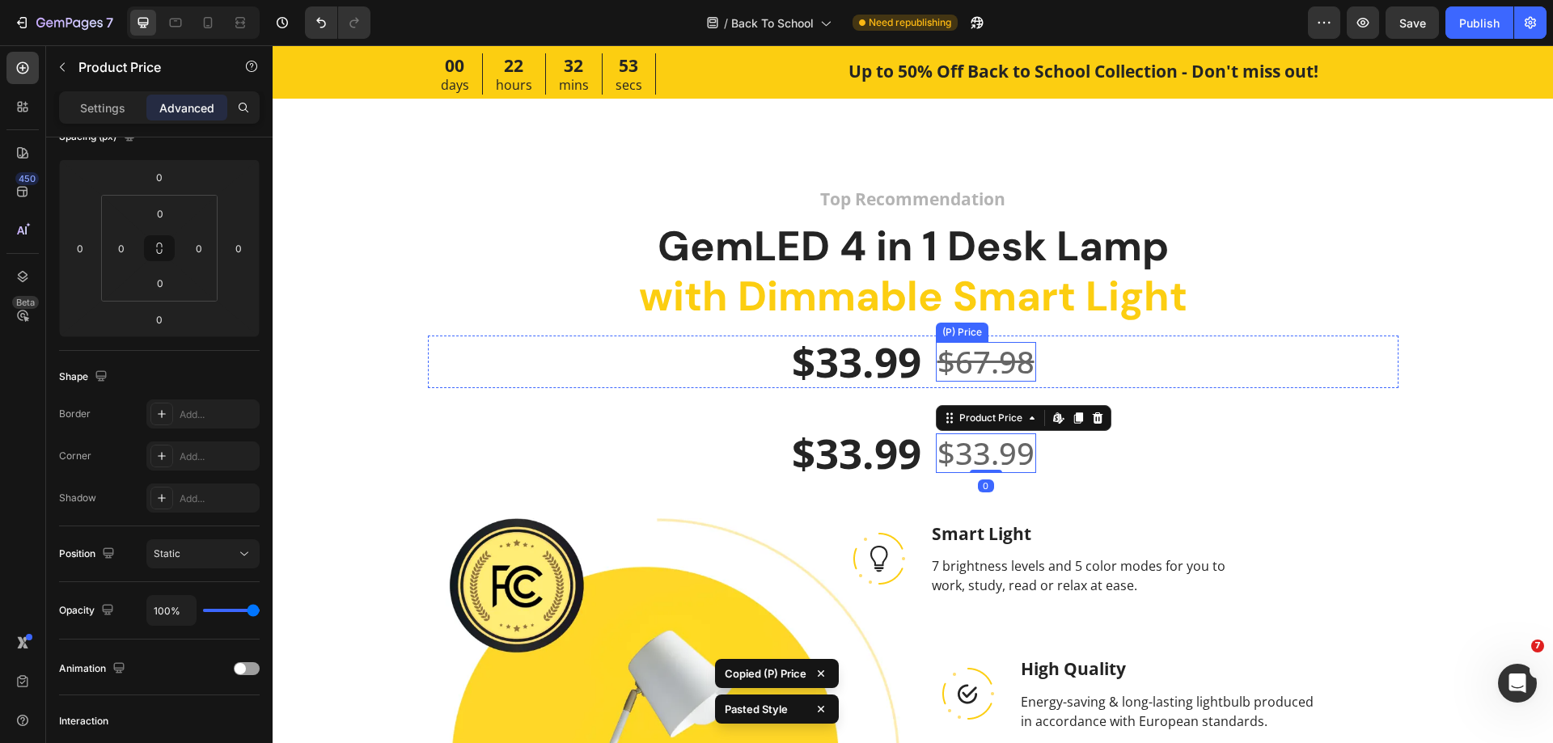
click at [994, 353] on div "$67.98" at bounding box center [986, 362] width 100 height 40
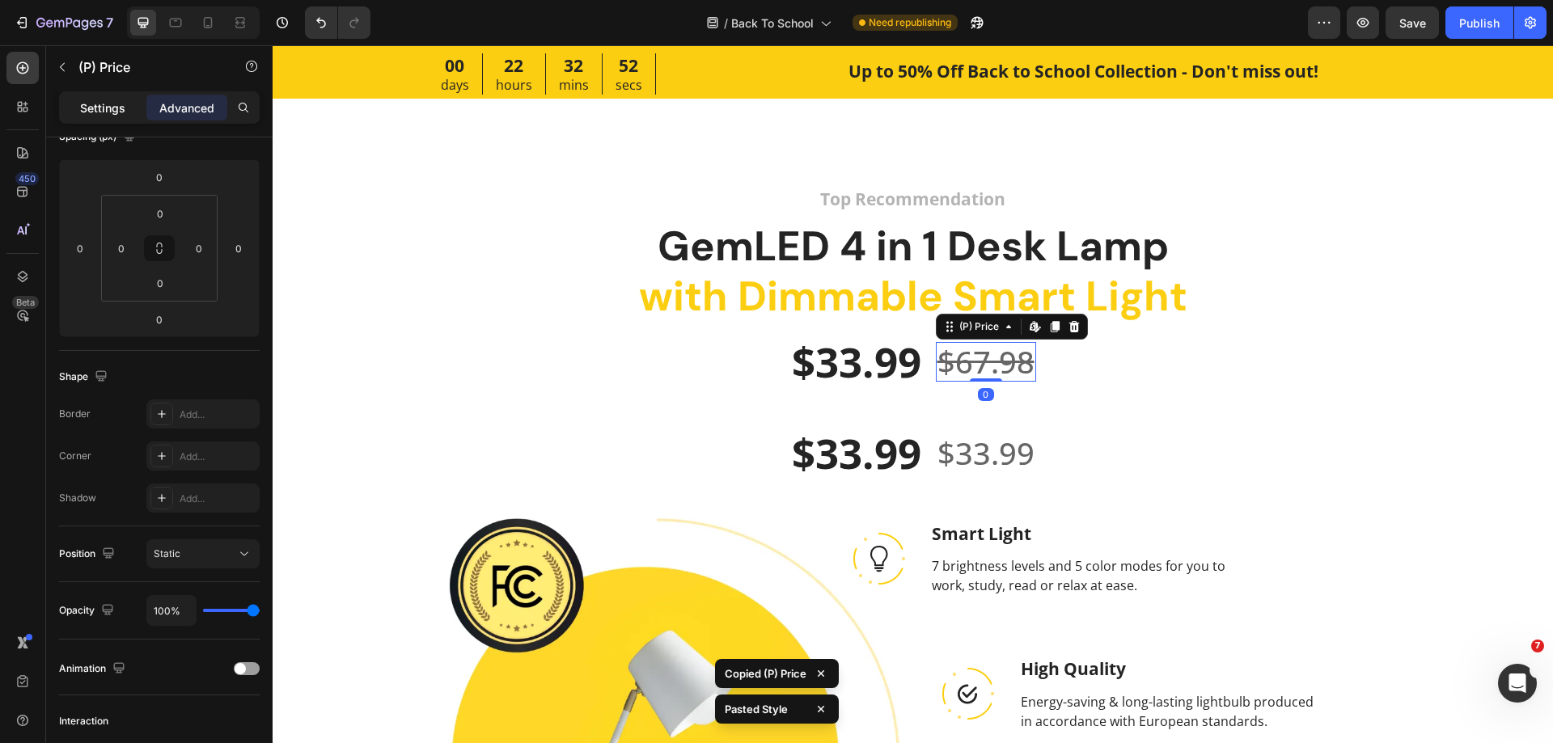
click at [112, 111] on p "Settings" at bounding box center [102, 107] width 45 height 17
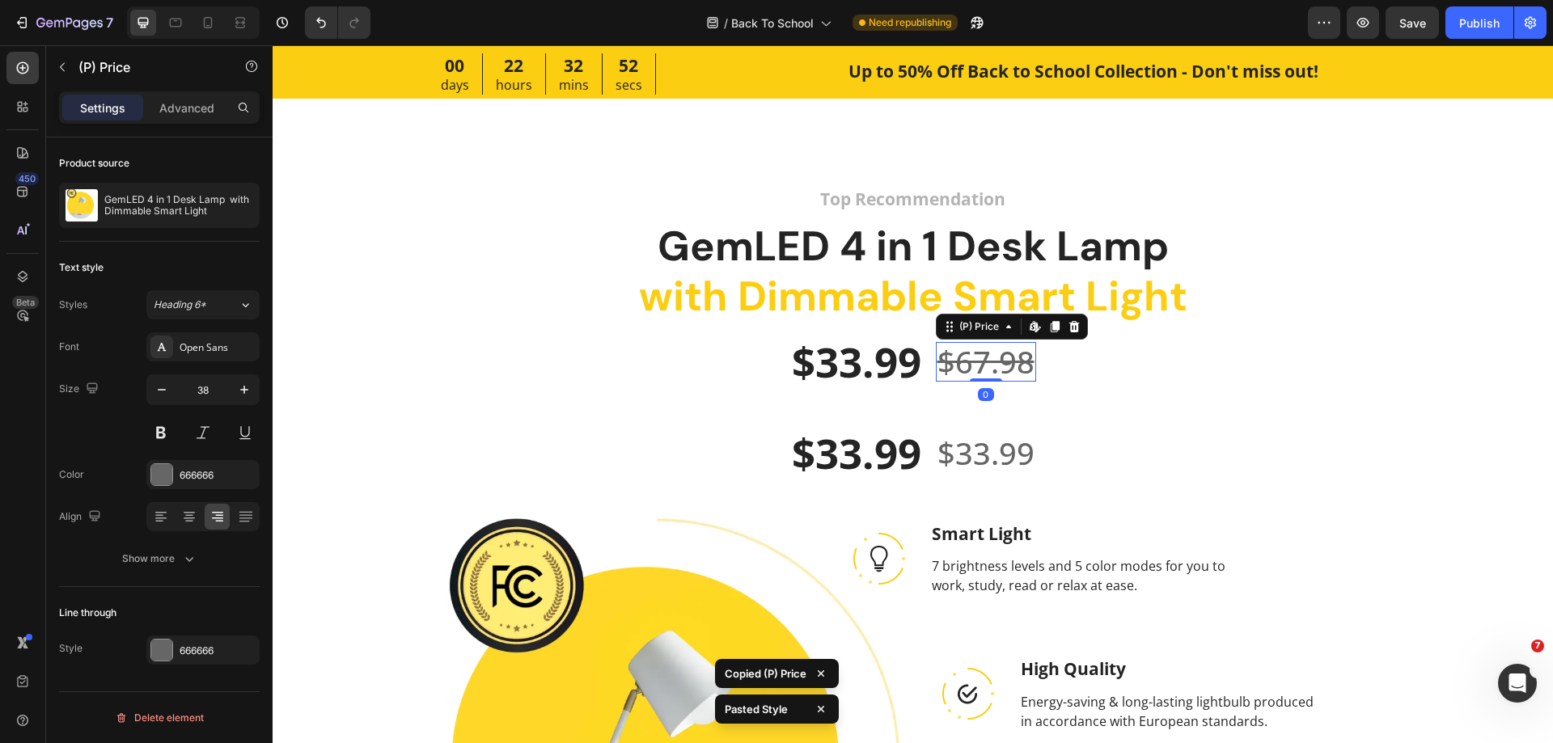
scroll to position [0, 0]
click at [143, 584] on div "Text style Styles Heading 6* Font Open Sans Size 38 Color 666666 Align Show more" at bounding box center [159, 414] width 201 height 345
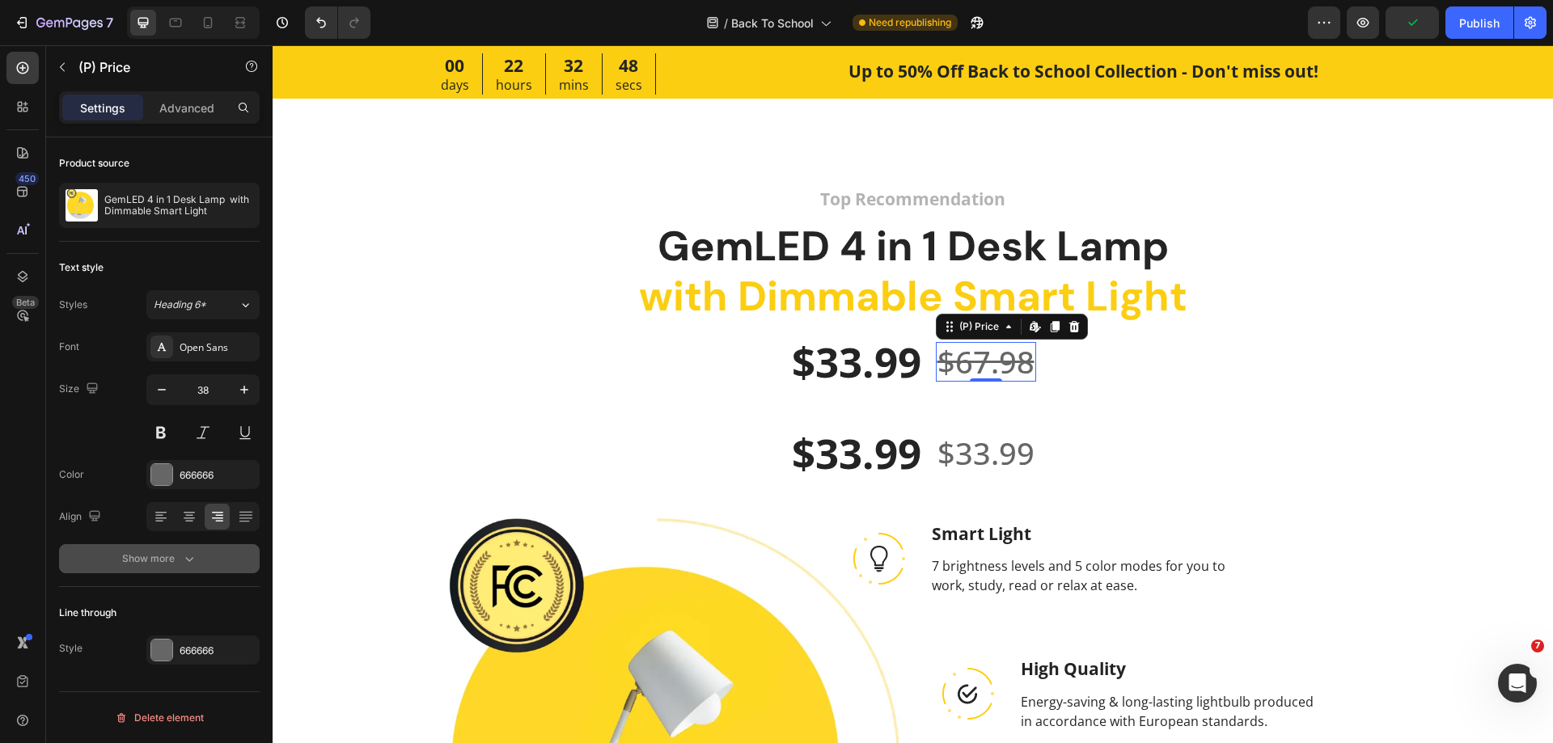
click at [142, 559] on div "Show more" at bounding box center [159, 559] width 75 height 16
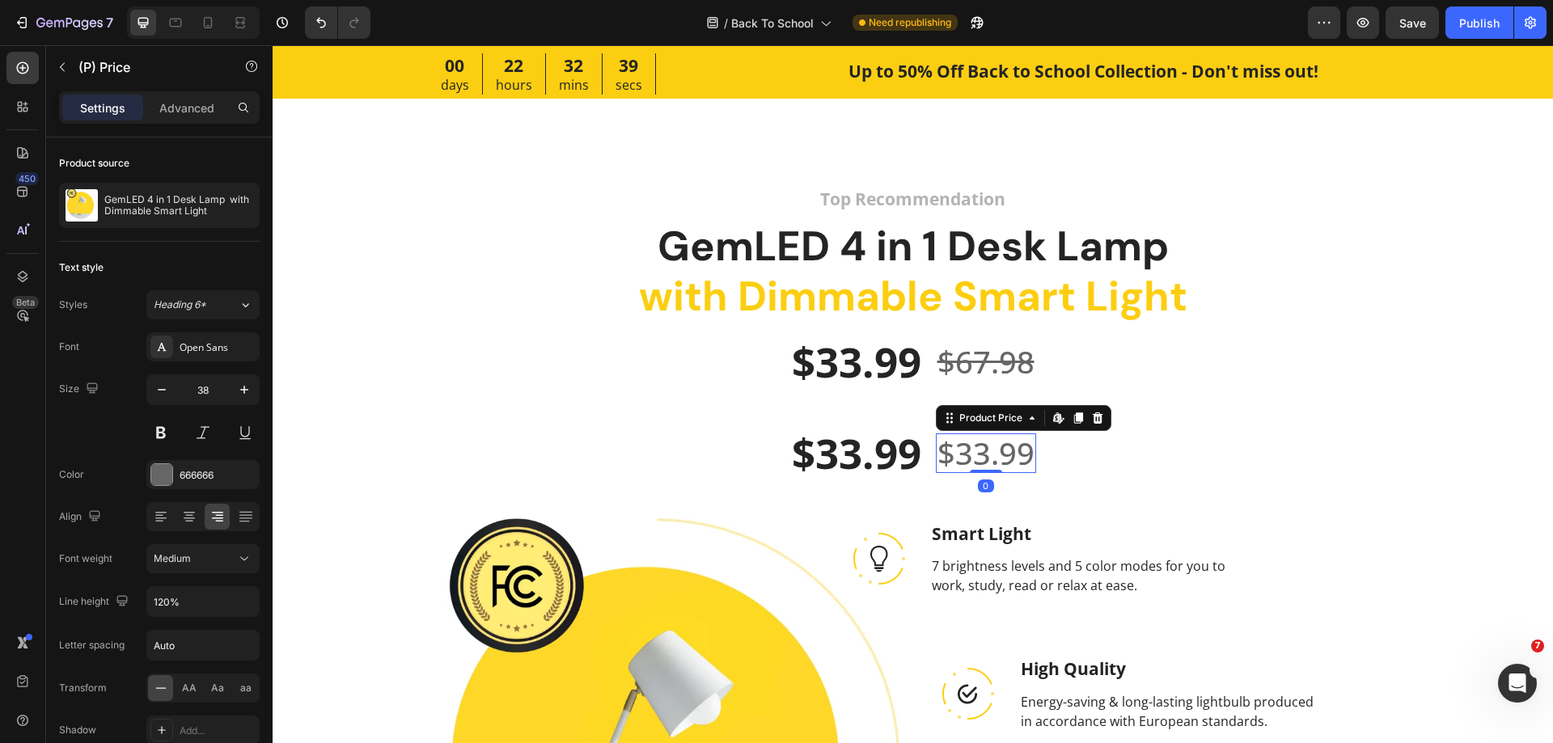
click at [980, 449] on div "$33.99" at bounding box center [986, 454] width 100 height 40
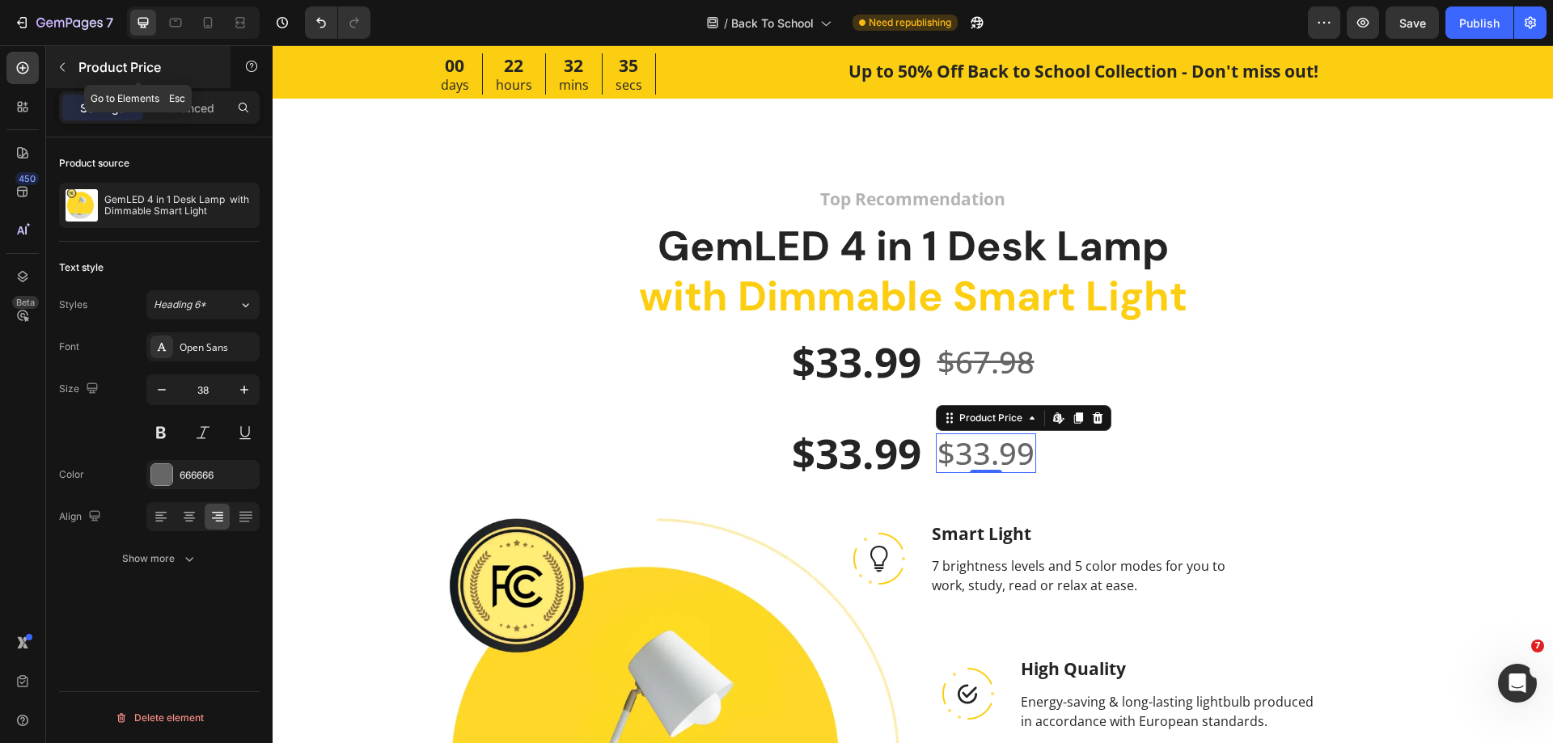
click at [68, 68] on icon "button" at bounding box center [62, 67] width 13 height 13
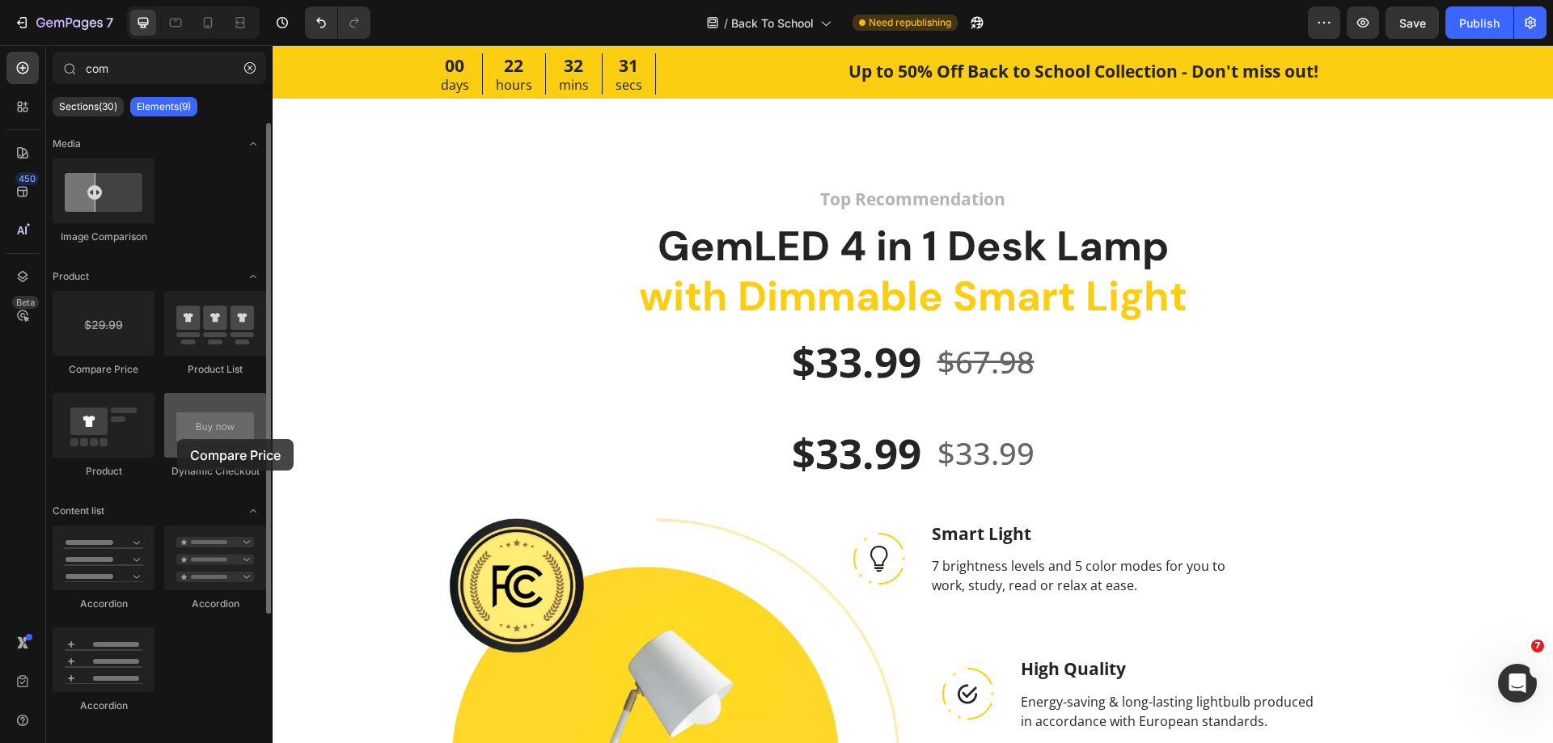
drag, startPoint x: 106, startPoint y: 332, endPoint x: 177, endPoint y: 439, distance: 129.0
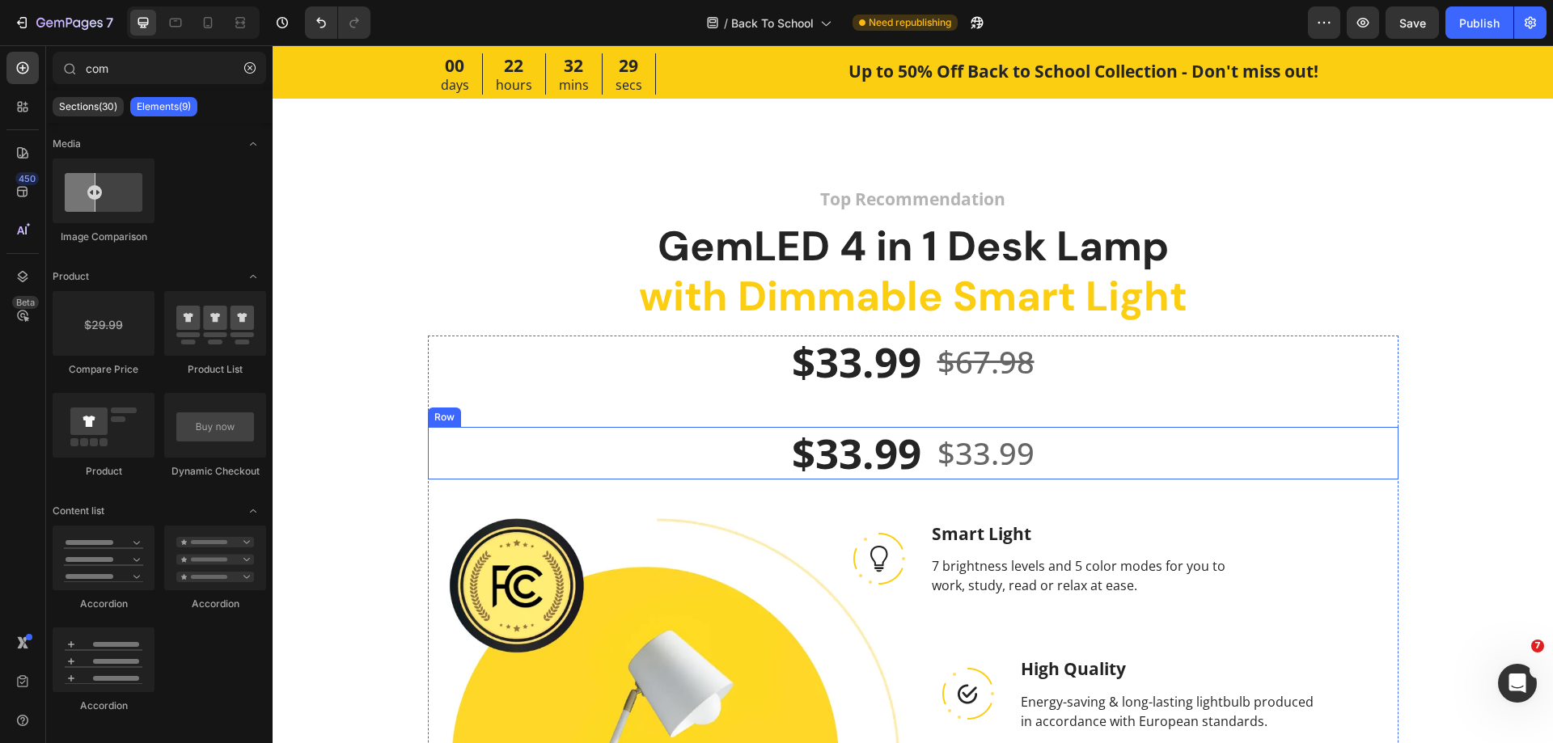
click at [689, 470] on div "$33.99 Product Price Product Price $33.99 Product Price Product Price Row" at bounding box center [913, 453] width 971 height 53
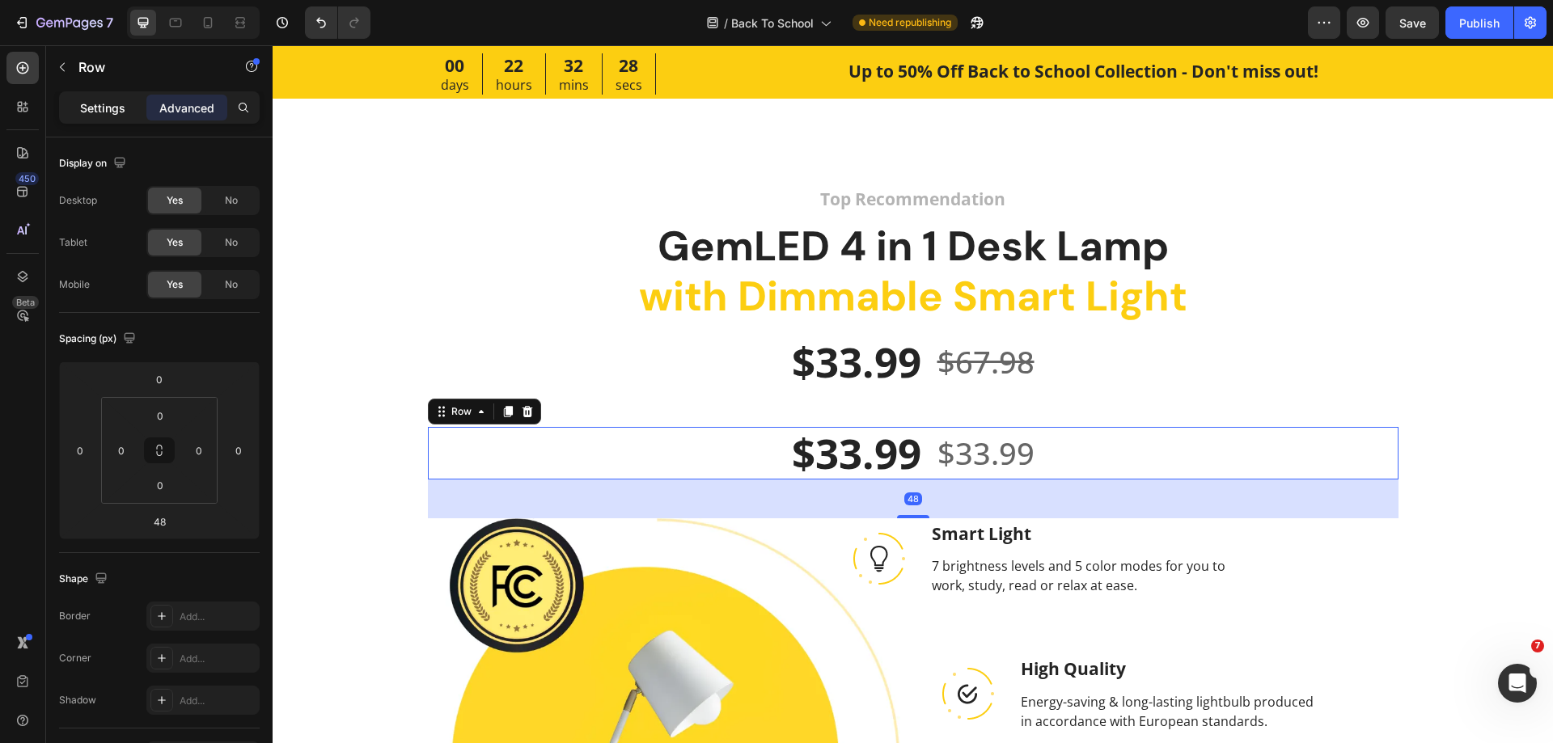
click at [84, 109] on p "Settings" at bounding box center [102, 107] width 45 height 17
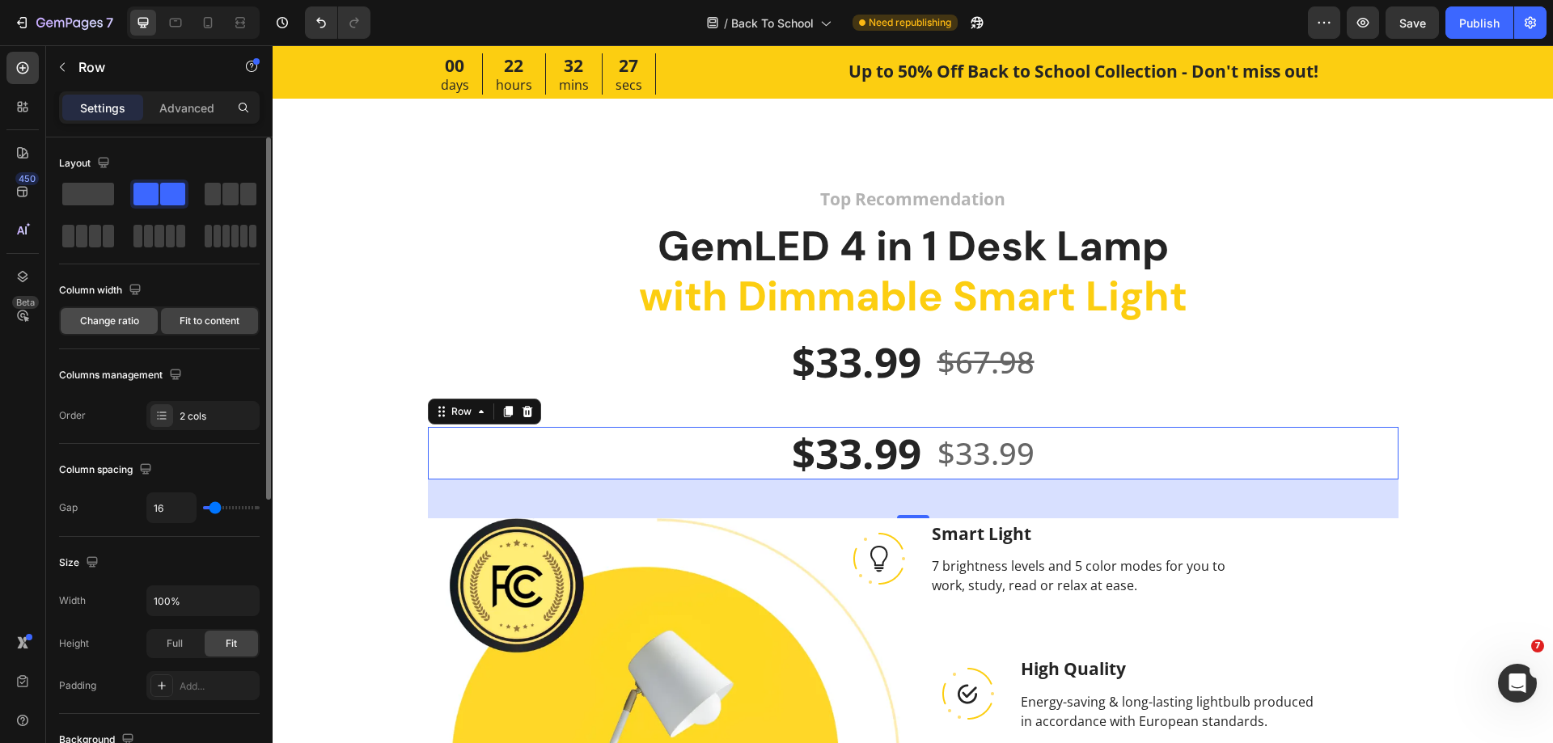
click at [130, 327] on span "Change ratio" at bounding box center [109, 321] width 59 height 15
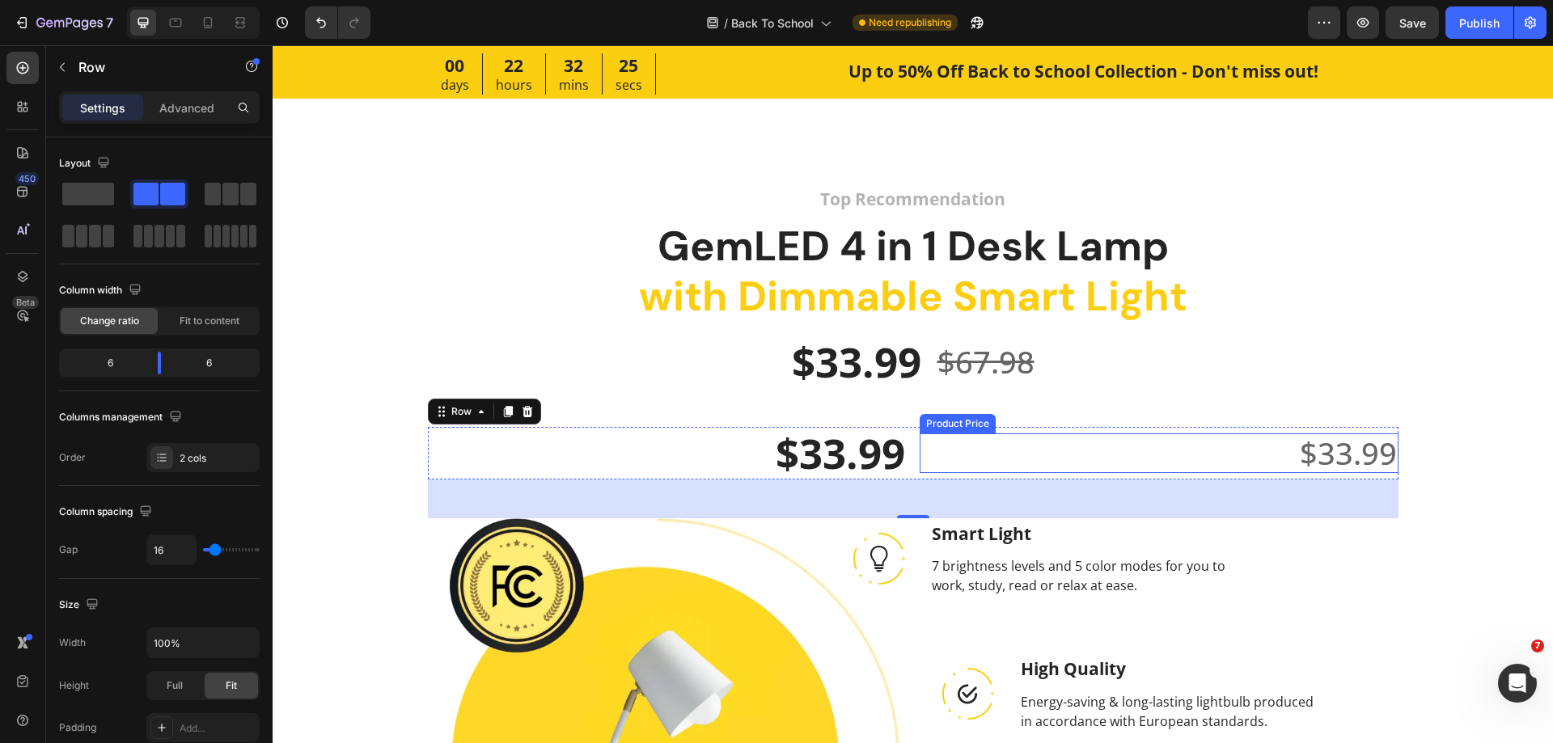
click at [922, 451] on div "$33.99" at bounding box center [1159, 454] width 479 height 40
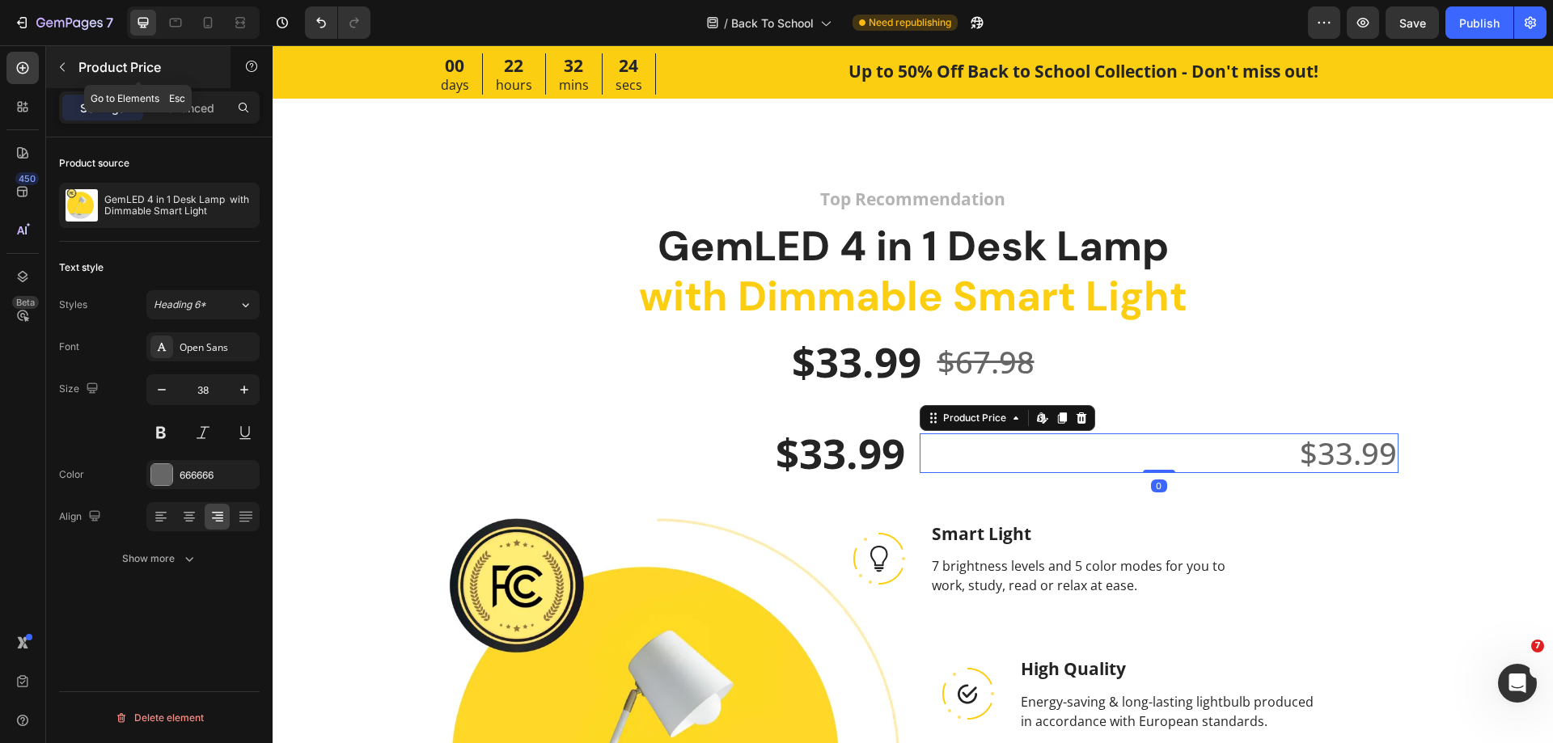
click at [66, 74] on button "button" at bounding box center [62, 67] width 26 height 26
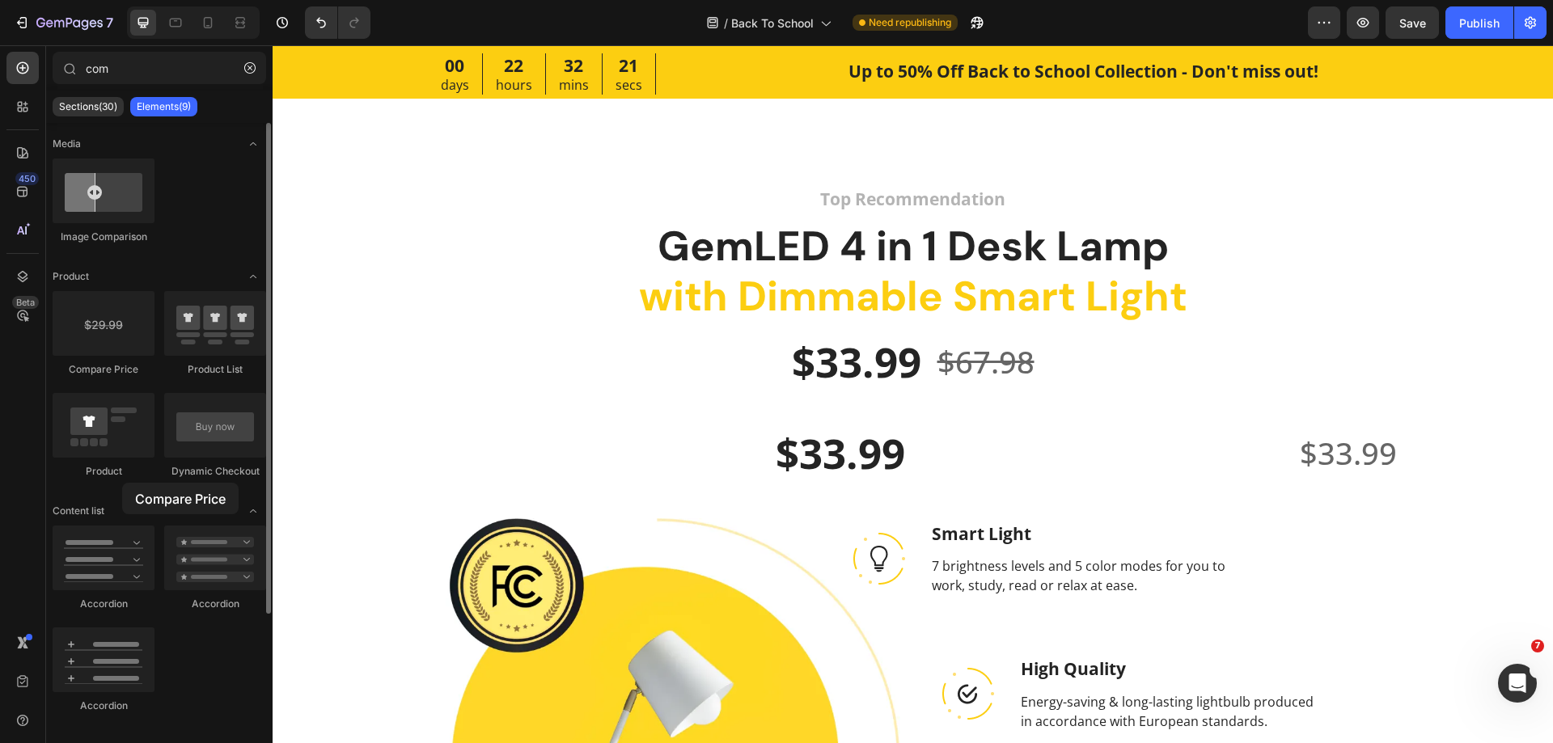
drag, startPoint x: 107, startPoint y: 328, endPoint x: 197, endPoint y: 480, distance: 176.3
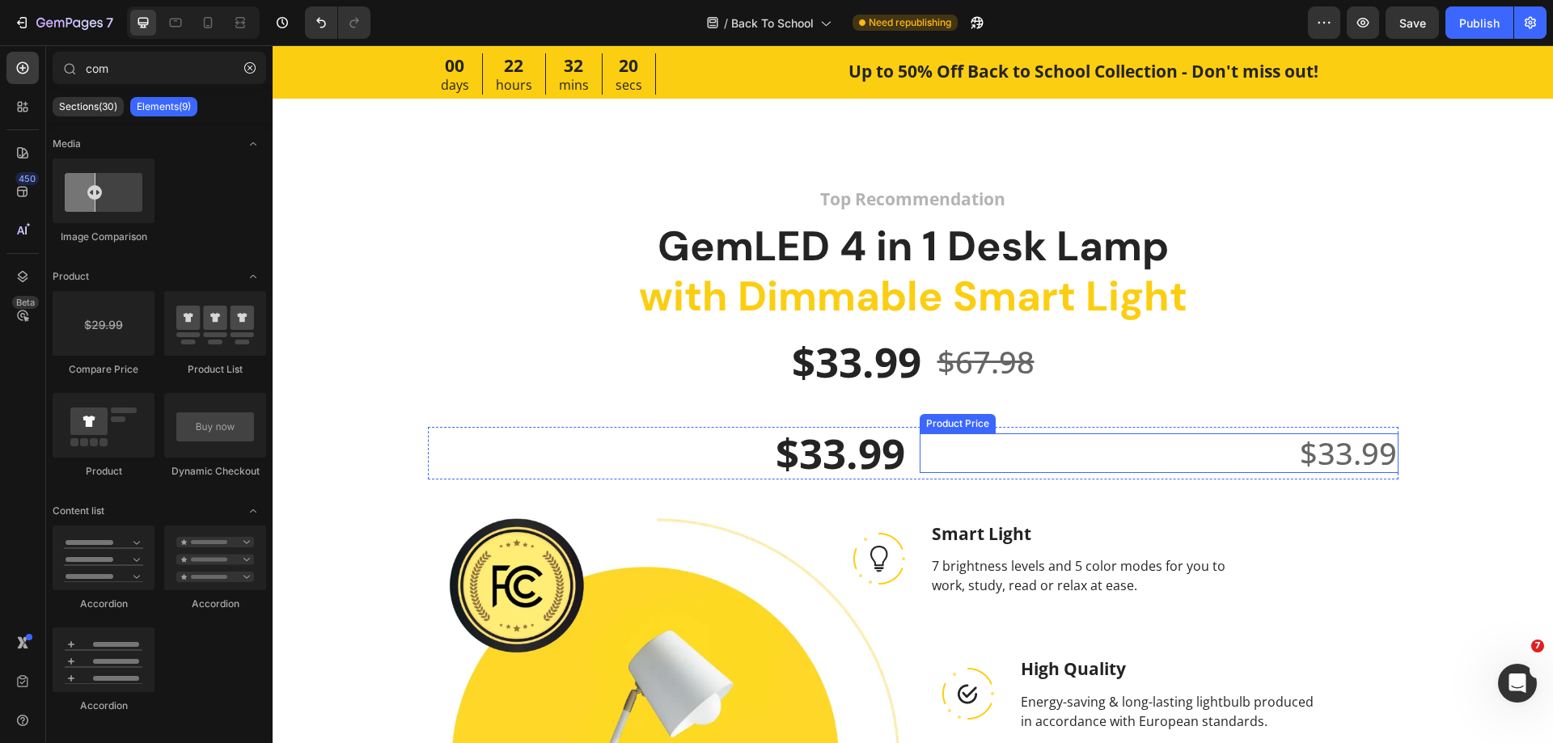
click at [1301, 450] on div "$33.99" at bounding box center [1159, 454] width 479 height 40
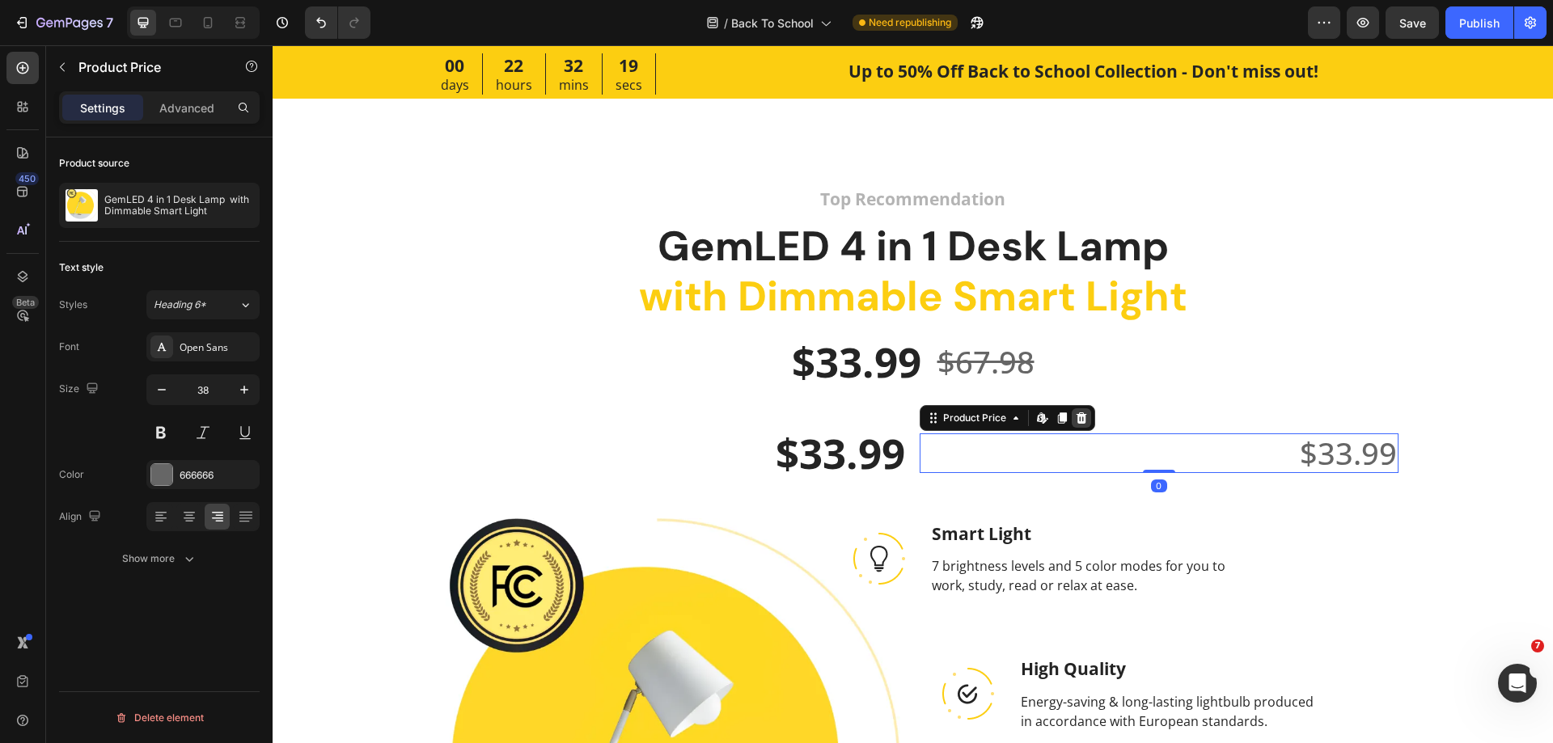
click at [1076, 419] on icon at bounding box center [1081, 418] width 11 height 11
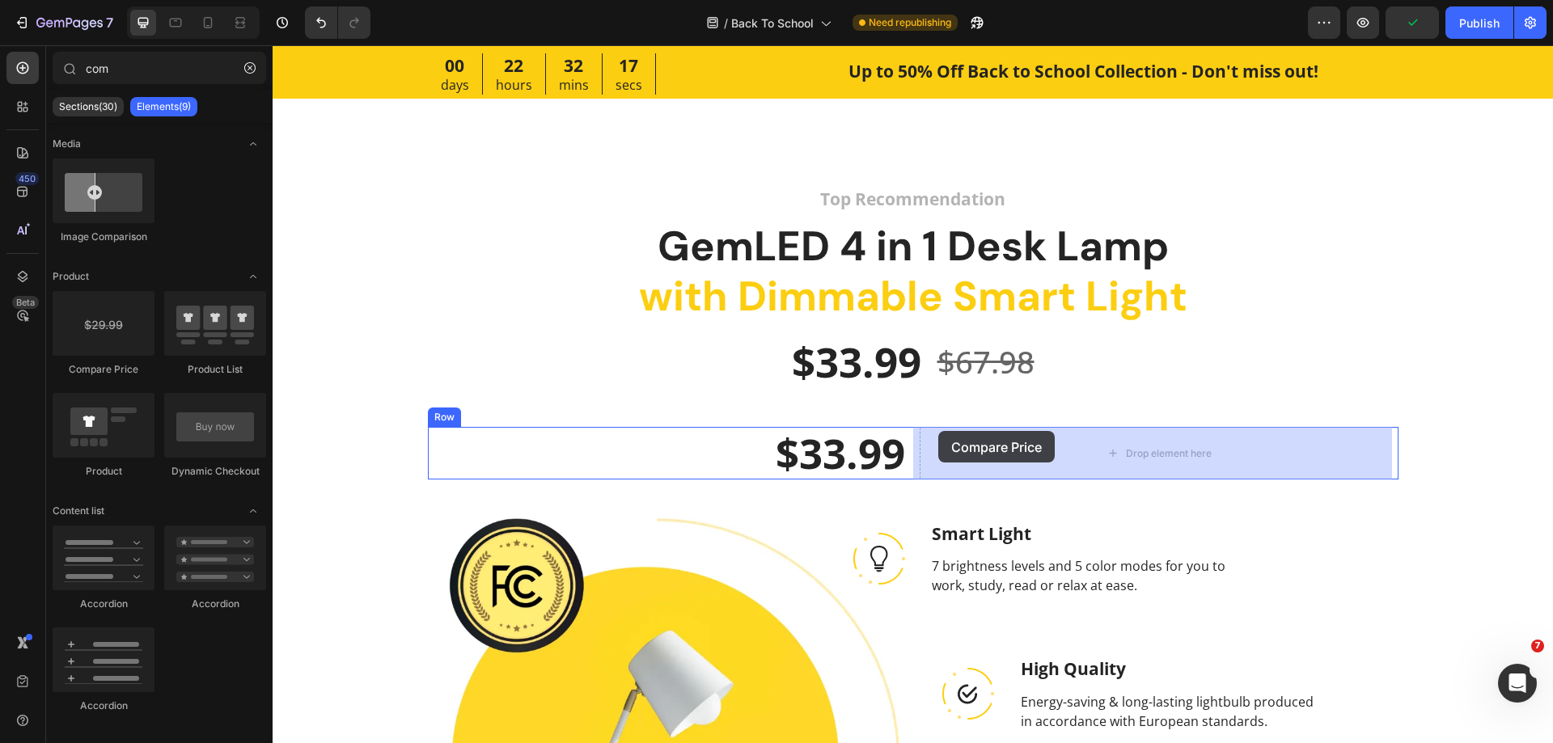
drag, startPoint x: 429, startPoint y: 382, endPoint x: 938, endPoint y: 431, distance: 512.0
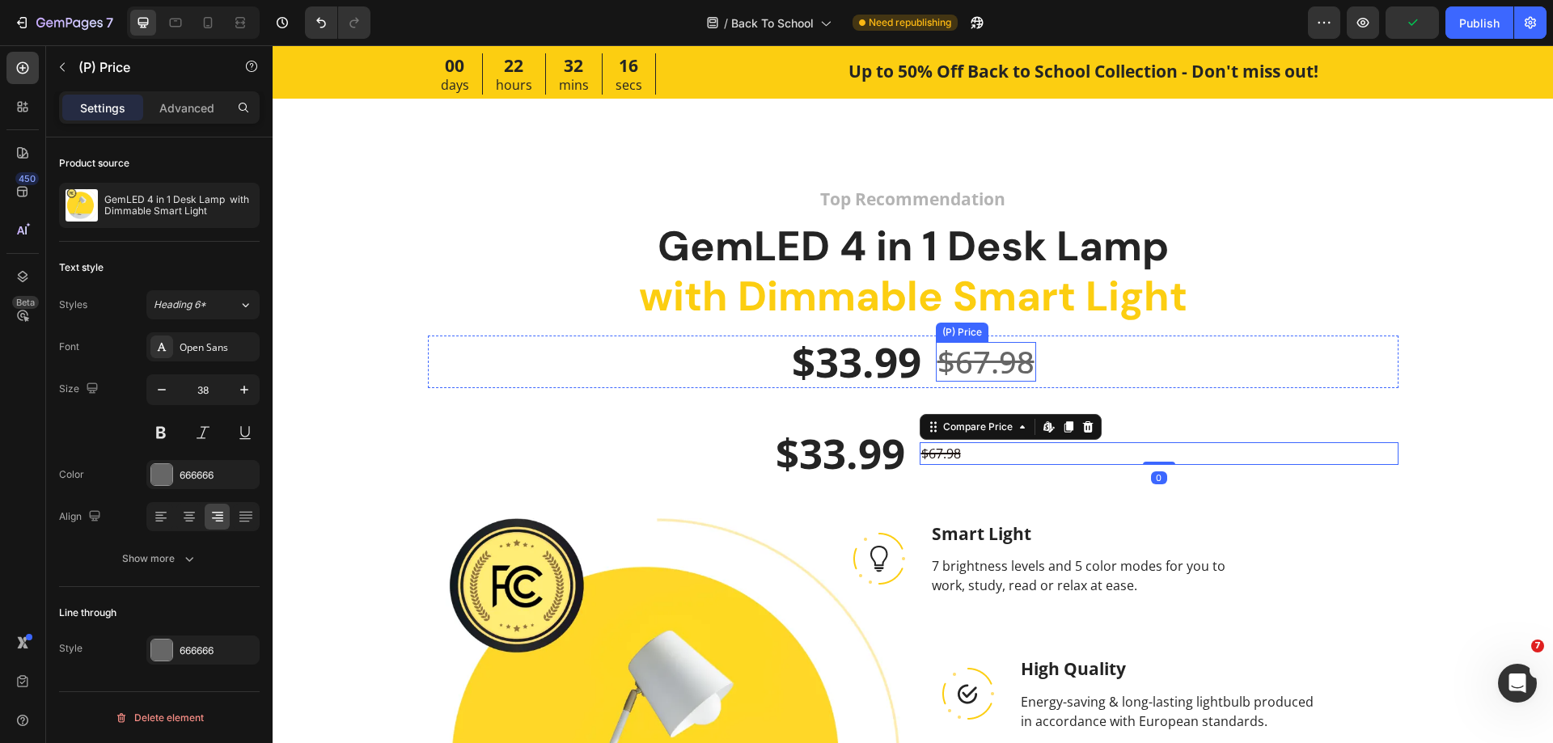
click at [967, 362] on div "$67.98" at bounding box center [986, 362] width 100 height 40
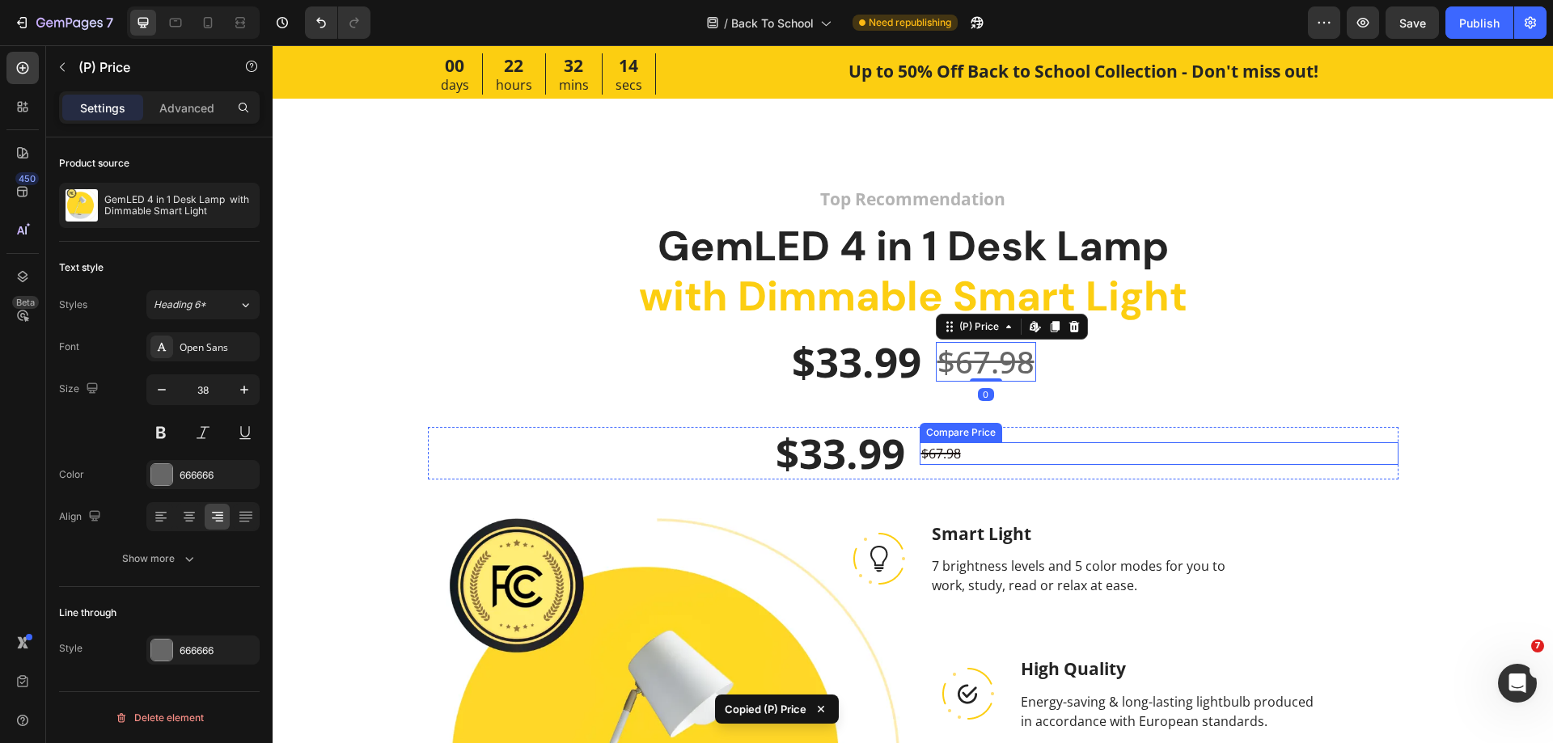
click at [937, 461] on div "$67.98" at bounding box center [1159, 453] width 479 height 23
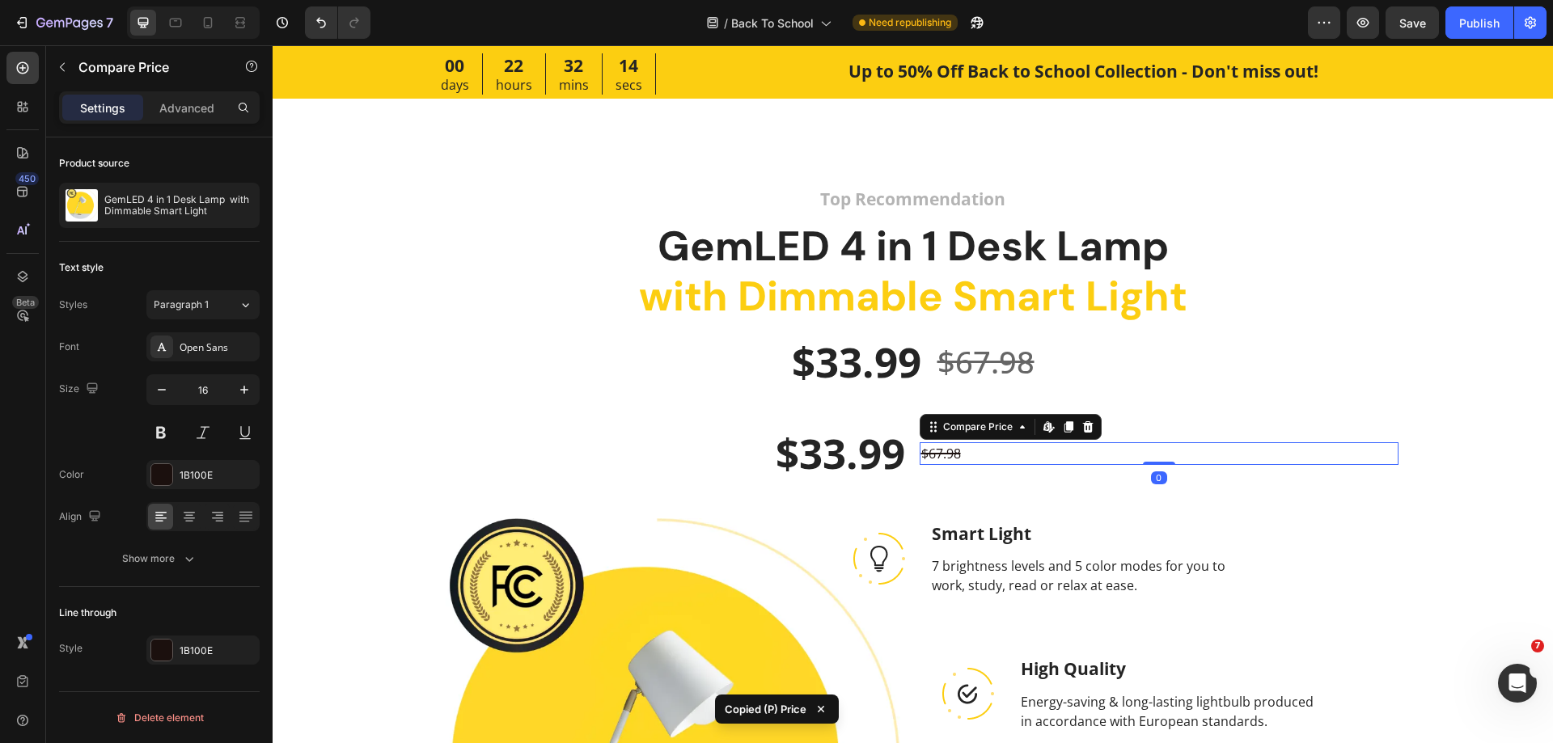
type input "38"
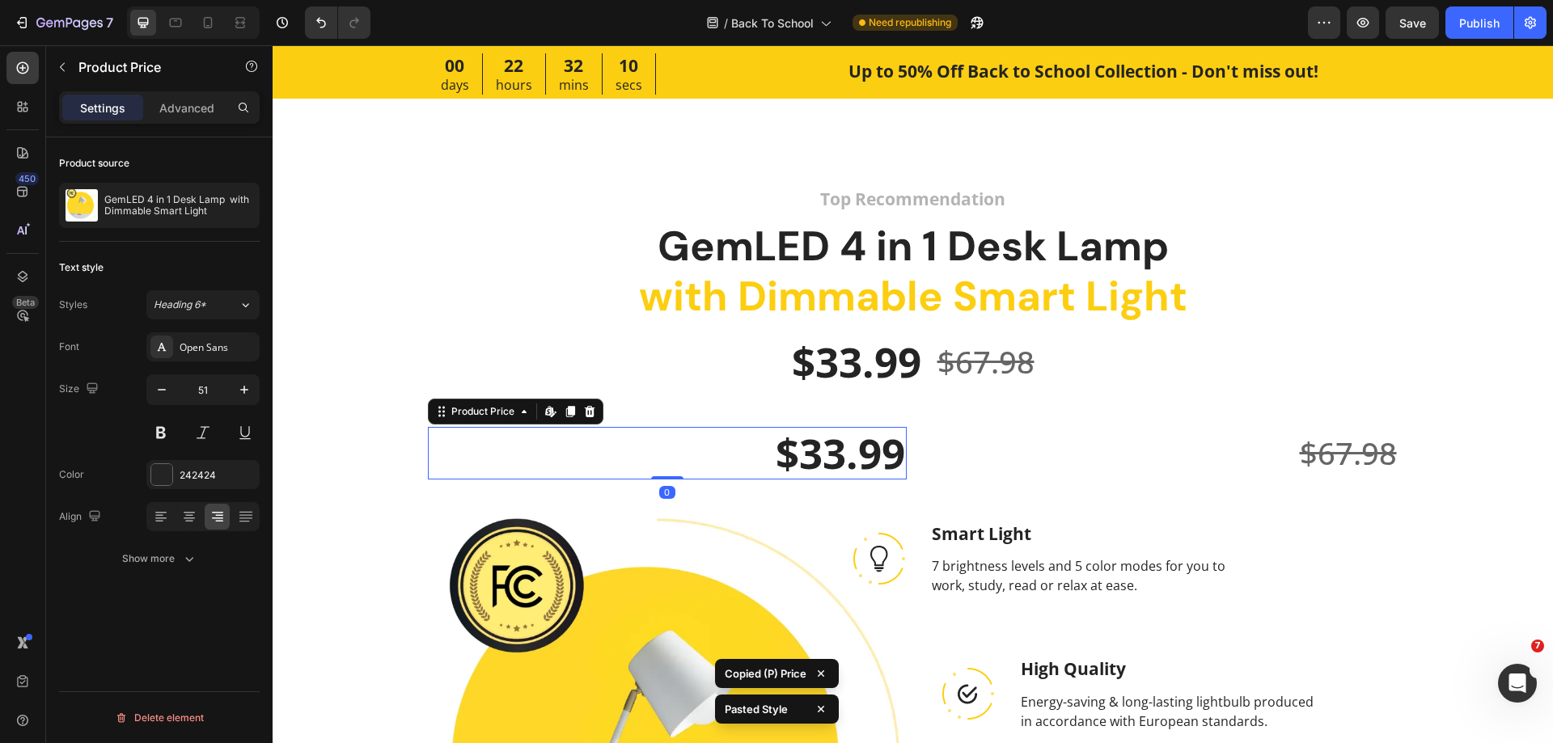
click at [861, 465] on div "$33.99" at bounding box center [667, 453] width 479 height 53
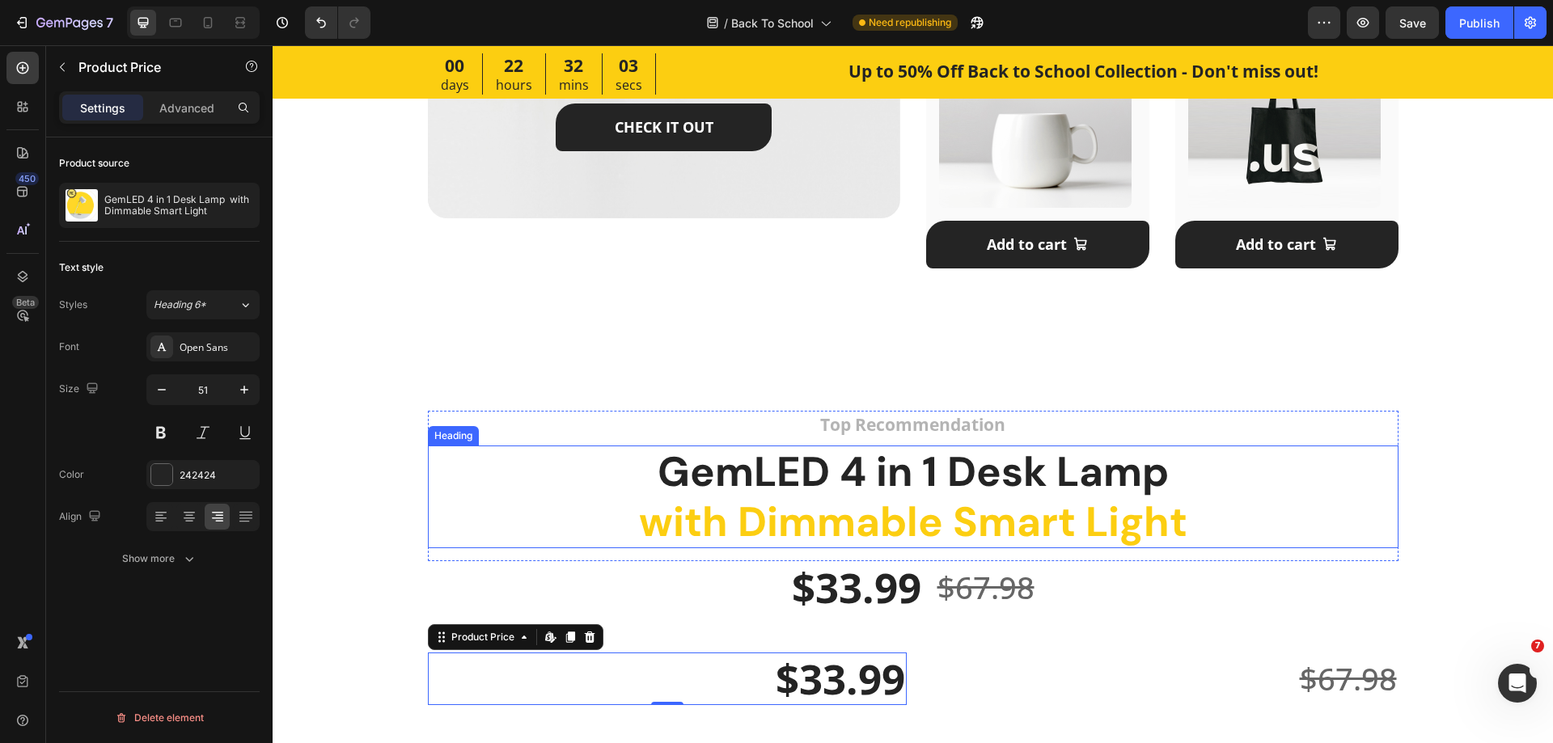
scroll to position [1601, 0]
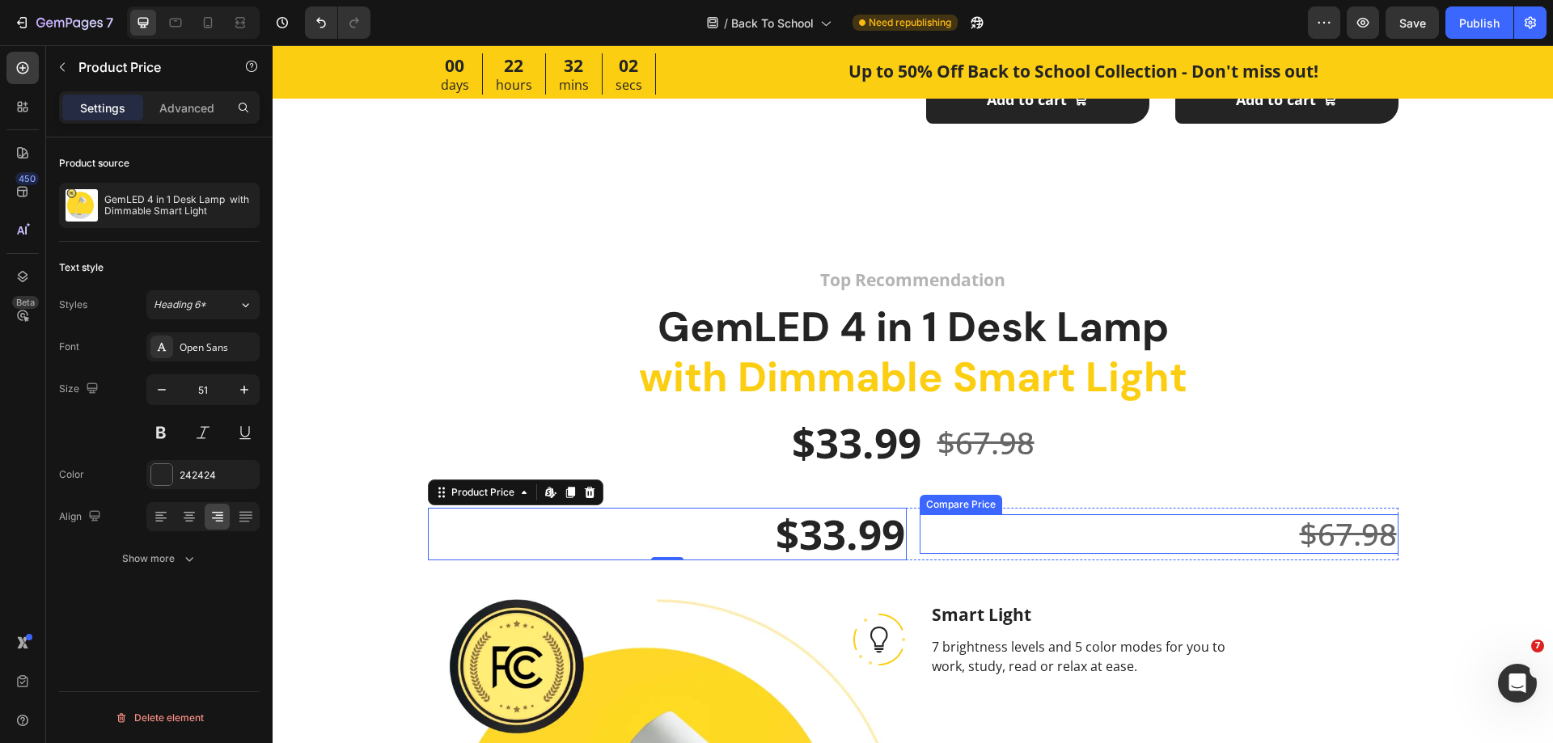
click at [1279, 524] on div "$67.98" at bounding box center [1159, 534] width 479 height 40
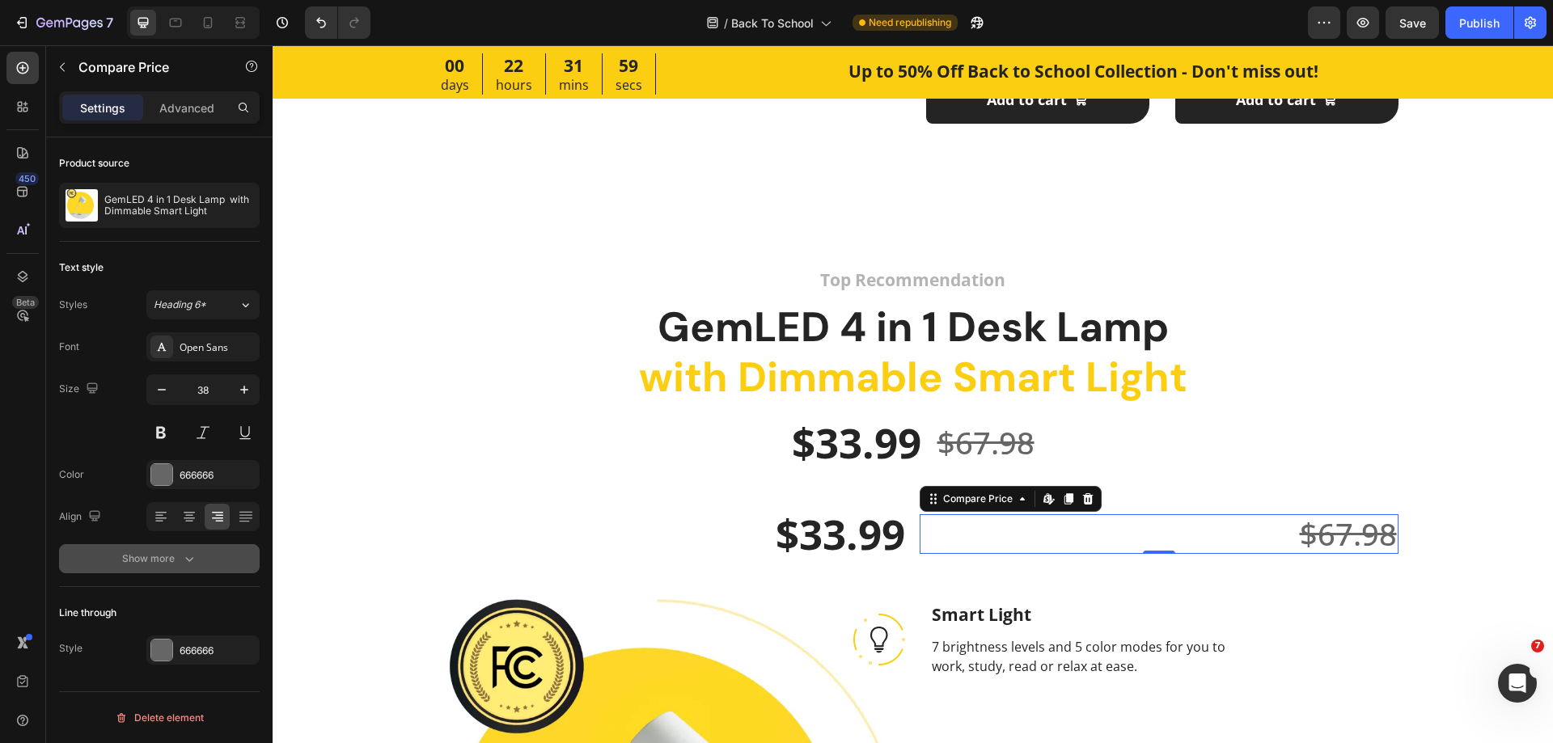
click at [167, 551] on div "Show more" at bounding box center [159, 559] width 75 height 16
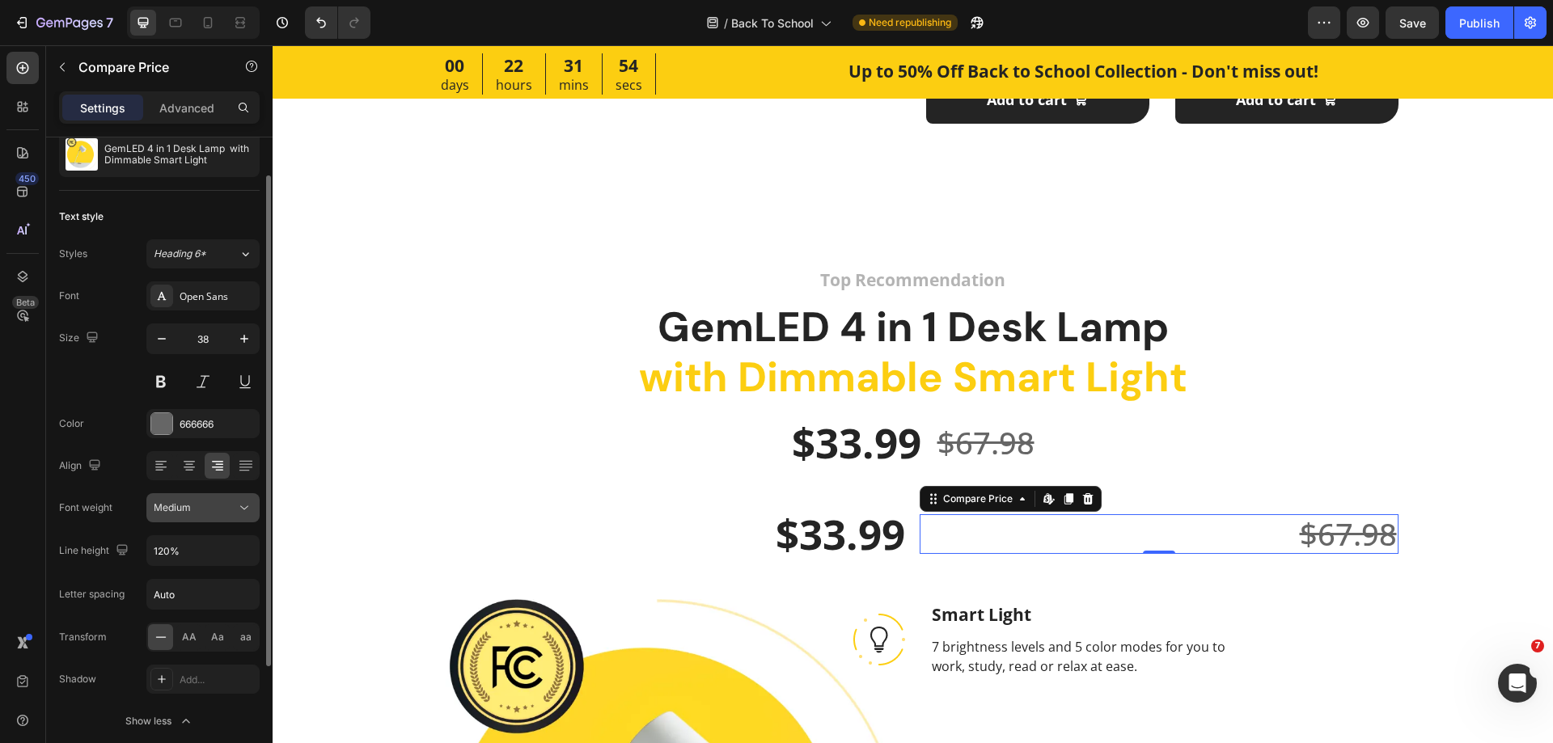
scroll to position [0, 0]
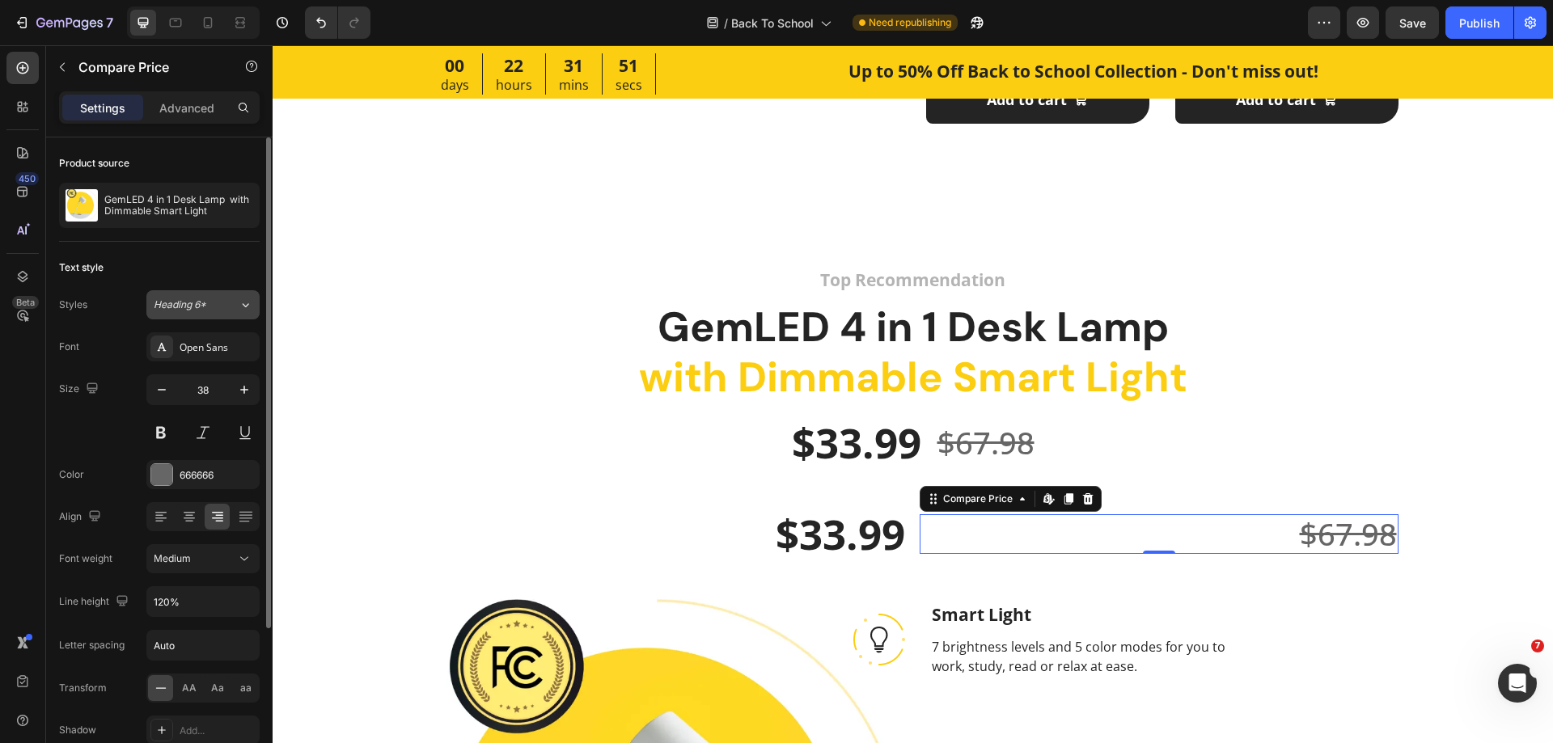
click at [209, 308] on div "Heading 6*" at bounding box center [187, 305] width 66 height 15
click at [23, 387] on div "450 Beta" at bounding box center [22, 339] width 32 height 575
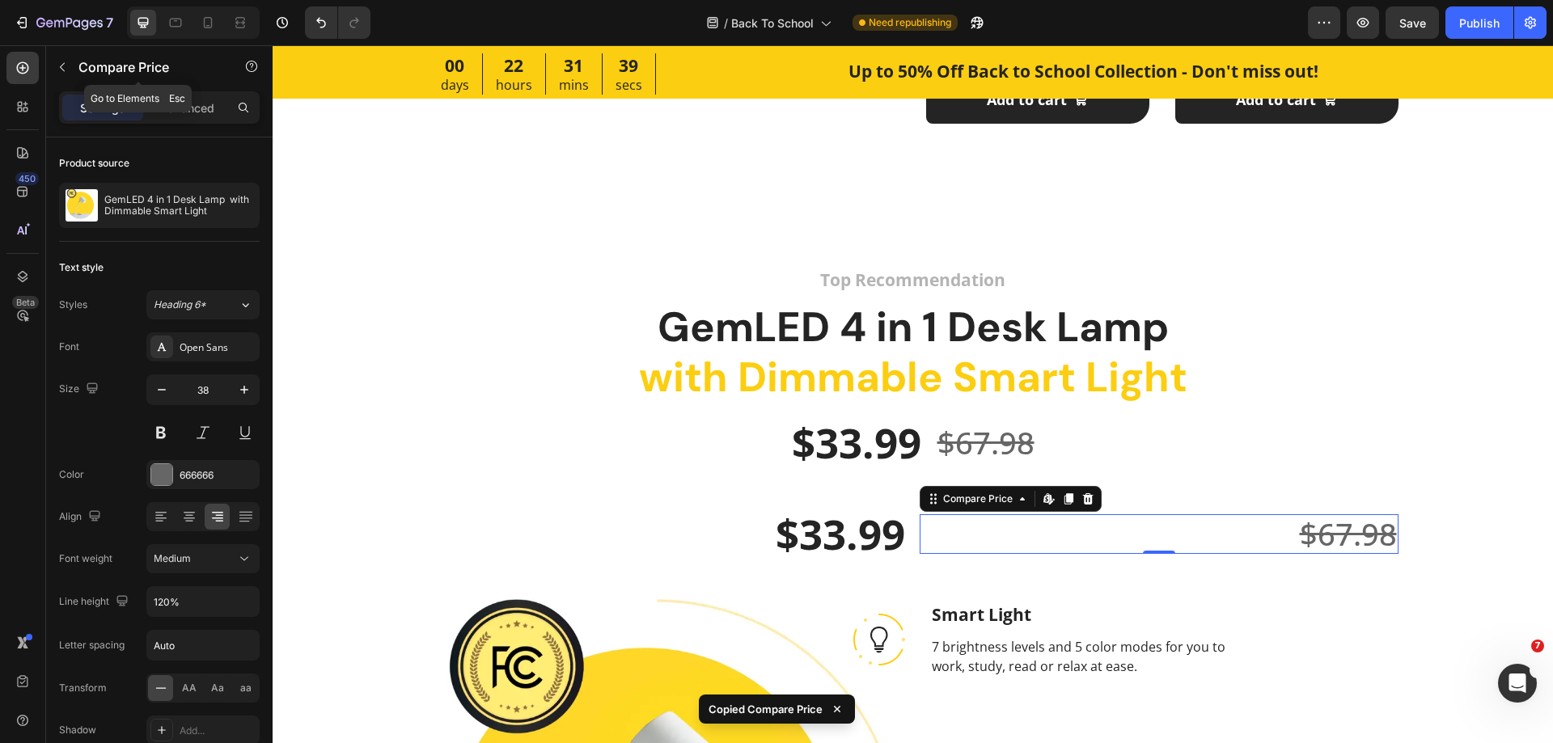
drag, startPoint x: 54, startPoint y: 61, endPoint x: 108, endPoint y: 98, distance: 65.3
click at [55, 66] on button "button" at bounding box center [62, 67] width 26 height 26
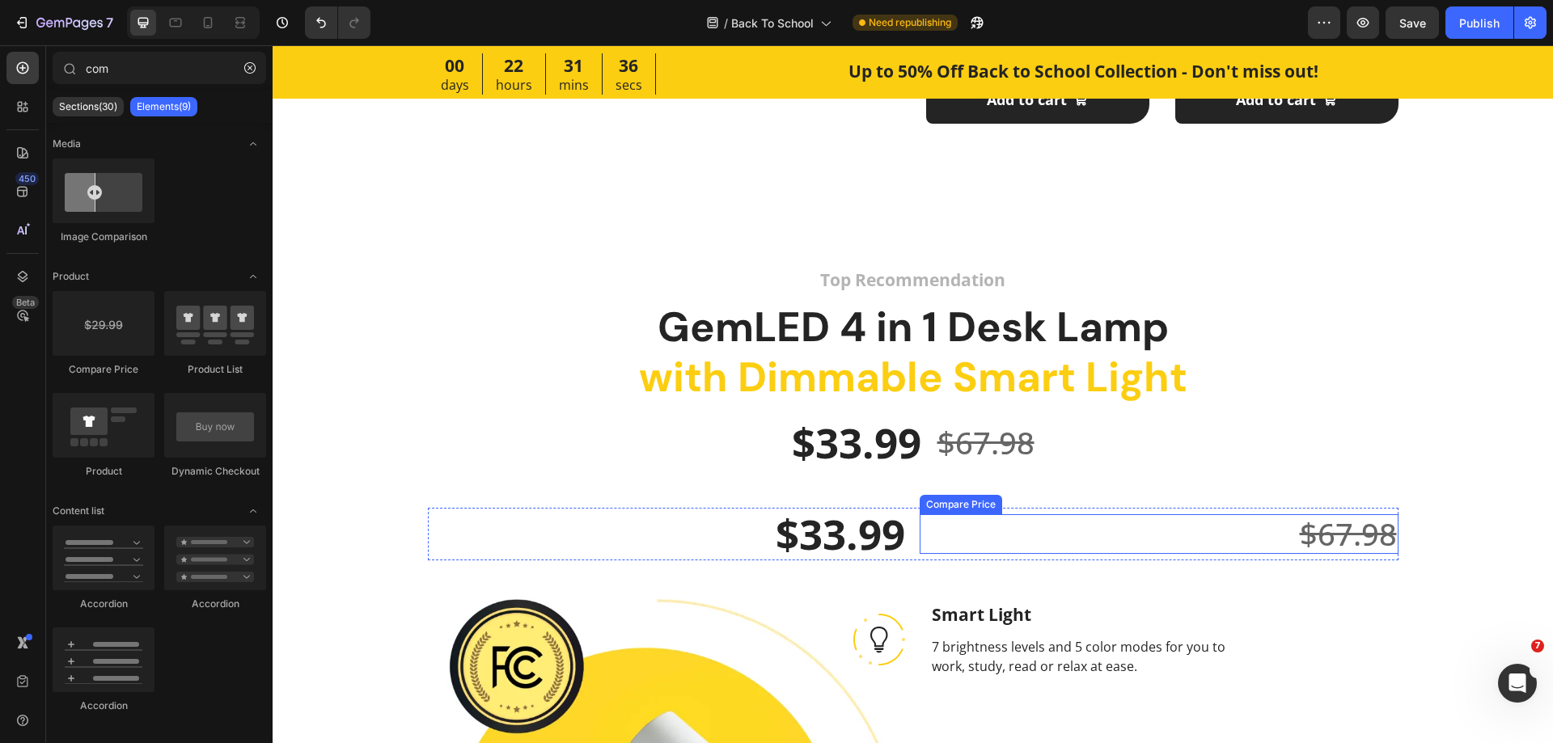
click at [920, 554] on div "$67.98" at bounding box center [1159, 534] width 479 height 40
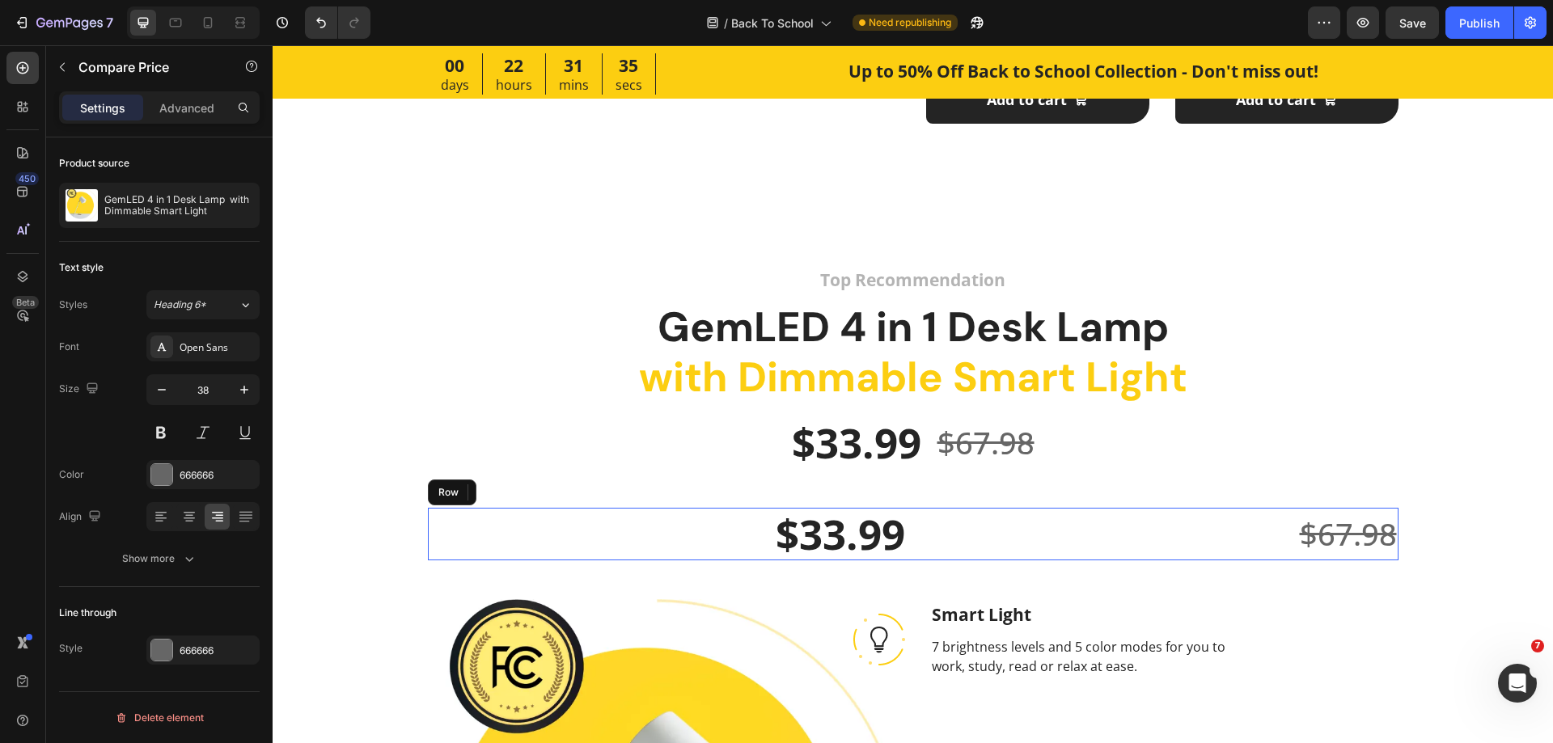
click at [920, 558] on div "$67.98 Compare Price Edit content in Shopify 0 Compare Price Edit content in Sh…" at bounding box center [1159, 534] width 479 height 53
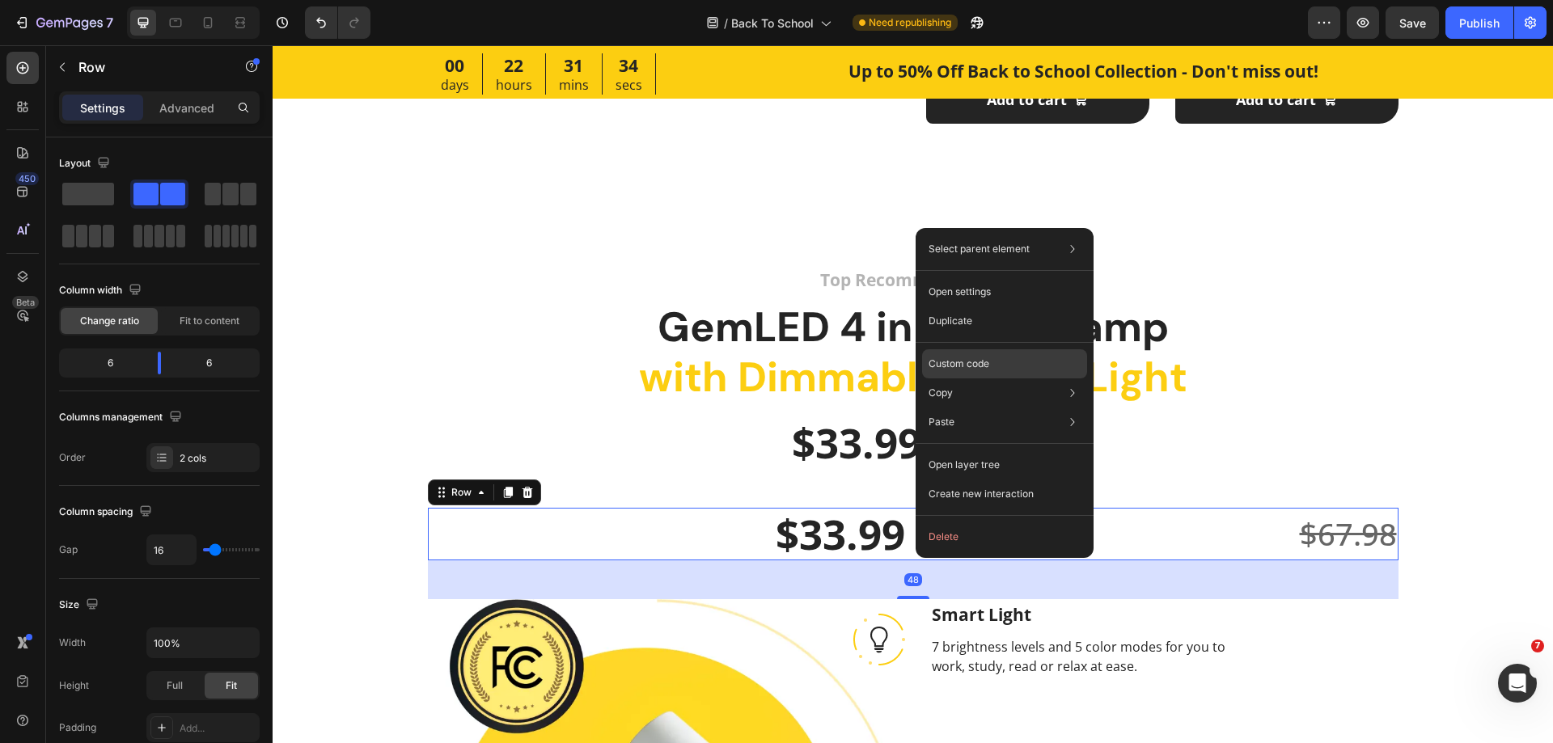
click at [944, 364] on p "Custom code" at bounding box center [959, 364] width 61 height 15
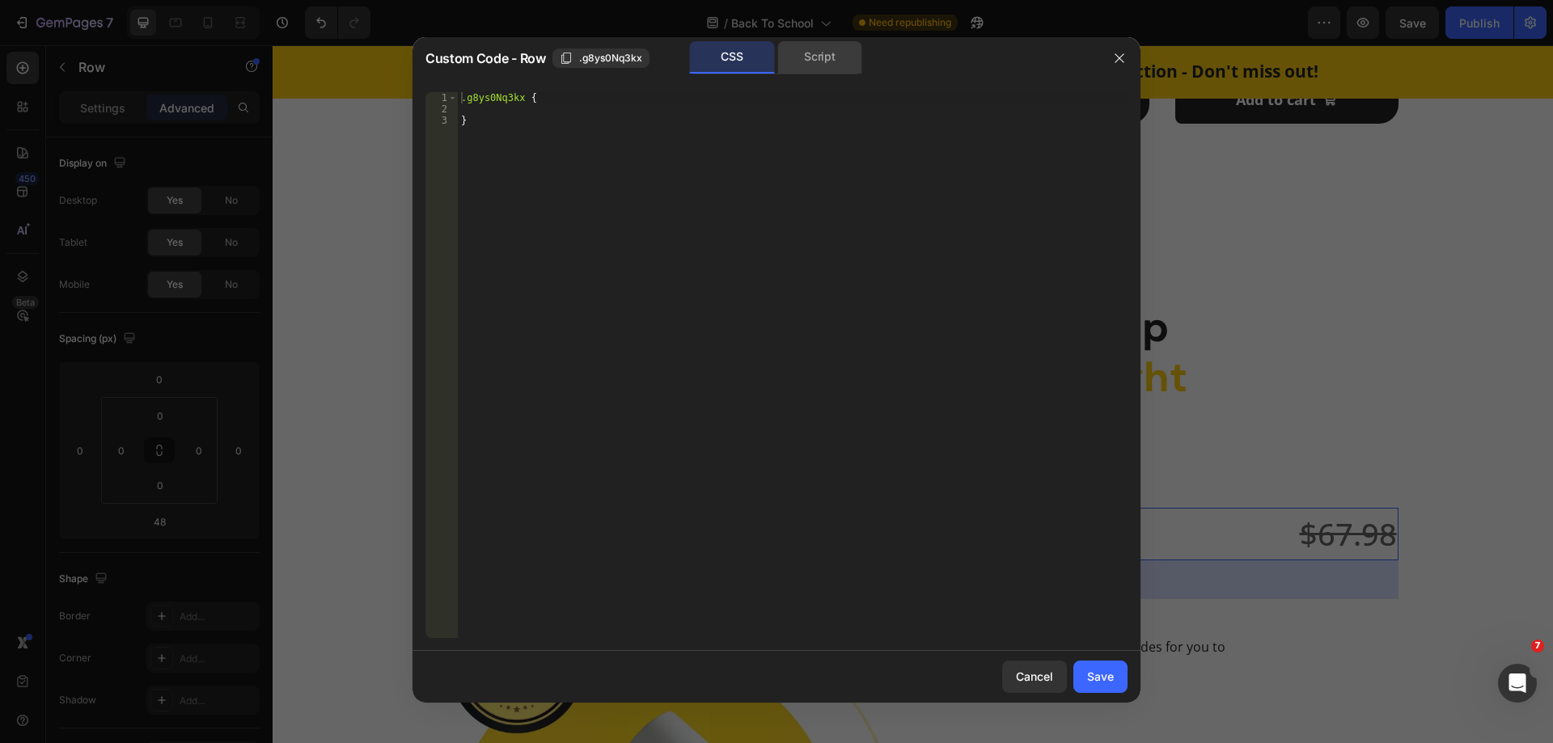
click at [802, 68] on div "Script" at bounding box center [819, 57] width 85 height 32
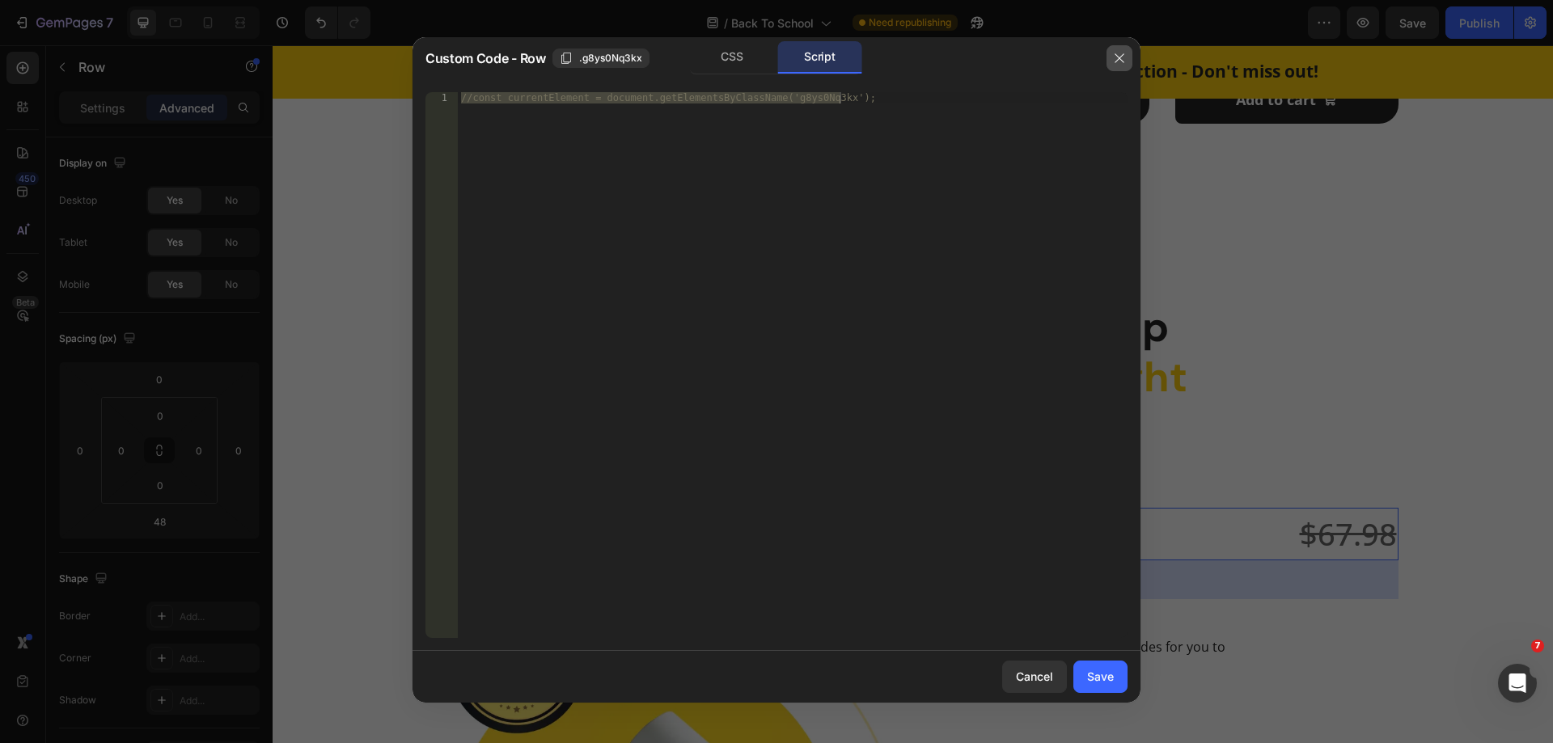
click at [1125, 60] on icon "button" at bounding box center [1119, 58] width 13 height 13
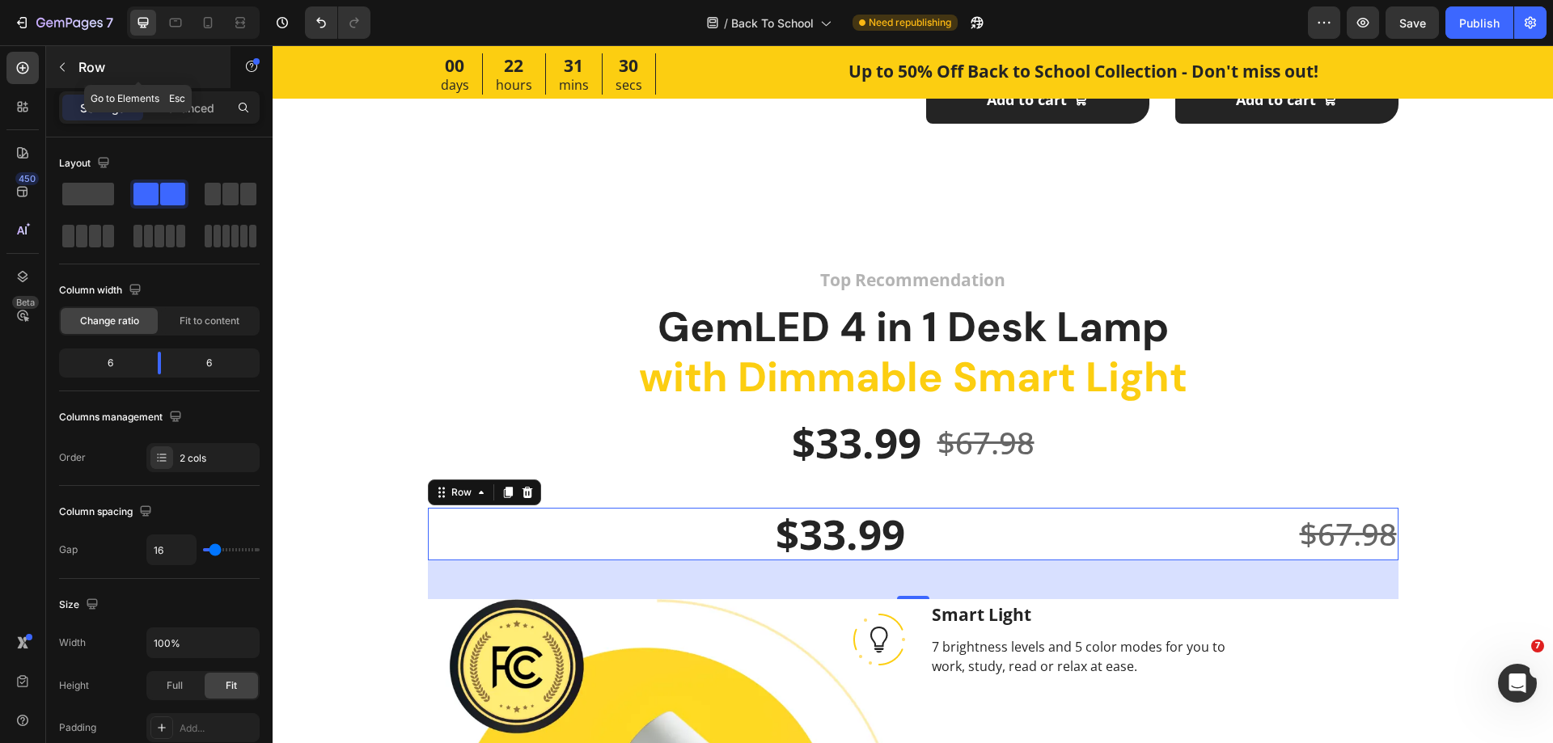
click at [74, 61] on button "button" at bounding box center [62, 67] width 26 height 26
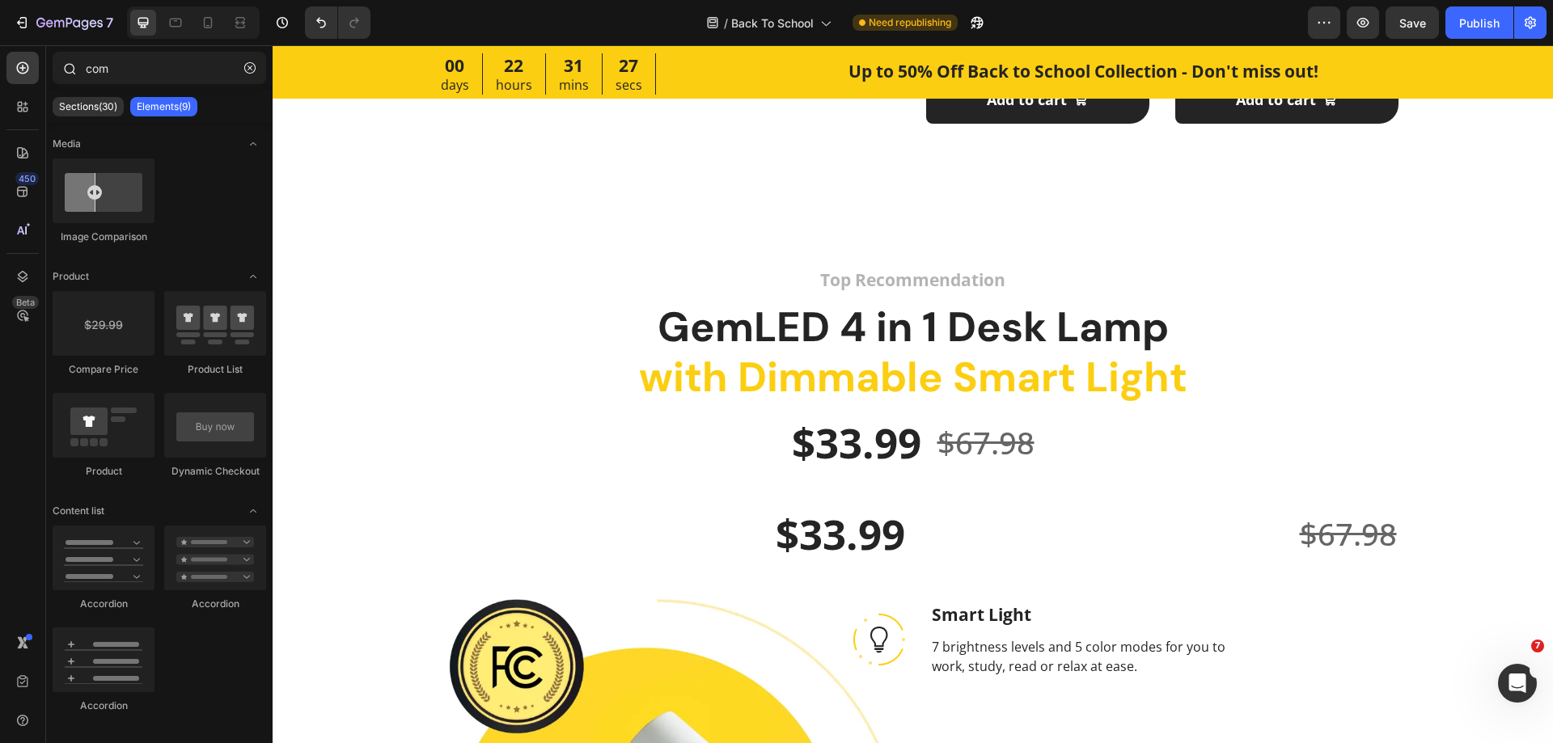
drag, startPoint x: 252, startPoint y: 70, endPoint x: 244, endPoint y: 89, distance: 20.0
click at [252, 73] on icon "button" at bounding box center [249, 67] width 11 height 11
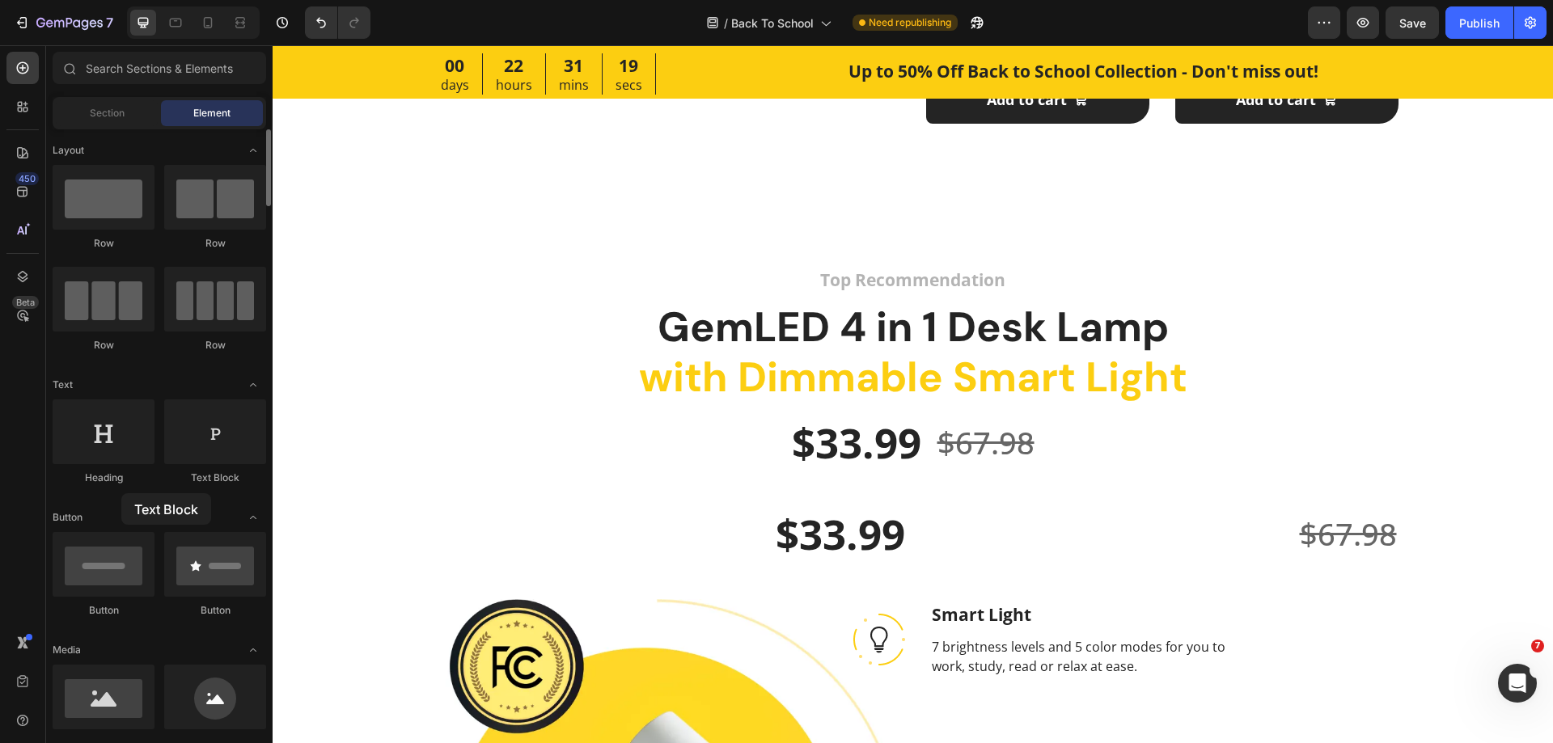
drag, startPoint x: 197, startPoint y: 451, endPoint x: 121, endPoint y: 493, distance: 86.2
click at [895, 533] on div "$33.99" at bounding box center [667, 534] width 479 height 53
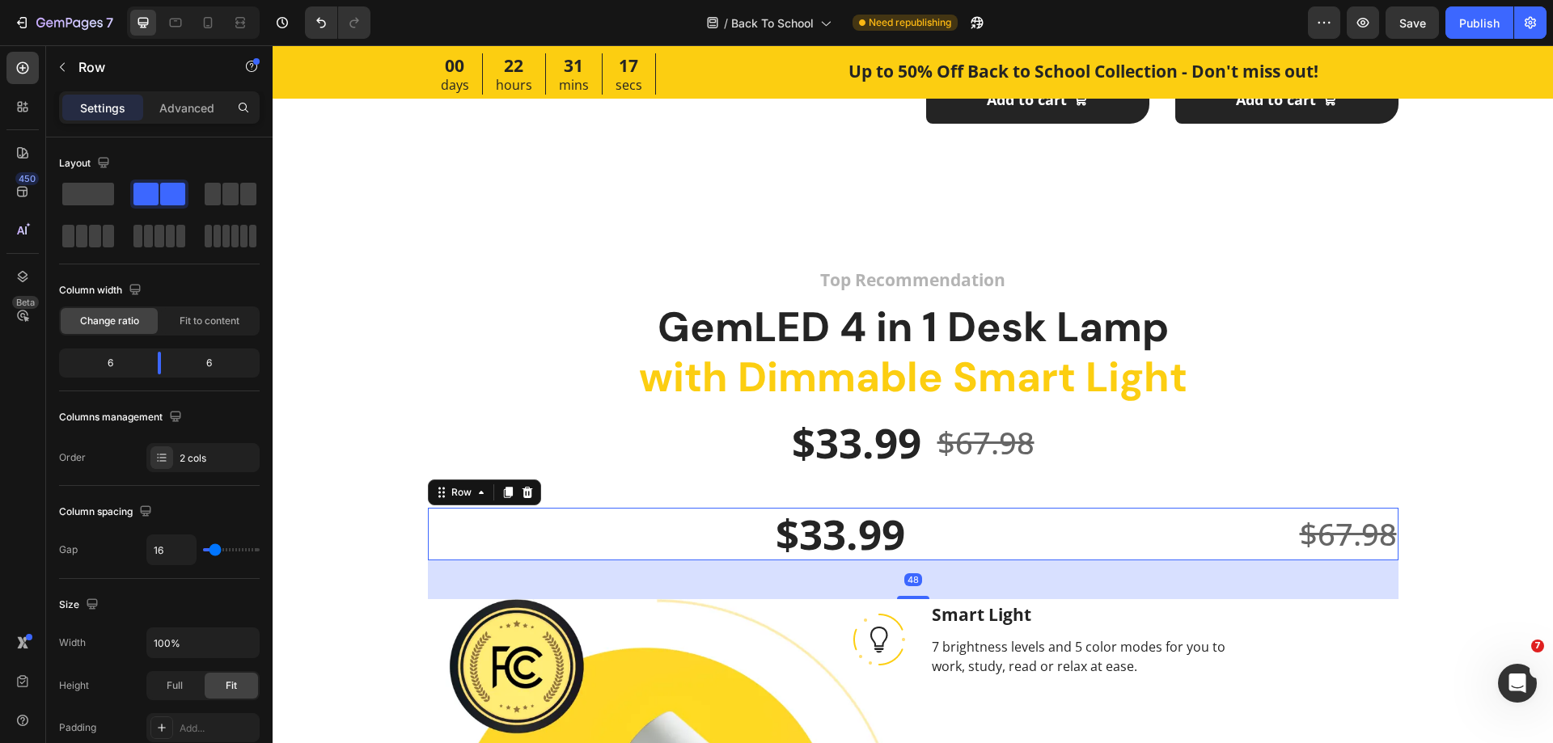
click at [912, 550] on div "$33.99 Product Price Product Price $67.98 Compare Price Compare Price Row 48" at bounding box center [913, 534] width 971 height 53
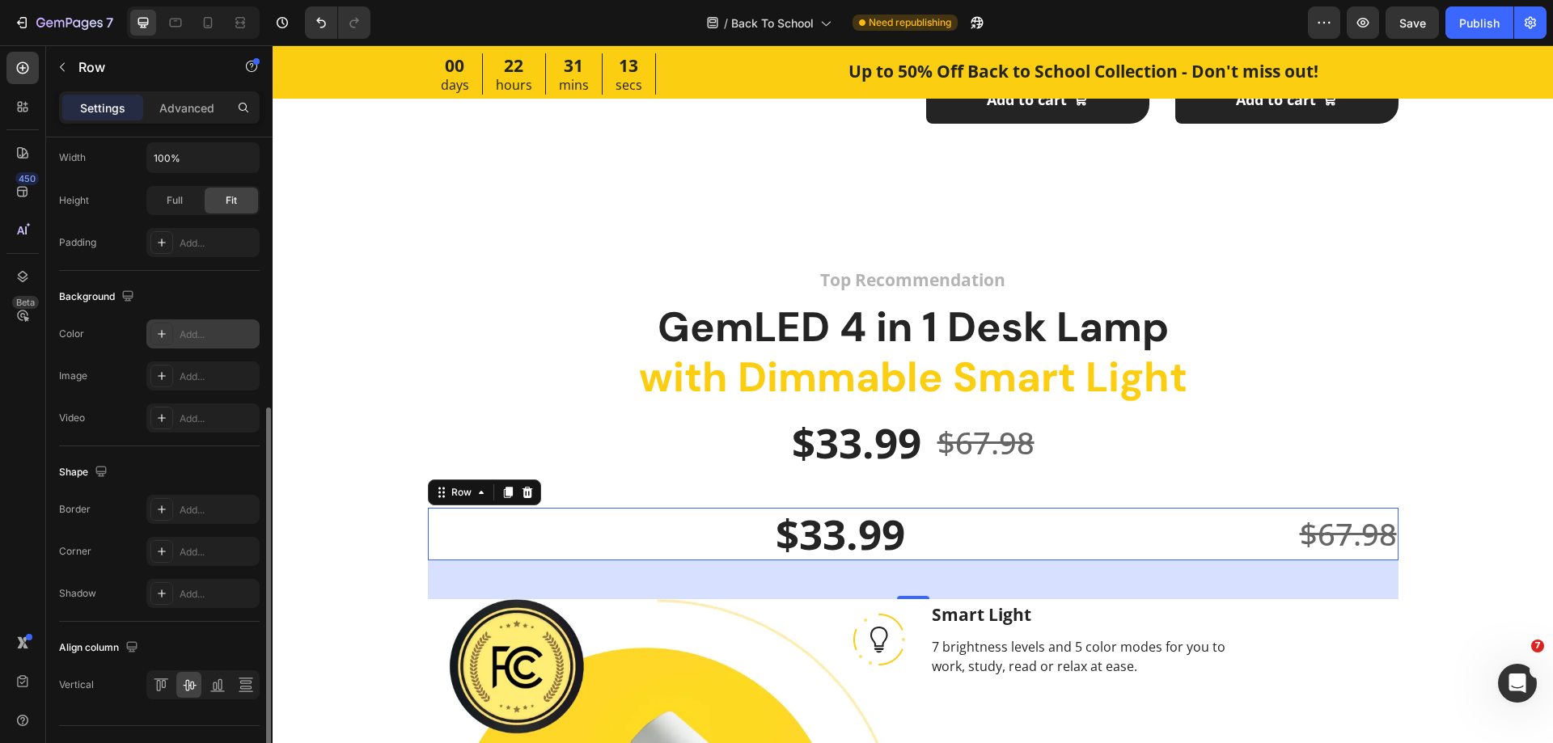
scroll to position [519, 0]
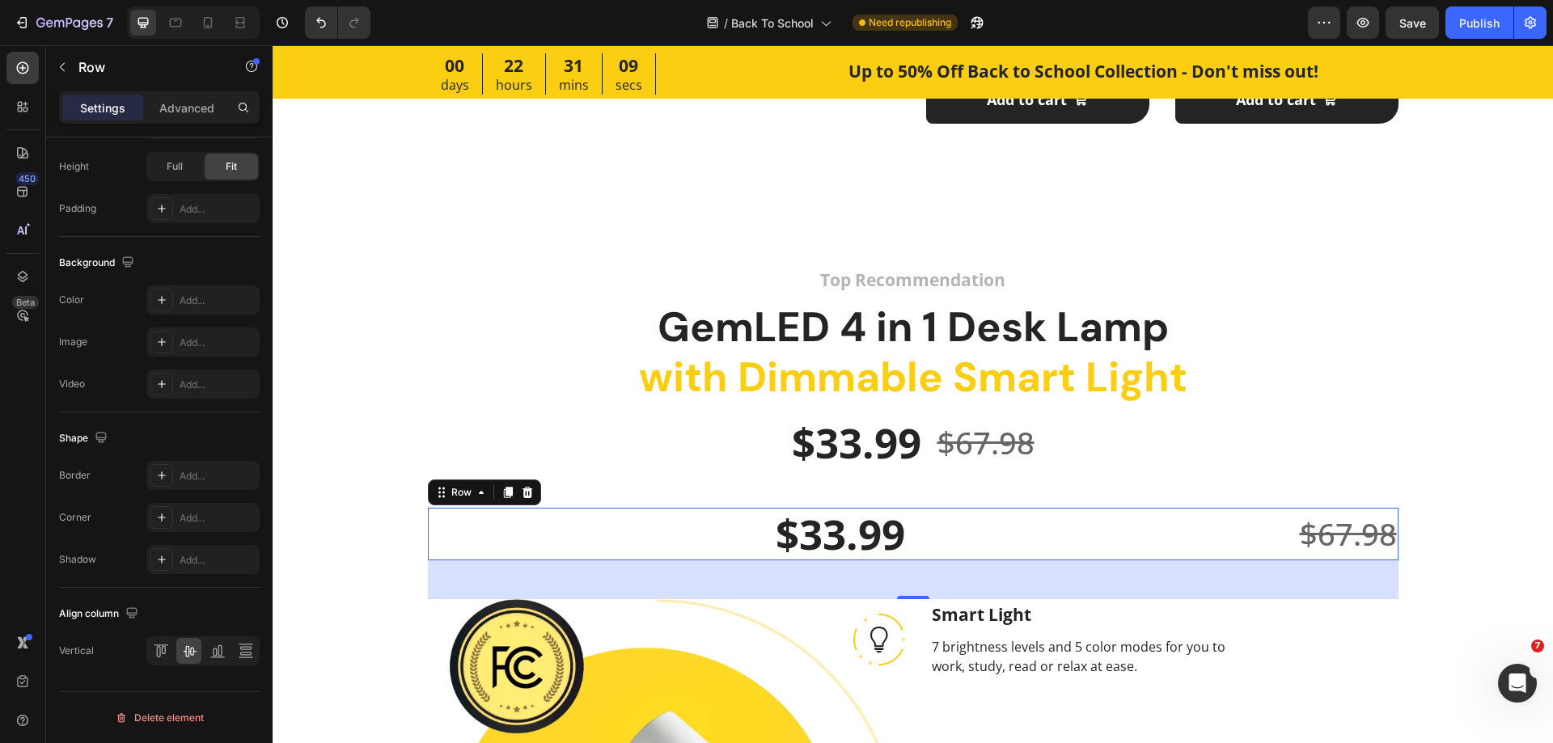
click at [1025, 557] on div "$67.98 Compare Price Compare Price" at bounding box center [1159, 534] width 479 height 53
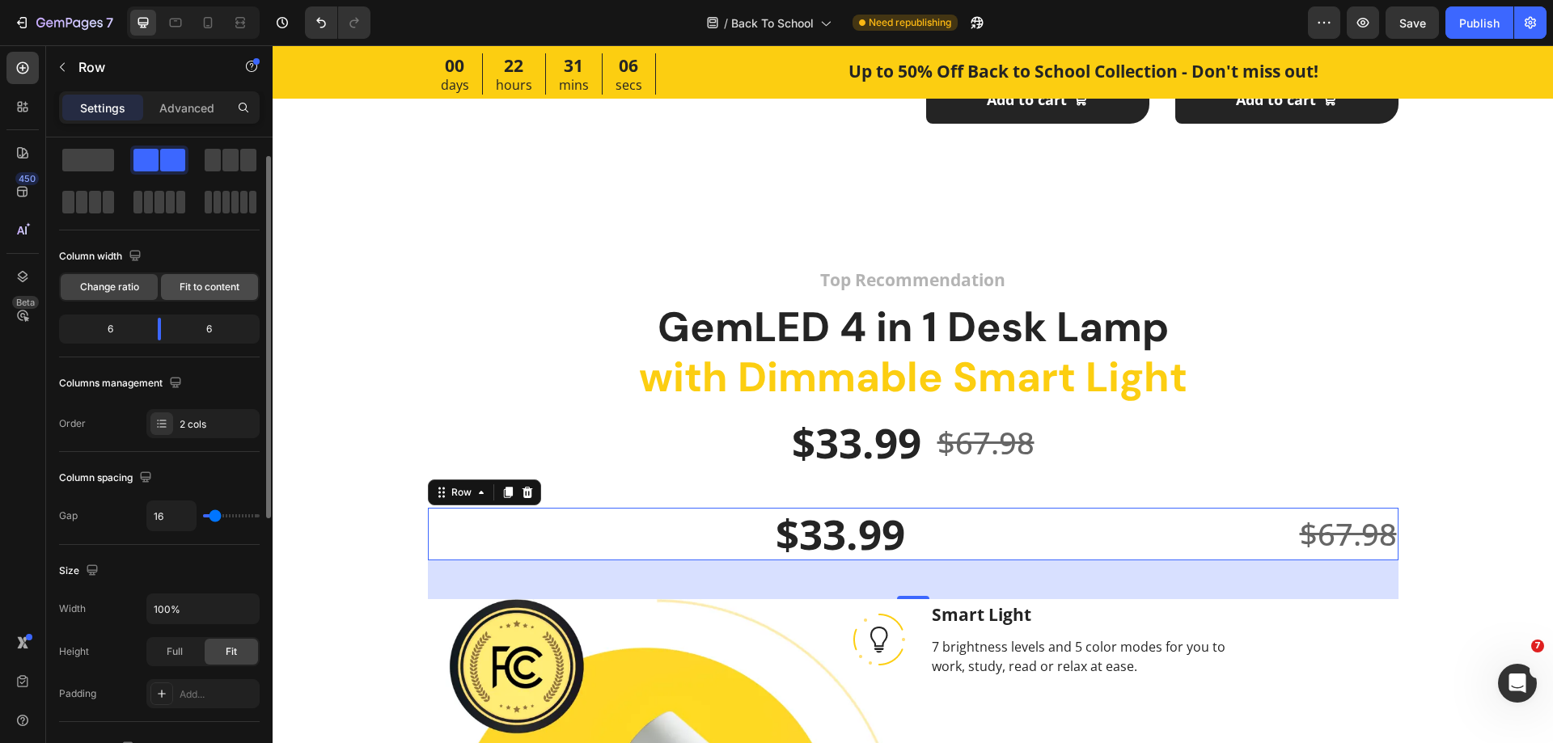
scroll to position [0, 0]
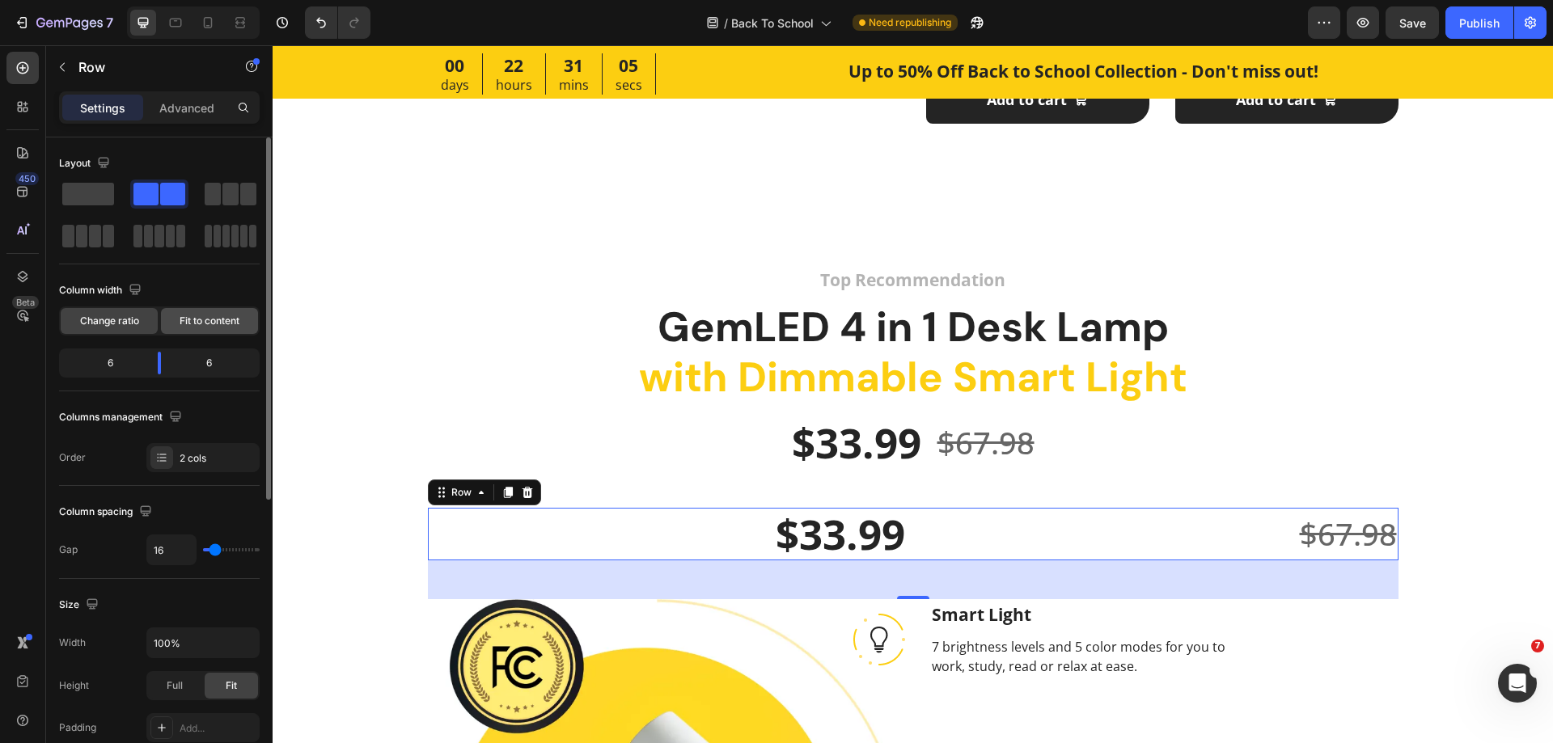
click at [190, 322] on span "Fit to content" at bounding box center [210, 321] width 60 height 15
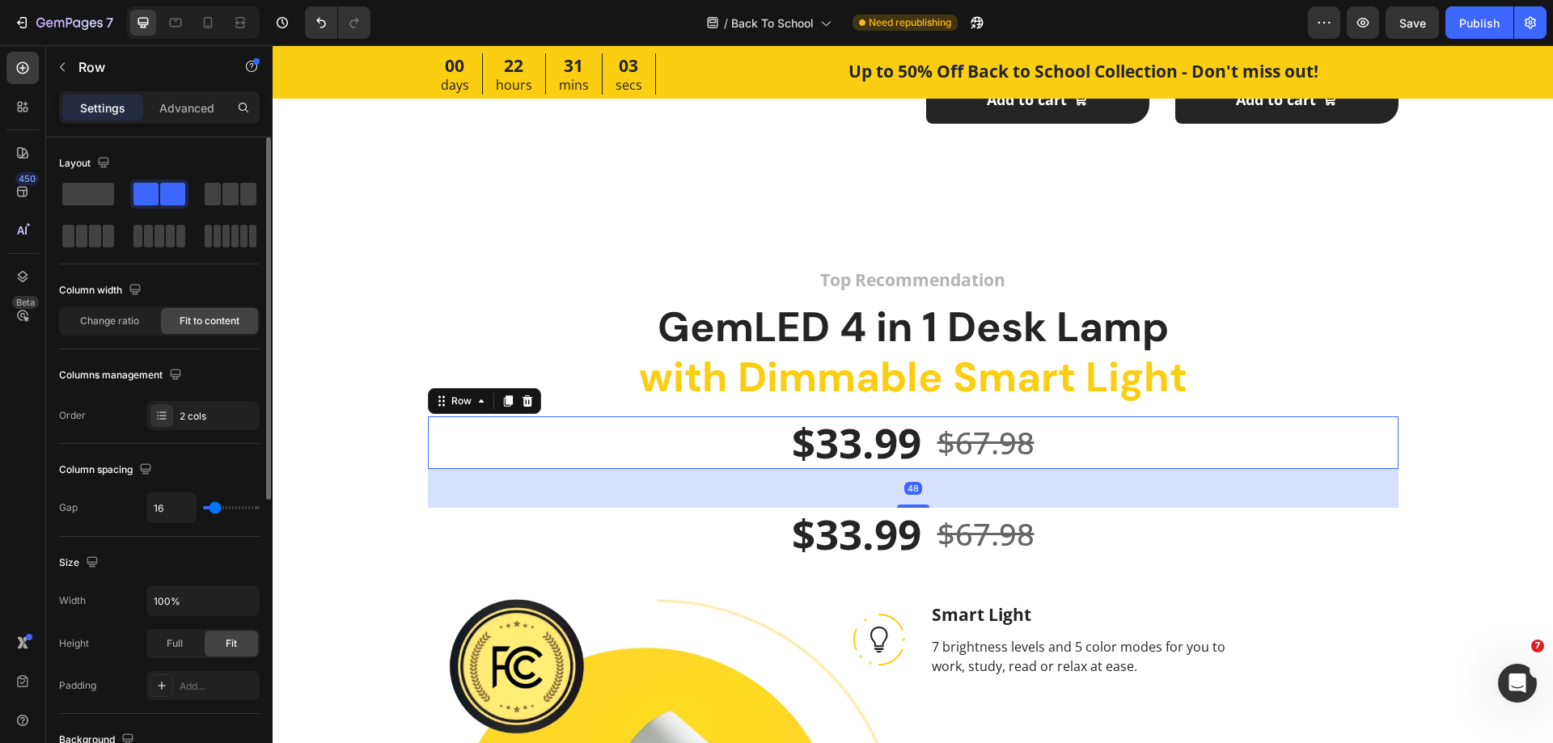
click at [777, 455] on div "$33.99 (P) Price (P) Price $67.98 (P) Price (P) Price Row 48" at bounding box center [913, 443] width 971 height 53
click at [543, 434] on div "$33.99 (P) Price (P) Price $67.98 (P) Price (P) Price Row 48" at bounding box center [913, 443] width 971 height 53
click at [525, 403] on icon at bounding box center [527, 401] width 13 height 13
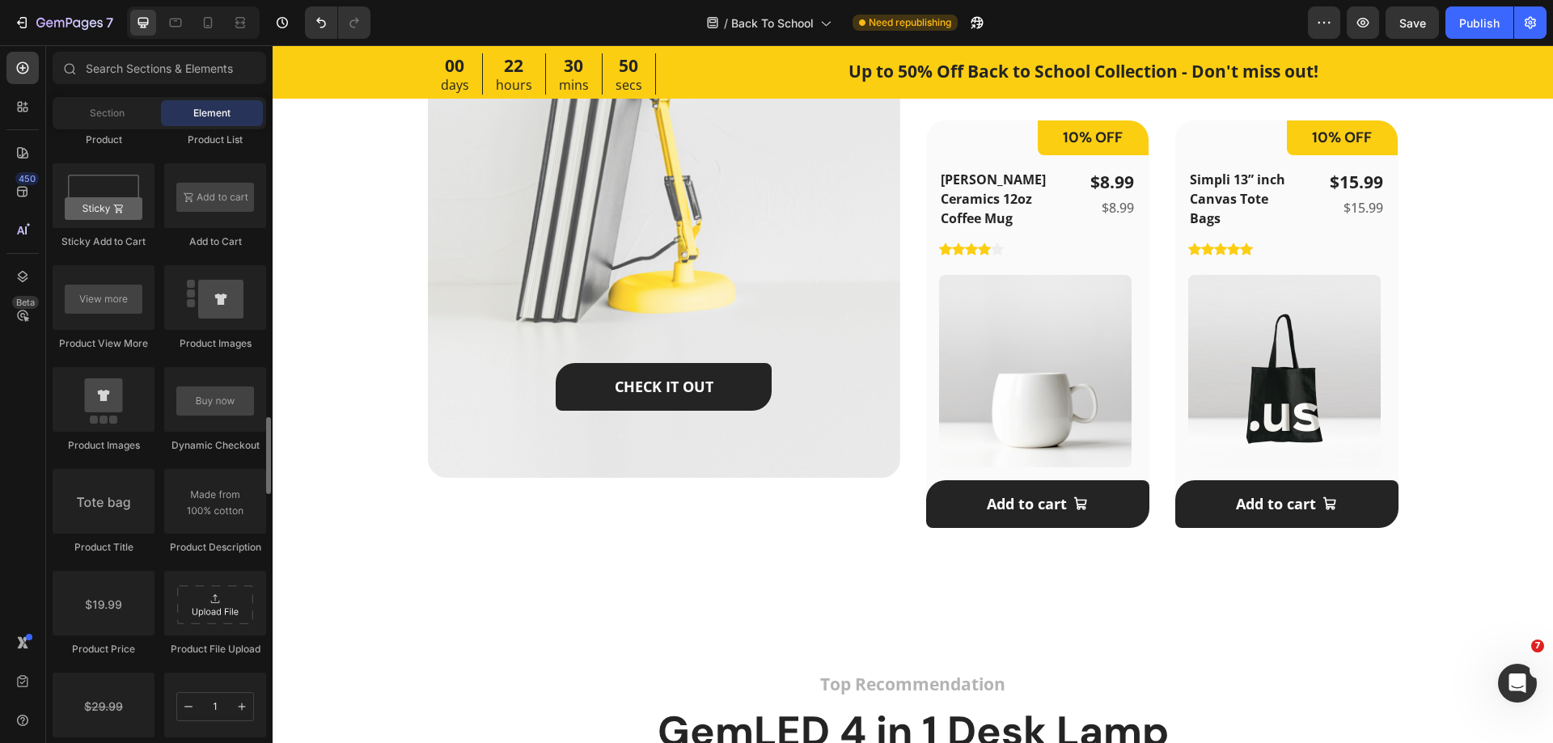
scroll to position [2427, 0]
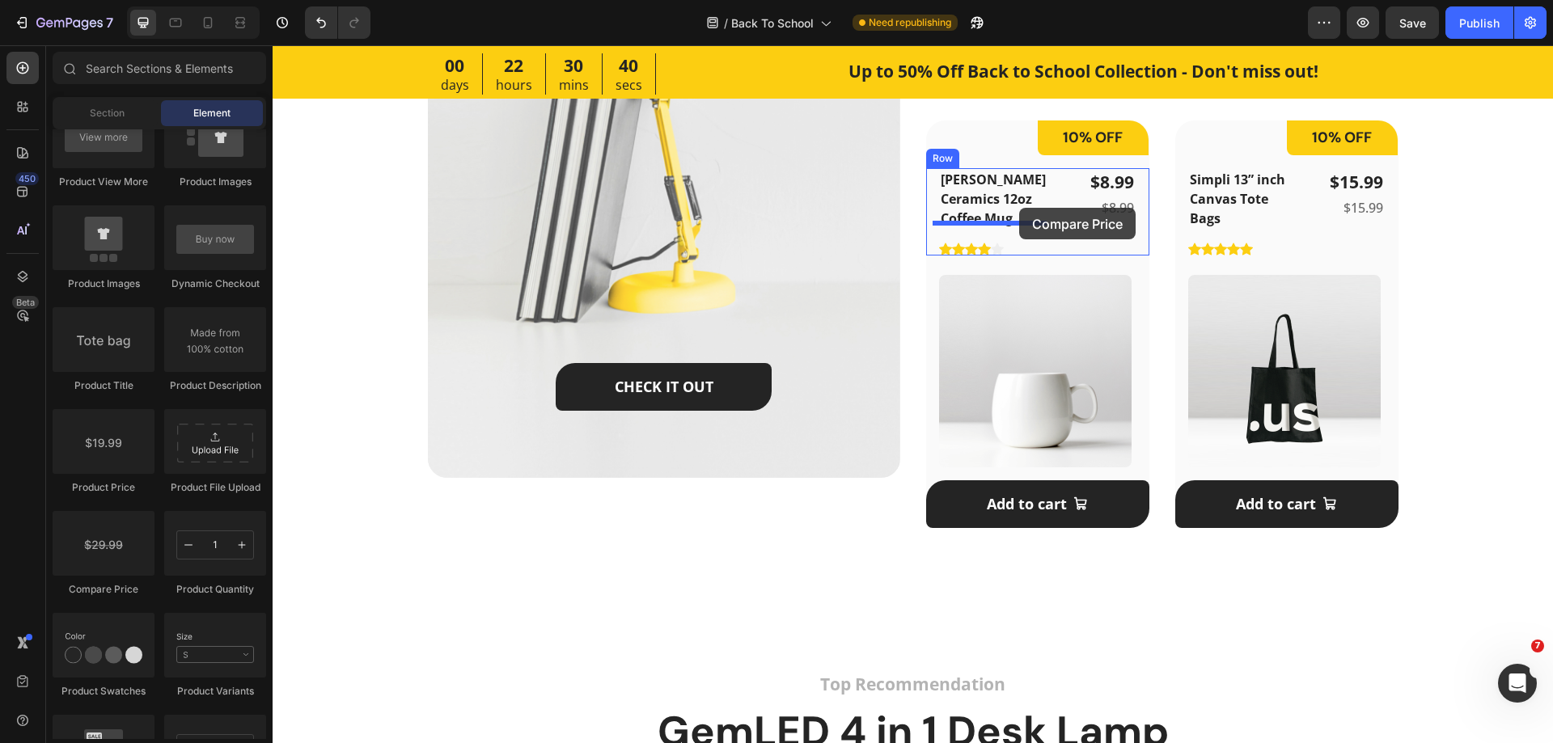
drag, startPoint x: 413, startPoint y: 590, endPoint x: 1019, endPoint y: 208, distance: 716.1
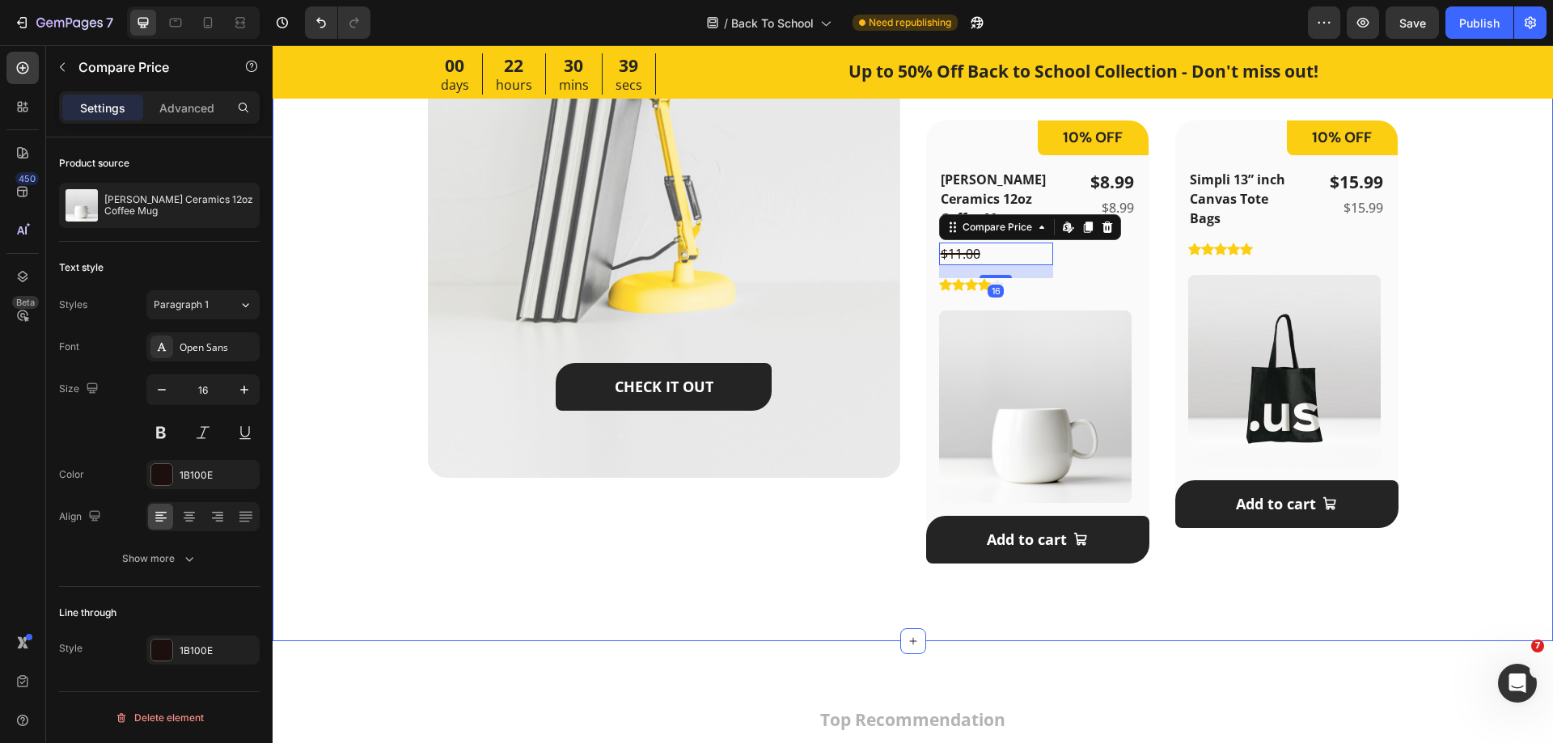
click at [1440, 309] on div "Featured Products Heading September is the new January - Here’re all the essent…" at bounding box center [912, 58] width 1229 height 1035
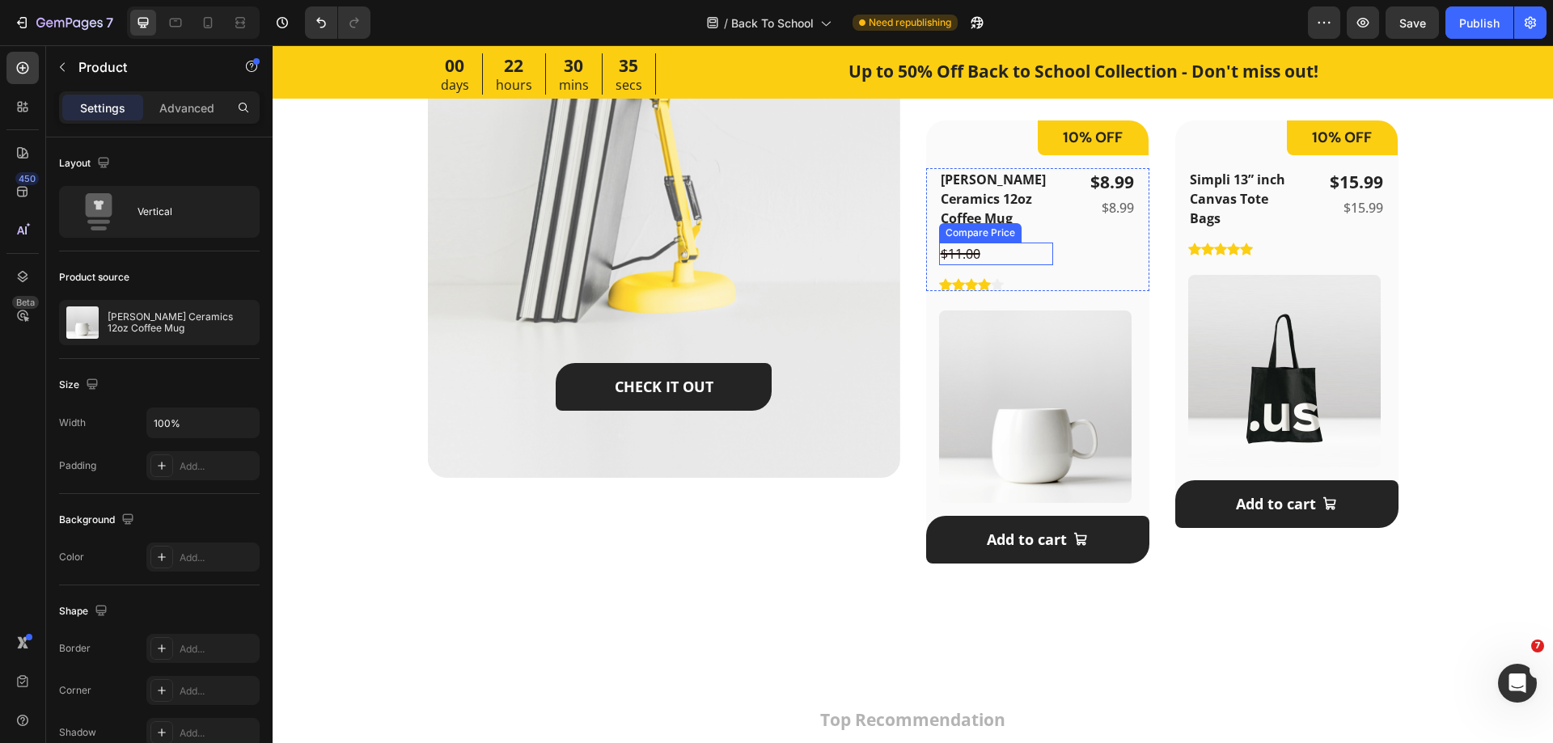
click at [992, 243] on div "$11.00" at bounding box center [996, 254] width 114 height 23
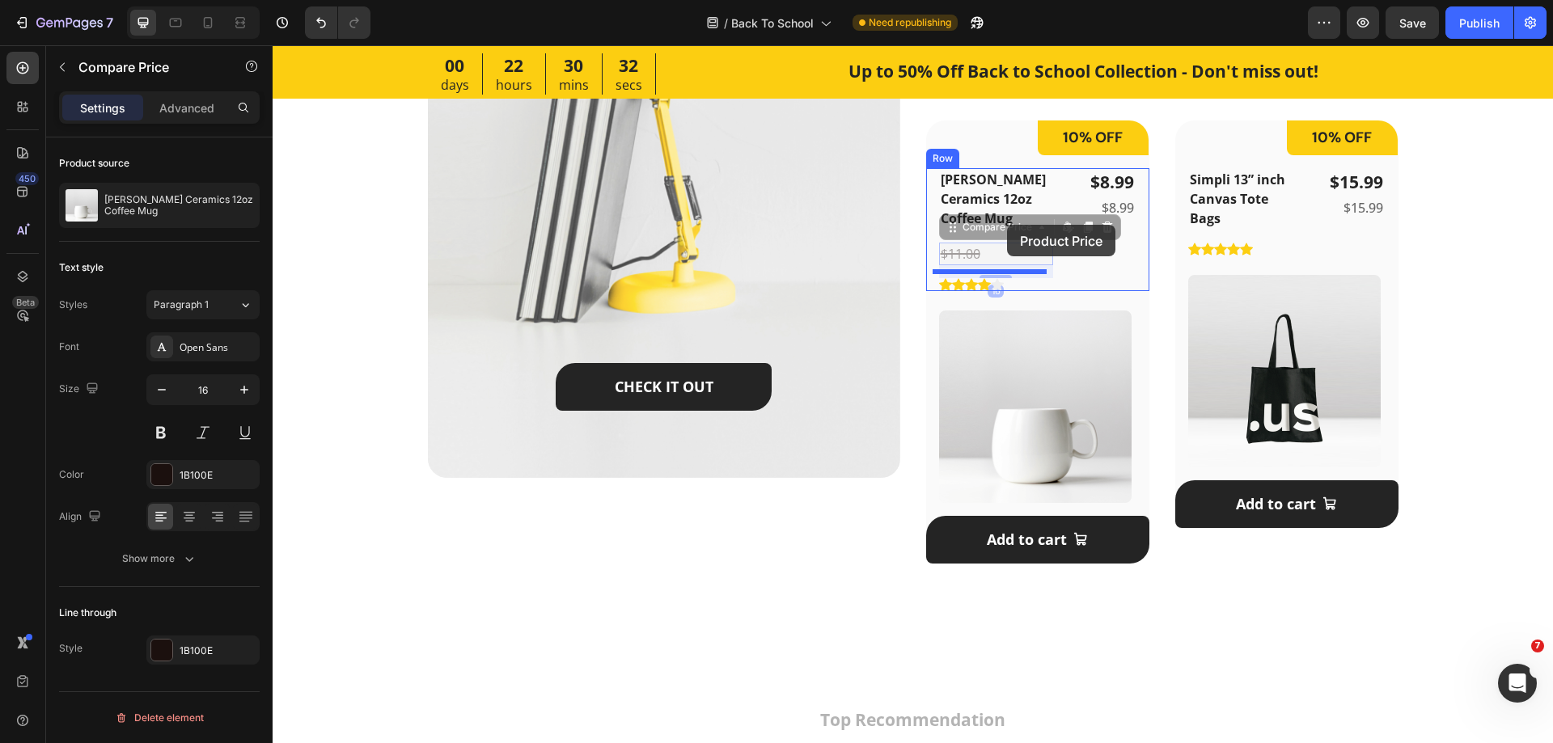
drag, startPoint x: 984, startPoint y: 211, endPoint x: 1007, endPoint y: 225, distance: 27.2
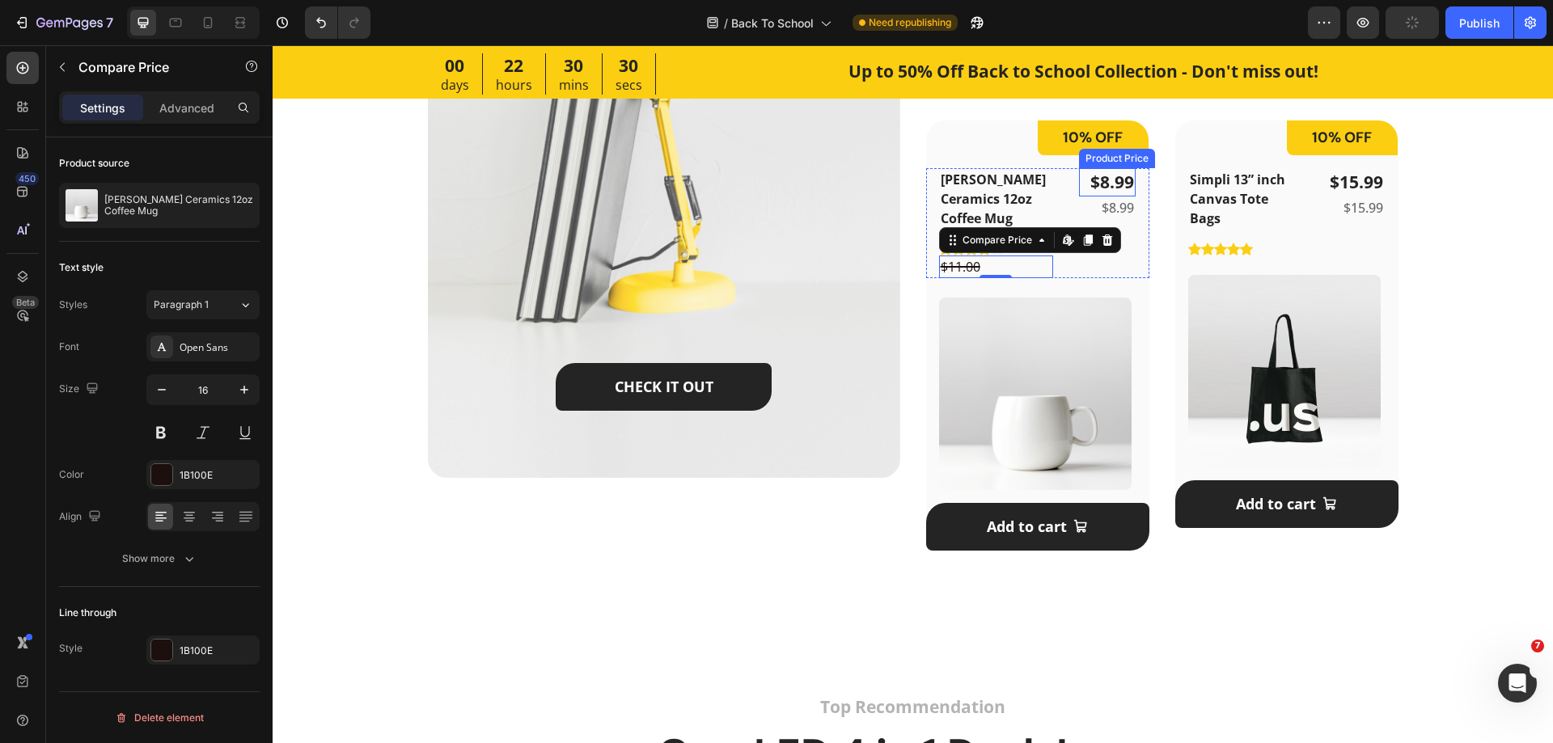
click at [1107, 173] on div "$8.99" at bounding box center [1107, 182] width 57 height 29
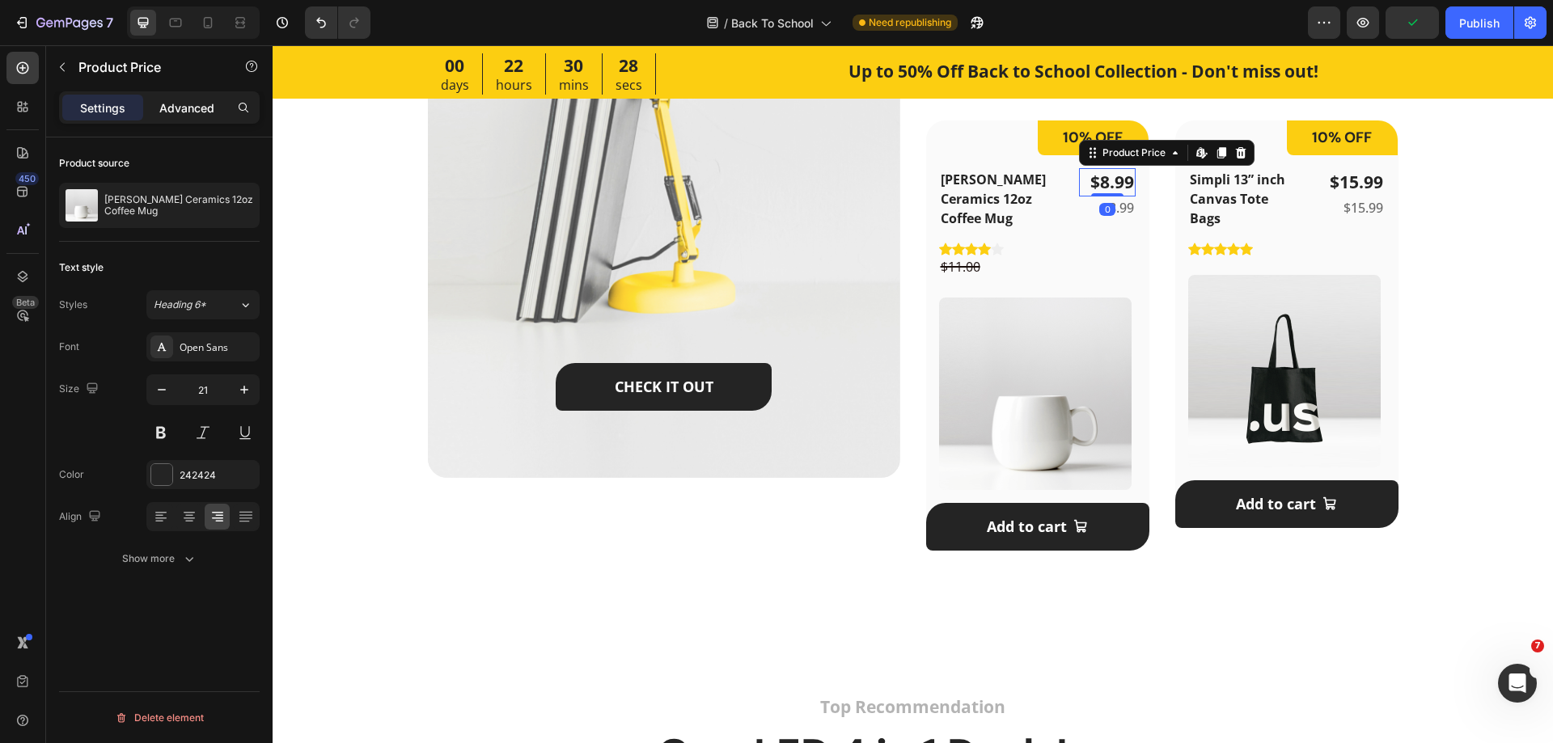
click at [188, 108] on p "Advanced" at bounding box center [186, 107] width 55 height 17
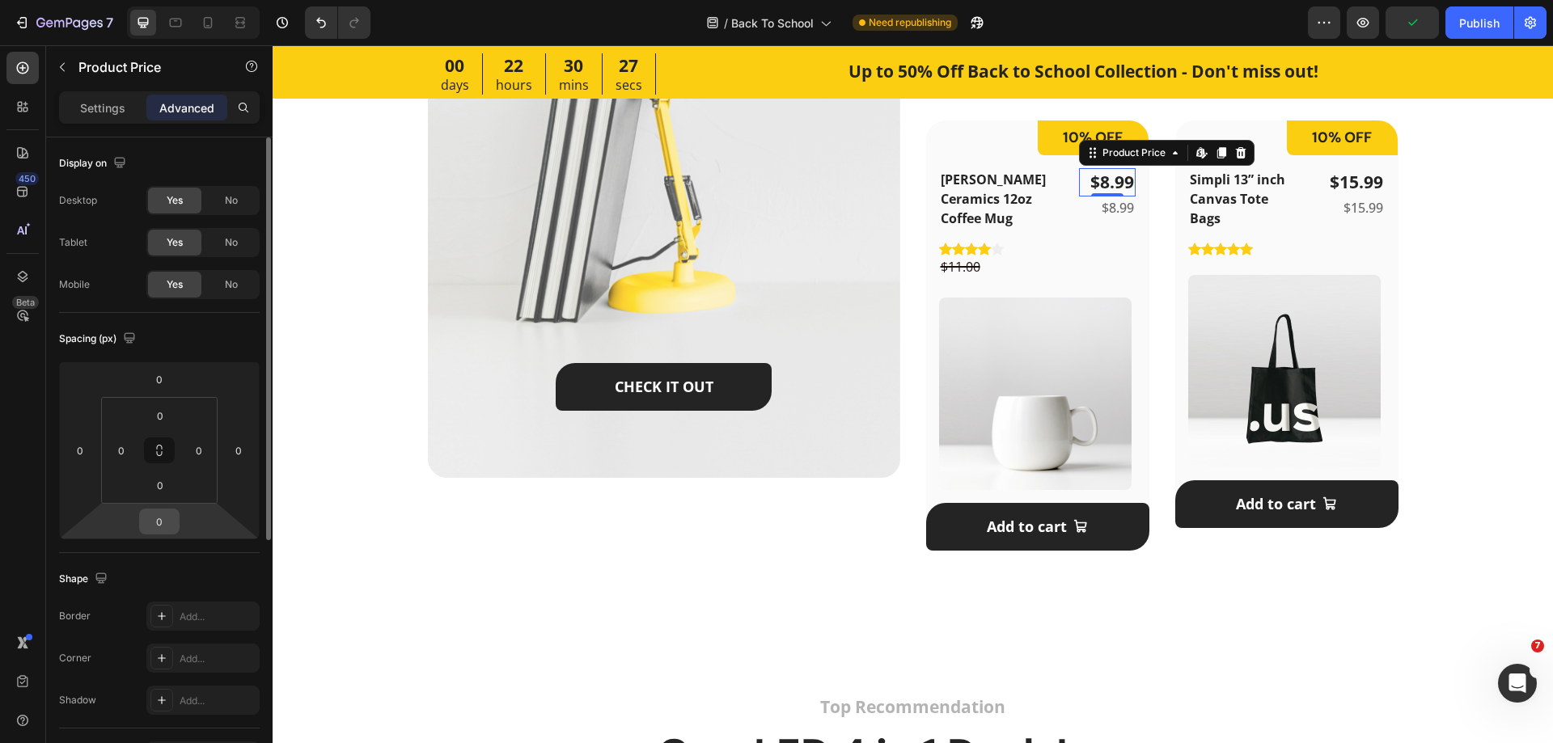
click at [161, 524] on input "0" at bounding box center [159, 522] width 32 height 24
type input "20"
click at [993, 256] on div "$11.00" at bounding box center [996, 267] width 114 height 23
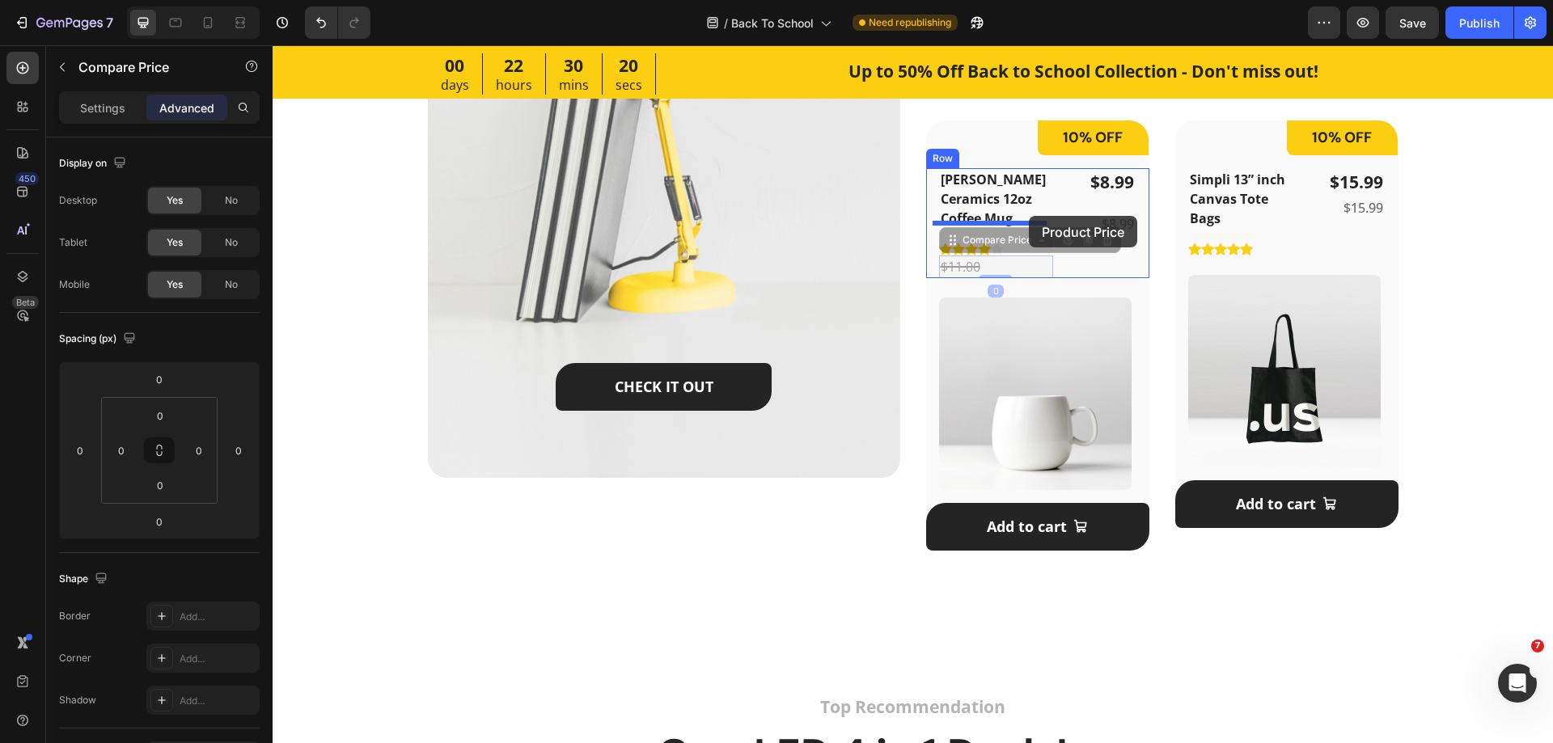
drag, startPoint x: 971, startPoint y: 226, endPoint x: 1029, endPoint y: 216, distance: 59.2
type input "16"
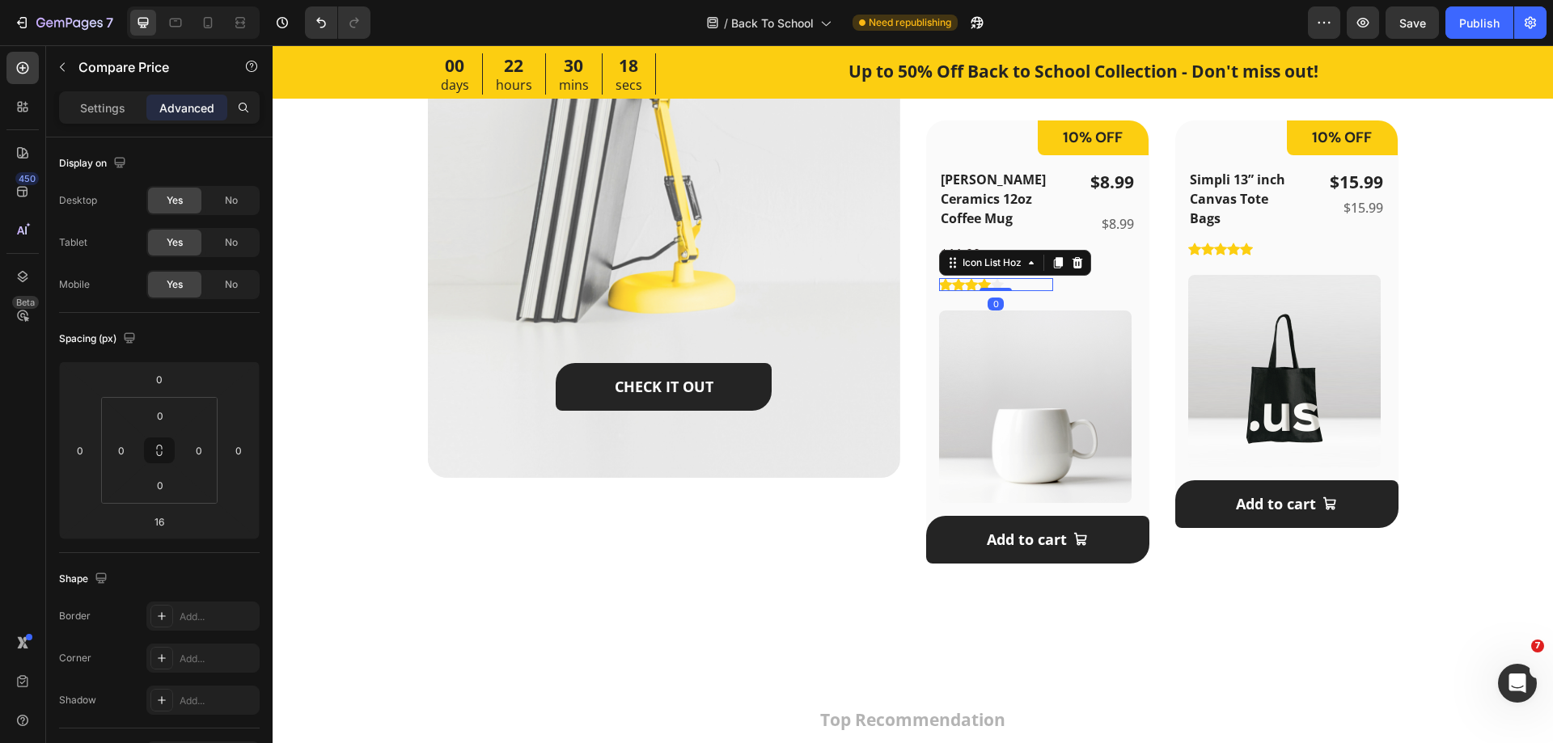
click at [1014, 278] on div "Icon Icon Icon Icon Icon" at bounding box center [996, 284] width 114 height 13
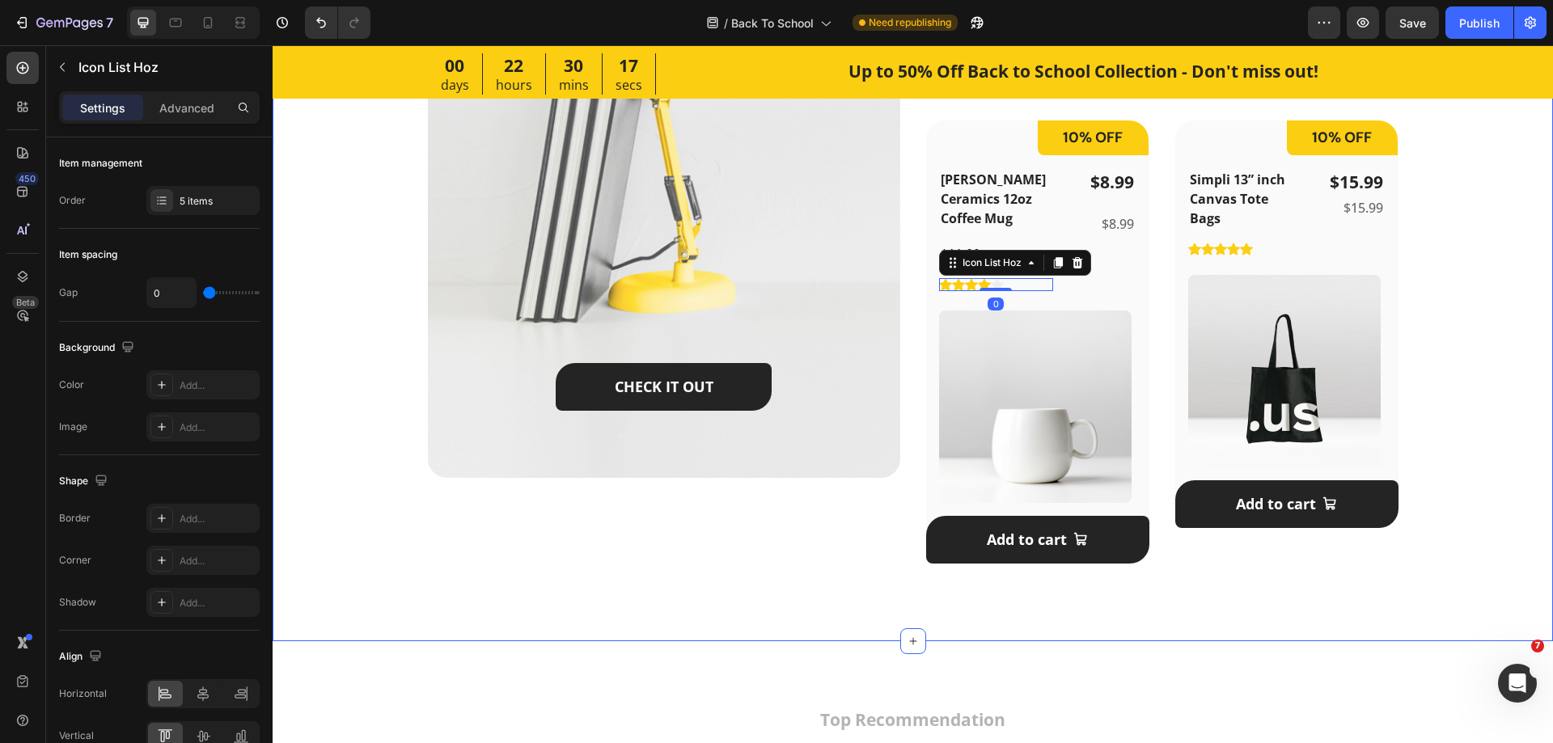
click at [1487, 277] on div "Featured Products Heading September is the new January - Here’re all the essent…" at bounding box center [912, 58] width 1229 height 1035
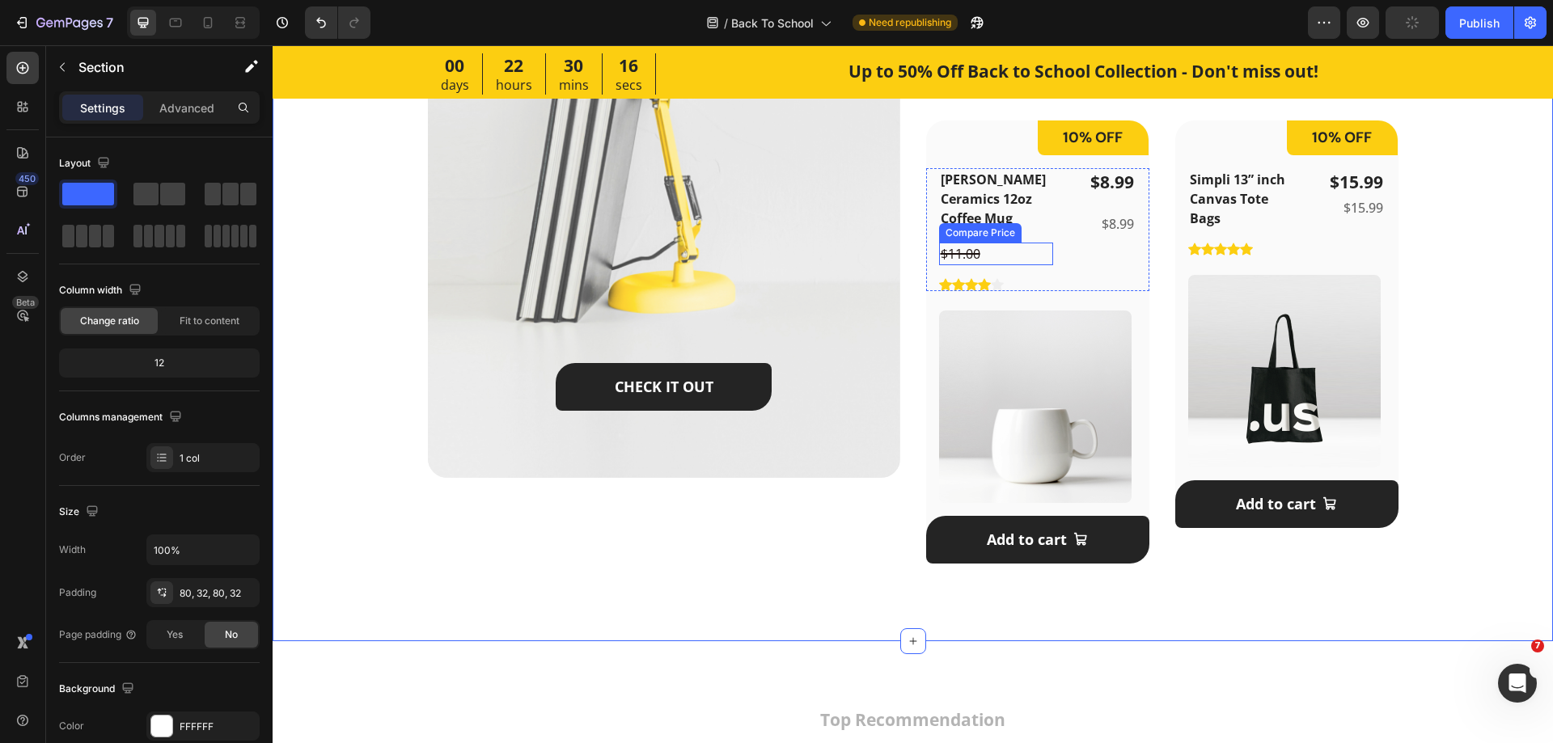
click at [993, 243] on div "$11.00" at bounding box center [996, 254] width 114 height 23
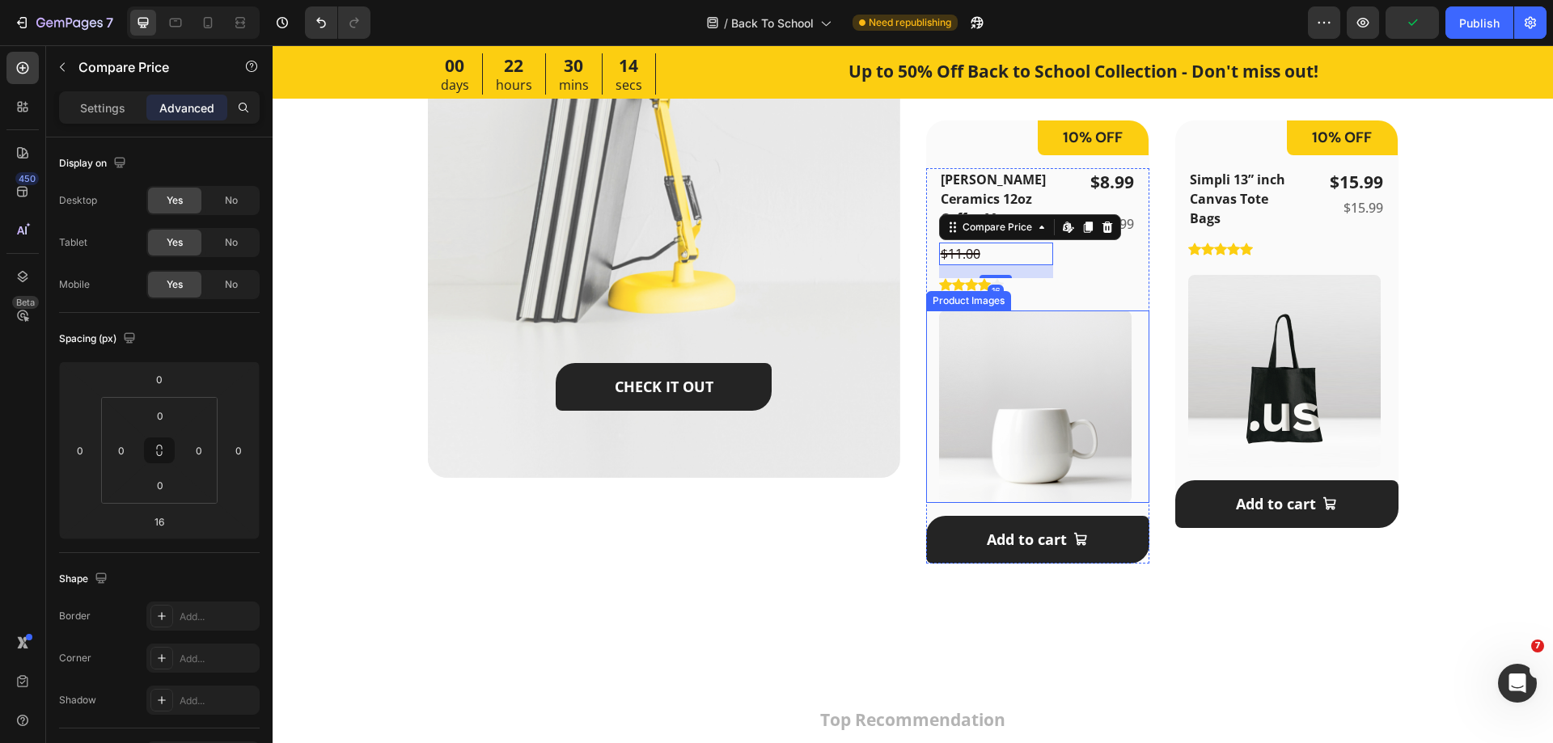
click at [926, 311] on div "Product Images" at bounding box center [1037, 407] width 223 height 193
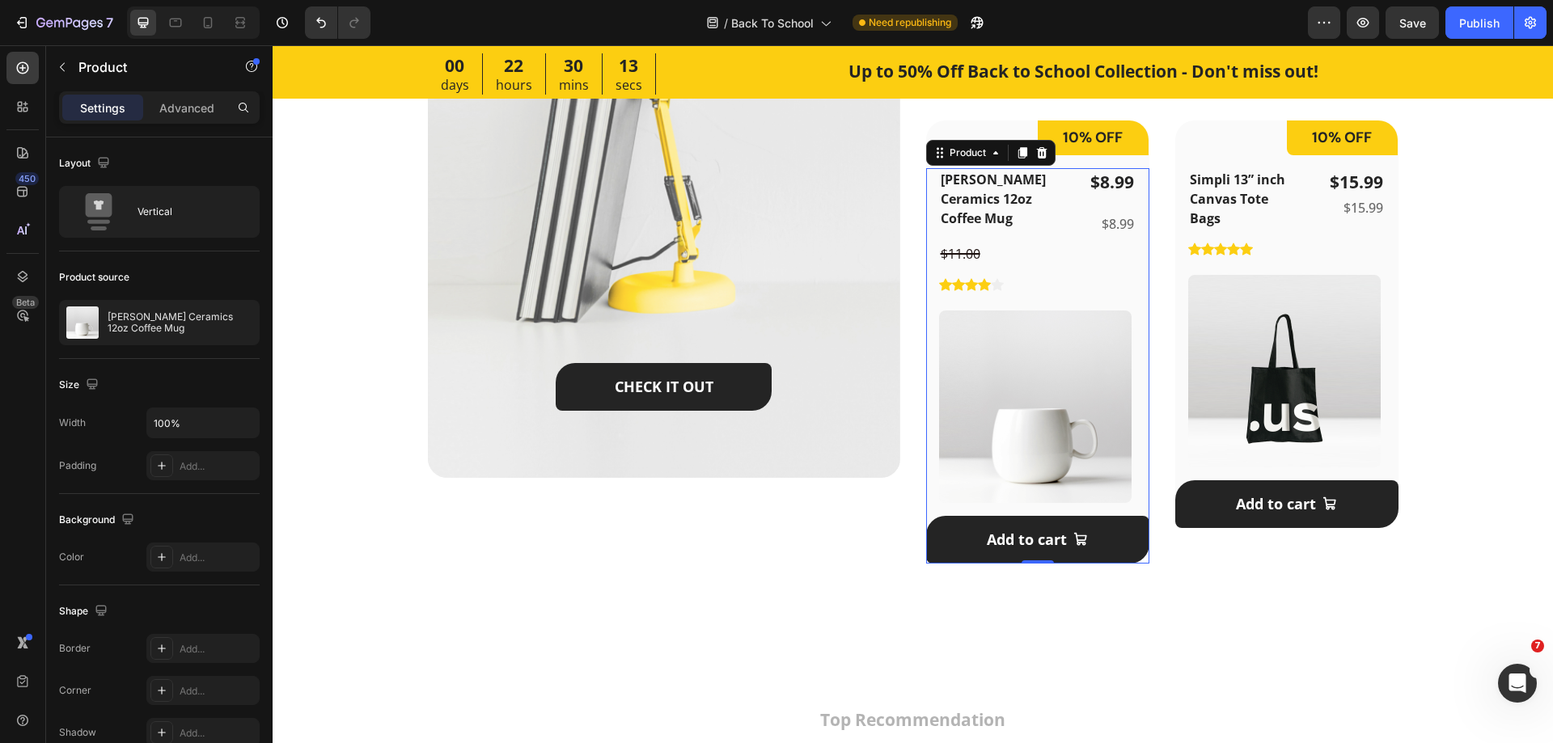
click at [1128, 286] on div "Mora Ceramics 12oz Coffee Mug Product Title $11.00 Compare Price Compare Price …" at bounding box center [1037, 366] width 223 height 396
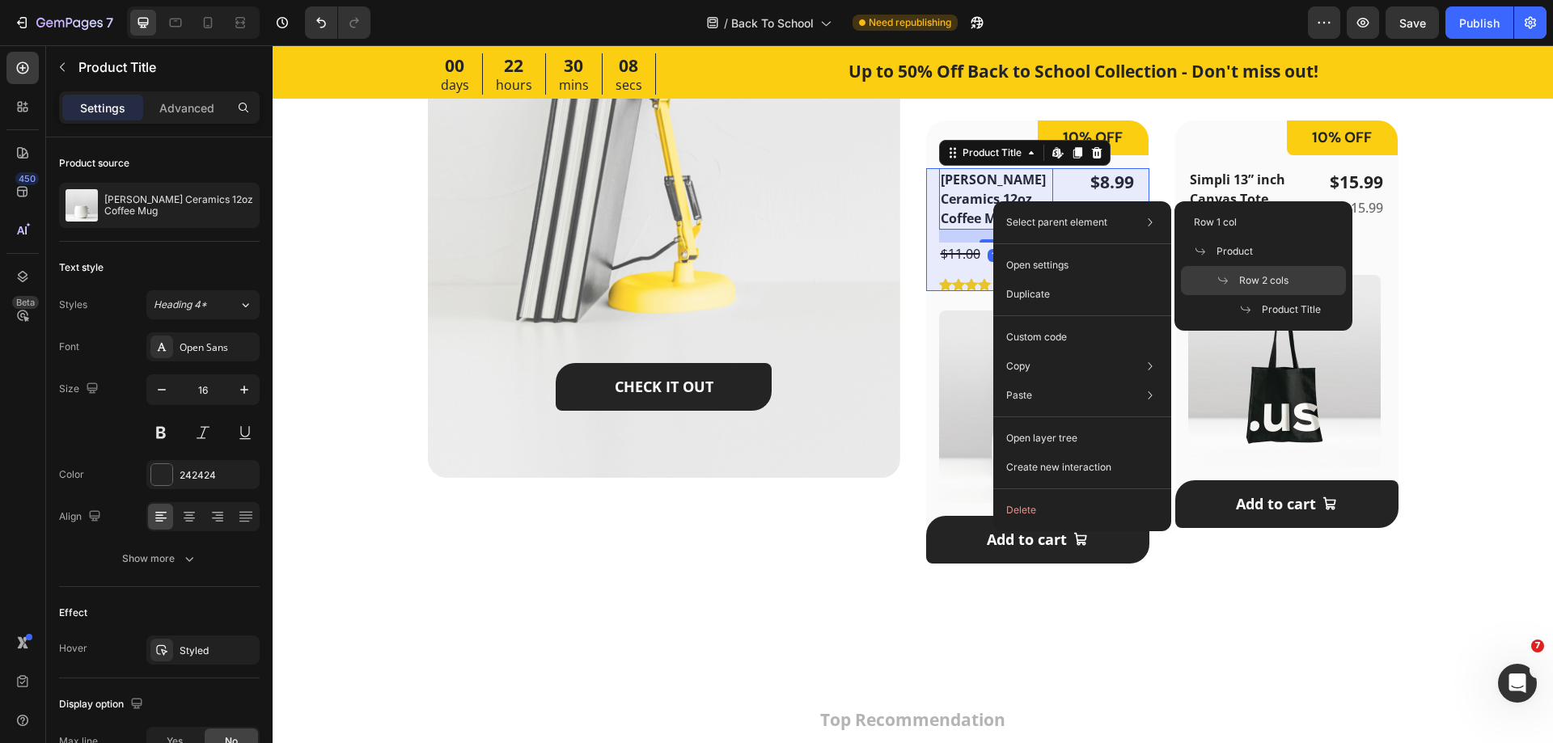
click at [1257, 276] on span "Row 2 cols" at bounding box center [1263, 280] width 49 height 15
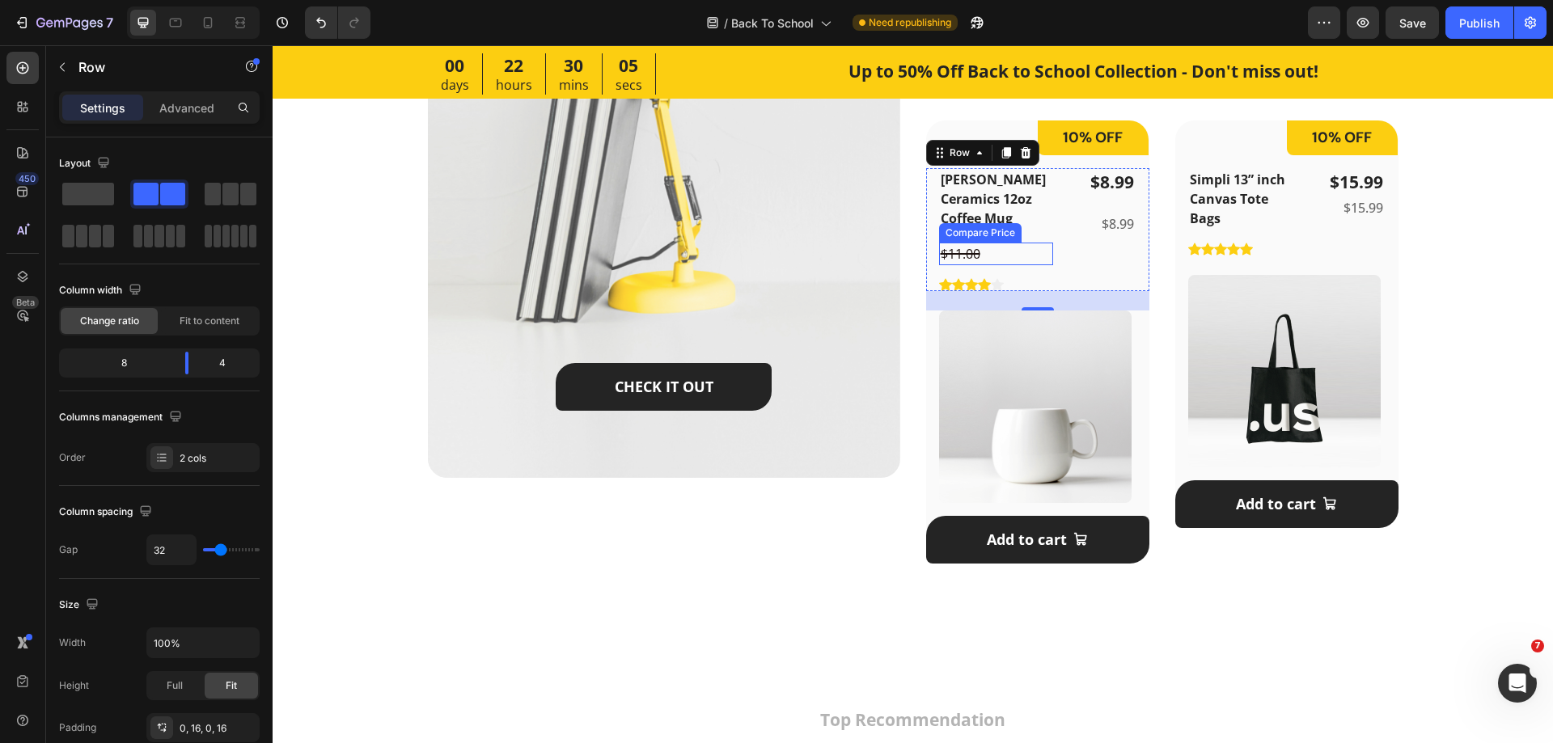
click at [1001, 243] on div "$11.00" at bounding box center [996, 254] width 114 height 23
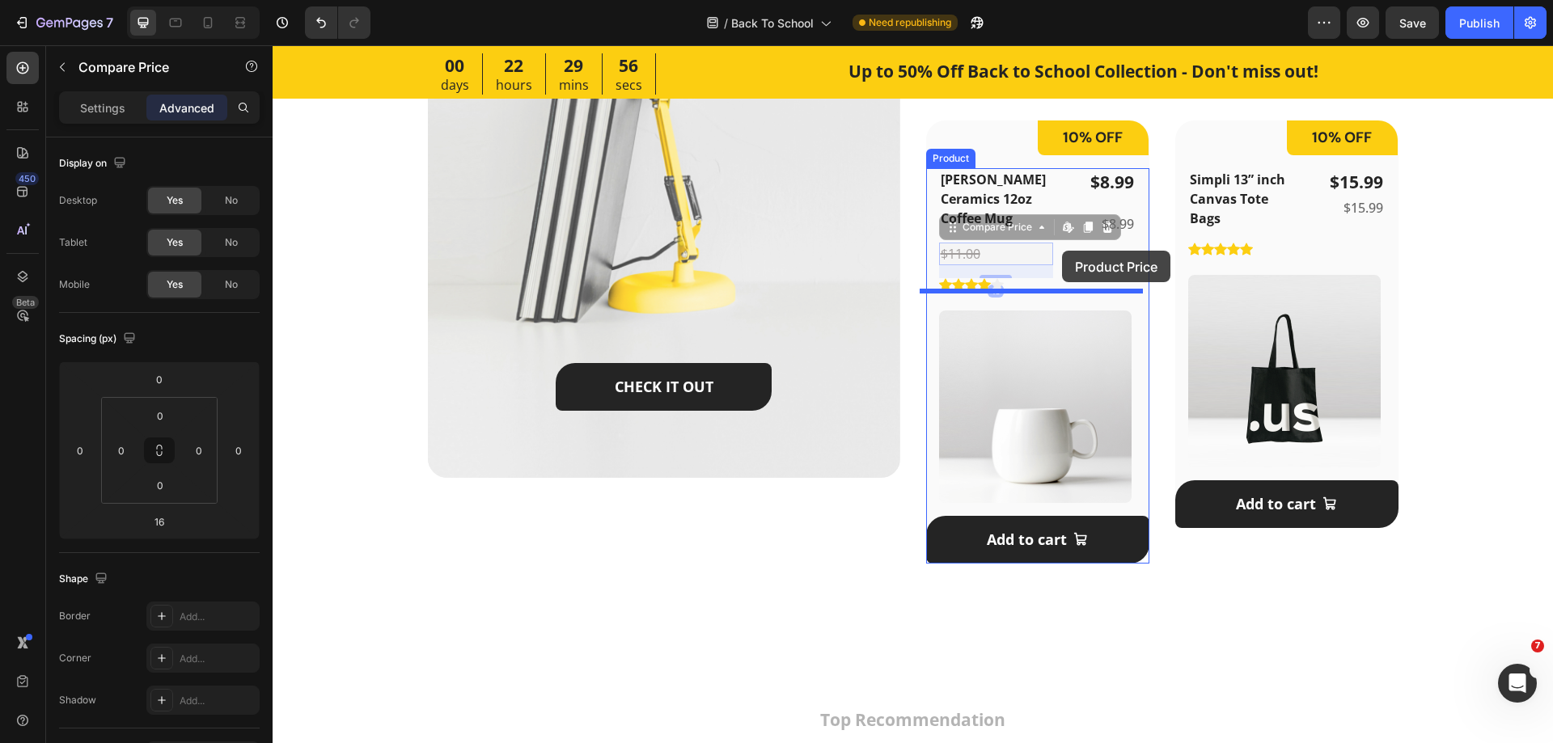
drag, startPoint x: 978, startPoint y: 210, endPoint x: 1062, endPoint y: 251, distance: 93.3
type input "24"
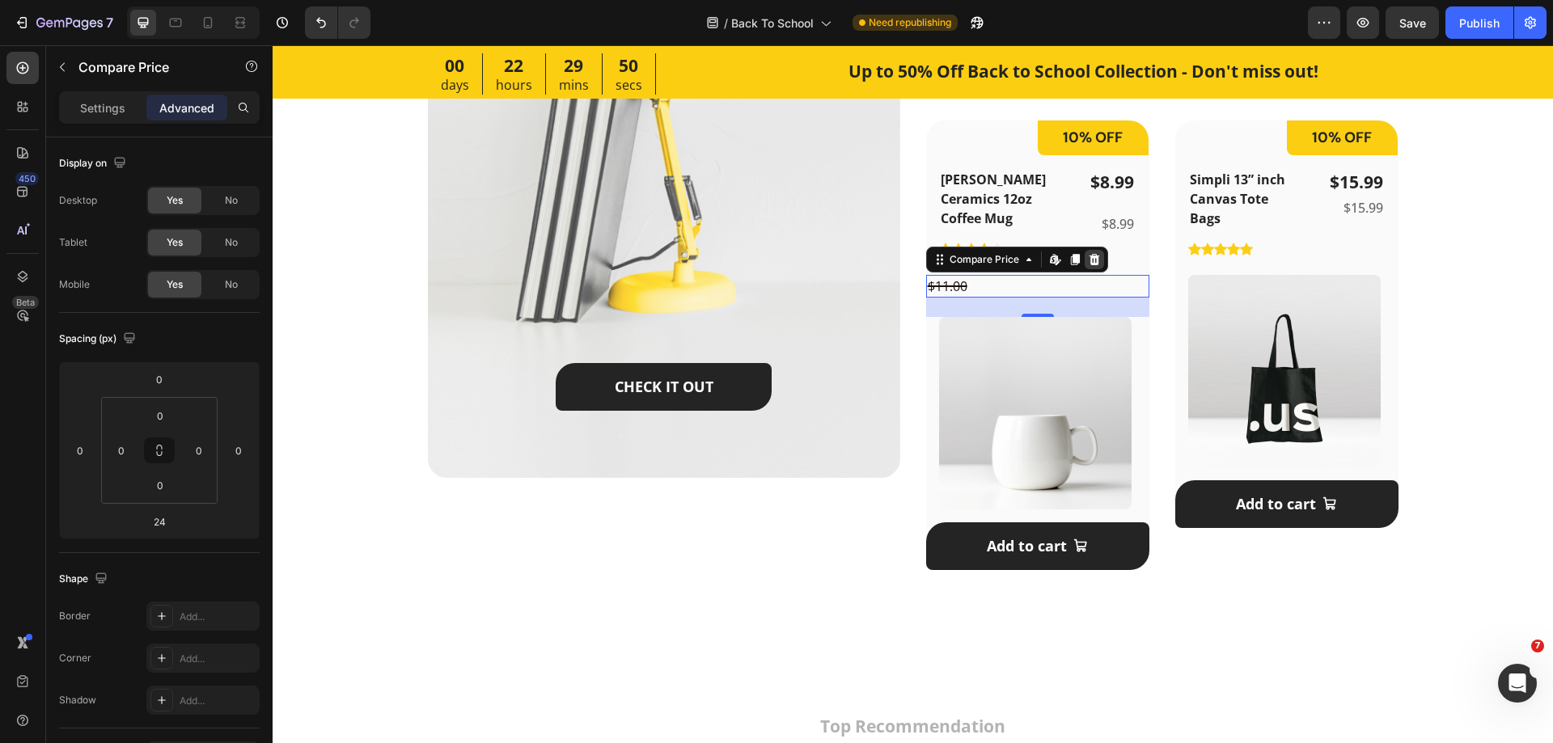
click at [1089, 254] on icon at bounding box center [1094, 259] width 11 height 11
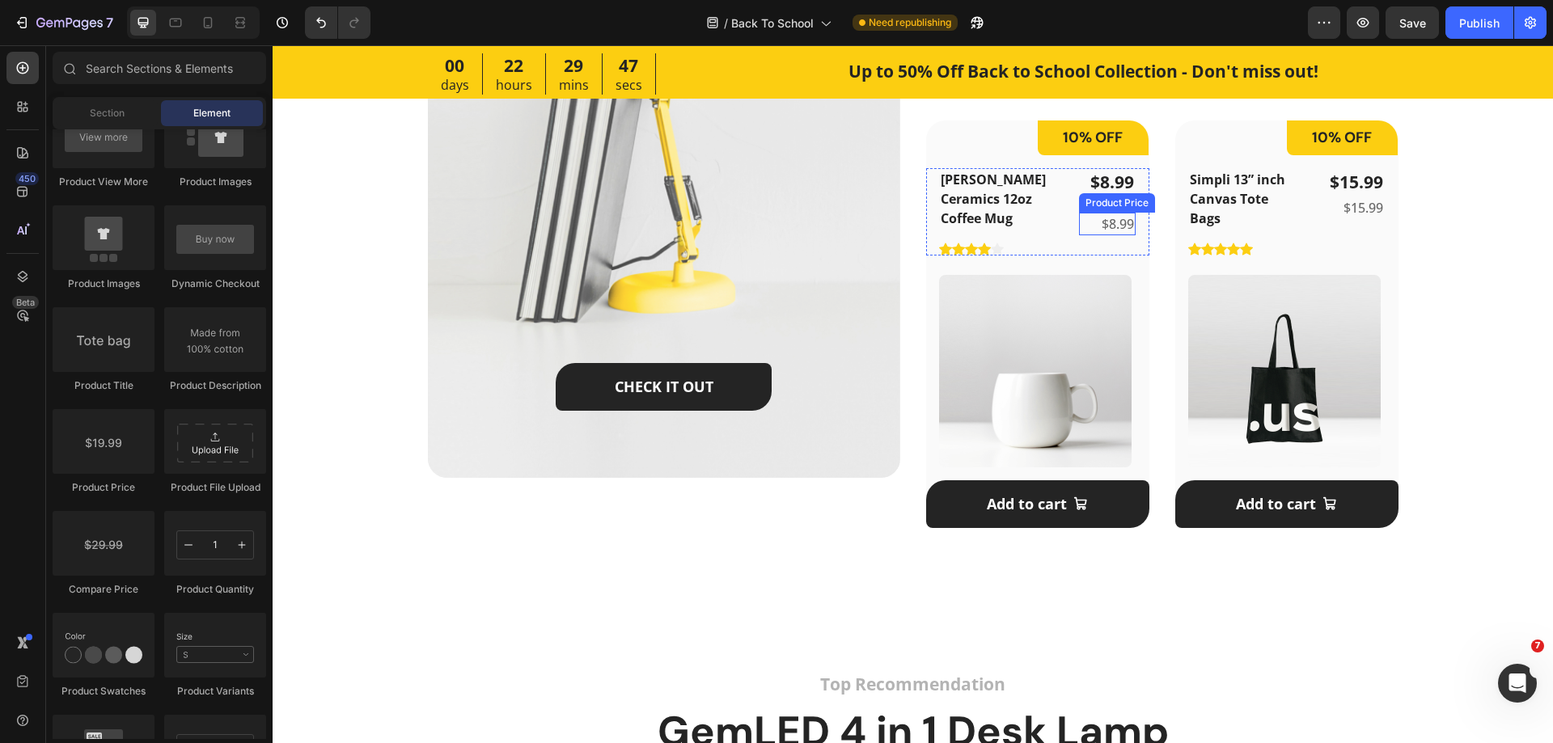
click at [1094, 221] on div "$8.99" at bounding box center [1107, 224] width 57 height 23
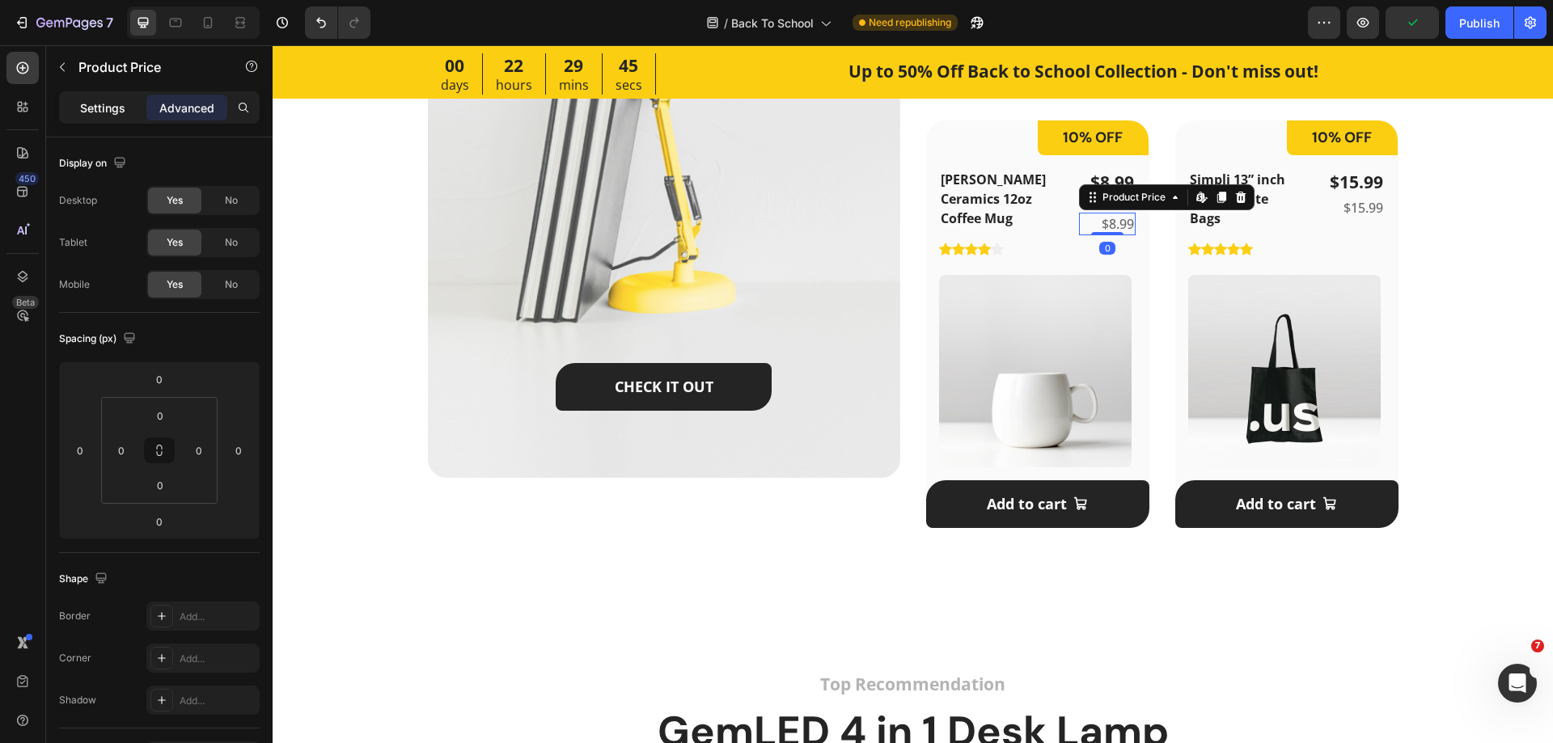
click at [90, 113] on p "Settings" at bounding box center [102, 107] width 45 height 17
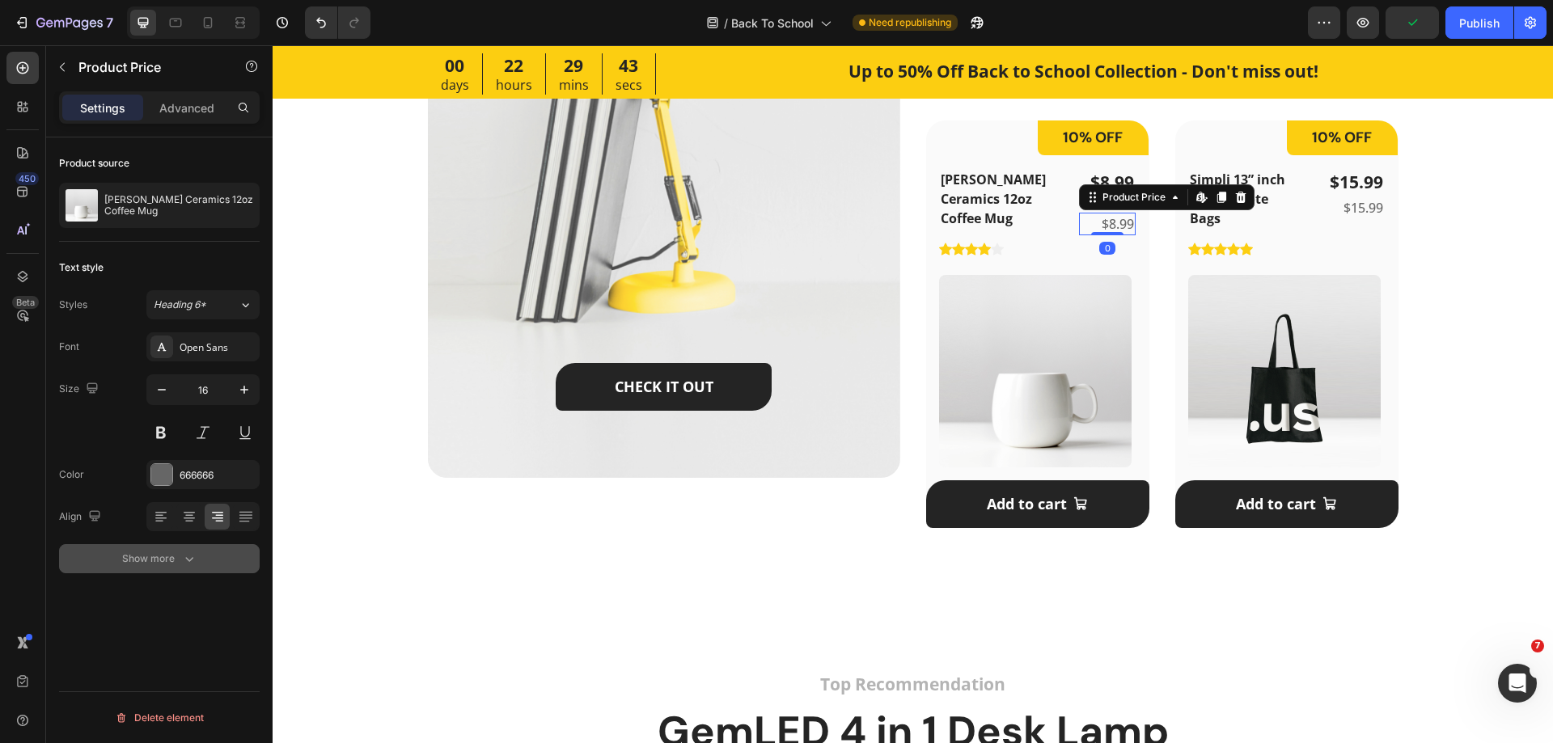
click at [144, 548] on button "Show more" at bounding box center [159, 558] width 201 height 29
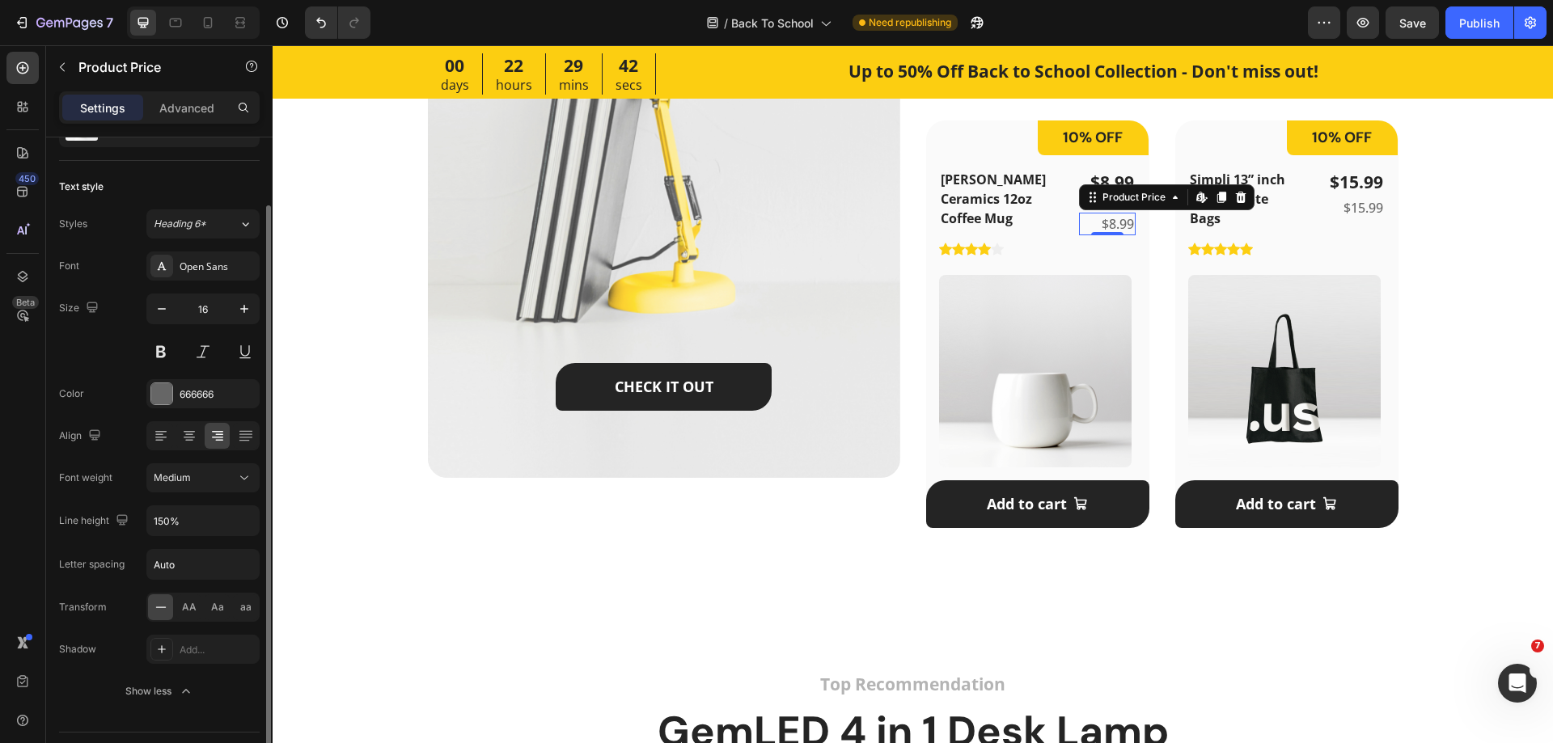
scroll to position [121, 0]
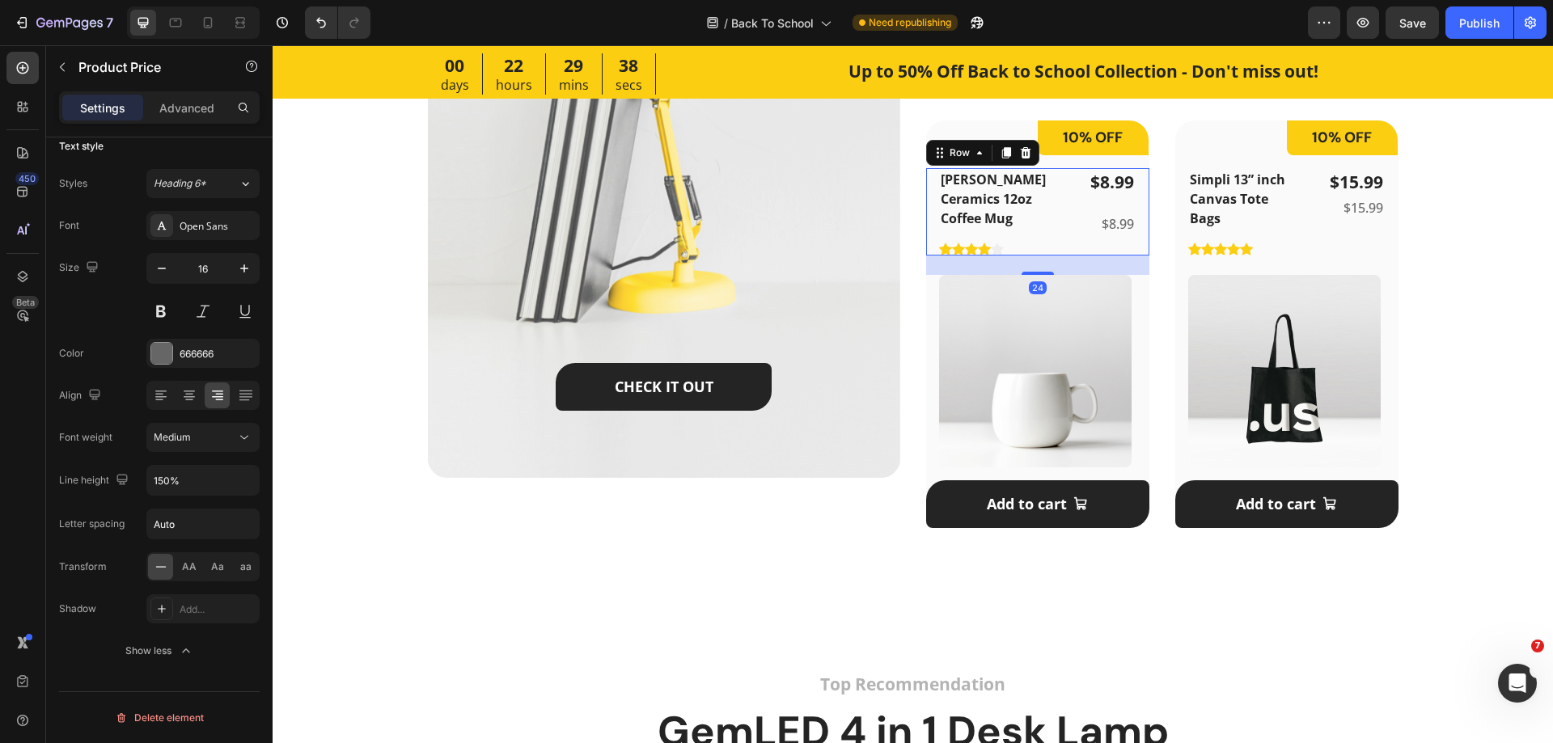
click at [1063, 227] on div "Mora Ceramics 12oz Coffee Mug Product Title Icon Icon Icon Icon Icon Icon List …" at bounding box center [1037, 211] width 223 height 87
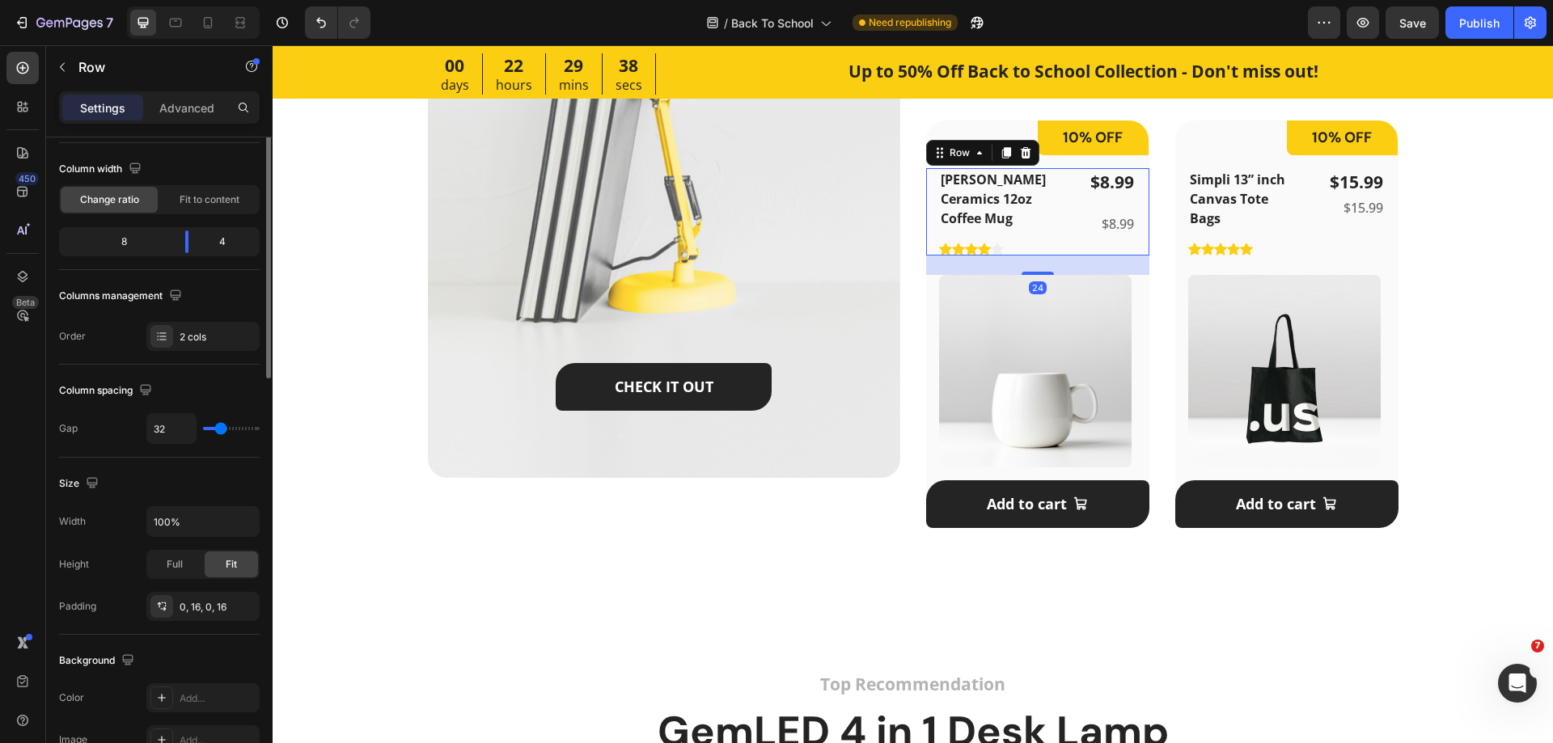
scroll to position [0, 0]
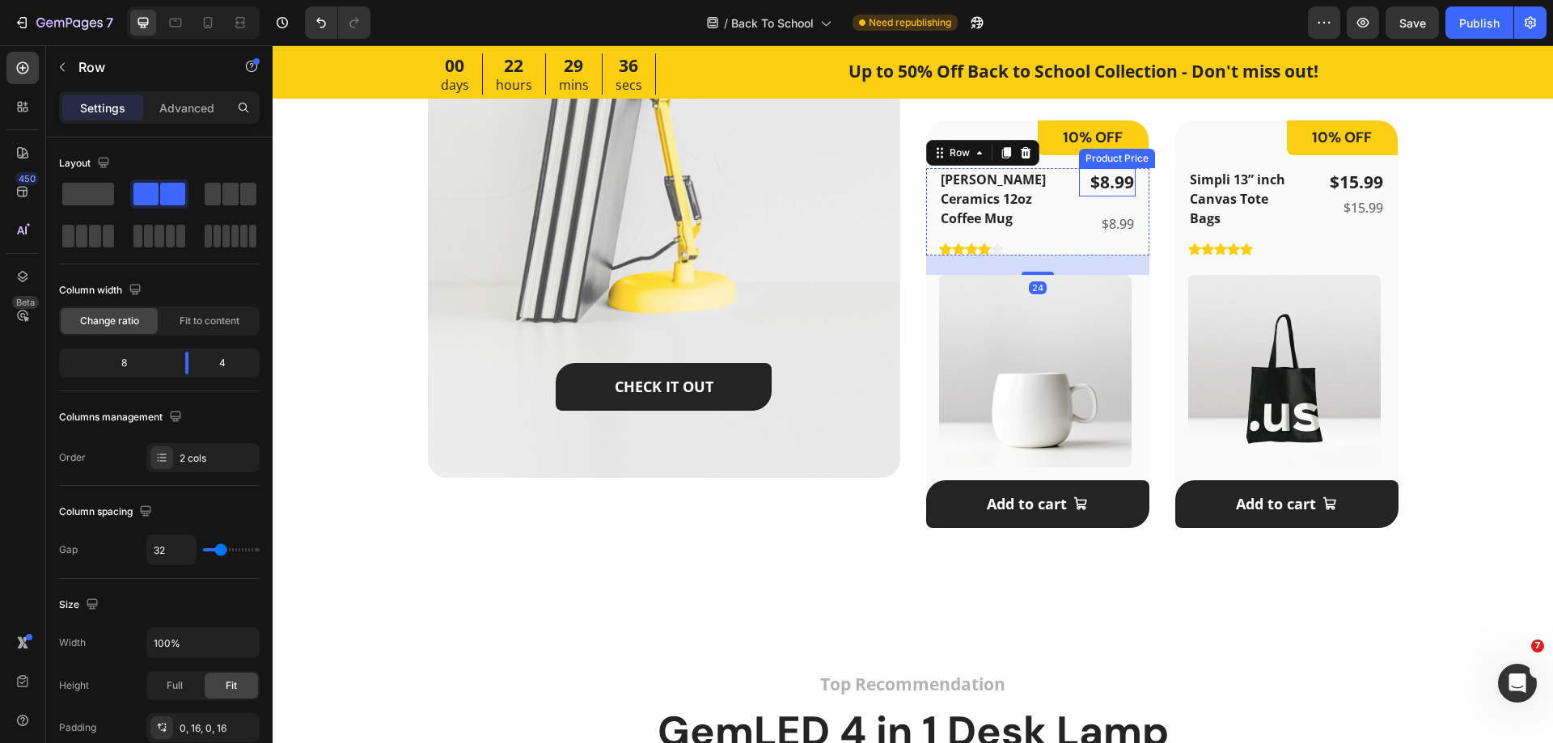
click at [1118, 185] on div "$8.99" at bounding box center [1107, 182] width 57 height 29
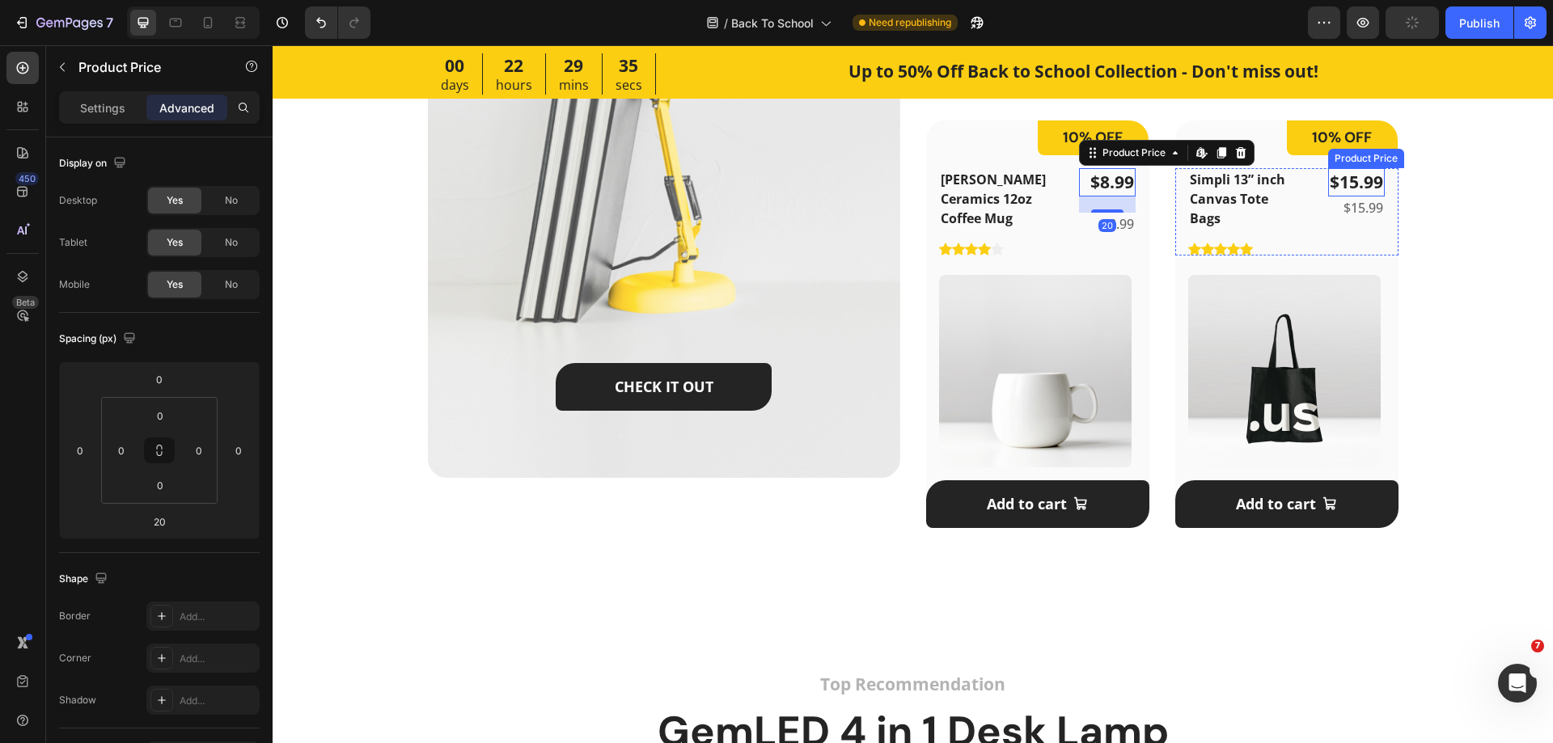
click at [1345, 183] on div "$15.99" at bounding box center [1356, 182] width 57 height 29
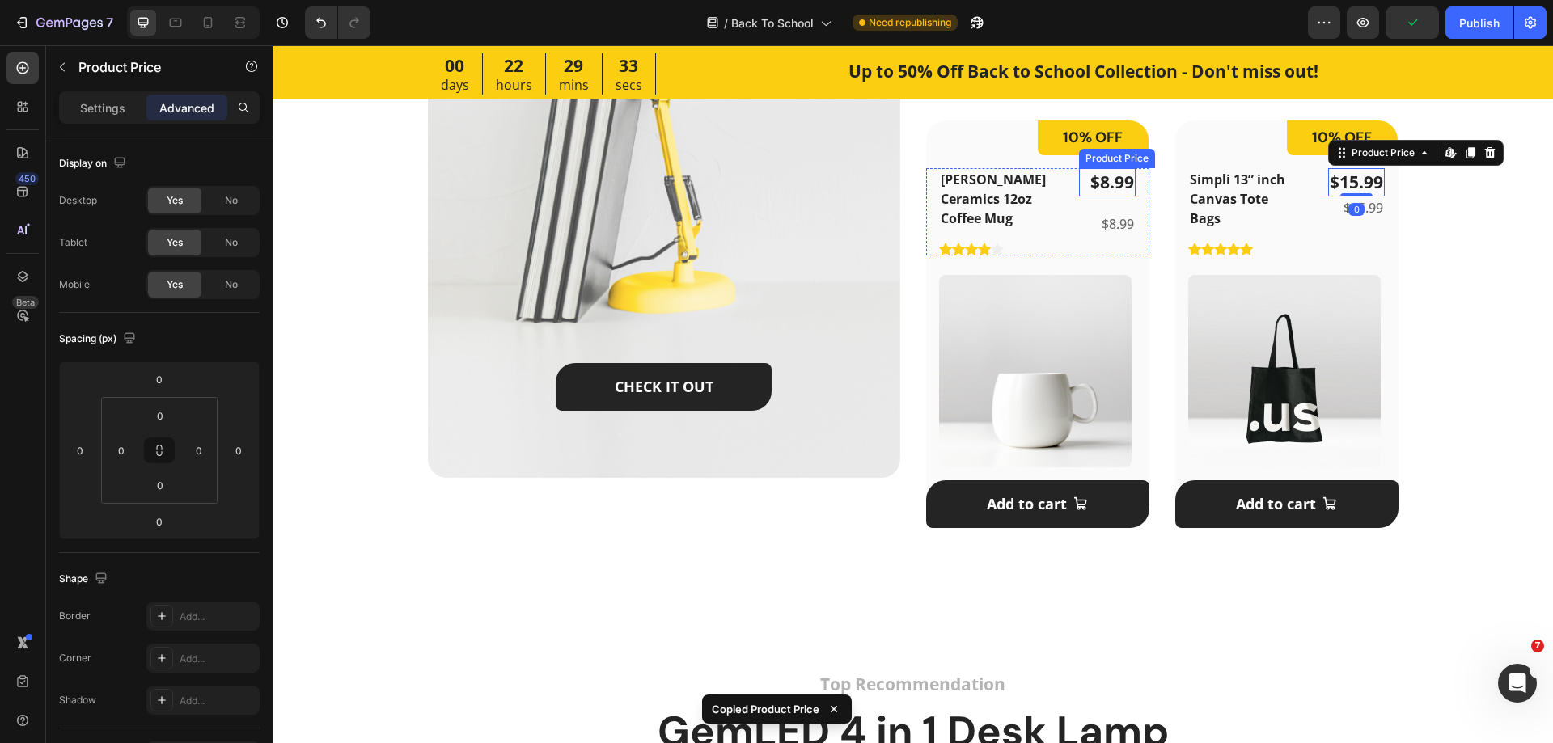
click at [1104, 186] on div "$8.99" at bounding box center [1107, 182] width 57 height 29
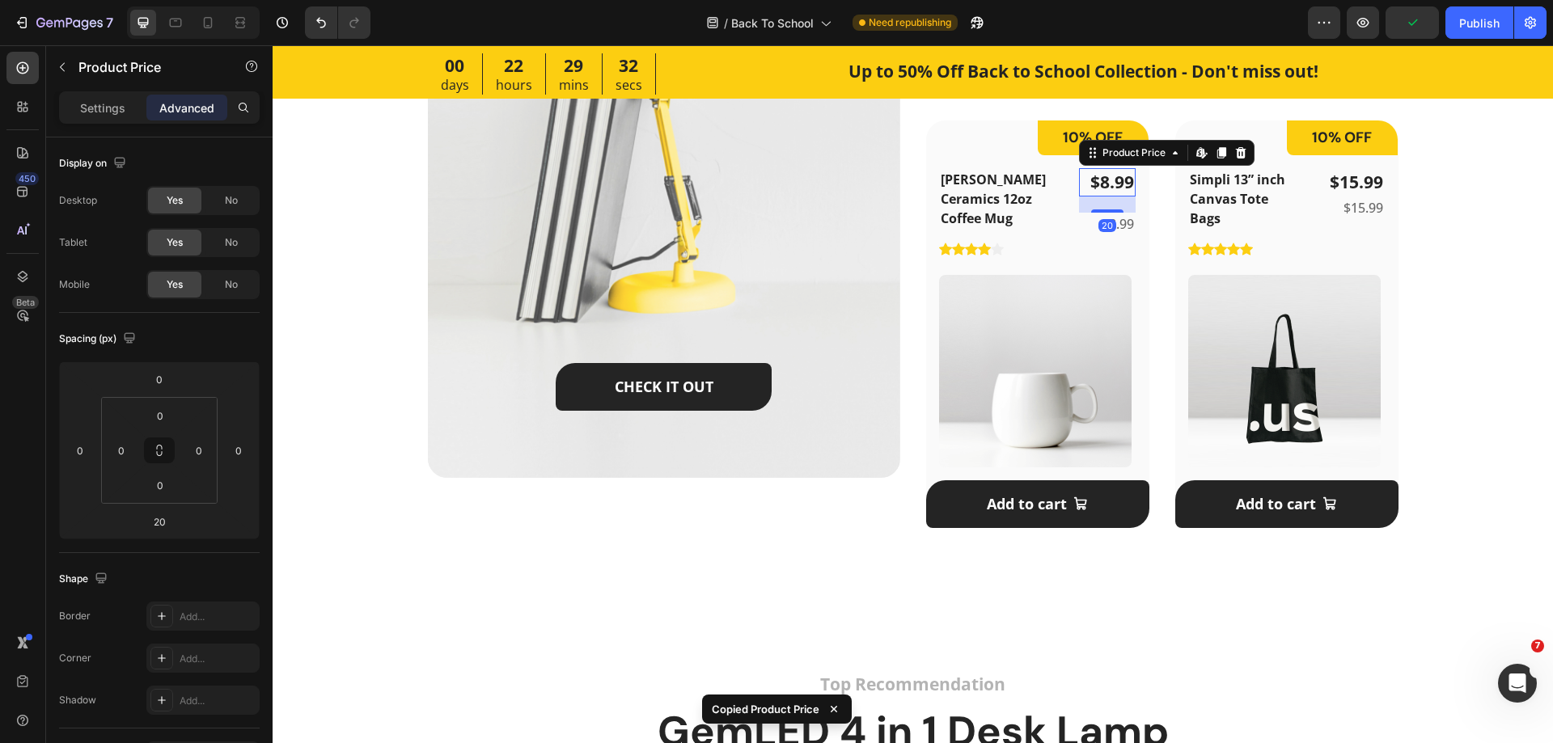
type input "0"
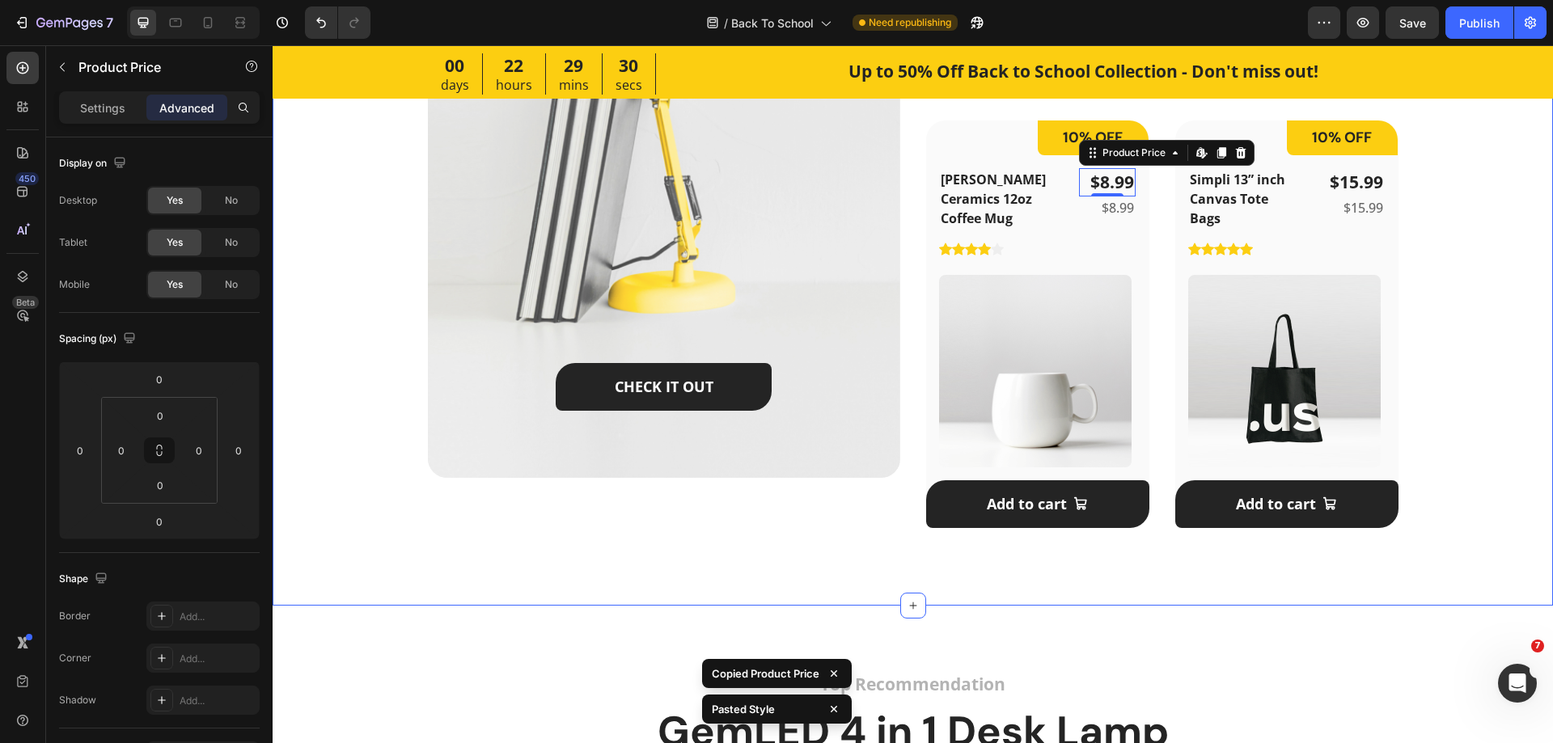
click at [1473, 286] on div "Featured Products Heading September is the new January - Here’re all the essent…" at bounding box center [912, 41] width 1229 height 1000
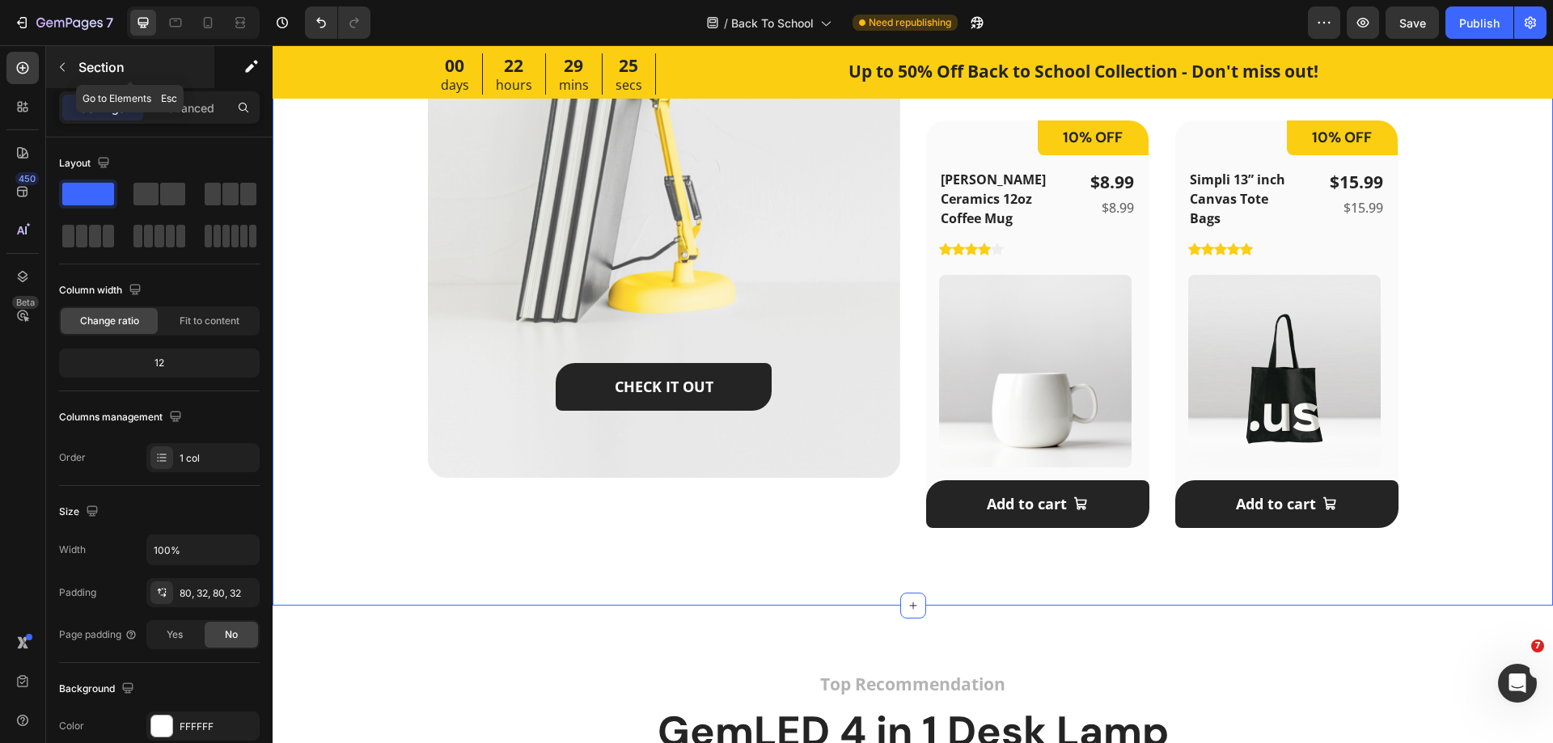
click at [61, 67] on icon "button" at bounding box center [62, 67] width 5 height 9
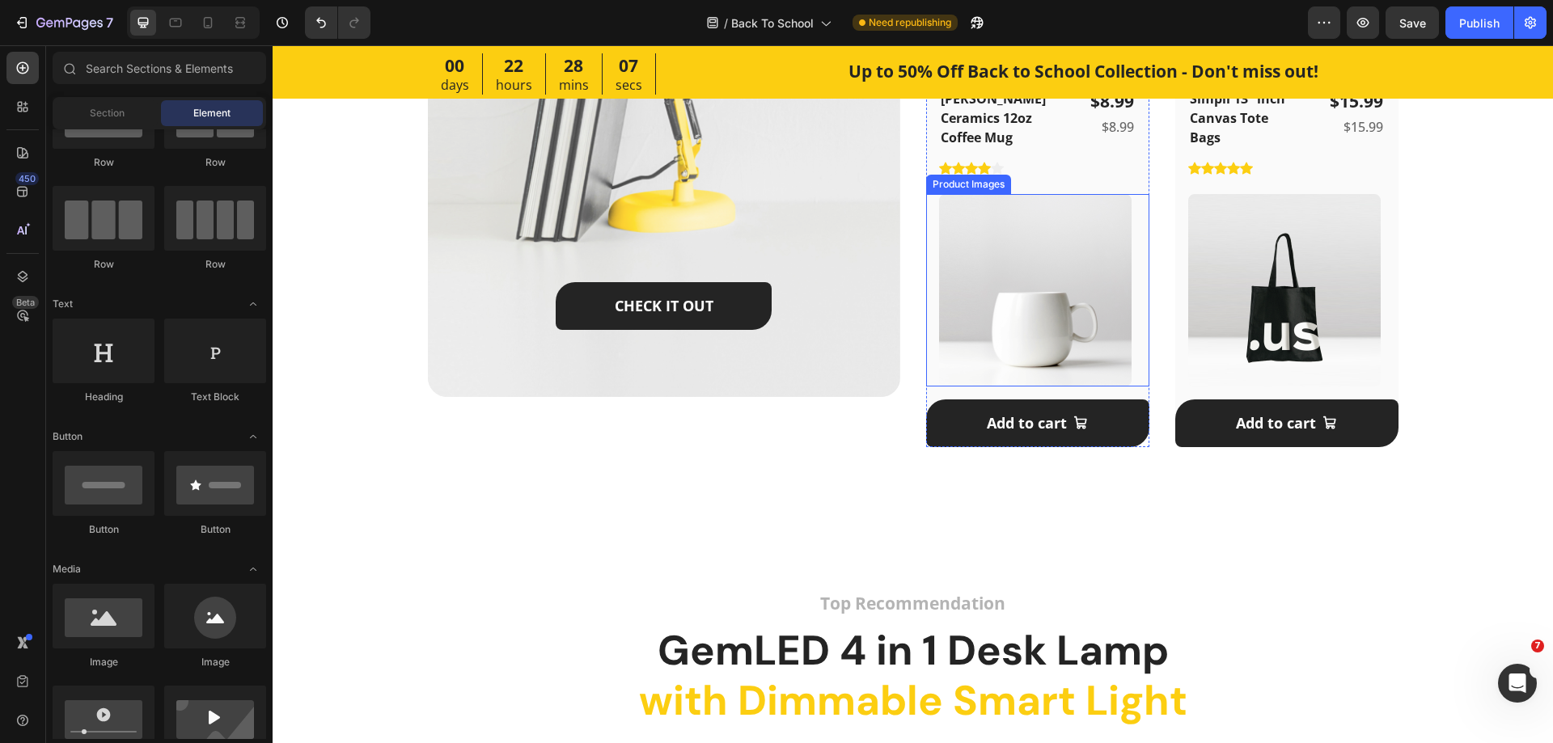
scroll to position [1601, 0]
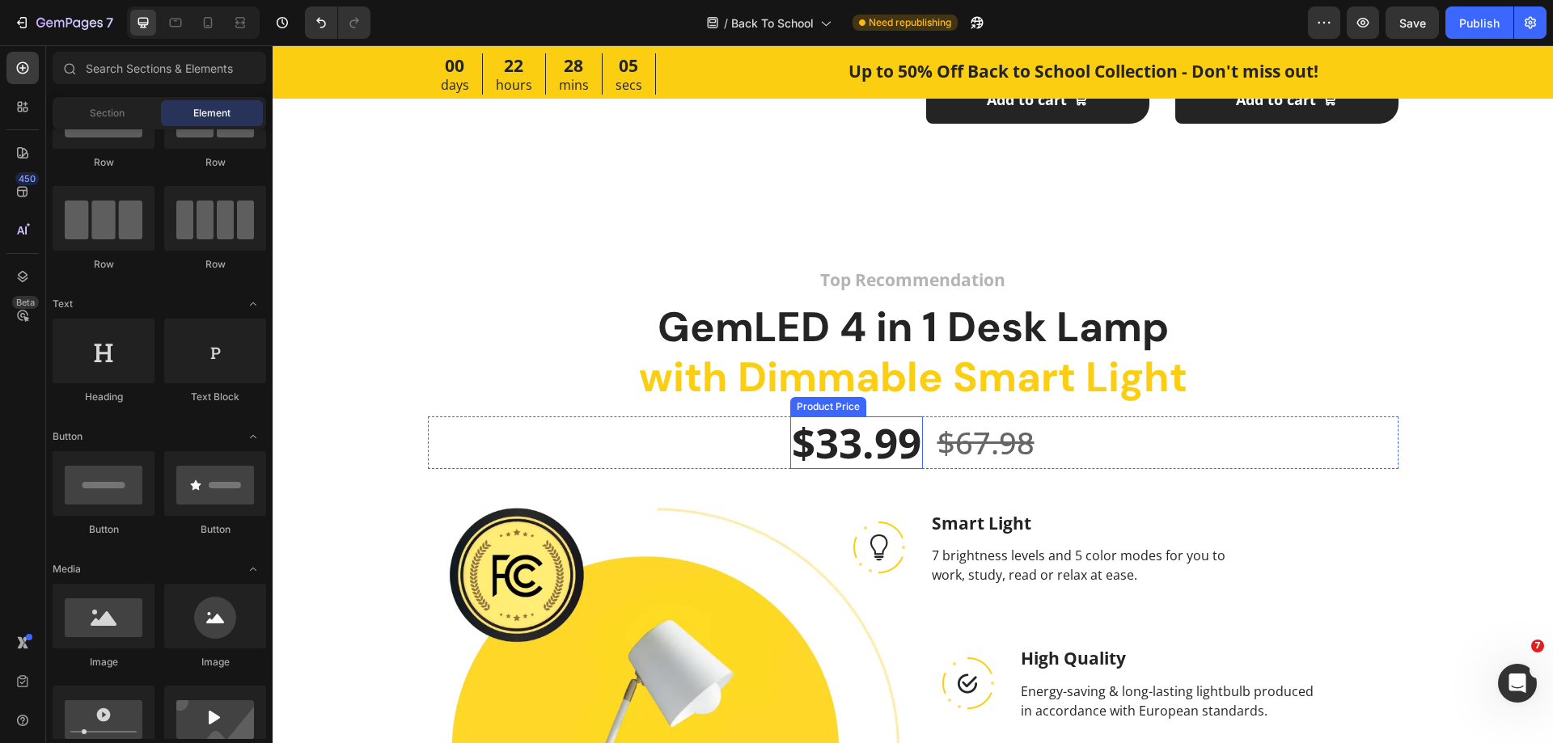
click at [916, 453] on div "$33.99" at bounding box center [856, 443] width 133 height 53
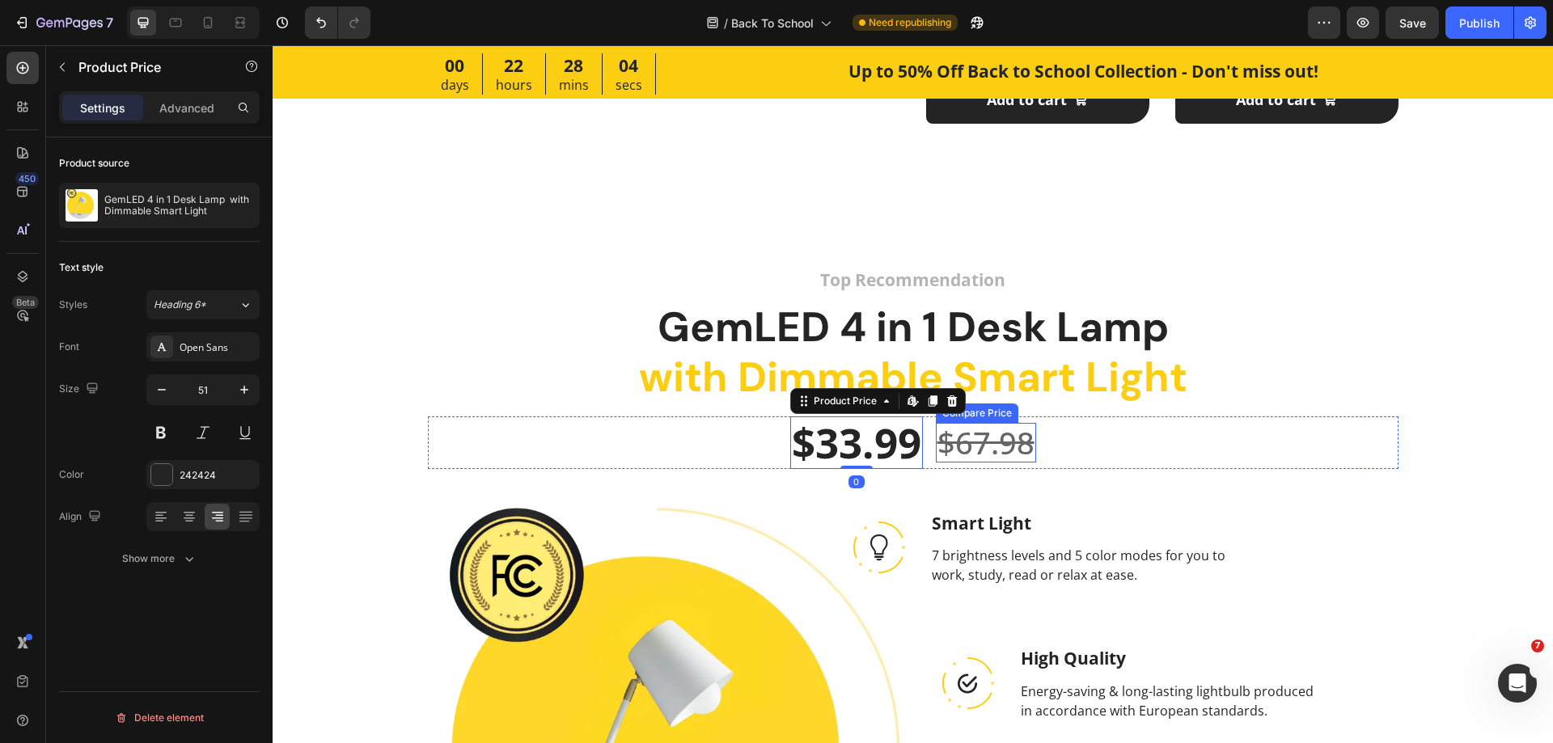
click at [958, 456] on div "$67.98" at bounding box center [986, 443] width 100 height 40
